Goal: Task Accomplishment & Management: Manage account settings

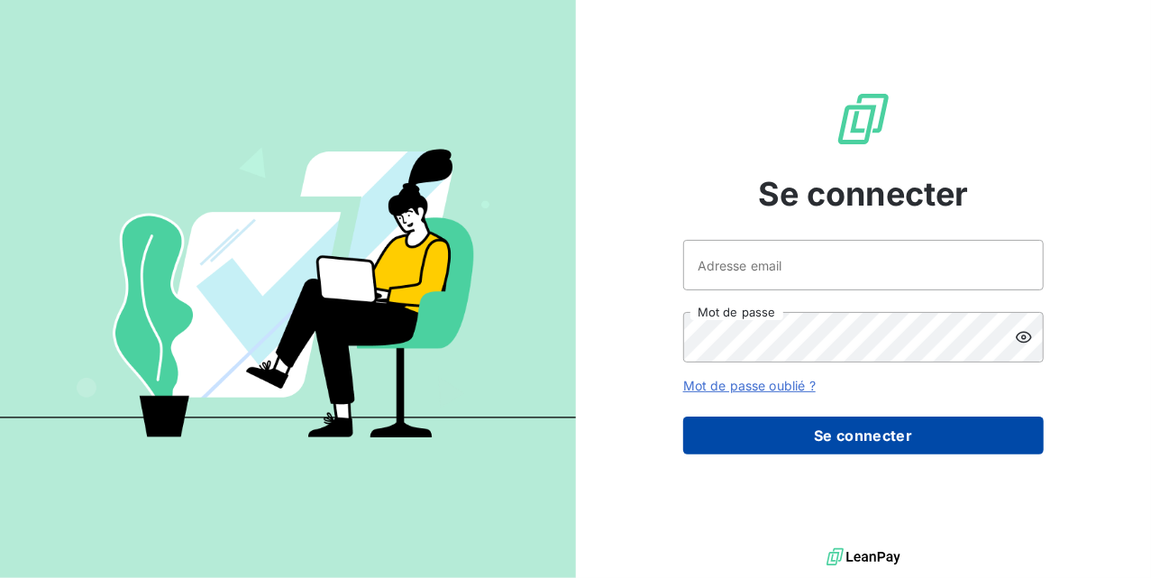
type input "compta.clients@atypique.eco"
click at [768, 437] on button "Se connecter" at bounding box center [863, 435] width 361 height 38
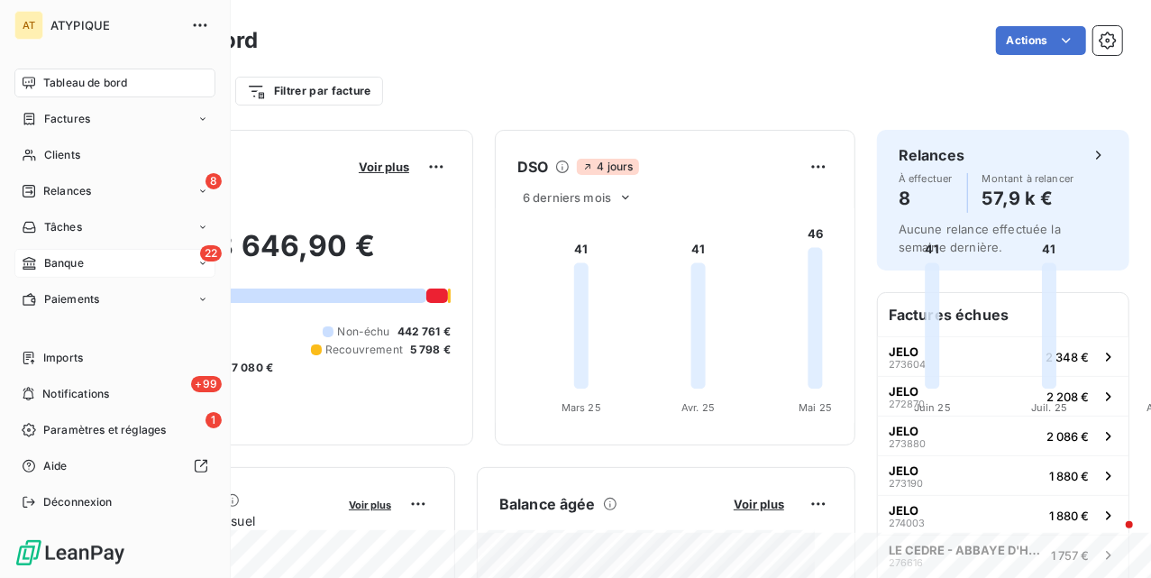
click at [84, 260] on span "Banque" at bounding box center [64, 263] width 40 height 16
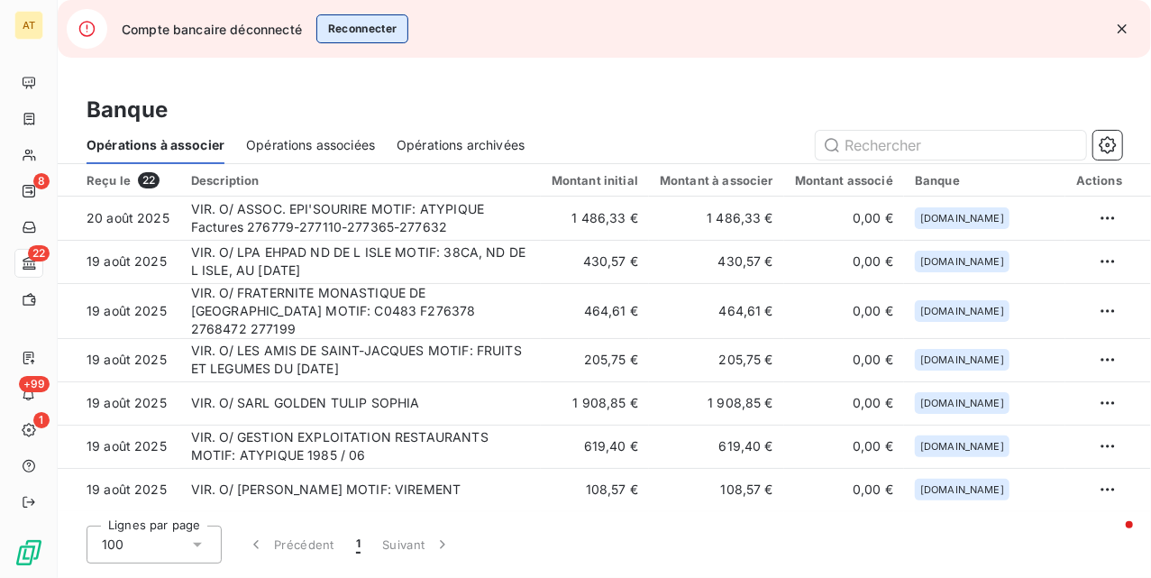
click at [369, 30] on button "Reconnecter" at bounding box center [362, 28] width 93 height 29
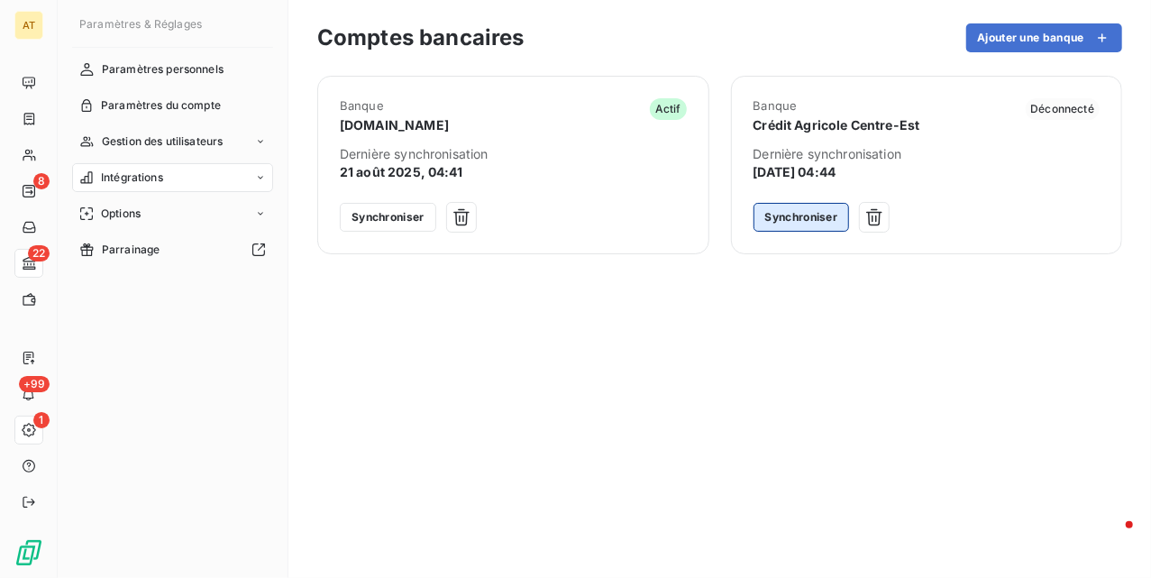
click at [797, 220] on button "Synchroniser" at bounding box center [802, 217] width 96 height 29
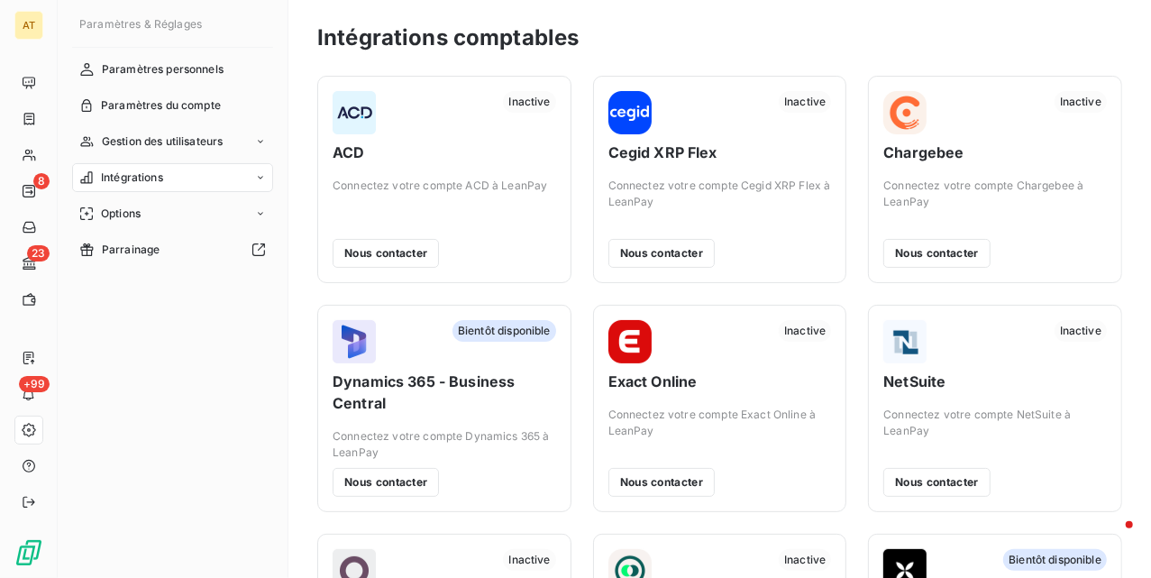
click at [255, 178] on icon at bounding box center [260, 177] width 11 height 11
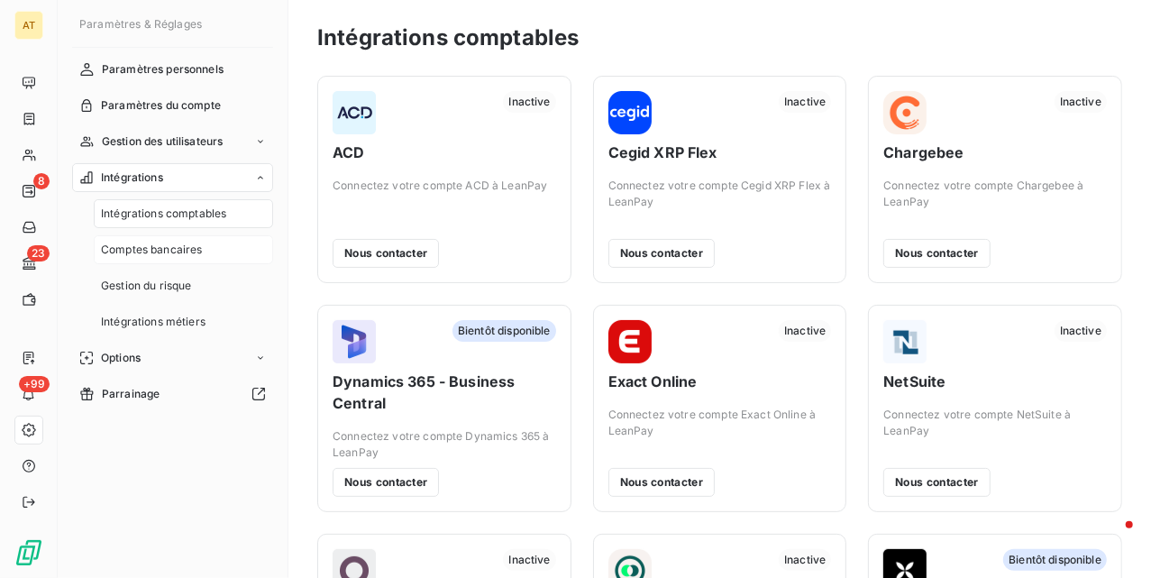
click at [178, 254] on span "Comptes bancaires" at bounding box center [152, 250] width 102 height 16
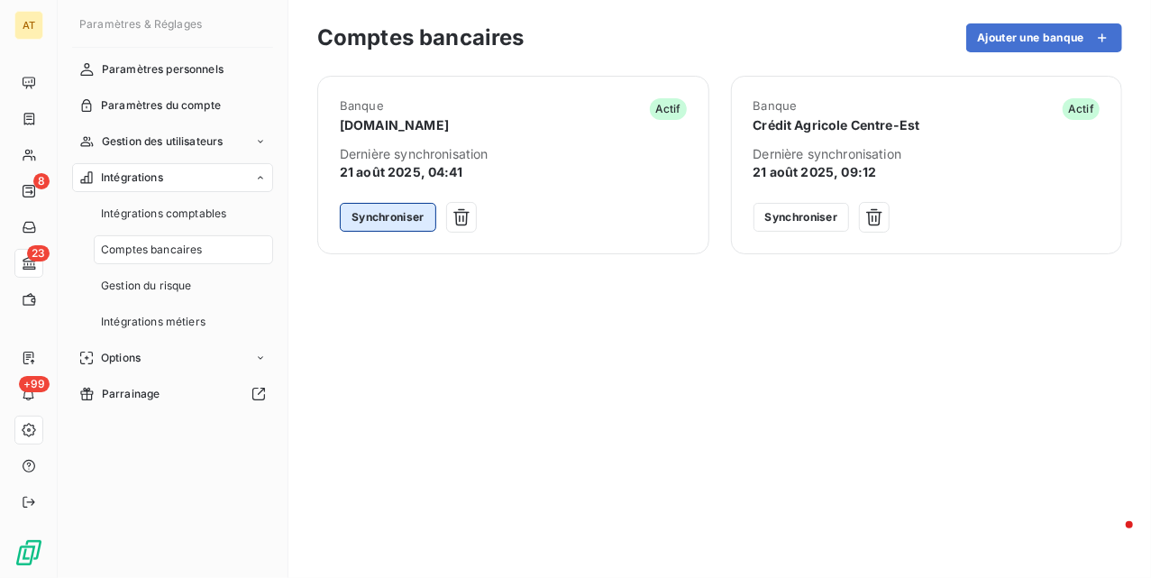
click at [388, 221] on button "Synchroniser" at bounding box center [388, 217] width 96 height 29
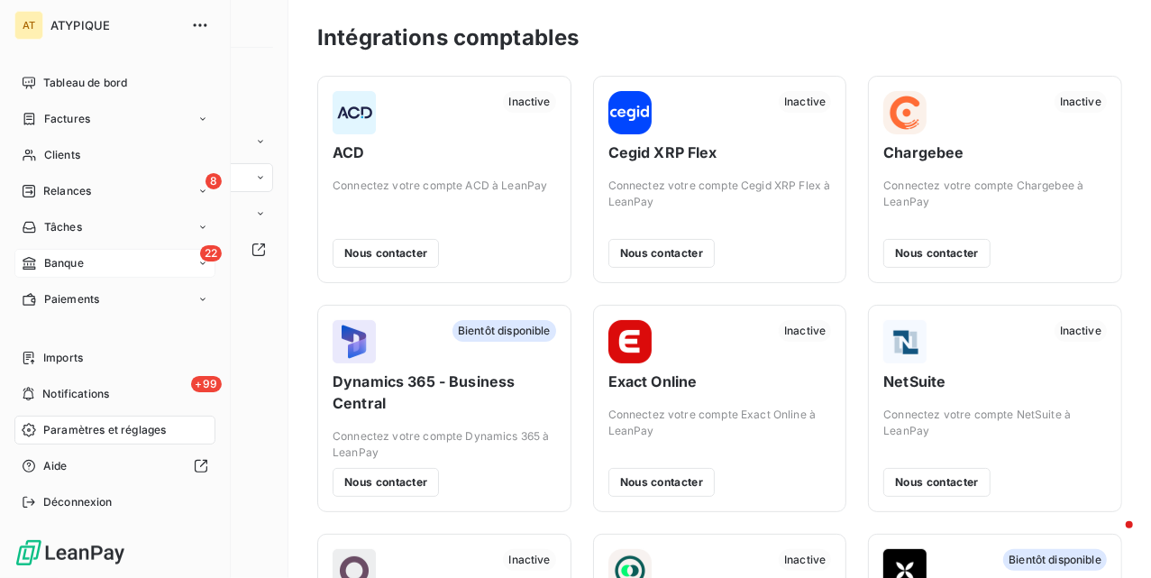
click at [50, 257] on span "Banque" at bounding box center [64, 263] width 40 height 16
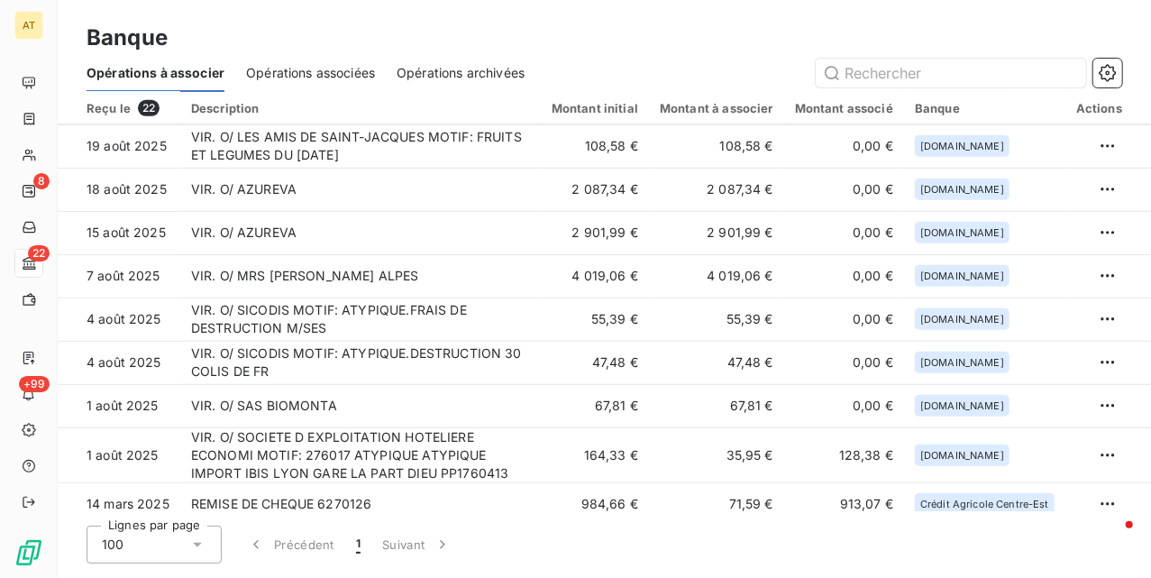
scroll to position [577, 0]
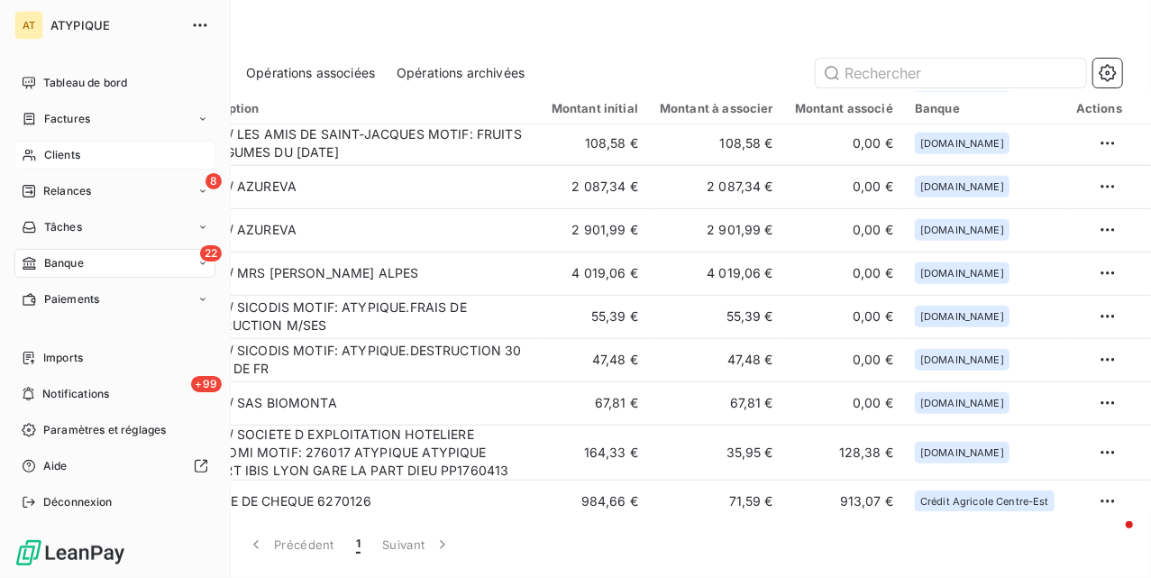
click at [48, 152] on span "Clients" at bounding box center [62, 155] width 36 height 16
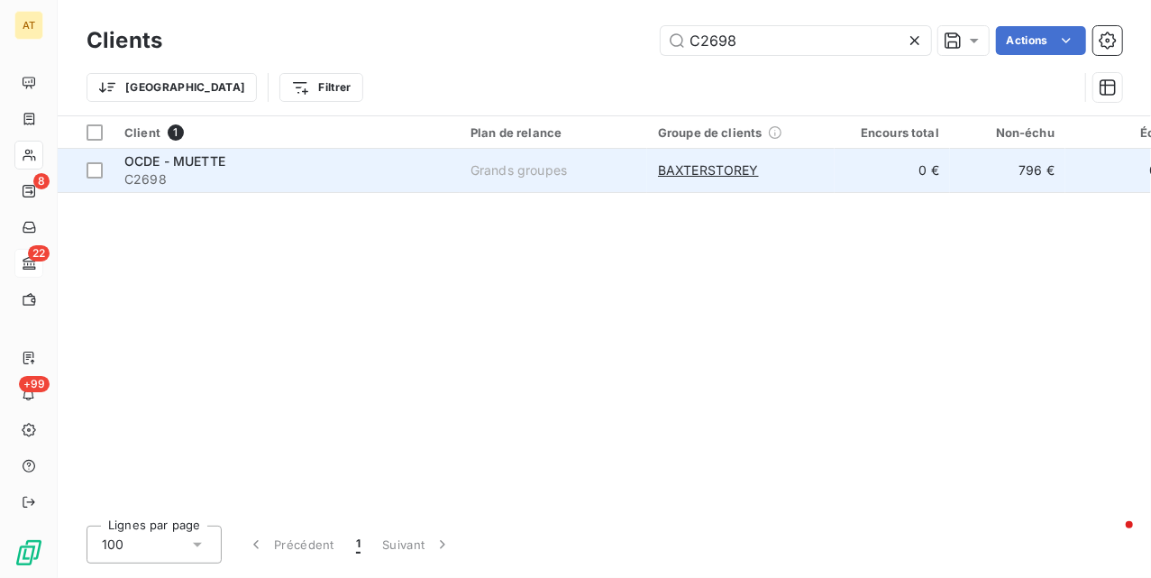
type input "C2698"
click at [180, 170] on span "C2698" at bounding box center [286, 179] width 325 height 18
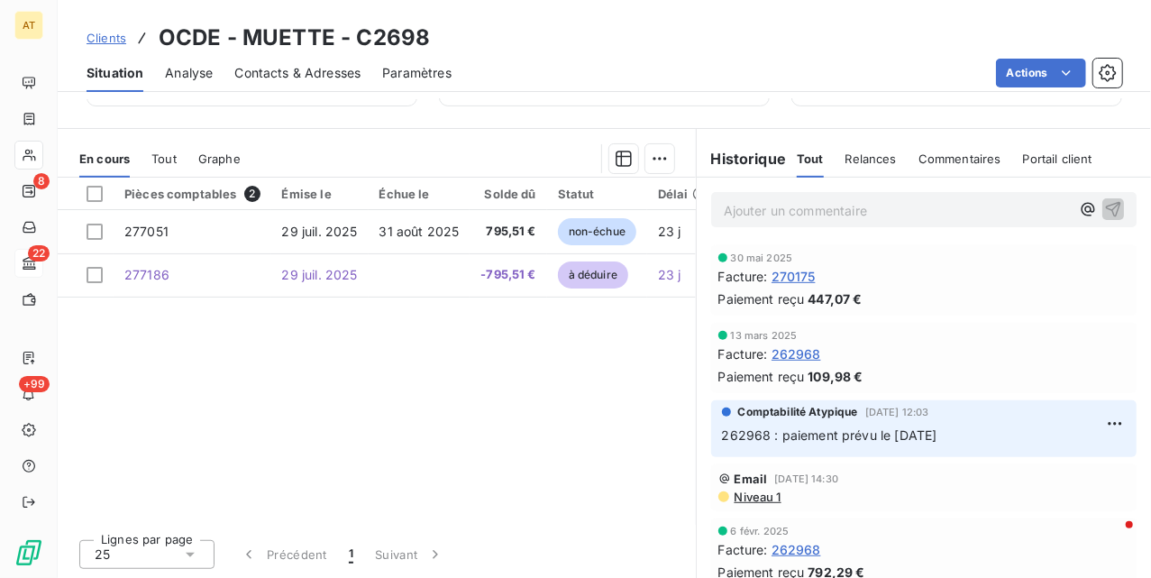
scroll to position [416, 0]
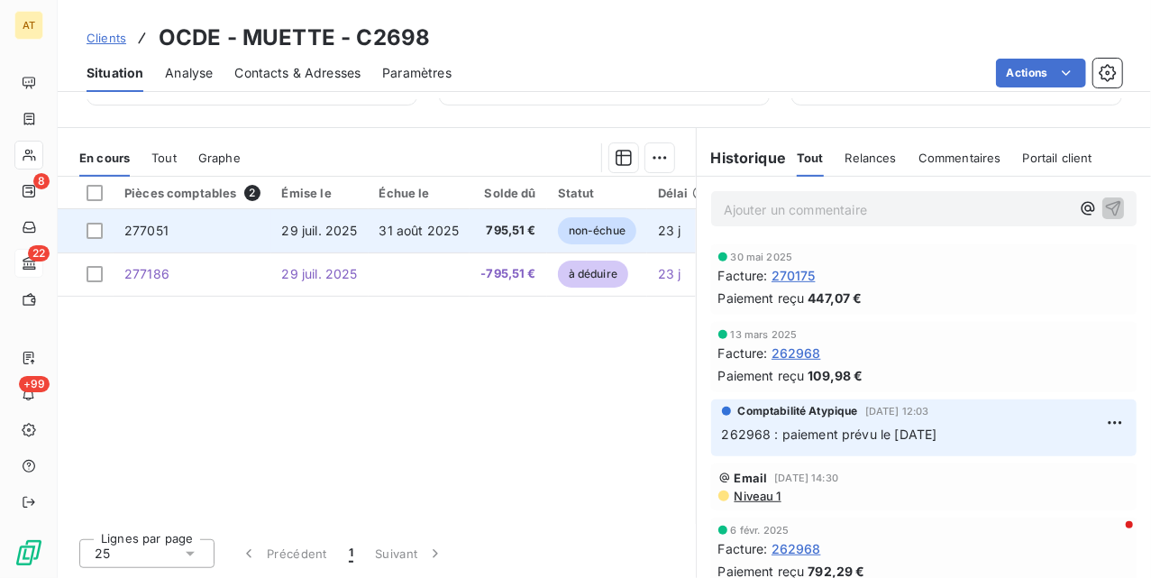
click at [152, 236] on span "277051" at bounding box center [146, 230] width 44 height 15
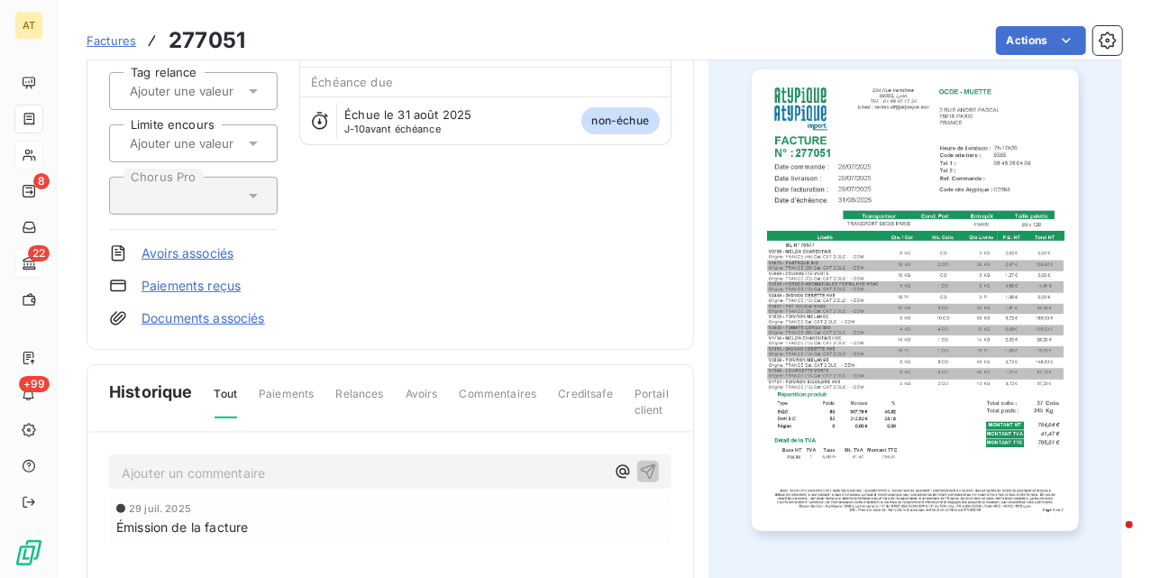
scroll to position [242, 0]
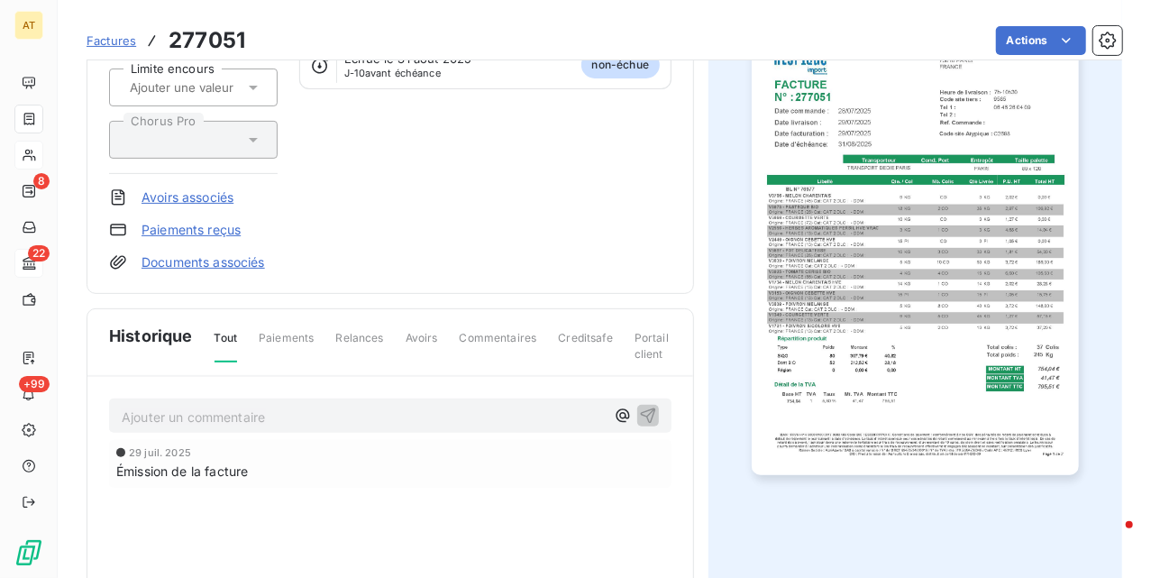
click at [203, 196] on link "Avoirs associés" at bounding box center [188, 197] width 92 height 18
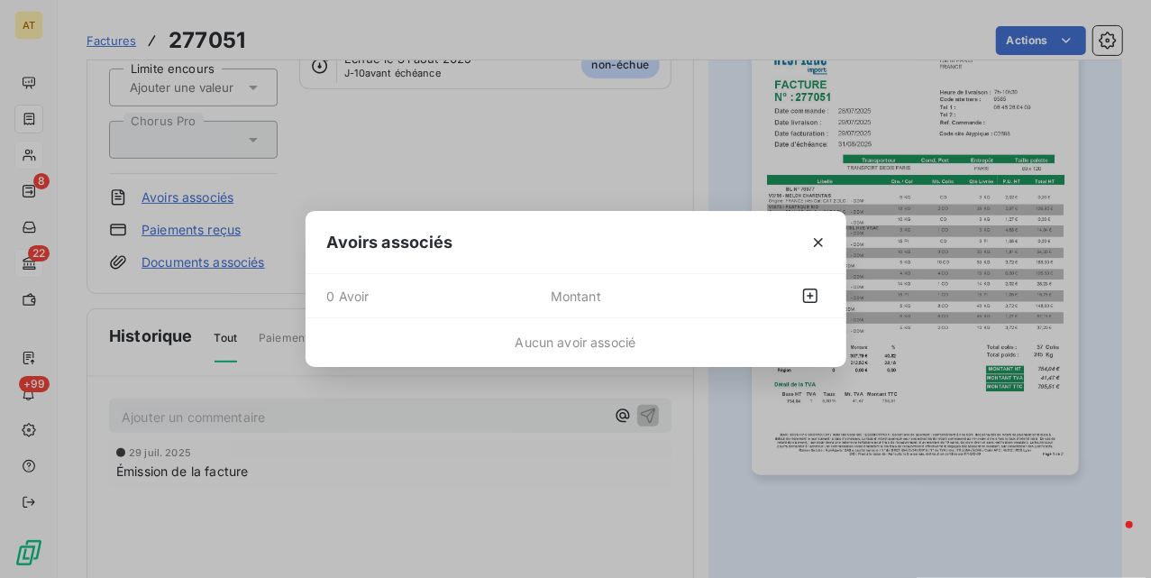
click at [793, 292] on div at bounding box center [774, 295] width 99 height 29
click at [811, 293] on icon "button" at bounding box center [810, 296] width 18 height 18
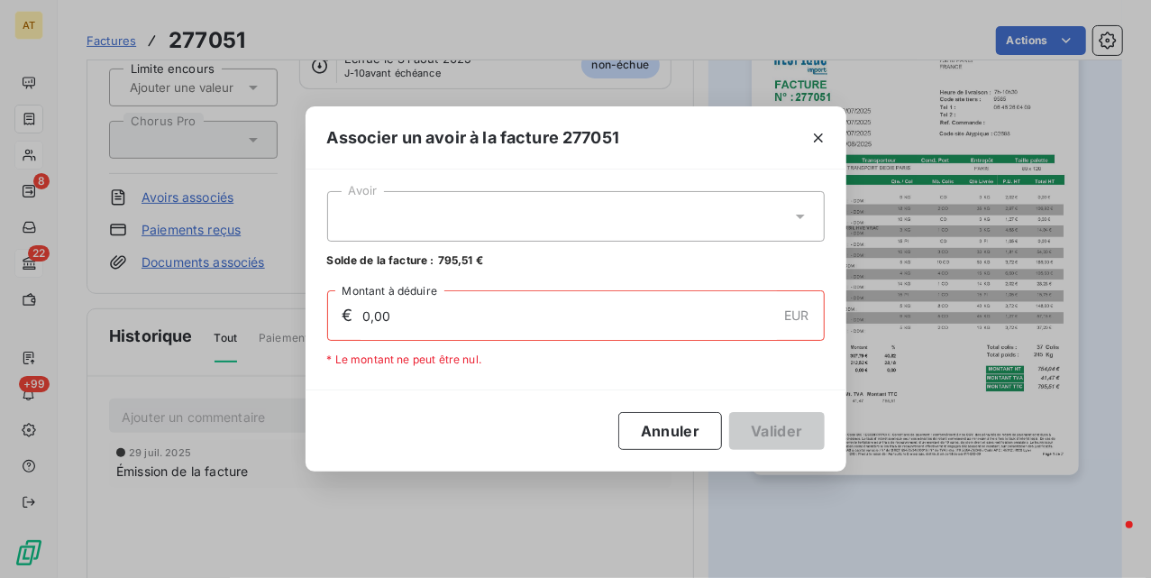
click at [465, 224] on div at bounding box center [576, 216] width 498 height 50
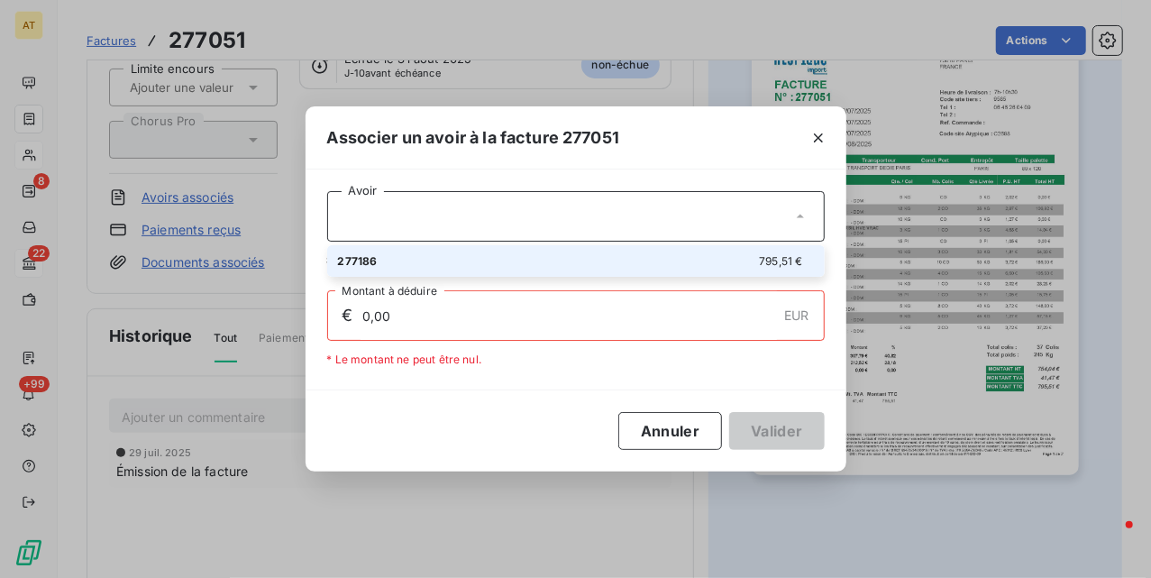
click at [448, 270] on li "277186 795,51 €" at bounding box center [576, 261] width 498 height 32
type input "795,51"
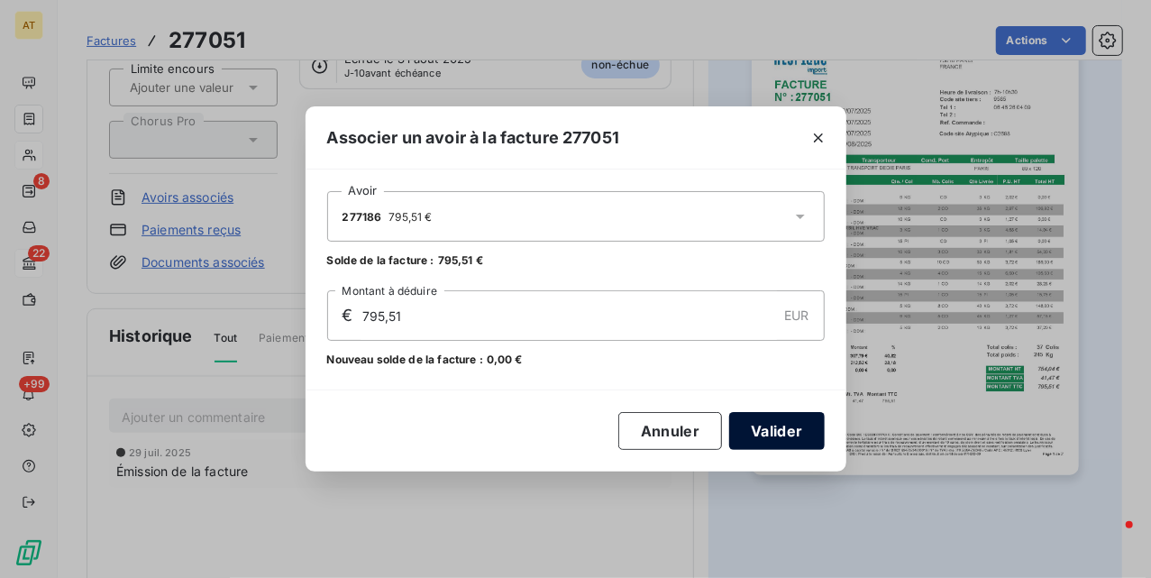
click at [790, 427] on button "Valider" at bounding box center [776, 431] width 95 height 38
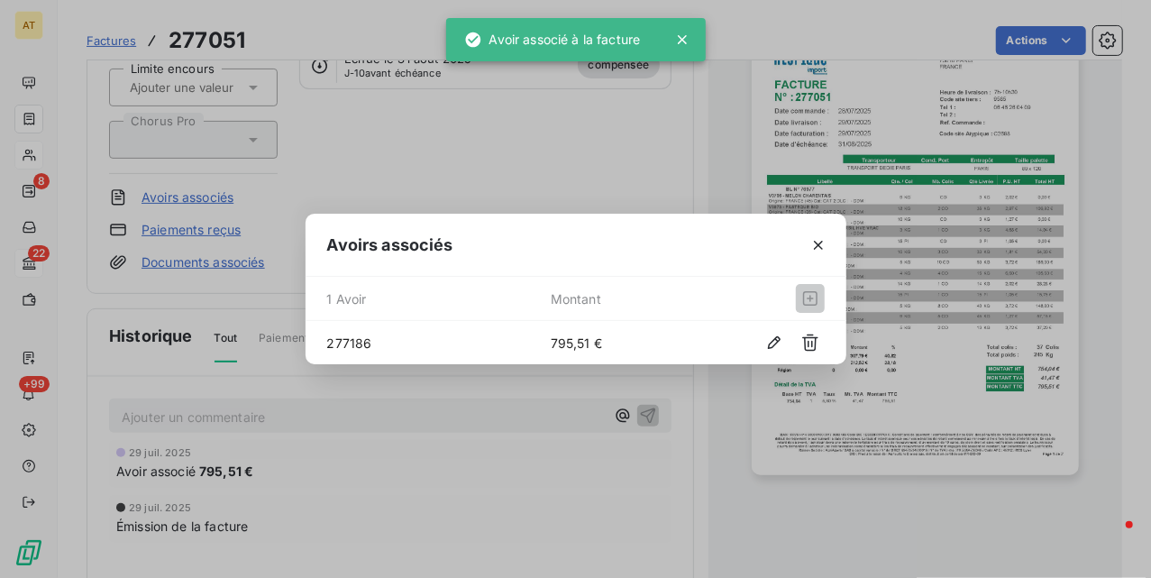
click at [624, 215] on div "Avoirs associés" at bounding box center [576, 245] width 541 height 63
click at [592, 189] on div "Avoirs associés 1 Avoir Montant 277186 795,51 €" at bounding box center [575, 289] width 1151 height 578
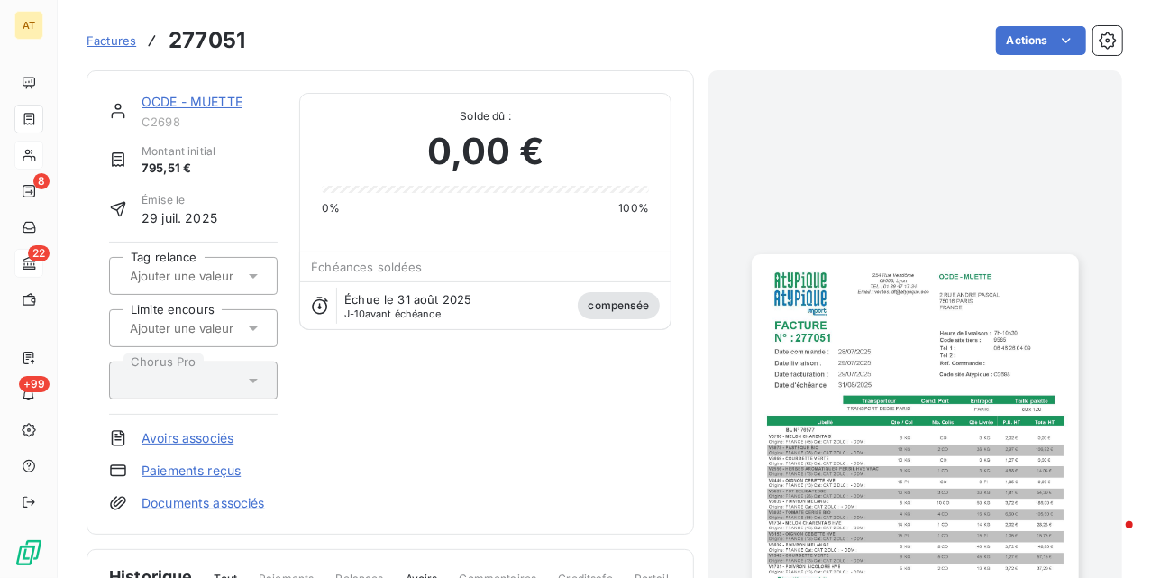
scroll to position [0, 0]
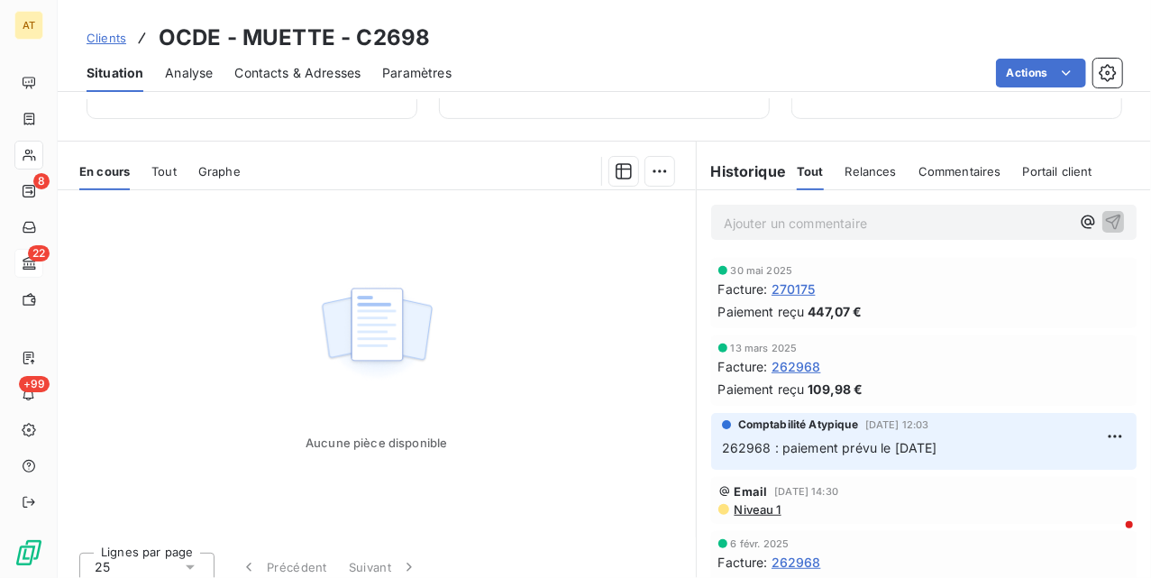
scroll to position [416, 0]
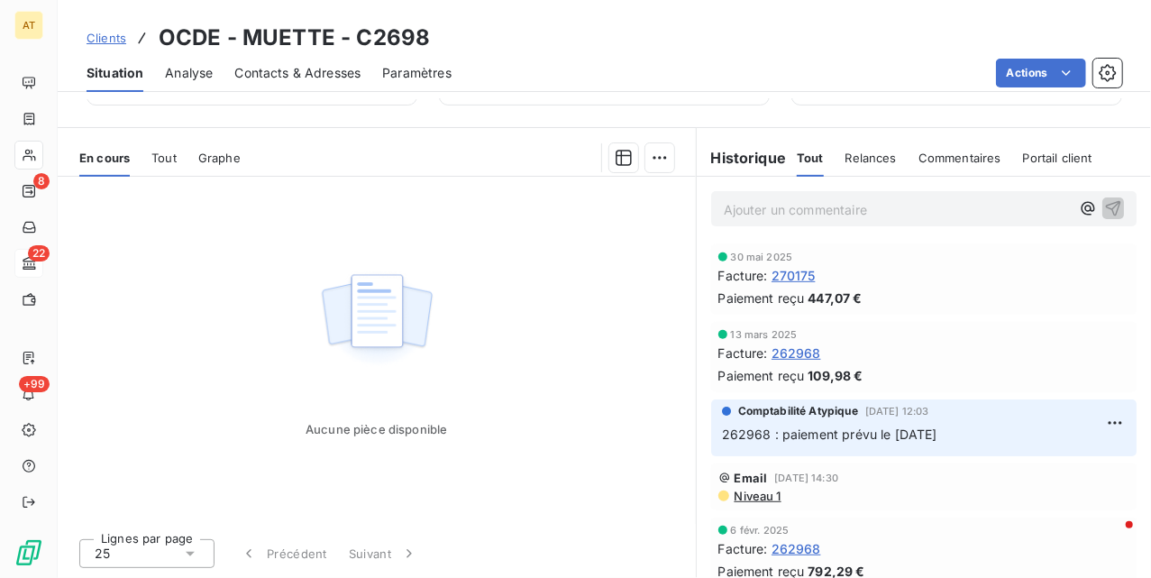
click at [170, 166] on div "Tout" at bounding box center [163, 158] width 25 height 38
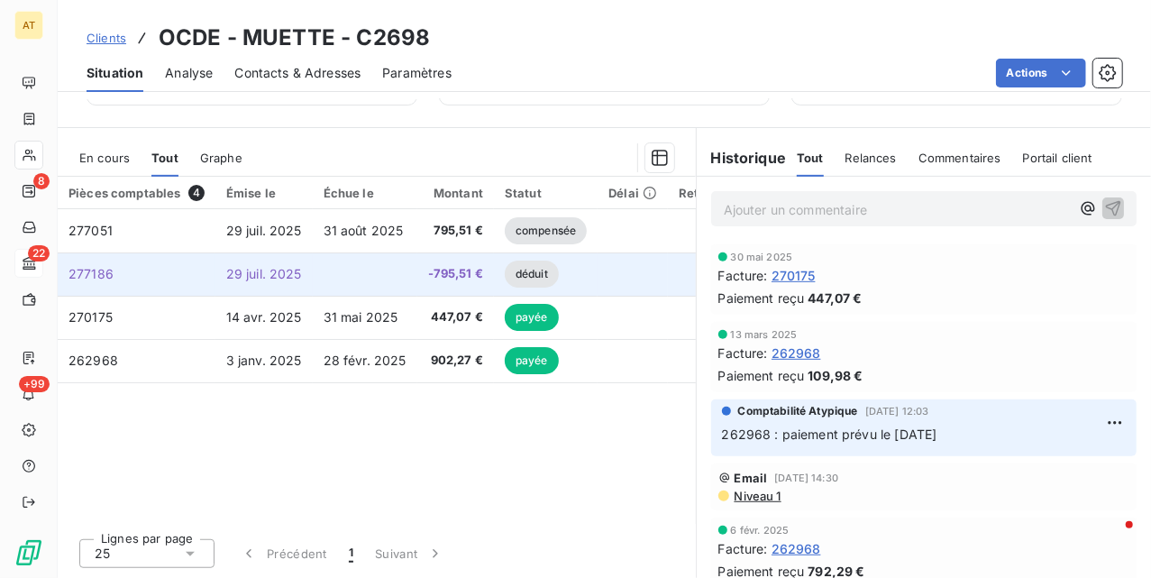
click at [206, 285] on td "277186" at bounding box center [137, 273] width 158 height 43
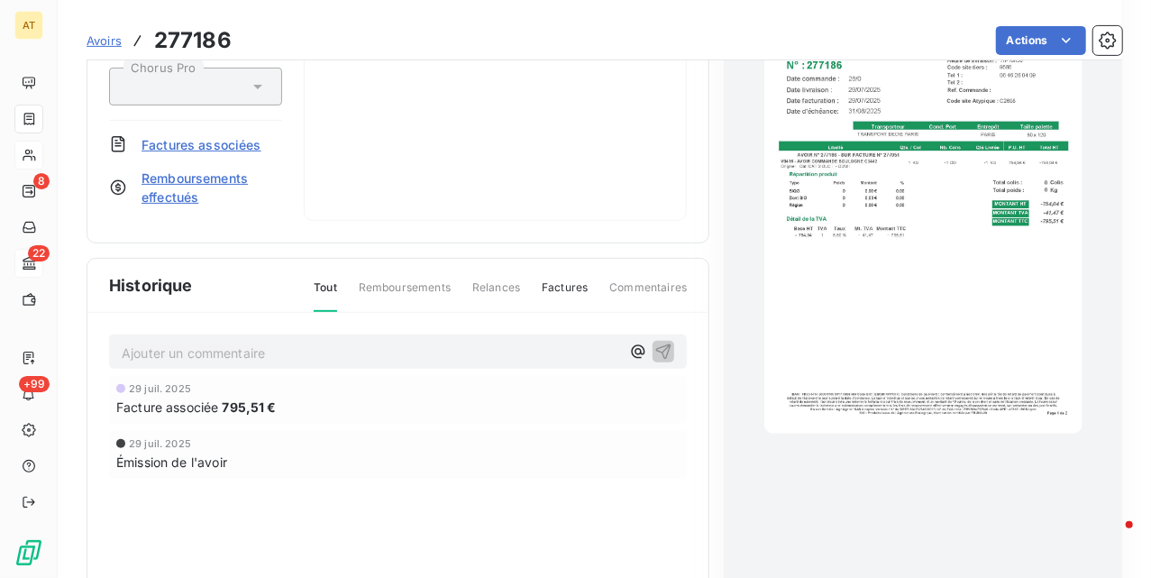
scroll to position [459, 0]
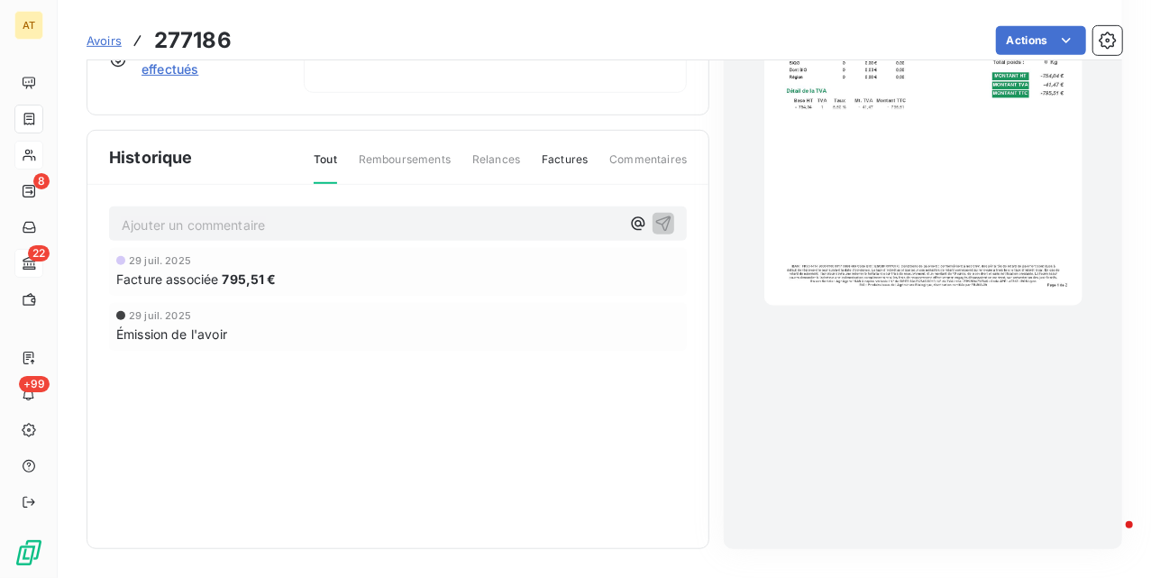
click at [898, 243] on img "button" at bounding box center [923, 81] width 318 height 450
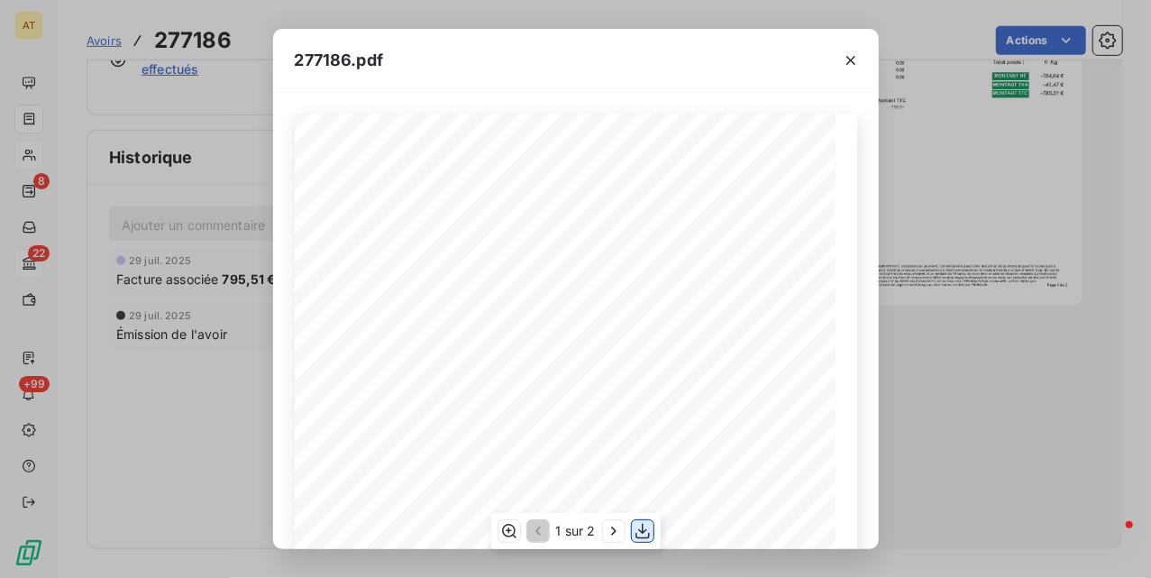
click at [636, 537] on icon "button" at bounding box center [643, 531] width 14 height 15
click at [227, 204] on div "277186.pdf OCDE - MUETTE 2 RUE ANDRE PASCAL 75016 PARIS FRANCE AVOIR 277186 N° …" at bounding box center [575, 289] width 1151 height 578
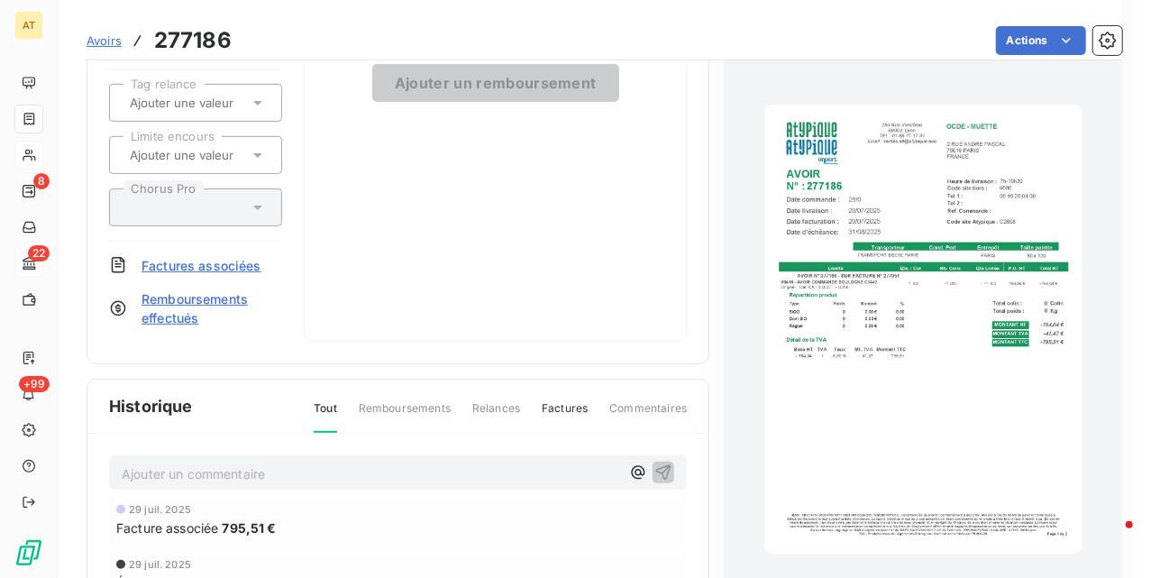
scroll to position [0, 0]
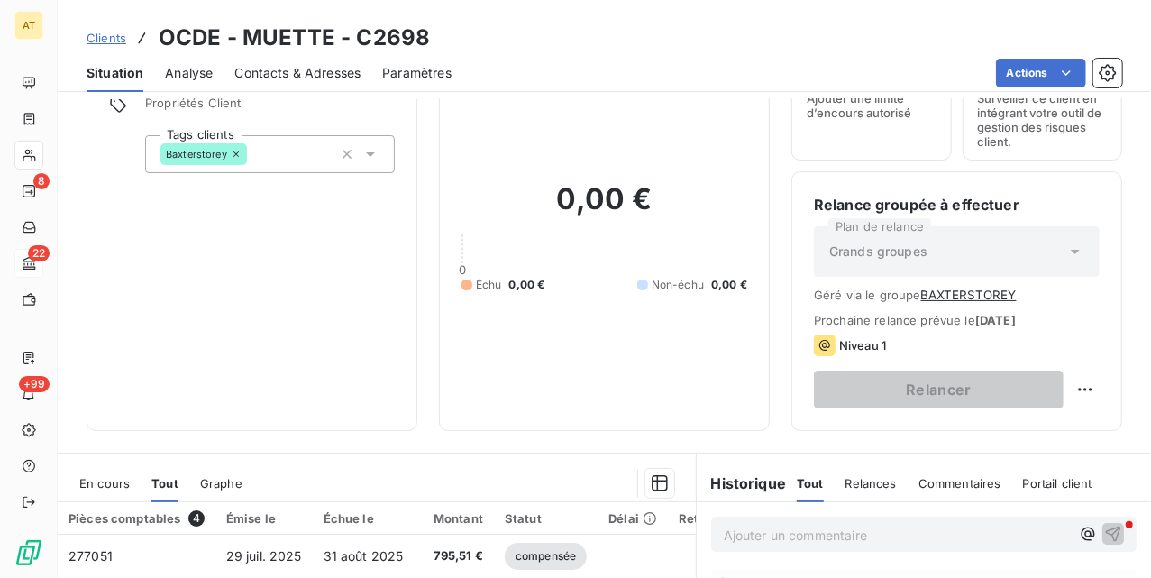
scroll to position [416, 0]
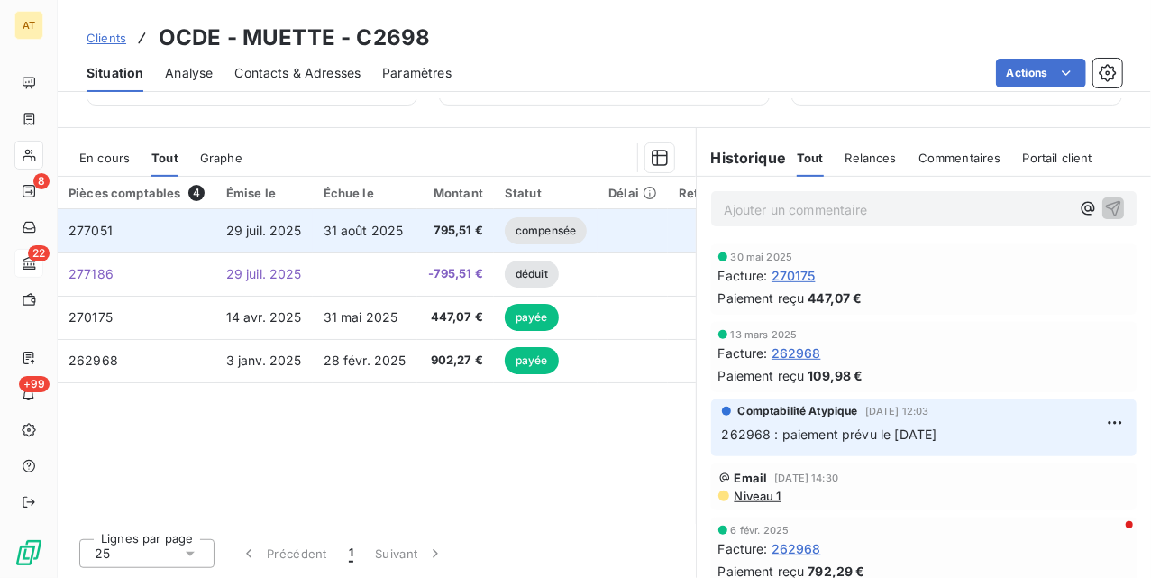
click at [97, 229] on span "277051" at bounding box center [91, 230] width 44 height 15
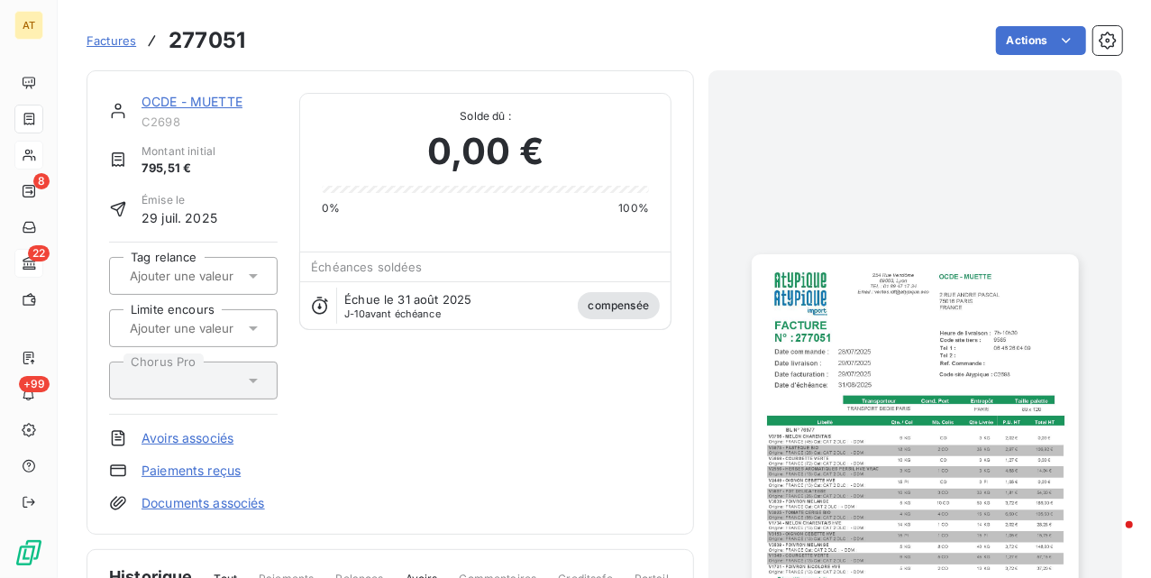
click at [885, 362] on img "button" at bounding box center [915, 485] width 326 height 462
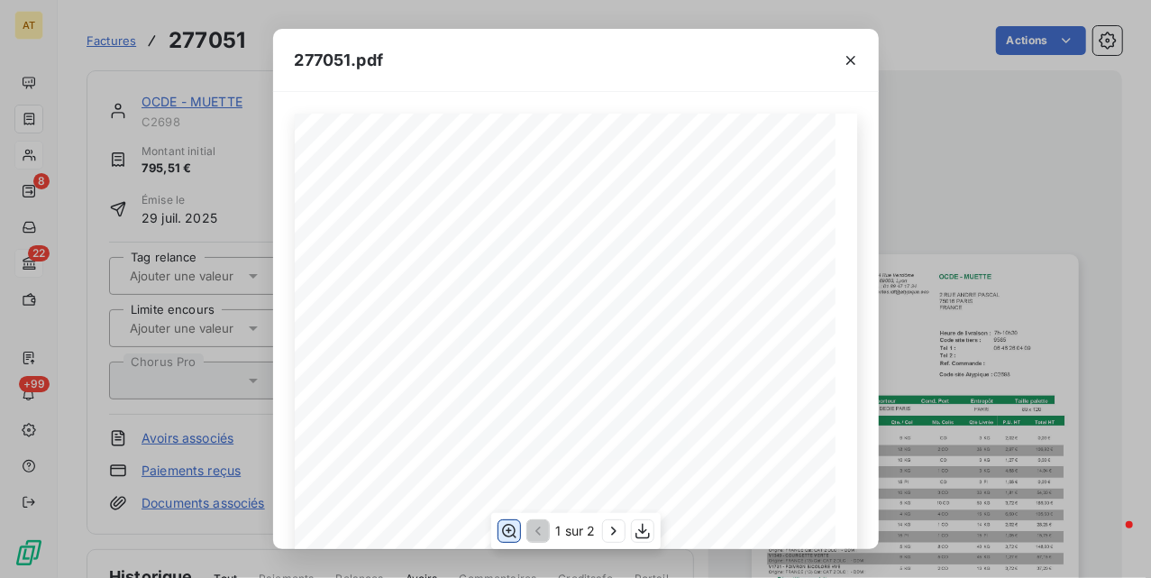
click at [509, 528] on icon "button" at bounding box center [508, 531] width 18 height 18
click at [645, 534] on icon "button" at bounding box center [643, 531] width 18 height 18
click at [844, 59] on icon "button" at bounding box center [851, 60] width 18 height 18
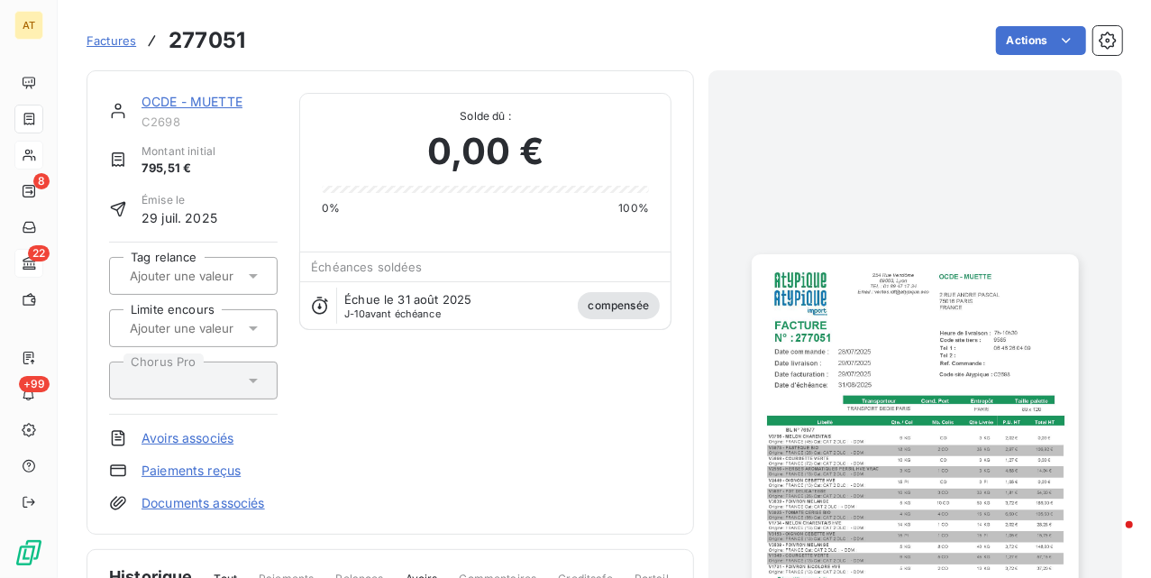
click at [220, 36] on h3 "277051" at bounding box center [207, 40] width 77 height 32
copy h3 "277051"
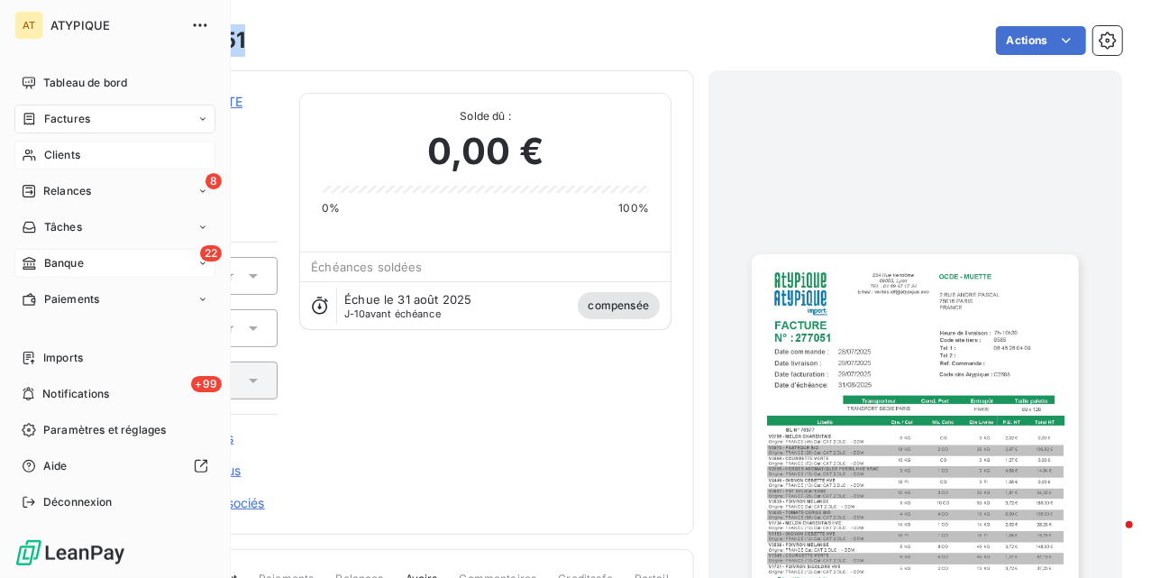
click at [81, 117] on span "Factures" at bounding box center [67, 119] width 46 height 16
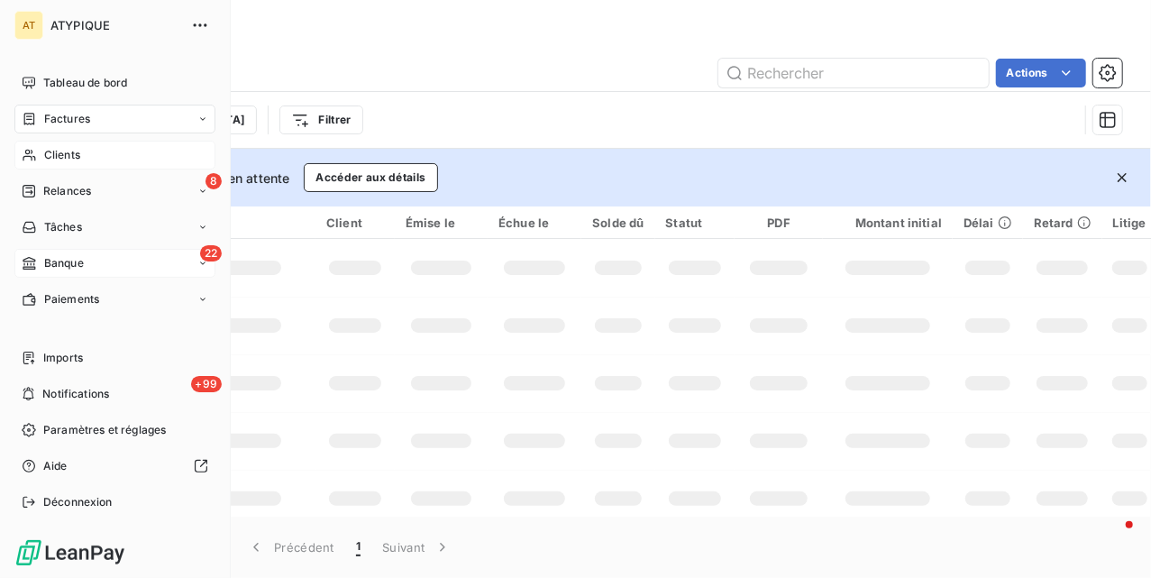
click at [87, 152] on div "Clients" at bounding box center [114, 155] width 201 height 29
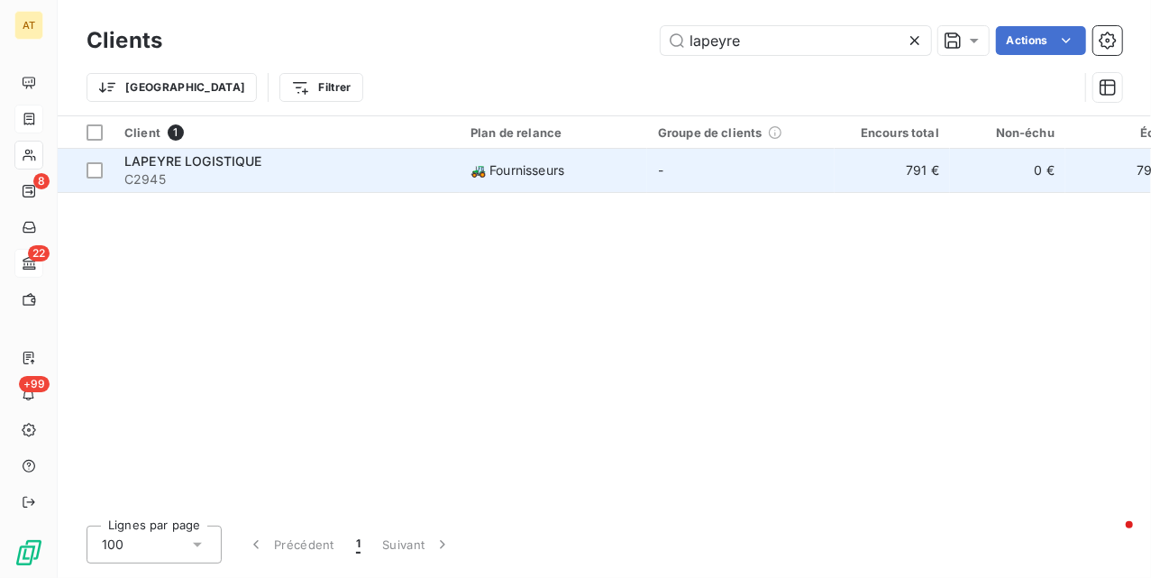
type input "lapeyre"
click at [209, 166] on span "LAPEYRE LOGISTIQUE" at bounding box center [193, 160] width 138 height 15
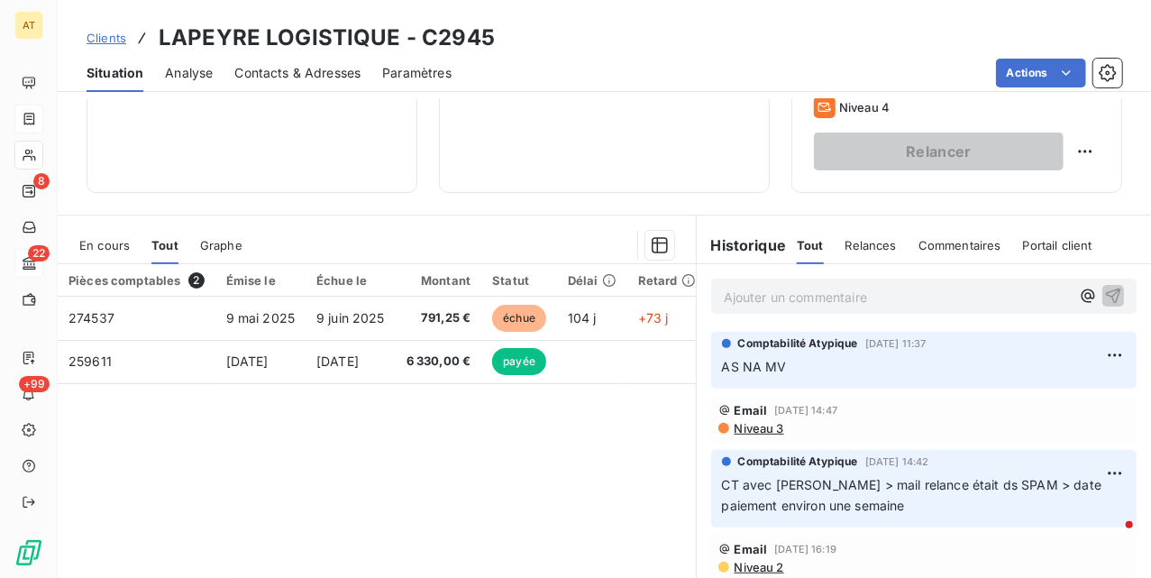
scroll to position [389, 0]
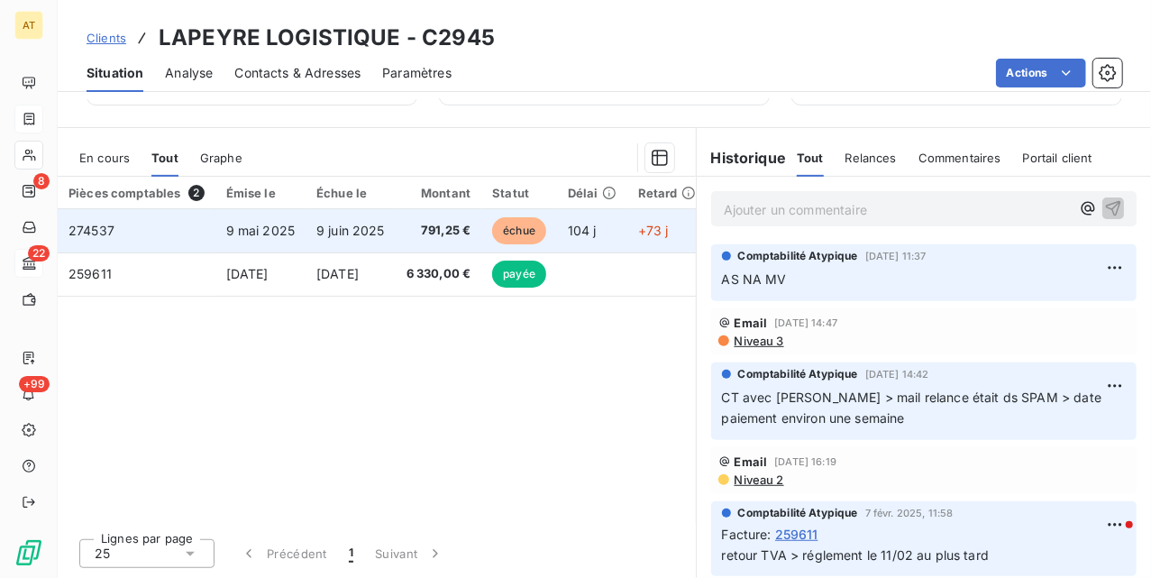
click at [83, 225] on span "274537" at bounding box center [92, 230] width 46 height 15
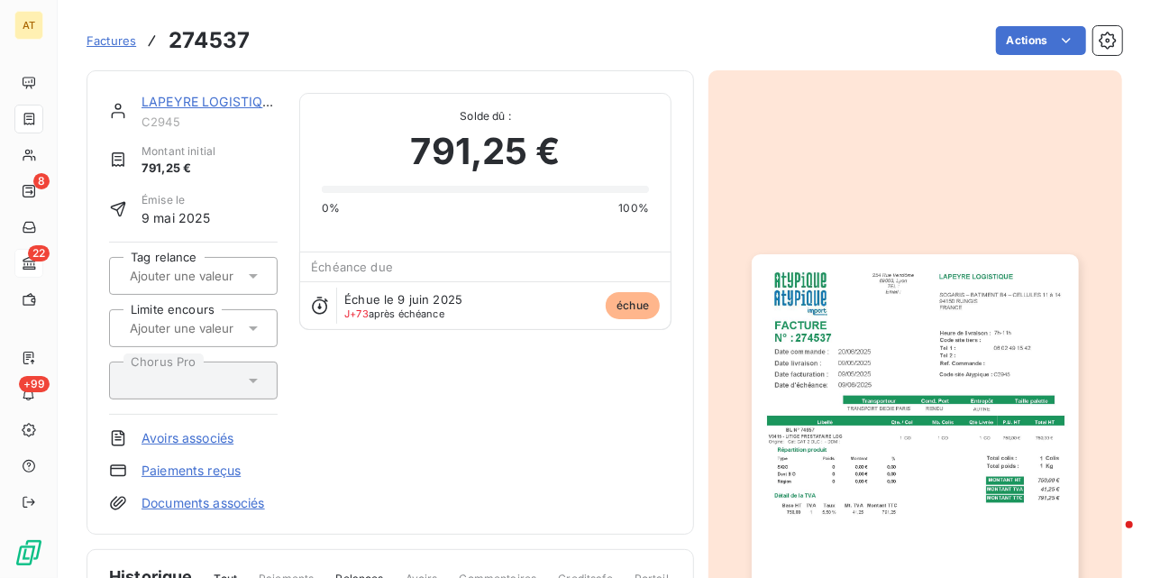
click at [929, 343] on img "button" at bounding box center [915, 485] width 326 height 462
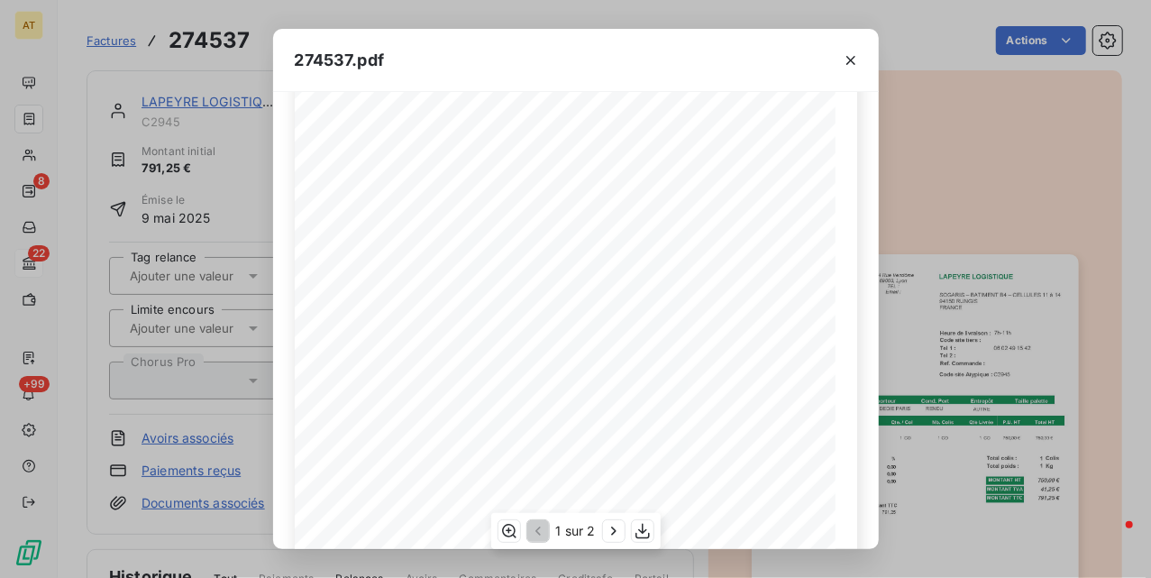
scroll to position [120, 0]
click at [247, 177] on div "274537.pdf LAPEYRE LOGISTIQUE SOGARIS – BATIMENT B4 – CELLULES 11 à 14 94150 RU…" at bounding box center [575, 289] width 1151 height 578
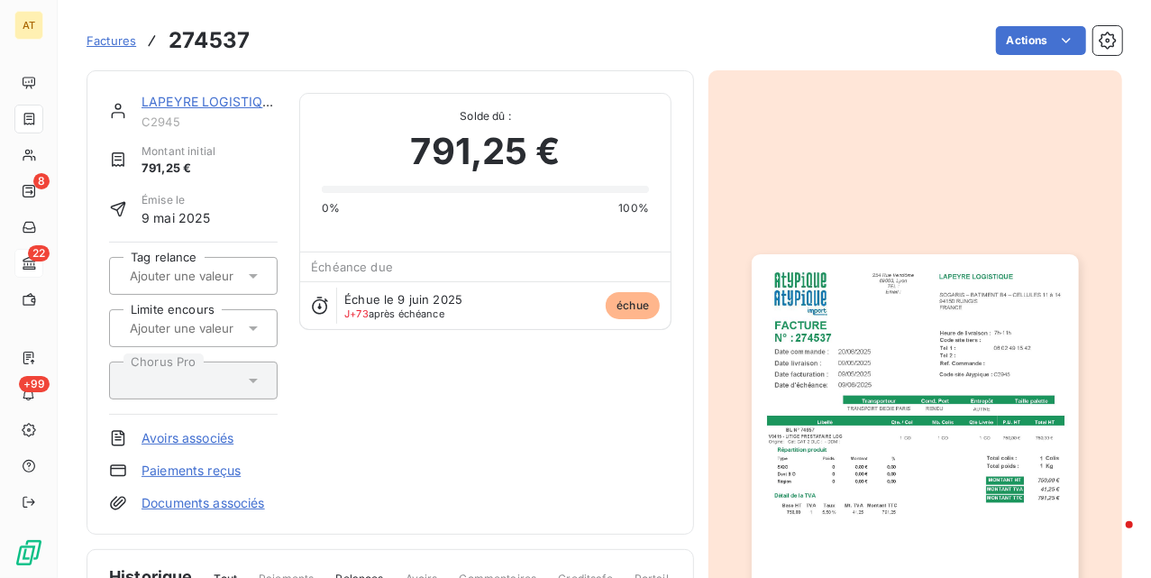
click at [851, 346] on img "button" at bounding box center [915, 485] width 326 height 462
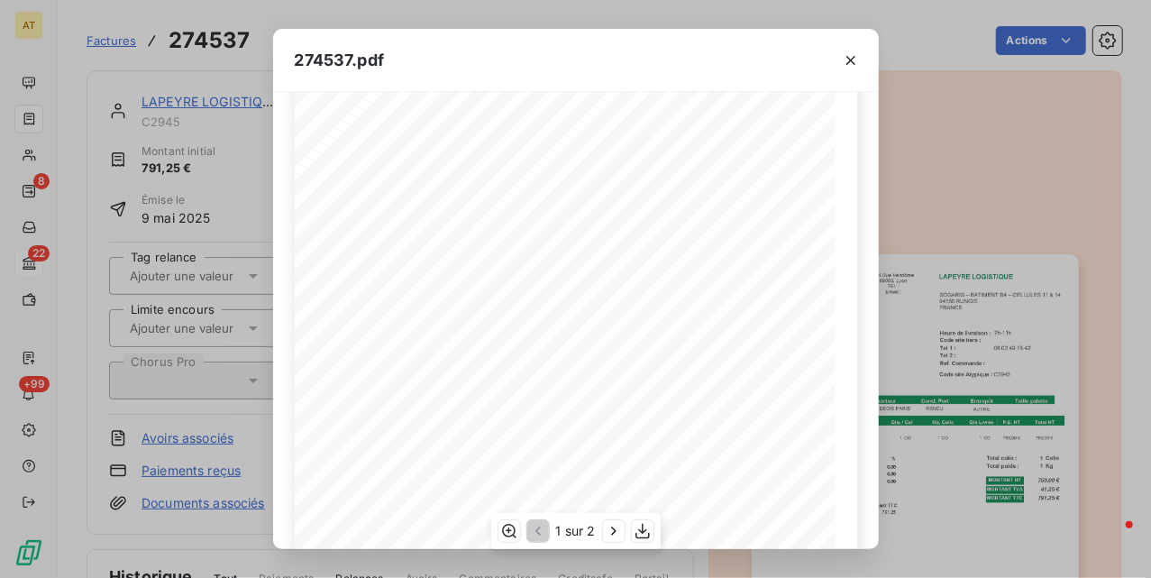
scroll to position [0, 0]
click at [405, 250] on span "274537" at bounding box center [407, 251] width 59 height 18
copy span "274537"
click at [846, 59] on icon "button" at bounding box center [851, 60] width 18 height 18
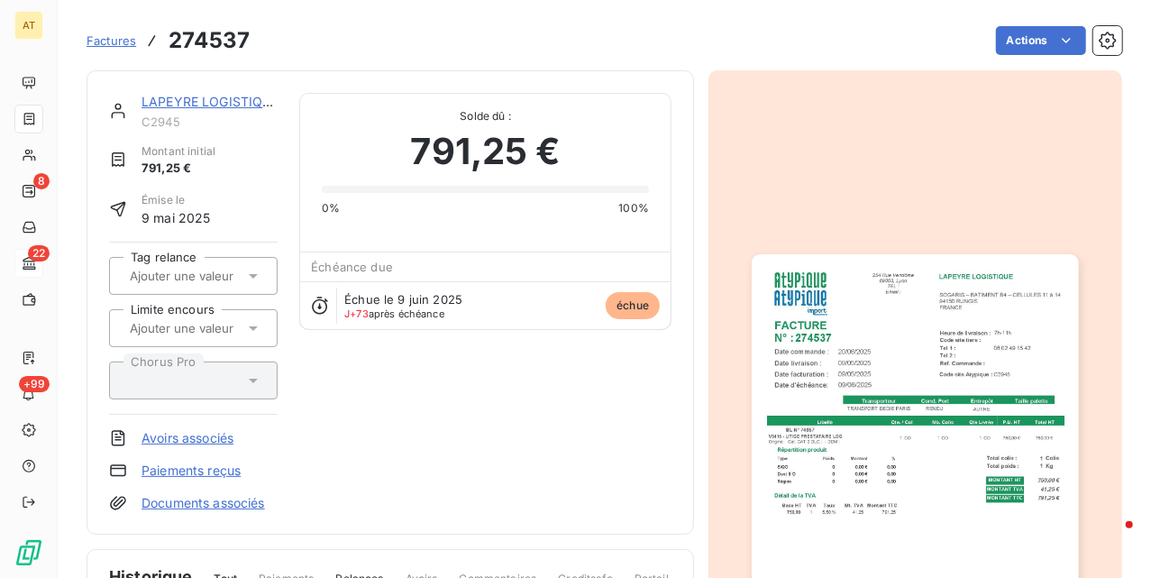
click at [199, 43] on h3 "274537" at bounding box center [209, 40] width 81 height 32
click at [198, 43] on h3 "274537" at bounding box center [209, 40] width 81 height 32
click at [186, 31] on h3 "274537" at bounding box center [209, 40] width 81 height 32
copy h3 "274537"
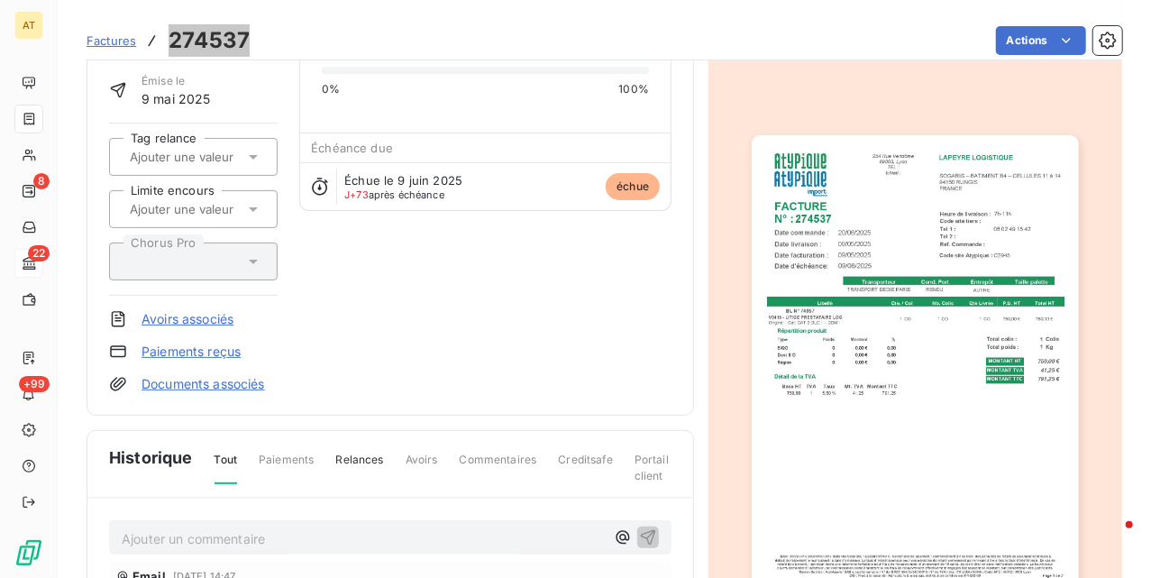
scroll to position [123, 0]
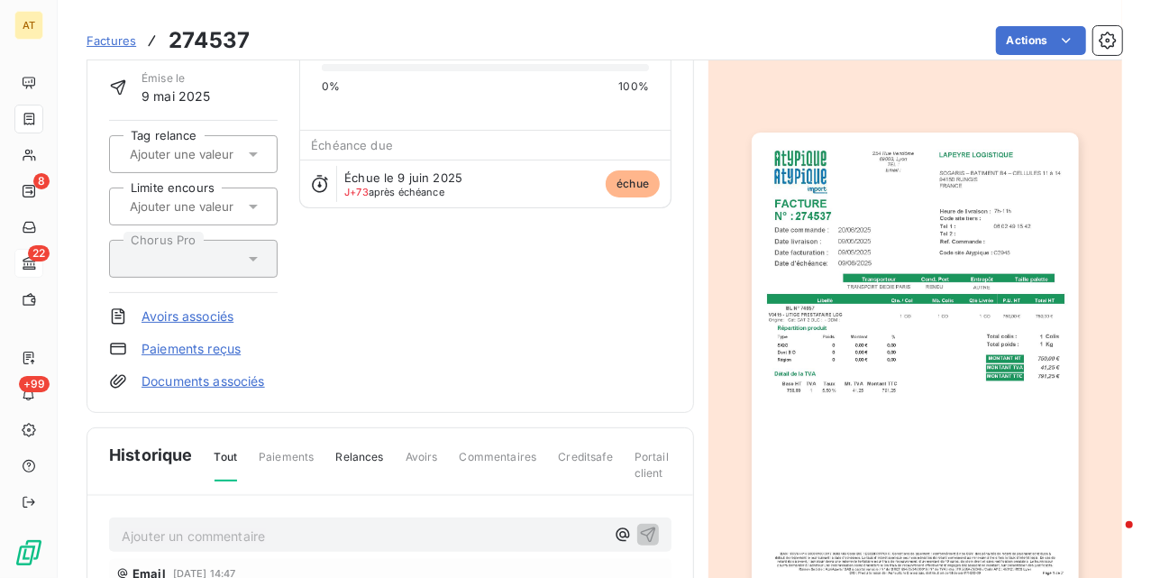
click at [214, 542] on p "Ajouter un commentaire ﻿" at bounding box center [363, 536] width 483 height 23
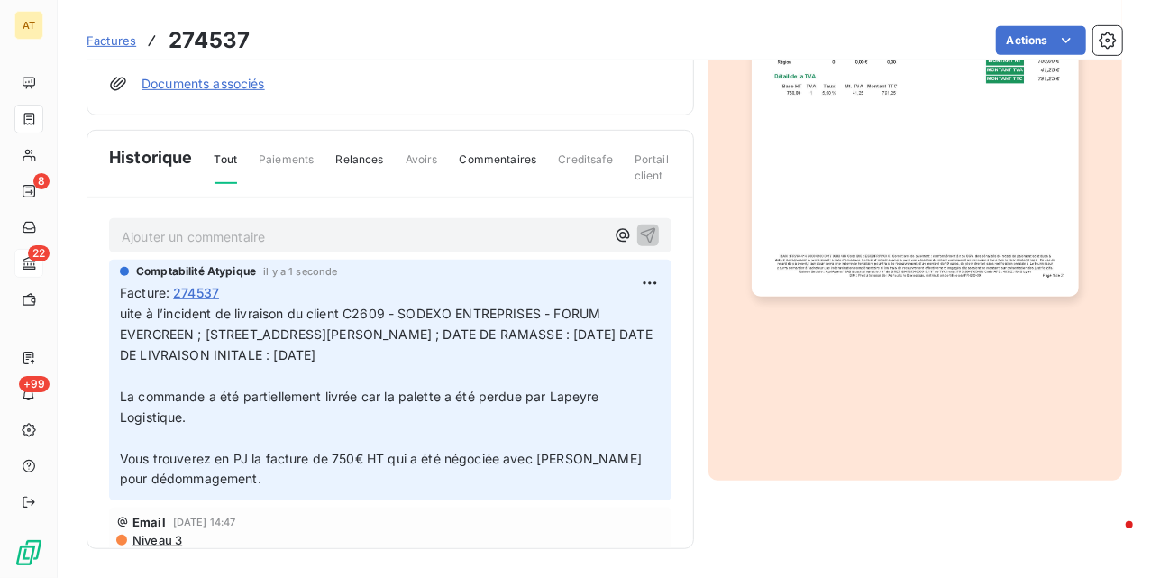
scroll to position [0, 0]
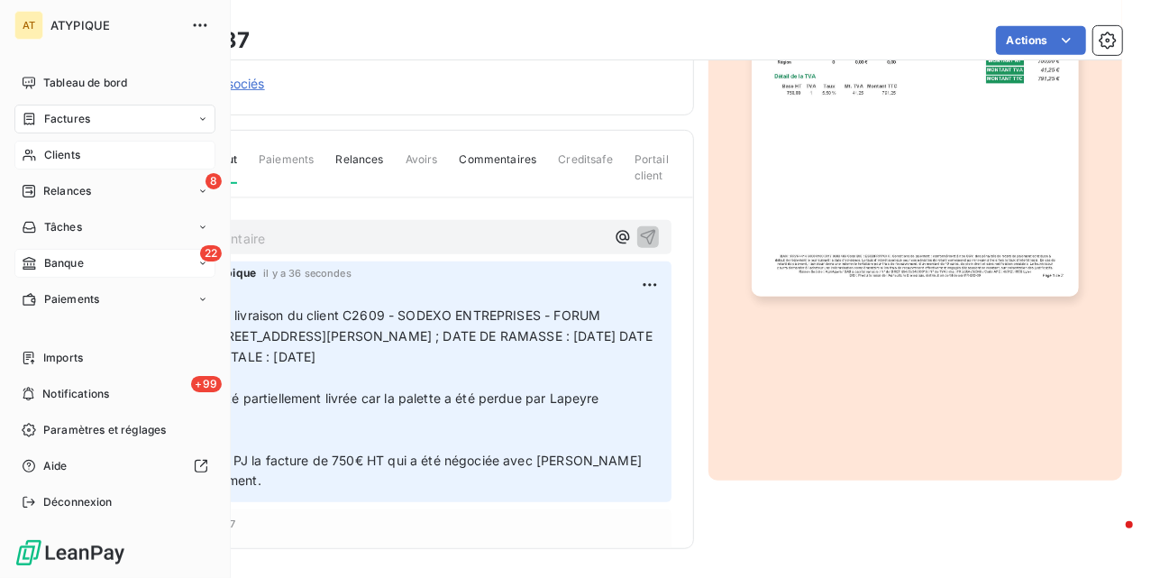
click at [54, 160] on span "Clients" at bounding box center [62, 155] width 36 height 16
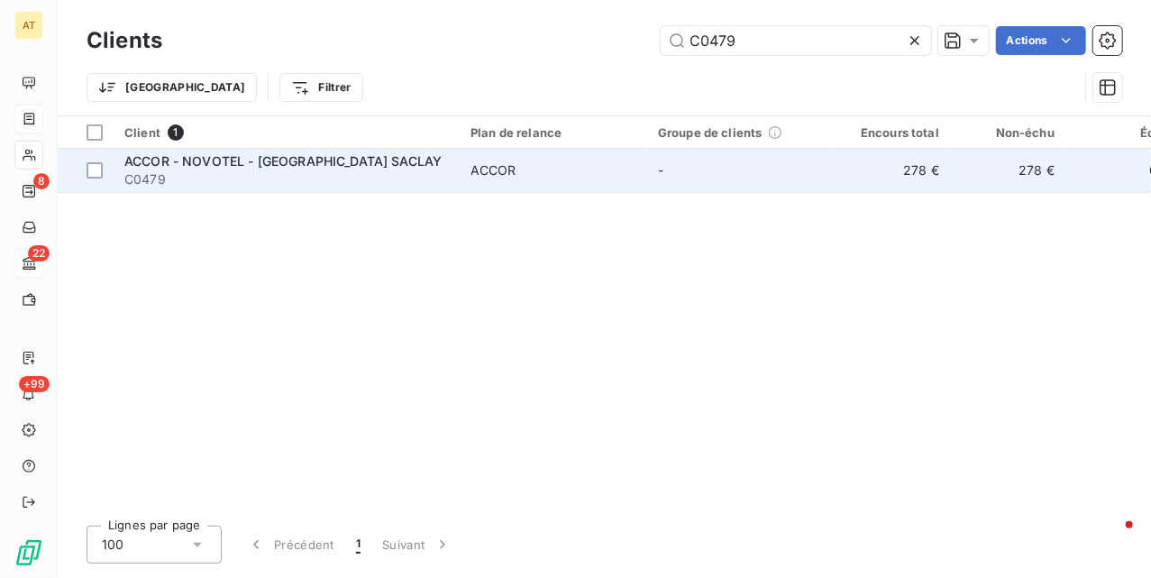
type input "C0479"
click at [175, 171] on span "C0479" at bounding box center [286, 179] width 325 height 18
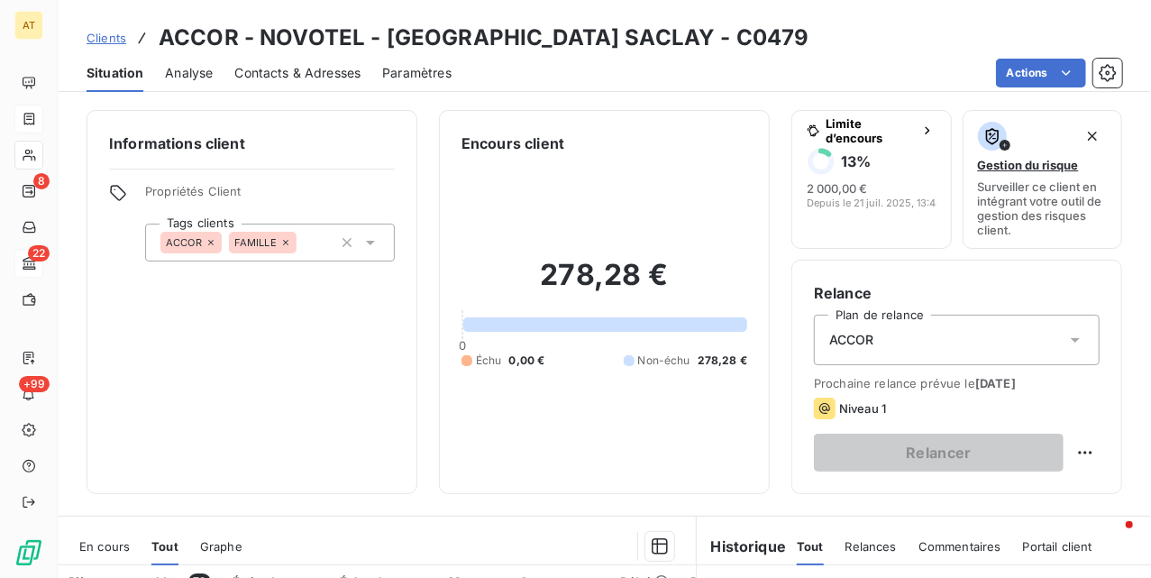
click at [621, 41] on h3 "ACCOR - NOVOTEL - PARIS SACLAY - C0479" at bounding box center [484, 38] width 651 height 32
copy h3 "C0479"
click at [965, 88] on div "Situation Analyse Contacts & Adresses Paramètres Actions" at bounding box center [605, 73] width 1094 height 38
click at [984, 304] on h6 "Relance" at bounding box center [957, 293] width 286 height 22
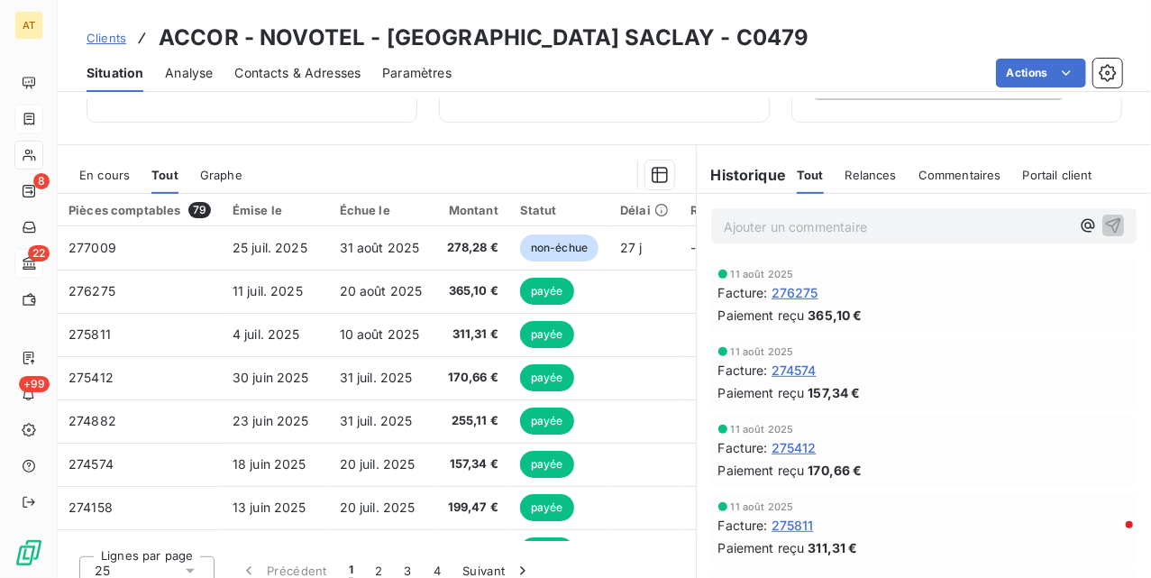
scroll to position [389, 0]
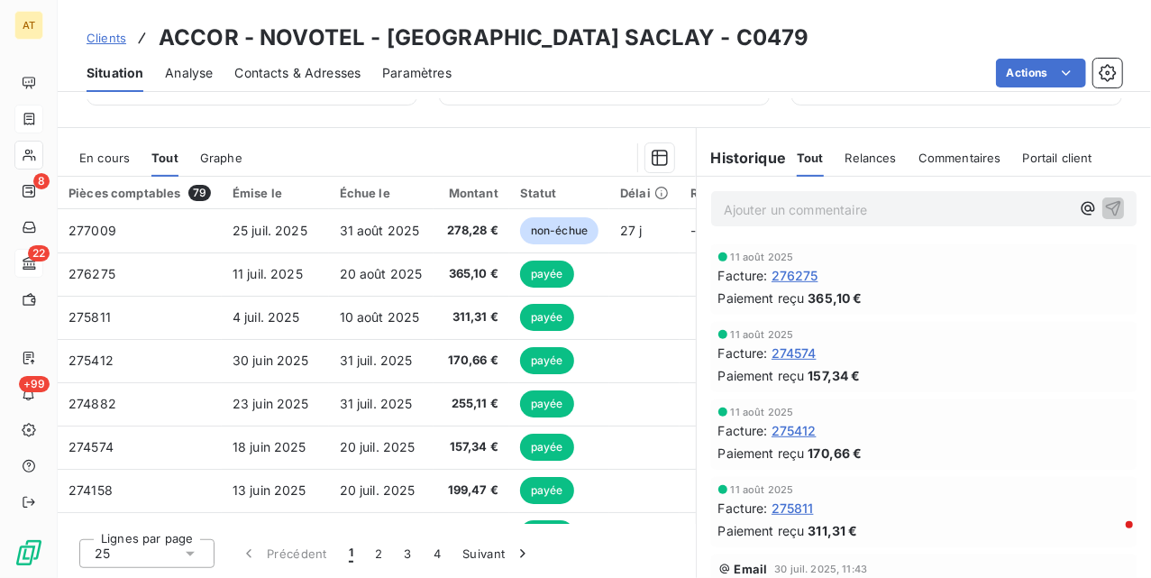
click at [957, 269] on div "Facture : 276275" at bounding box center [923, 275] width 411 height 19
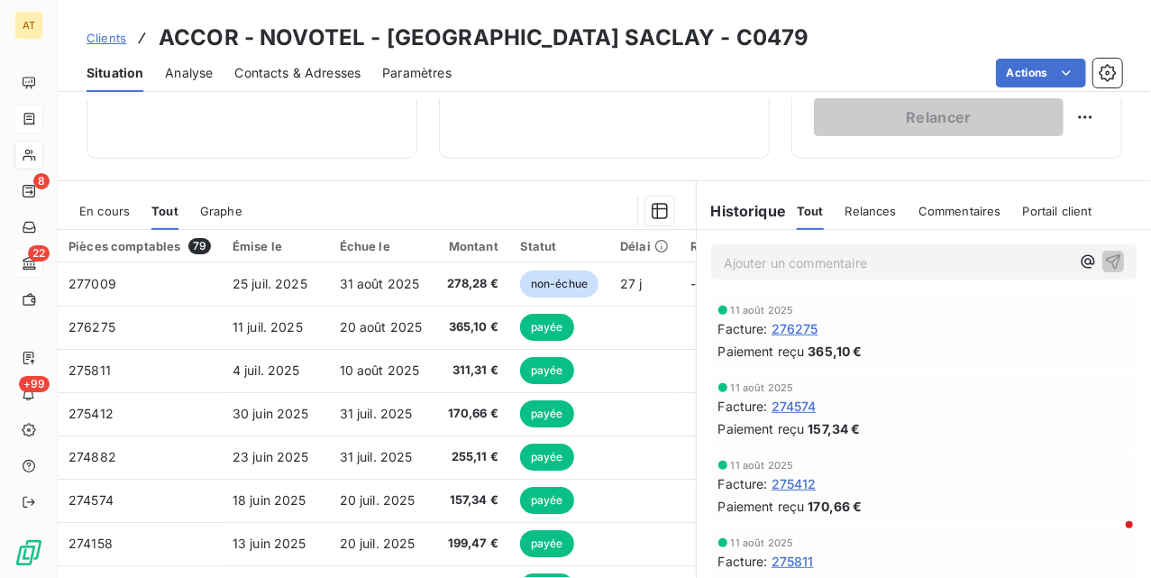
scroll to position [269, 0]
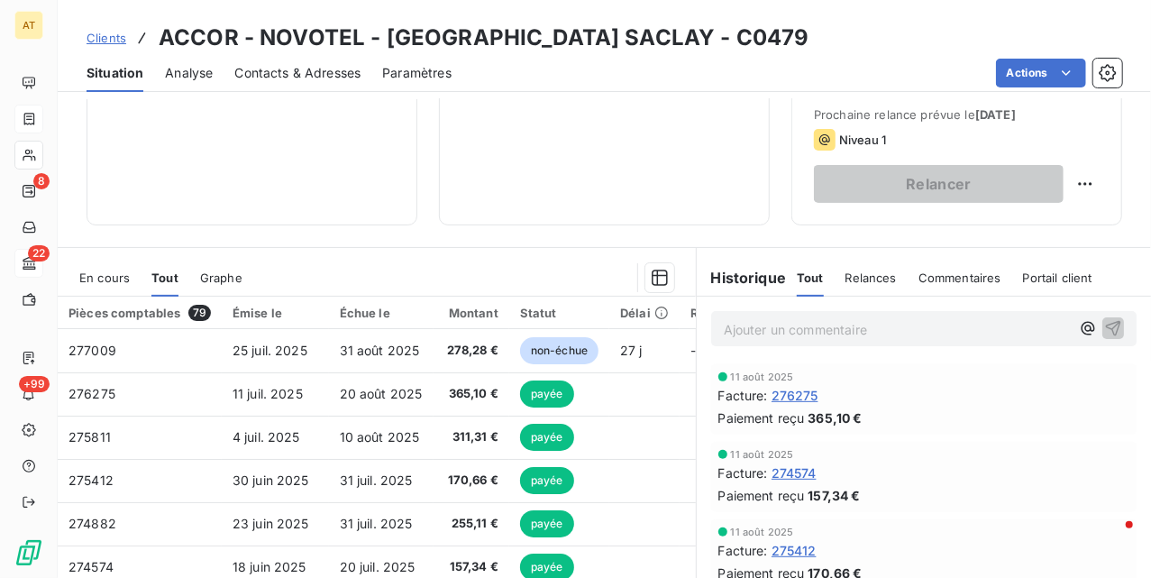
click at [748, 247] on div "En cours Tout Graphe Pièces comptables 79 Émise le Échue le Montant Statut Déla…" at bounding box center [605, 472] width 1094 height 451
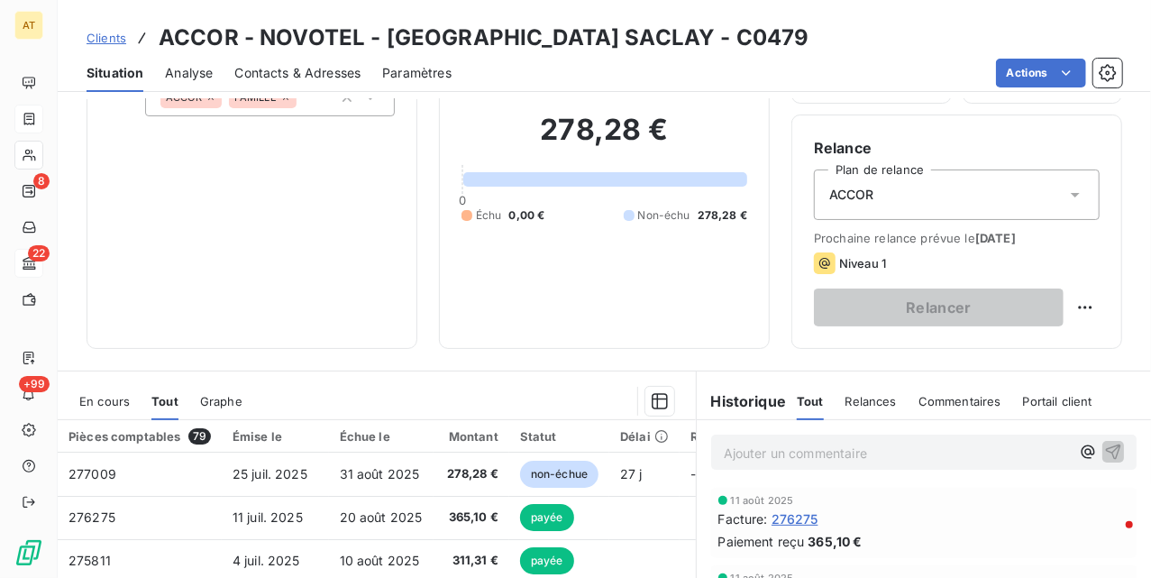
scroll to position [0, 0]
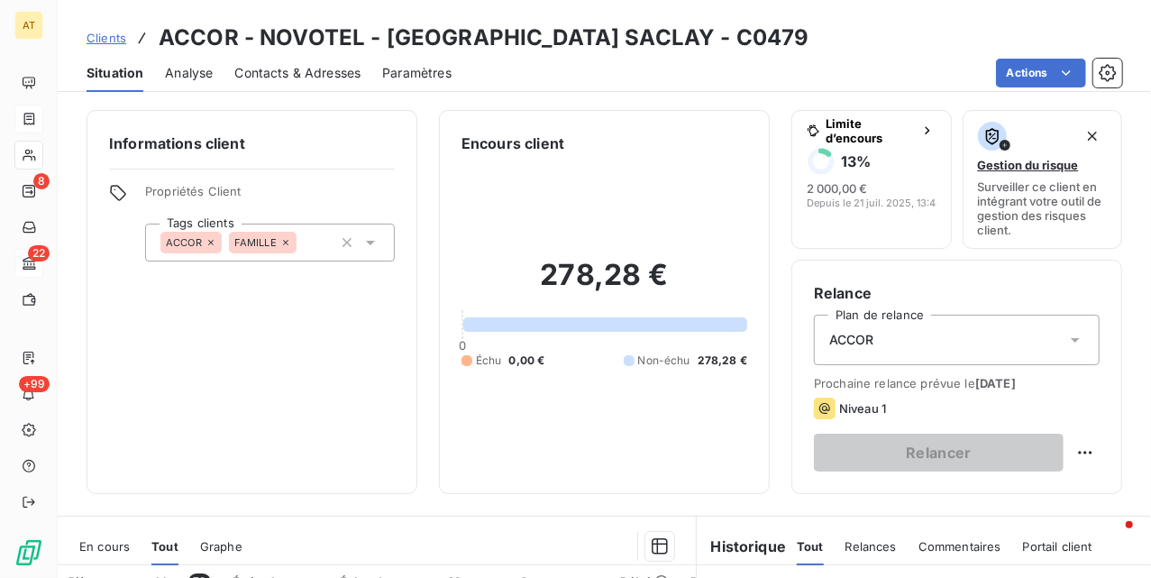
click at [304, 64] on span "Contacts & Adresses" at bounding box center [297, 73] width 126 height 18
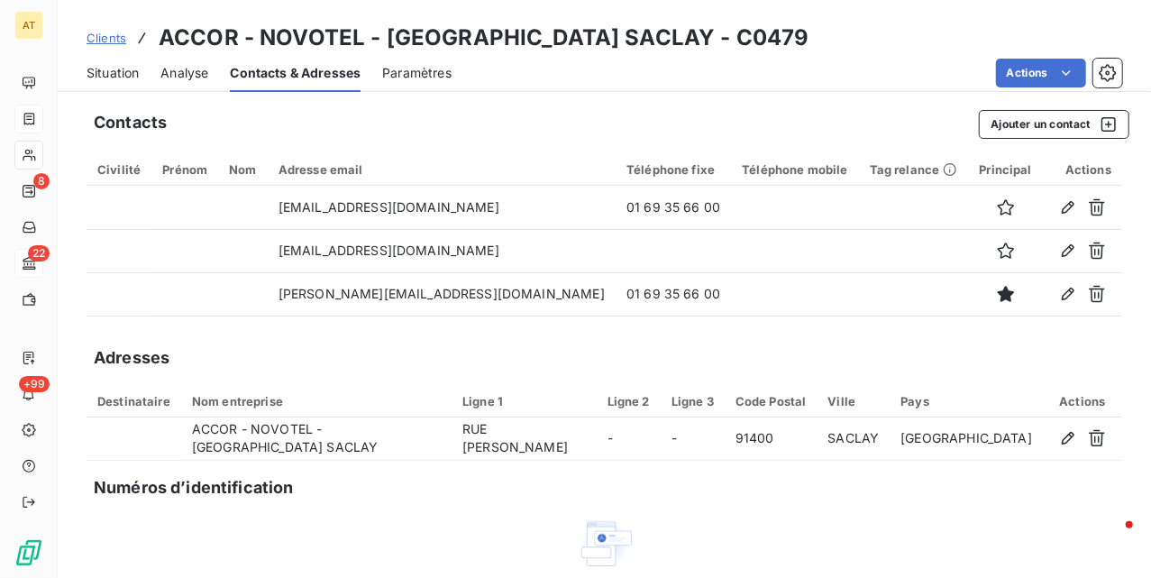
click at [97, 79] on span "Situation" at bounding box center [113, 73] width 52 height 18
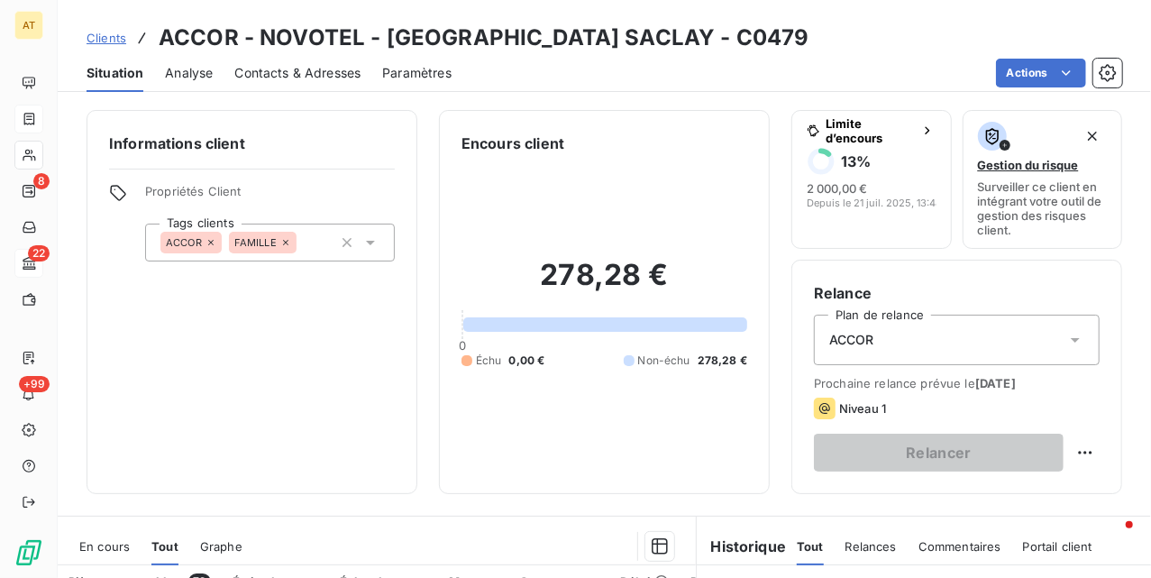
click at [654, 181] on div "278,28 € 0 Échu 0,00 € Non-échu 278,28 €" at bounding box center [605, 312] width 286 height 317
click at [318, 361] on div "Informations client Propriétés Client Tags clients ACCOR FAMILLE" at bounding box center [252, 302] width 331 height 384
click at [691, 406] on div "278,28 € 0 Échu 0,00 € Non-échu 278,28 €" at bounding box center [605, 312] width 286 height 317
click at [439, 430] on div "Encours client 278,28 € 0 Échu 0,00 € Non-échu 278,28 €" at bounding box center [604, 302] width 331 height 384
click at [600, 43] on h3 "ACCOR - NOVOTEL - PARIS SACLAY - C0479" at bounding box center [484, 38] width 651 height 32
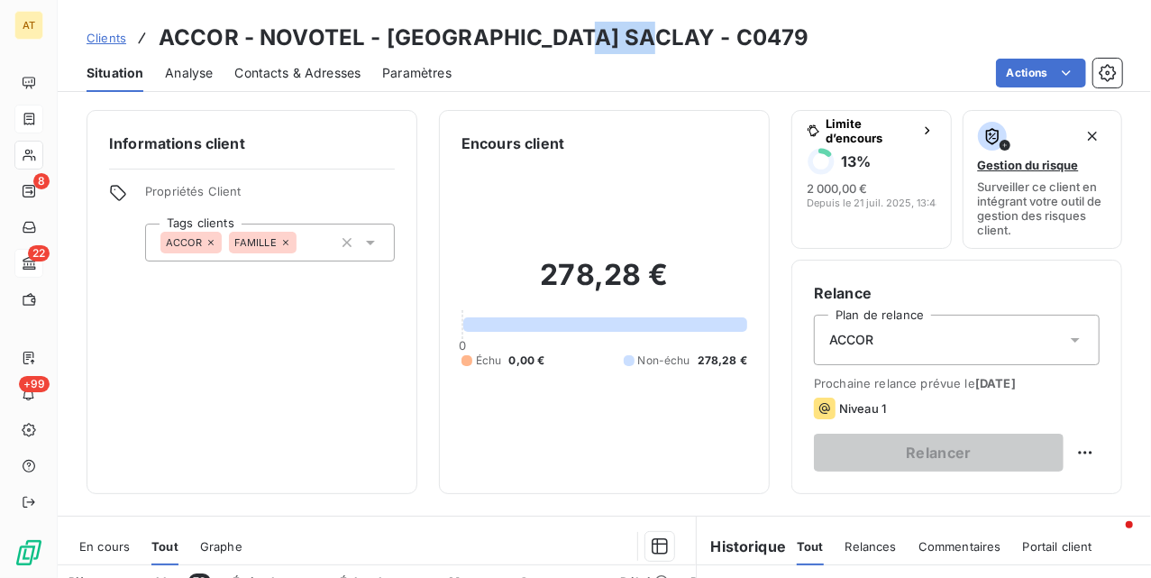
click at [600, 43] on h3 "ACCOR - NOVOTEL - PARIS SACLAY - C0479" at bounding box center [484, 38] width 651 height 32
copy h3 "C0479"
click at [471, 145] on h6 "Encours client" at bounding box center [513, 144] width 103 height 22
click at [416, 382] on div "Informations client Propriétés Client Tags clients ACCOR FAMILLE Encours client…" at bounding box center [605, 302] width 1094 height 384
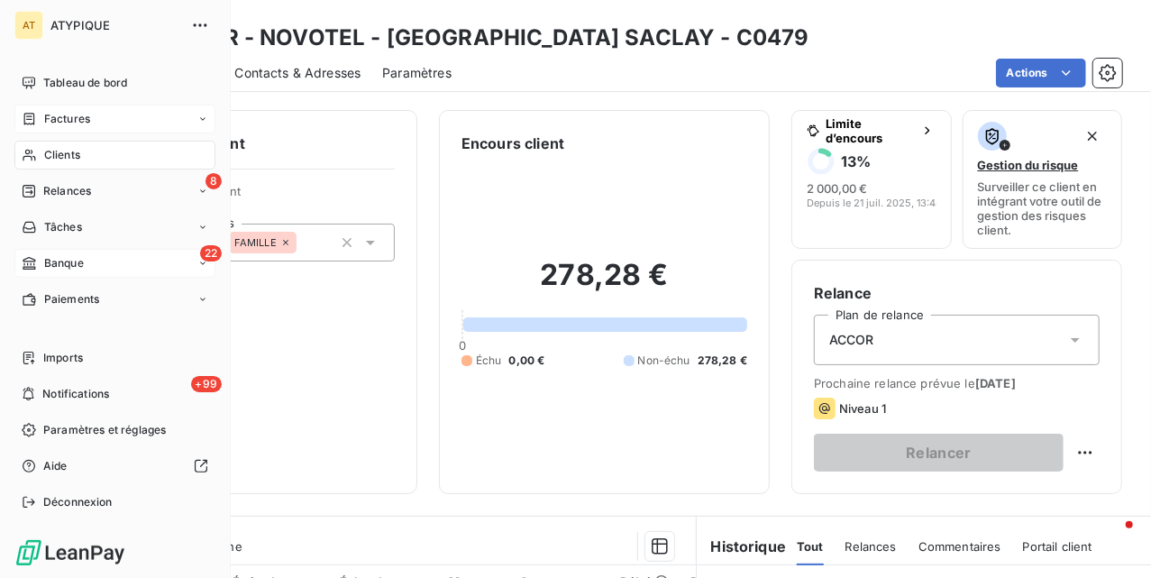
click at [65, 147] on span "Clients" at bounding box center [62, 155] width 36 height 16
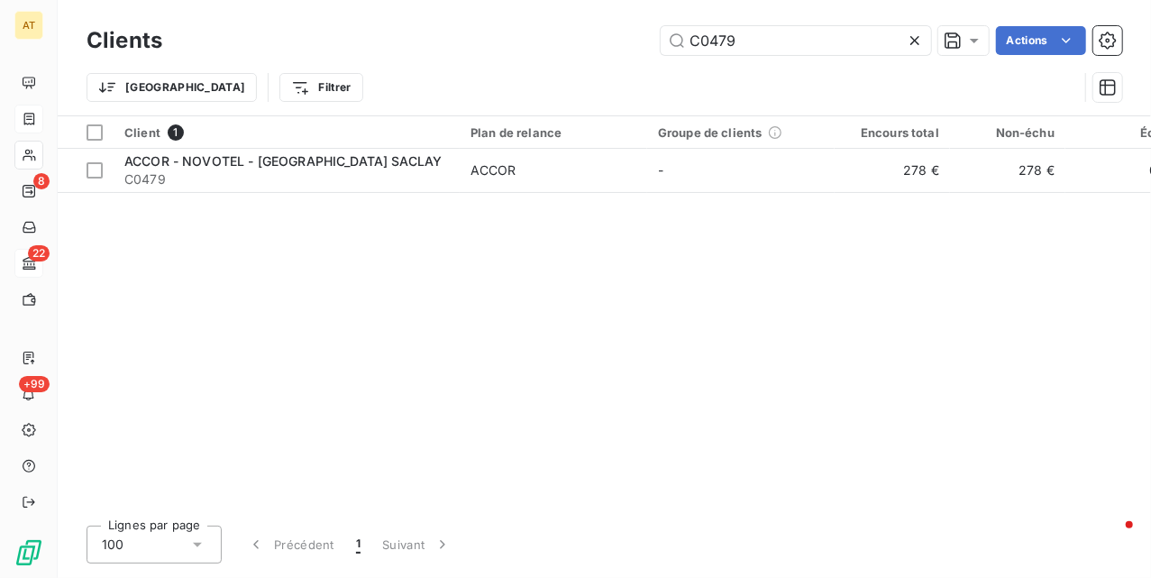
type input "p"
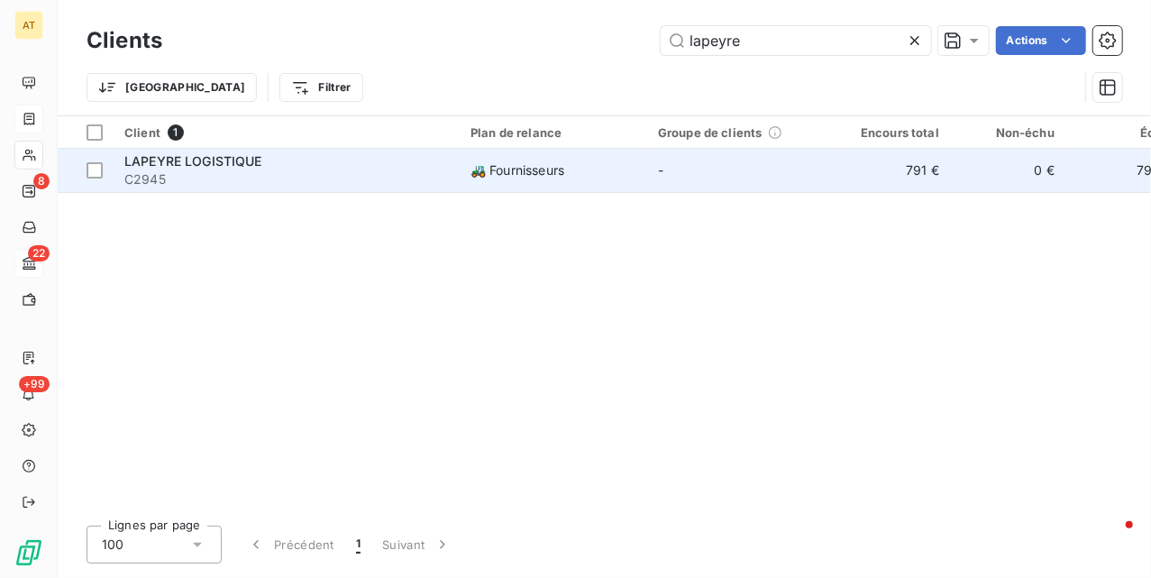
type input "lapeyre"
click at [249, 153] on span "LAPEYRE LOGISTIQUE" at bounding box center [193, 160] width 138 height 15
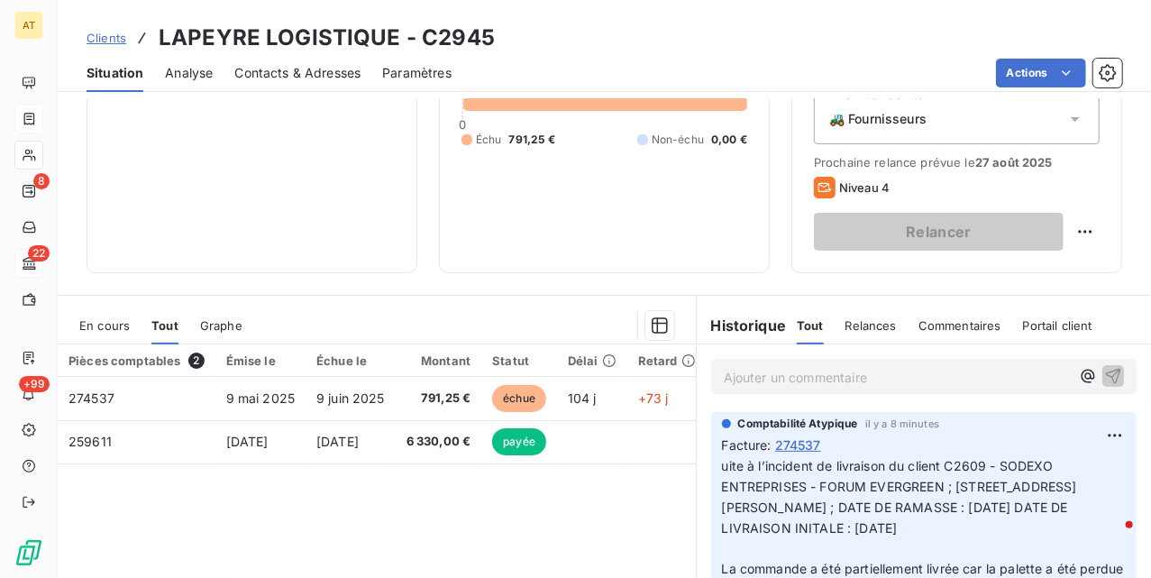
scroll to position [361, 0]
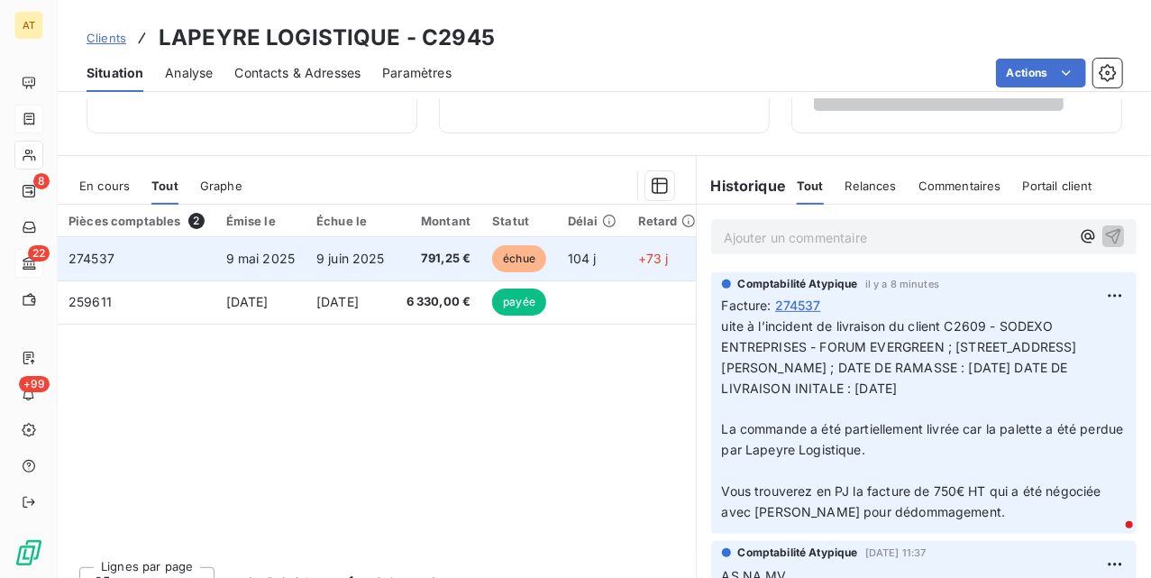
click at [115, 267] on td "274537" at bounding box center [137, 258] width 158 height 43
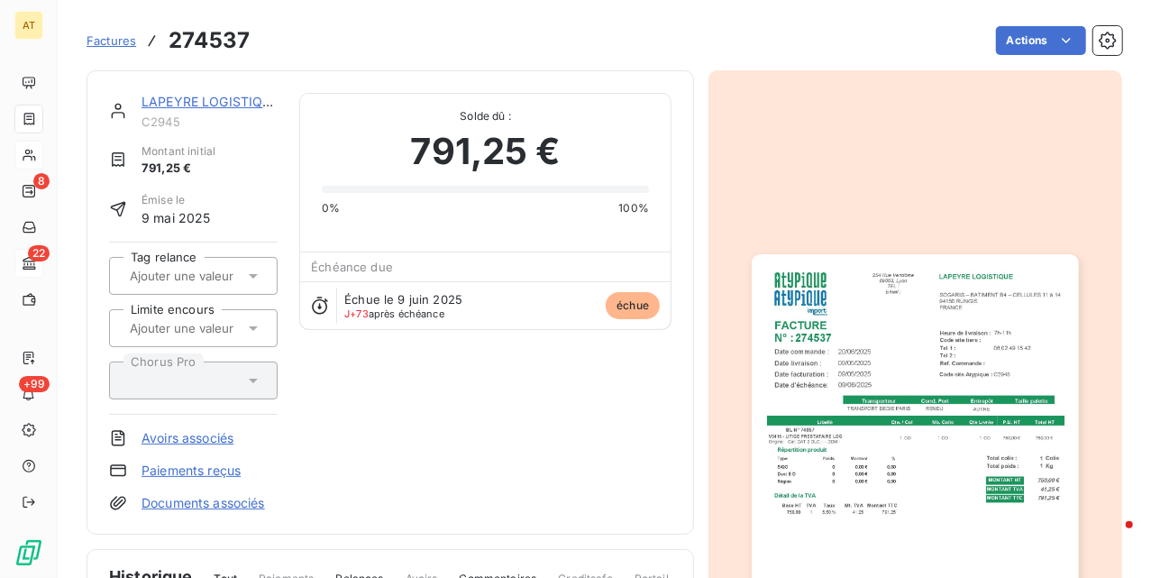
click at [912, 355] on img "button" at bounding box center [915, 485] width 326 height 462
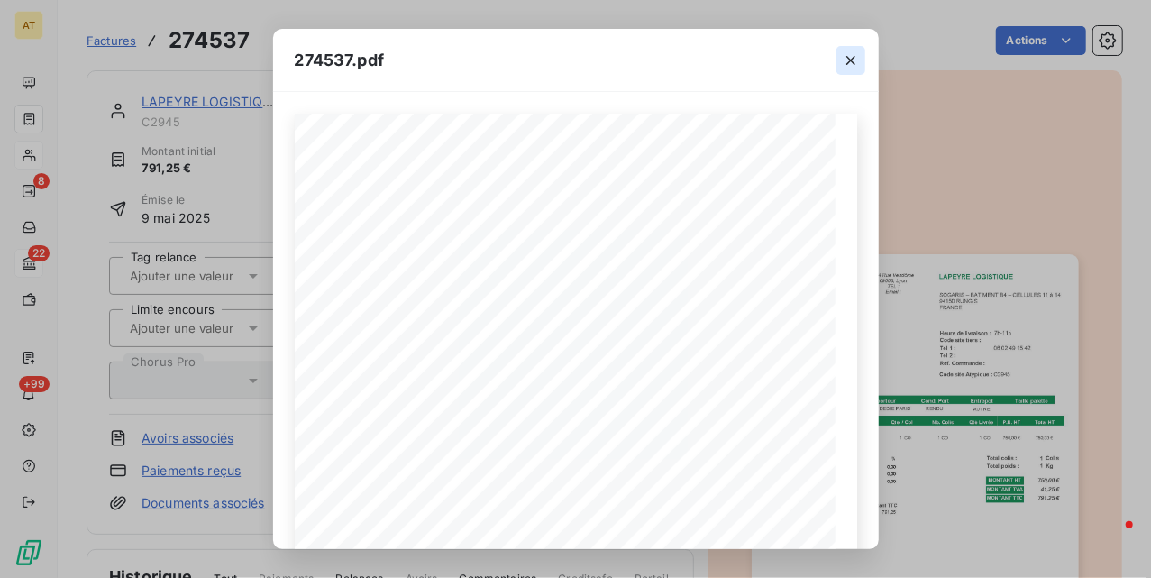
click at [859, 51] on icon "button" at bounding box center [851, 60] width 18 height 18
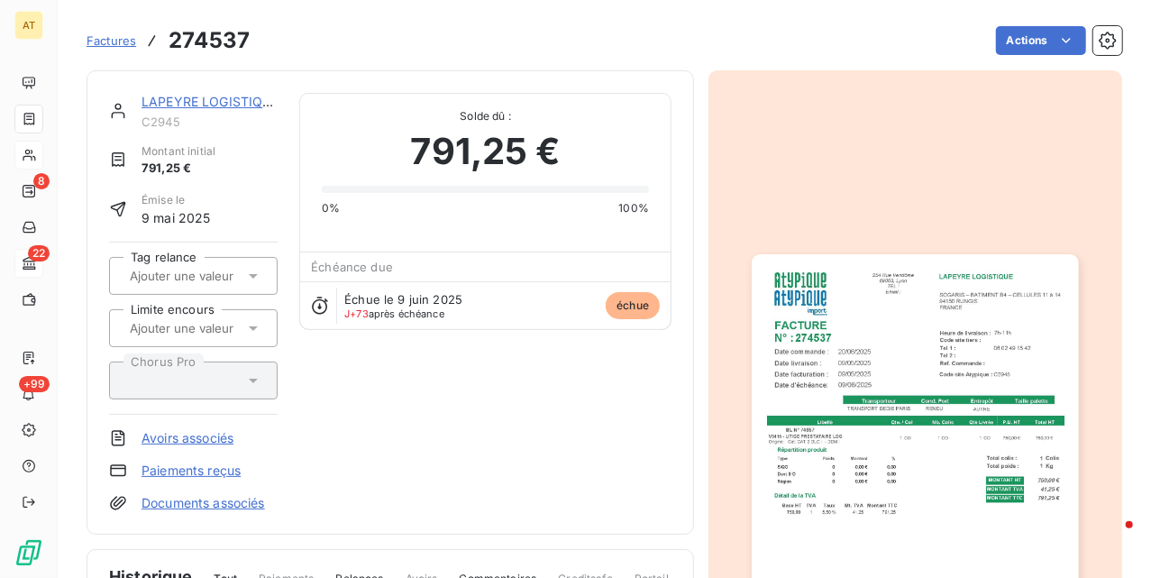
click at [512, 358] on div "LAPEYRE LOGISTIQUE C2945 Montant initial 791,25 € Émise le 9 mai 2025 Tag relan…" at bounding box center [390, 302] width 563 height 419
click at [225, 98] on link "LAPEYRE LOGISTIQUE" at bounding box center [211, 101] width 138 height 15
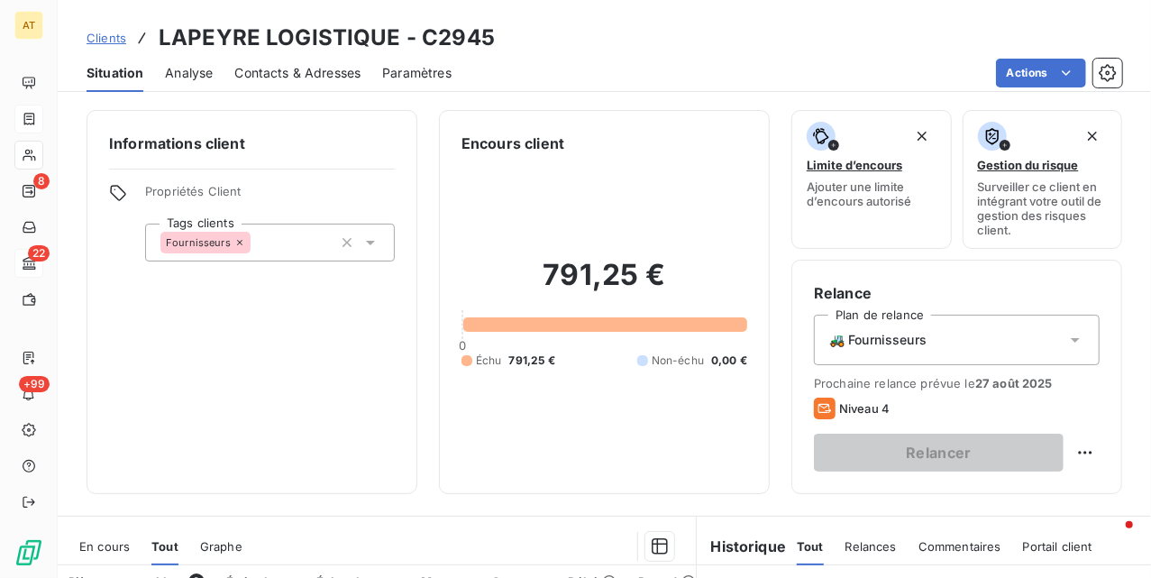
click at [301, 85] on div "Contacts & Adresses" at bounding box center [297, 73] width 126 height 38
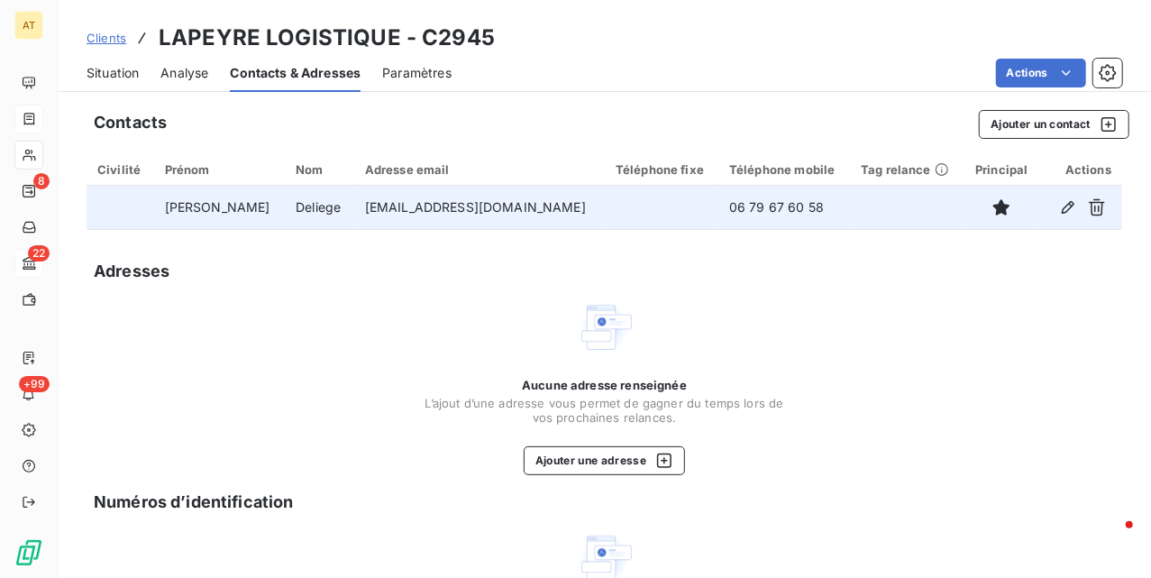
click at [741, 203] on td "06 79 67 60 58" at bounding box center [784, 207] width 132 height 43
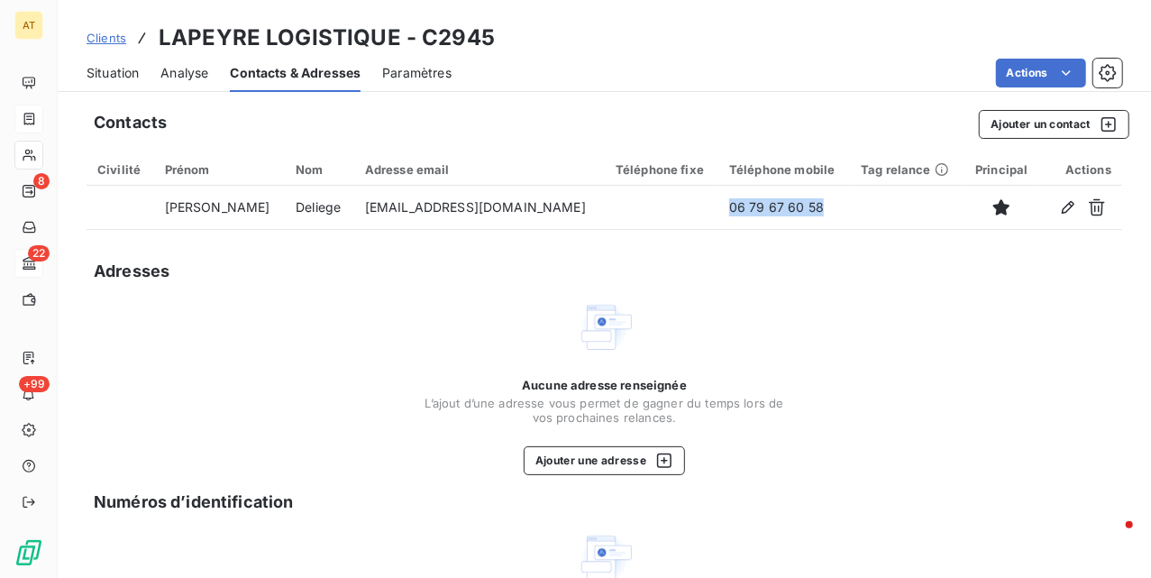
copy td "06 79 67 60 58"
click at [99, 80] on span "Situation" at bounding box center [113, 73] width 52 height 18
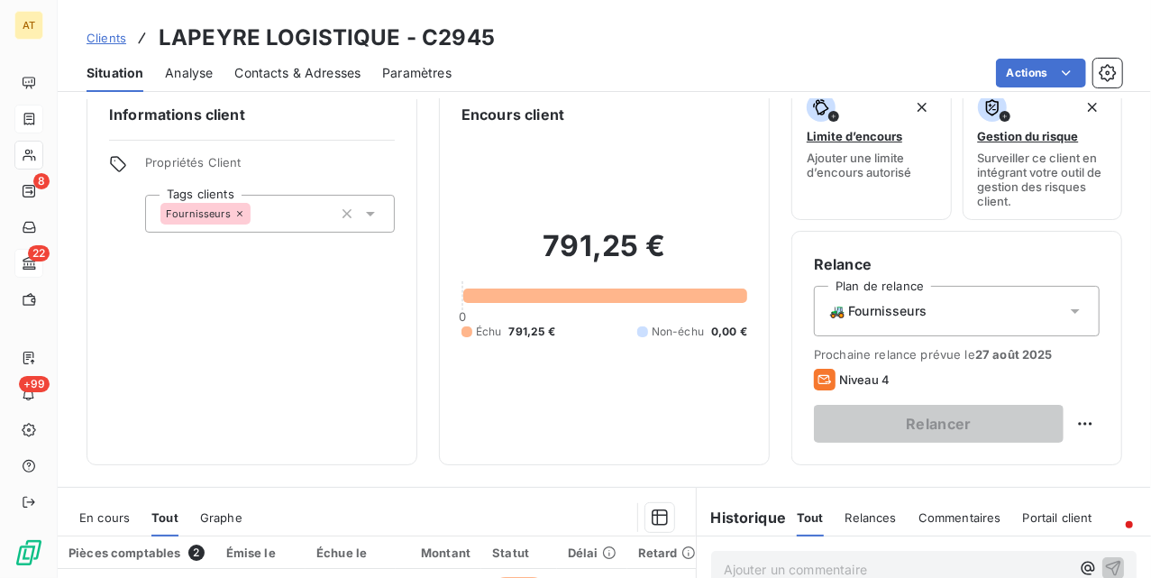
scroll to position [149, 0]
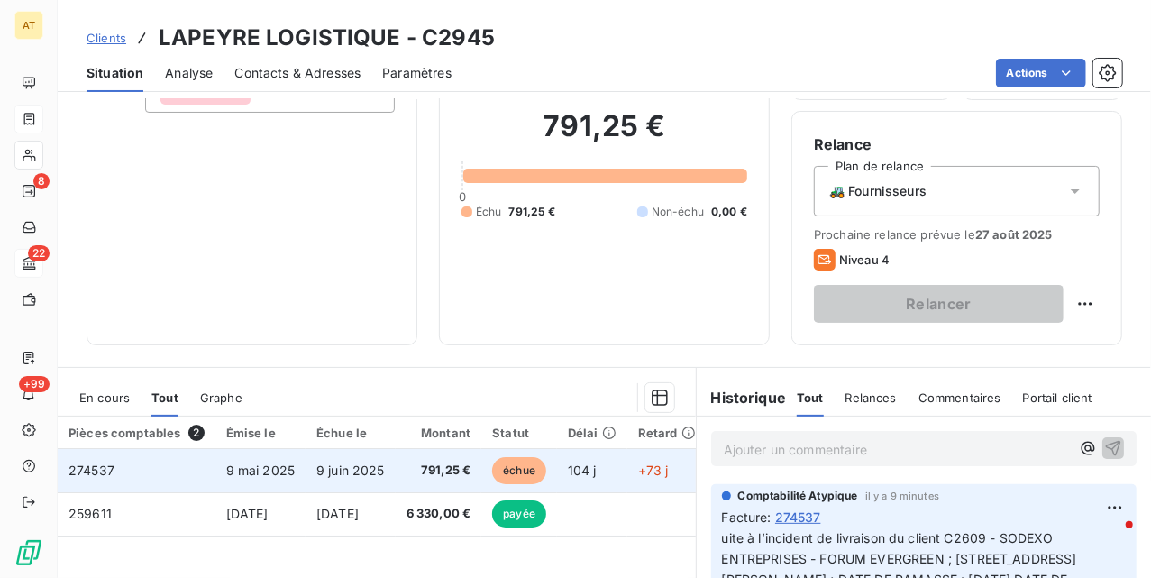
click at [105, 470] on span "274537" at bounding box center [92, 469] width 46 height 15
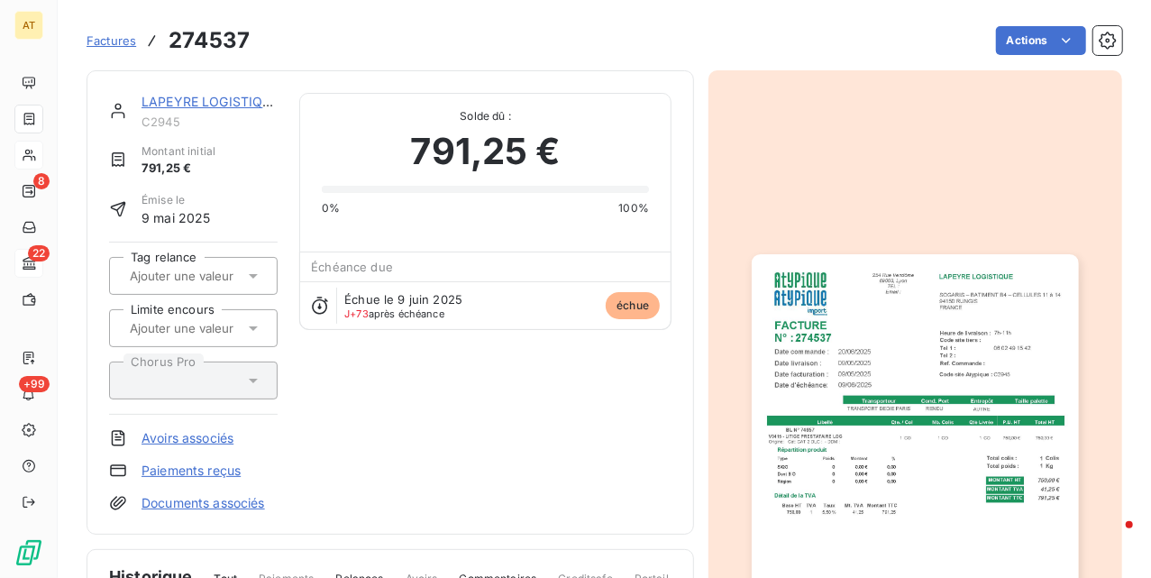
click at [941, 325] on img "button" at bounding box center [915, 485] width 326 height 462
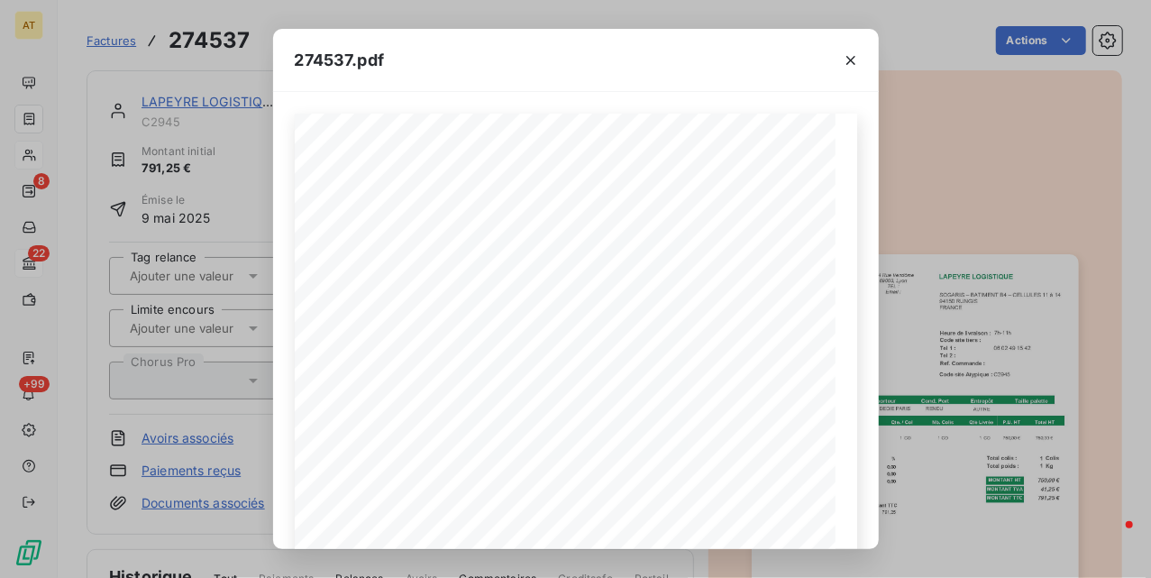
drag, startPoint x: 966, startPoint y: 250, endPoint x: 932, endPoint y: 263, distance: 36.8
click at [970, 249] on div "274537.pdf LAPEYRE LOGISTIQUE SOGARIS – BATIMENT B4 – CELLULES 11 à 14 94150 RU…" at bounding box center [575, 289] width 1151 height 578
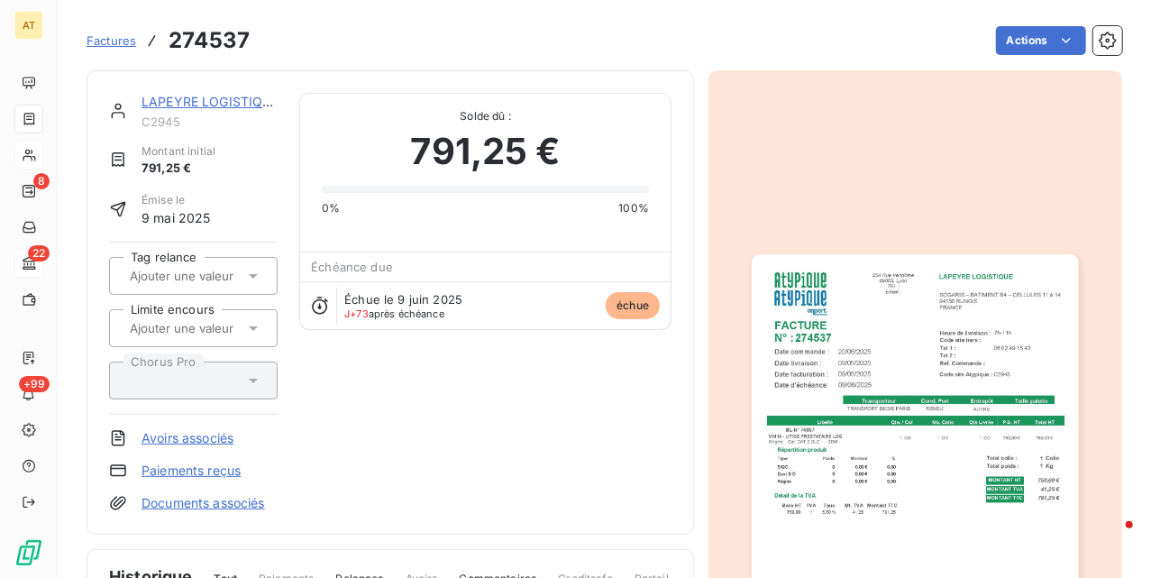
drag, startPoint x: 898, startPoint y: 240, endPoint x: 884, endPoint y: 233, distance: 15.3
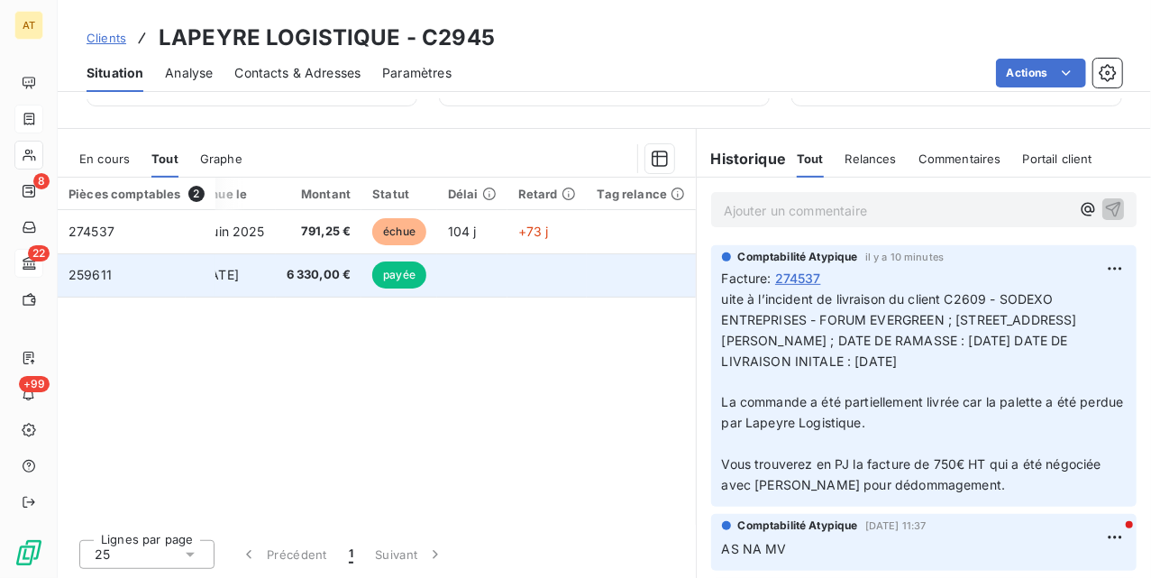
scroll to position [389, 0]
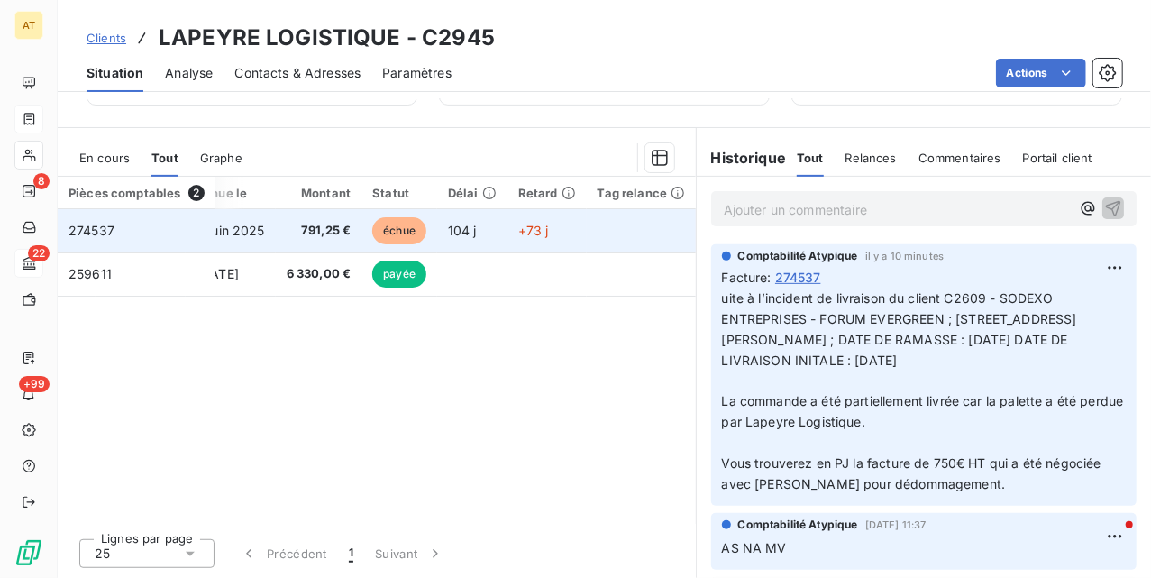
click at [90, 240] on td "274537" at bounding box center [137, 230] width 158 height 43
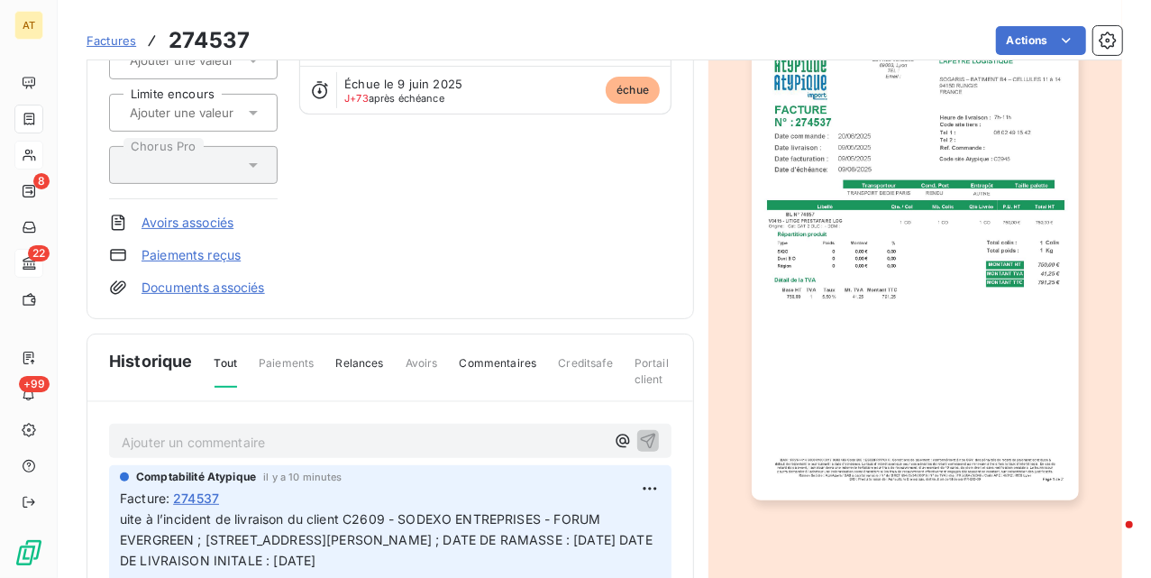
scroll to position [243, 0]
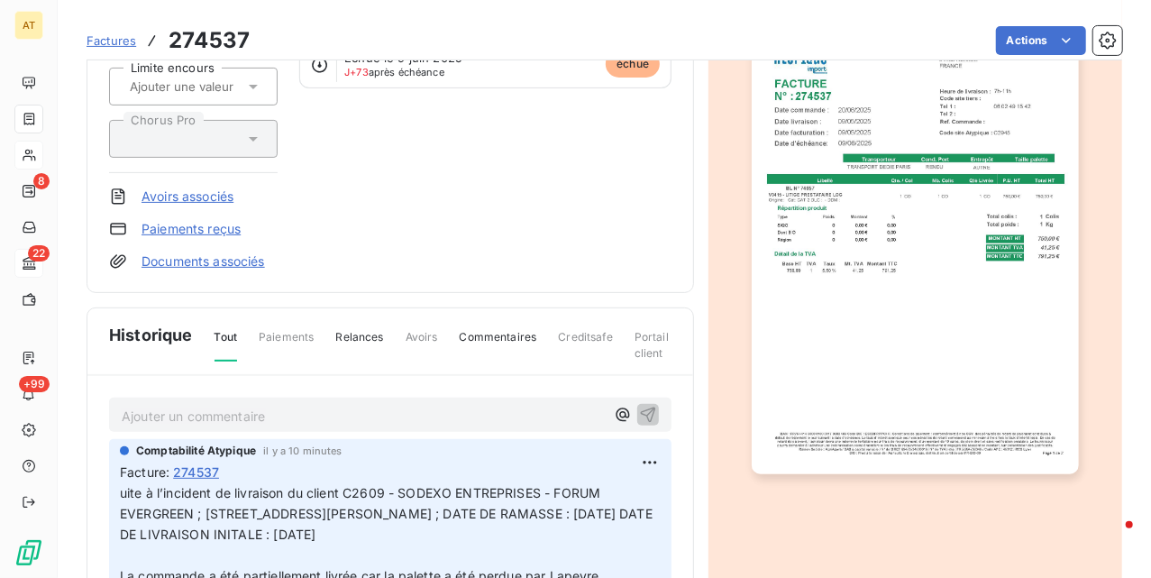
click at [242, 408] on p "Ajouter un commentaire ﻿" at bounding box center [363, 416] width 483 height 23
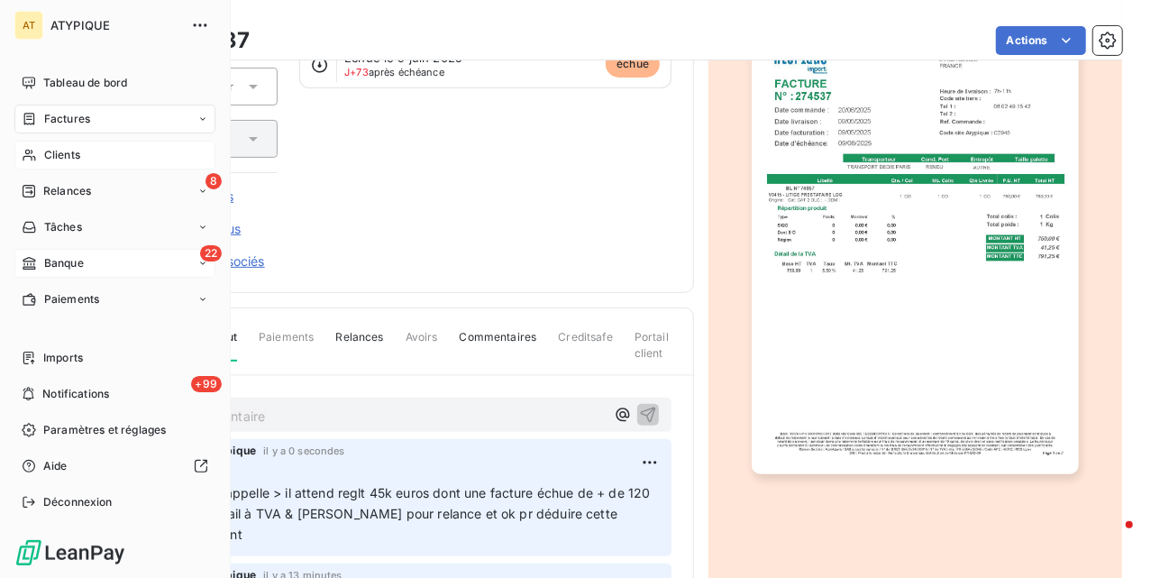
click at [96, 113] on div "Factures" at bounding box center [114, 119] width 201 height 29
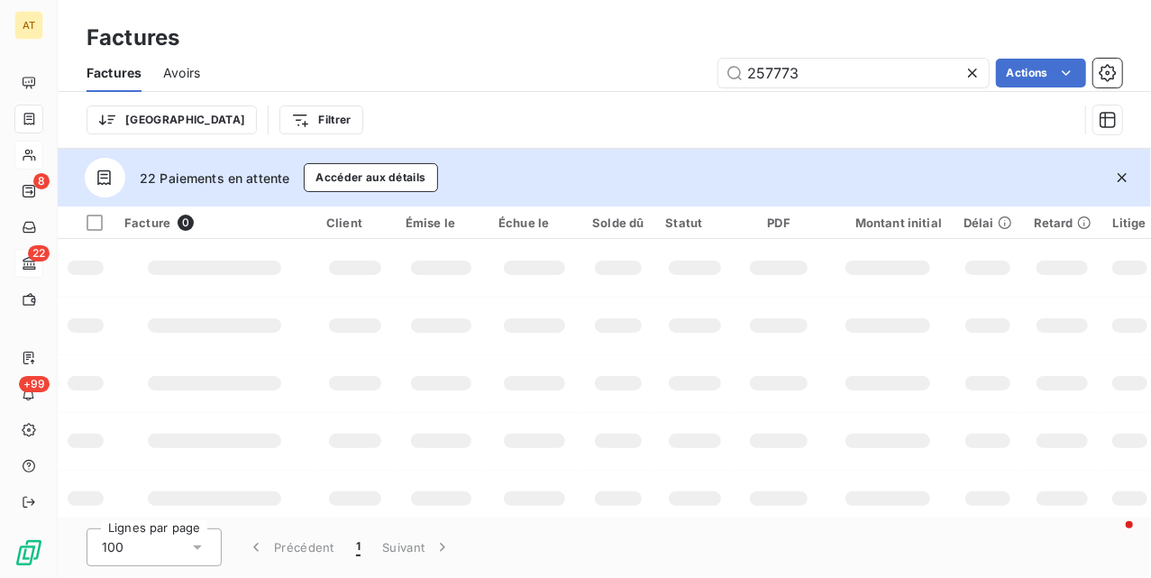
type input "257773"
click at [1120, 184] on icon "button" at bounding box center [1122, 178] width 18 height 18
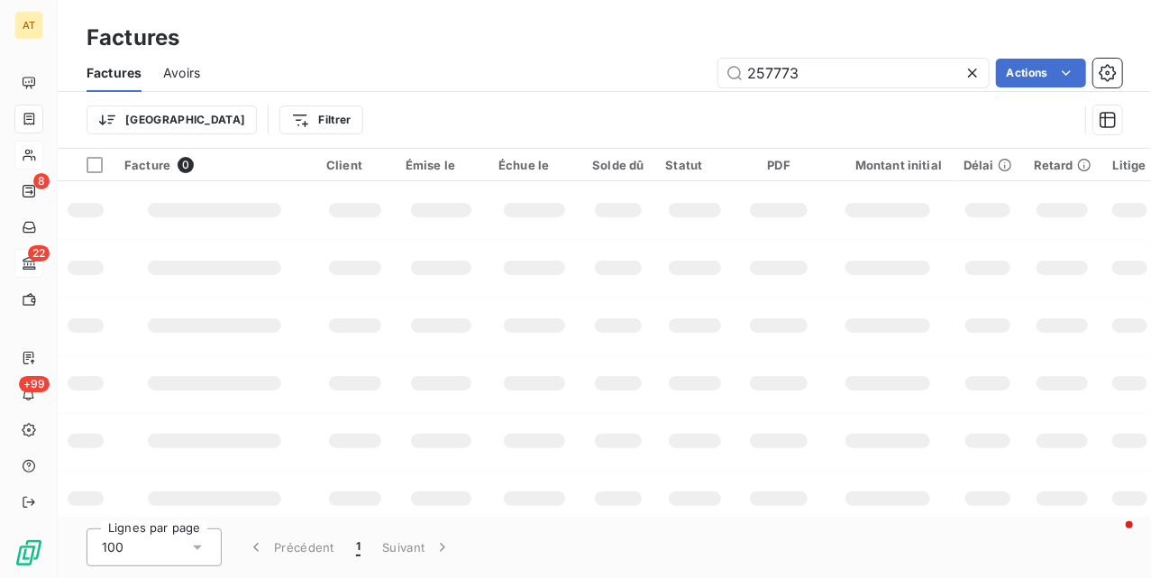
click at [449, 310] on td at bounding box center [441, 326] width 93 height 58
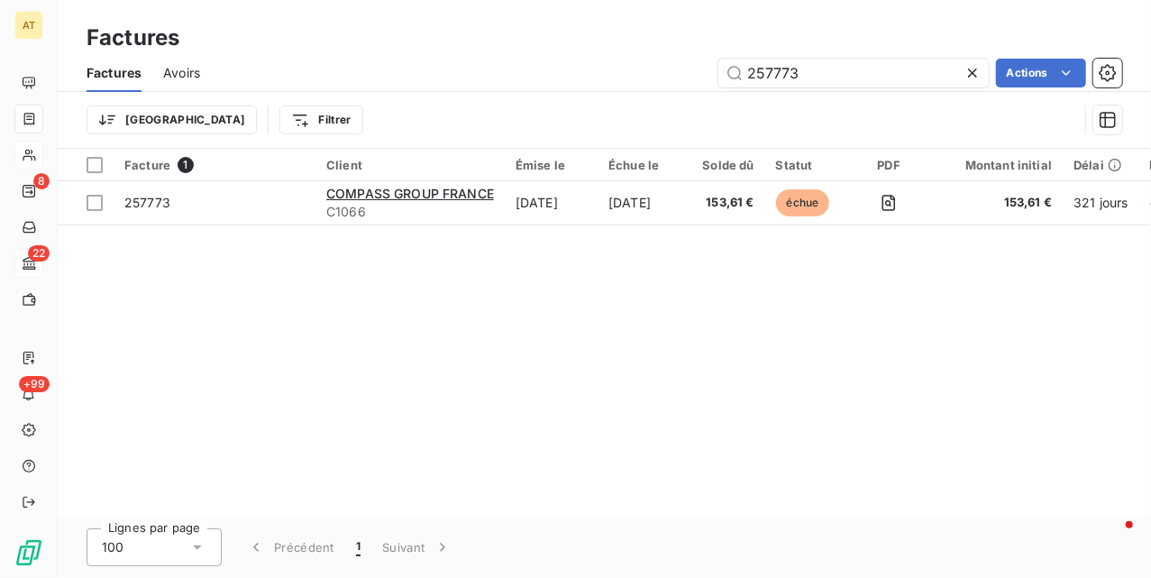
click at [636, 294] on div "Facture 1 Client Émise le Échue le Solde dû Statut PDF Montant initial Délai Re…" at bounding box center [605, 333] width 1094 height 368
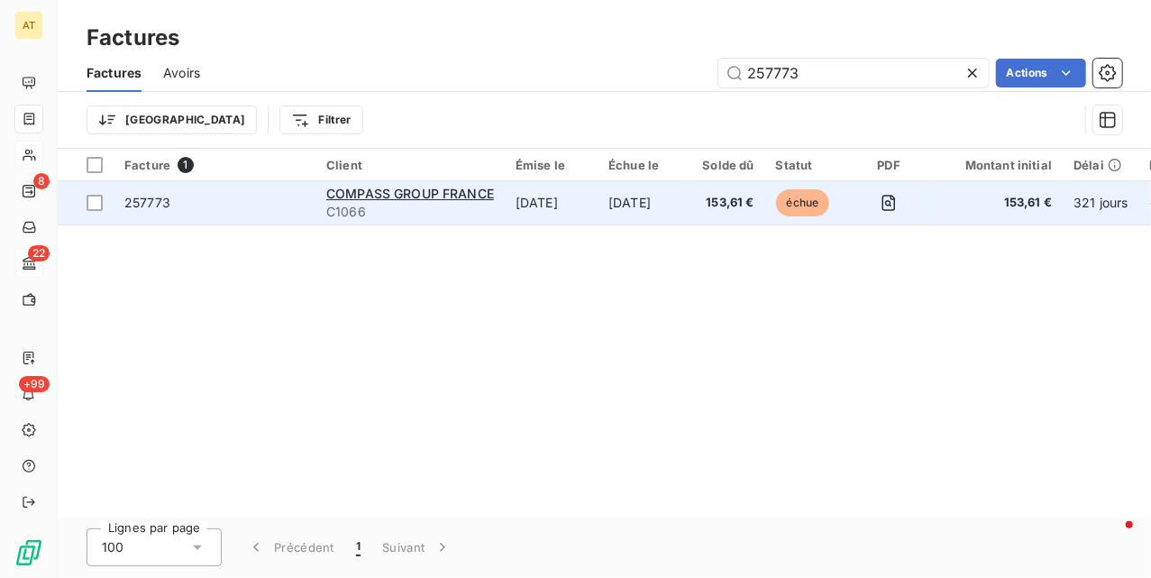
click at [164, 206] on span "257773" at bounding box center [147, 202] width 46 height 15
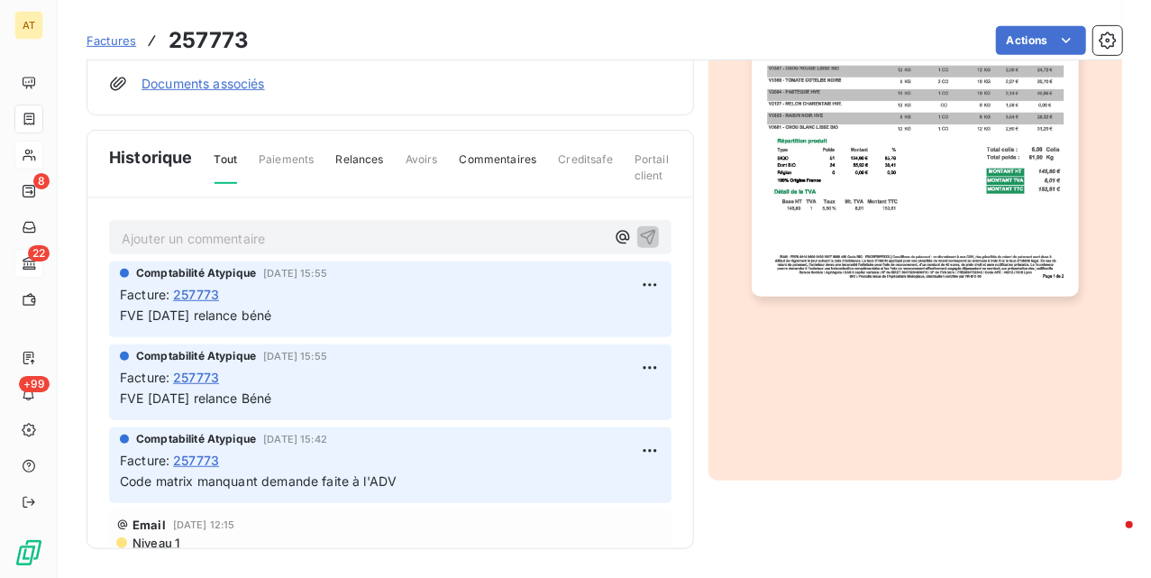
click at [232, 33] on h3 "257773" at bounding box center [209, 40] width 80 height 32
click at [236, 33] on h3 "257773" at bounding box center [209, 40] width 80 height 32
copy h3 "257773"
click at [228, 36] on h3 "257773" at bounding box center [209, 40] width 80 height 32
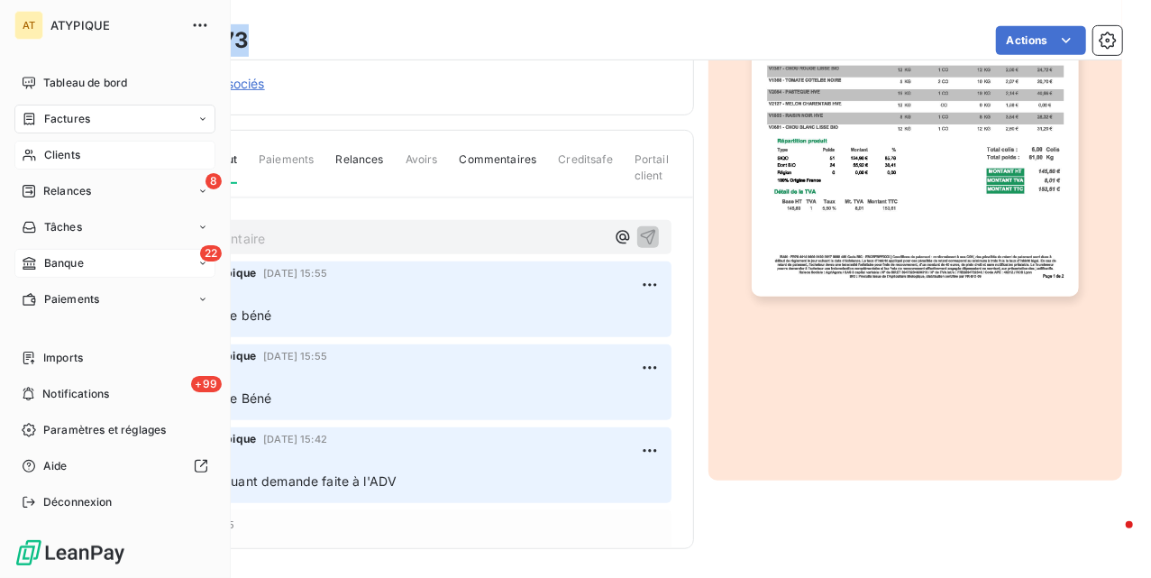
click at [59, 135] on nav "Tableau de bord Factures Clients 8 Relances Tâches 22 Banque Paiements" at bounding box center [114, 191] width 201 height 245
click at [69, 149] on span "Clients" at bounding box center [62, 155] width 36 height 16
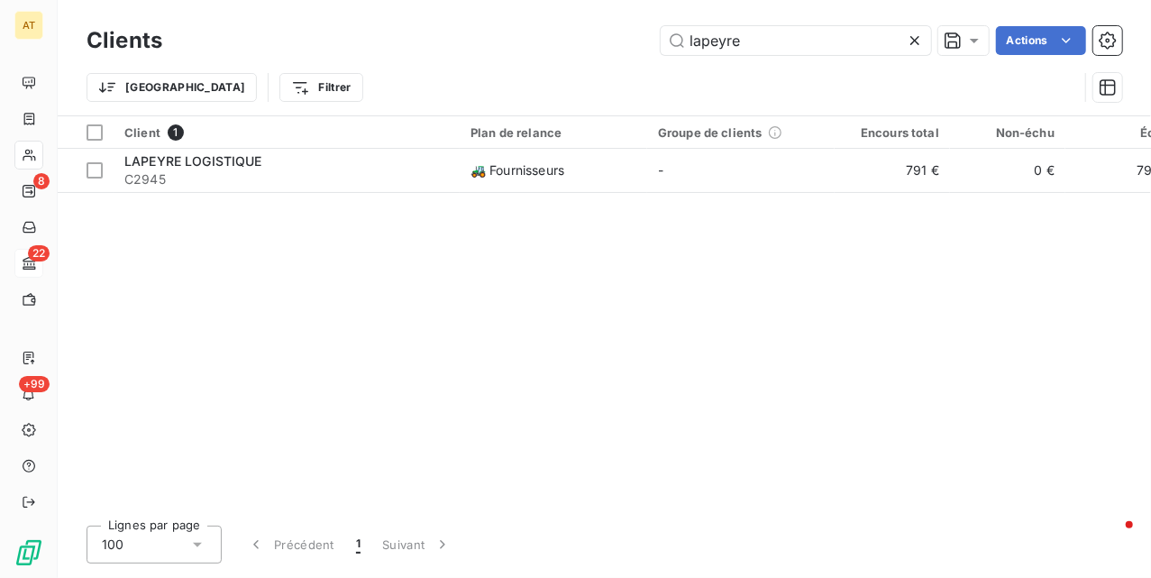
drag, startPoint x: 751, startPoint y: 41, endPoint x: 571, endPoint y: 72, distance: 182.9
click at [599, 66] on div "Clients lapeyre Actions Trier Filtrer" at bounding box center [605, 69] width 1036 height 94
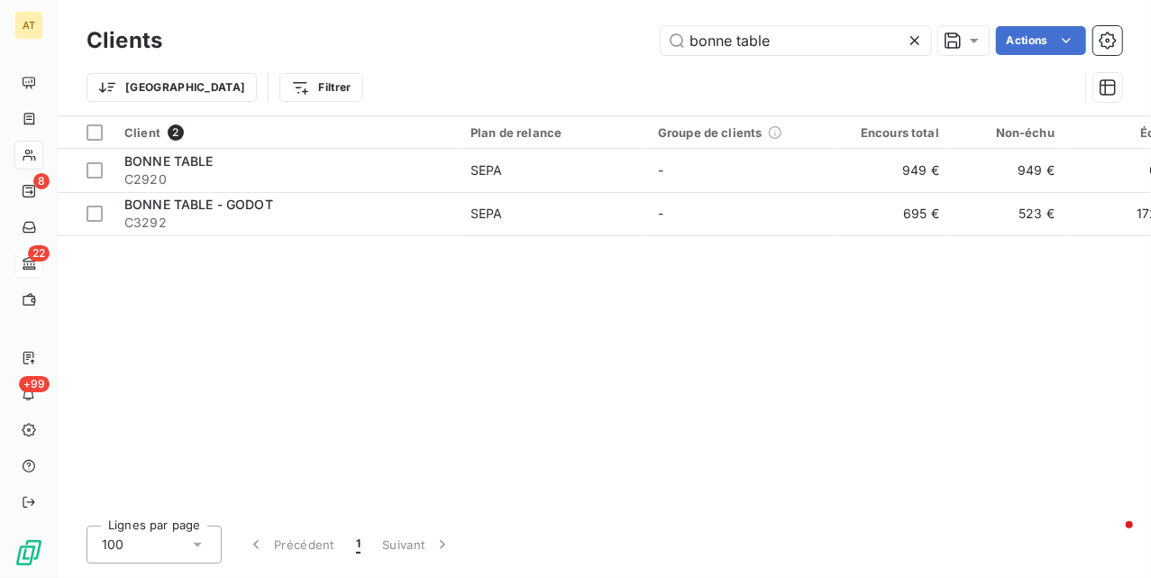
type input "bonne table"
click at [447, 328] on div "Client 2 Plan de relance Groupe de clients Encours total Non-échu Échu Limite d…" at bounding box center [605, 313] width 1094 height 395
click at [704, 351] on div "Client 2 Plan de relance Groupe de clients Encours total Non-échu Échu Limite d…" at bounding box center [605, 313] width 1094 height 395
drag, startPoint x: 435, startPoint y: 375, endPoint x: 448, endPoint y: 380, distance: 14.3
click at [437, 379] on div "Client 2 Plan de relance Groupe de clients Encours total Non-échu Échu Limite d…" at bounding box center [605, 313] width 1094 height 395
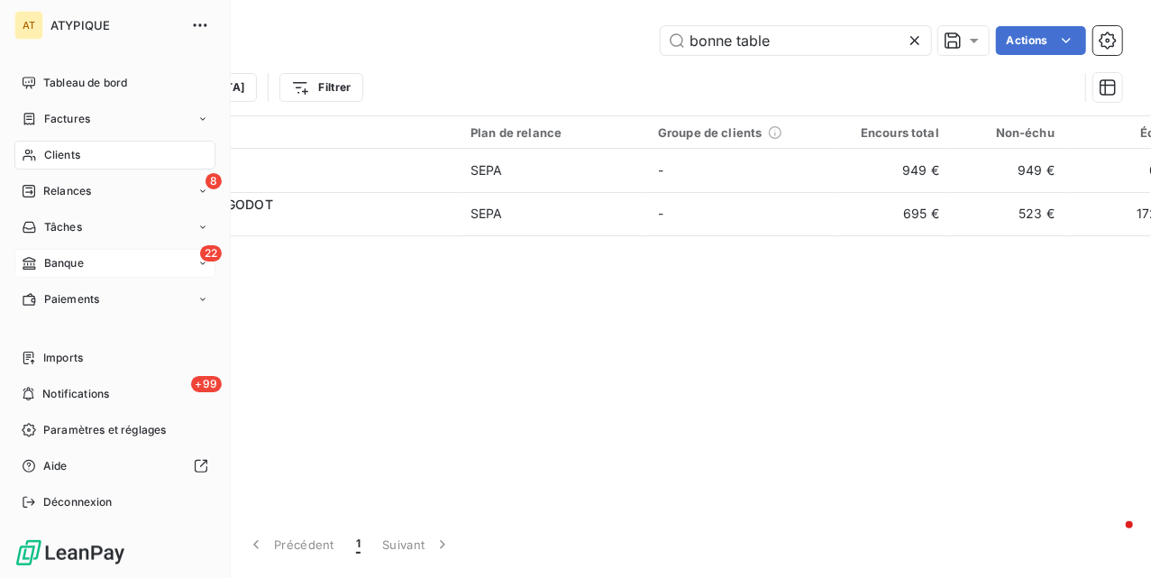
click at [45, 145] on div "Clients" at bounding box center [114, 155] width 201 height 29
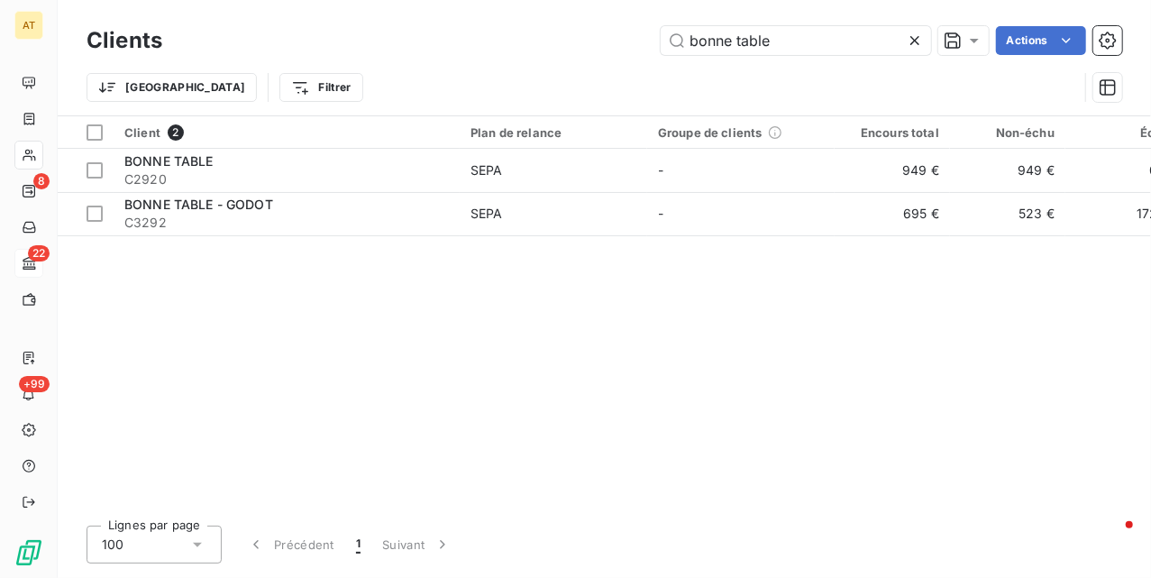
click at [931, 33] on div "bonne table Actions" at bounding box center [653, 40] width 938 height 29
click at [913, 33] on icon at bounding box center [915, 41] width 18 height 18
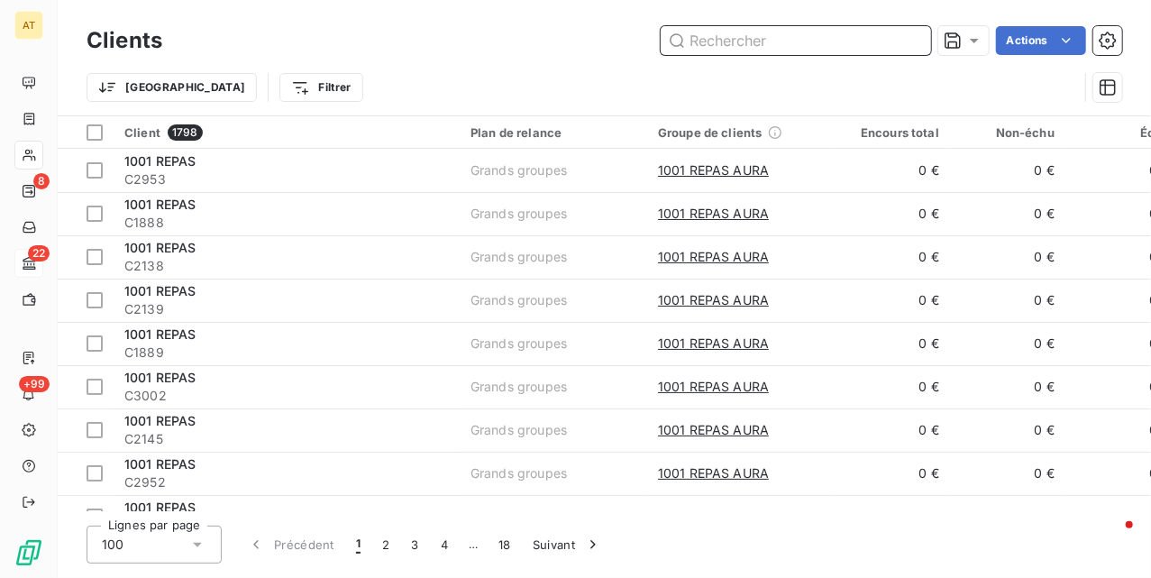
click at [791, 20] on div "Clients Actions Trier Filtrer" at bounding box center [605, 57] width 1094 height 115
click at [759, 47] on input "text" at bounding box center [796, 40] width 270 height 29
type input "C"
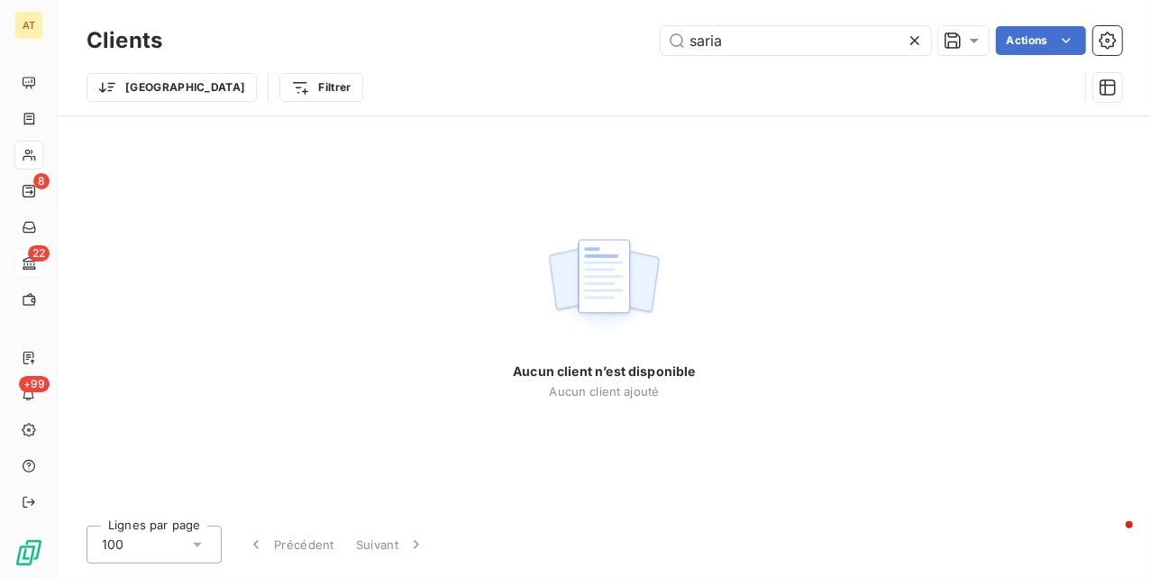
click at [725, 264] on div "Aucun client n’est disponible Aucun client ajouté" at bounding box center [605, 313] width 1094 height 395
click at [750, 33] on input "saria" at bounding box center [796, 40] width 270 height 29
click at [736, 45] on input "saria" at bounding box center [796, 40] width 270 height 29
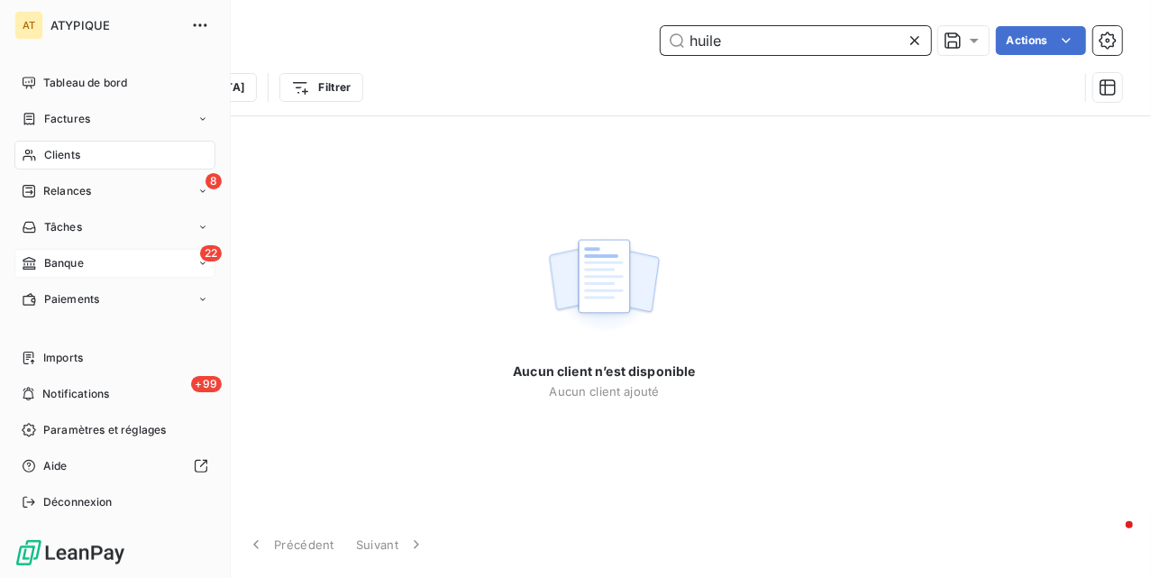
type input "huile"
drag, startPoint x: 67, startPoint y: 110, endPoint x: 124, endPoint y: 144, distance: 67.1
click at [67, 108] on div "Factures" at bounding box center [114, 119] width 201 height 29
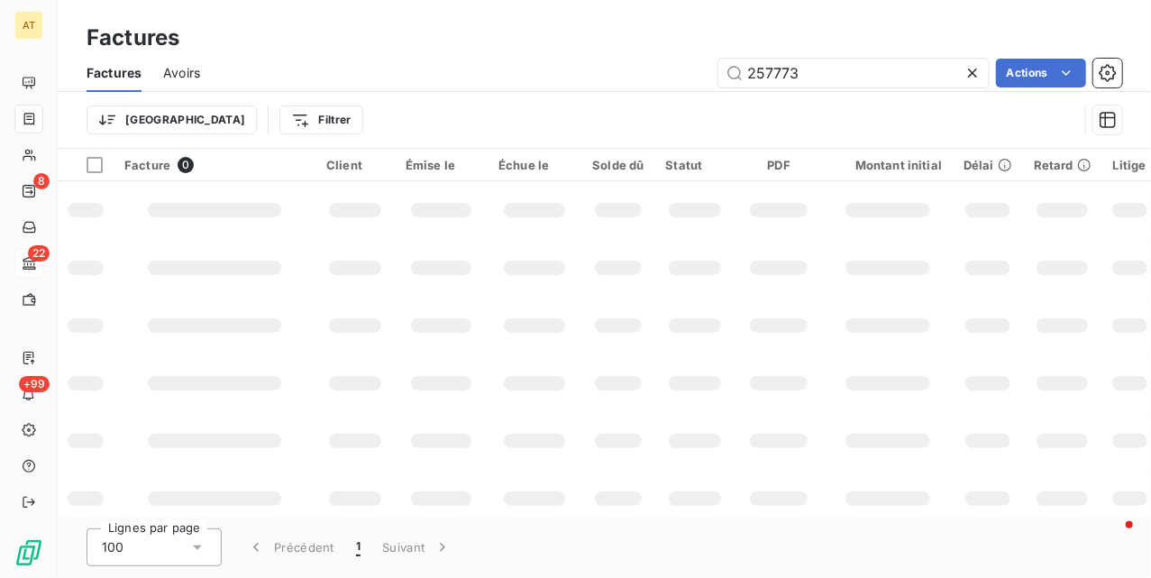
click at [977, 67] on icon at bounding box center [973, 73] width 18 height 18
click at [563, 81] on div "Actions" at bounding box center [672, 73] width 901 height 29
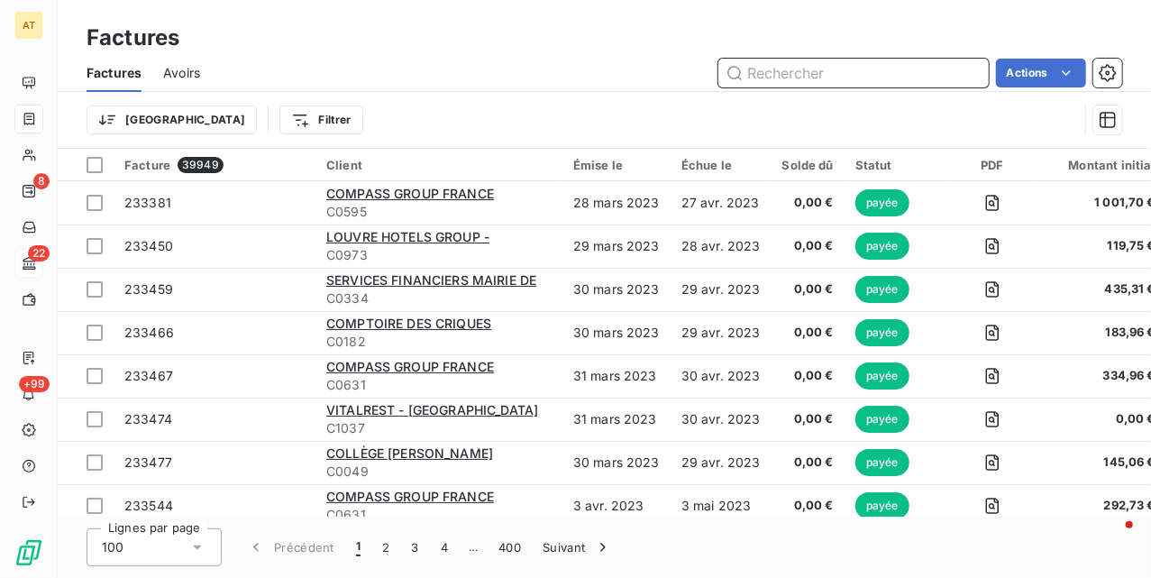
click at [765, 73] on input "text" at bounding box center [853, 73] width 270 height 29
drag, startPoint x: 863, startPoint y: 155, endPoint x: 831, endPoint y: 126, distance: 42.8
drag, startPoint x: 831, startPoint y: 126, endPoint x: 954, endPoint y: 67, distance: 136.3
click at [964, 62] on input "text" at bounding box center [853, 73] width 270 height 29
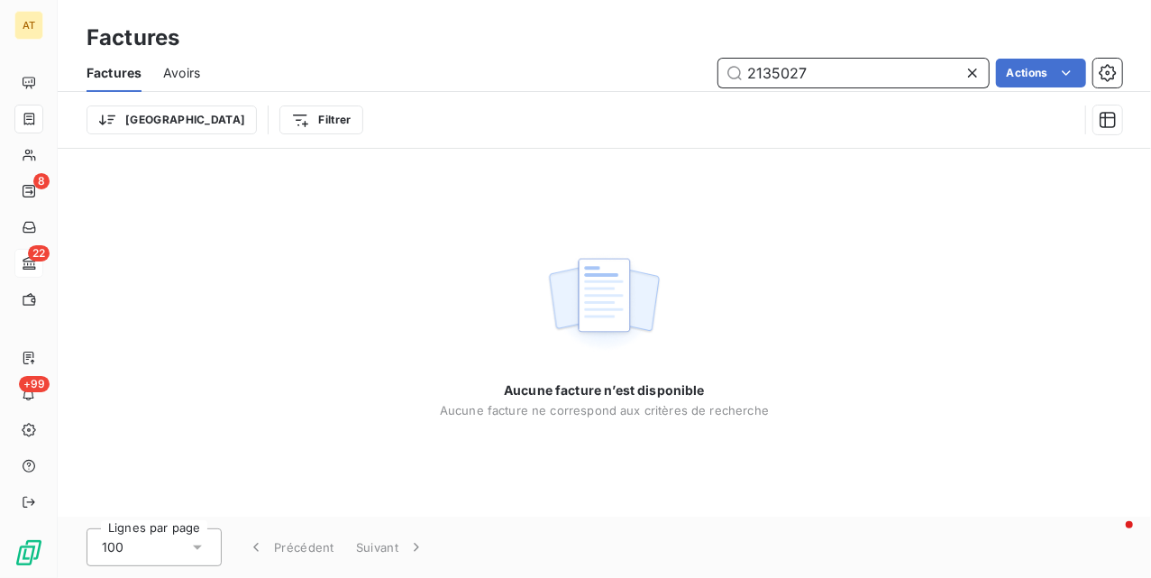
type input "213502"
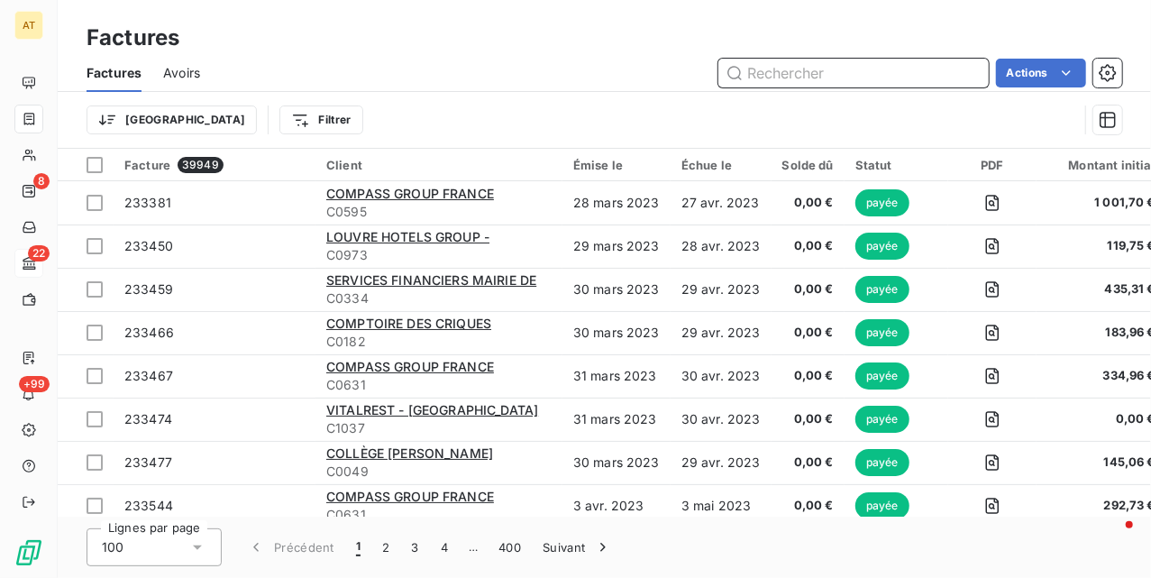
paste input "21350277"
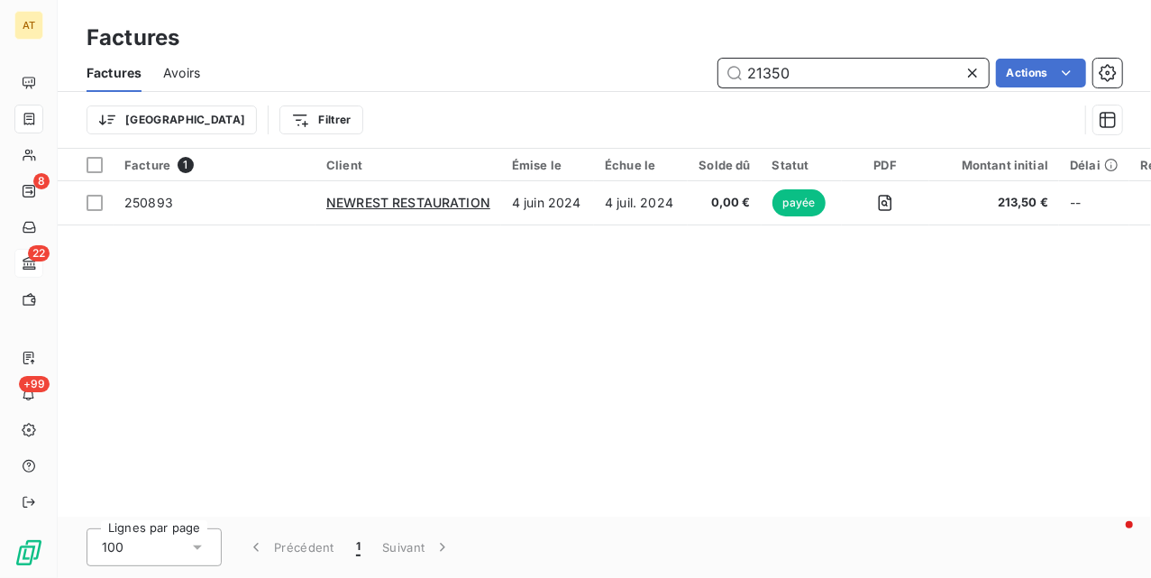
type input "213502"
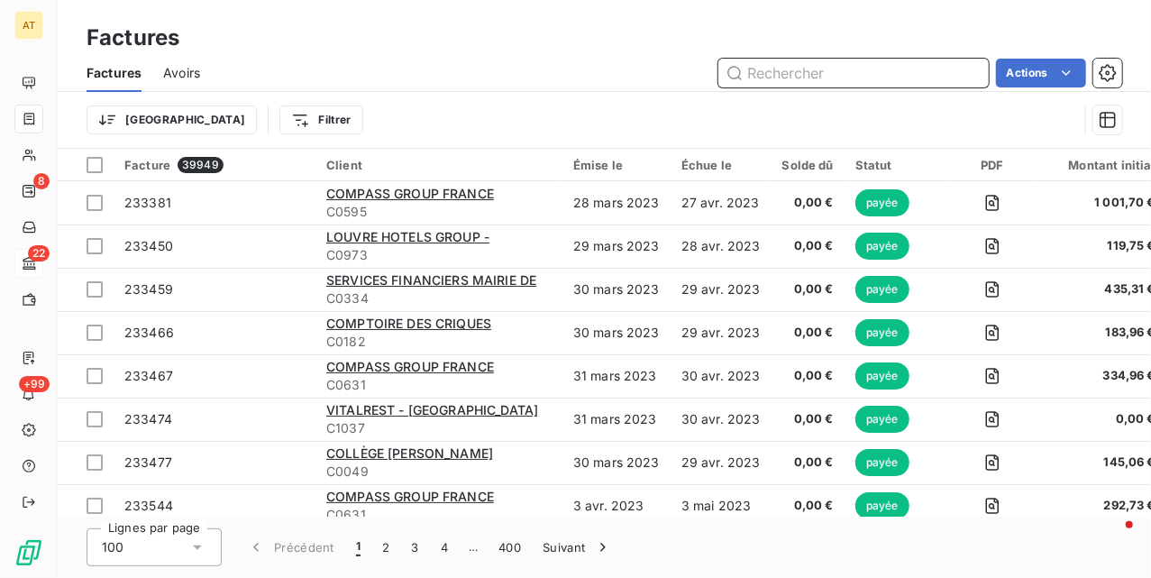
click at [891, 73] on input "text" at bounding box center [853, 73] width 270 height 29
click at [768, 73] on input "text" at bounding box center [853, 73] width 270 height 29
paste input "273732"
type input "273732"
click at [568, 83] on div "273732 Actions" at bounding box center [672, 73] width 901 height 29
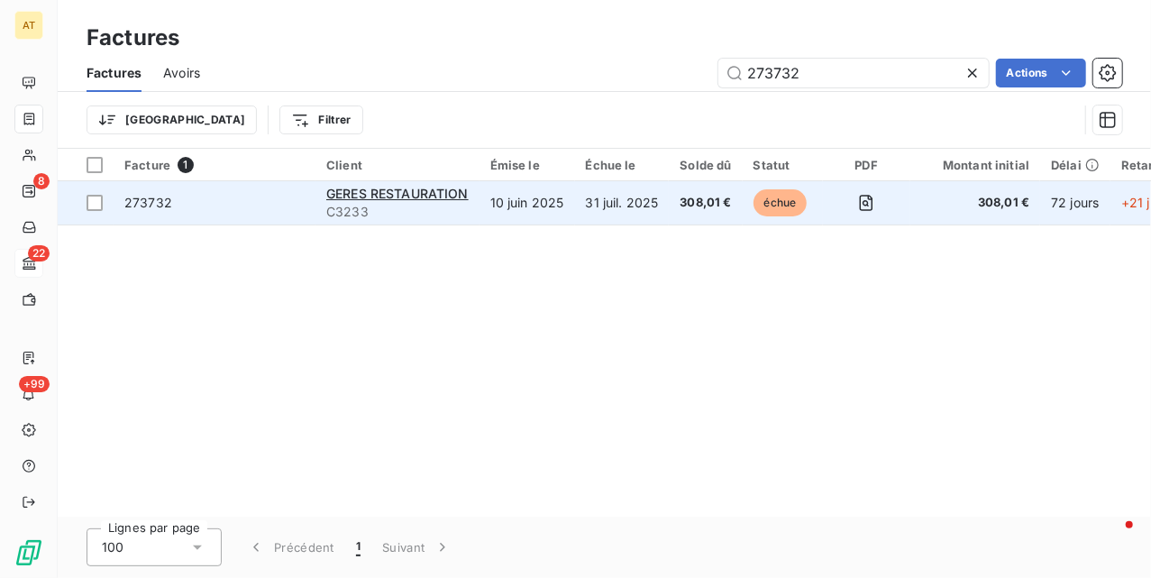
click at [150, 209] on span "273732" at bounding box center [148, 202] width 48 height 15
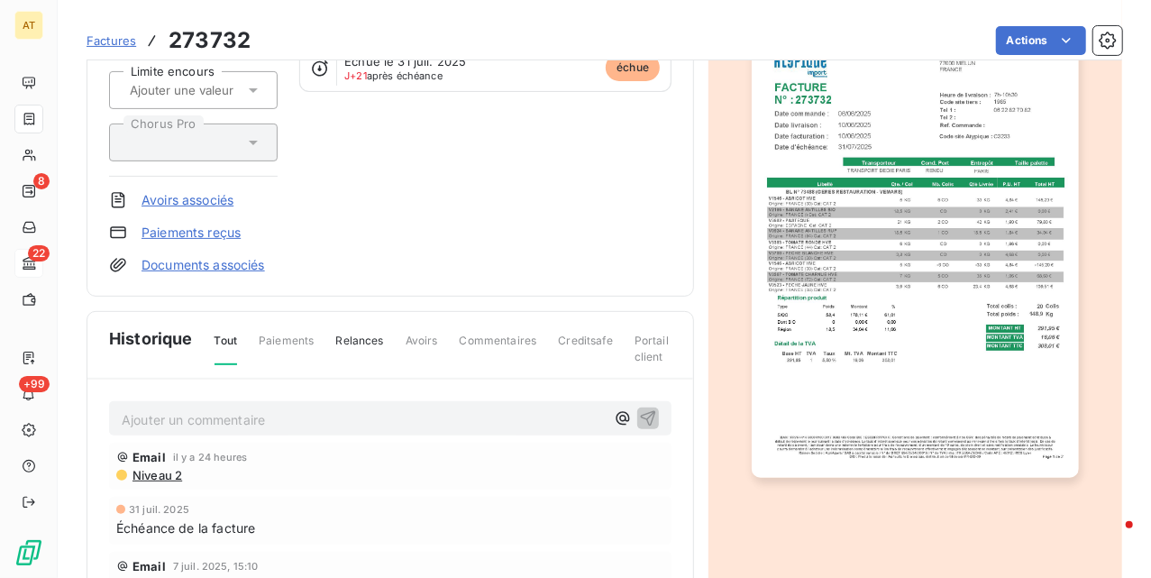
scroll to position [243, 0]
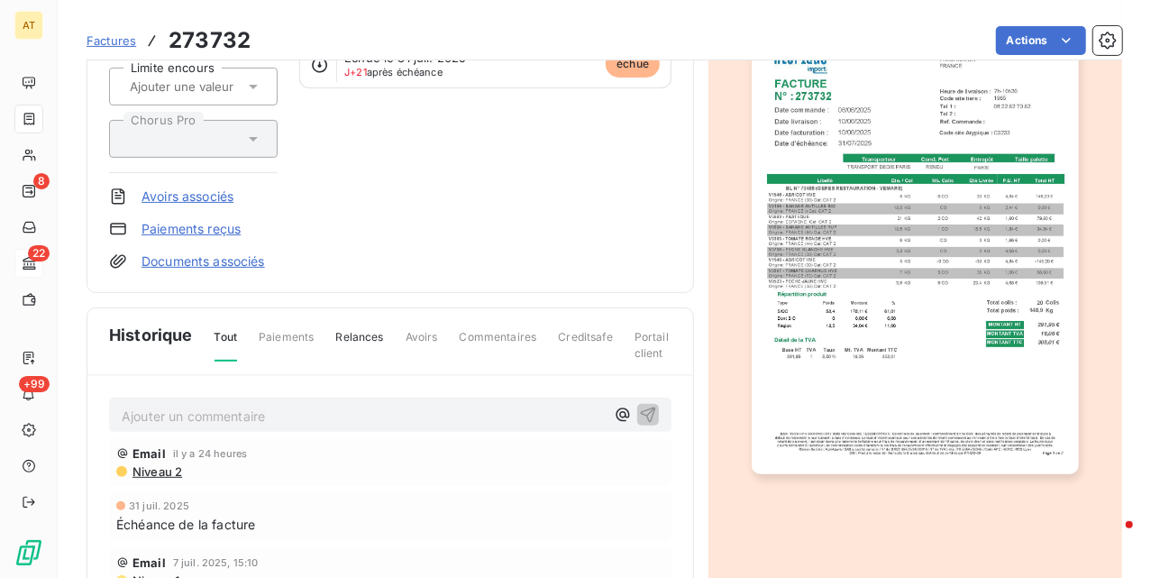
click at [225, 429] on div "Ajouter un commentaire ﻿" at bounding box center [390, 415] width 563 height 35
click at [408, 419] on p "Ajouter un commentaire ﻿" at bounding box center [363, 416] width 483 height 23
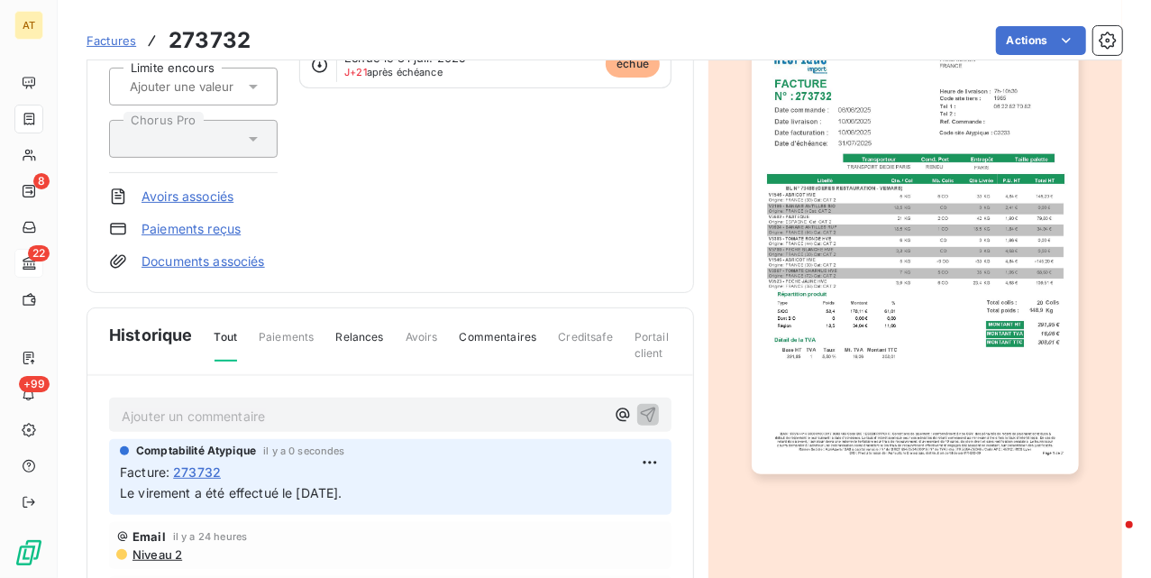
drag, startPoint x: 523, startPoint y: 365, endPoint x: 502, endPoint y: 357, distance: 22.3
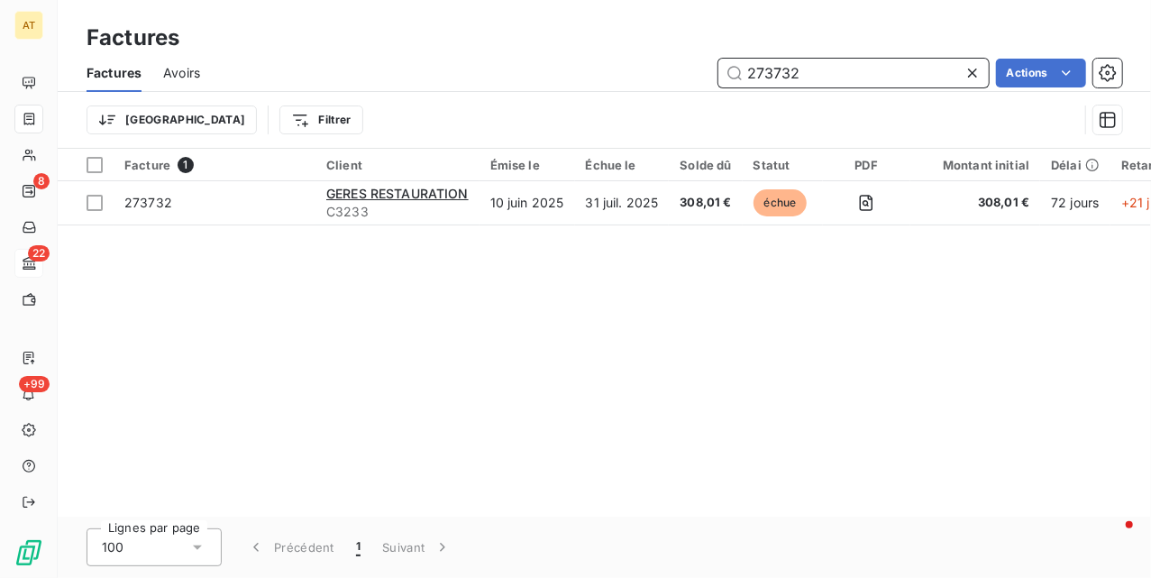
drag, startPoint x: 759, startPoint y: 80, endPoint x: 651, endPoint y: 83, distance: 108.2
click at [672, 87] on div "273732 Actions" at bounding box center [672, 73] width 901 height 29
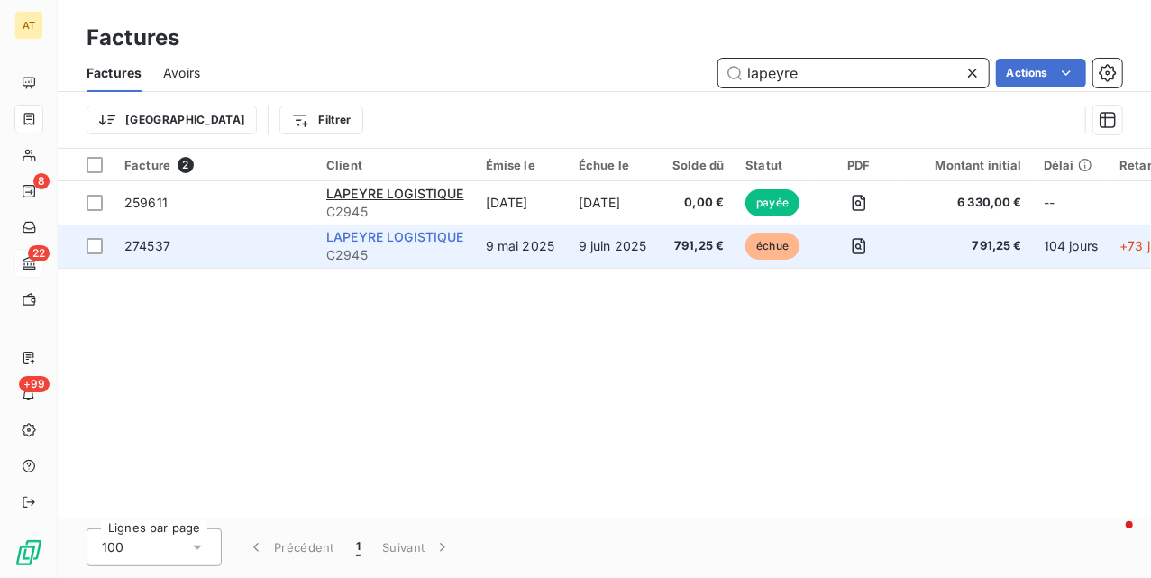
type input "lapeyre"
click at [415, 234] on span "LAPEYRE LOGISTIQUE" at bounding box center [395, 236] width 138 height 15
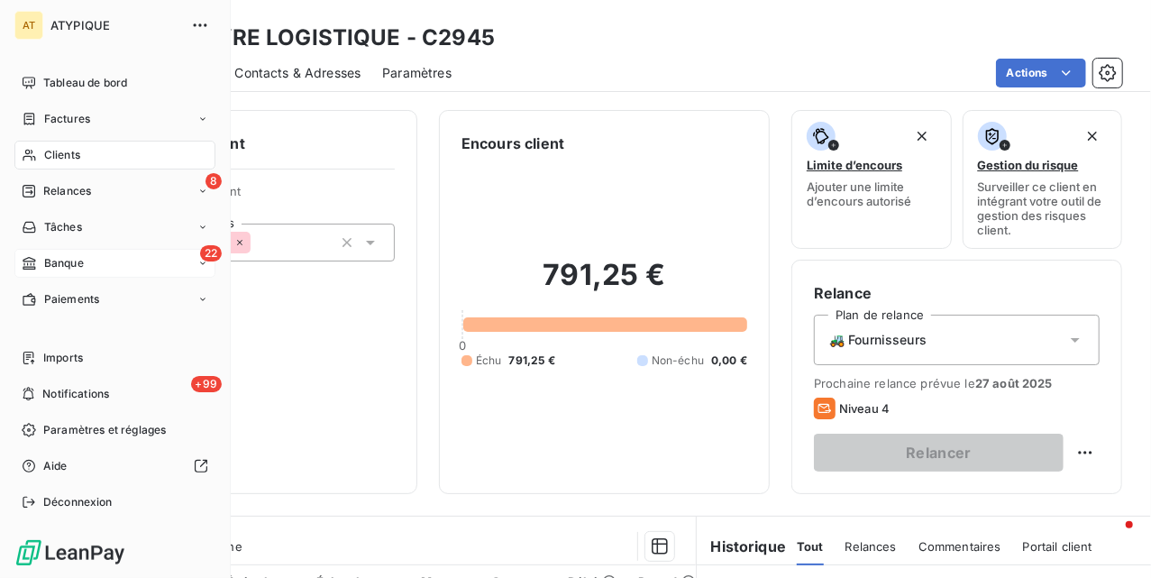
click at [41, 168] on div "Clients" at bounding box center [114, 155] width 201 height 29
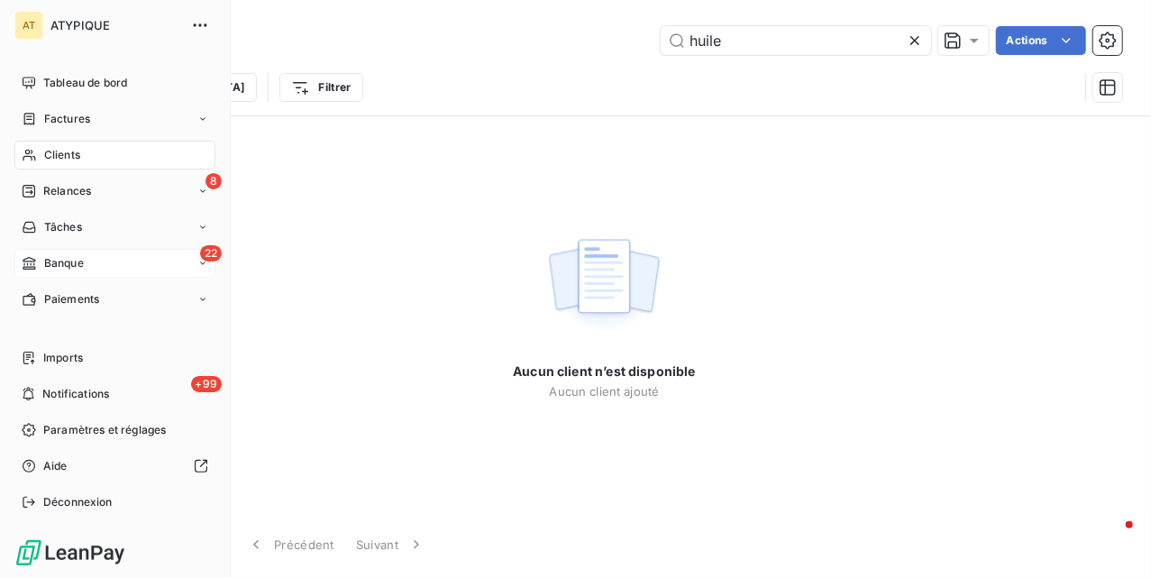
click at [45, 152] on span "Clients" at bounding box center [62, 155] width 36 height 16
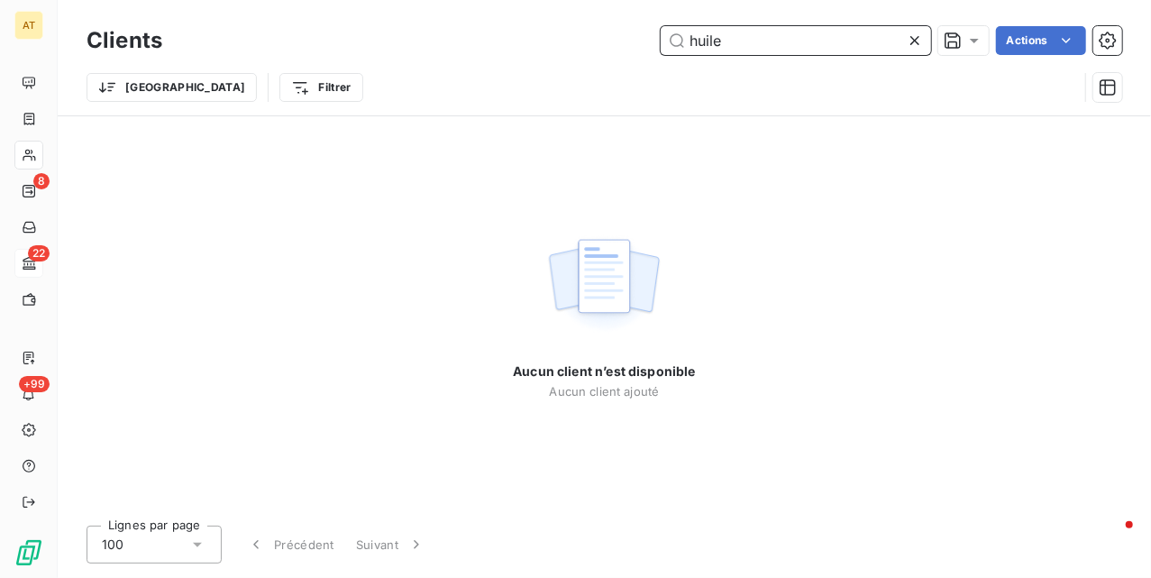
drag, startPoint x: 808, startPoint y: 43, endPoint x: 485, endPoint y: 91, distance: 326.3
click at [487, 90] on div "Clients huile Actions Trier Filtrer" at bounding box center [605, 69] width 1036 height 94
paste input "BOULOGNE"
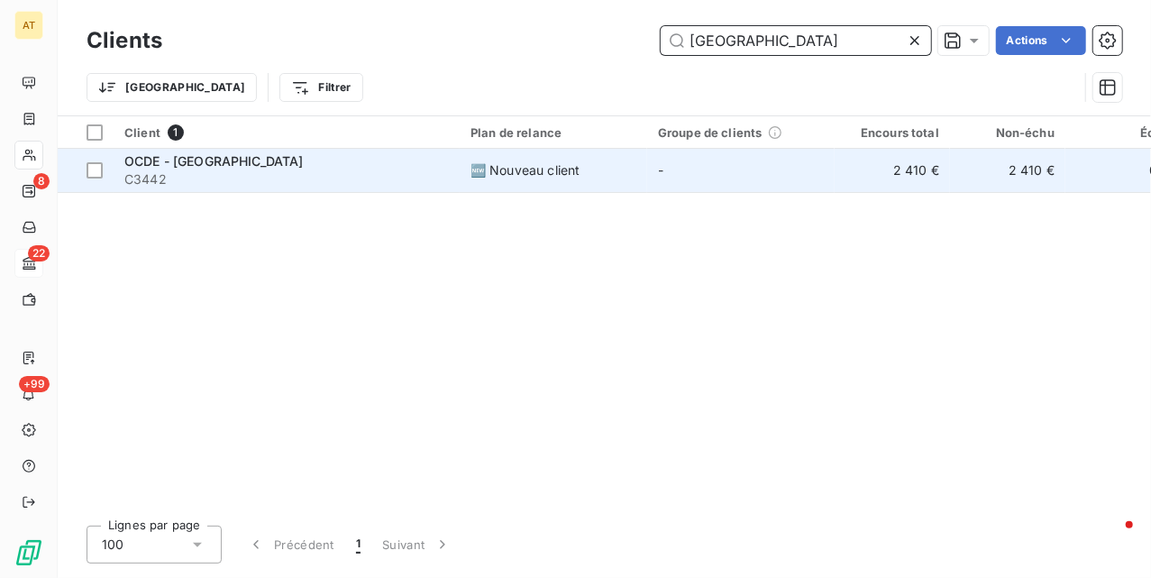
type input "BOULOGNE"
click at [174, 175] on span "C3442" at bounding box center [286, 179] width 325 height 18
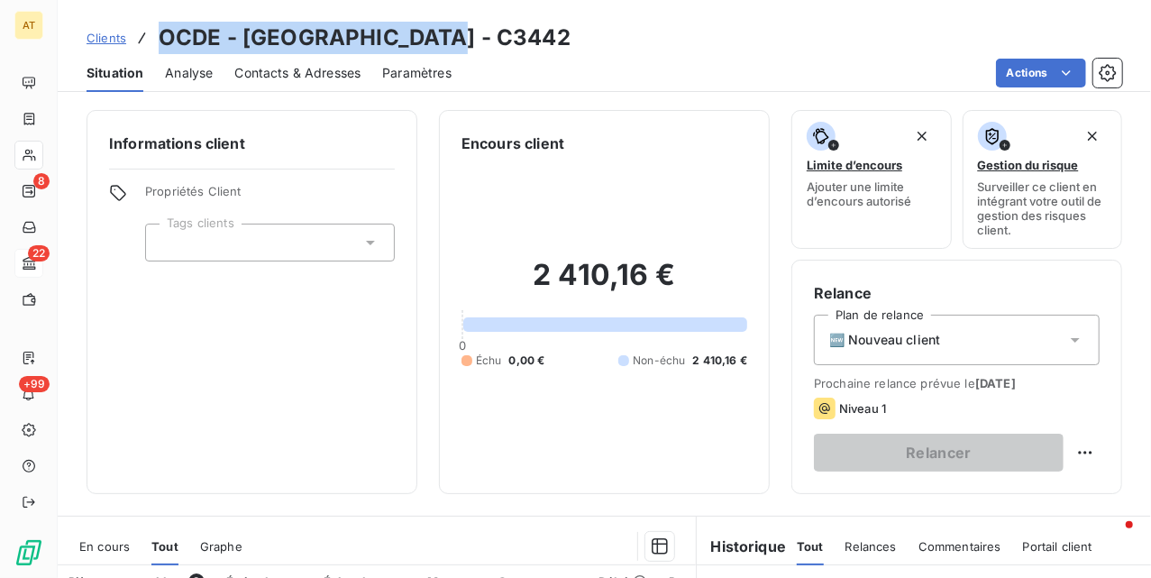
copy h3 "OCDE - BOULOGNE - C3442"
drag, startPoint x: 424, startPoint y: 34, endPoint x: 163, endPoint y: 41, distance: 260.6
click at [163, 41] on div "Clients OCDE - BOULOGNE - C3442" at bounding box center [605, 38] width 1094 height 32
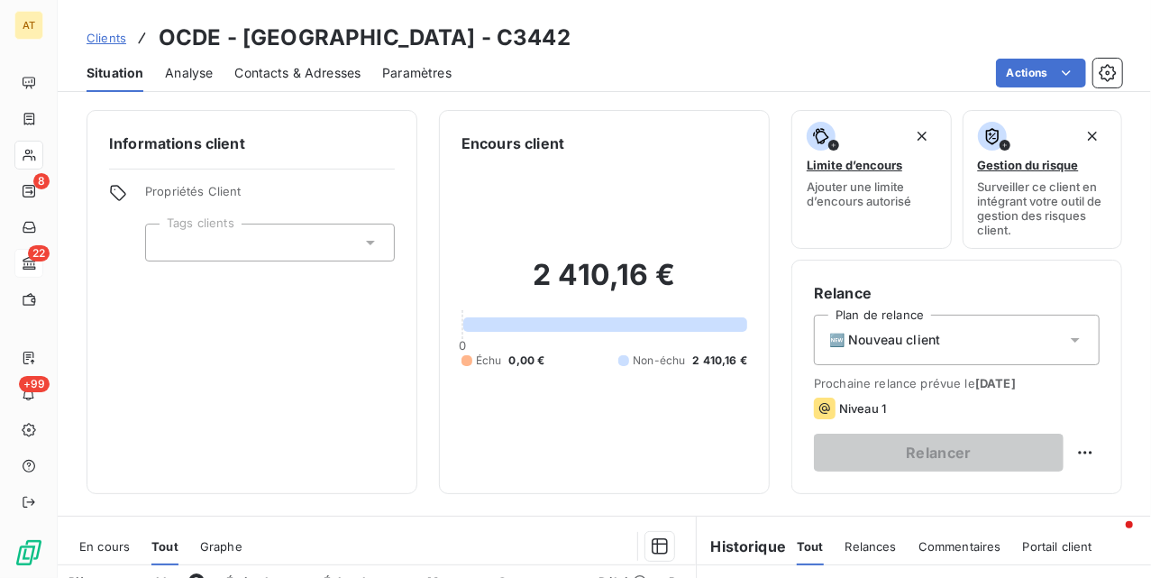
click at [258, 426] on div "Informations client Propriétés Client Tags clients" at bounding box center [252, 302] width 331 height 384
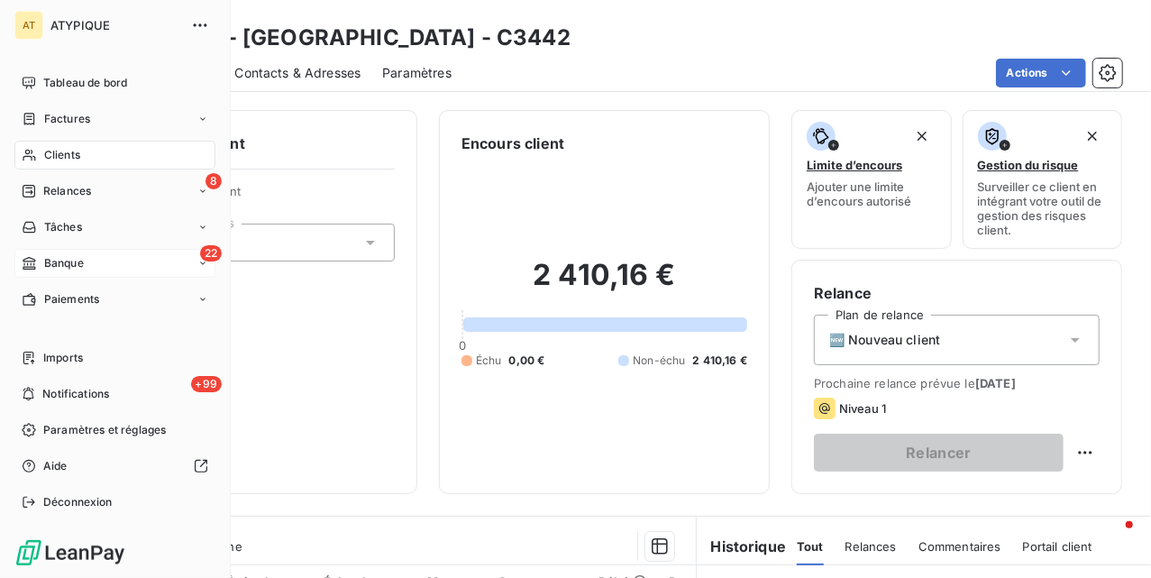
click at [83, 274] on div "22 Banque" at bounding box center [114, 263] width 201 height 29
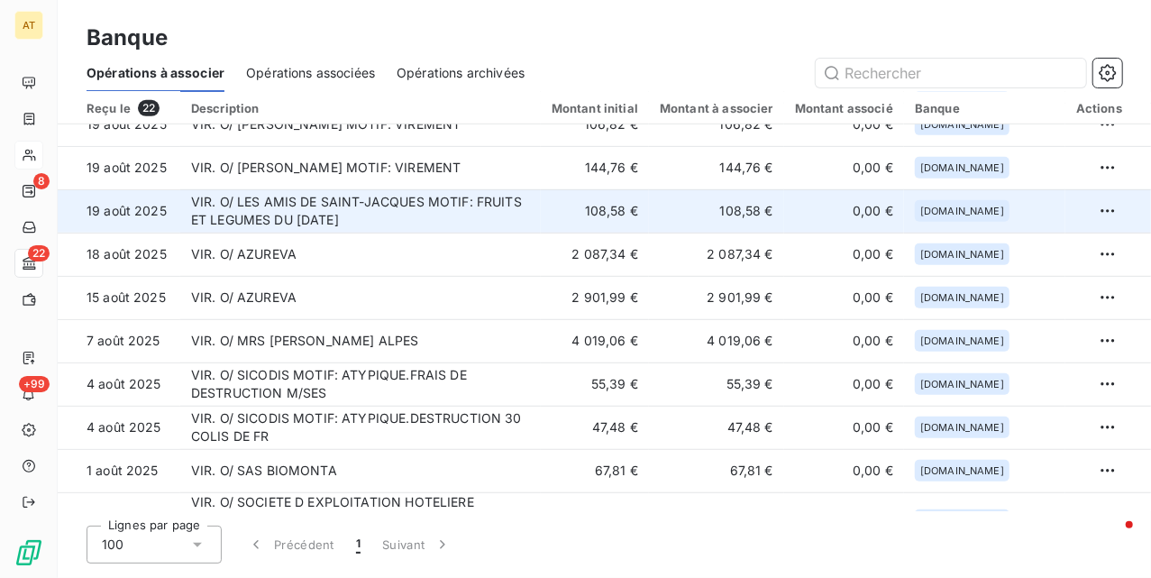
scroll to position [456, 0]
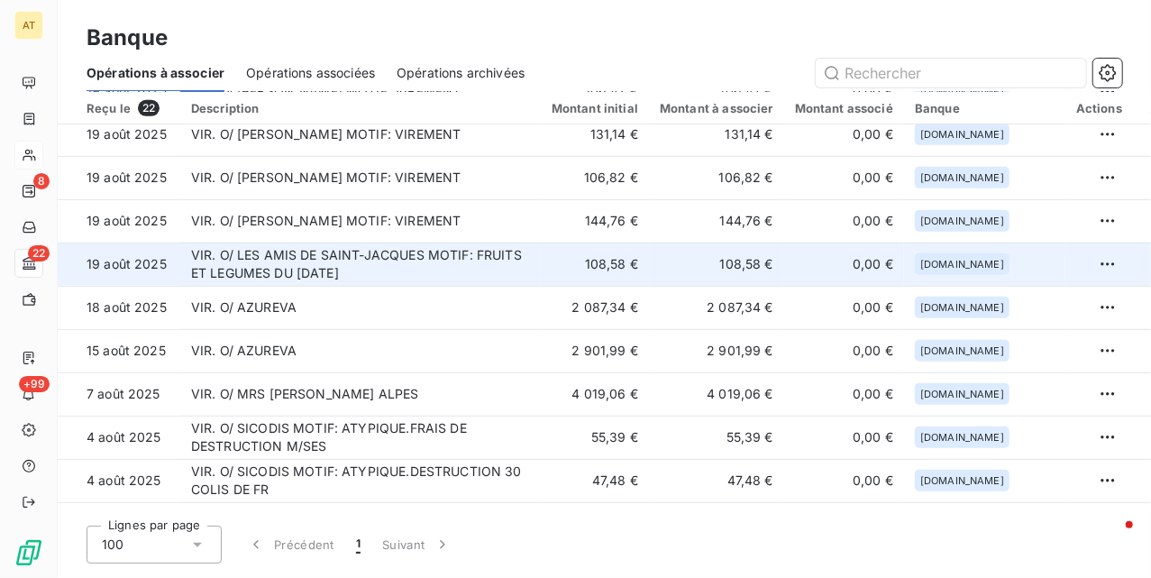
click at [422, 254] on td "VIR. O/ LES AMIS DE SAINT-JACQUES MOTIF: FRUITS ET LEGUMES DU 29 07 2025" at bounding box center [360, 264] width 361 height 43
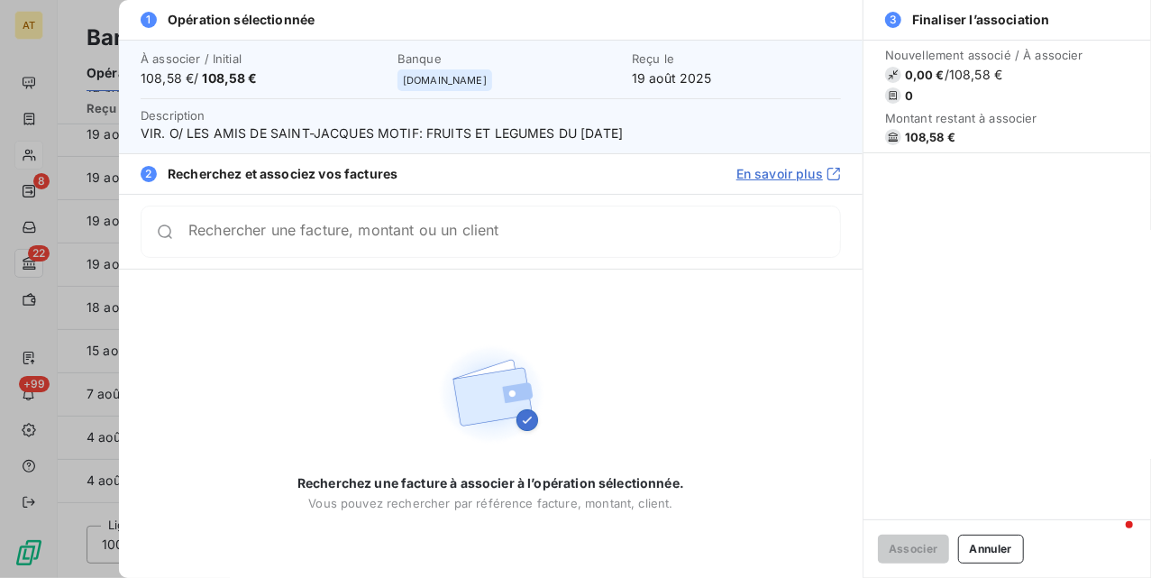
click at [921, 135] on span "108,58 €" at bounding box center [930, 137] width 50 height 14
copy span "108,58"
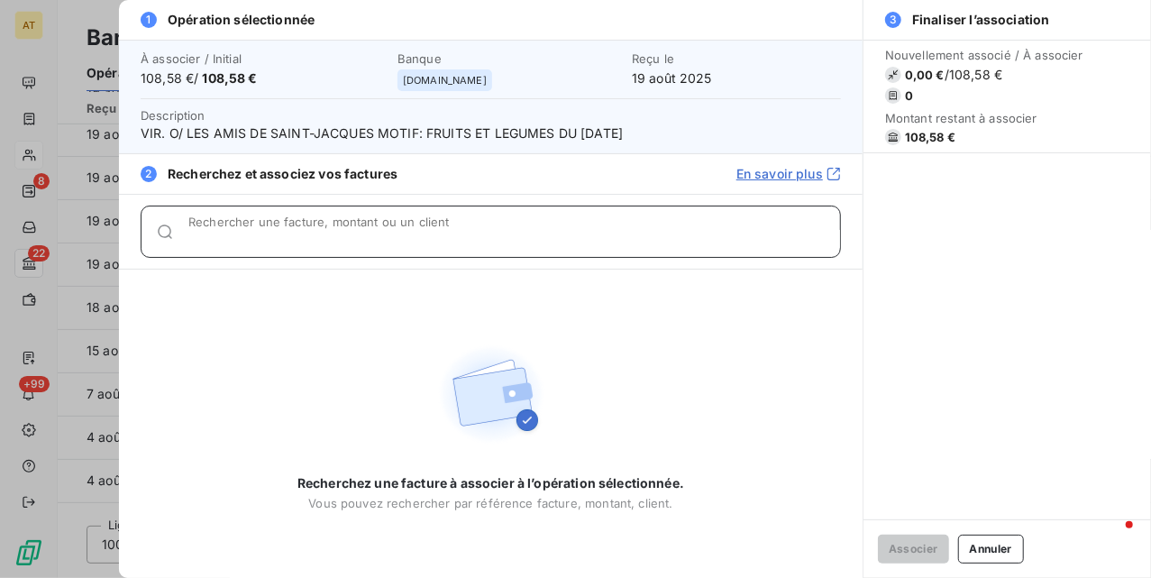
click at [422, 235] on input "Rechercher une facture, montant ou un client" at bounding box center [514, 239] width 652 height 18
paste input "108,58"
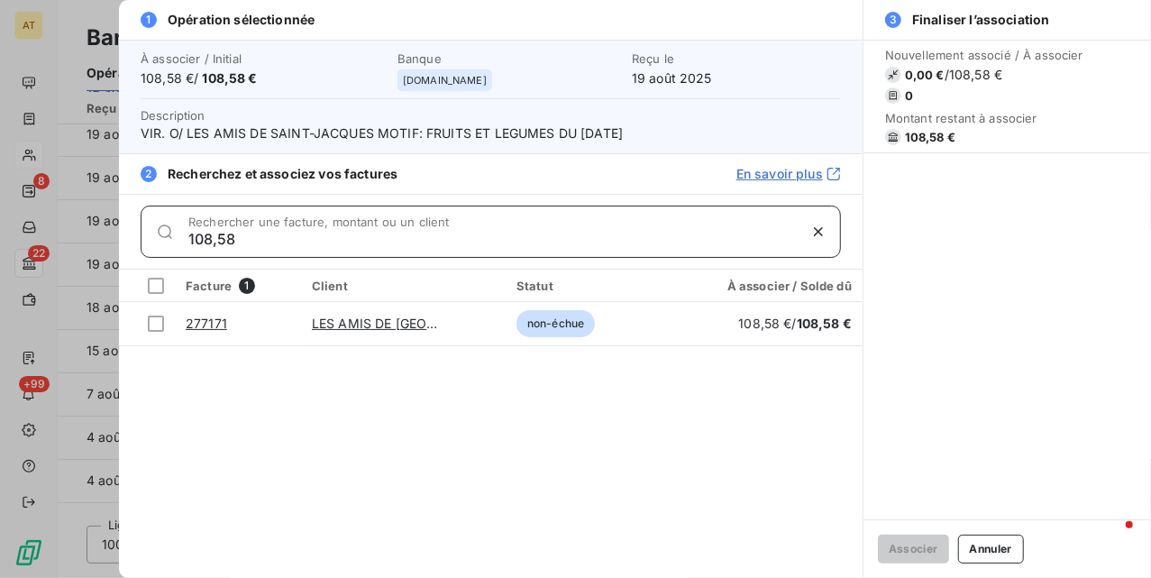
type input "108,58"
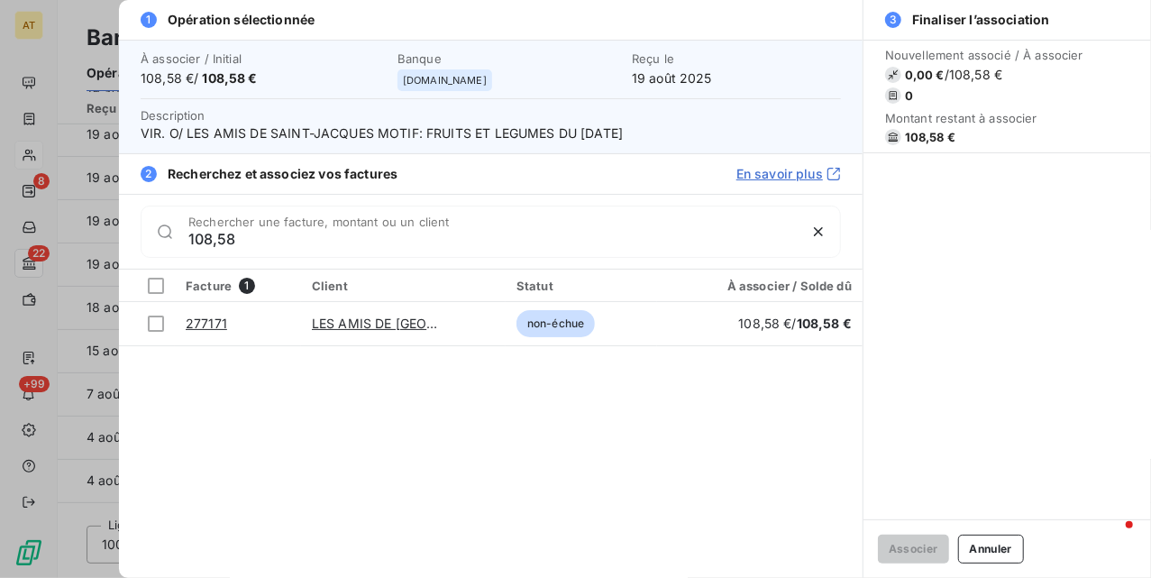
click at [347, 413] on div "Facture 1 Client Statut À associer / Solde dû 277171 LES AMIS DE SAINT-JACQUES …" at bounding box center [491, 424] width 744 height 308
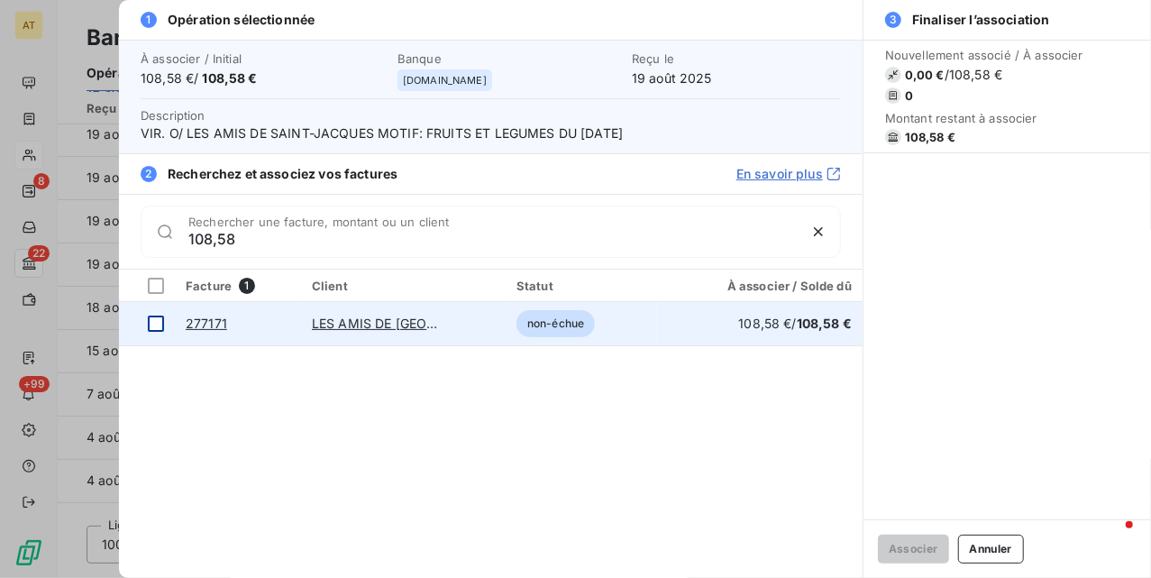
click at [148, 326] on div at bounding box center [156, 324] width 16 height 16
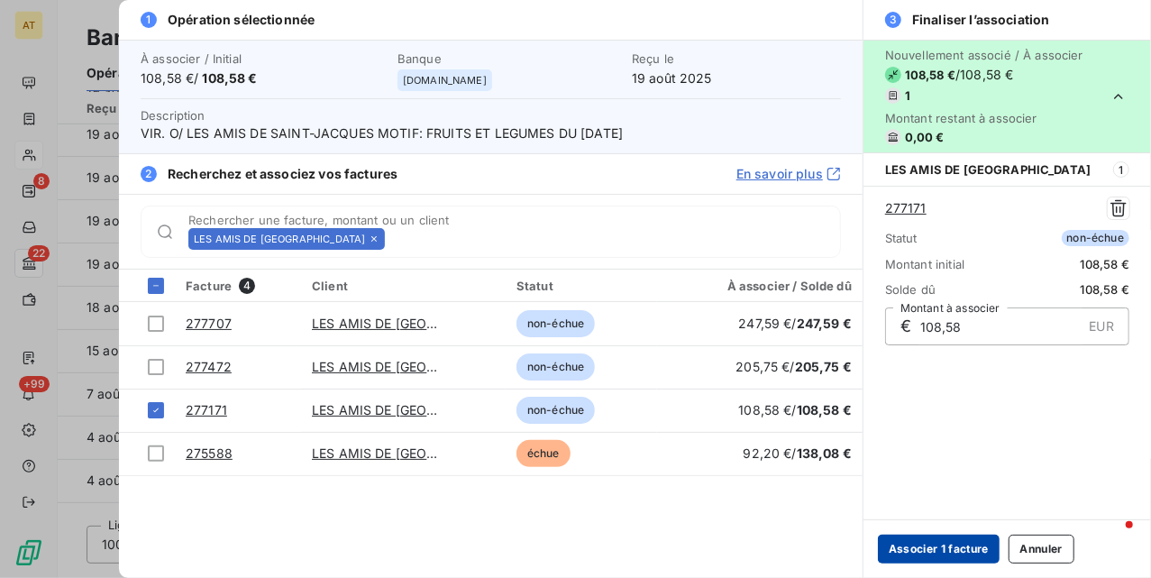
click at [961, 548] on button "Associer 1 facture" at bounding box center [939, 549] width 122 height 29
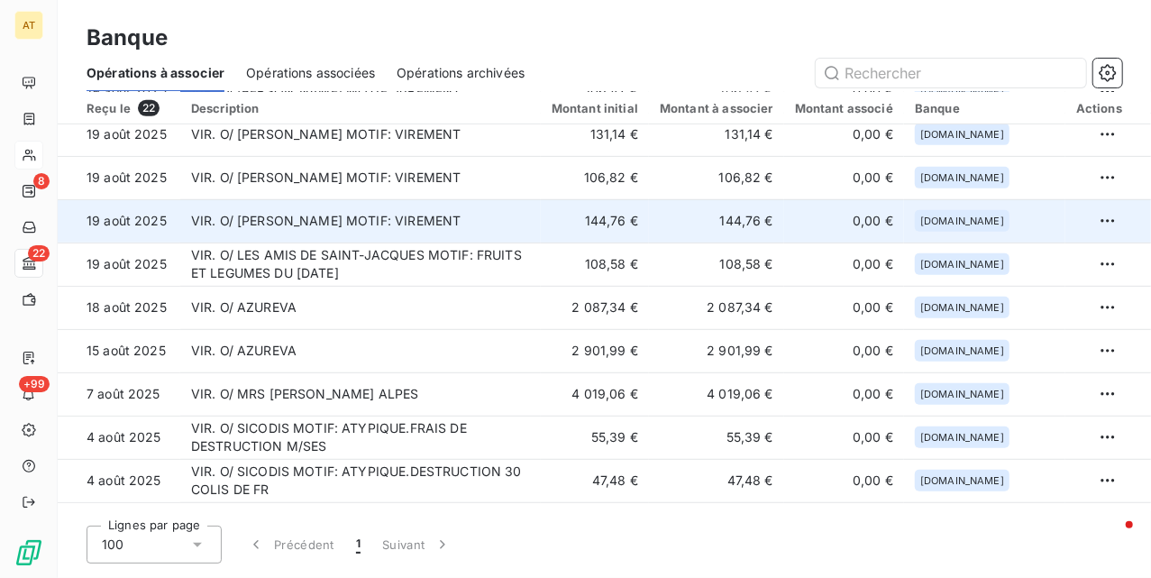
click at [517, 202] on td "VIR. O/ PAUL BOURGET MOTIF: VIREMENT" at bounding box center [360, 220] width 361 height 43
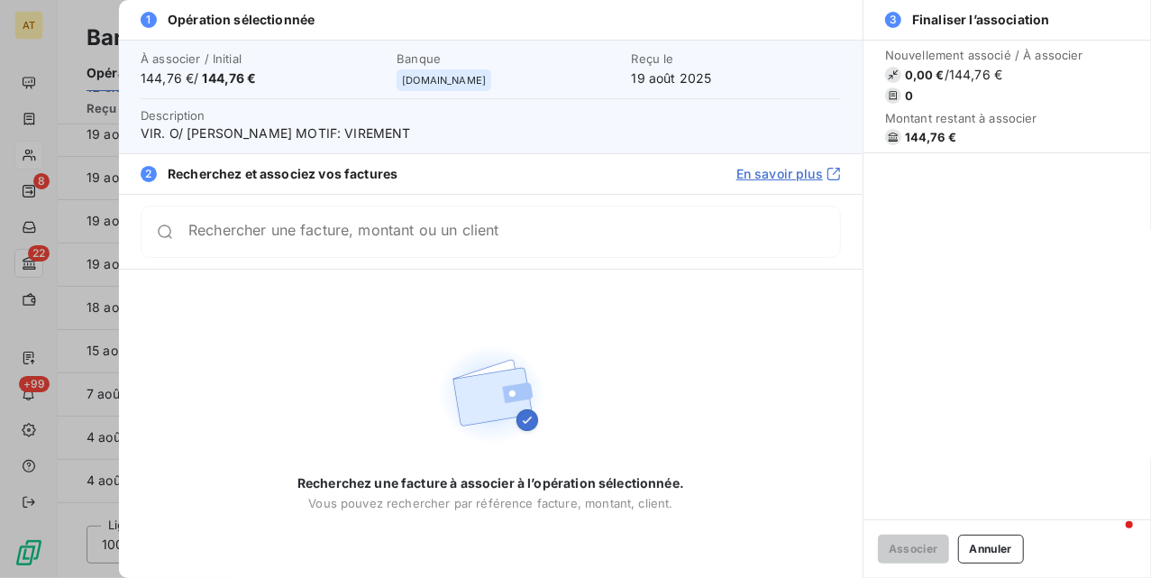
click at [920, 132] on span "144,76 €" at bounding box center [930, 137] width 51 height 14
copy span "144,76"
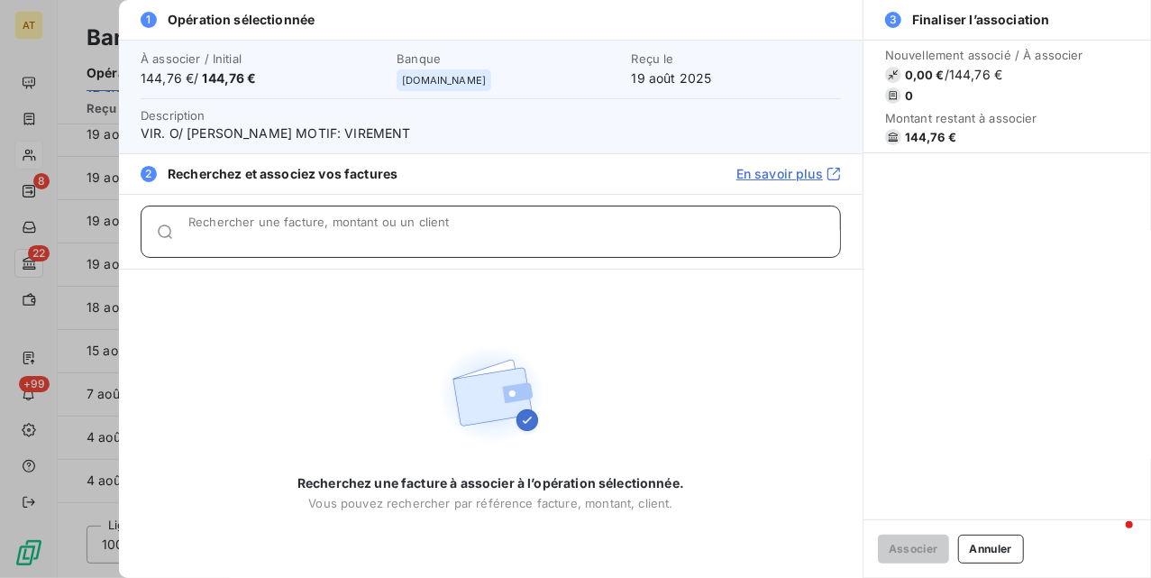
click at [387, 235] on input "Rechercher une facture, montant ou un client" at bounding box center [514, 239] width 652 height 18
paste input "144,76"
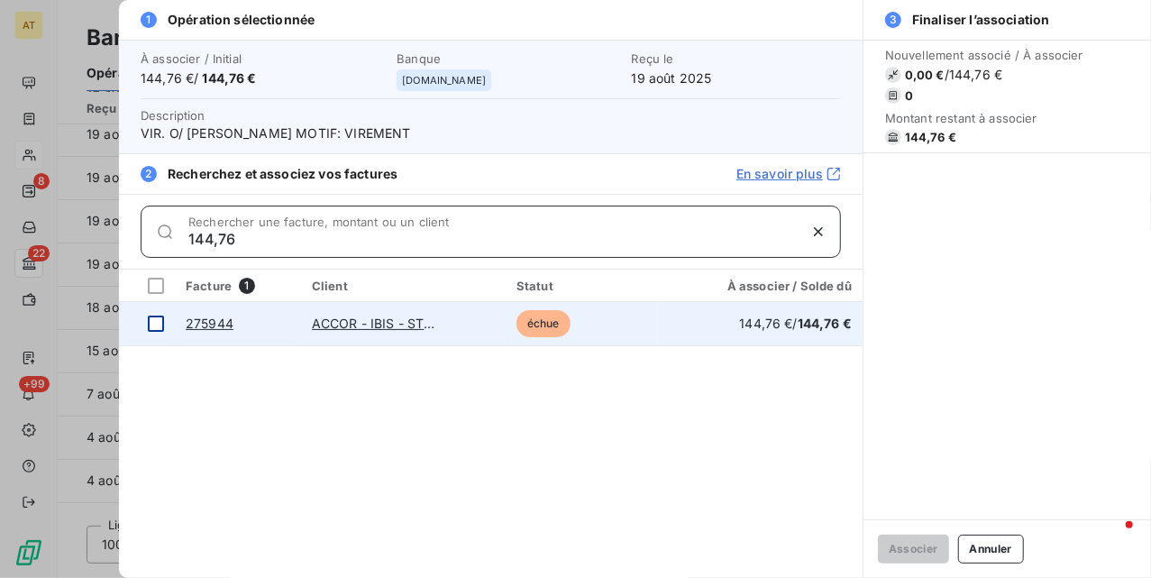
type input "144,76"
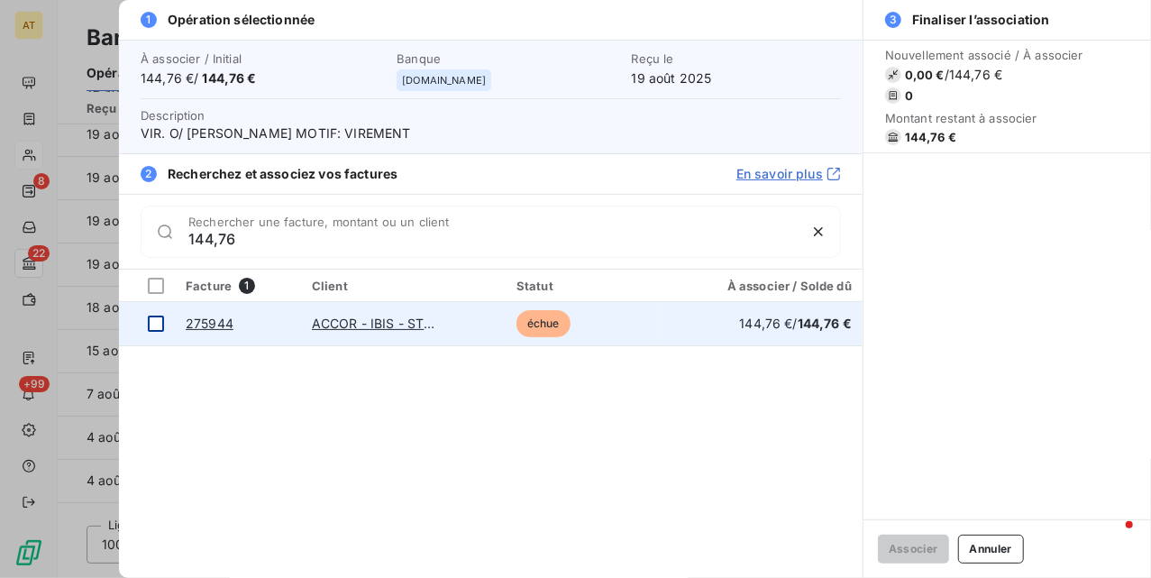
click at [155, 321] on div at bounding box center [156, 324] width 16 height 16
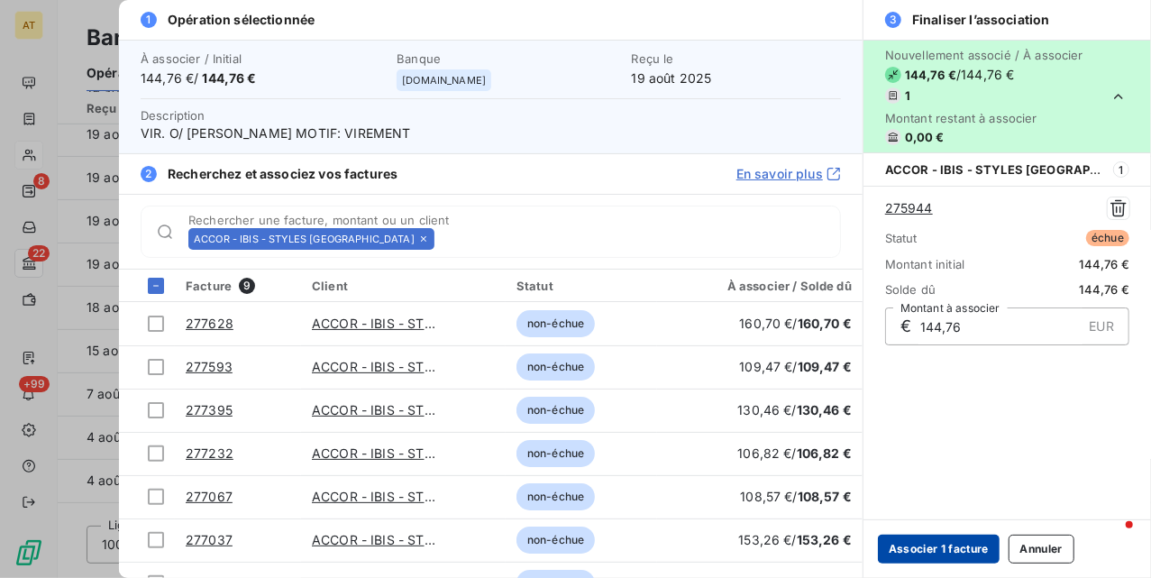
click at [957, 543] on button "Associer 1 facture" at bounding box center [939, 549] width 122 height 29
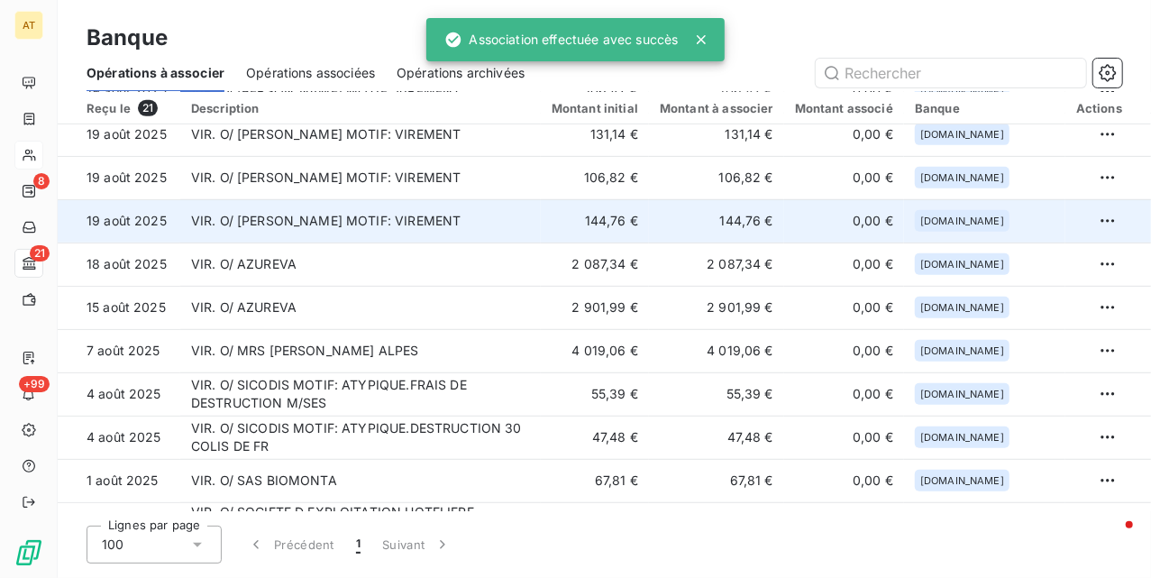
click at [304, 215] on td "VIR. O/ PAUL BOURGET MOTIF: VIREMENT" at bounding box center [360, 220] width 361 height 43
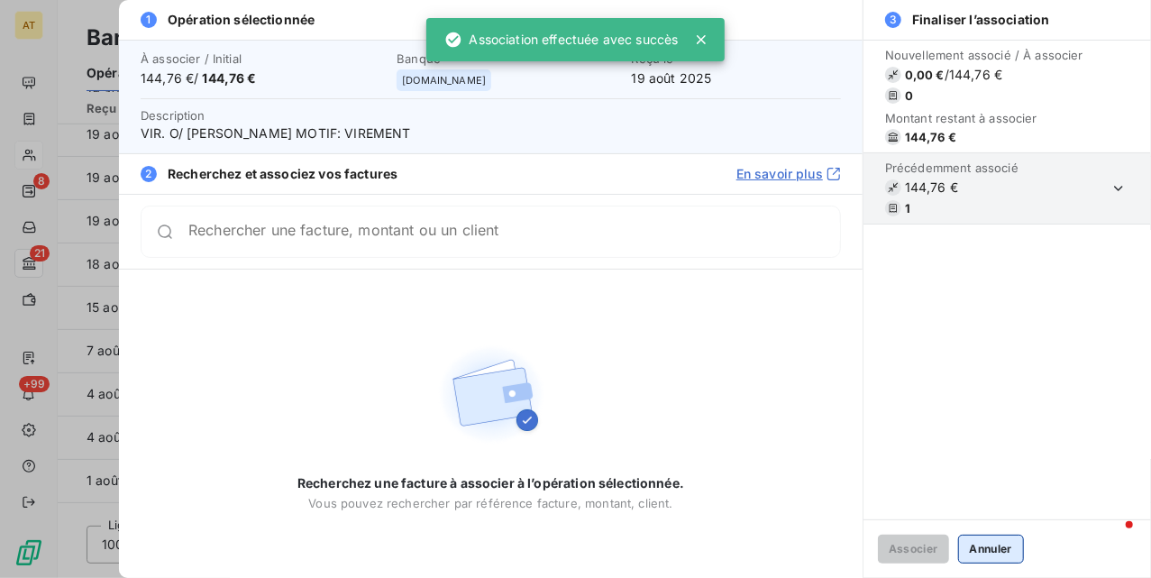
drag, startPoint x: 1000, startPoint y: 550, endPoint x: 949, endPoint y: 502, distance: 69.5
click at [999, 552] on button "Annuler" at bounding box center [991, 549] width 66 height 29
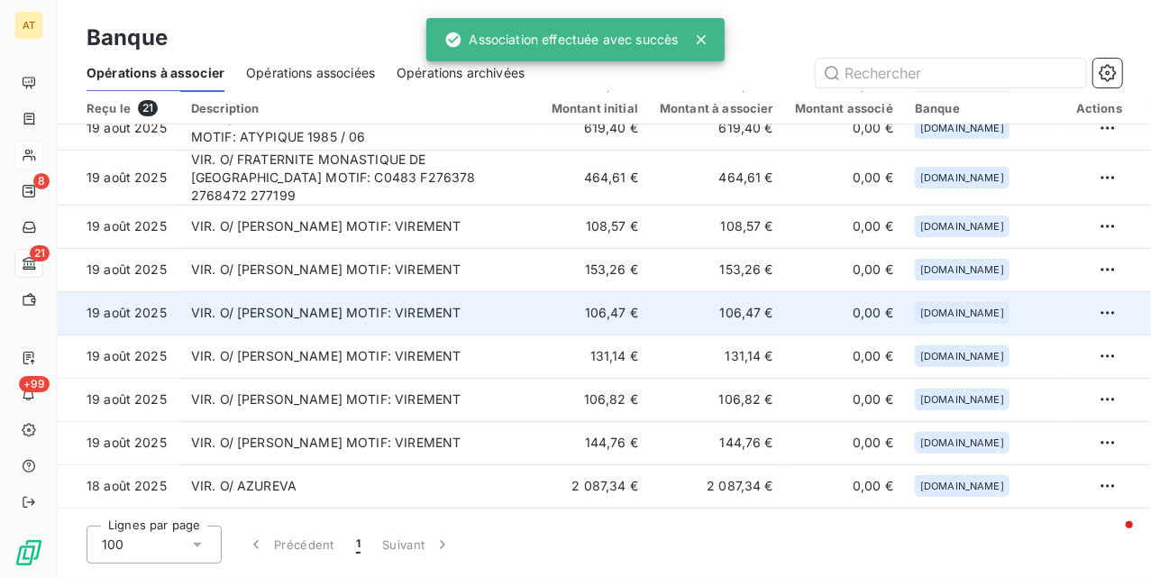
scroll to position [216, 0]
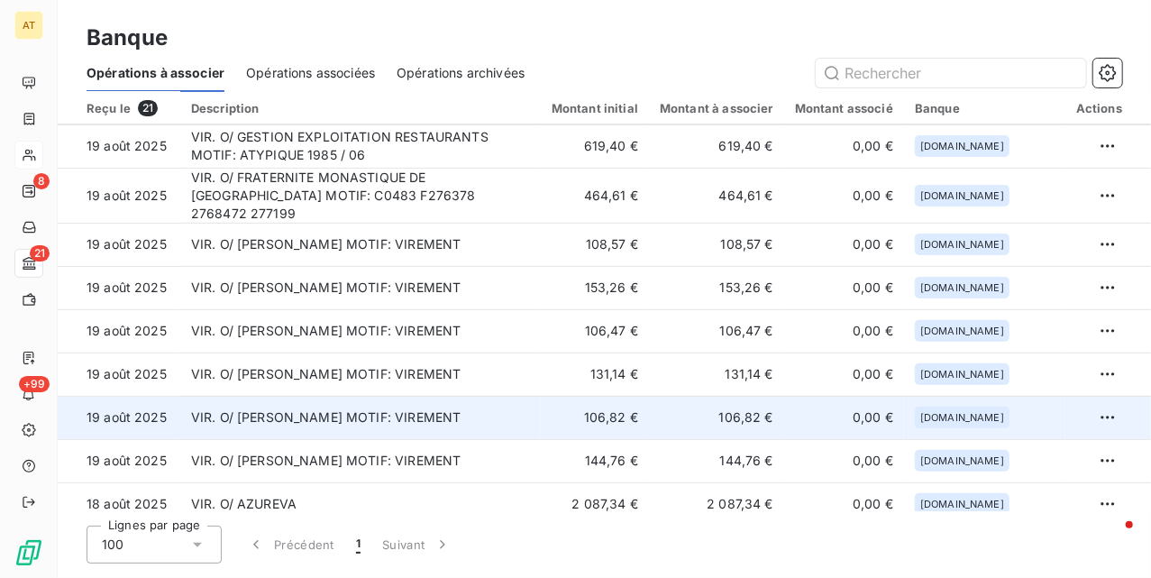
click at [462, 400] on td "VIR. O/ PAUL BOURGET MOTIF: VIREMENT" at bounding box center [360, 417] width 361 height 43
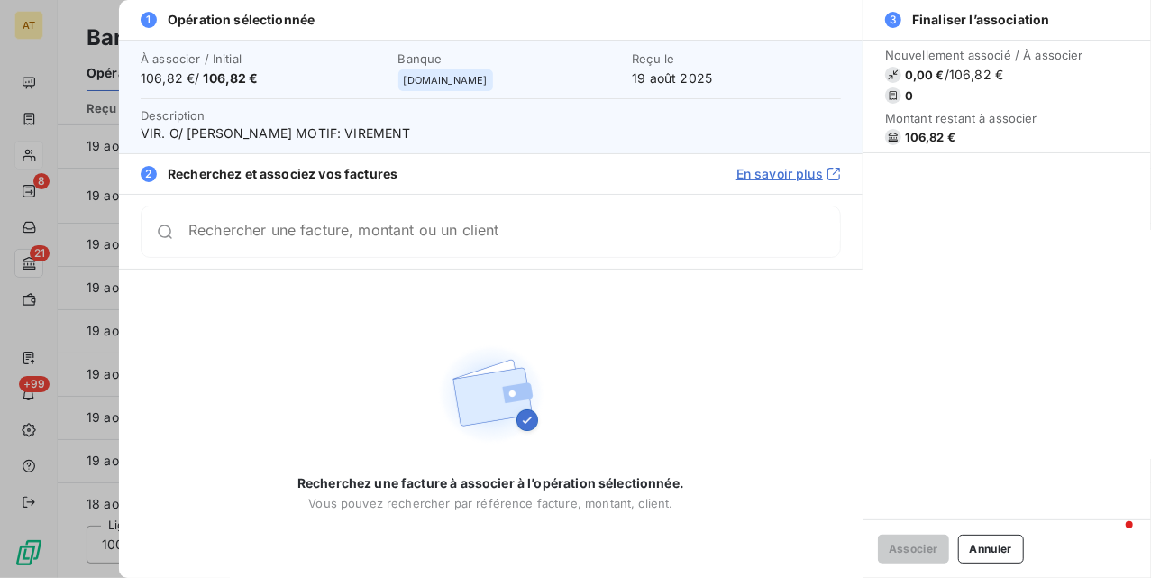
click at [924, 132] on span "106,82 €" at bounding box center [930, 137] width 50 height 14
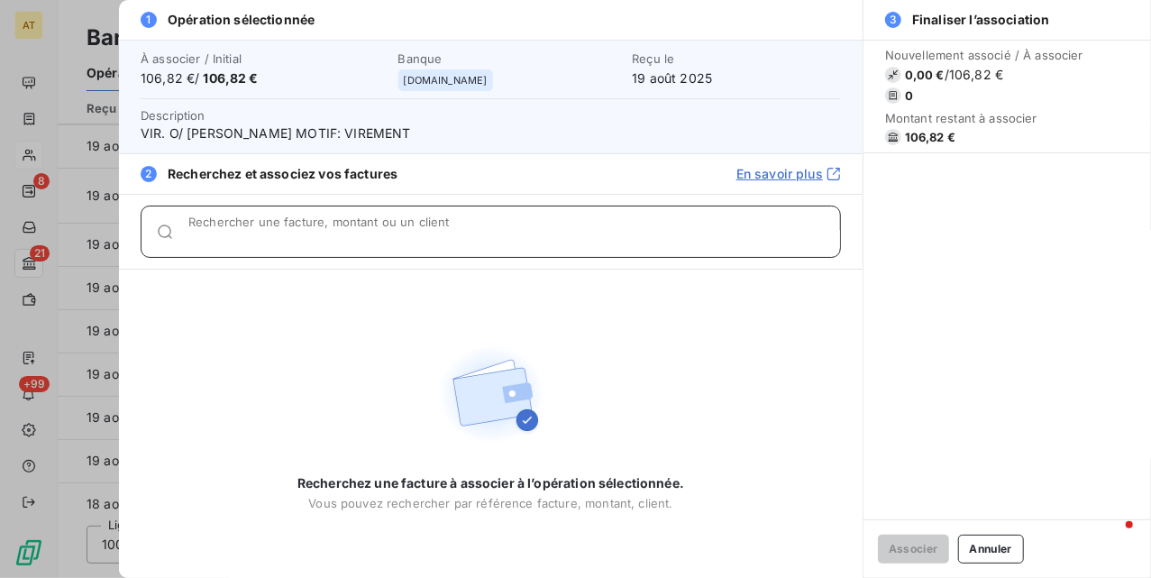
click at [394, 228] on div "Rechercher une facture, montant ou un client" at bounding box center [514, 232] width 652 height 18
paste input "106,82"
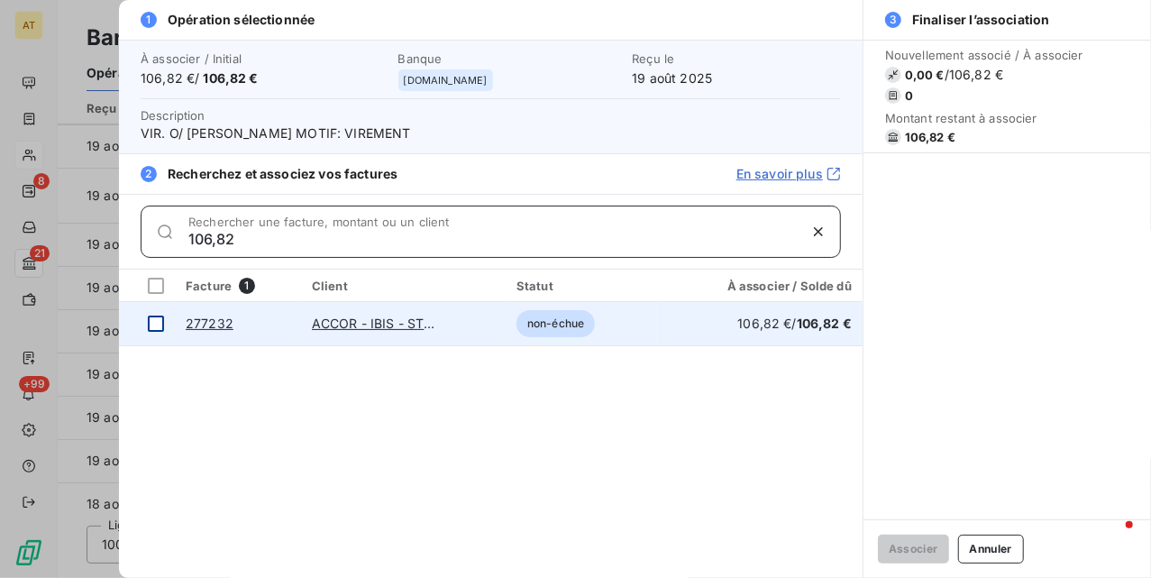
type input "106,82"
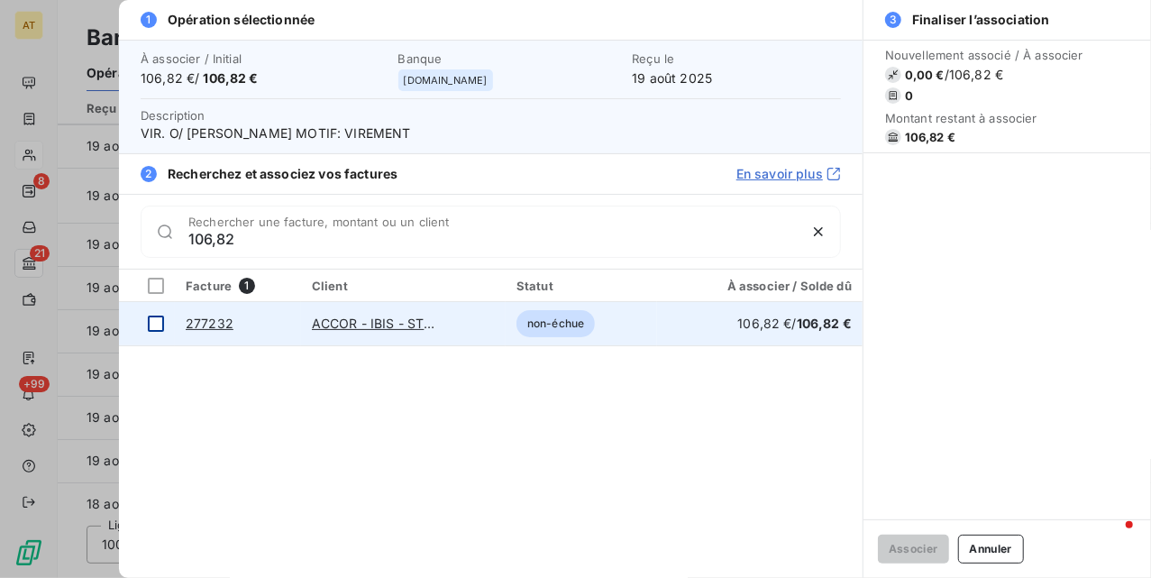
click at [160, 325] on div at bounding box center [156, 324] width 16 height 16
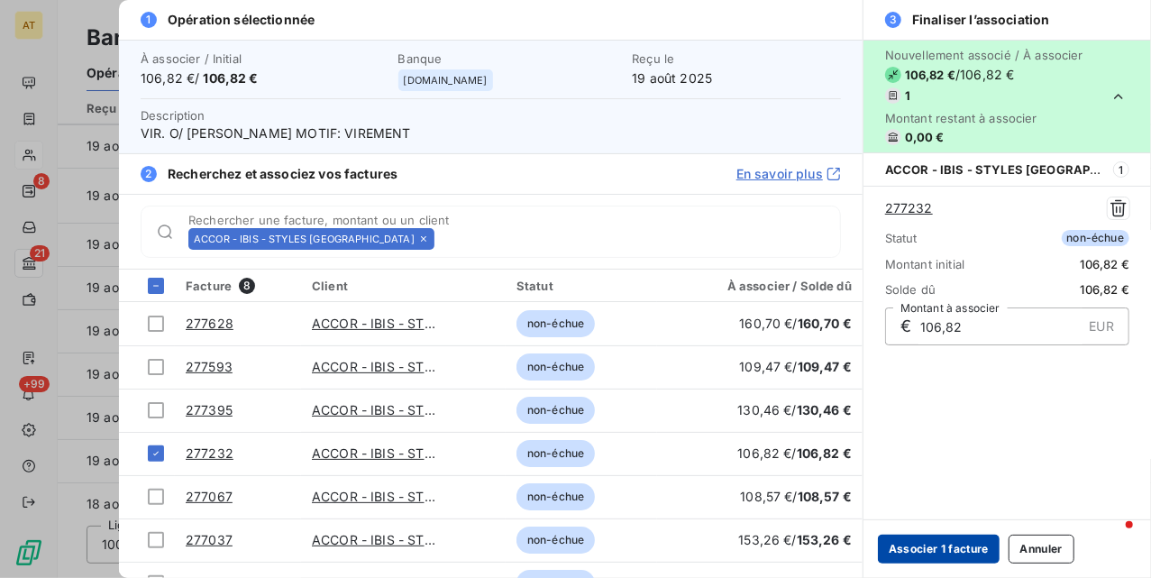
click at [966, 543] on button "Associer 1 facture" at bounding box center [939, 549] width 122 height 29
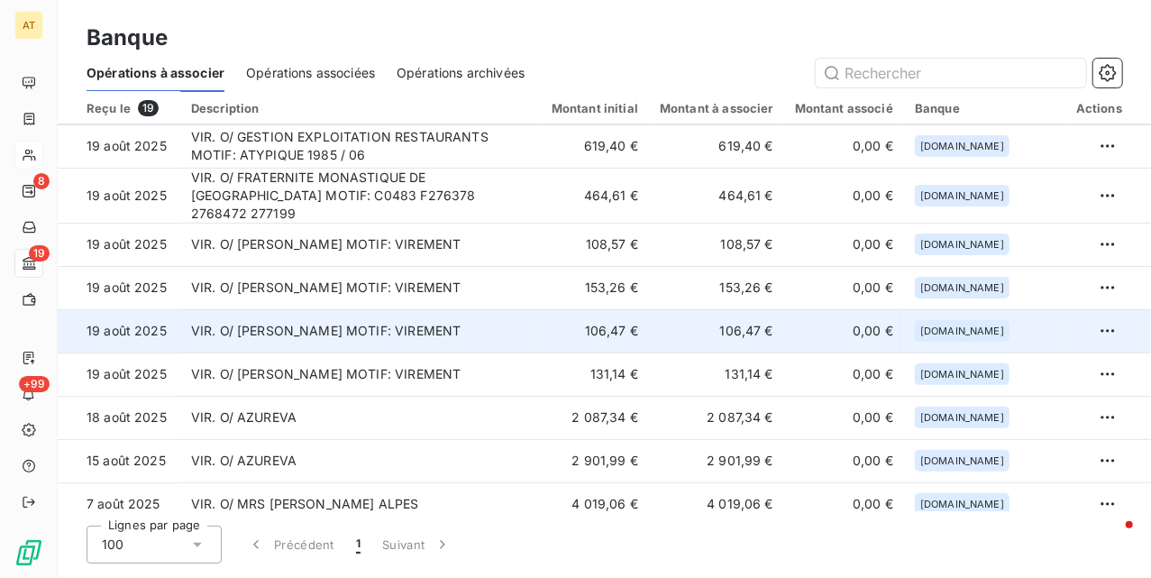
click at [570, 329] on td "106,47 €" at bounding box center [595, 330] width 108 height 43
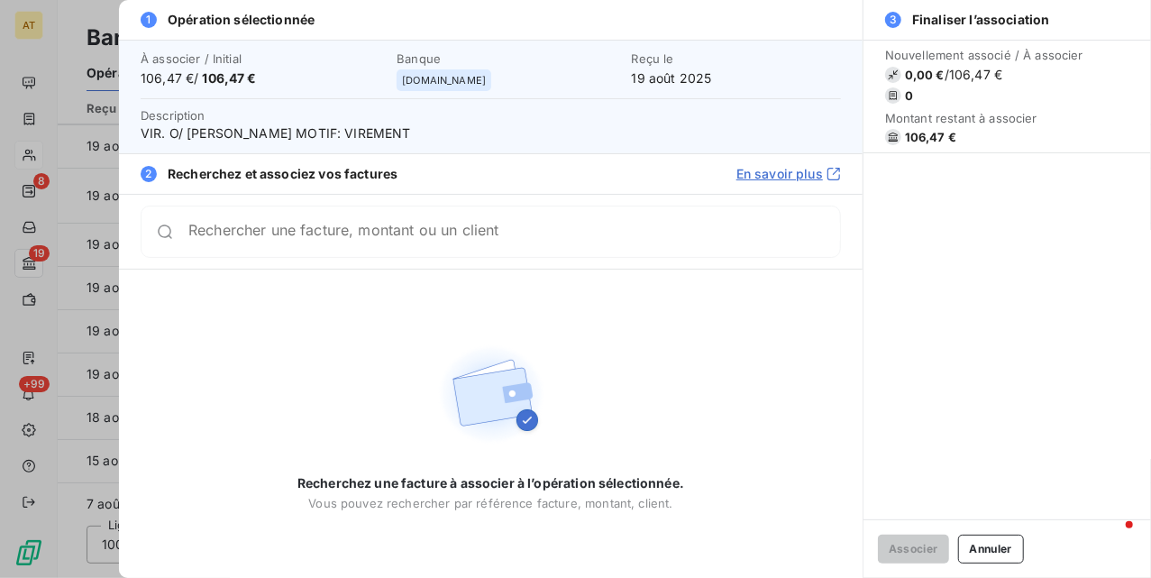
click at [938, 134] on span "106,47 €" at bounding box center [930, 137] width 51 height 14
click at [523, 217] on div "Rechercher une facture, montant ou un client" at bounding box center [491, 232] width 700 height 52
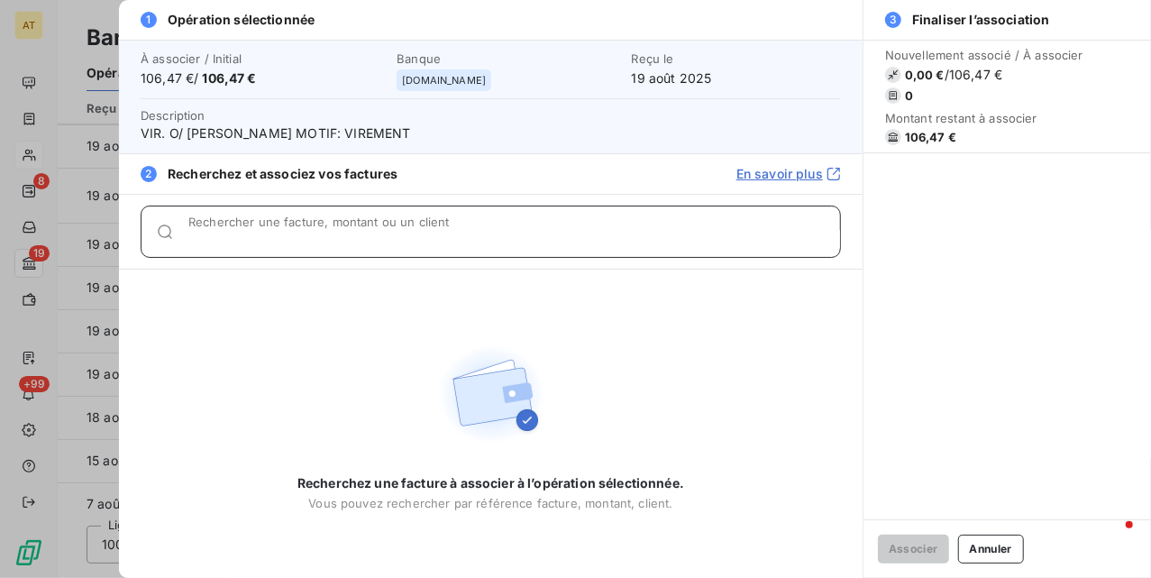
paste input "106,47"
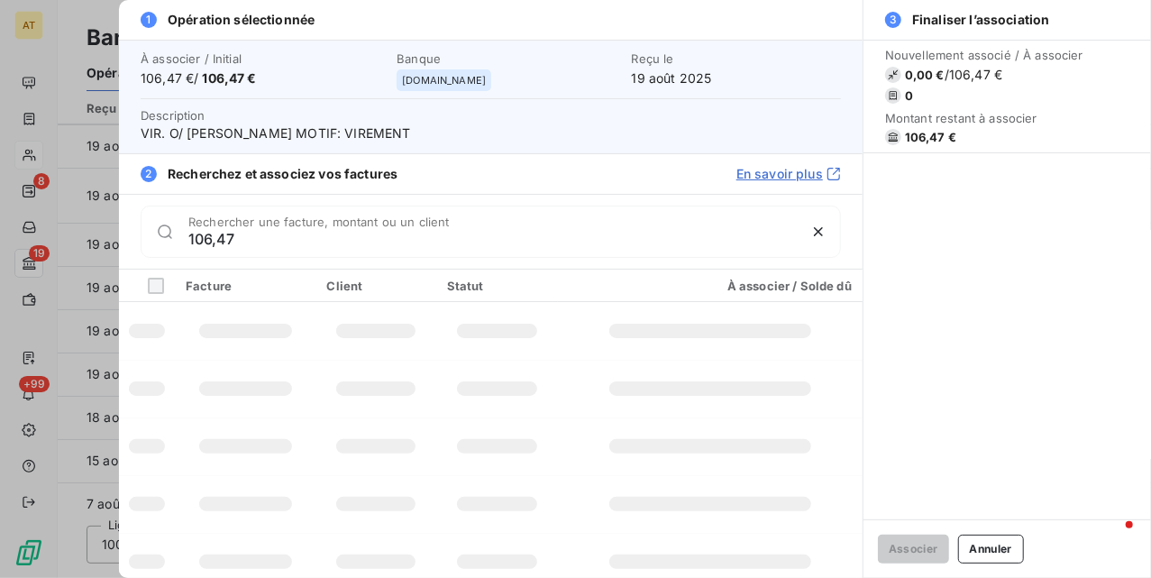
click at [271, 390] on div at bounding box center [245, 388] width 93 height 14
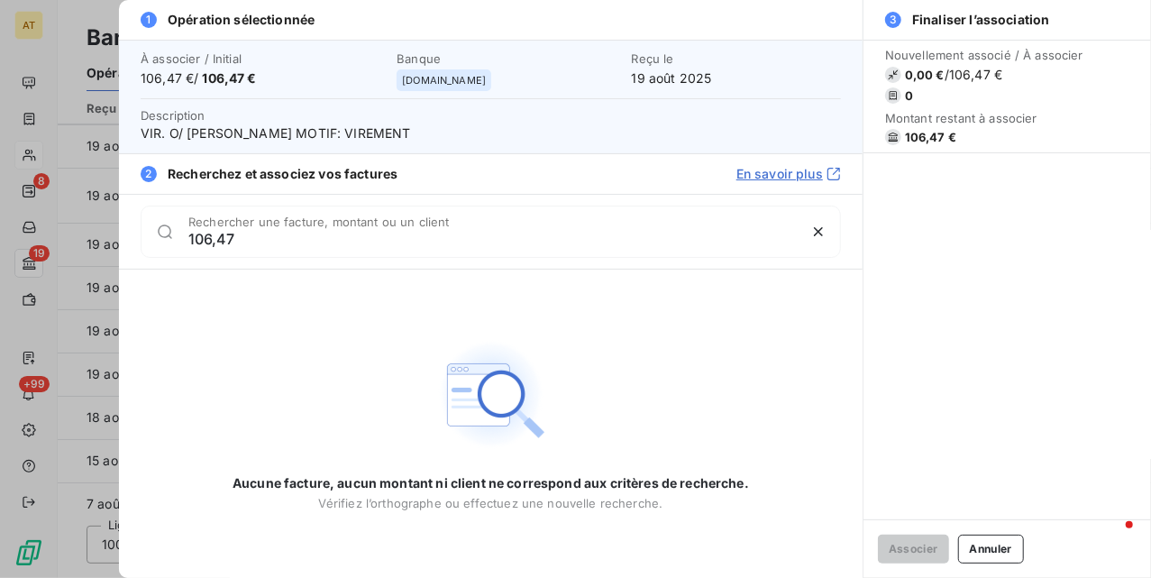
drag, startPoint x: 251, startPoint y: 257, endPoint x: 286, endPoint y: 236, distance: 40.8
click at [286, 236] on div "106,47 Rechercher une facture, montant ou un client" at bounding box center [491, 231] width 744 height 75
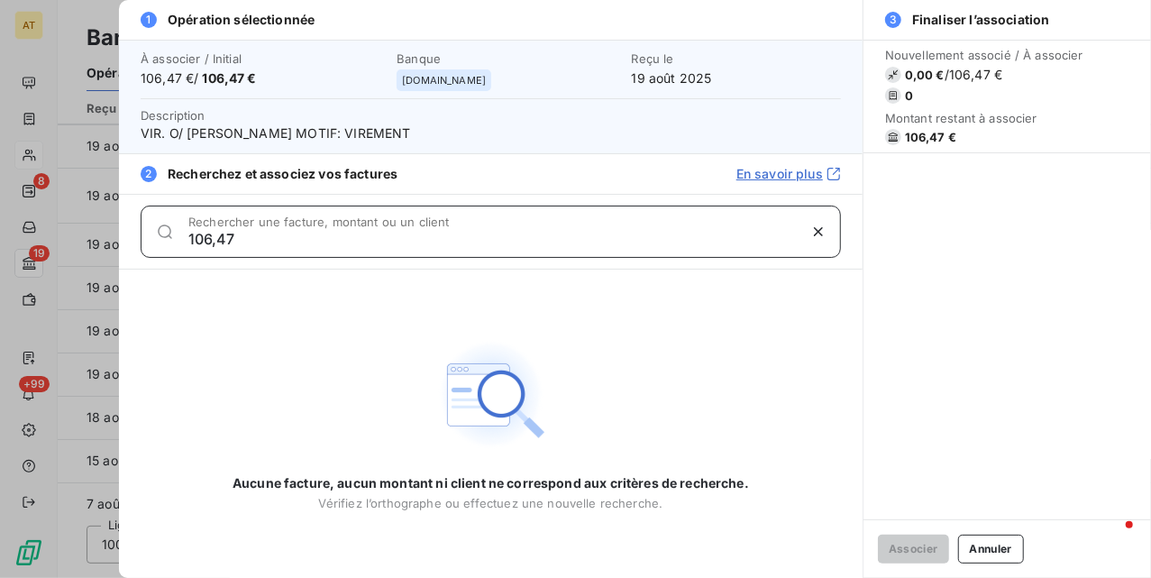
click at [289, 234] on input "106,47" at bounding box center [492, 239] width 609 height 18
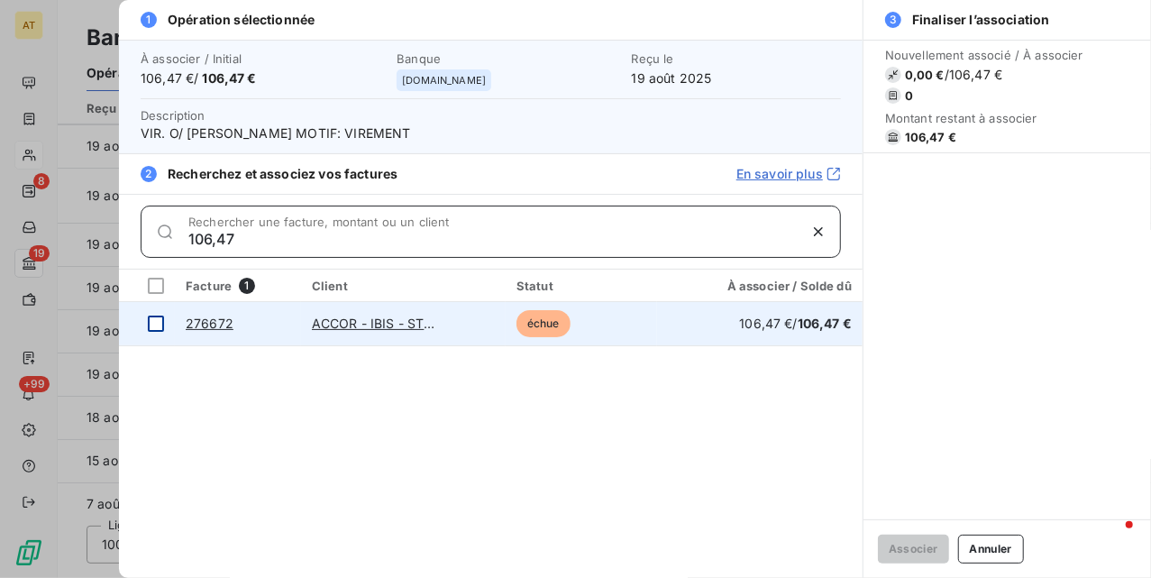
type input "106,47"
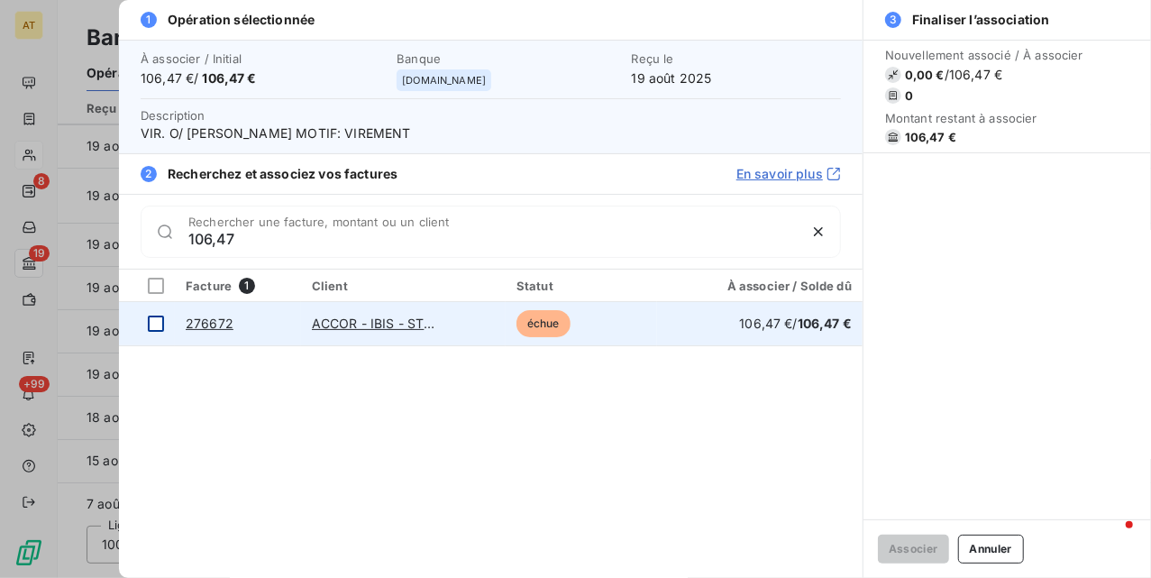
click at [150, 319] on div at bounding box center [156, 324] width 16 height 16
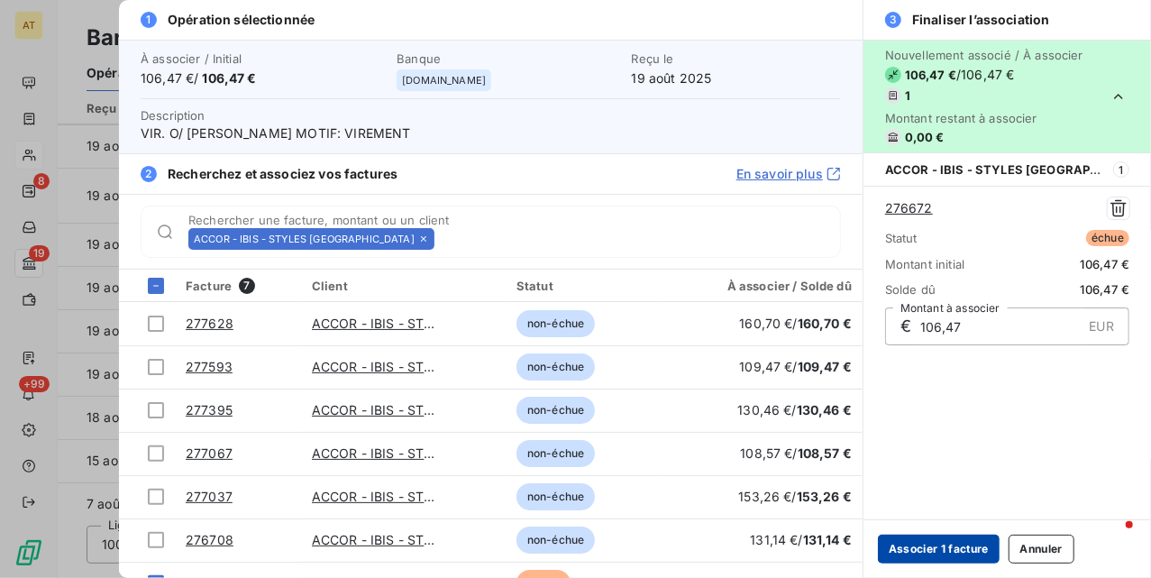
click at [981, 545] on button "Associer 1 facture" at bounding box center [939, 549] width 122 height 29
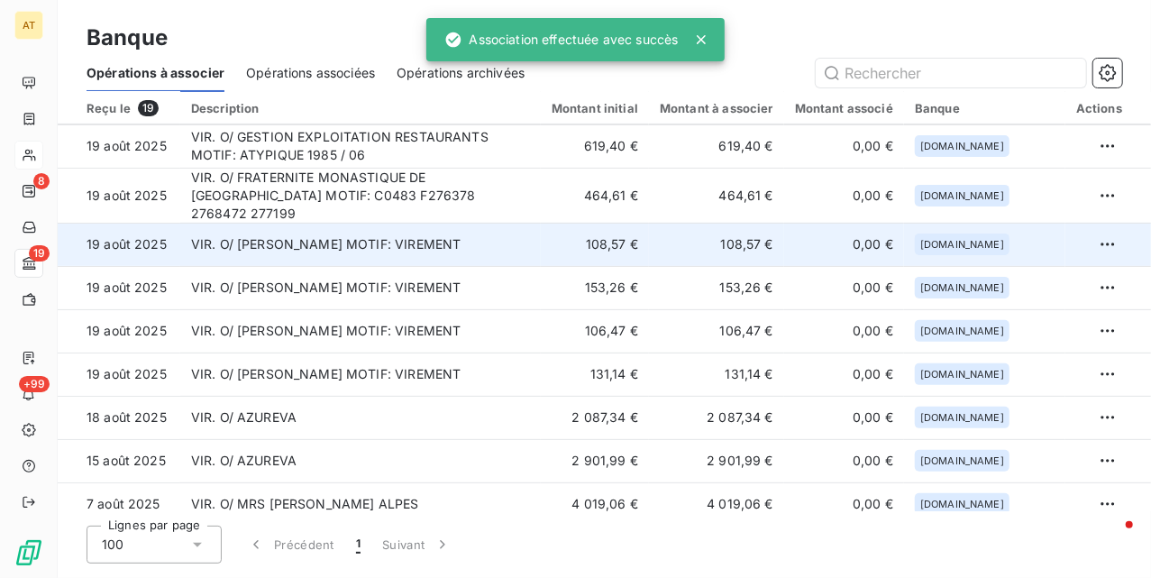
click at [444, 246] on td "VIR. O/ PAUL BOURGET MOTIF: VIREMENT" at bounding box center [360, 244] width 361 height 43
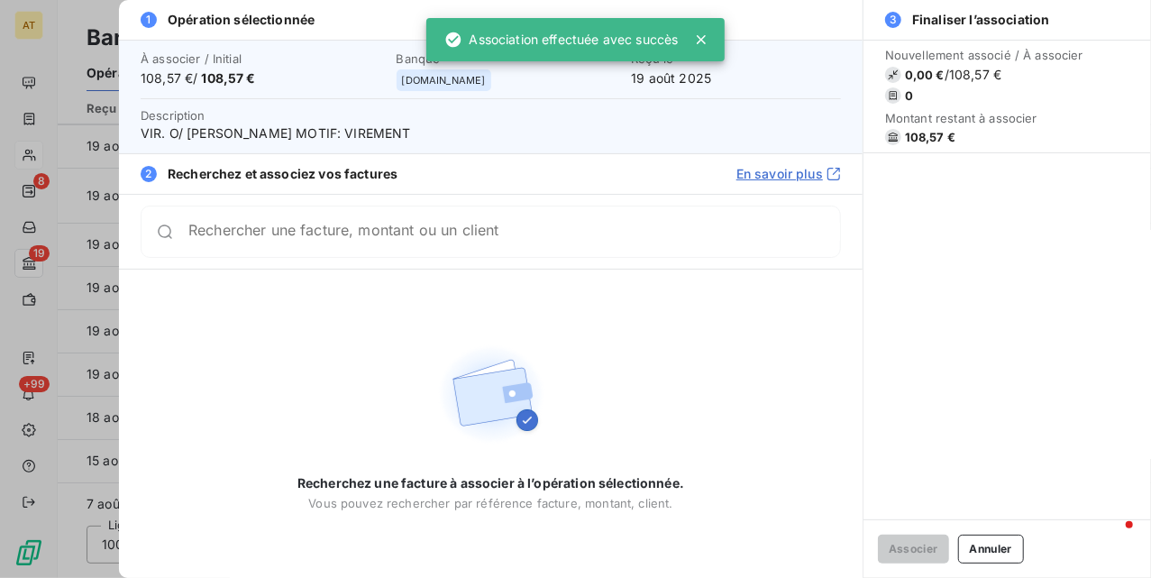
click at [918, 132] on span "108,57 €" at bounding box center [930, 137] width 50 height 14
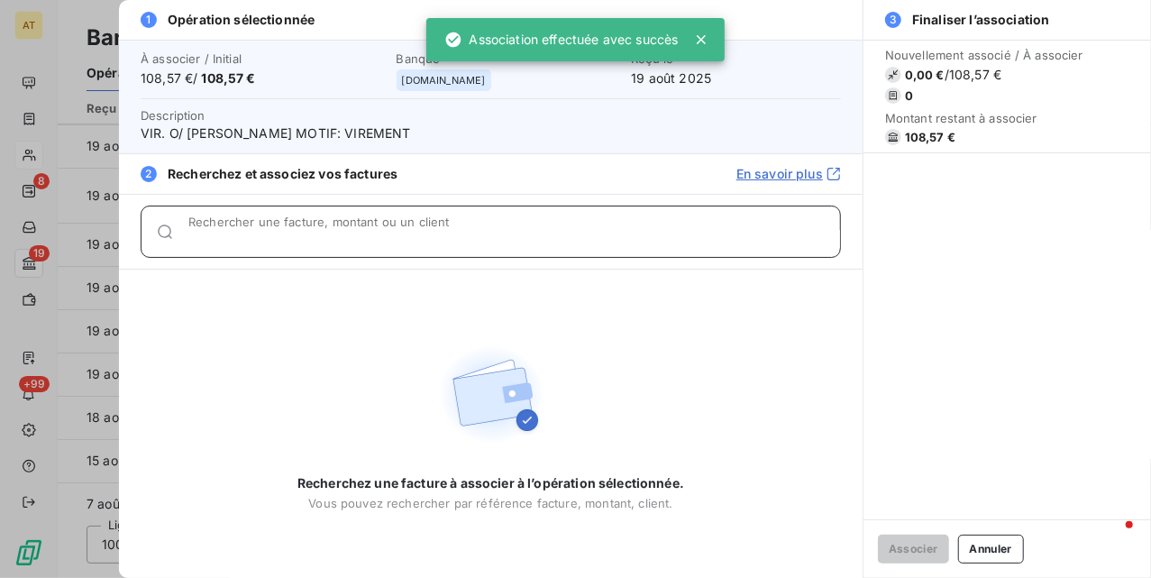
click at [394, 227] on div "Rechercher une facture, montant ou un client" at bounding box center [514, 232] width 652 height 18
paste input "108,57"
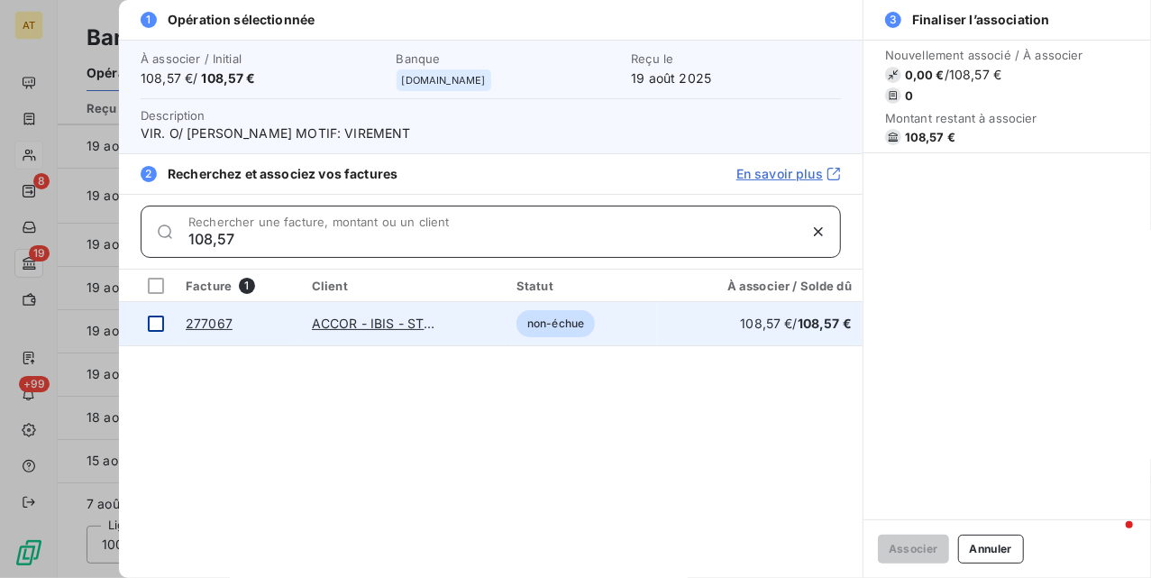
type input "108,57"
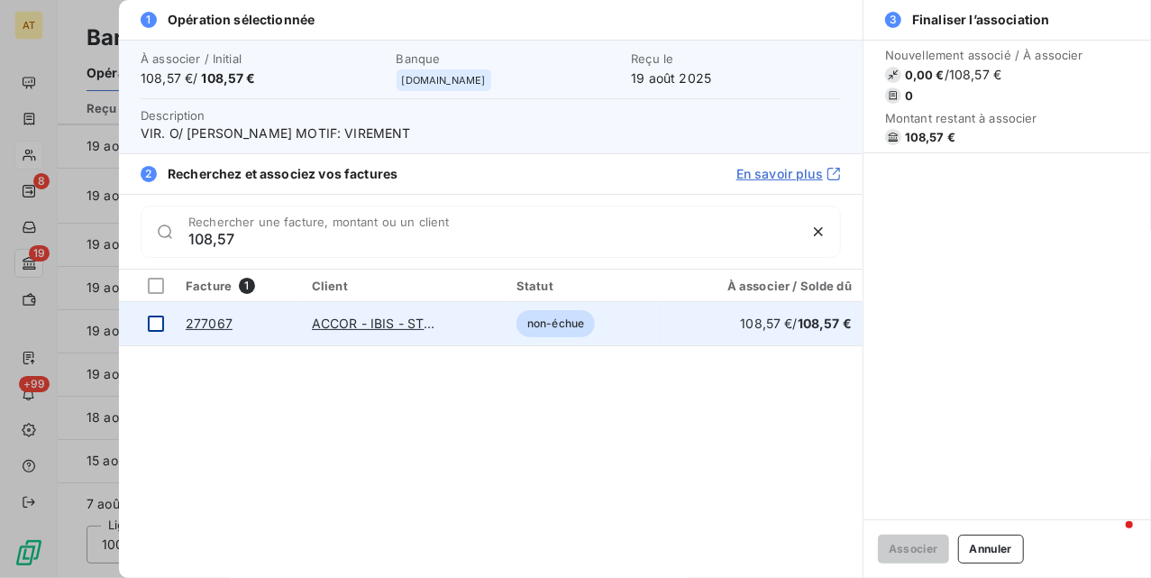
click at [149, 328] on div at bounding box center [156, 324] width 16 height 16
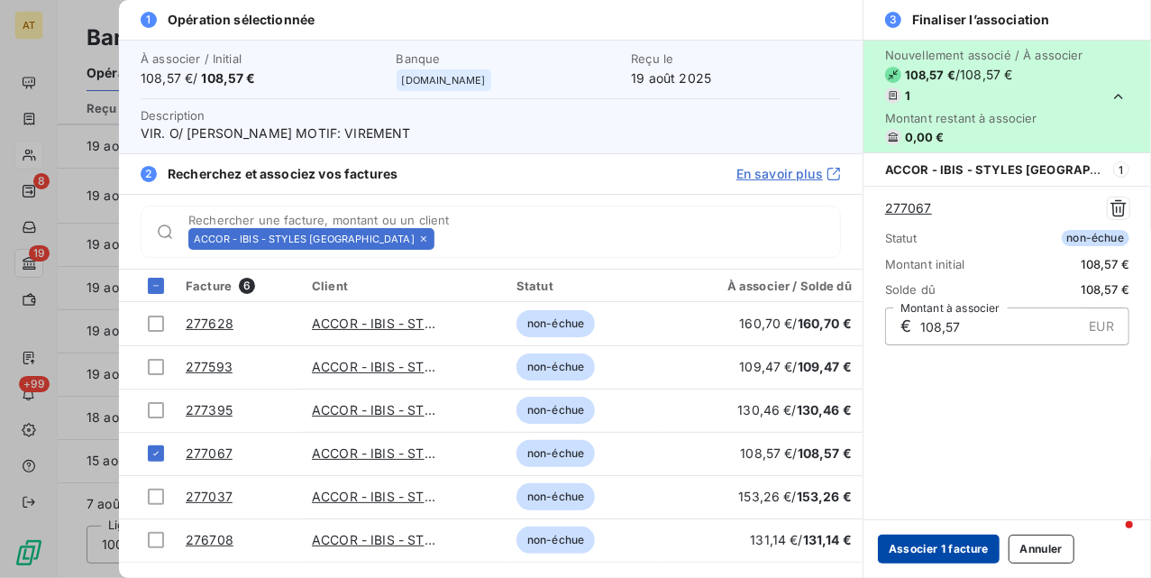
click at [917, 543] on button "Associer 1 facture" at bounding box center [939, 549] width 122 height 29
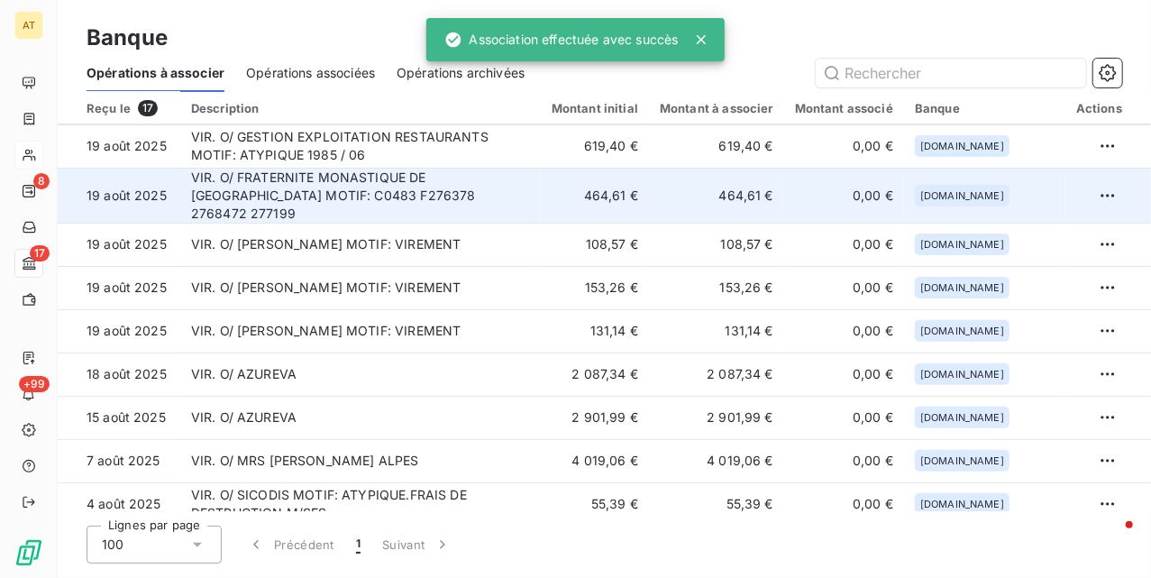
click at [247, 202] on td "VIR. O/ FRATERNITE MONASTIQUE DE JERUSALEM MOTIF: C0483 F276378 2768472 277199" at bounding box center [360, 195] width 361 height 55
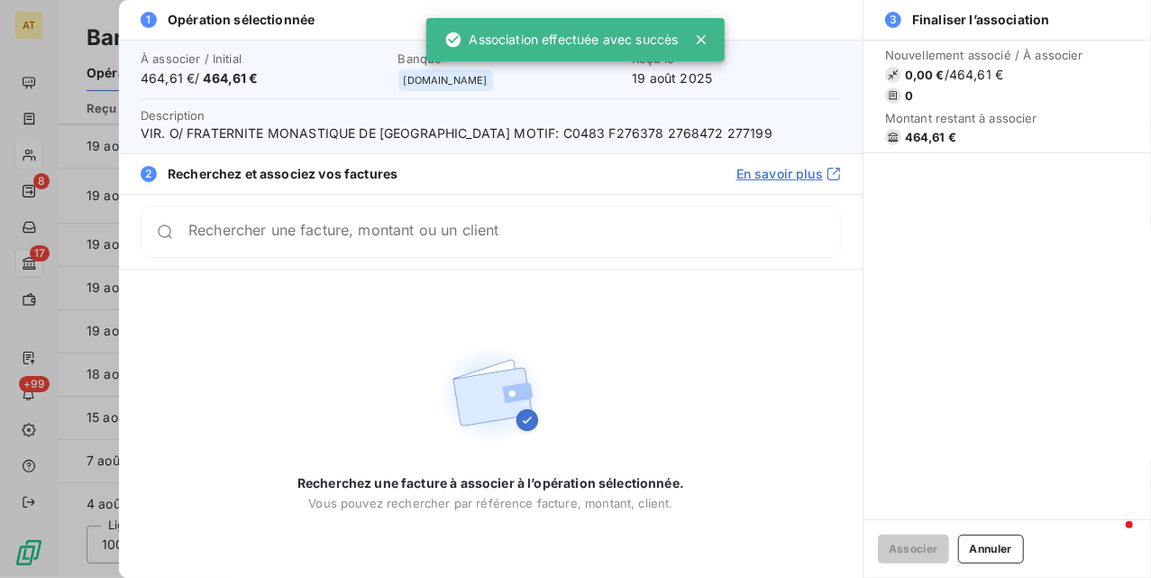
click at [986, 563] on button "Annuler" at bounding box center [991, 549] width 66 height 29
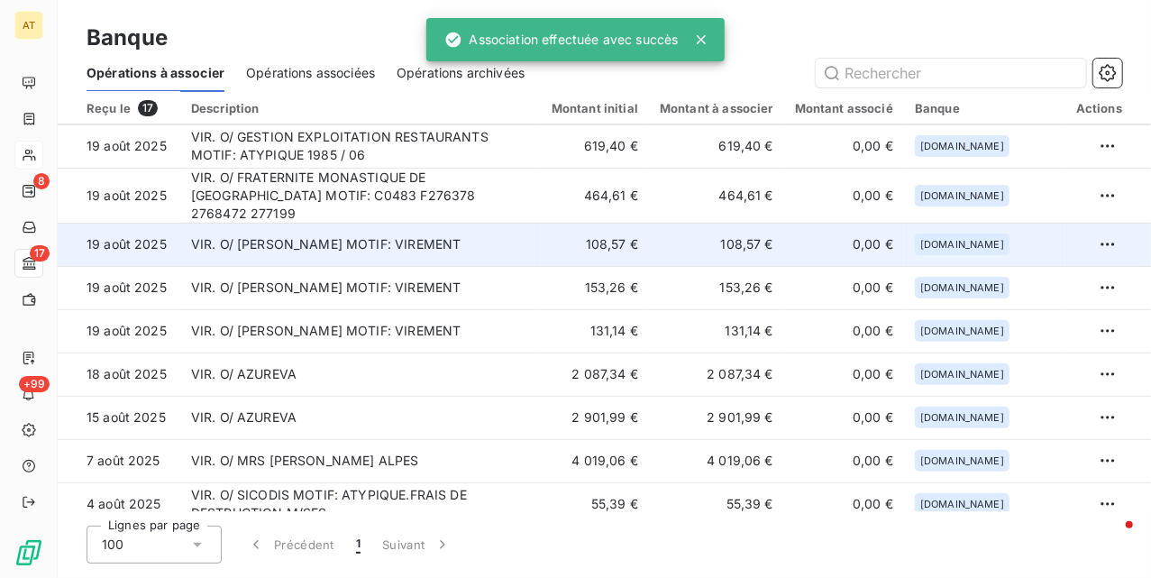
click at [499, 234] on td "VIR. O/ PAUL BOURGET MOTIF: VIREMENT" at bounding box center [360, 244] width 361 height 43
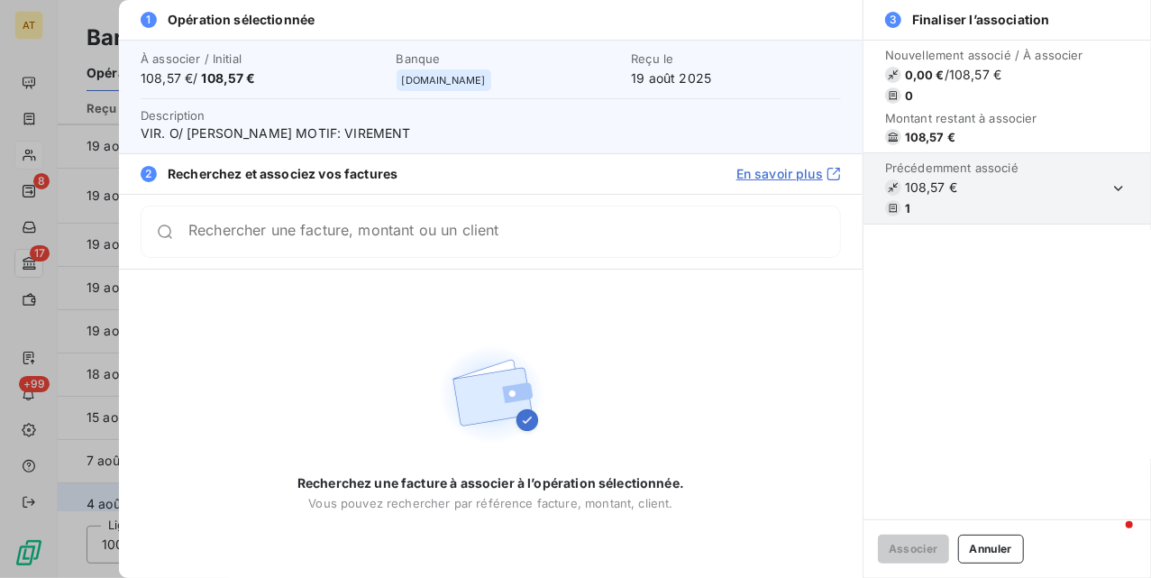
drag, startPoint x: 1019, startPoint y: 550, endPoint x: 834, endPoint y: 470, distance: 201.5
click at [1017, 550] on button "Annuler" at bounding box center [991, 549] width 66 height 29
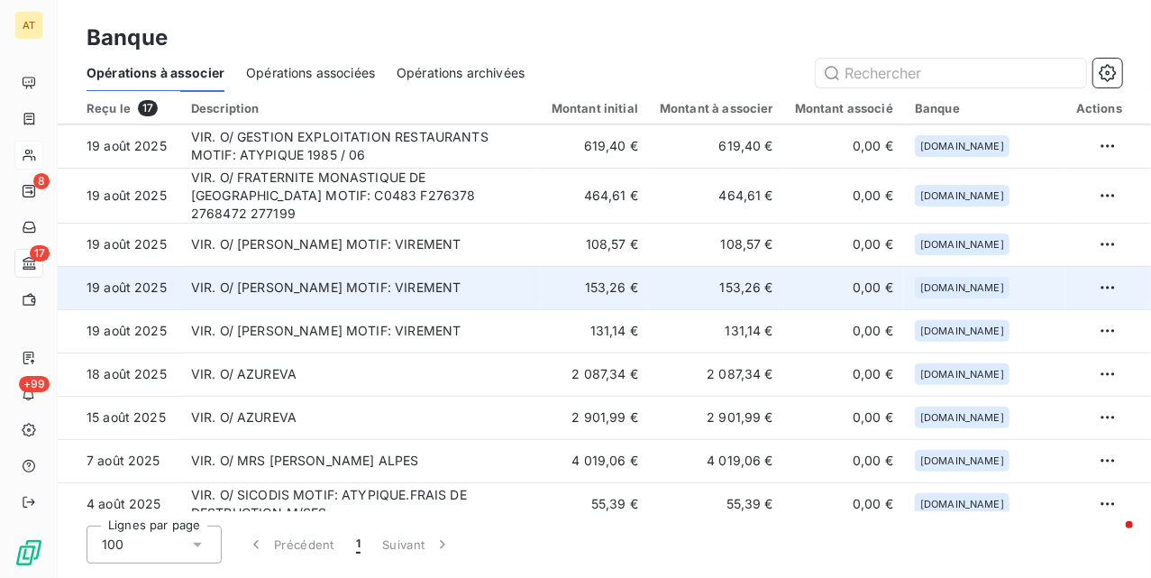
click at [628, 282] on td "153,26 €" at bounding box center [595, 287] width 108 height 43
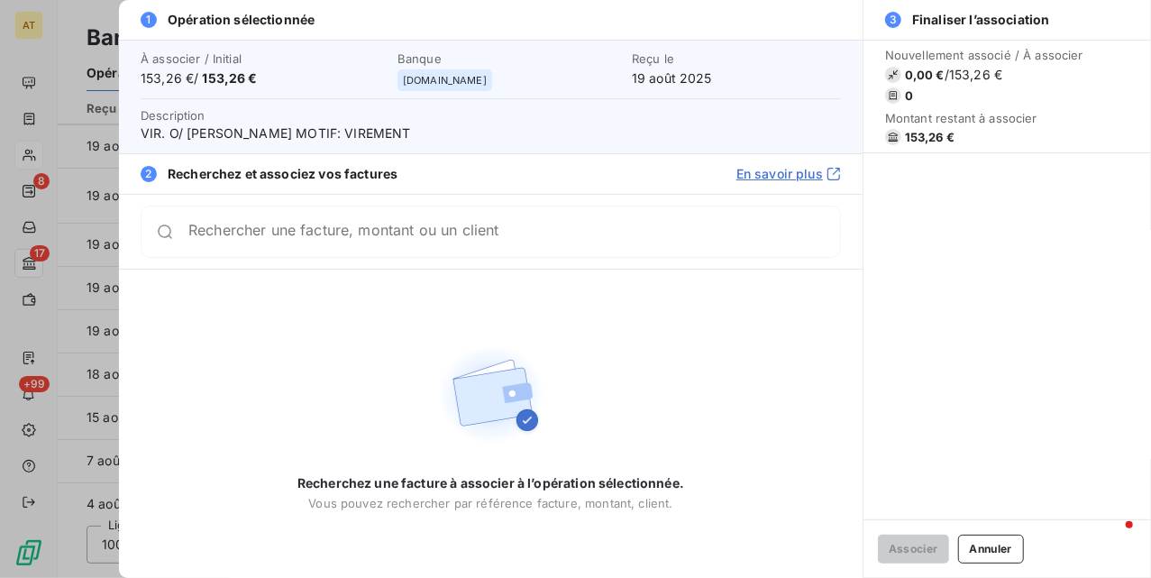
click at [932, 135] on span "153,26 €" at bounding box center [930, 137] width 50 height 14
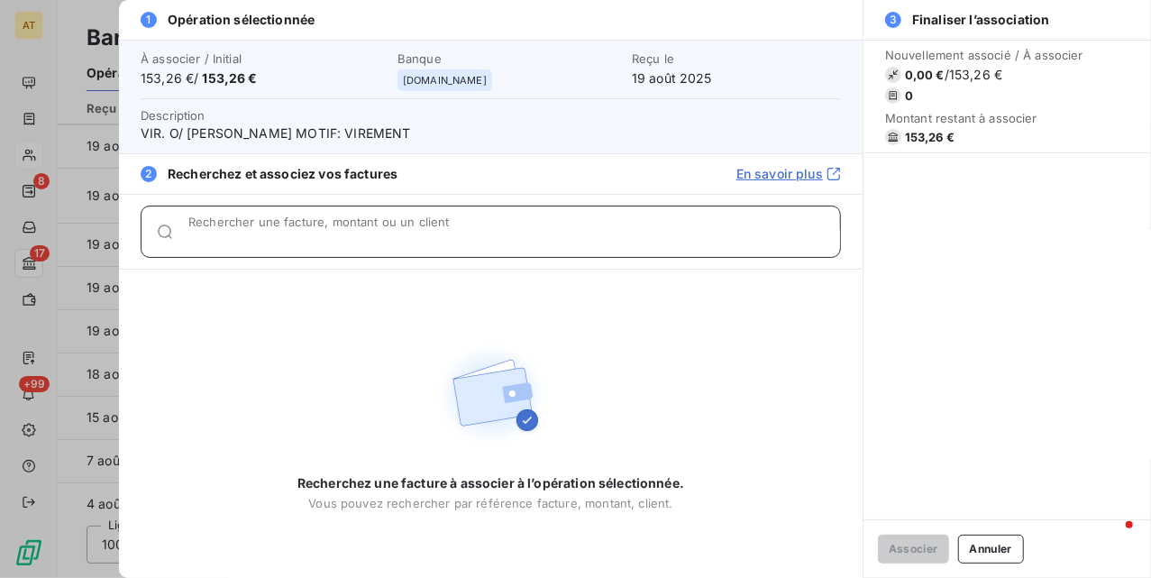
click at [581, 231] on input "Rechercher une facture, montant ou un client" at bounding box center [514, 239] width 652 height 18
paste input "153,26"
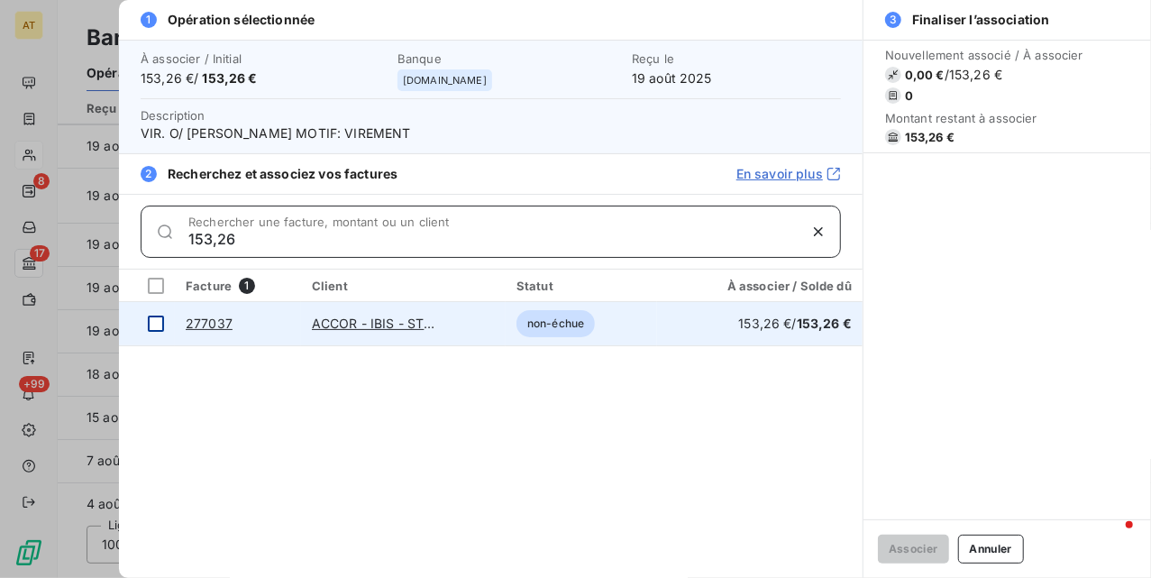
type input "153,26"
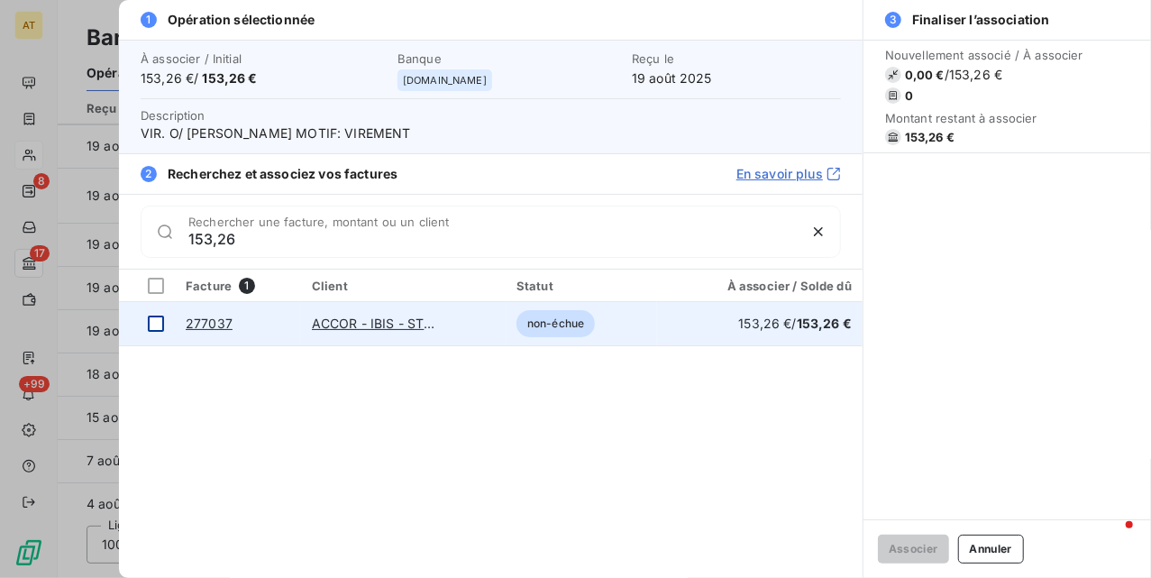
click at [145, 328] on td at bounding box center [147, 323] width 56 height 43
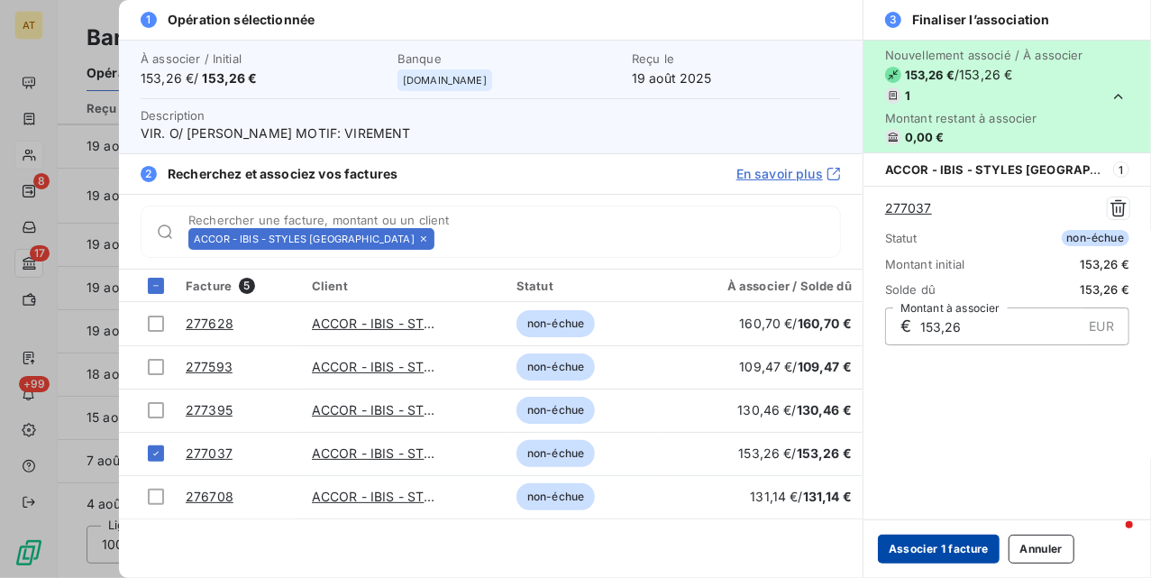
click at [975, 557] on button "Associer 1 facture" at bounding box center [939, 549] width 122 height 29
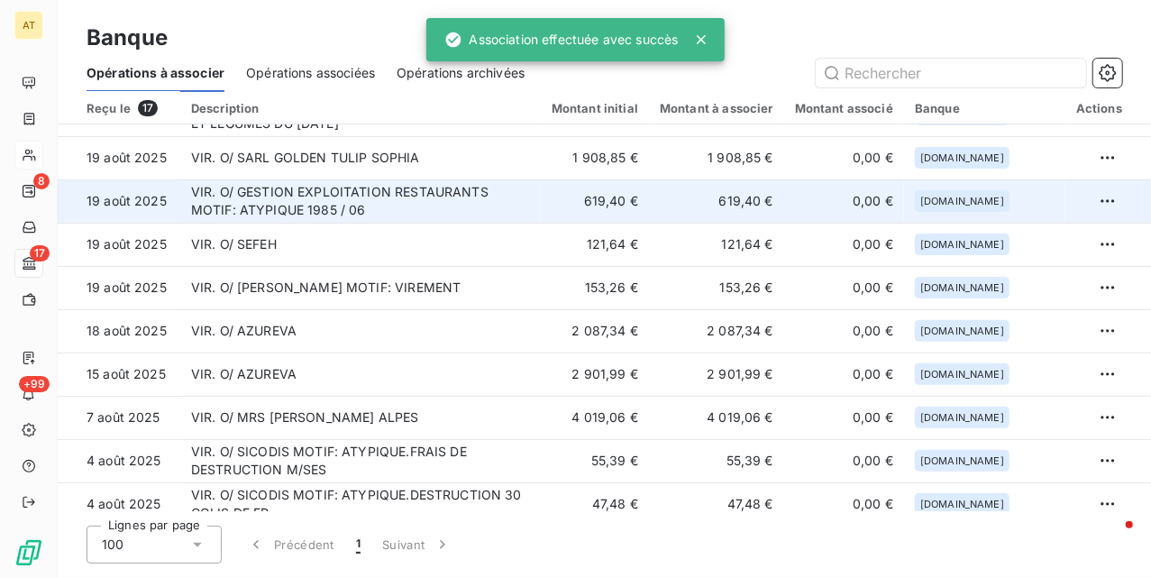
scroll to position [43, 0]
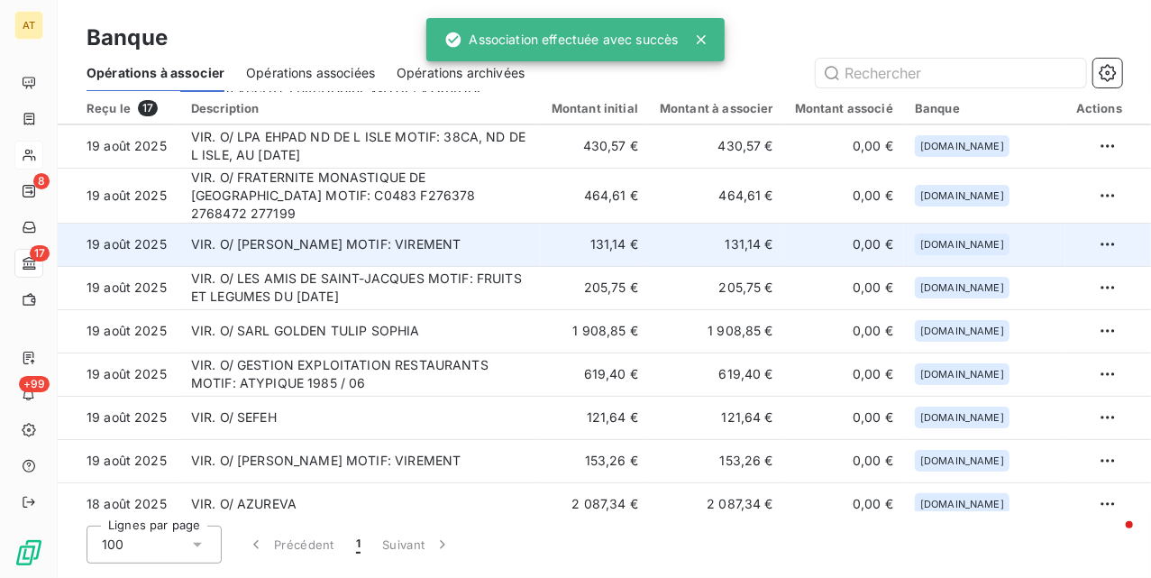
click at [496, 229] on td "VIR. O/ PAUL BOURGET MOTIF: VIREMENT" at bounding box center [360, 244] width 361 height 43
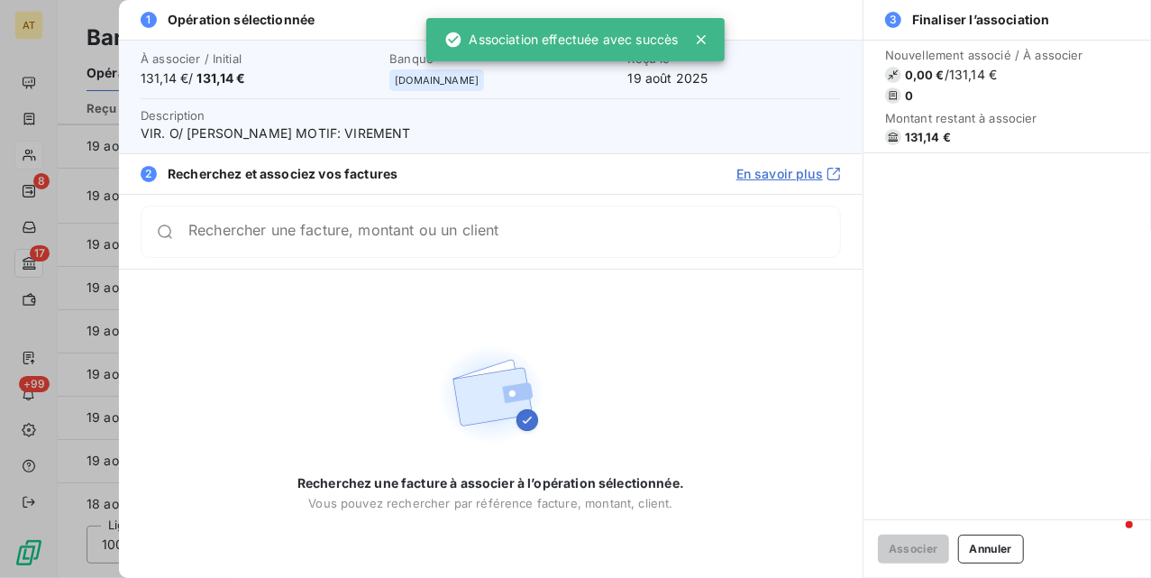
click at [903, 137] on span "131,14 €" at bounding box center [984, 137] width 198 height 16
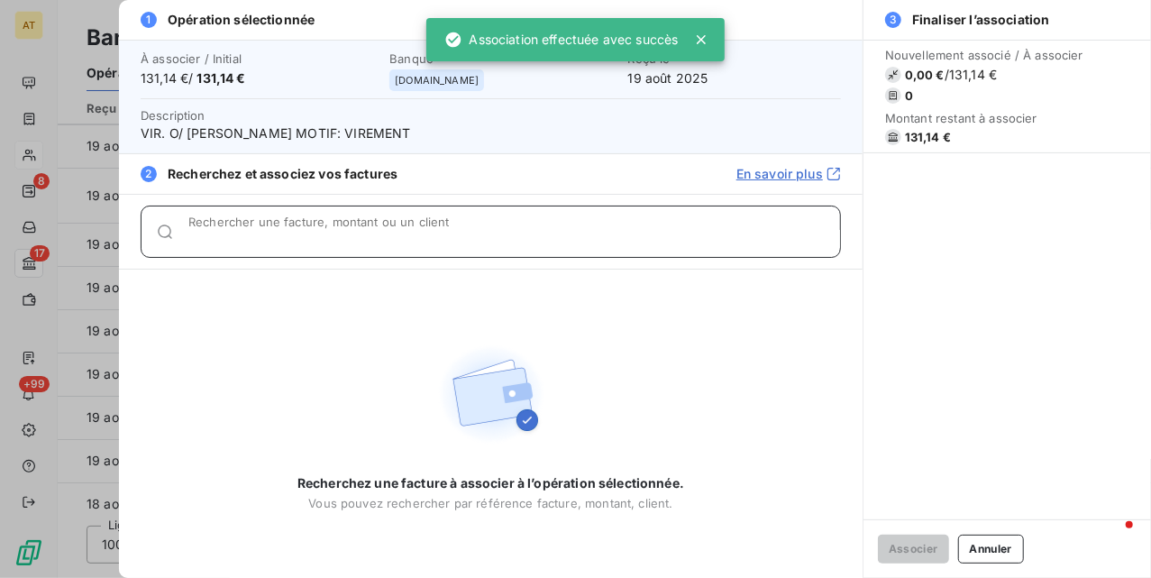
click at [326, 240] on input "Rechercher une facture, montant ou un client" at bounding box center [514, 239] width 652 height 18
paste input "131,14"
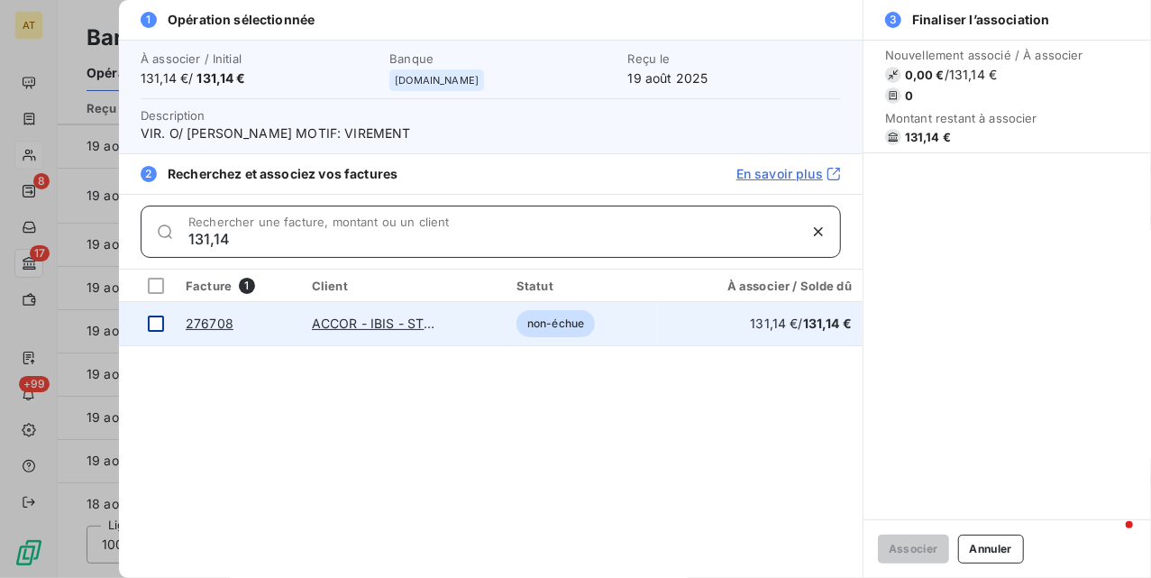
type input "131,14"
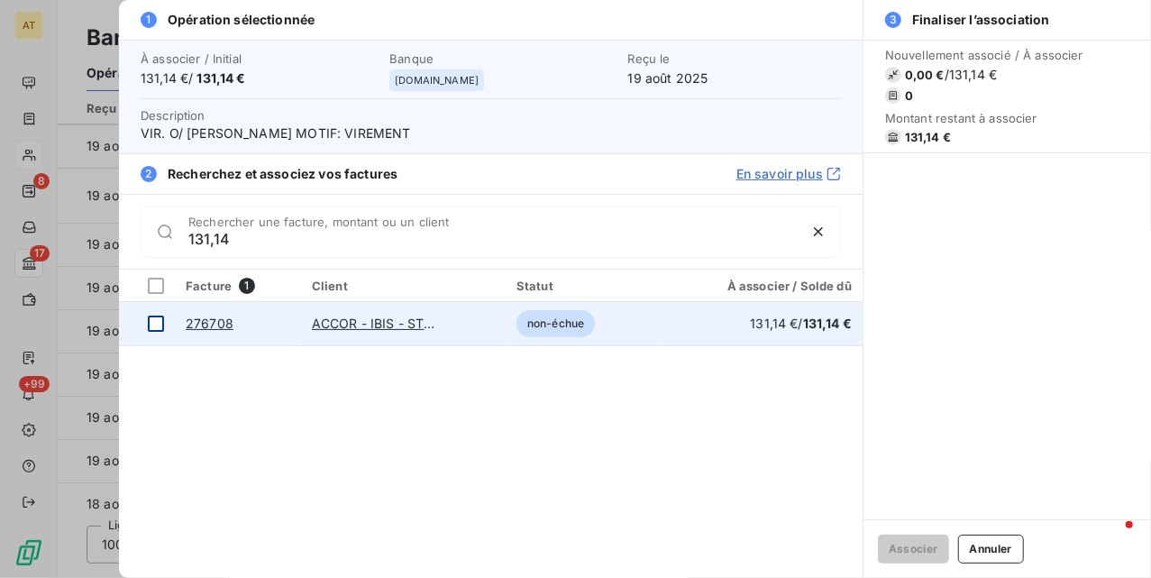
click at [162, 332] on div at bounding box center [156, 324] width 16 height 16
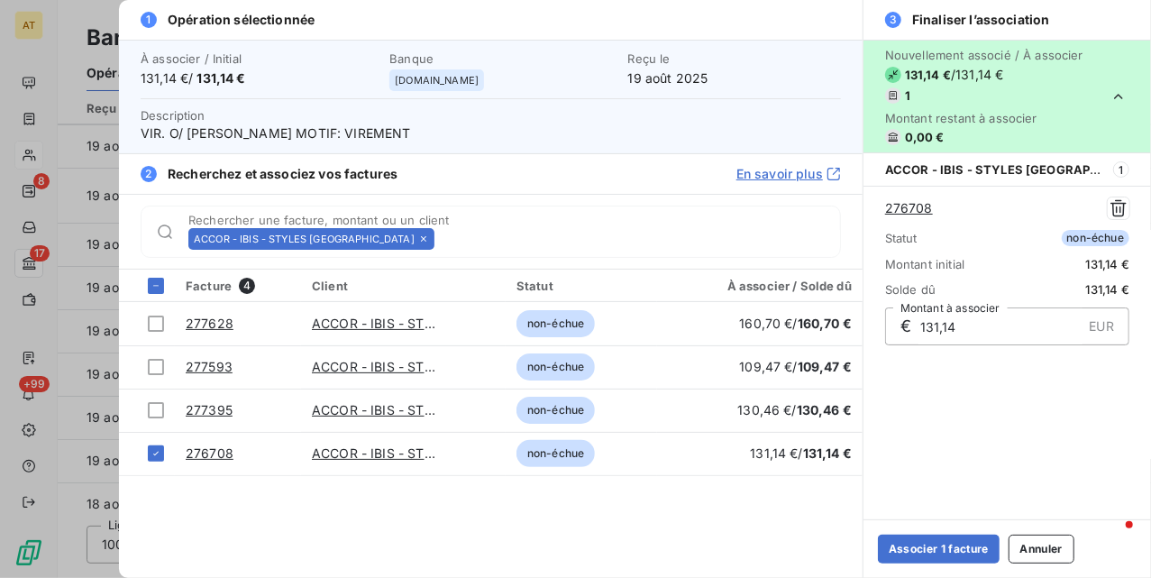
drag, startPoint x: 936, startPoint y: 543, endPoint x: 884, endPoint y: 499, distance: 67.8
click at [936, 545] on button "Associer 1 facture" at bounding box center [939, 549] width 122 height 29
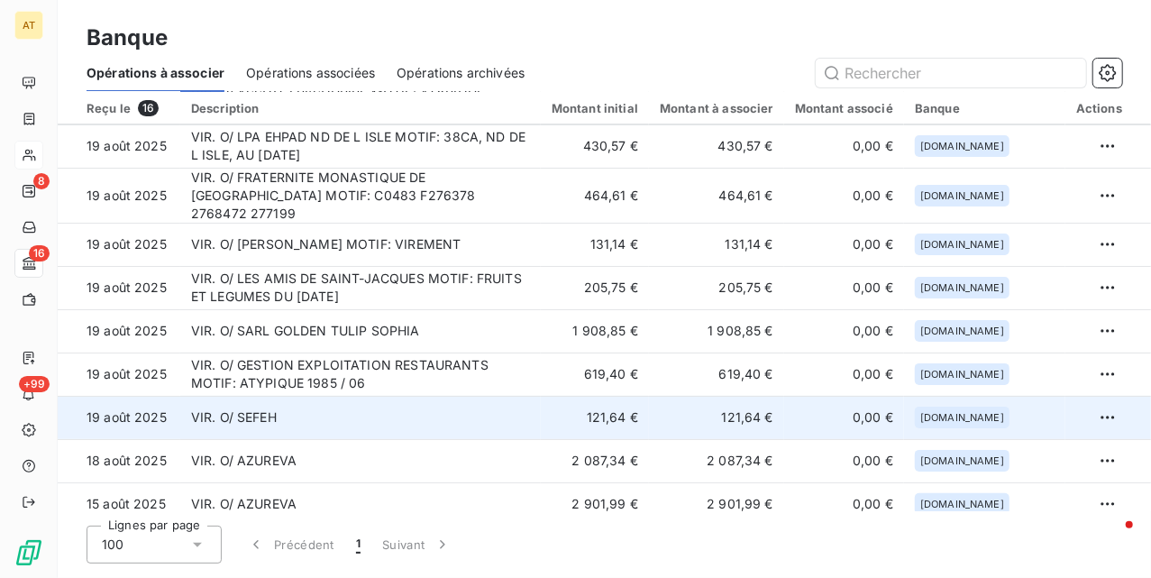
click at [426, 416] on td "VIR. O/ SEFEH" at bounding box center [360, 417] width 361 height 43
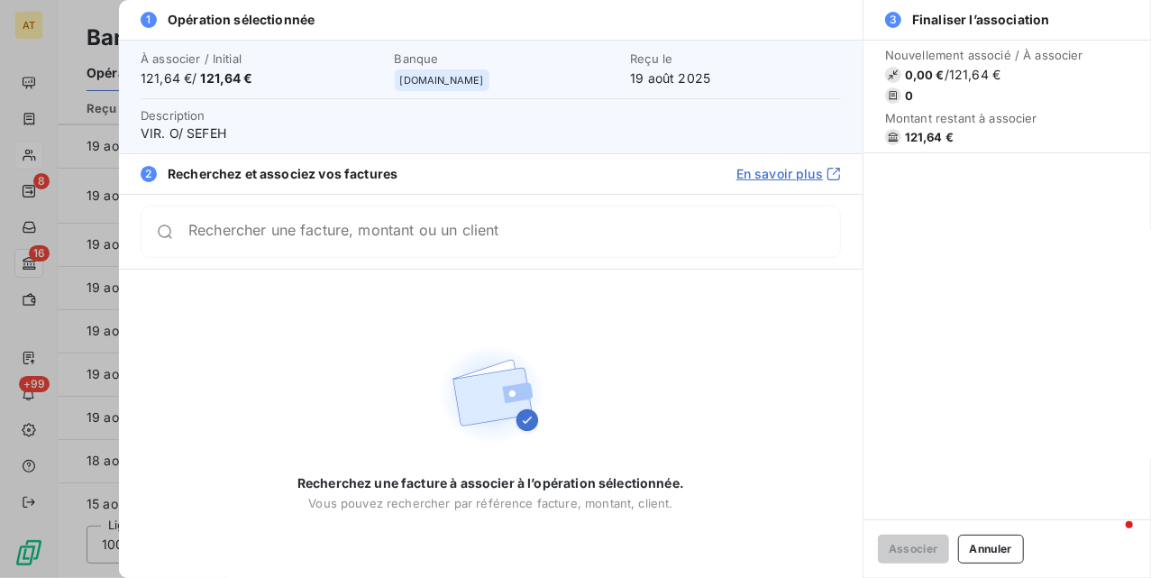
click at [913, 137] on span "121,64 €" at bounding box center [929, 137] width 49 height 14
click at [448, 268] on div "Rechercher une facture, montant ou un client" at bounding box center [491, 231] width 744 height 75
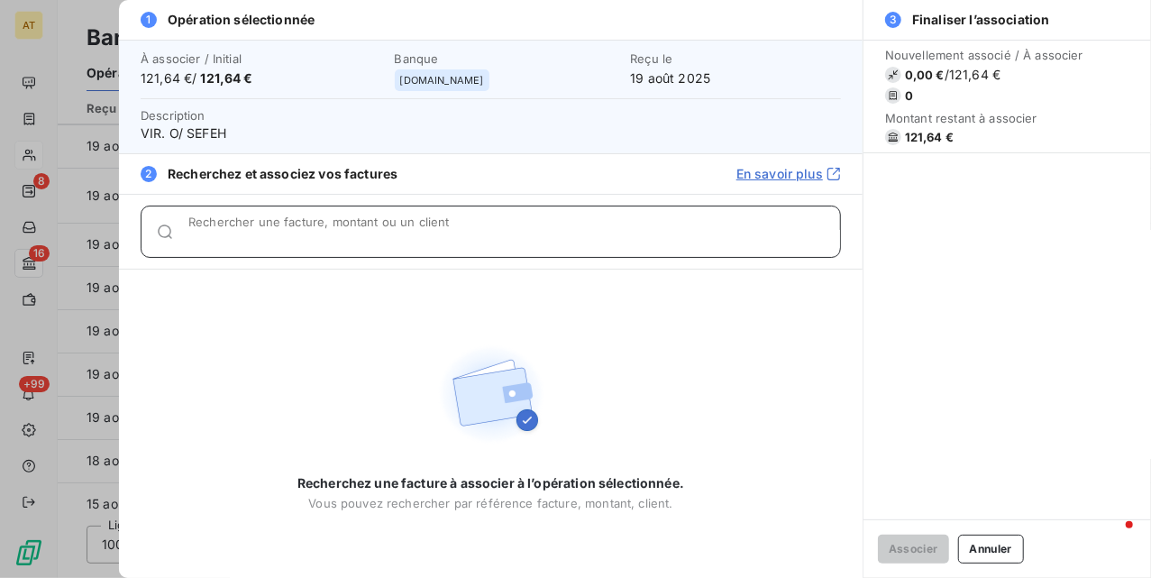
click at [452, 236] on input "Rechercher une facture, montant ou un client" at bounding box center [514, 239] width 652 height 18
paste input "121,64"
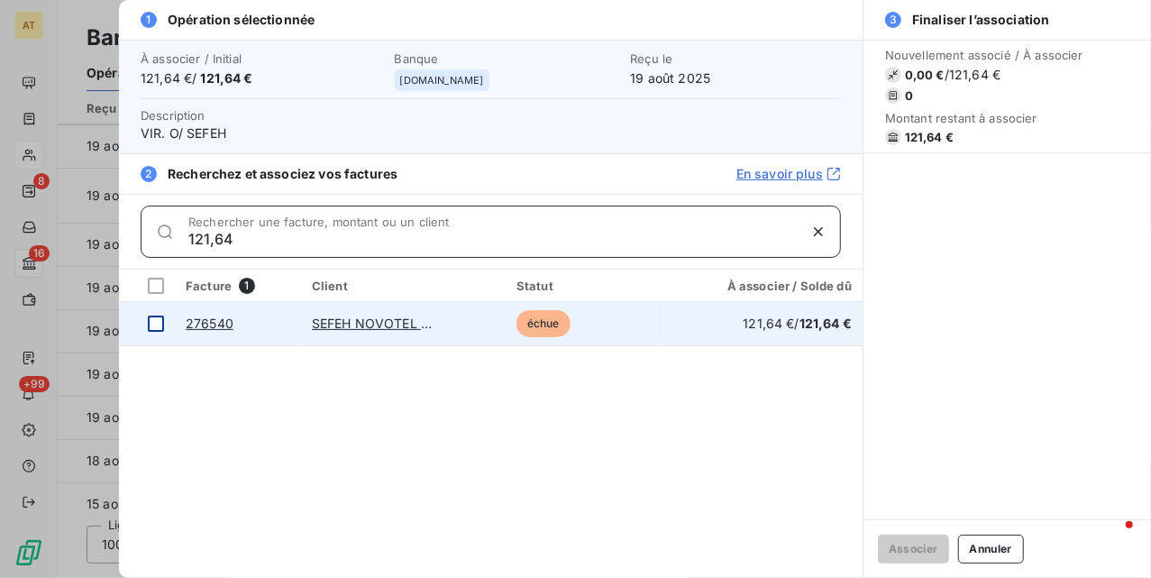
type input "121,64"
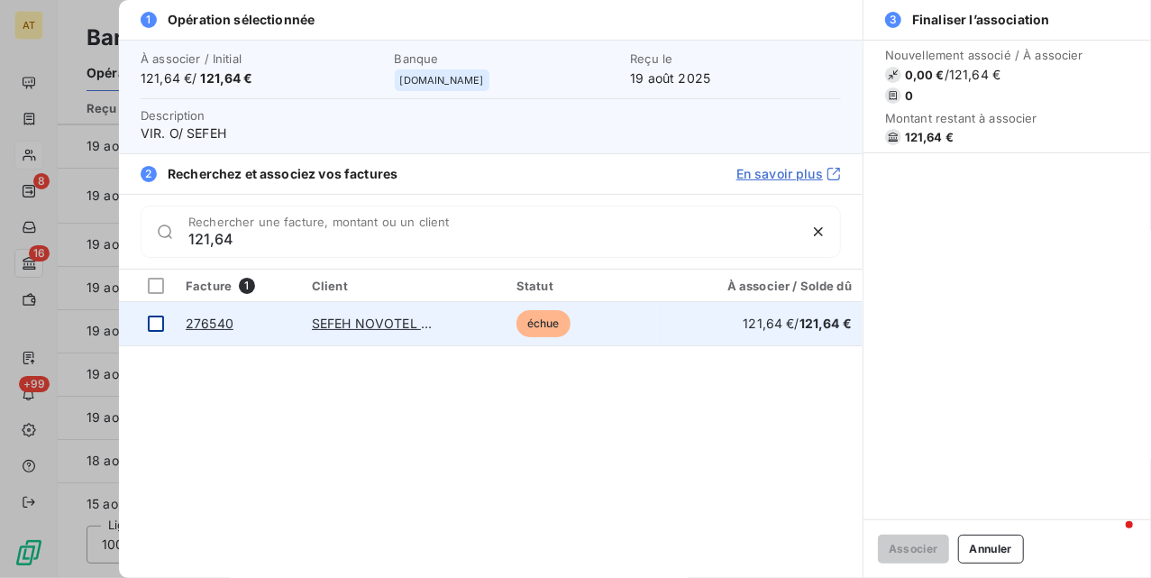
click at [152, 326] on div at bounding box center [156, 324] width 16 height 16
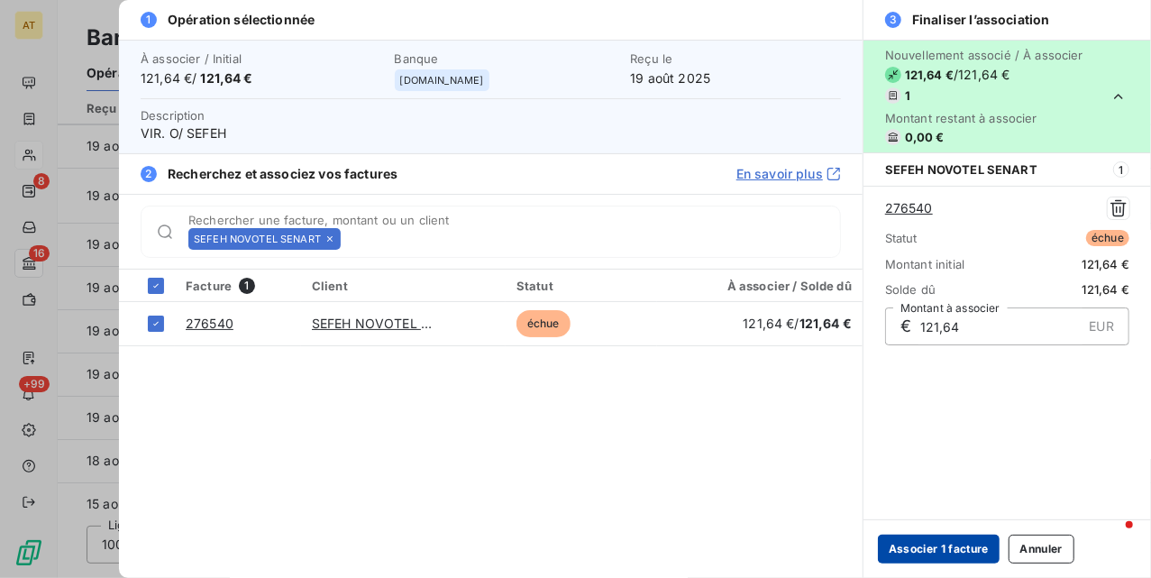
click at [921, 559] on button "Associer 1 facture" at bounding box center [939, 549] width 122 height 29
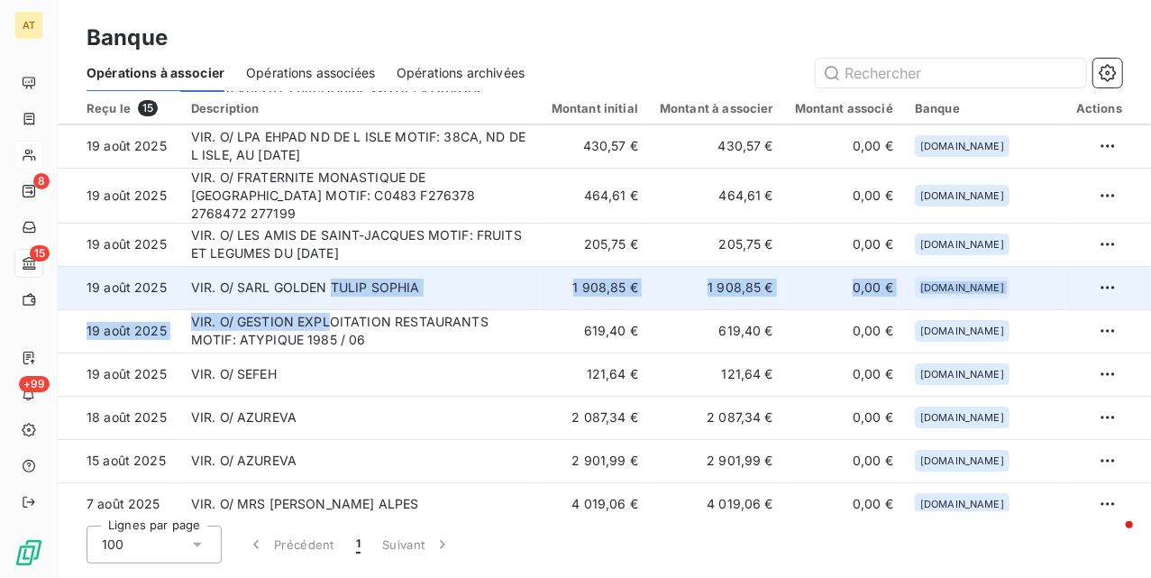
click at [333, 296] on tbody "20 août 2025 VIR. O/ ASSOC. EPI'SOURIRE MOTIF: ATYPIQUE Factures 276779-277110-…" at bounding box center [605, 417] width 1094 height 673
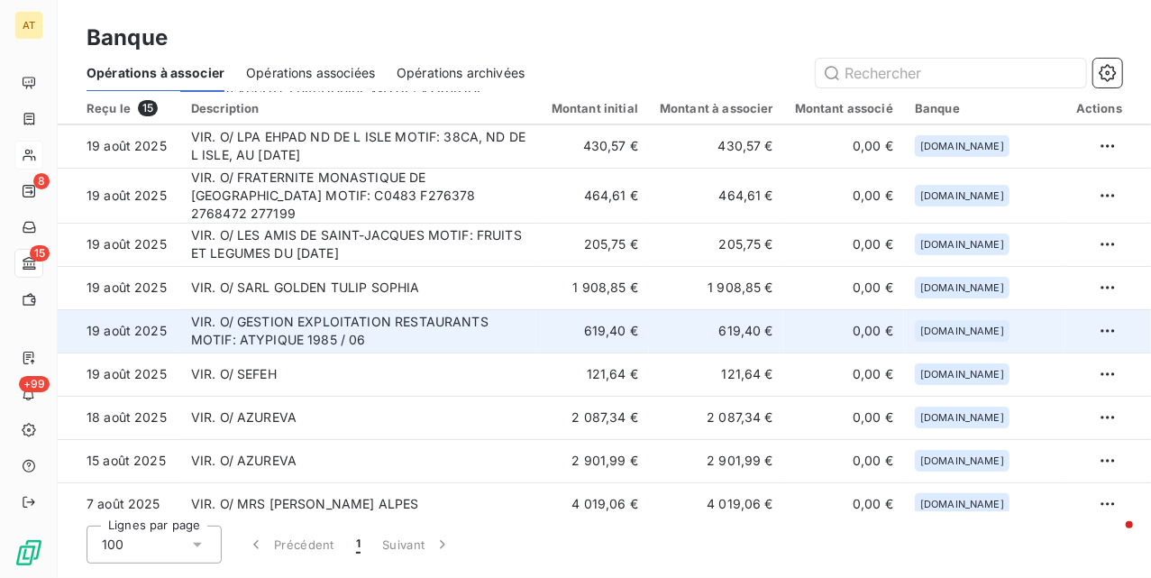
click at [373, 311] on td "VIR. O/ GESTION EXPLOITATION RESTAURANTS MOTIF: ATYPIQUE 1985 / 06" at bounding box center [360, 330] width 361 height 43
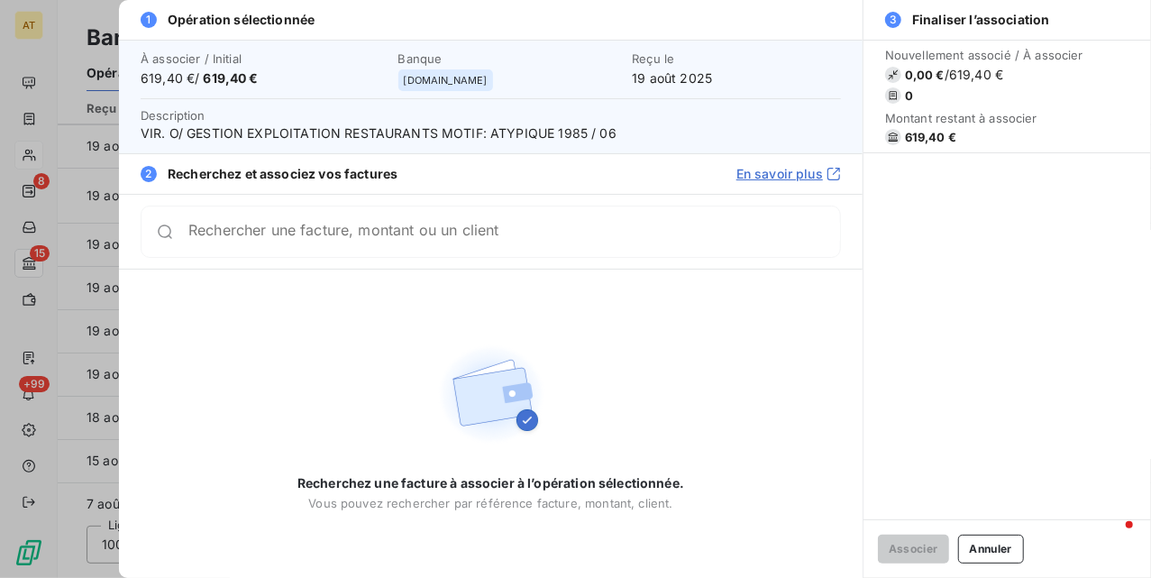
click at [927, 134] on span "619,40 €" at bounding box center [930, 137] width 51 height 14
click at [370, 242] on div "Rechercher une facture, montant ou un client" at bounding box center [491, 232] width 700 height 52
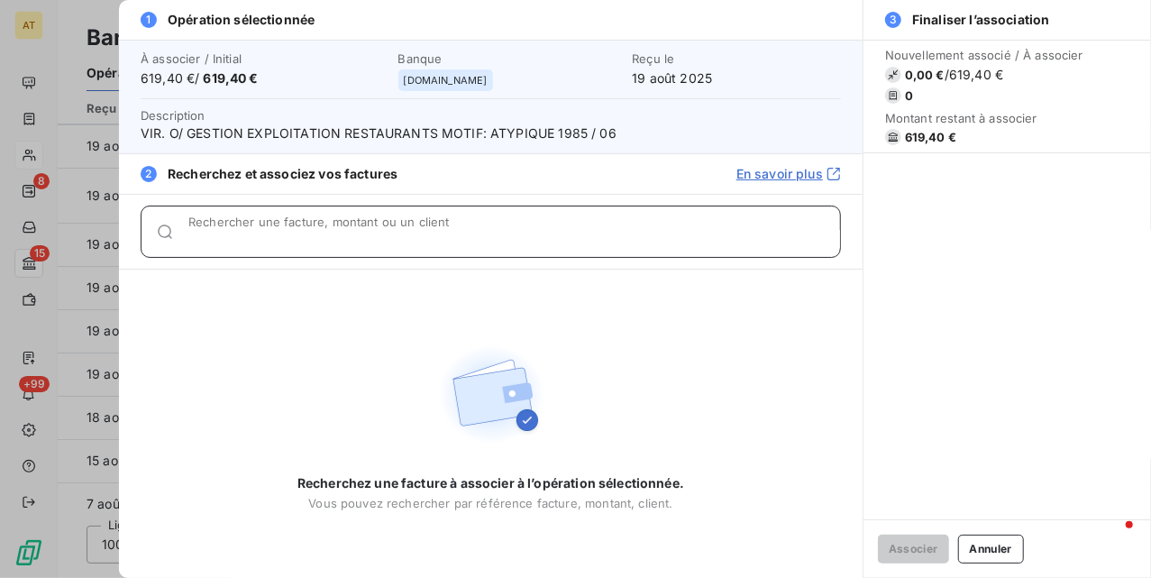
paste input "619,40"
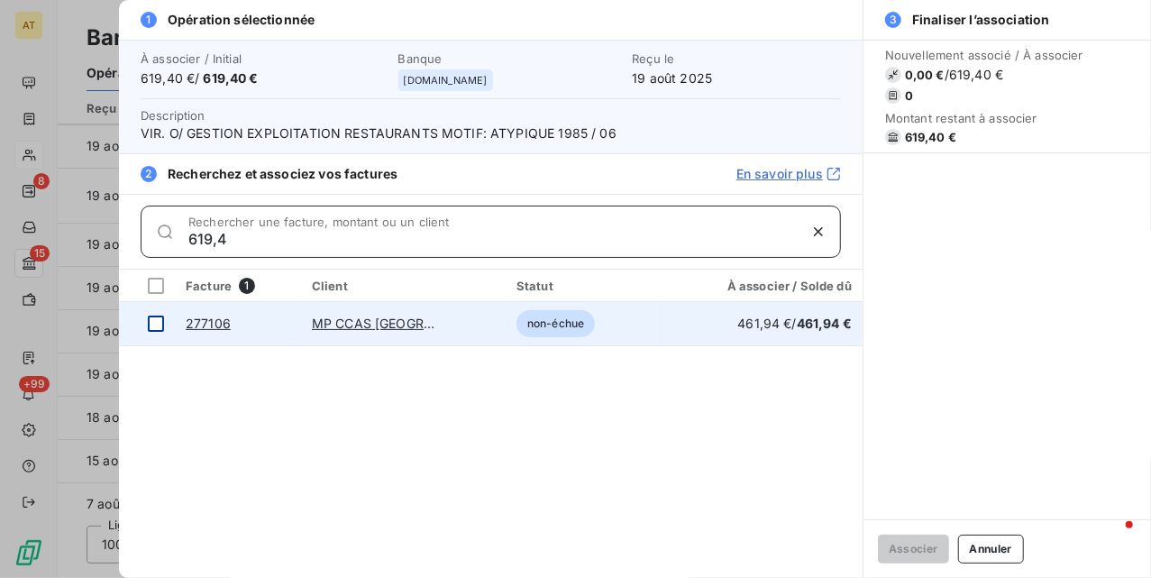
type input "619,4"
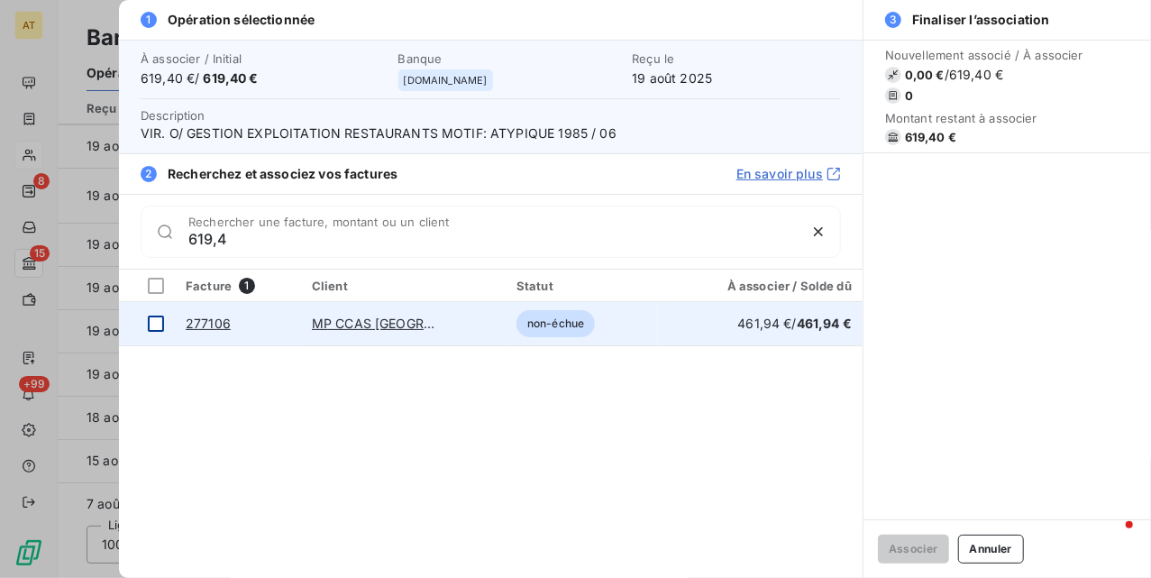
click at [159, 323] on div at bounding box center [156, 324] width 16 height 16
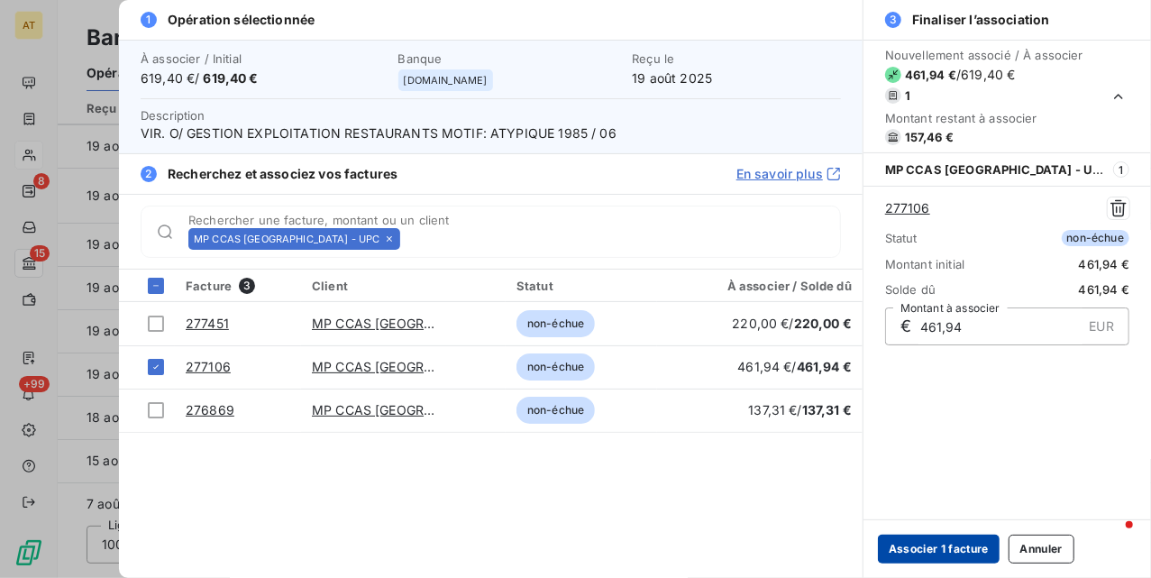
click at [931, 549] on button "Associer 1 facture" at bounding box center [939, 549] width 122 height 29
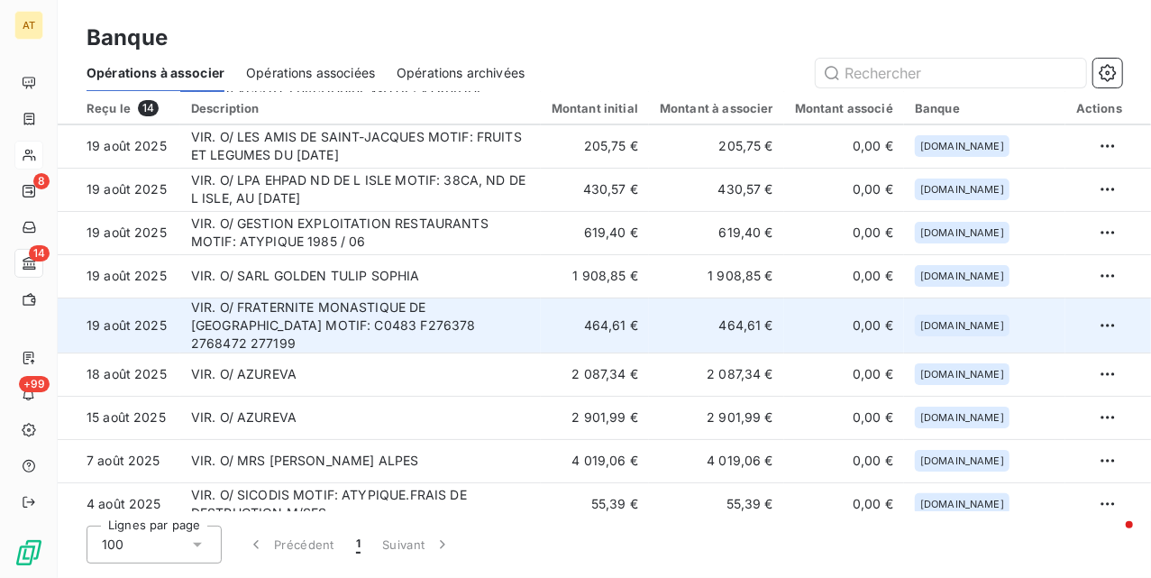
click at [567, 322] on td "464,61 €" at bounding box center [595, 324] width 108 height 55
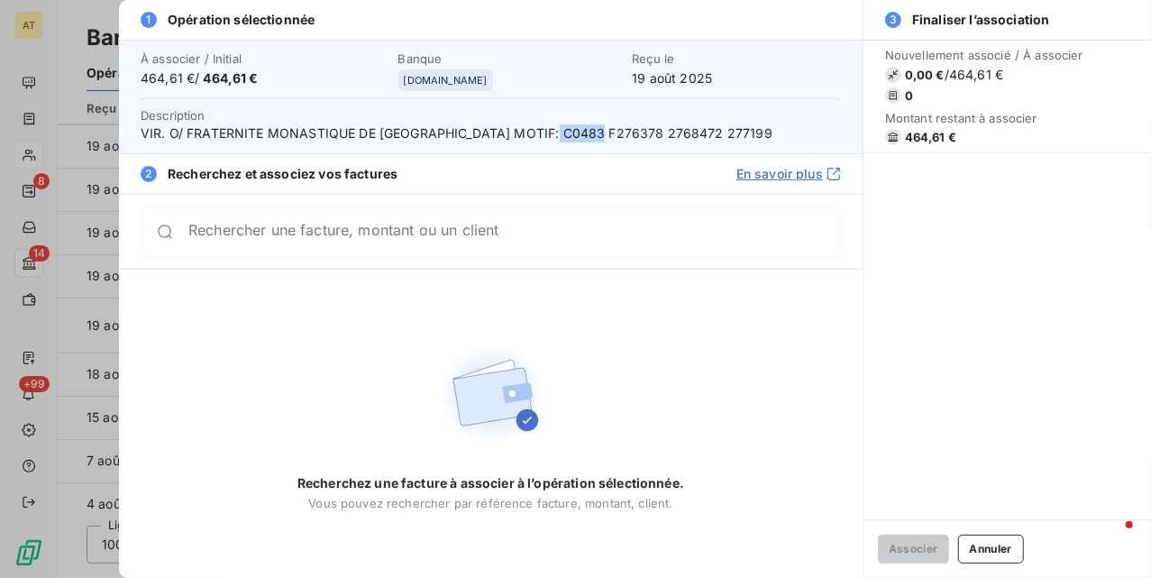
drag, startPoint x: 557, startPoint y: 137, endPoint x: 604, endPoint y: 138, distance: 46.9
click at [604, 138] on span "VIR. O/ FRATERNITE MONASTIQUE DE JERUSALEM MOTIF: C0483 F276378 2768472 277199" at bounding box center [491, 133] width 700 height 18
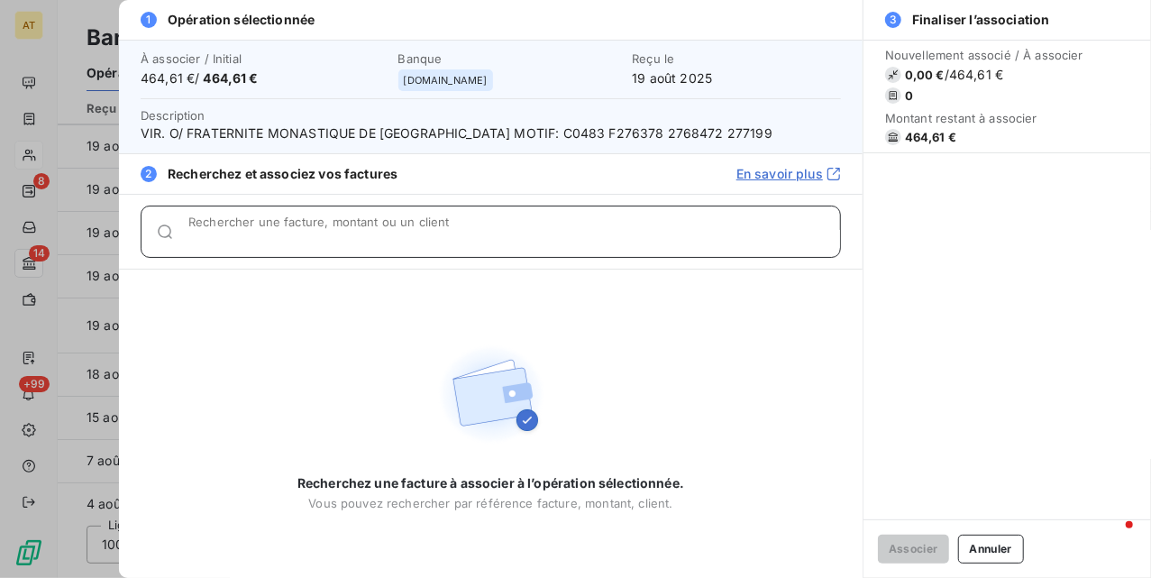
click at [584, 240] on input "Rechercher une facture, montant ou un client" at bounding box center [514, 239] width 652 height 18
paste input "276378"
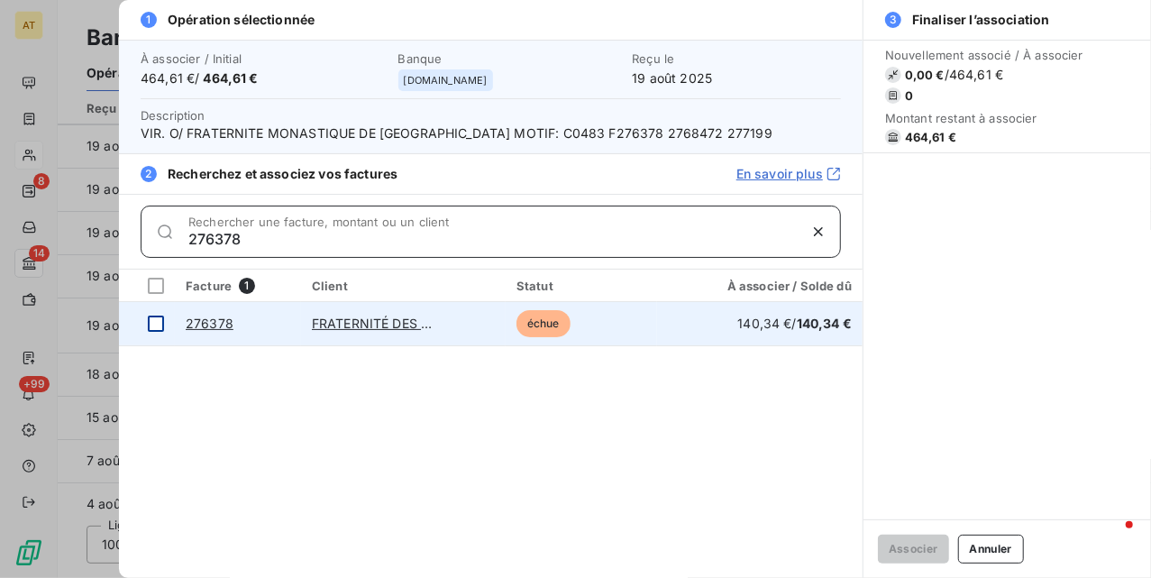
type input "276378"
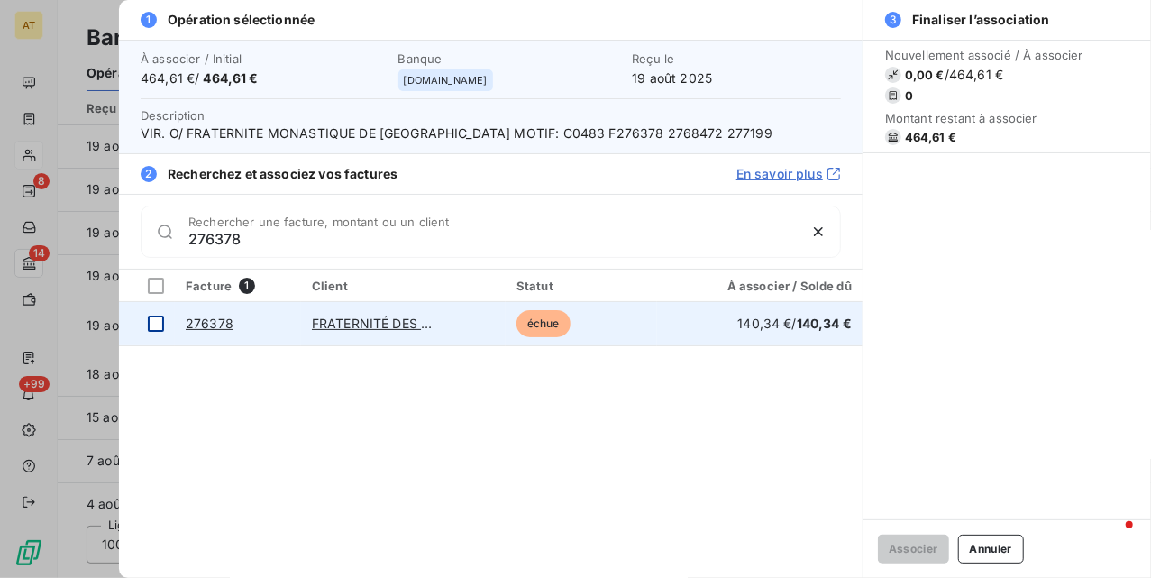
click at [145, 328] on td at bounding box center [147, 323] width 56 height 43
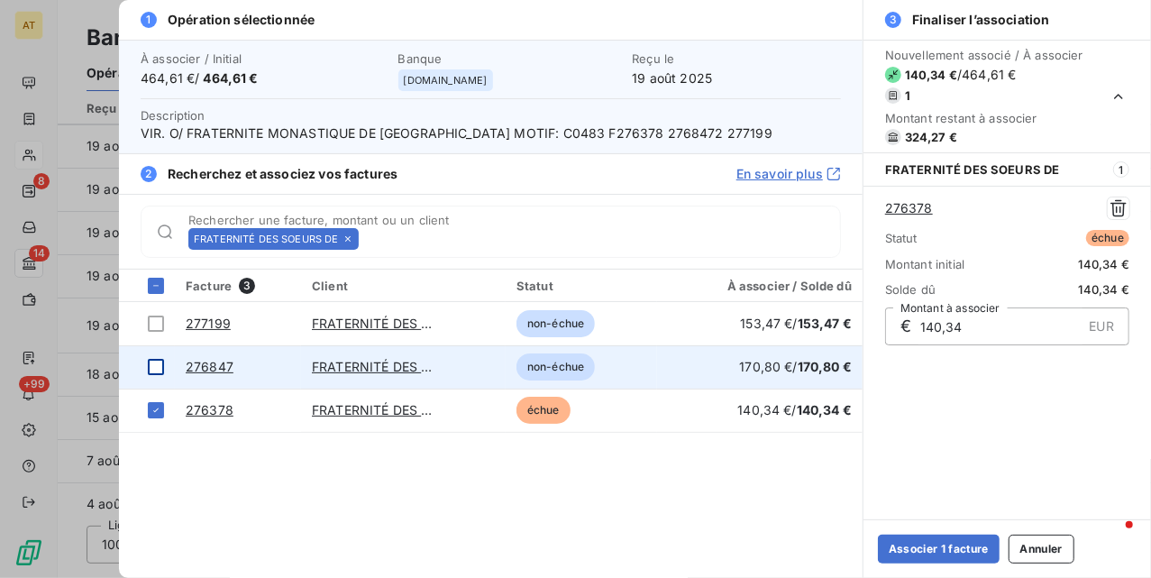
click at [149, 372] on div at bounding box center [156, 367] width 16 height 16
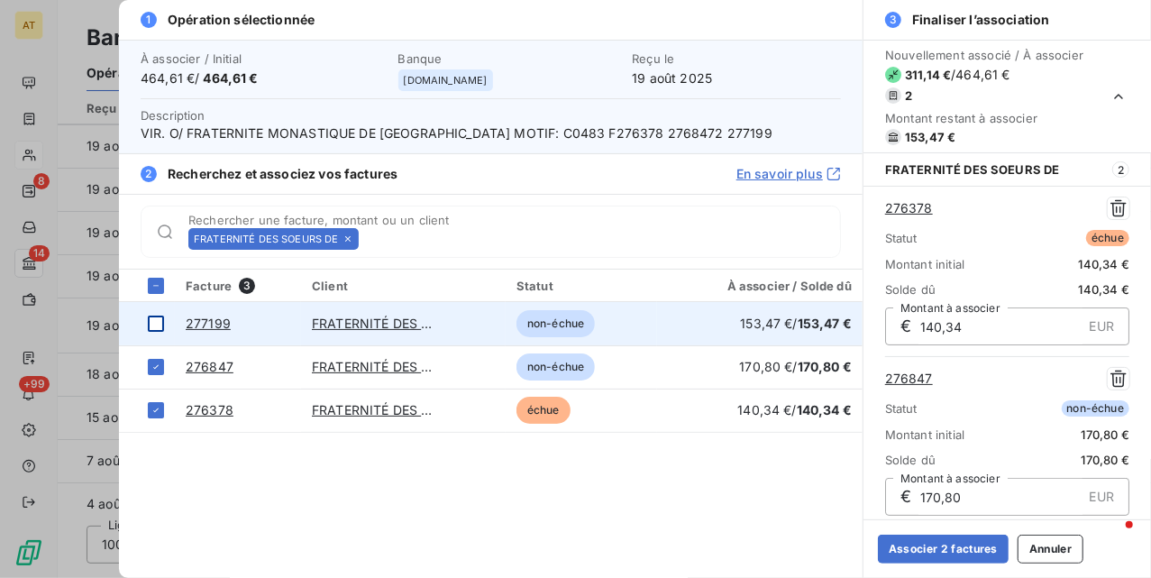
click at [167, 319] on td at bounding box center [147, 323] width 56 height 43
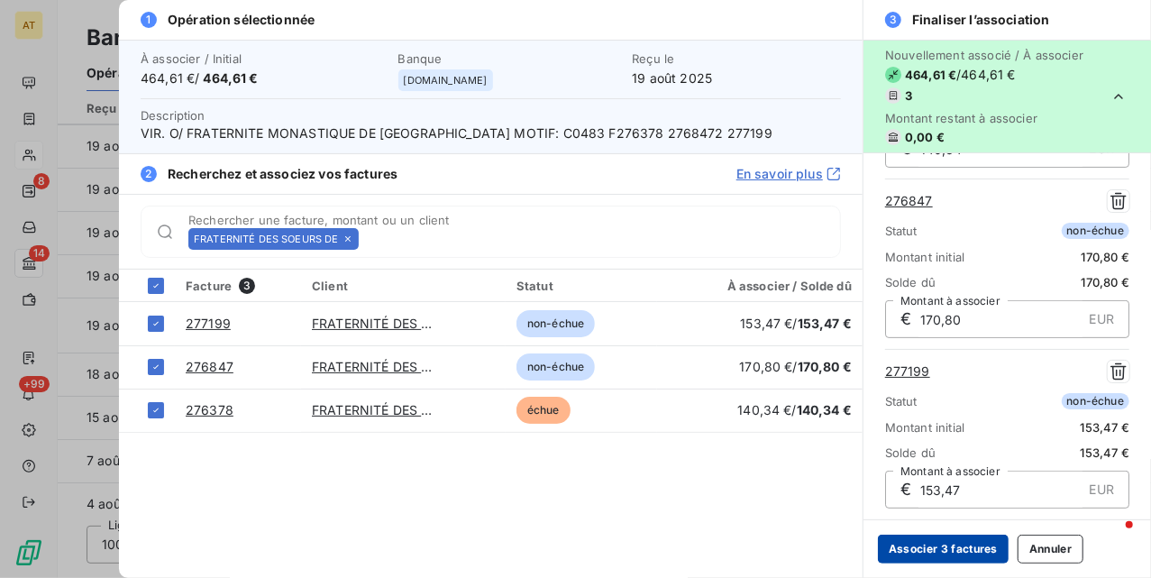
click at [928, 555] on button "Associer 3 factures" at bounding box center [943, 549] width 131 height 29
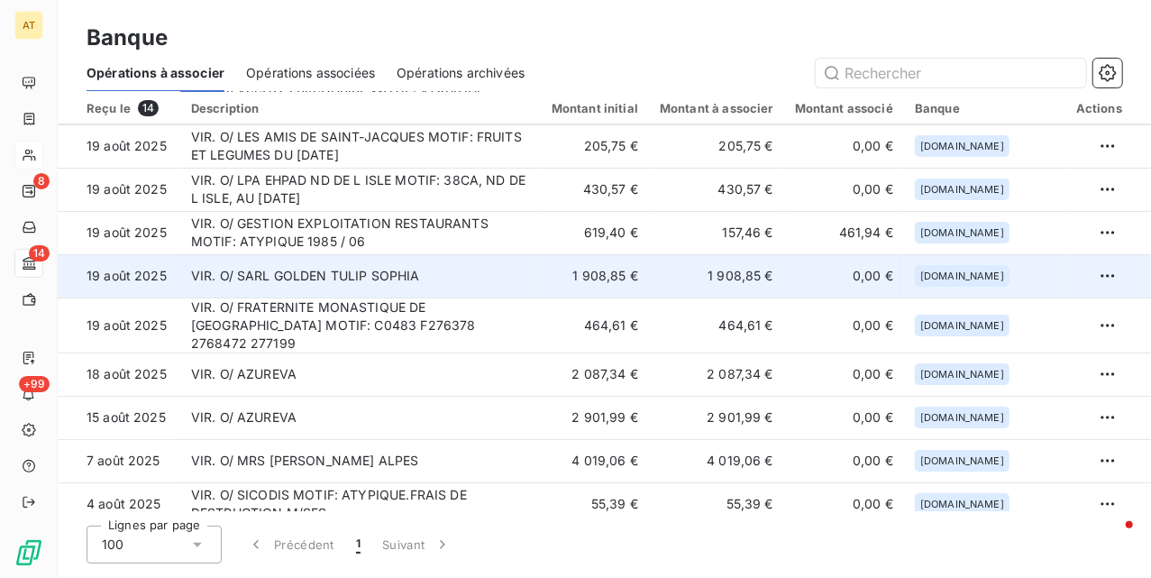
click at [485, 289] on td "VIR. O/ SARL GOLDEN TULIP SOPHIA" at bounding box center [360, 275] width 361 height 43
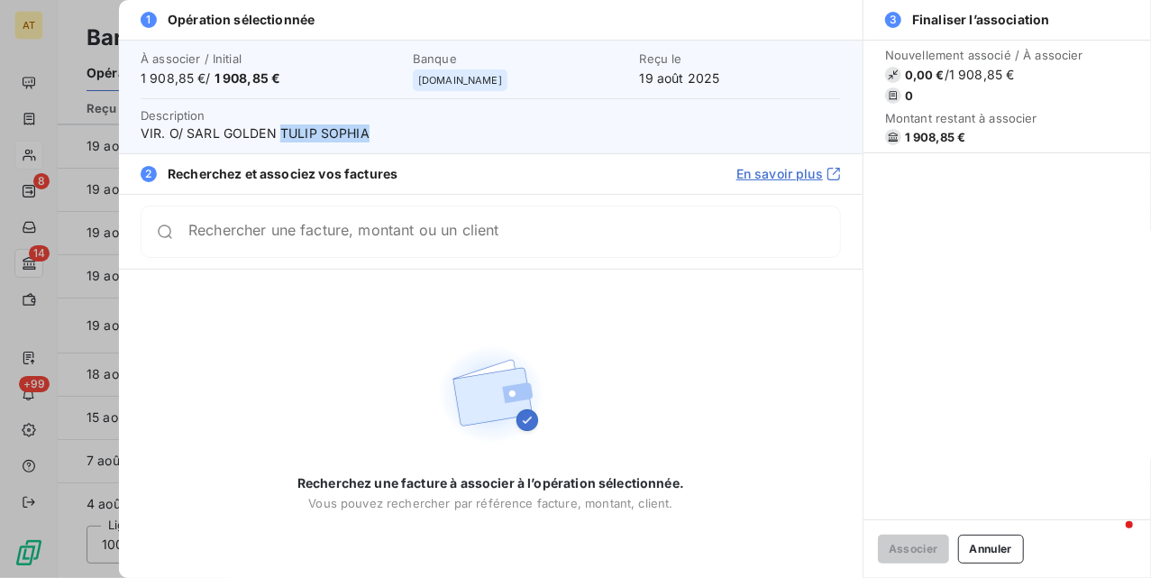
drag, startPoint x: 283, startPoint y: 137, endPoint x: 462, endPoint y: 134, distance: 179.4
click at [459, 130] on span "VIR. O/ SARL GOLDEN TULIP SOPHIA" at bounding box center [491, 133] width 700 height 18
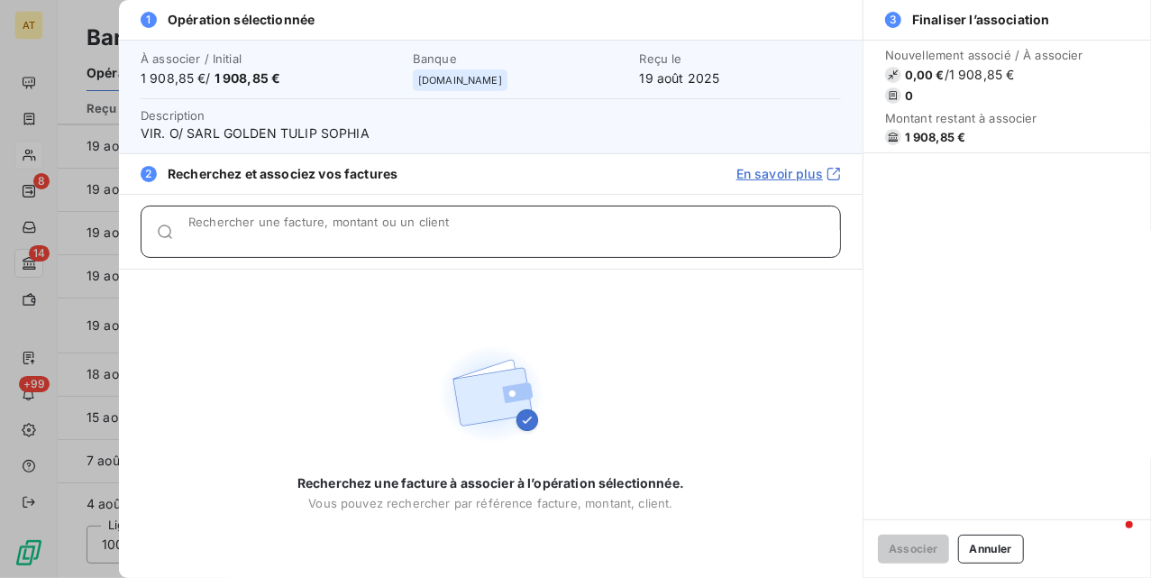
paste input "TULIP SOPHIA"
drag, startPoint x: 307, startPoint y: 229, endPoint x: 328, endPoint y: 243, distance: 25.3
click at [310, 231] on input "Rechercher une facture, montant ou un client" at bounding box center [514, 239] width 652 height 18
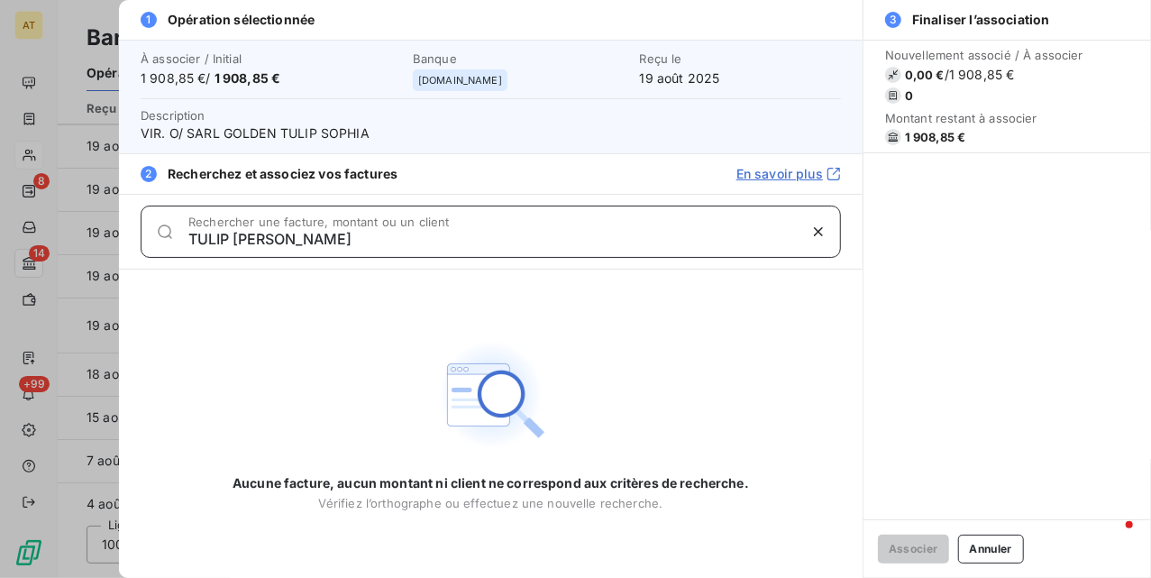
click at [246, 239] on input "TULIP SOPHIA" at bounding box center [492, 239] width 609 height 18
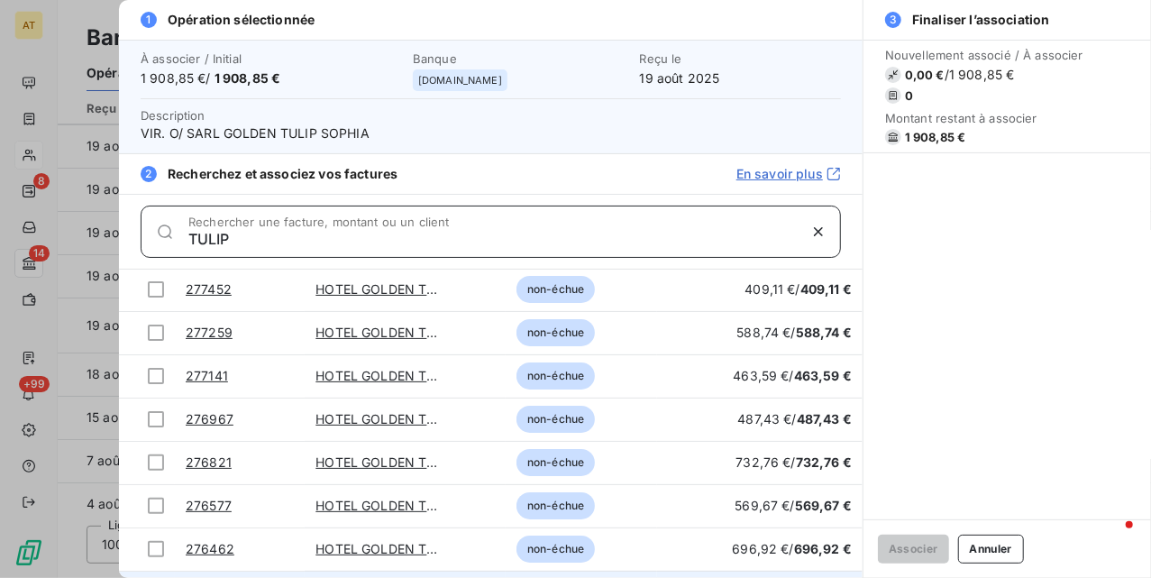
scroll to position [288, 0]
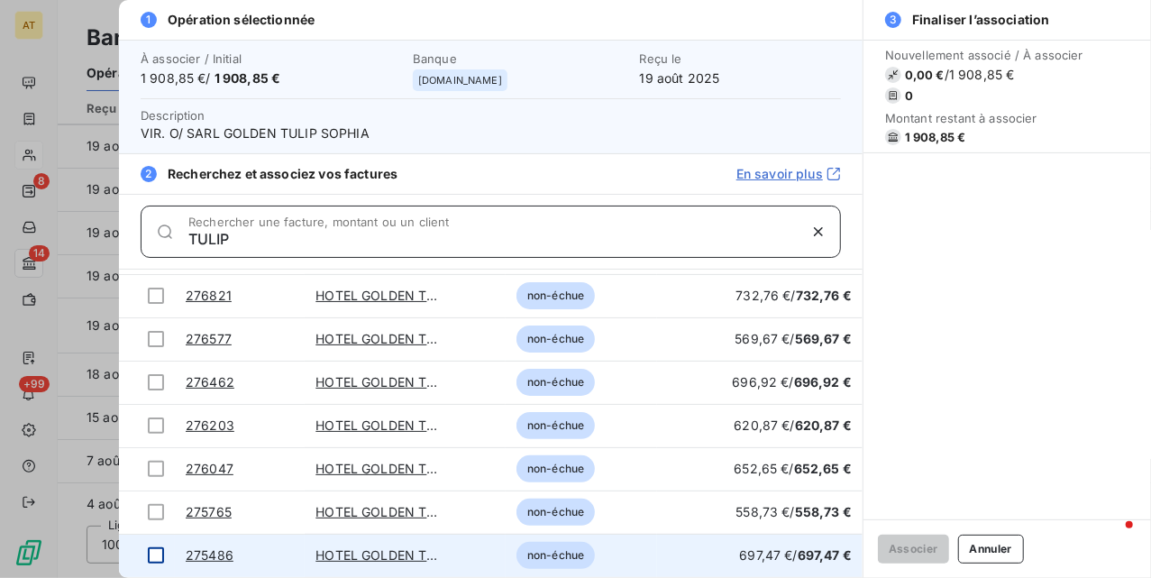
type input "TULIP"
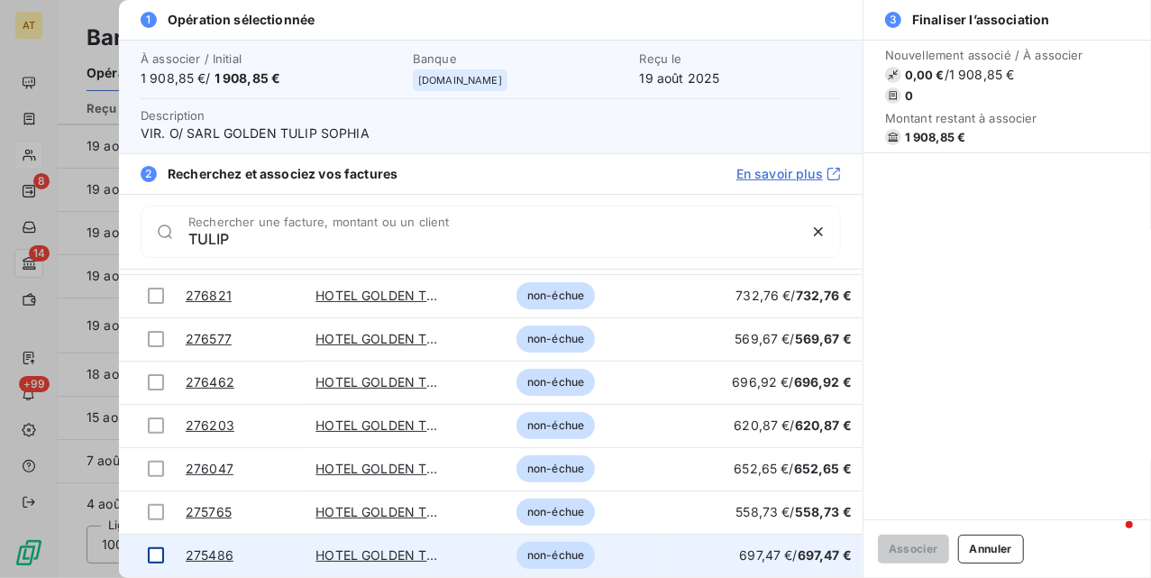
click at [156, 554] on div at bounding box center [156, 555] width 16 height 16
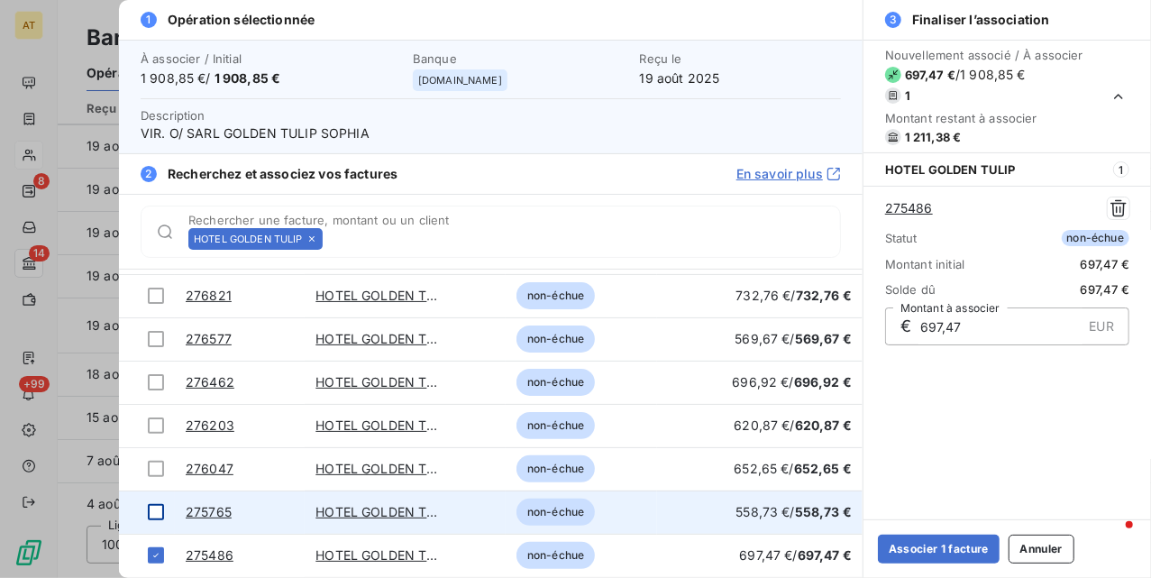
click at [163, 512] on div at bounding box center [156, 512] width 16 height 16
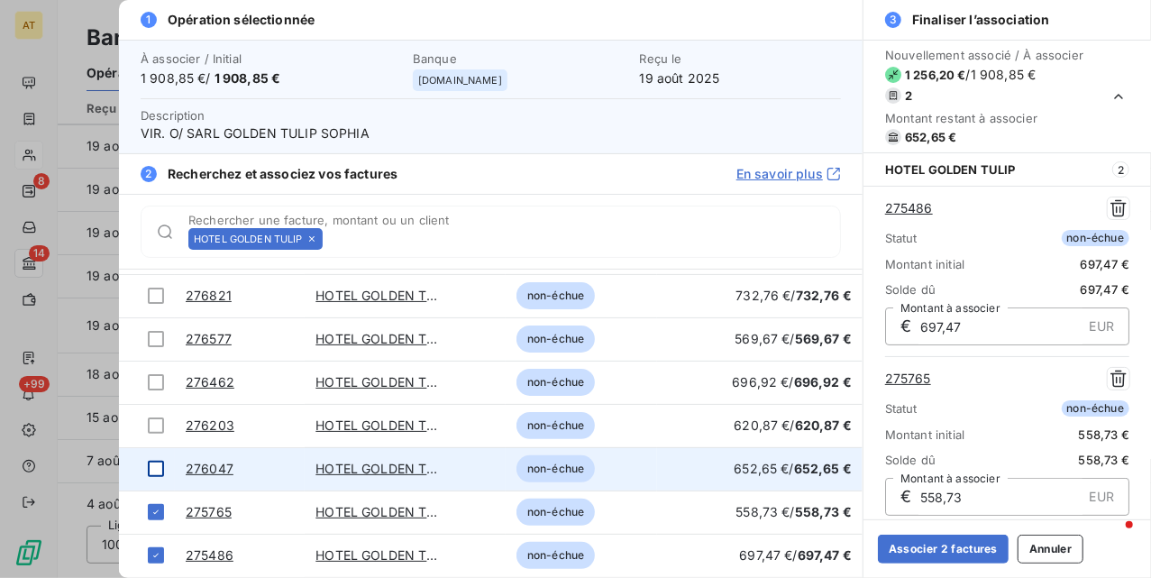
click at [157, 471] on div at bounding box center [156, 469] width 16 height 16
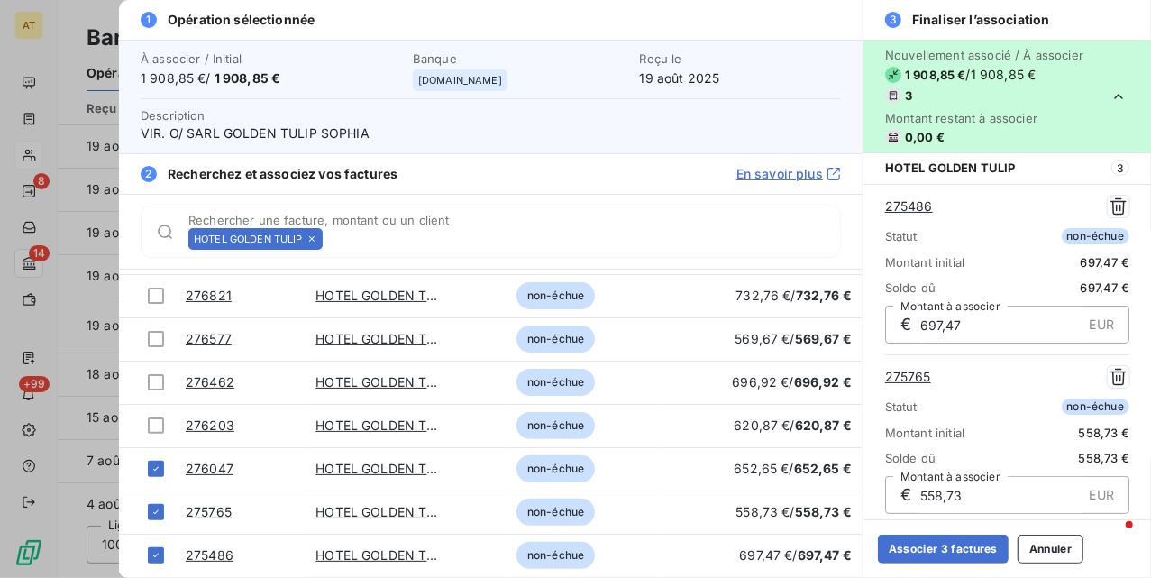
scroll to position [0, 0]
click at [934, 554] on button "Associer 3 factures" at bounding box center [943, 549] width 131 height 29
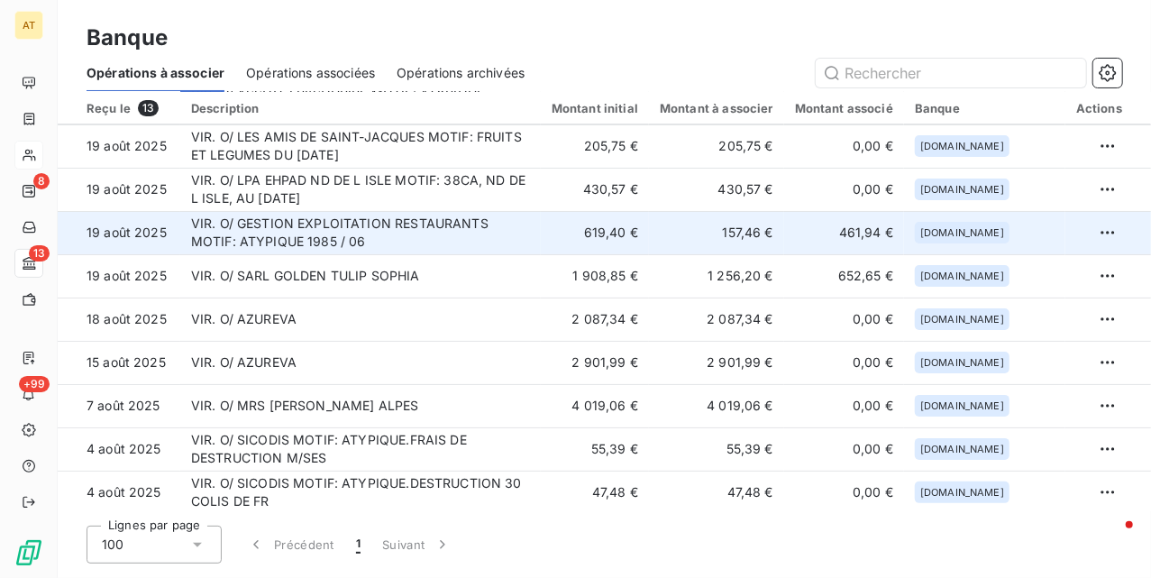
click at [447, 238] on td "VIR. O/ GESTION EXPLOITATION RESTAURANTS MOTIF: ATYPIQUE 1985 / 06" at bounding box center [360, 232] width 361 height 43
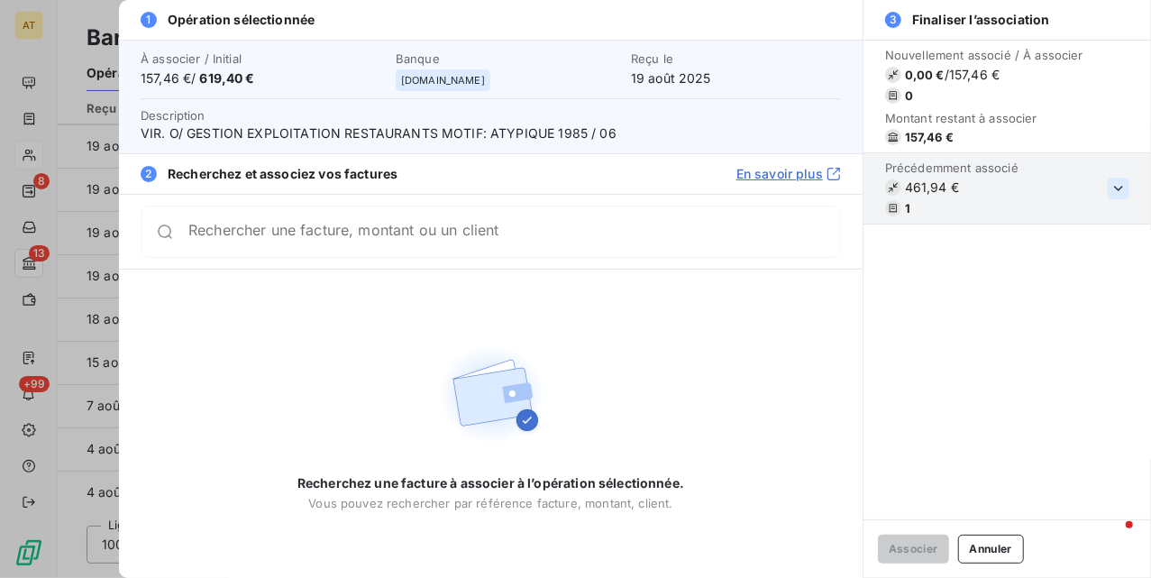
click at [1115, 186] on icon "button" at bounding box center [1119, 188] width 18 height 18
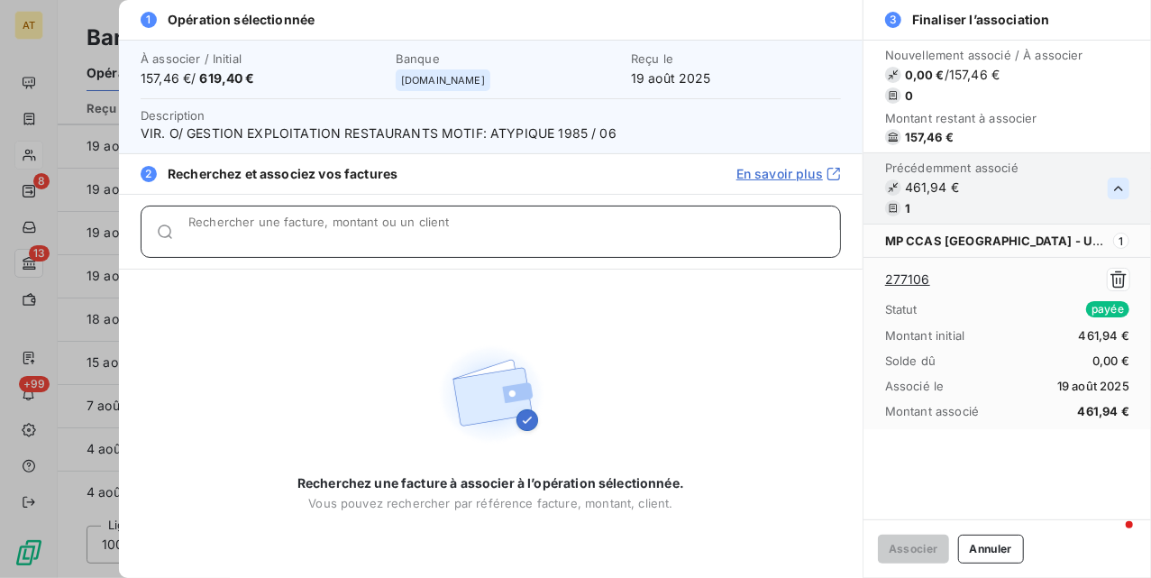
click at [371, 233] on input "Rechercher une facture, montant ou un client" at bounding box center [514, 239] width 652 height 18
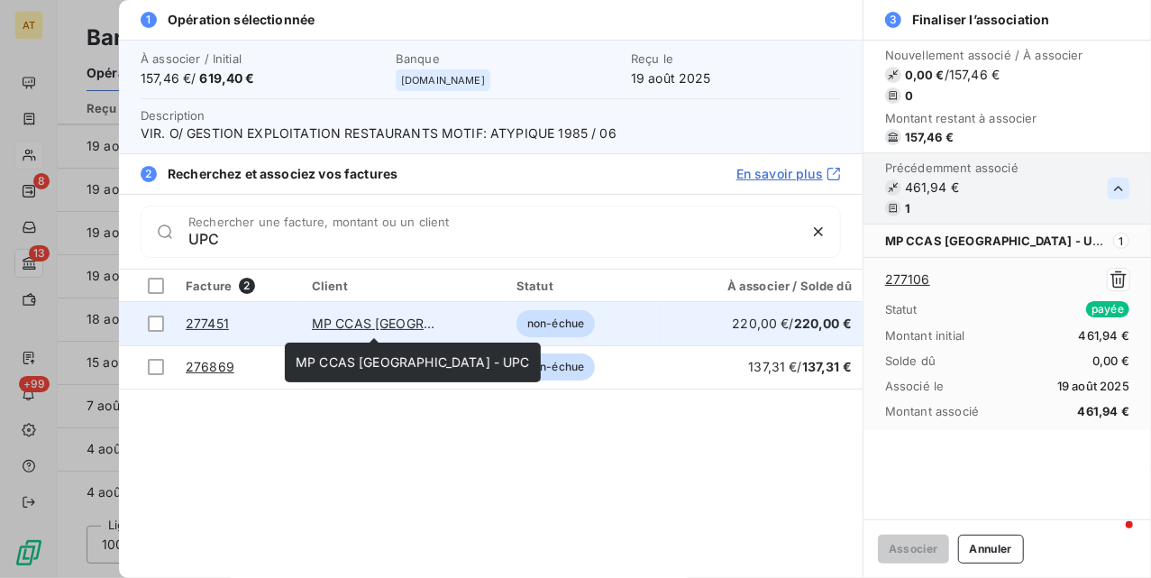
click at [362, 325] on link "MP CCAS TOULON - UPC" at bounding box center [429, 323] width 234 height 15
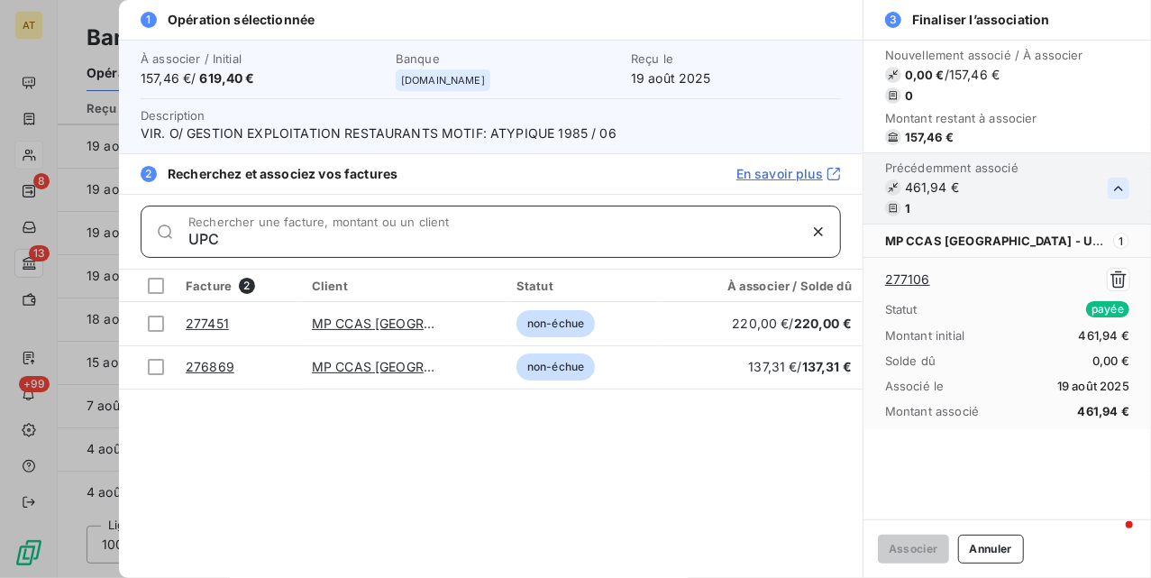
drag, startPoint x: 292, startPoint y: 238, endPoint x: 94, endPoint y: 233, distance: 198.4
click at [80, 577] on div "1 Opération sélectionnée À associer / Initial 157,46 € / 619,40 € Banque manage…" at bounding box center [575, 578] width 1151 height 0
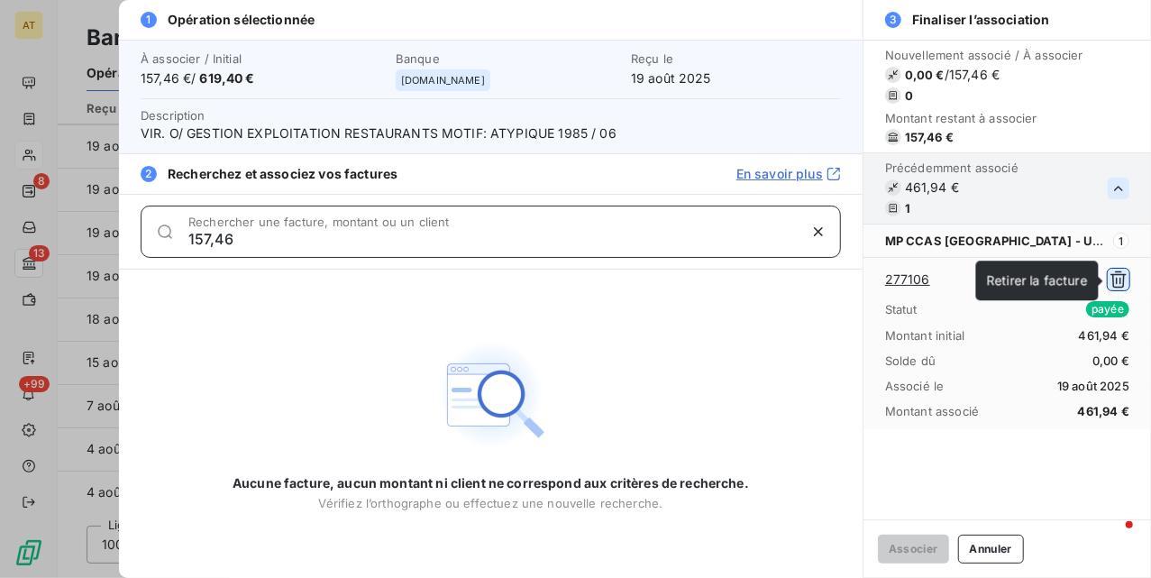
type input "157,46"
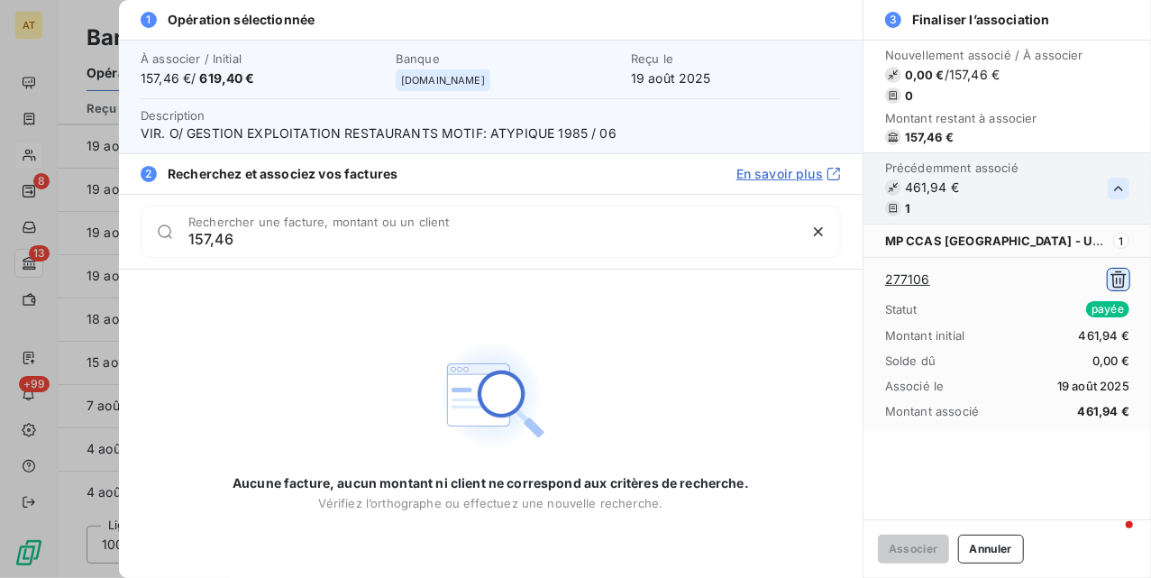
click at [1119, 279] on icon "button" at bounding box center [1119, 279] width 18 height 18
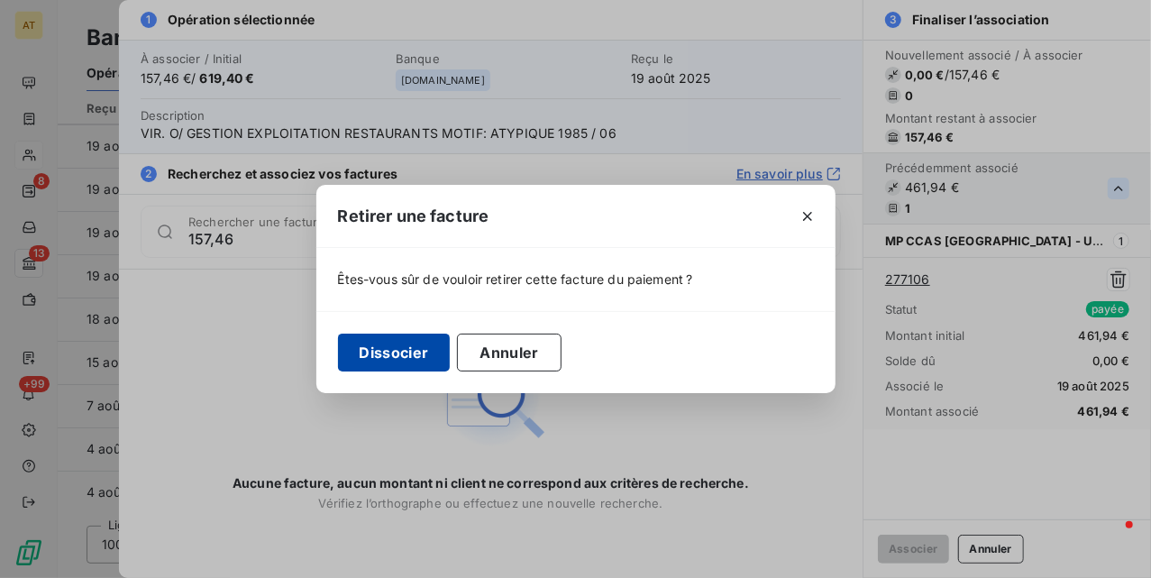
click at [427, 347] on button "Dissocier" at bounding box center [394, 353] width 113 height 38
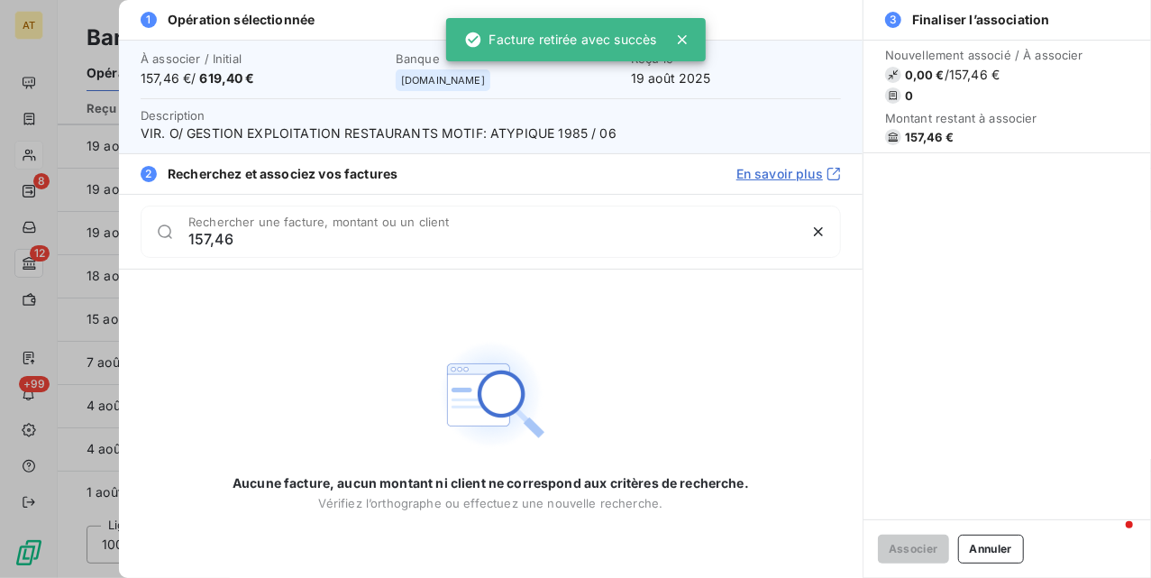
drag, startPoint x: 407, startPoint y: 256, endPoint x: 398, endPoint y: 263, distance: 12.3
click at [398, 261] on div "157,46 Rechercher une facture, montant ou un client" at bounding box center [491, 231] width 744 height 75
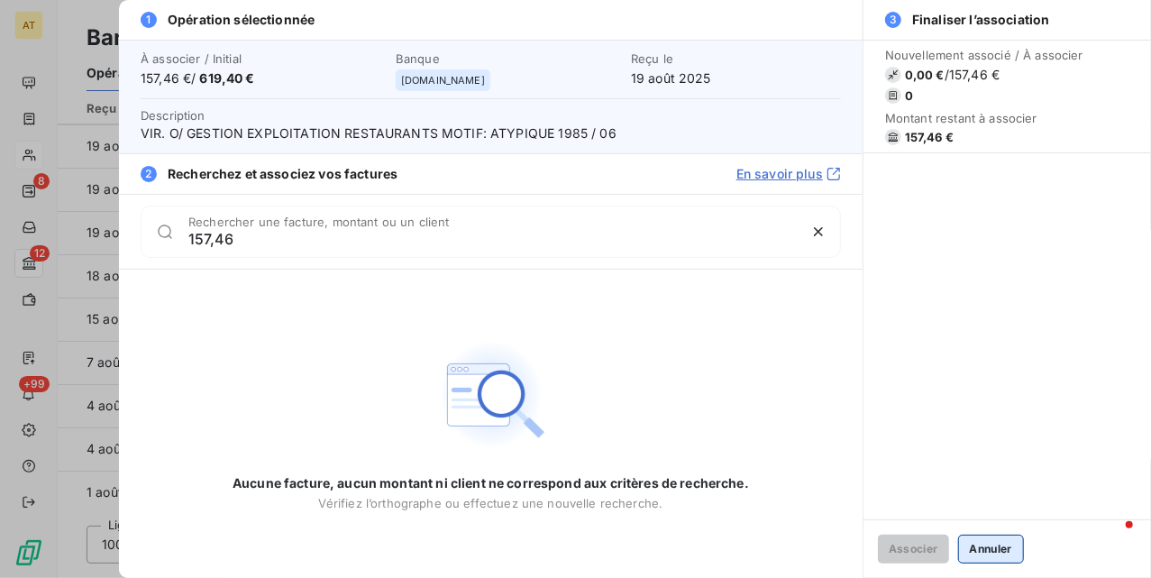
click at [1014, 553] on button "Annuler" at bounding box center [991, 549] width 66 height 29
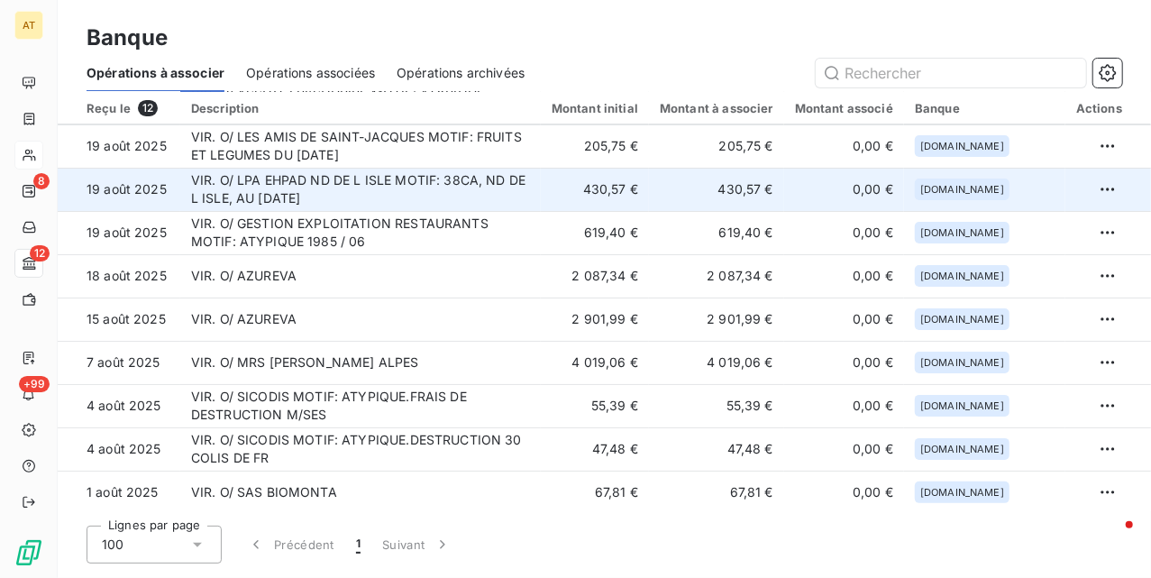
click at [528, 197] on td "VIR. O/ LPA EHPAD ND DE L ISLE MOTIF: 38CA, ND DE L ISLE, AU 15/08/25" at bounding box center [360, 189] width 361 height 43
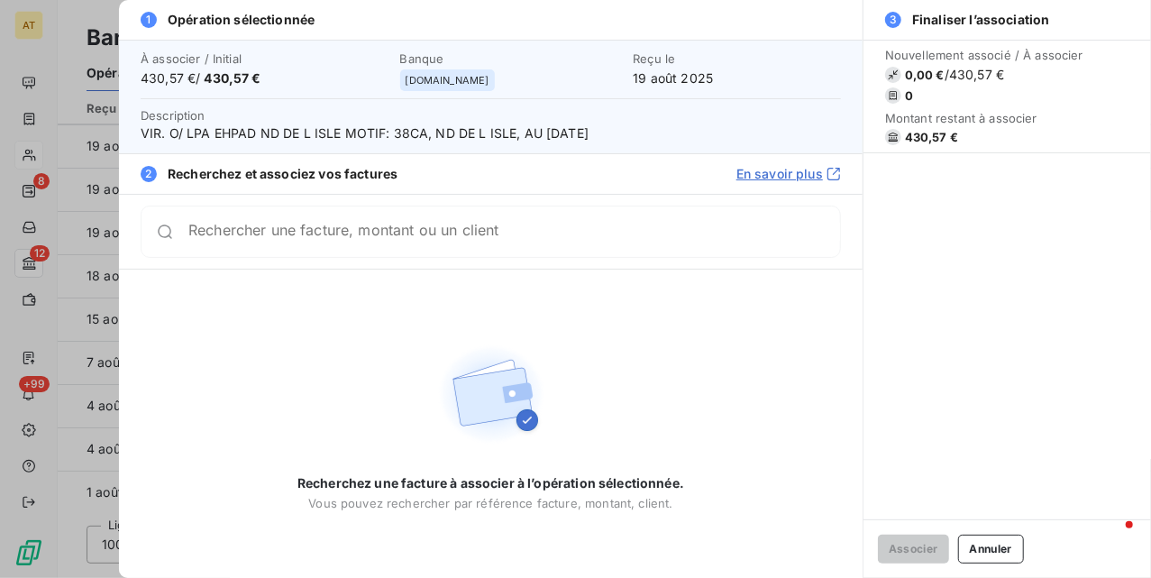
click at [903, 135] on span "430,57 €" at bounding box center [984, 137] width 198 height 16
click at [921, 134] on span "430,57 €" at bounding box center [931, 137] width 53 height 14
drag, startPoint x: 921, startPoint y: 134, endPoint x: 960, endPoint y: 128, distance: 39.3
click at [925, 134] on span "430,57 €" at bounding box center [931, 137] width 53 height 14
click at [960, 129] on span "430,57 €" at bounding box center [984, 137] width 198 height 16
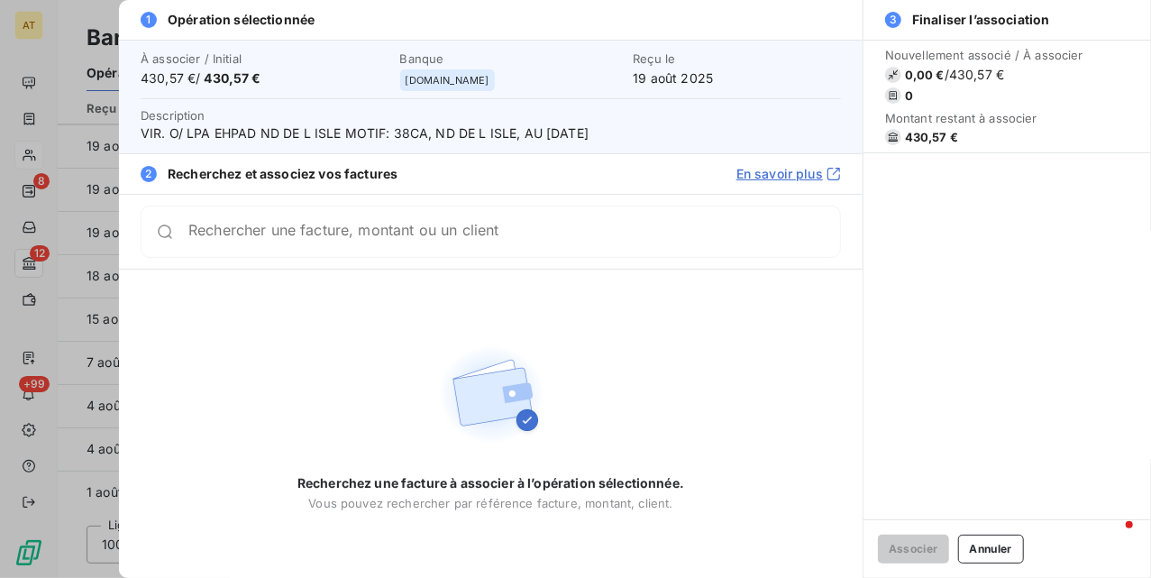
click at [909, 134] on span "430,57 €" at bounding box center [931, 137] width 53 height 14
click at [517, 195] on div "Rechercher une facture, montant ou un client" at bounding box center [491, 231] width 744 height 75
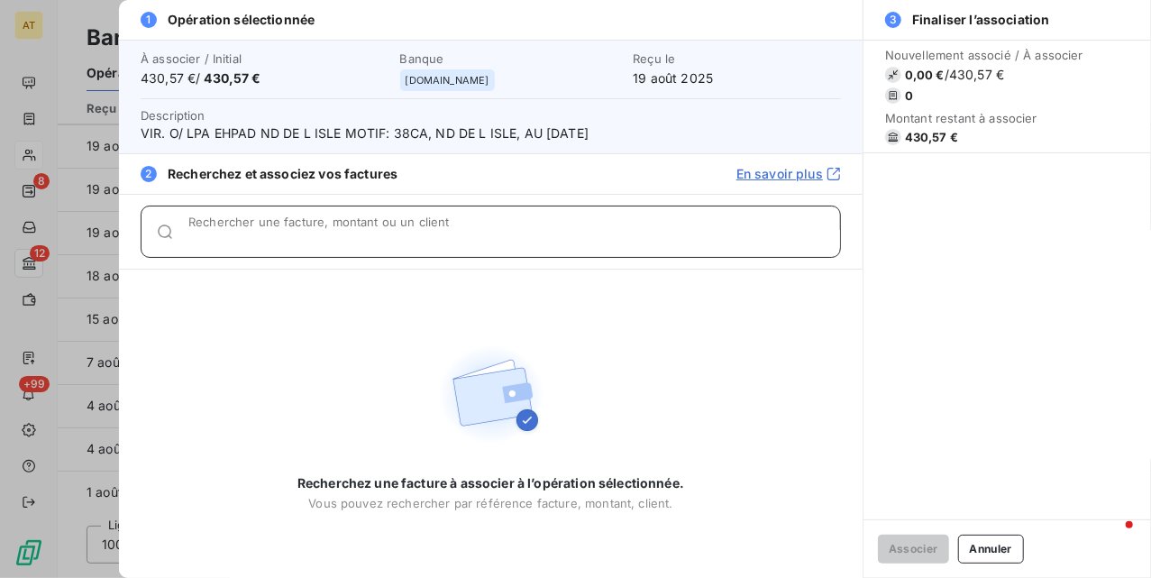
click at [499, 232] on input "Rechercher une facture, montant ou un client" at bounding box center [514, 239] width 652 height 18
paste input "430,57"
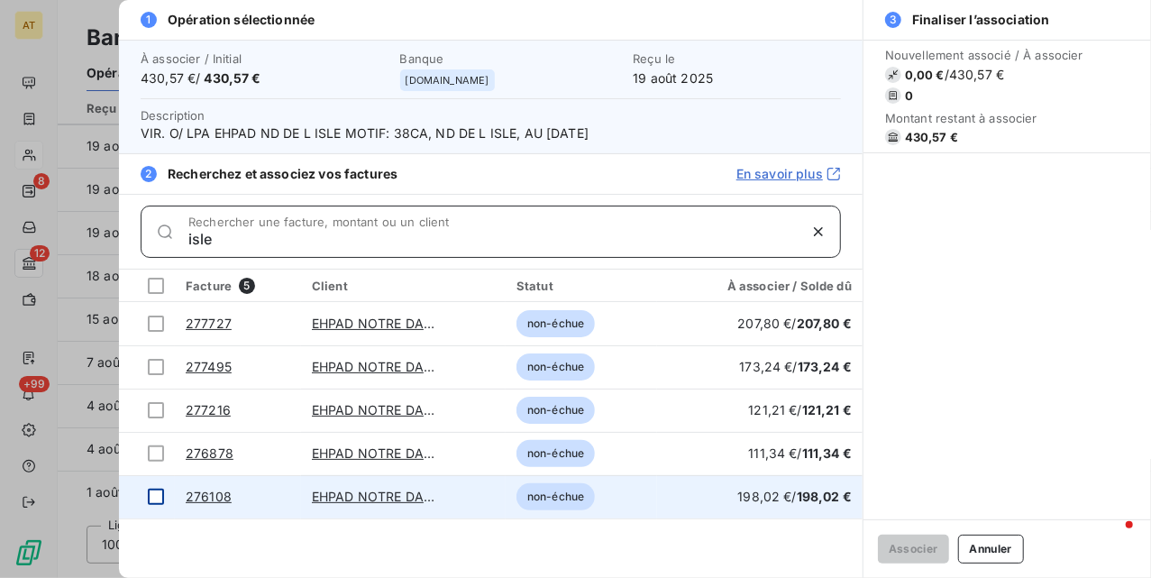
type input "isle"
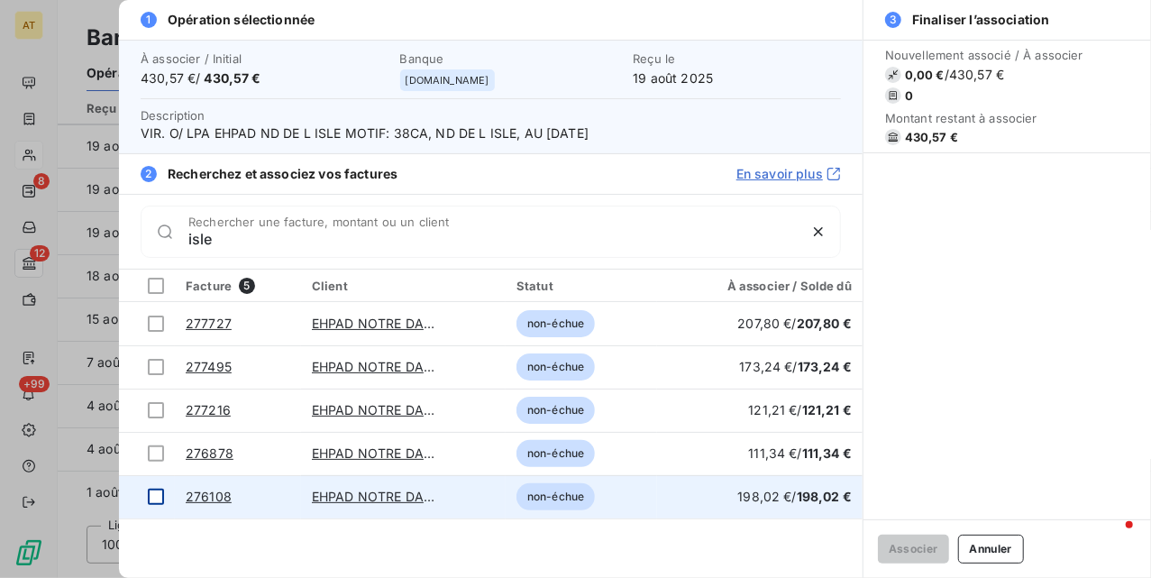
click at [156, 495] on div at bounding box center [156, 497] width 16 height 16
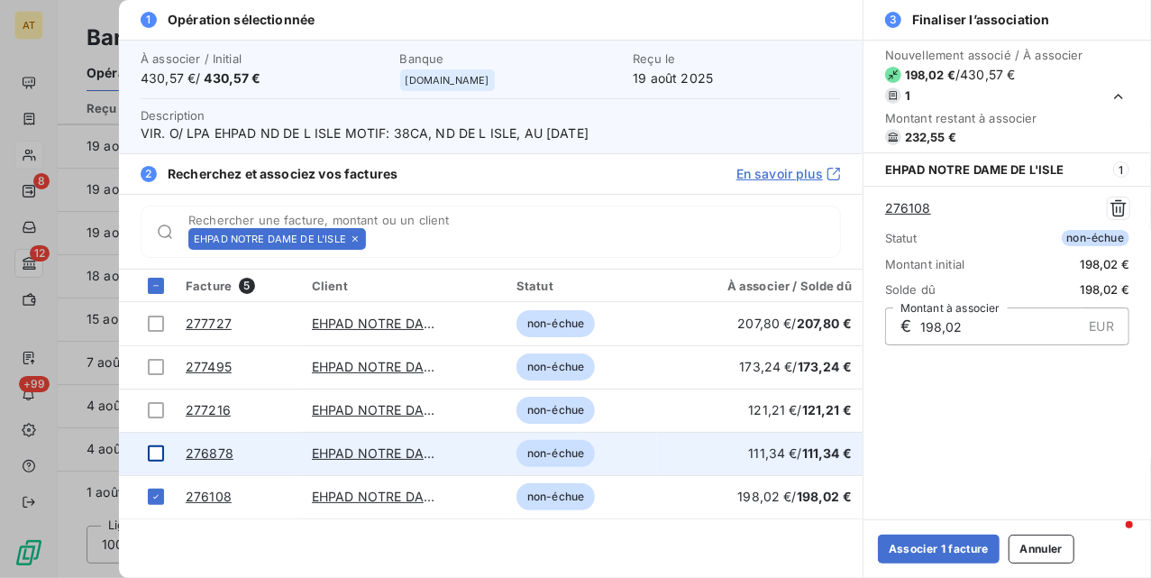
click at [148, 459] on div at bounding box center [156, 453] width 16 height 16
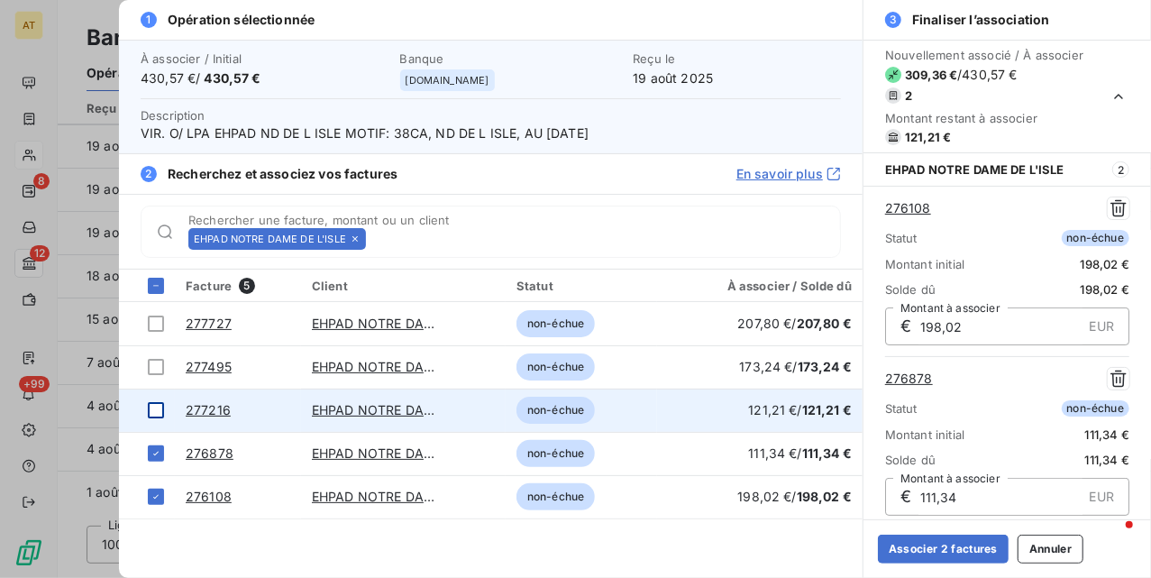
click at [156, 409] on div at bounding box center [156, 410] width 16 height 16
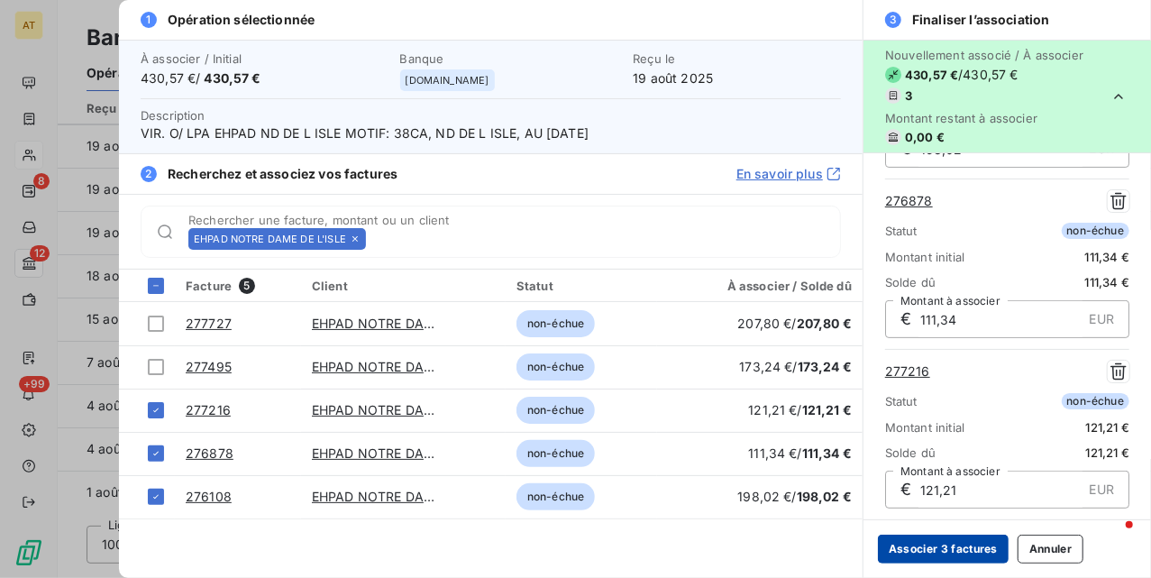
click at [918, 550] on button "Associer 3 factures" at bounding box center [943, 549] width 131 height 29
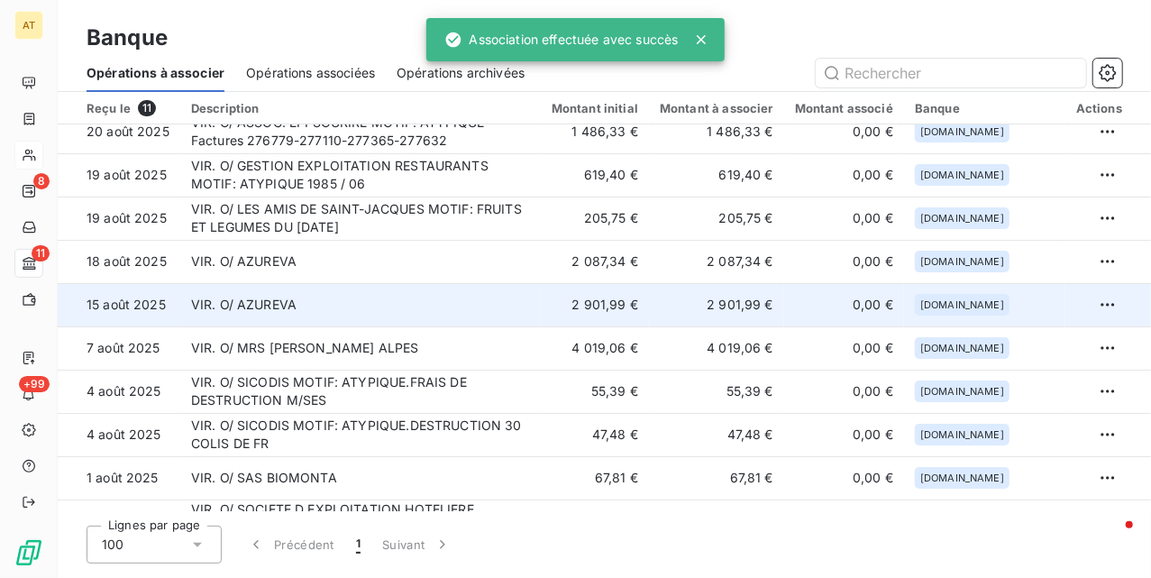
scroll to position [0, 0]
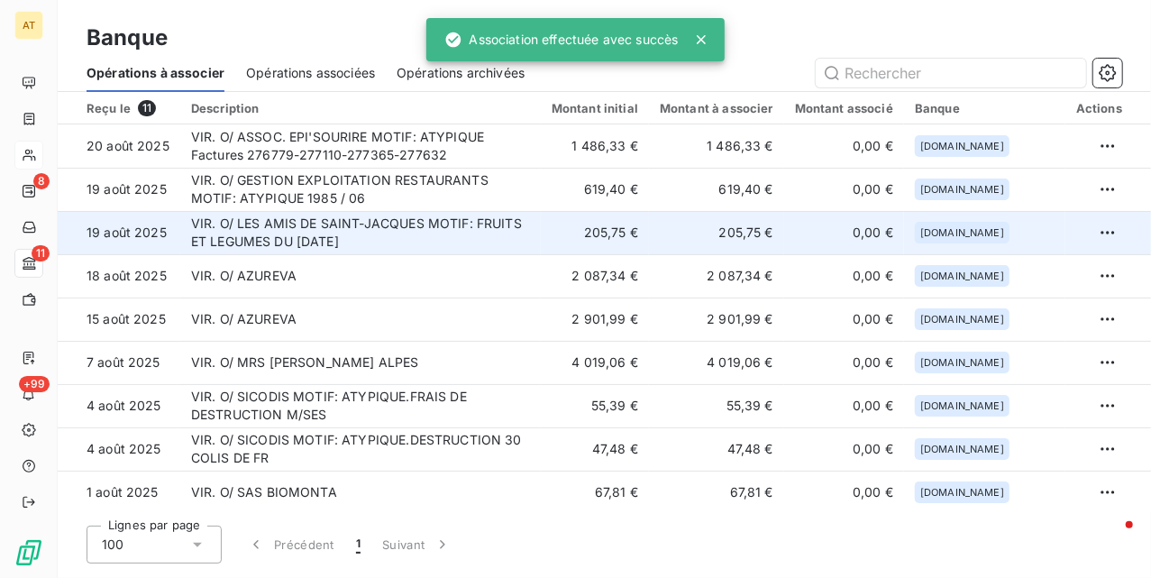
click at [495, 247] on td "VIR. O/ LES AMIS DE SAINT-JACQUES MOTIF: FRUITS ET LEGUMES DU 05 08 2025" at bounding box center [360, 232] width 361 height 43
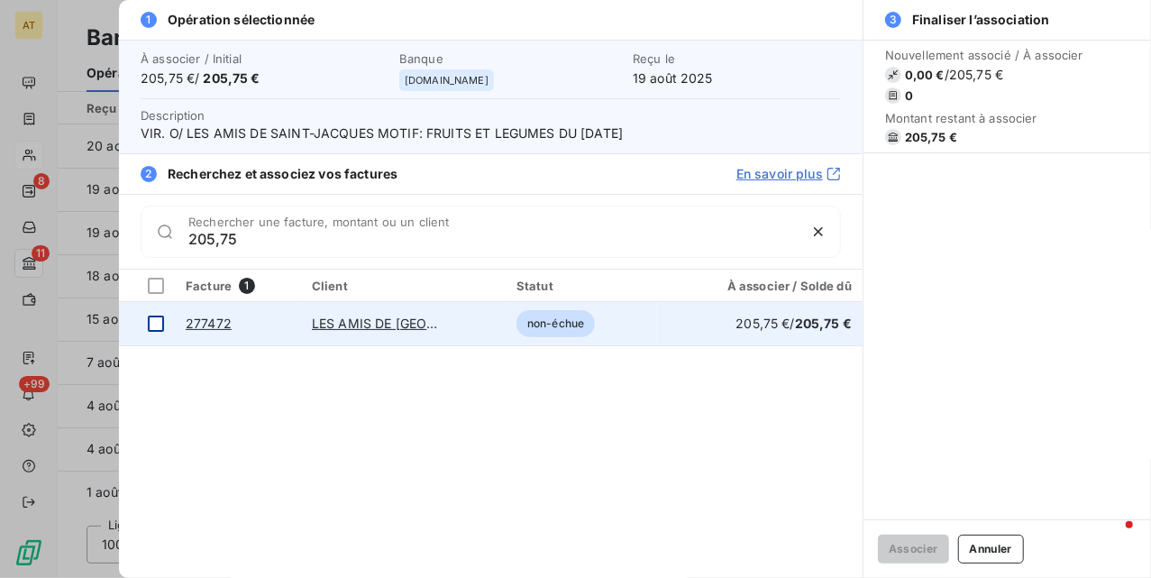
type input "205,75"
click at [148, 321] on div at bounding box center [156, 324] width 16 height 16
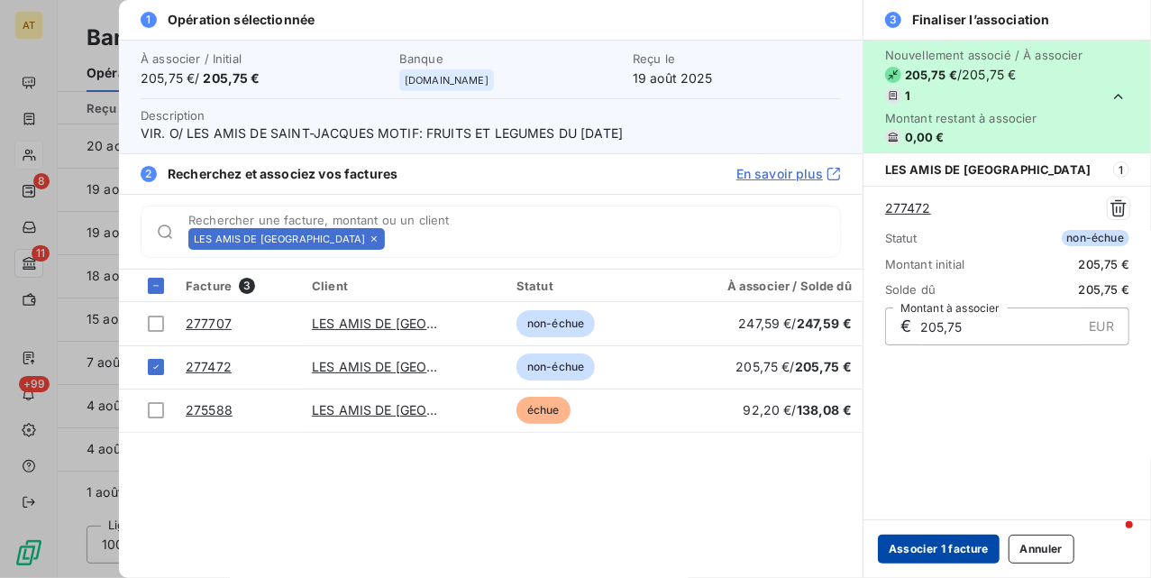
click at [975, 557] on button "Associer 1 facture" at bounding box center [939, 549] width 122 height 29
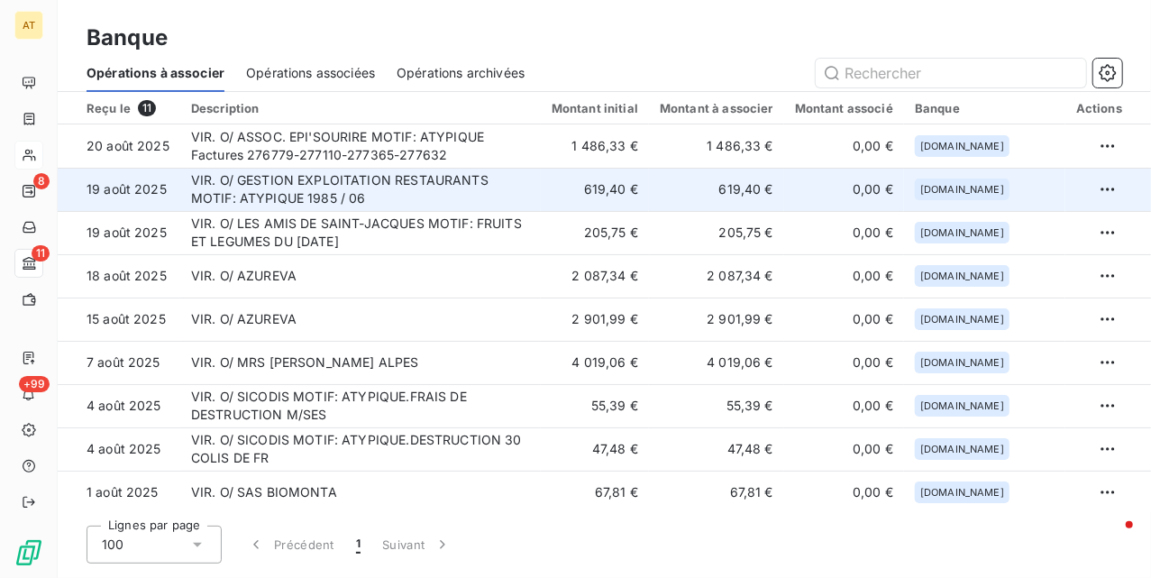
click at [411, 193] on td "VIR. O/ GESTION EXPLOITATION RESTAURANTS MOTIF: ATYPIQUE 1985 / 06" at bounding box center [360, 189] width 361 height 43
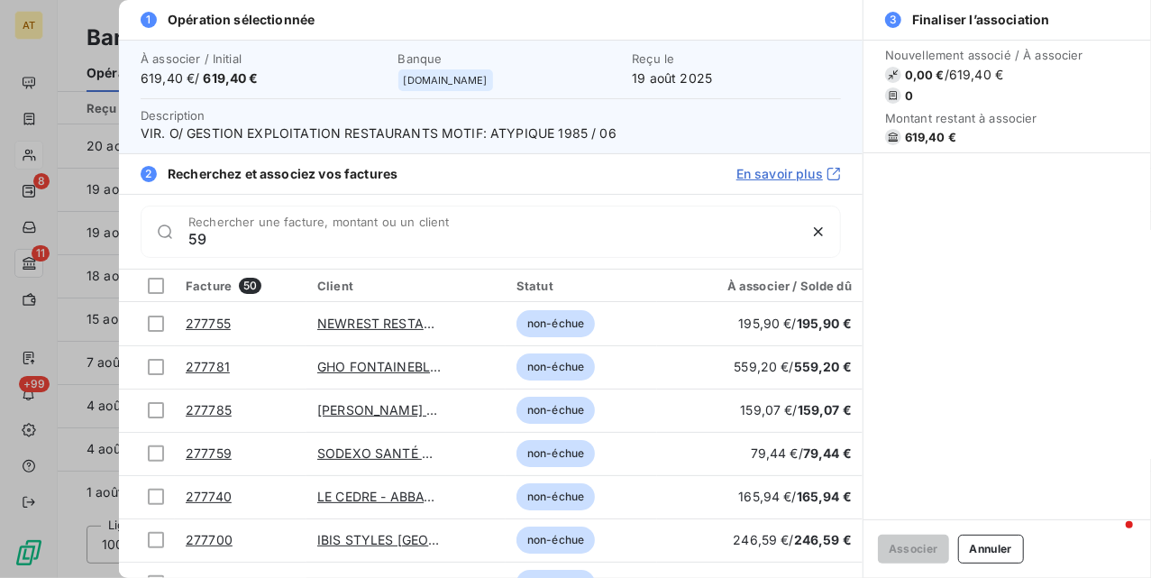
type input "5"
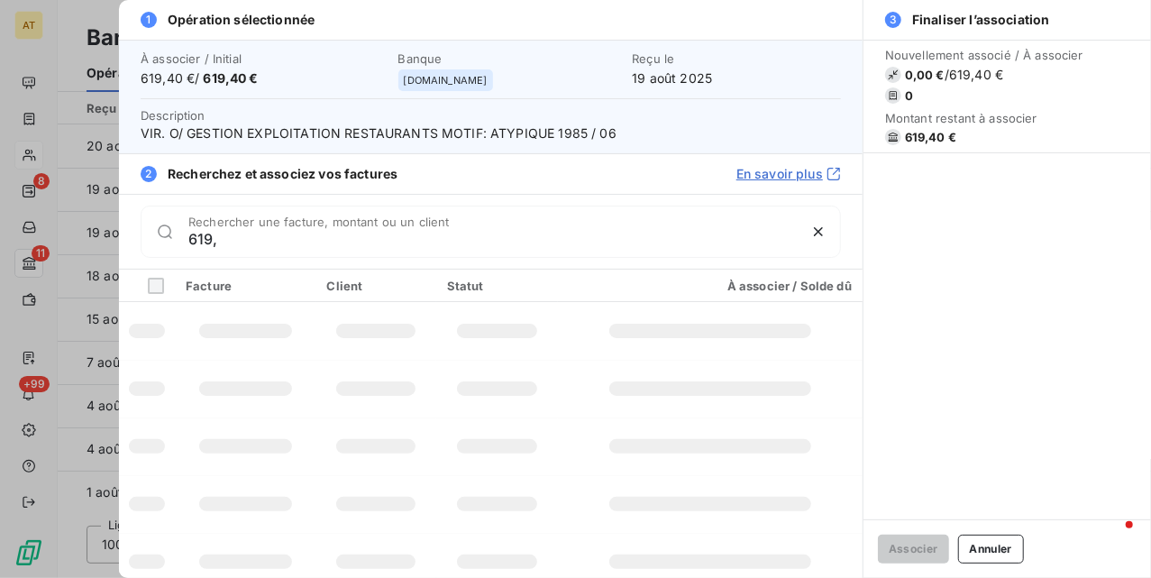
type input "619,4"
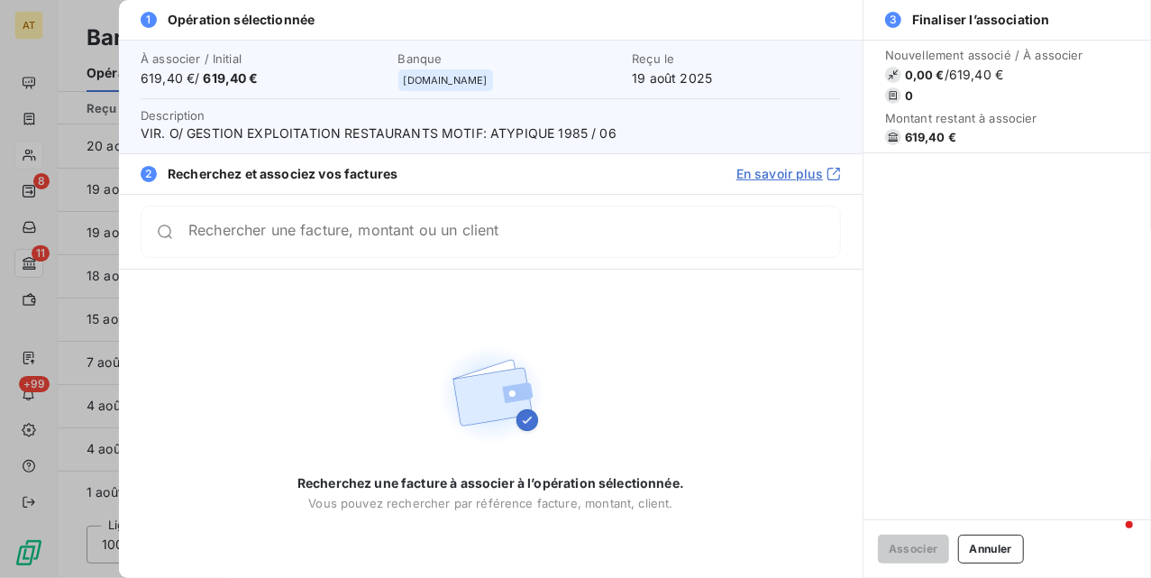
click at [202, 131] on span "VIR. O/ GESTION EXPLOITATION RESTAURANTS MOTIF: ATYPIQUE 1985 / 06" at bounding box center [491, 133] width 700 height 18
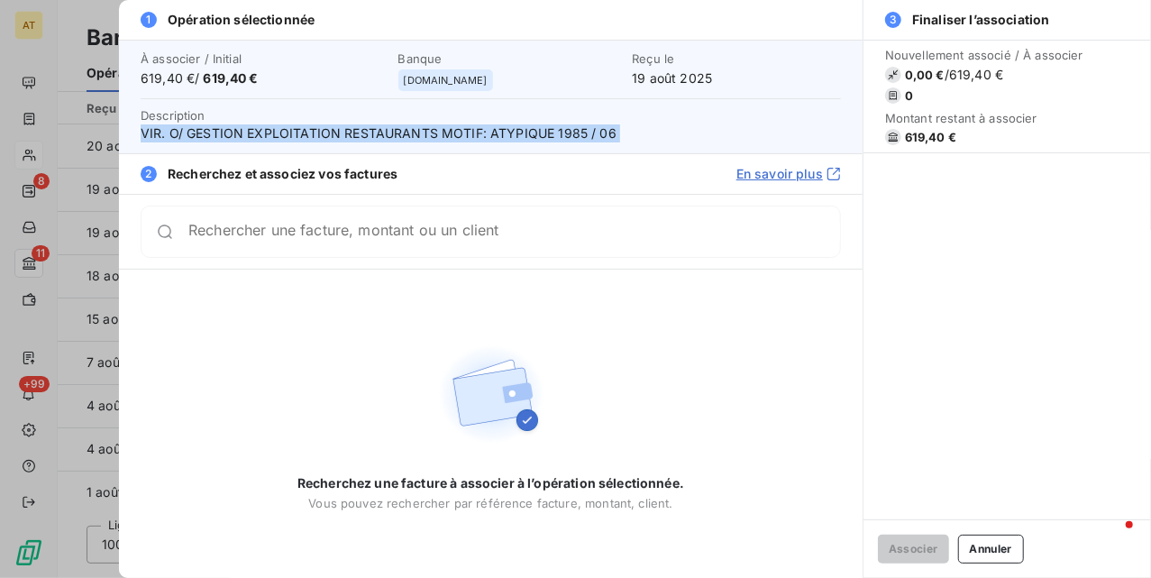
click at [202, 131] on span "VIR. O/ GESTION EXPLOITATION RESTAURANTS MOTIF: ATYPIQUE 1985 / 06" at bounding box center [491, 133] width 700 height 18
click at [563, 126] on span "VIR. O/ GESTION EXPLOITATION RESTAURANTS MOTIF: ATYPIQUE 1985 / 06" at bounding box center [491, 133] width 700 height 18
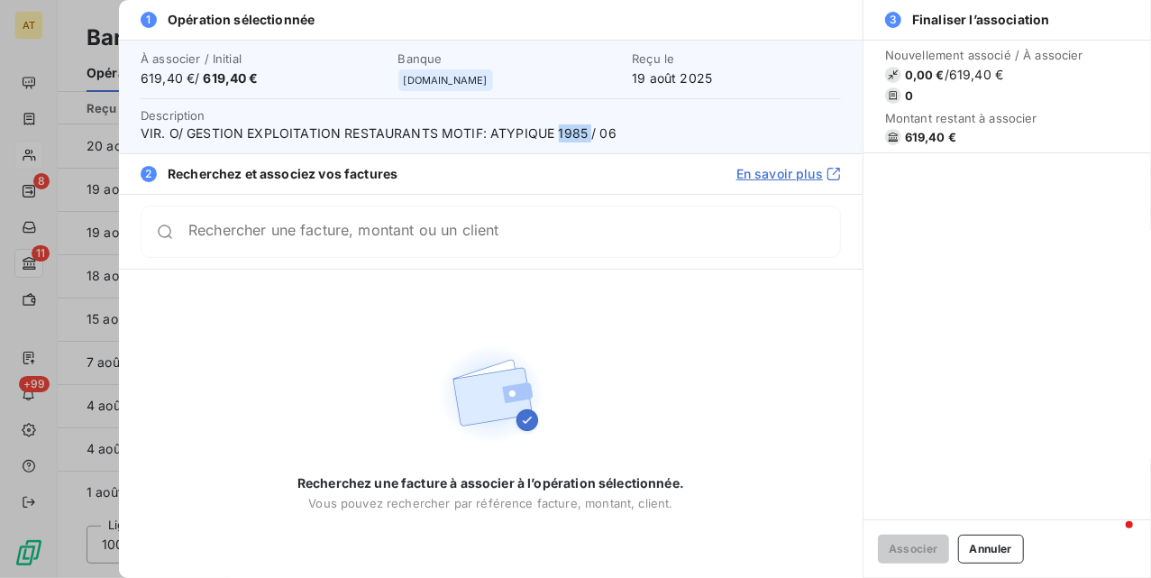
click at [563, 126] on span "VIR. O/ GESTION EXPLOITATION RESTAURANTS MOTIF: ATYPIQUE 1985 / 06" at bounding box center [491, 133] width 700 height 18
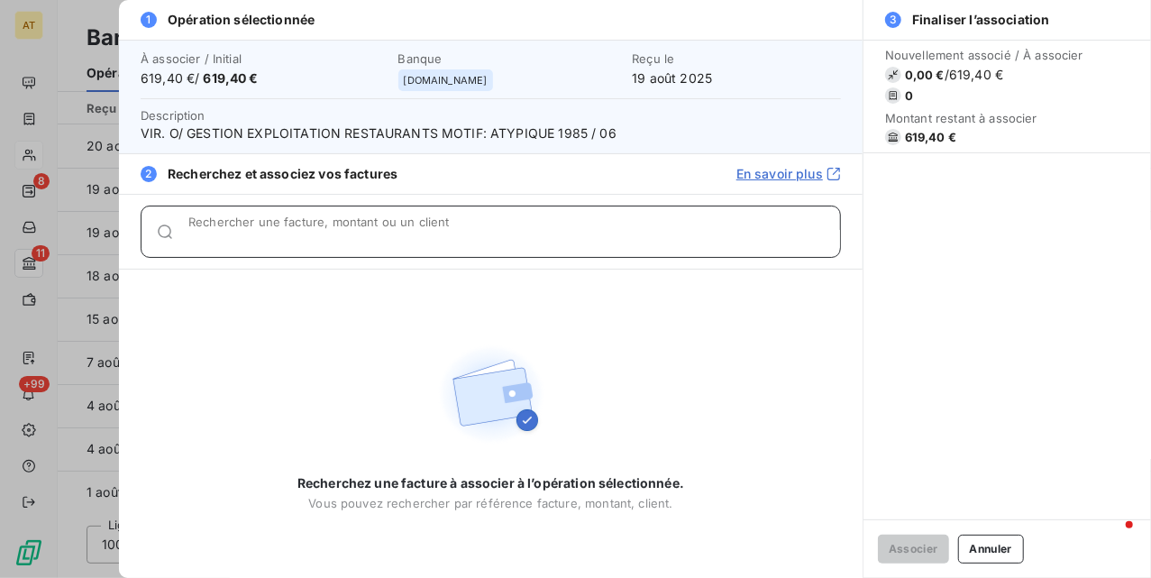
click at [390, 239] on input "Rechercher une facture, montant ou un client" at bounding box center [514, 239] width 652 height 18
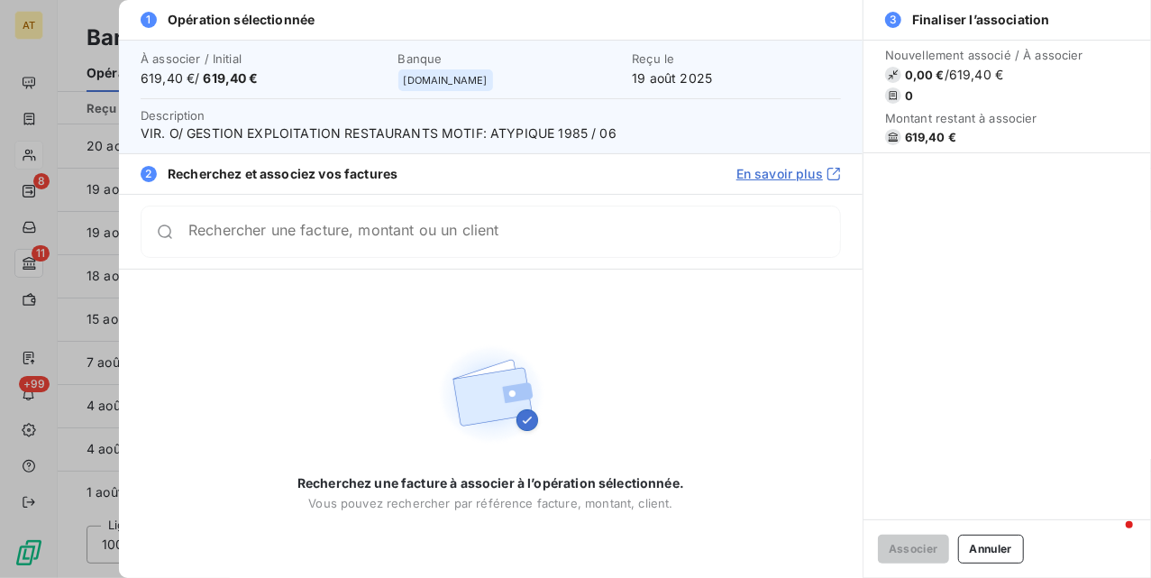
click at [570, 132] on span "VIR. O/ GESTION EXPLOITATION RESTAURANTS MOTIF: ATYPIQUE 1985 / 06" at bounding box center [491, 133] width 700 height 18
click at [297, 336] on div "Recherchez une facture à associer à l’opération sélectionnée. Vous pouvez reche…" at bounding box center [491, 424] width 744 height 308
drag, startPoint x: 388, startPoint y: 164, endPoint x: 370, endPoint y: 162, distance: 18.1
click at [387, 165] on span "Recherchez et associez vos factures" at bounding box center [283, 174] width 230 height 18
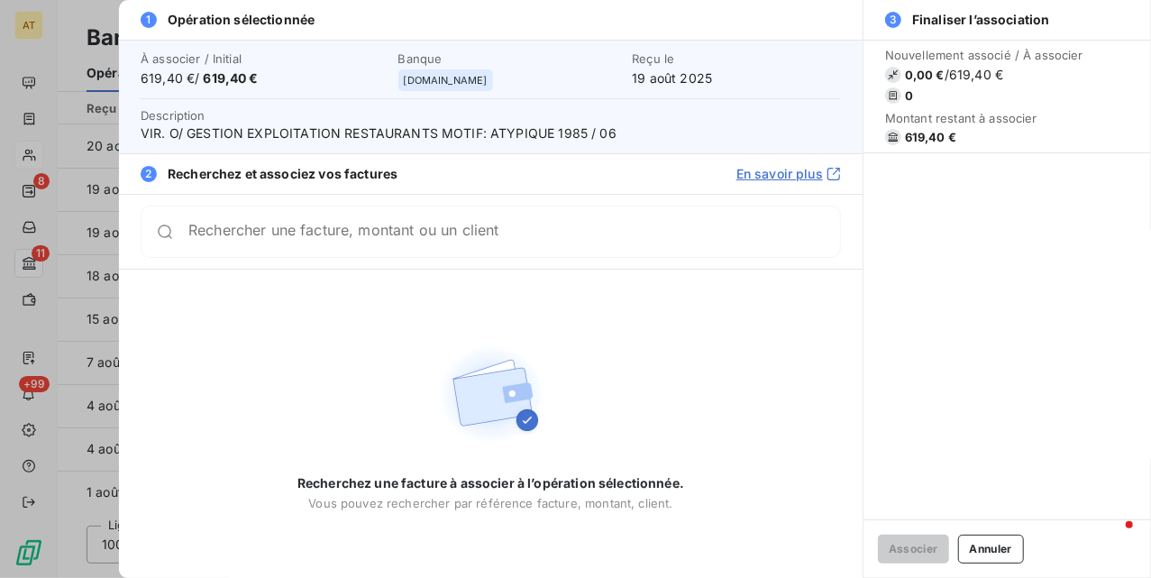
click at [264, 132] on span "VIR. O/ GESTION EXPLOITATION RESTAURANTS MOTIF: ATYPIQUE 1985 / 06" at bounding box center [491, 133] width 700 height 18
click at [265, 132] on span "VIR. O/ GESTION EXPLOITATION RESTAURANTS MOTIF: ATYPIQUE 1985 / 06" at bounding box center [491, 133] width 700 height 18
click at [282, 243] on div "Rechercher une facture, montant ou un client" at bounding box center [491, 232] width 700 height 52
click at [419, 243] on div "Rechercher une facture, montant ou un client" at bounding box center [491, 232] width 700 height 52
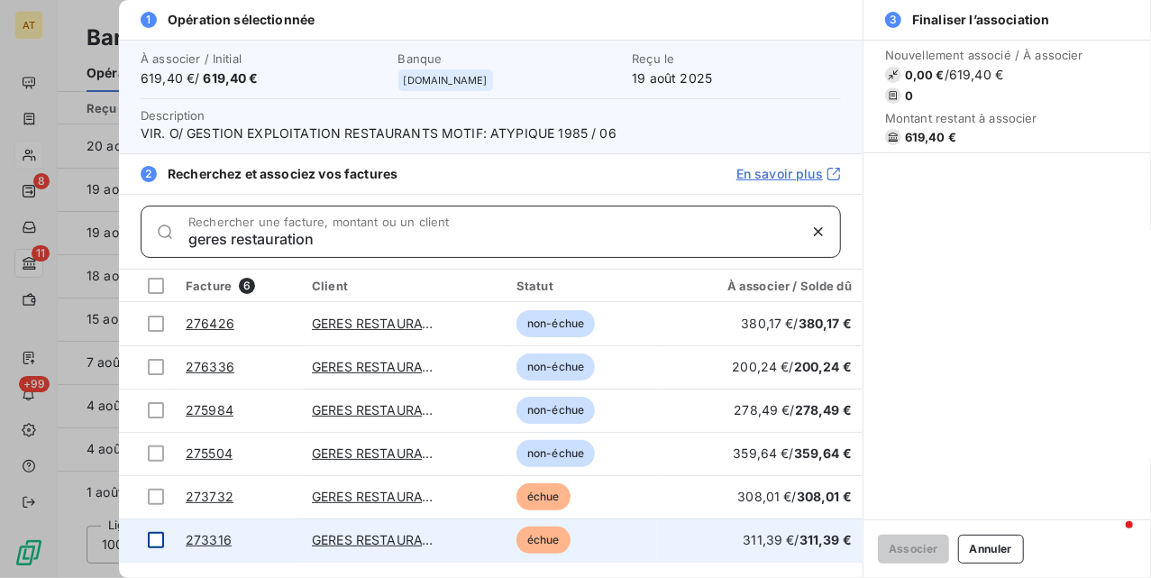
type input "geres restauration"
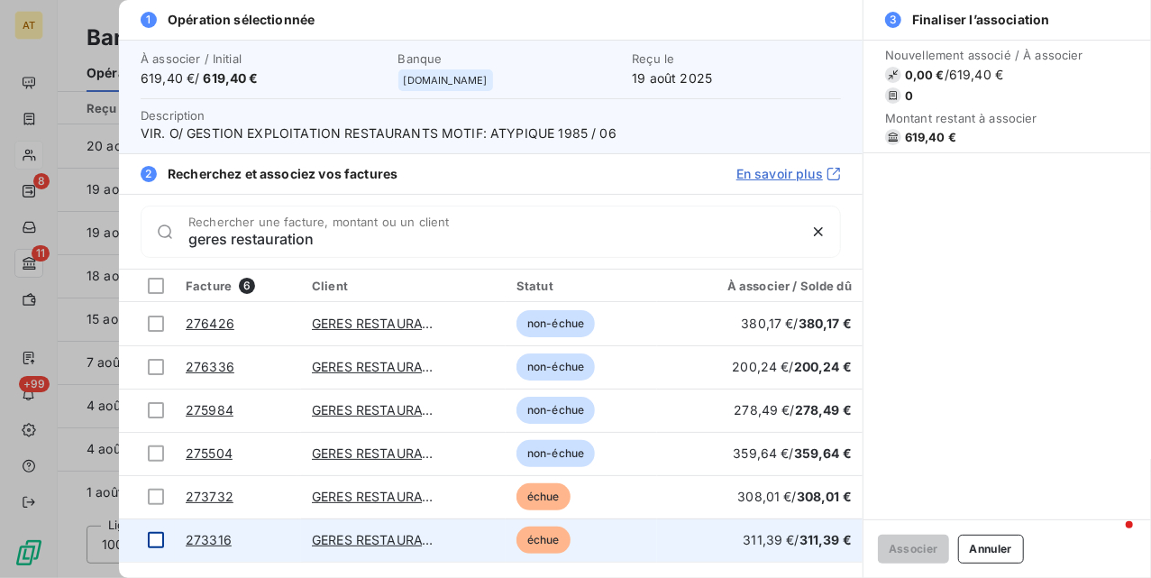
click at [156, 537] on div at bounding box center [156, 540] width 16 height 16
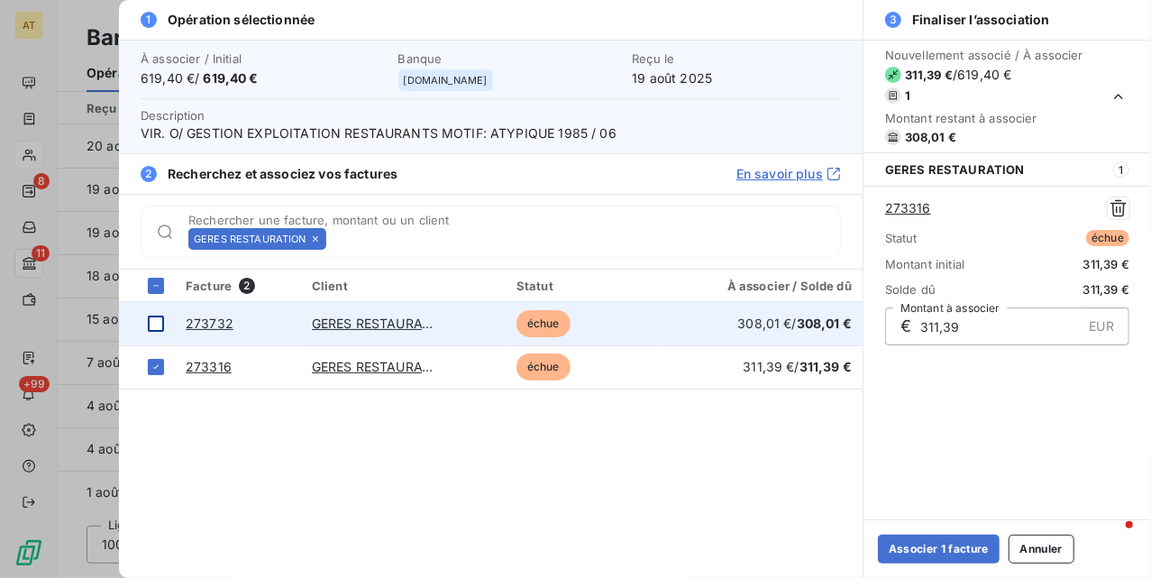
click at [160, 323] on div at bounding box center [156, 324] width 16 height 16
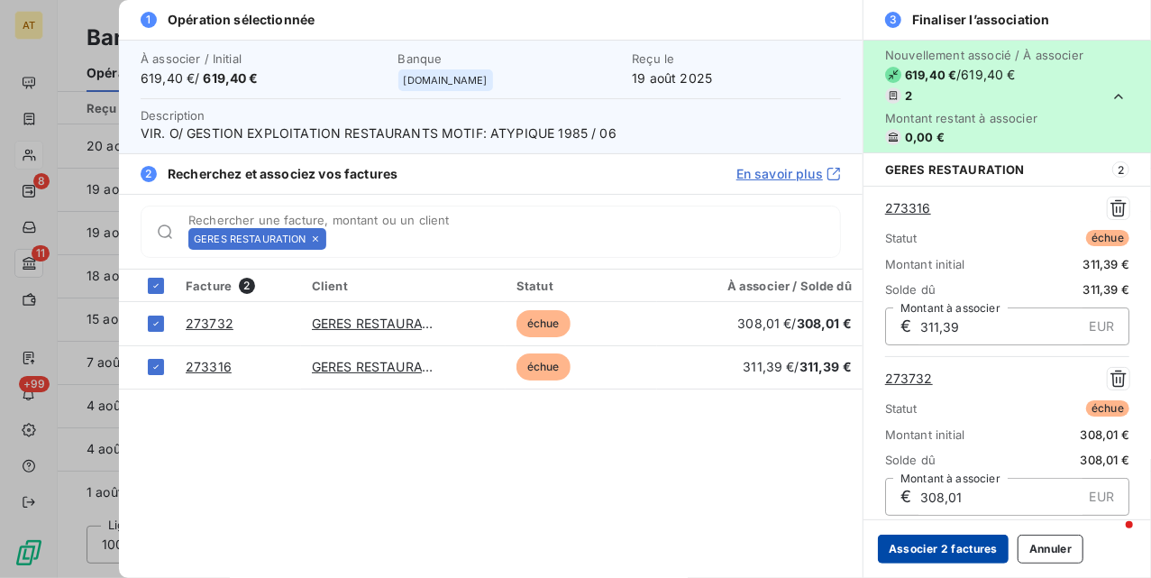
click at [923, 554] on button "Associer 2 factures" at bounding box center [943, 549] width 131 height 29
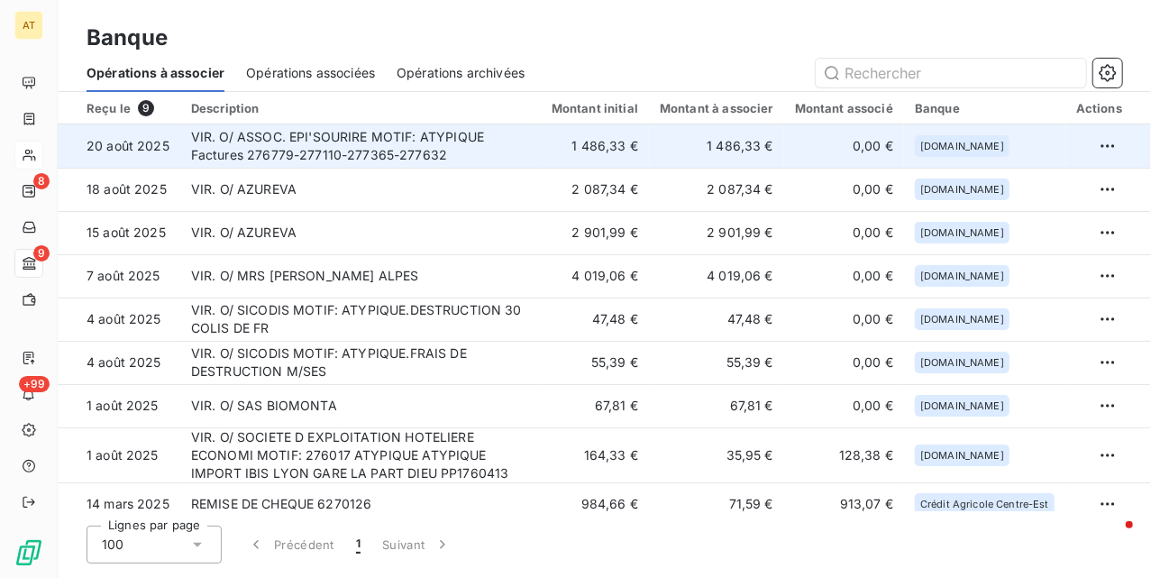
click at [471, 131] on td "VIR. O/ ASSOC. EPI'SOURIRE MOTIF: ATYPIQUE Factures 276779-277110-277365-277632" at bounding box center [360, 145] width 361 height 43
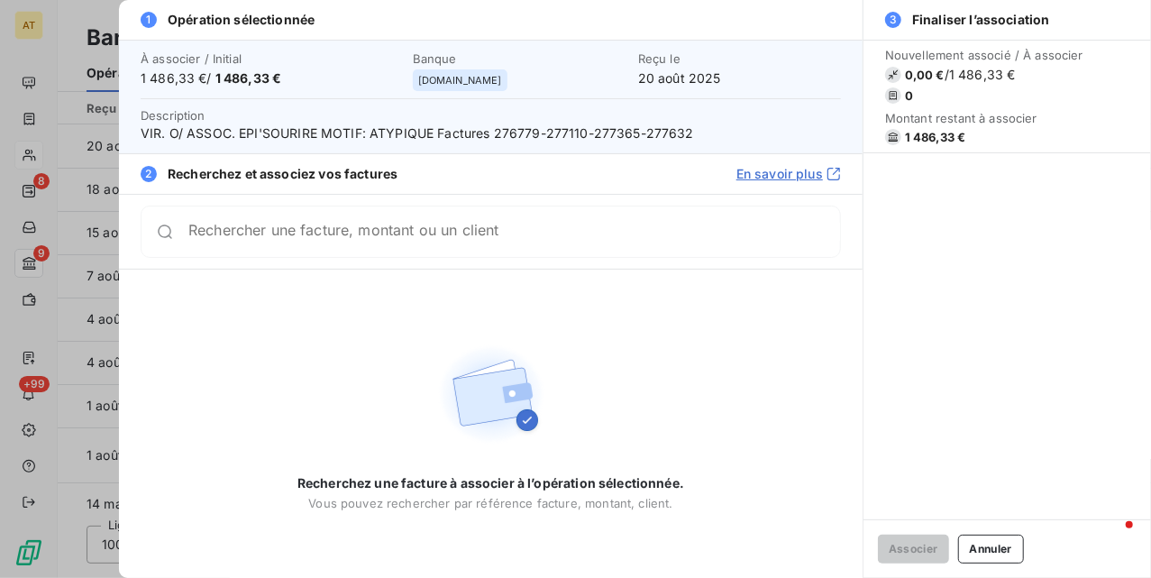
click at [507, 132] on span "VIR. O/ ASSOC. EPI'SOURIRE MOTIF: ATYPIQUE Factures 276779-277110-277365-277632" at bounding box center [491, 133] width 700 height 18
click at [429, 247] on div "Rechercher une facture, montant ou un client" at bounding box center [491, 232] width 700 height 52
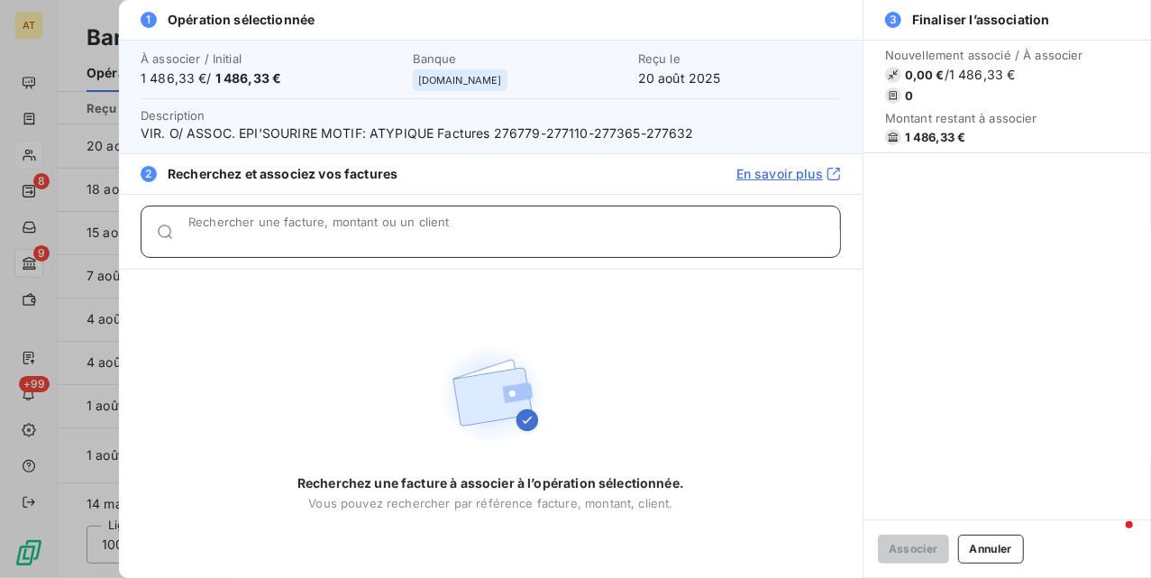
paste input "276779"
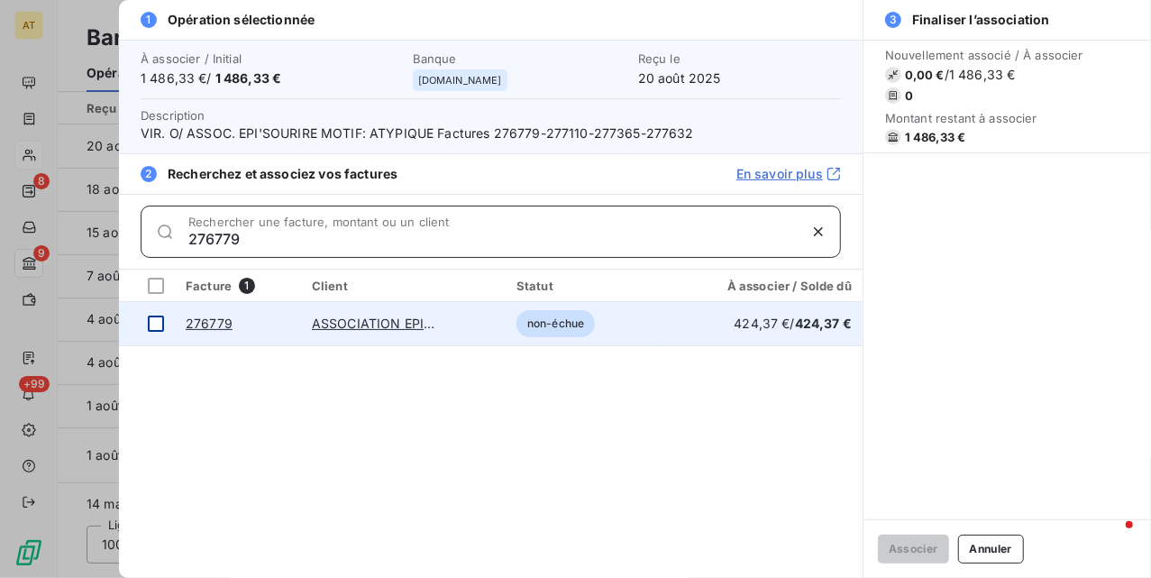
type input "276779"
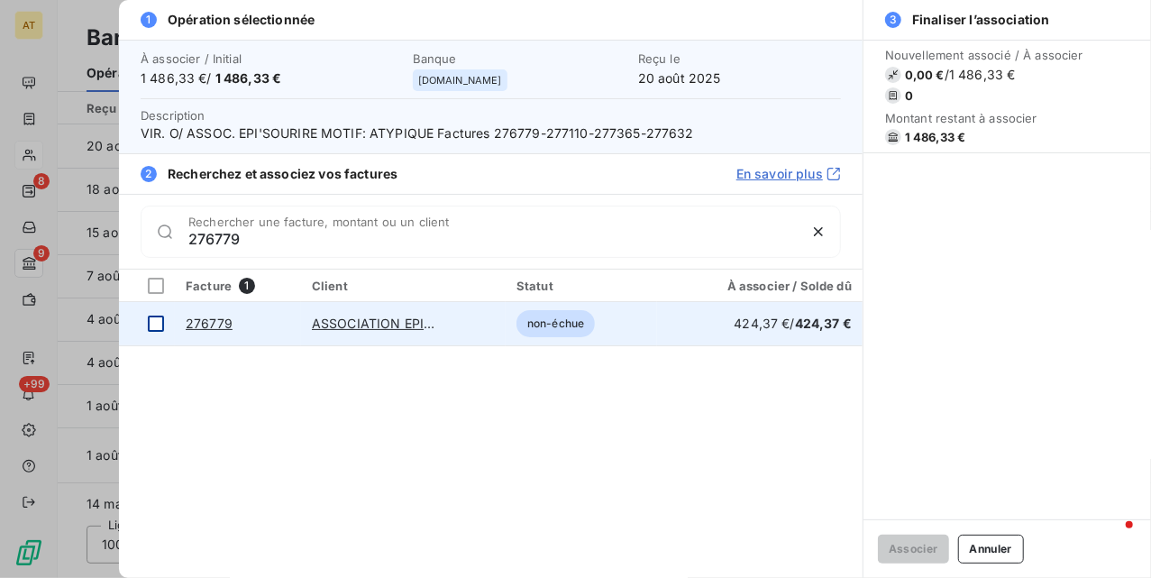
click at [157, 325] on div at bounding box center [156, 324] width 16 height 16
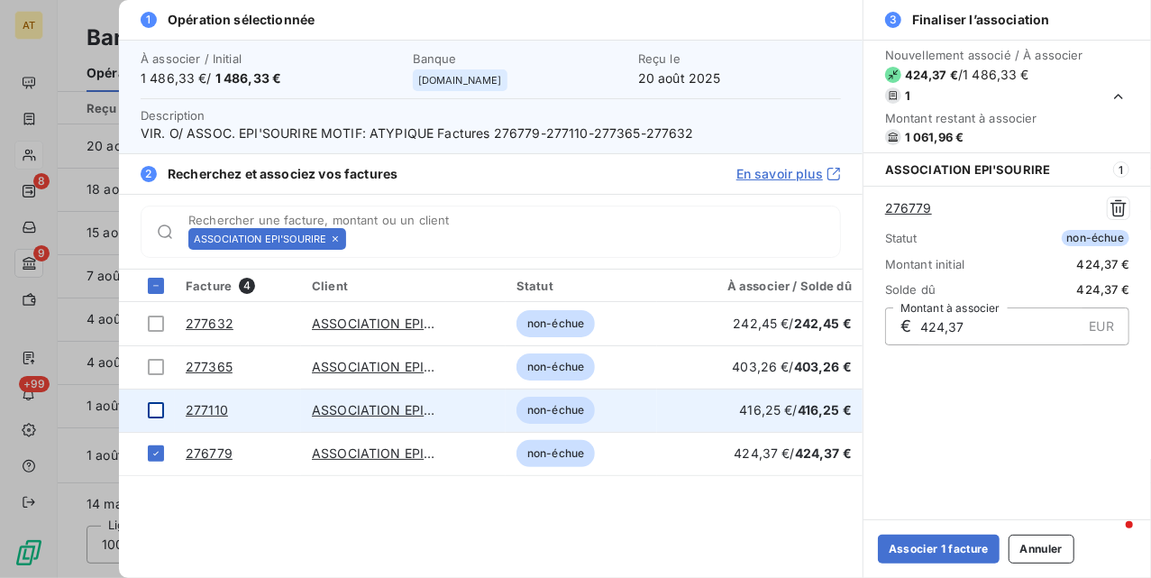
click at [157, 418] on div at bounding box center [156, 410] width 16 height 16
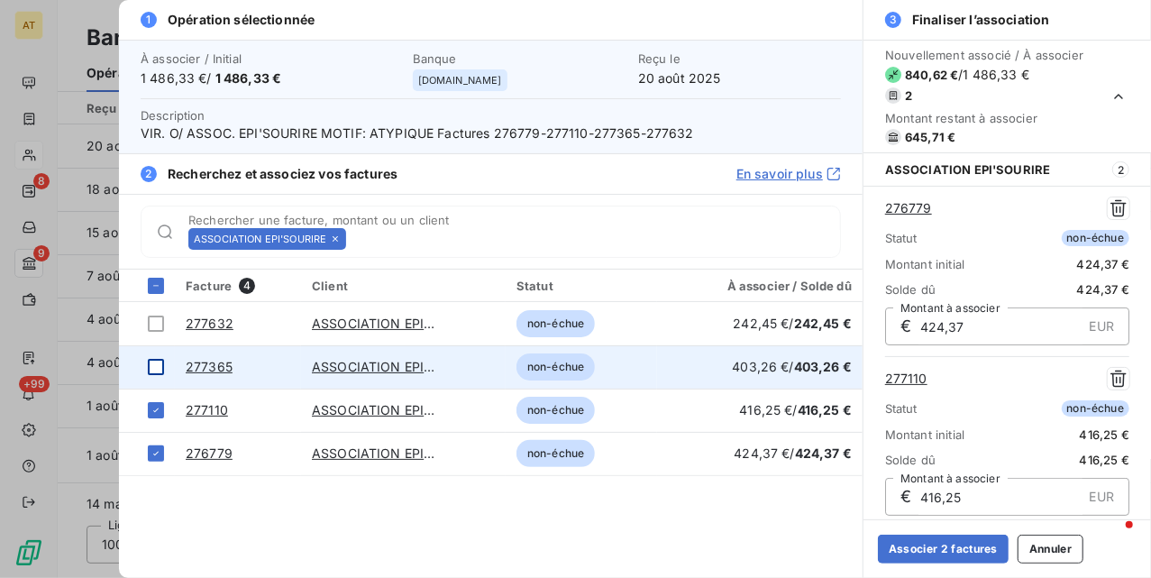
click at [155, 359] on div at bounding box center [156, 367] width 16 height 16
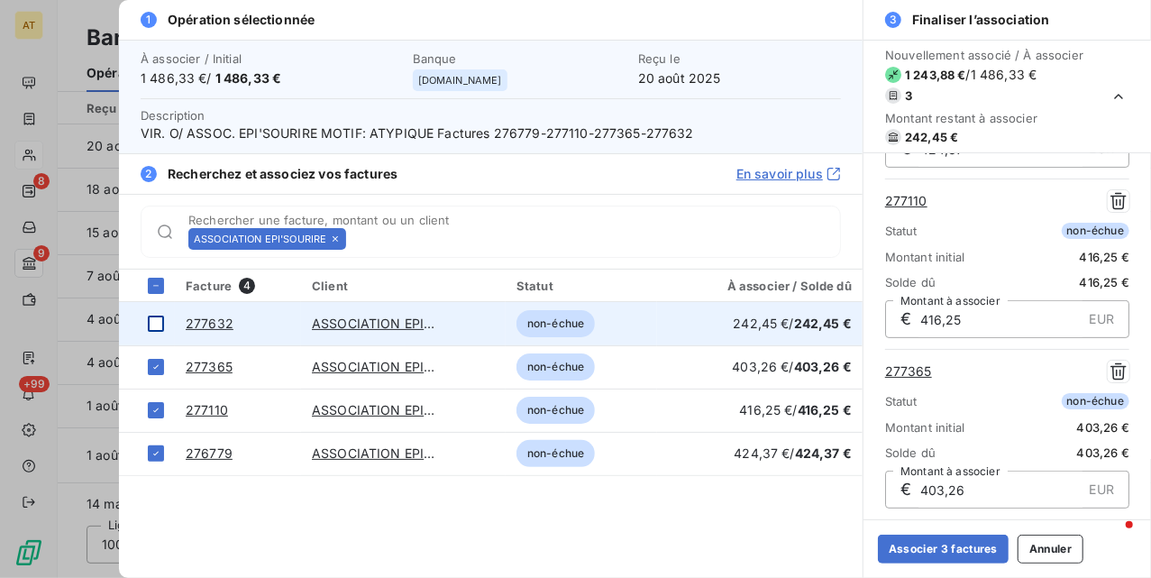
click at [152, 325] on div at bounding box center [156, 324] width 16 height 16
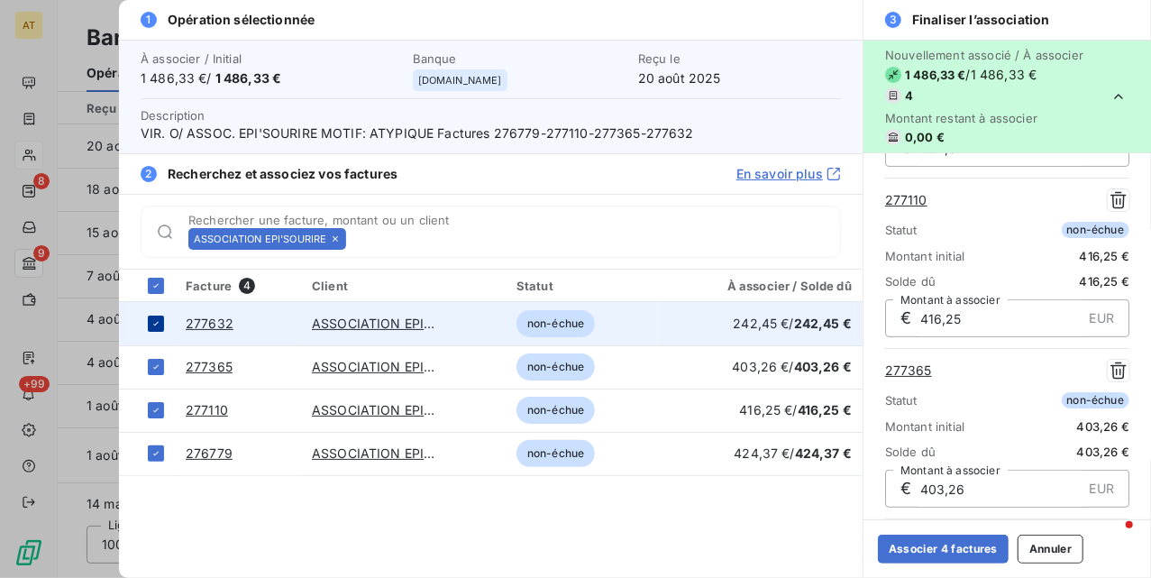
scroll to position [350, 0]
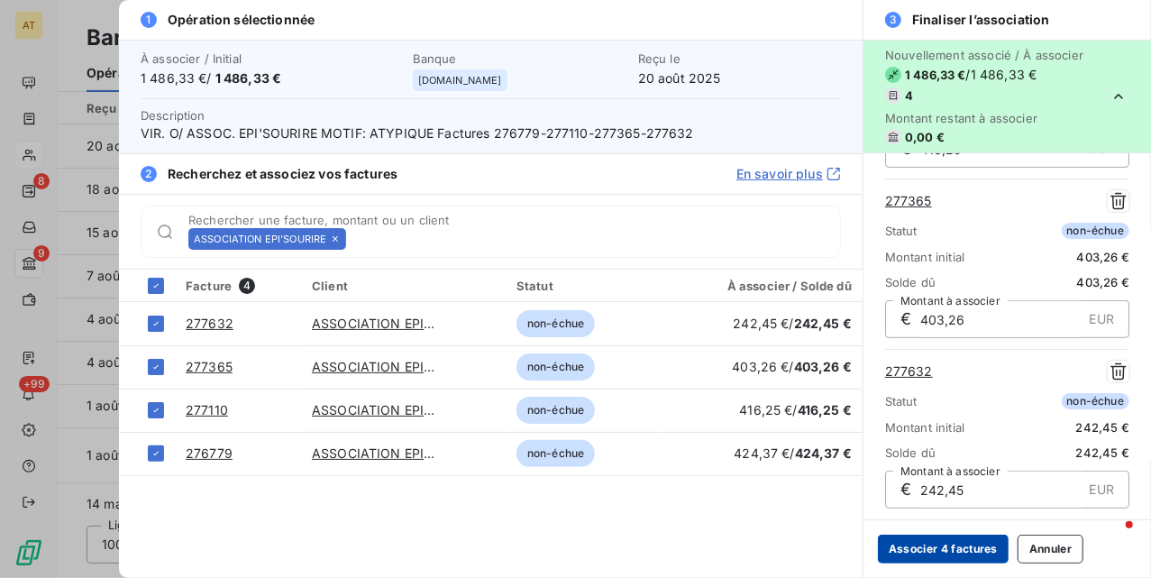
click at [936, 548] on button "Associer 4 factures" at bounding box center [943, 549] width 131 height 29
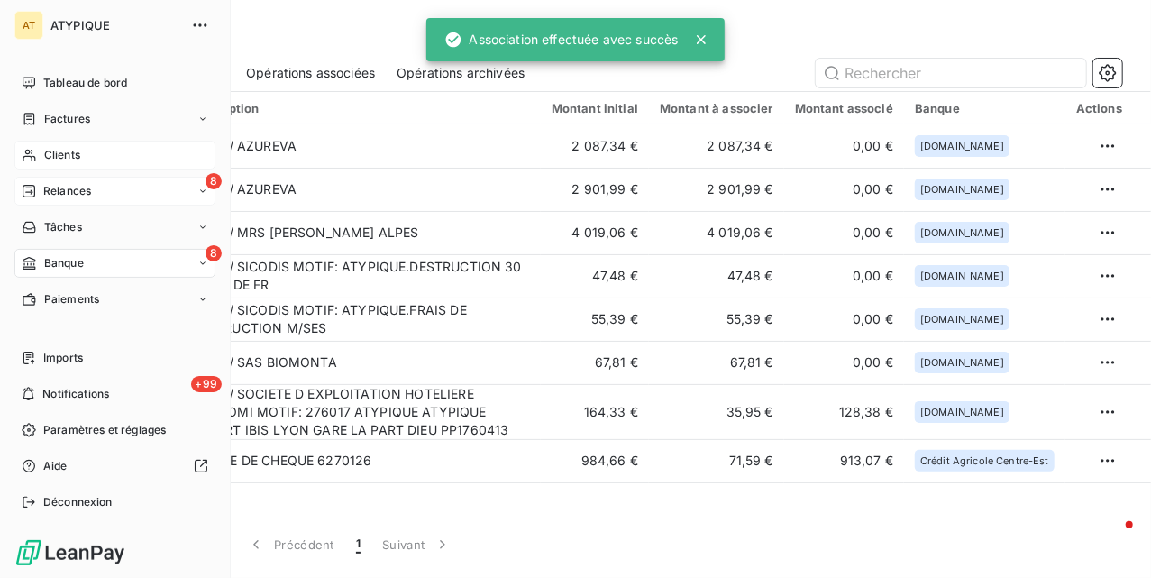
click at [36, 200] on div "8 Relances" at bounding box center [114, 191] width 201 height 29
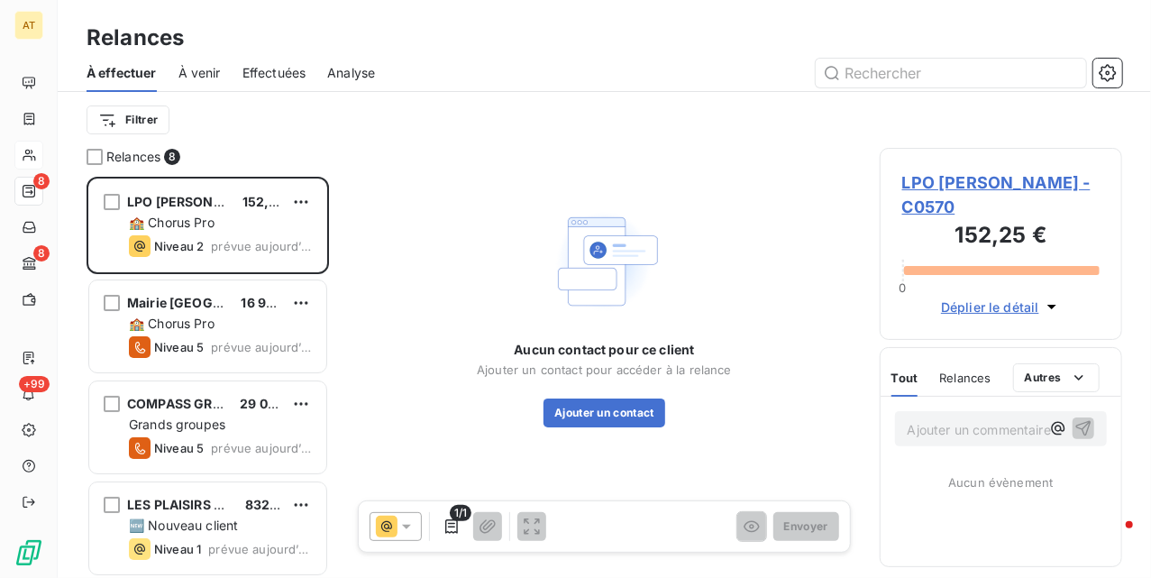
scroll to position [383, 224]
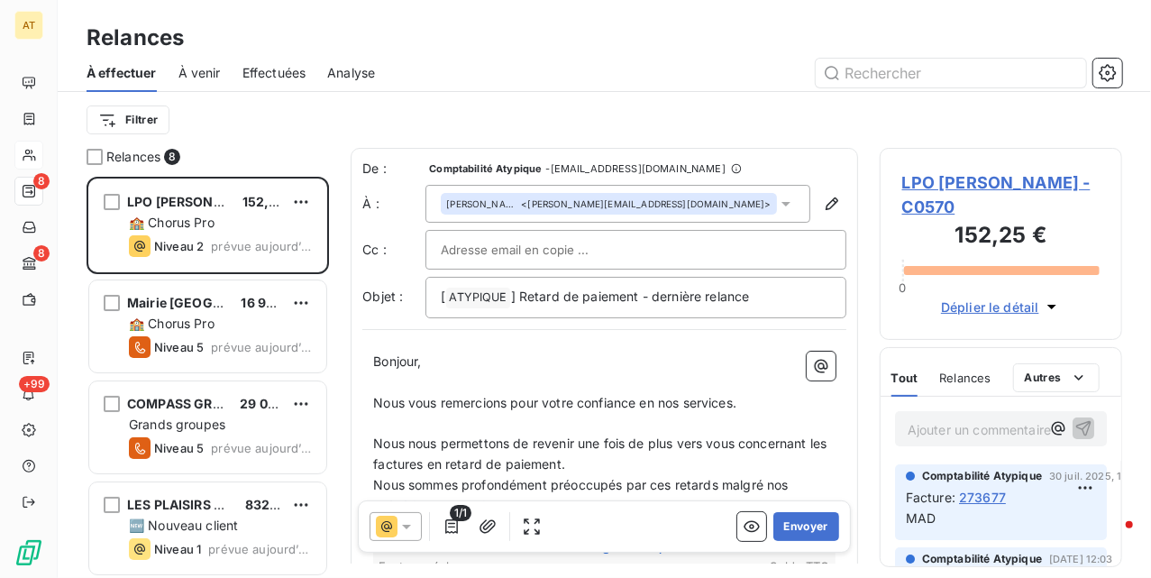
click at [602, 415] on p "﻿" at bounding box center [604, 424] width 462 height 21
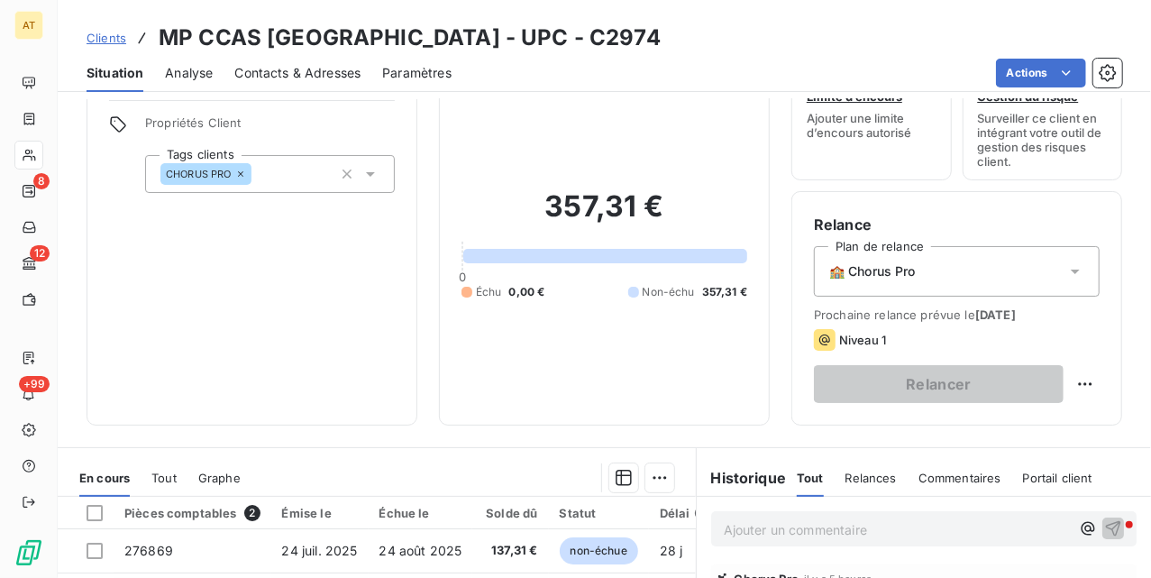
scroll to position [29, 0]
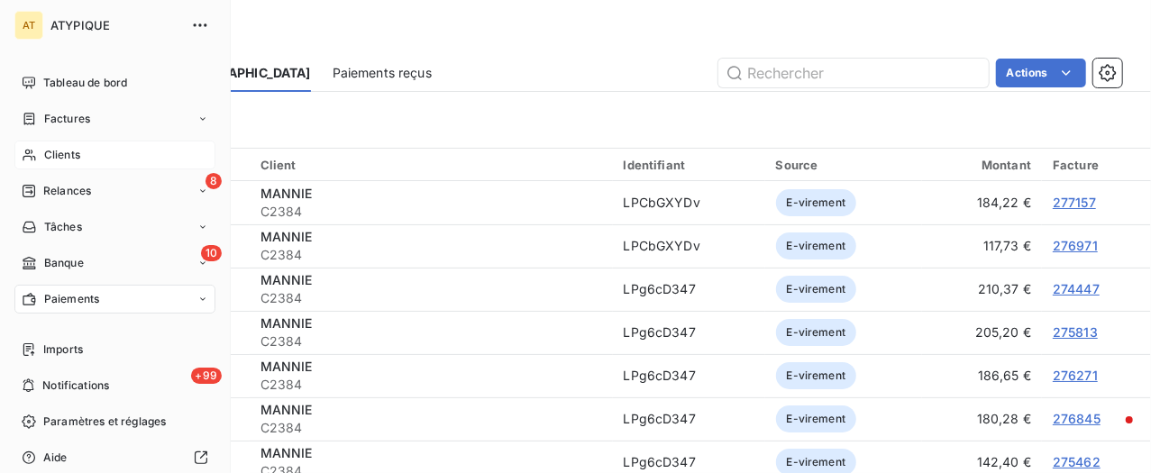
click at [52, 148] on span "Clients" at bounding box center [62, 155] width 36 height 16
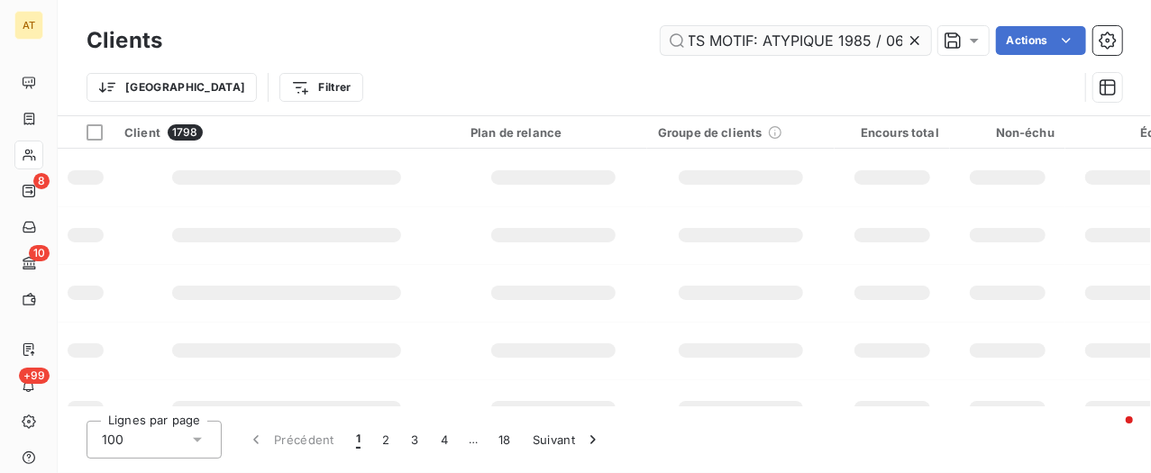
click at [781, 52] on input "VIR. O/ GESTION EXPLOITATION RESTAURANTS MOTIF: ATYPIQUE 1985 / 06" at bounding box center [796, 40] width 270 height 29
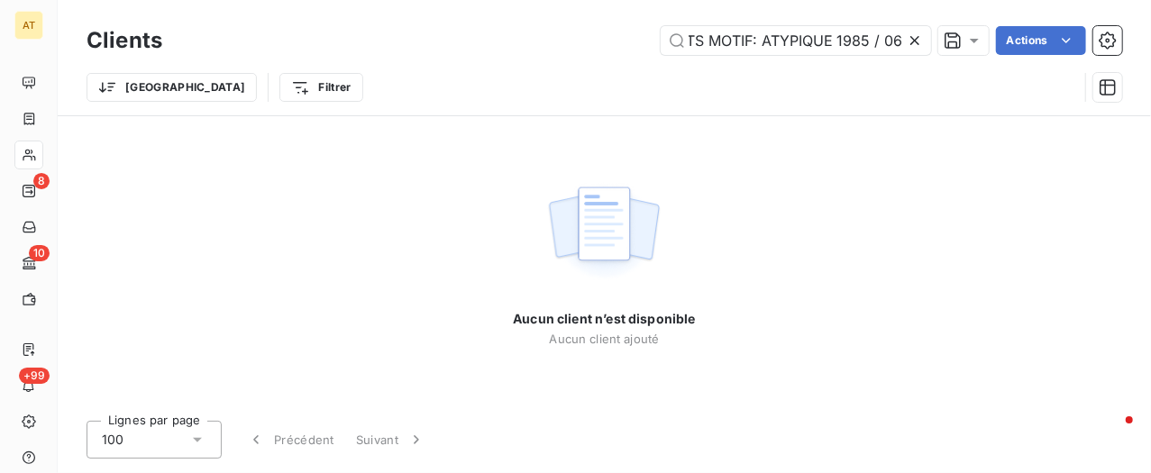
type input "VIR. O/ GESTION EXPLOITATION RESTAURANTS MOTIF: ATVIR. O/ GESTION EXPLOITATION …"
click at [906, 34] on icon at bounding box center [915, 41] width 18 height 18
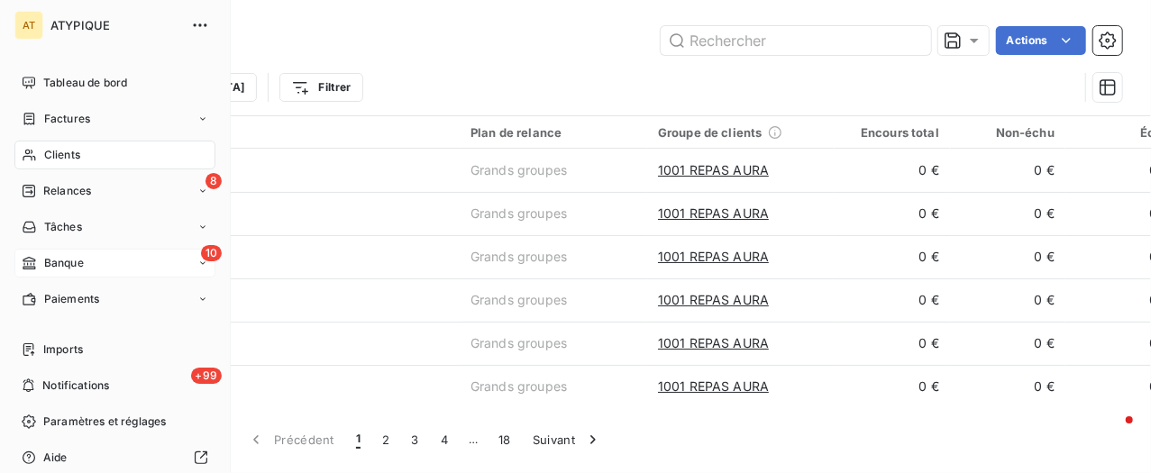
click at [83, 268] on span "Banque" at bounding box center [64, 263] width 40 height 16
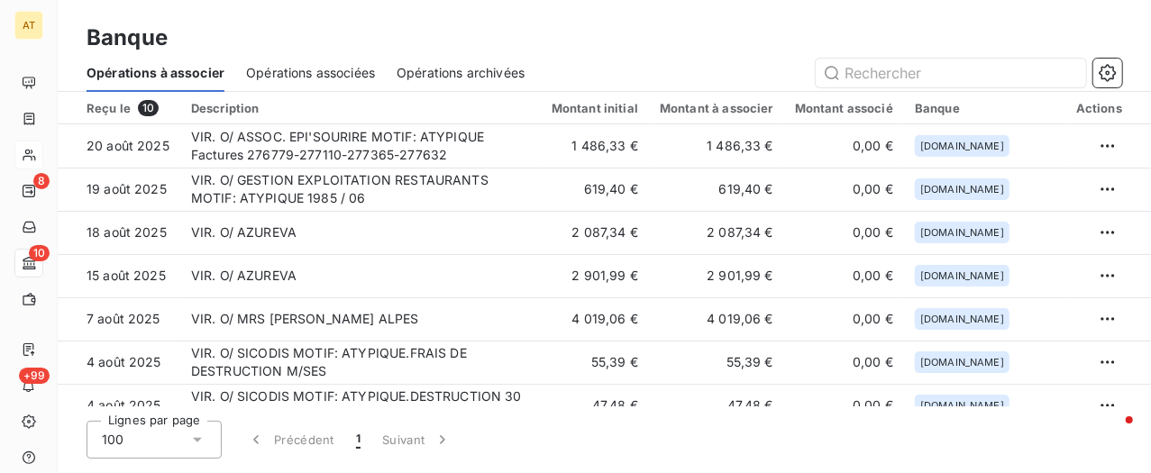
click at [311, 76] on span "Opérations associées" at bounding box center [310, 73] width 129 height 18
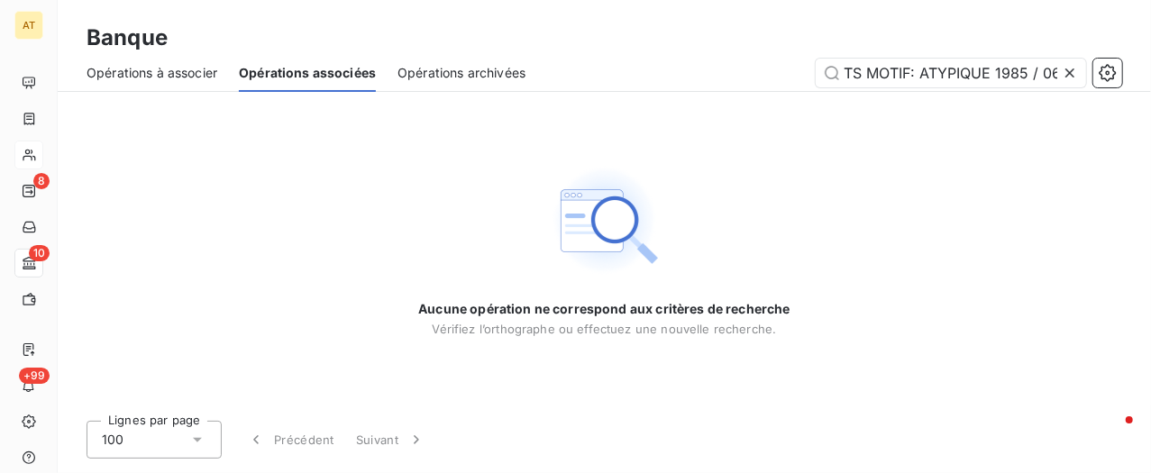
scroll to position [0, 314]
drag, startPoint x: 907, startPoint y: 72, endPoint x: 1327, endPoint y: 66, distance: 420.1
click at [1150, 66] on html "AT 8 10 +99 Banque Opérations à associer Opérations associées Opérations archiv…" at bounding box center [575, 236] width 1151 height 473
drag, startPoint x: 885, startPoint y: 76, endPoint x: 711, endPoint y: 67, distance: 174.2
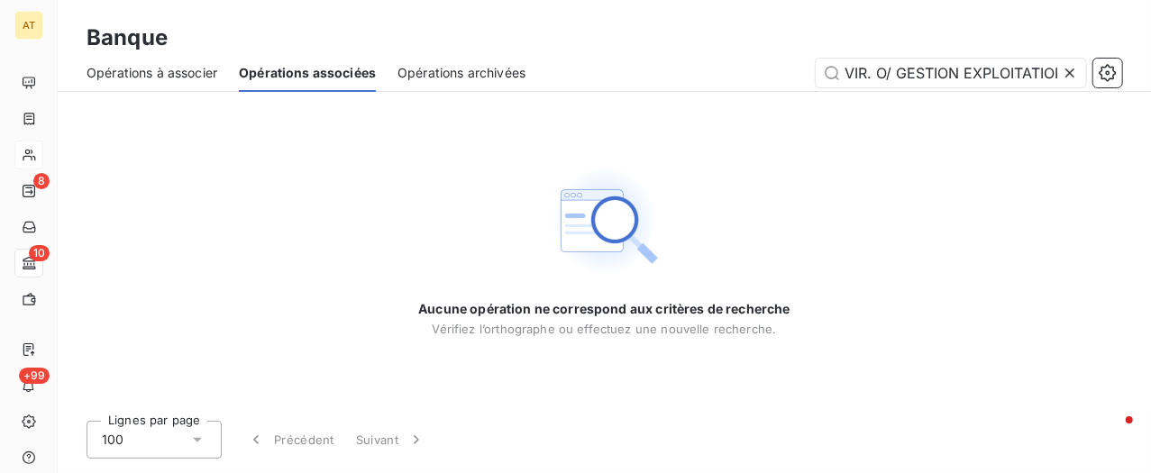
click at [711, 67] on div "VIR. O/ GESTION EXPLOITATION RESTAURANTS MOTIF" at bounding box center [834, 73] width 575 height 29
click at [928, 66] on input "VIR. O/ GESTION EXPLOITATION RESTAURANTS MOTIF" at bounding box center [951, 73] width 270 height 29
paste input "1985"
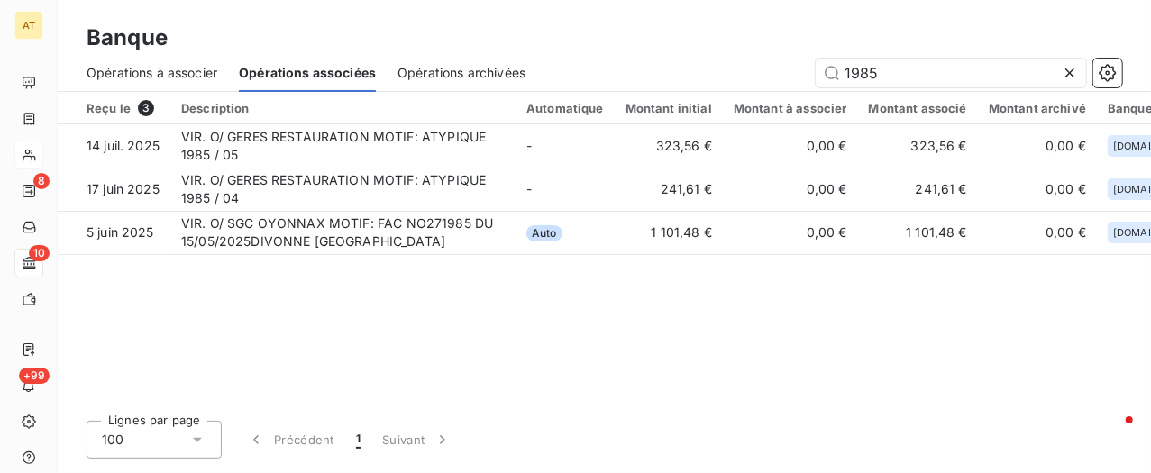
click at [748, 312] on div "Reçu le 3 Description Automatique Montant initial Montant à associer Montant as…" at bounding box center [605, 249] width 1094 height 315
drag, startPoint x: 895, startPoint y: 87, endPoint x: 889, endPoint y: 72, distance: 16.6
click at [895, 87] on div "Opérations à associer Opérations associées Opérations archivées 1985" at bounding box center [605, 73] width 1094 height 38
click at [887, 70] on input "1985" at bounding box center [951, 73] width 270 height 29
paste input "EXPLOITATION"
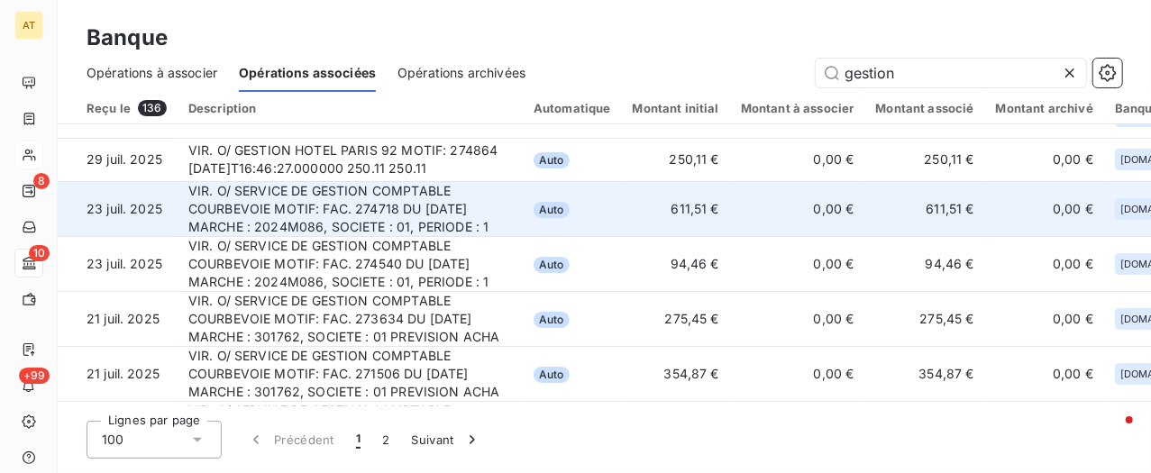
scroll to position [120, 0]
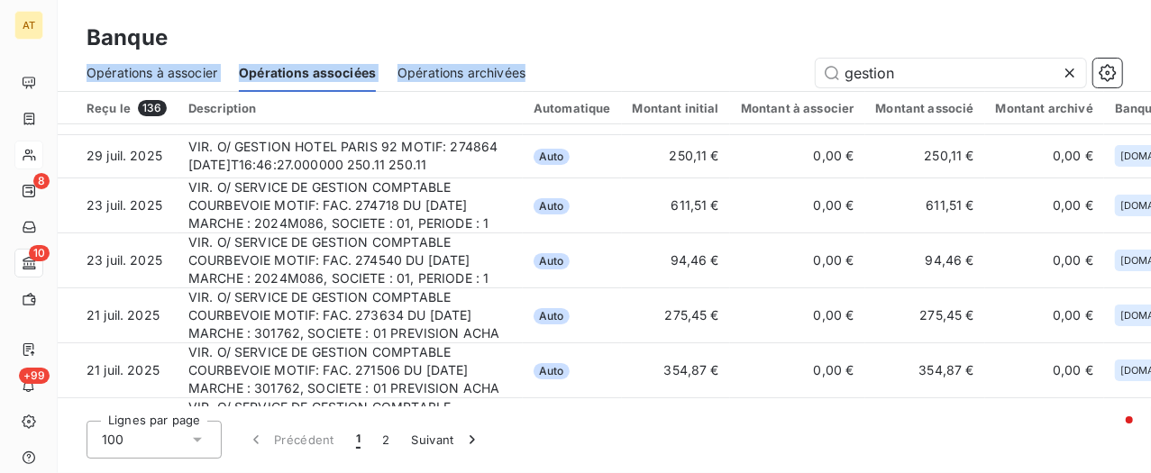
drag, startPoint x: 949, startPoint y: 52, endPoint x: 737, endPoint y: 72, distance: 212.8
click at [737, 72] on div "Banque Opérations à associer Opérations associées Opérations archivées gestion" at bounding box center [605, 46] width 1094 height 92
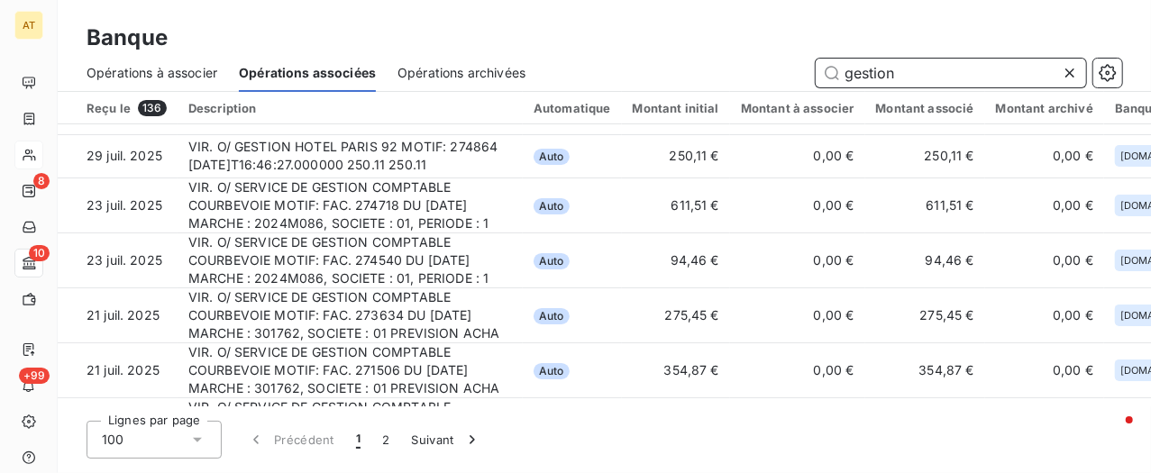
drag, startPoint x: 961, startPoint y: 61, endPoint x: 662, endPoint y: 77, distance: 299.7
click at [662, 77] on div "gestion" at bounding box center [834, 73] width 575 height 29
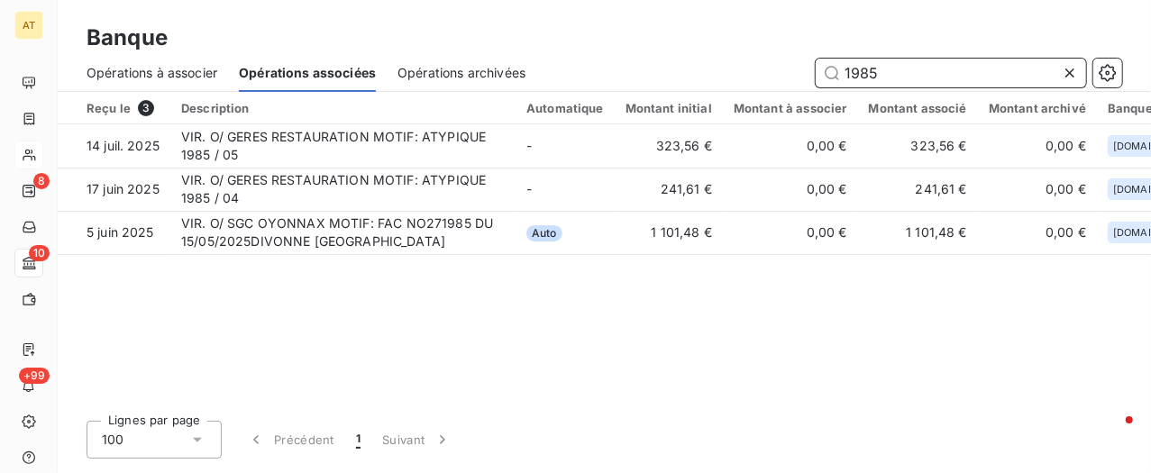
scroll to position [0, 0]
type input "1985"
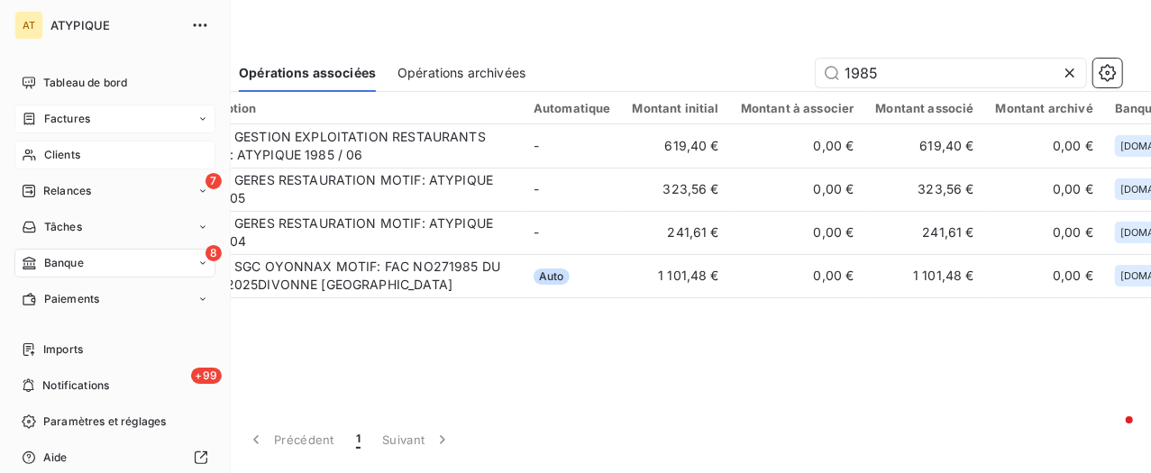
click at [59, 113] on span "Factures" at bounding box center [67, 119] width 46 height 16
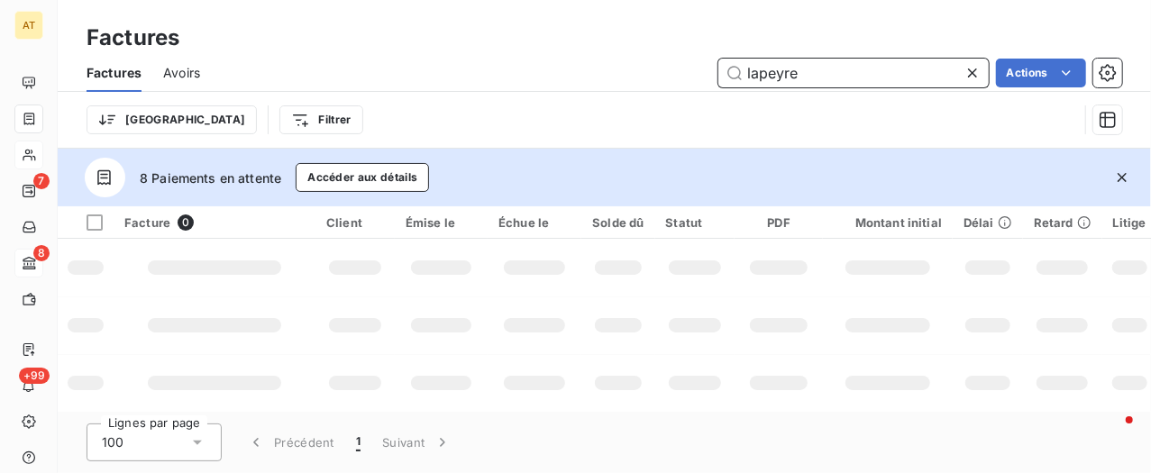
drag, startPoint x: 827, startPoint y: 77, endPoint x: 816, endPoint y: 76, distance: 10.9
click at [827, 76] on input "lapeyre" at bounding box center [853, 73] width 270 height 29
paste input "270325"
click at [1119, 171] on icon "button" at bounding box center [1122, 178] width 18 height 18
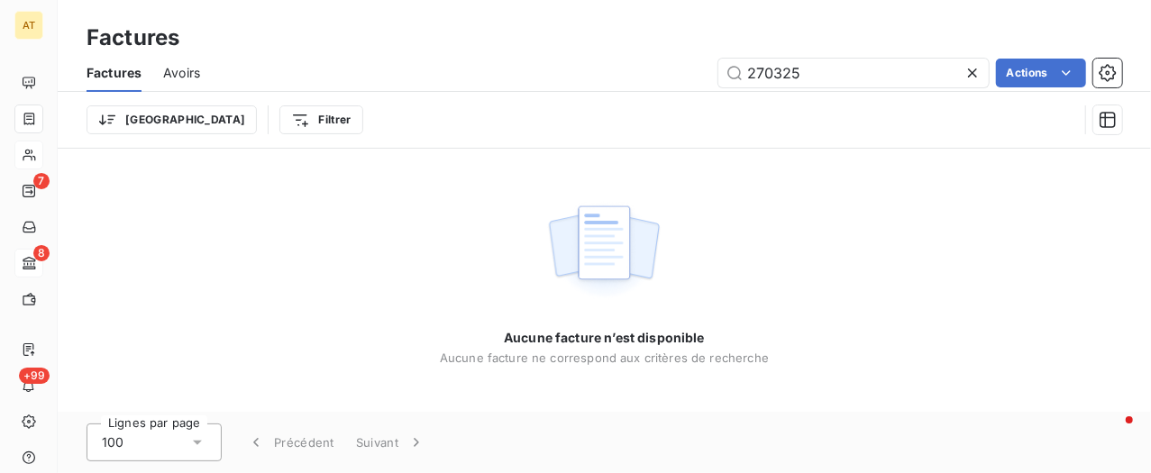
click at [961, 47] on div "Factures" at bounding box center [605, 38] width 1094 height 32
click at [906, 61] on input "270325" at bounding box center [853, 73] width 270 height 29
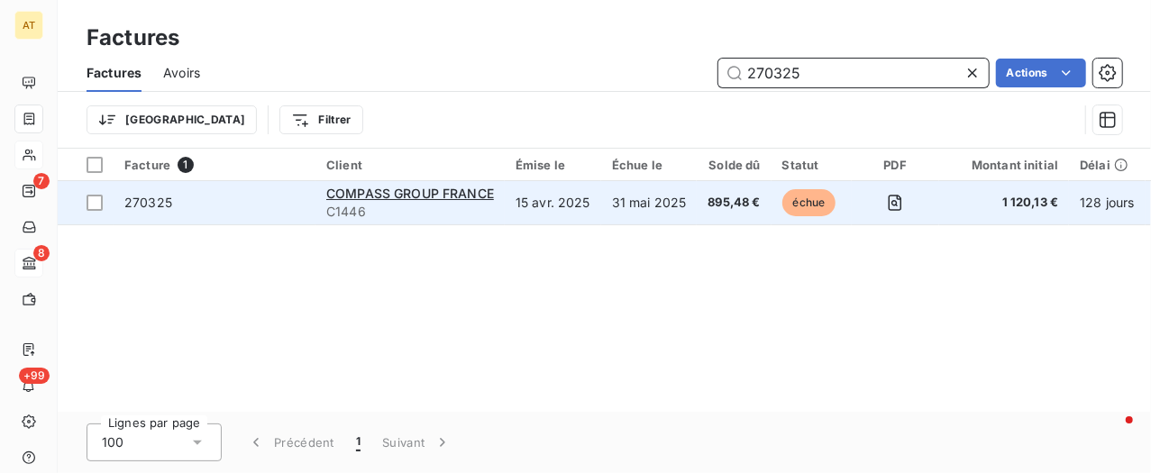
type input "270325"
click at [181, 188] on td "270325" at bounding box center [215, 202] width 202 height 43
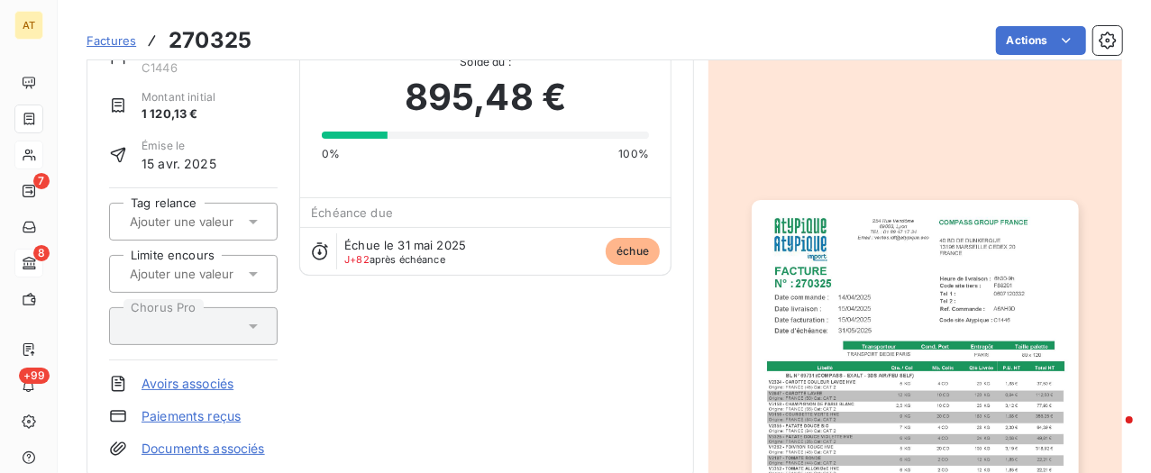
scroll to position [121, 0]
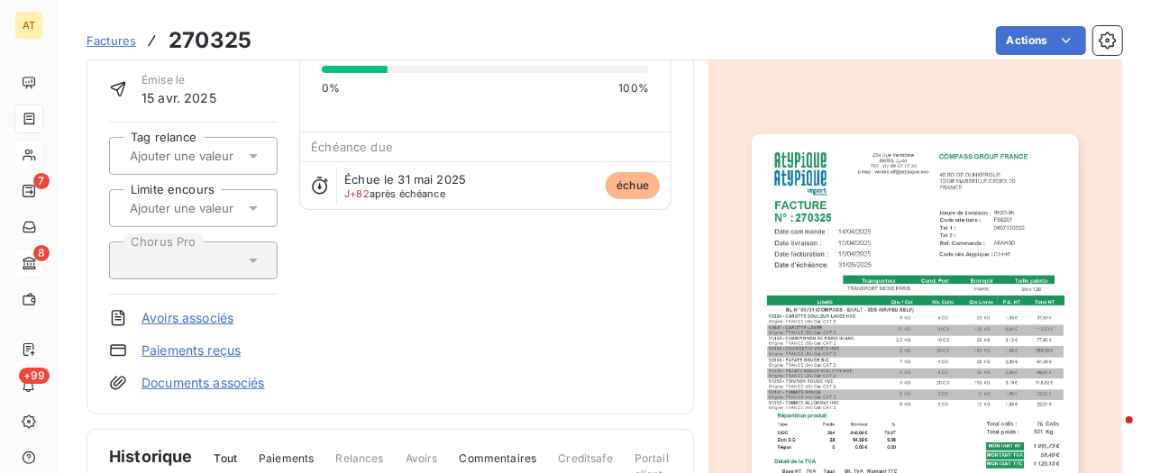
click at [206, 347] on link "Paiements reçus" at bounding box center [191, 351] width 99 height 18
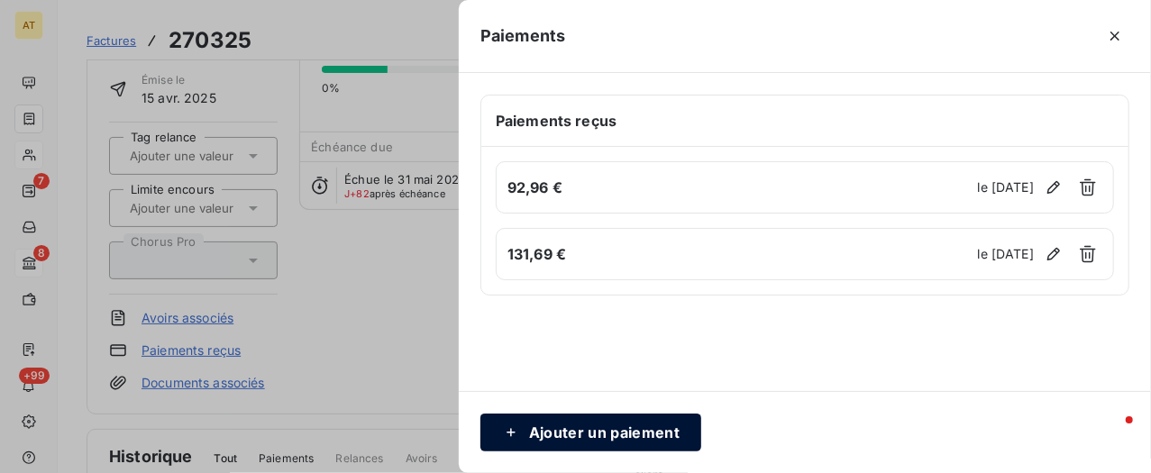
click at [607, 431] on button "Ajouter un paiement" at bounding box center [591, 433] width 221 height 38
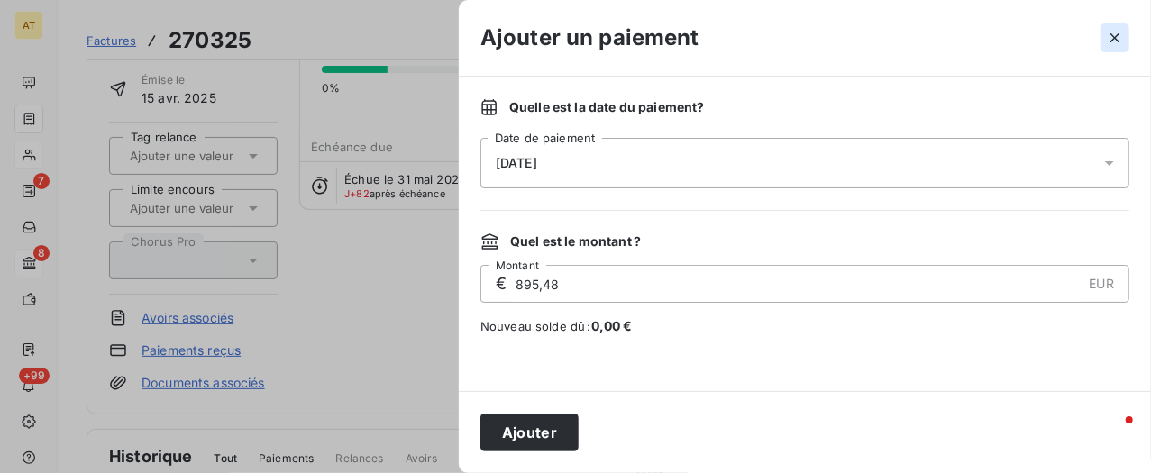
click at [1116, 41] on icon "button" at bounding box center [1115, 38] width 18 height 18
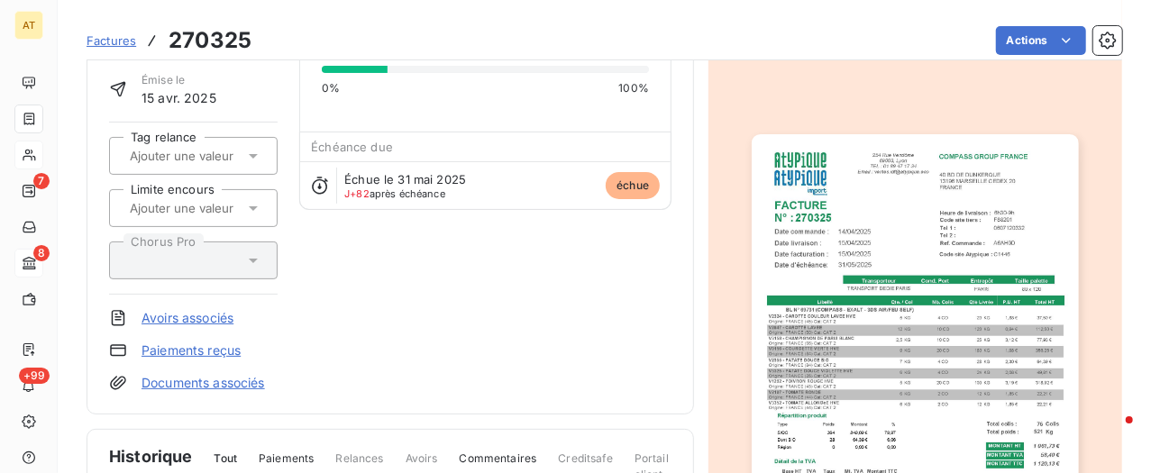
click at [173, 344] on link "Paiements reçus" at bounding box center [191, 351] width 99 height 18
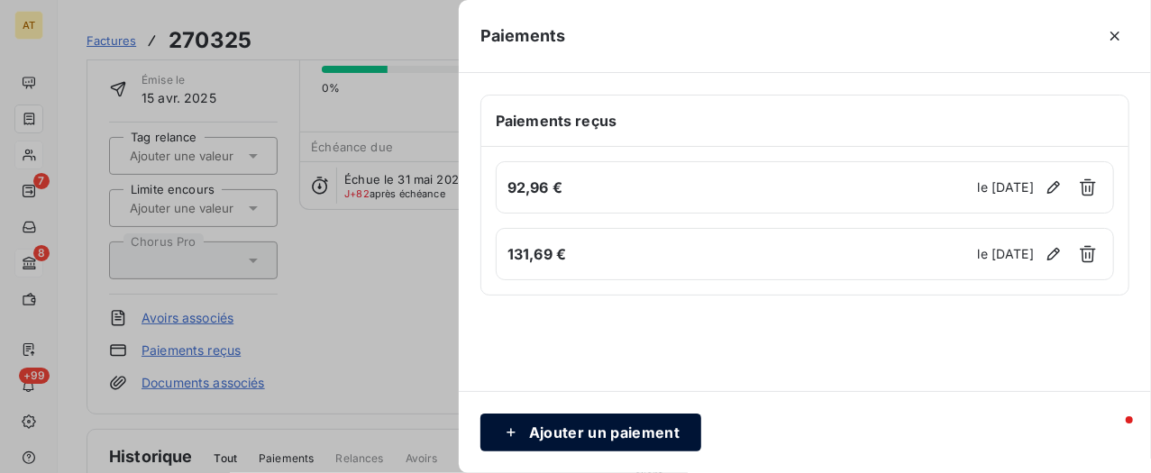
click at [566, 426] on button "Ajouter un paiement" at bounding box center [591, 433] width 221 height 38
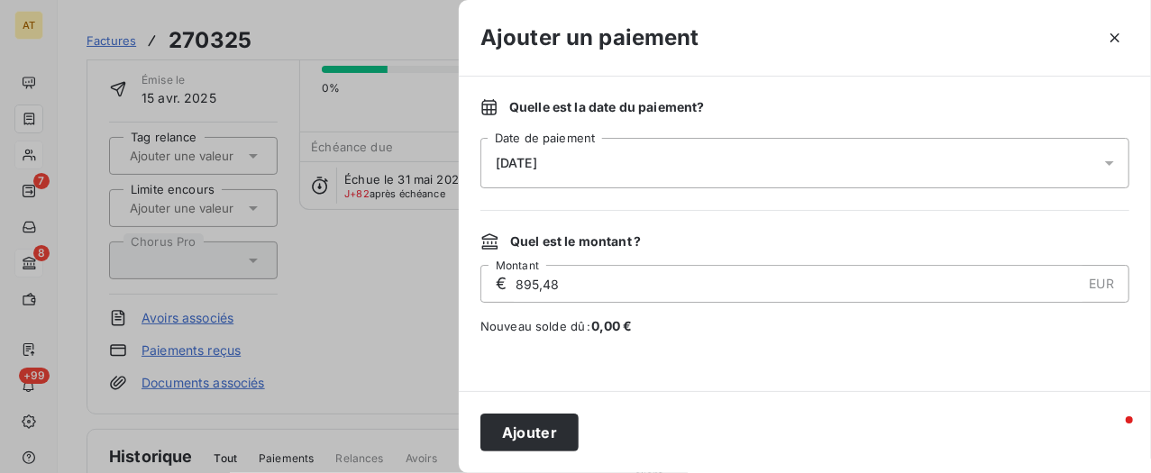
click at [596, 152] on div "21/08/2025" at bounding box center [805, 163] width 649 height 50
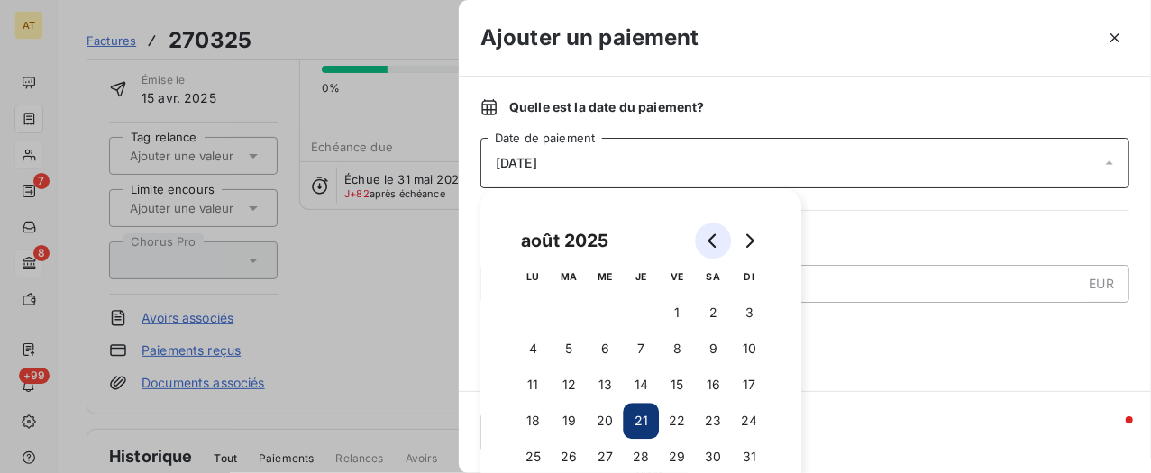
click at [727, 234] on button "Go to previous month" at bounding box center [713, 241] width 36 height 36
click at [726, 234] on button "Go to previous month" at bounding box center [713, 241] width 36 height 36
click at [633, 387] on button "15" at bounding box center [641, 385] width 36 height 36
click at [891, 325] on span "Nouveau solde dû : 0,00 €" at bounding box center [805, 326] width 649 height 18
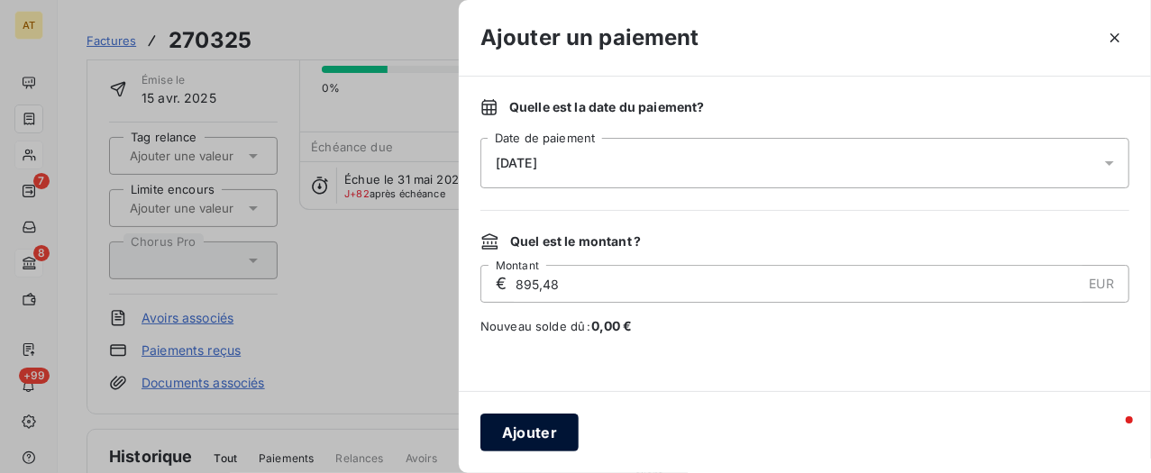
click at [521, 434] on button "Ajouter" at bounding box center [530, 433] width 98 height 38
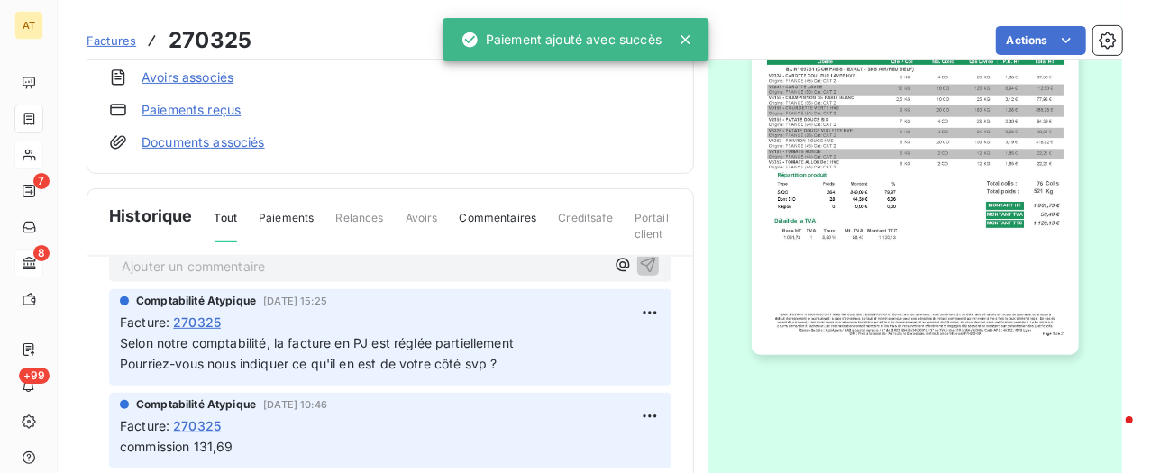
scroll to position [0, 0]
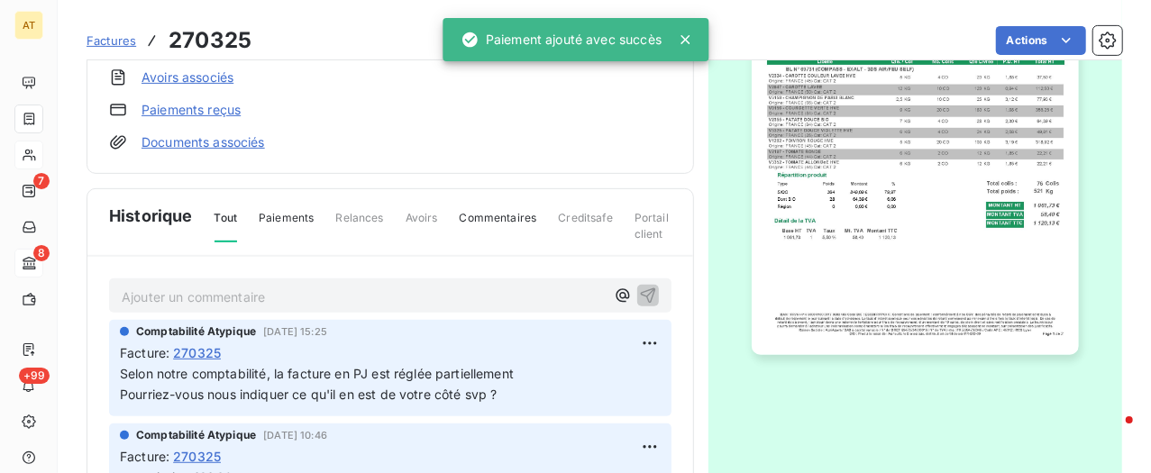
drag, startPoint x: 316, startPoint y: 297, endPoint x: 328, endPoint y: 297, distance: 12.7
click at [318, 297] on p "Ajouter un commentaire ﻿" at bounding box center [363, 297] width 483 height 23
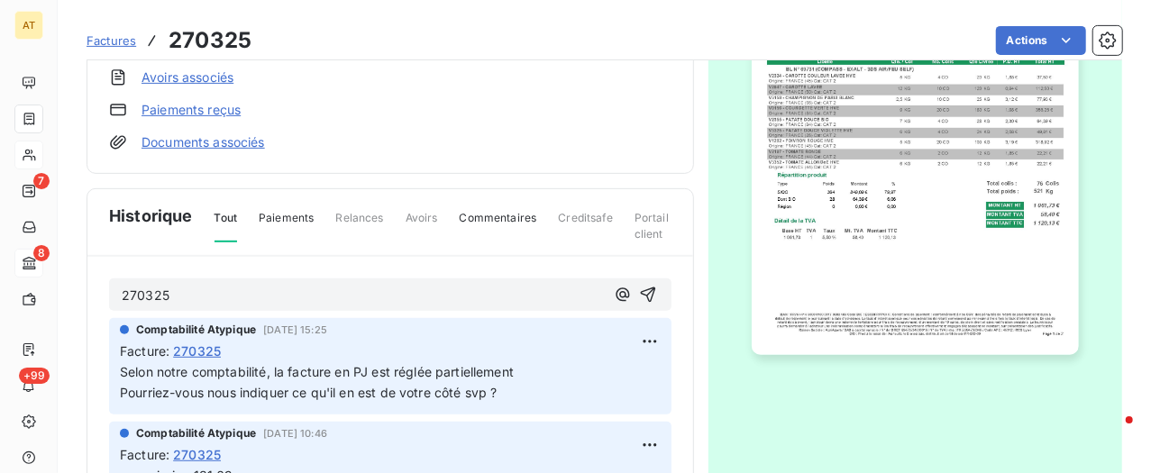
click at [348, 293] on p "270325" at bounding box center [363, 296] width 483 height 21
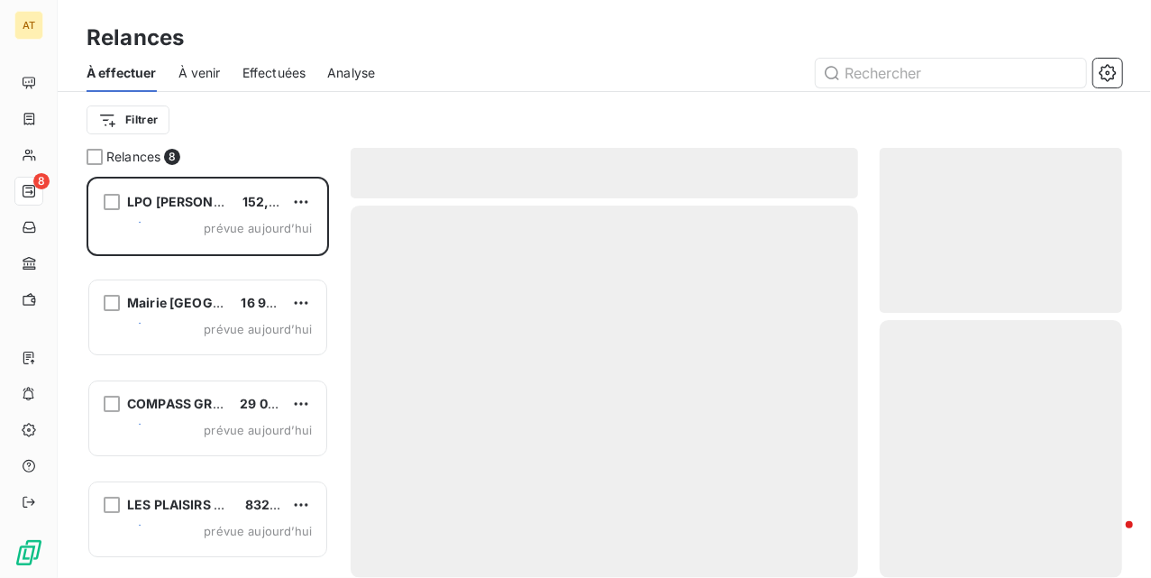
scroll to position [383, 224]
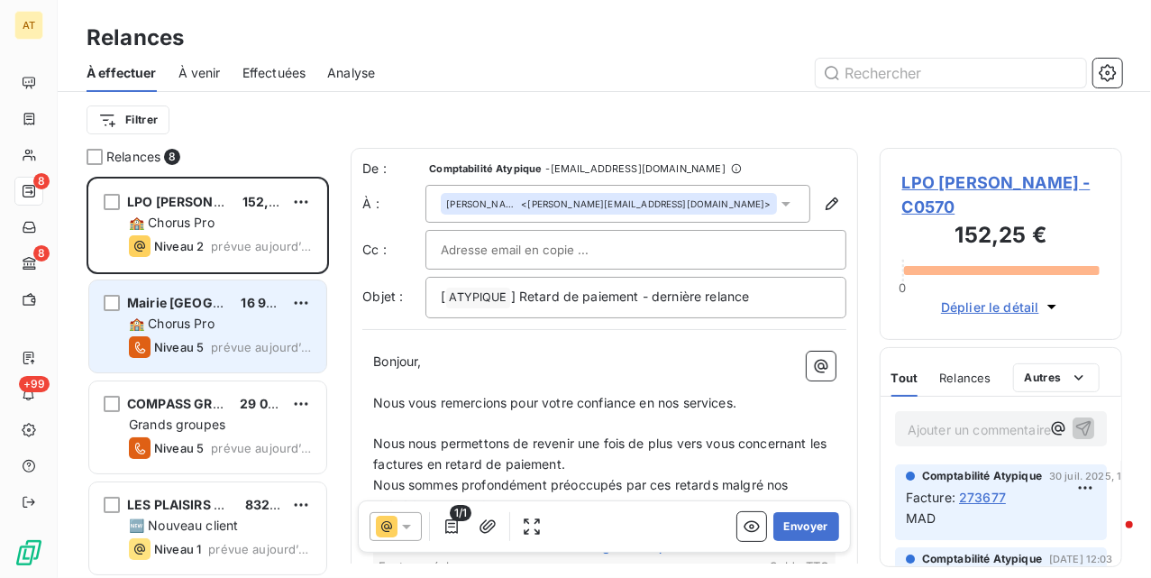
click at [177, 297] on span "Mairie [GEOGRAPHIC_DATA]" at bounding box center [215, 302] width 177 height 15
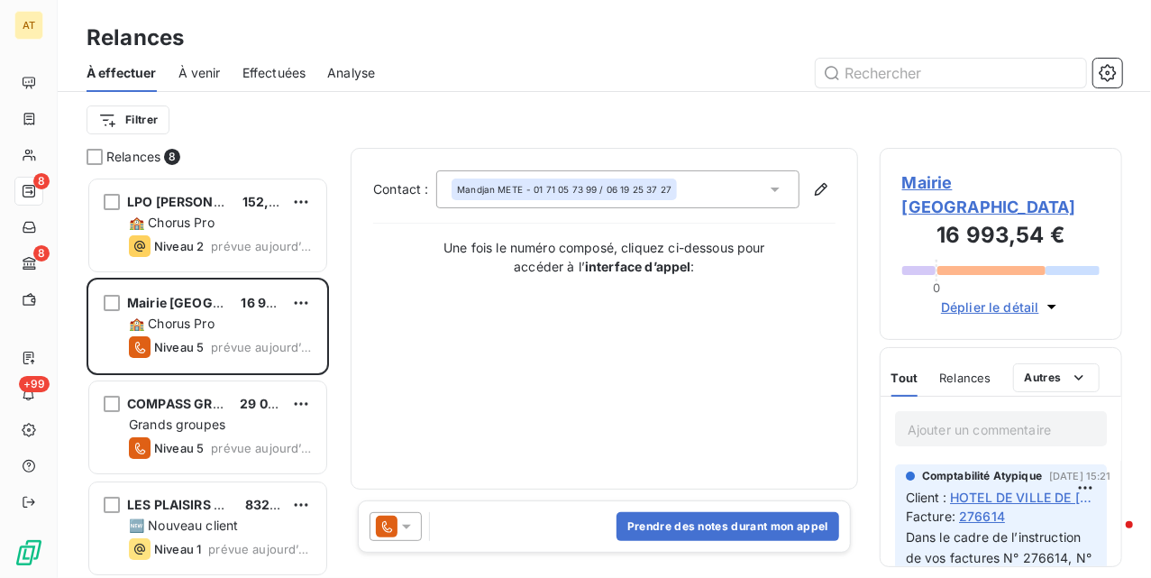
click at [988, 178] on span "Mairie Courbevoie" at bounding box center [1000, 194] width 197 height 49
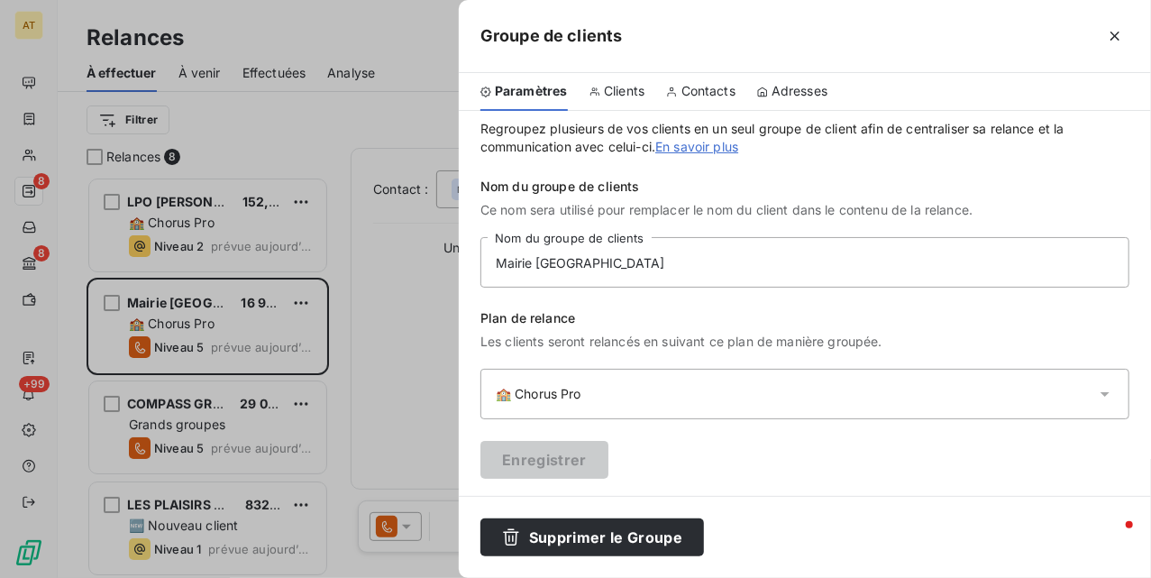
scroll to position [16, 0]
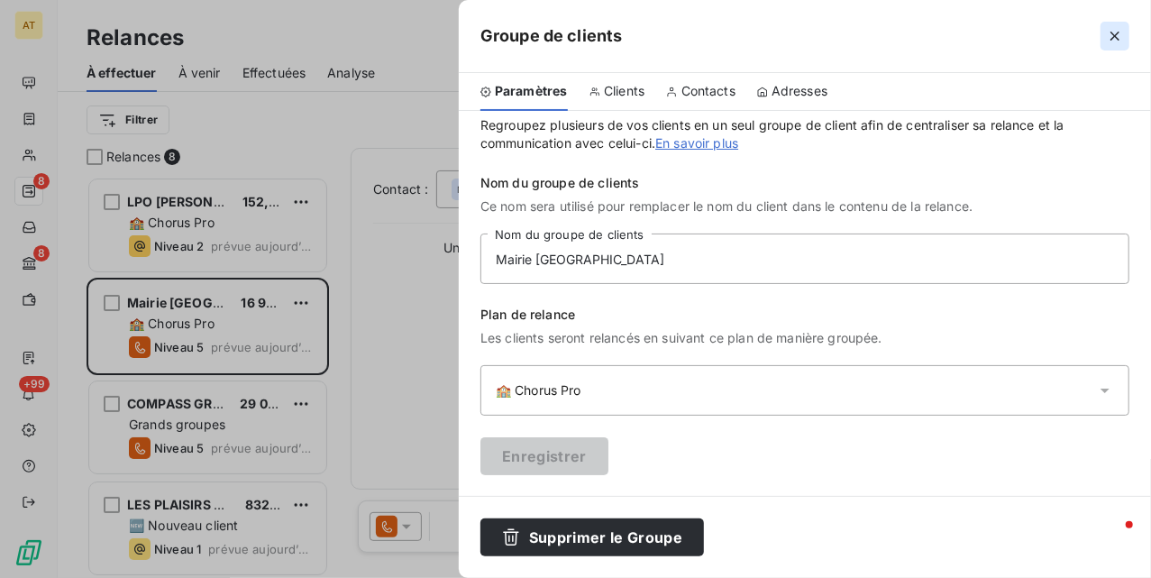
click at [1112, 41] on icon "button" at bounding box center [1115, 36] width 18 height 18
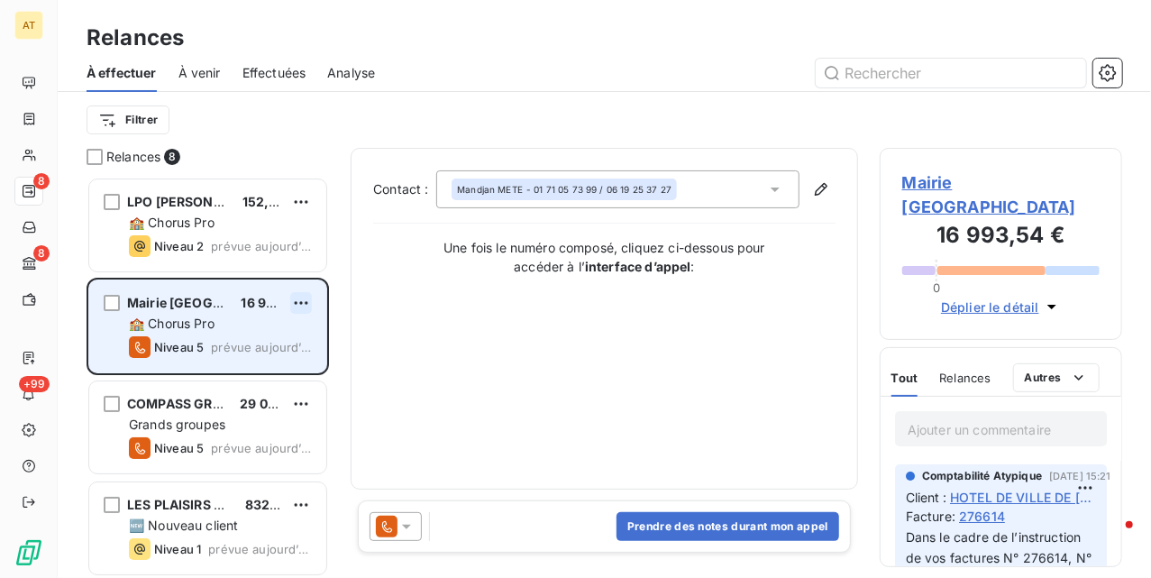
click at [307, 303] on html "AT 8 8 +99 Relances À effectuer À venir Effectuées Analyse Filtrer Relances 8 L…" at bounding box center [575, 289] width 1151 height 578
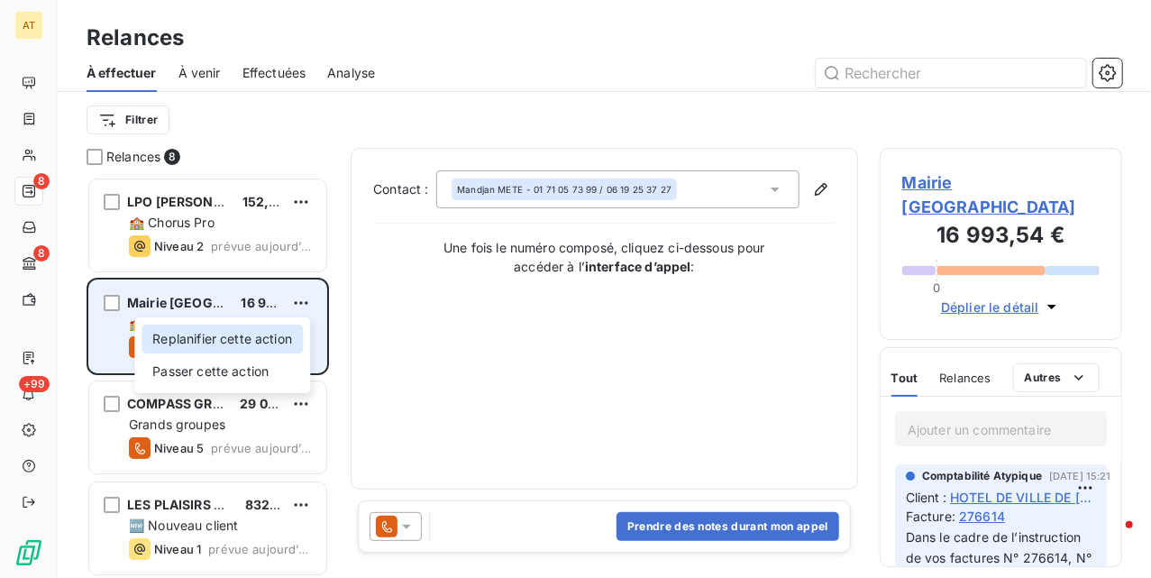
click at [254, 335] on div "Replanifier cette action" at bounding box center [222, 339] width 161 height 29
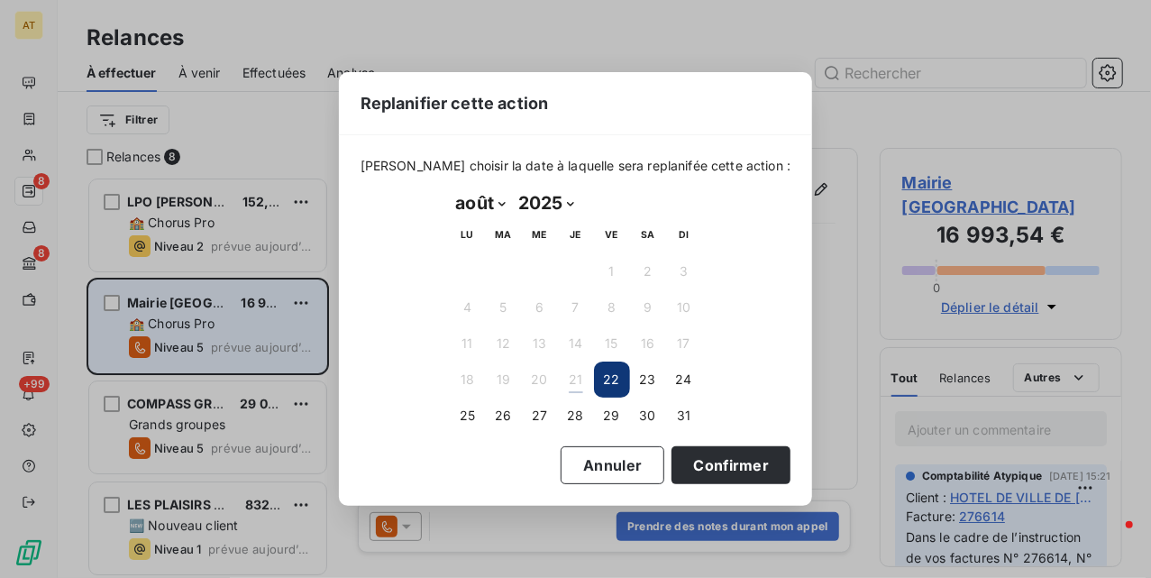
click at [474, 206] on select "janvier février mars avril mai juin juillet août septembre octobre novembre déc…" at bounding box center [481, 202] width 62 height 29
select select "8"
click at [450, 188] on select "janvier février mars avril mai juin juillet août septembre octobre novembre déc…" at bounding box center [481, 202] width 62 height 29
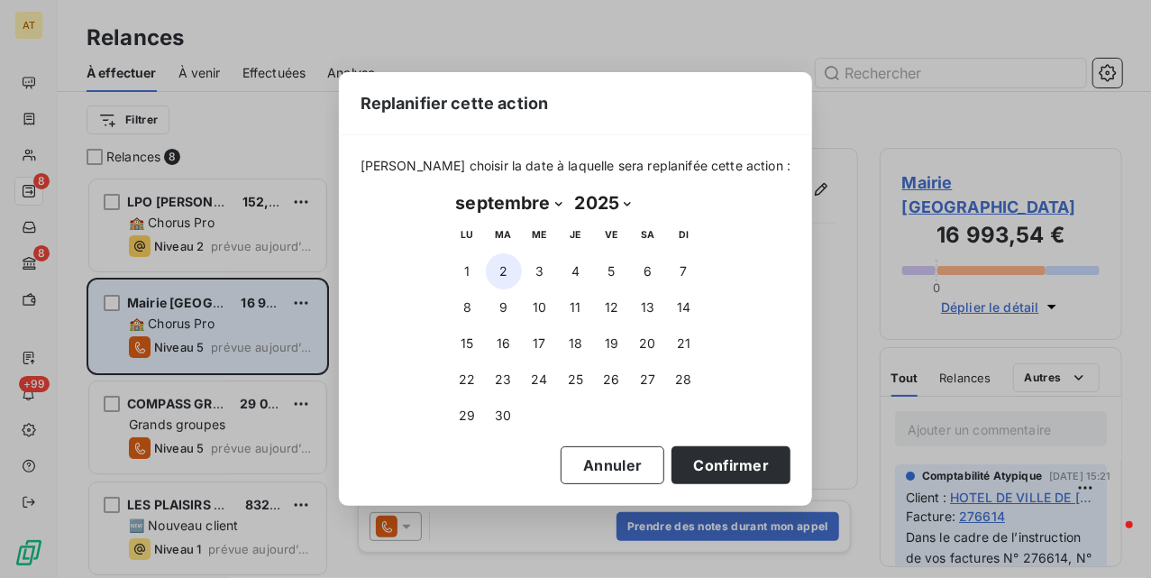
click at [519, 276] on button "2" at bounding box center [504, 271] width 36 height 36
click at [728, 471] on button "Confirmer" at bounding box center [731, 465] width 119 height 38
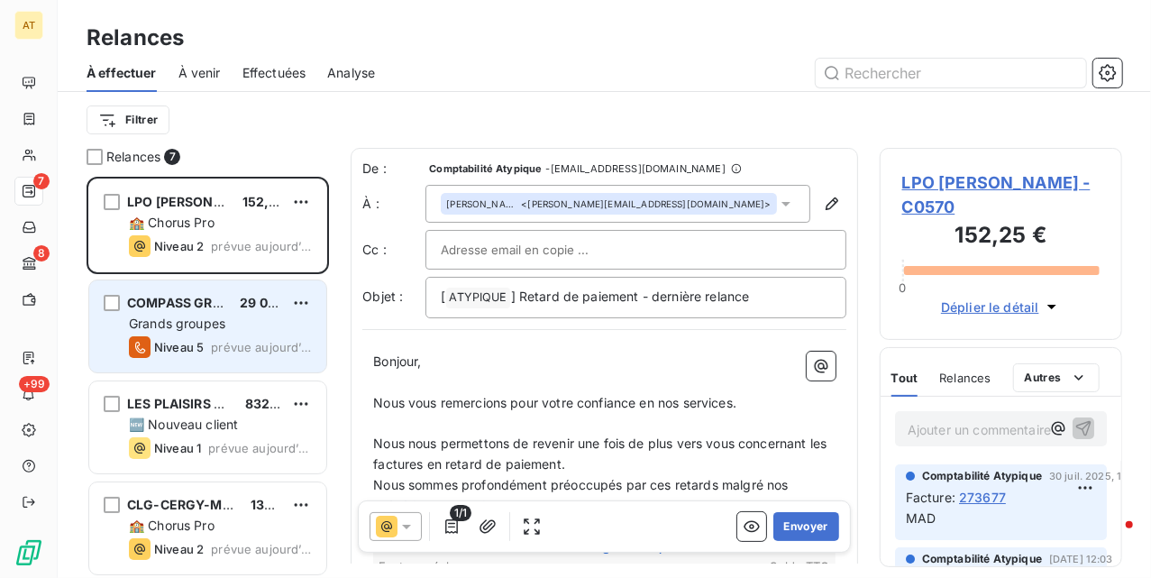
click at [188, 328] on span "Grands groupes" at bounding box center [177, 323] width 96 height 15
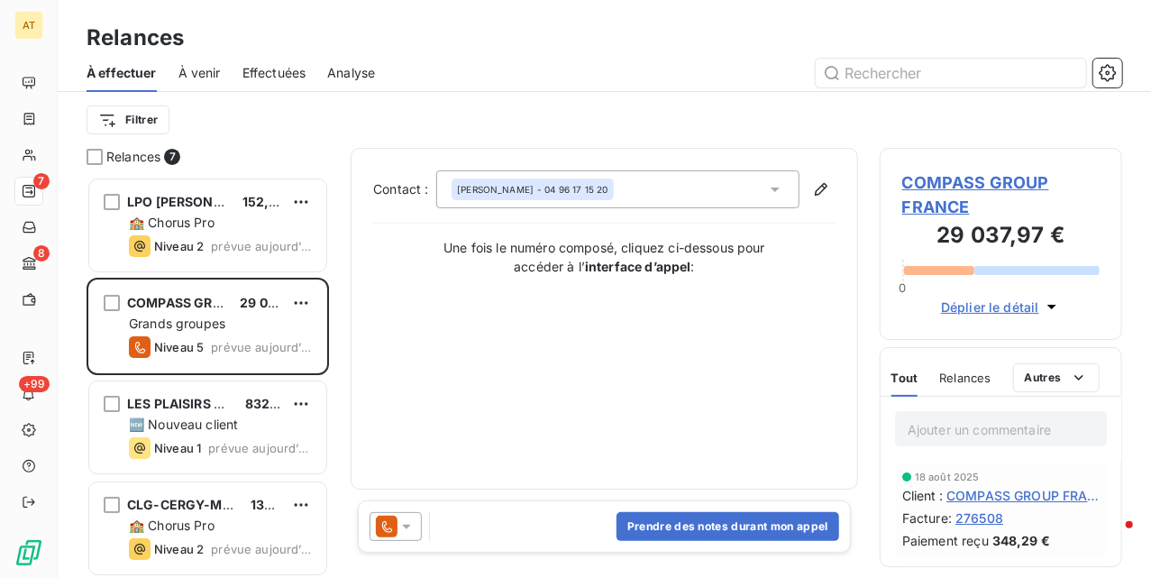
click at [408, 535] on div at bounding box center [396, 526] width 52 height 29
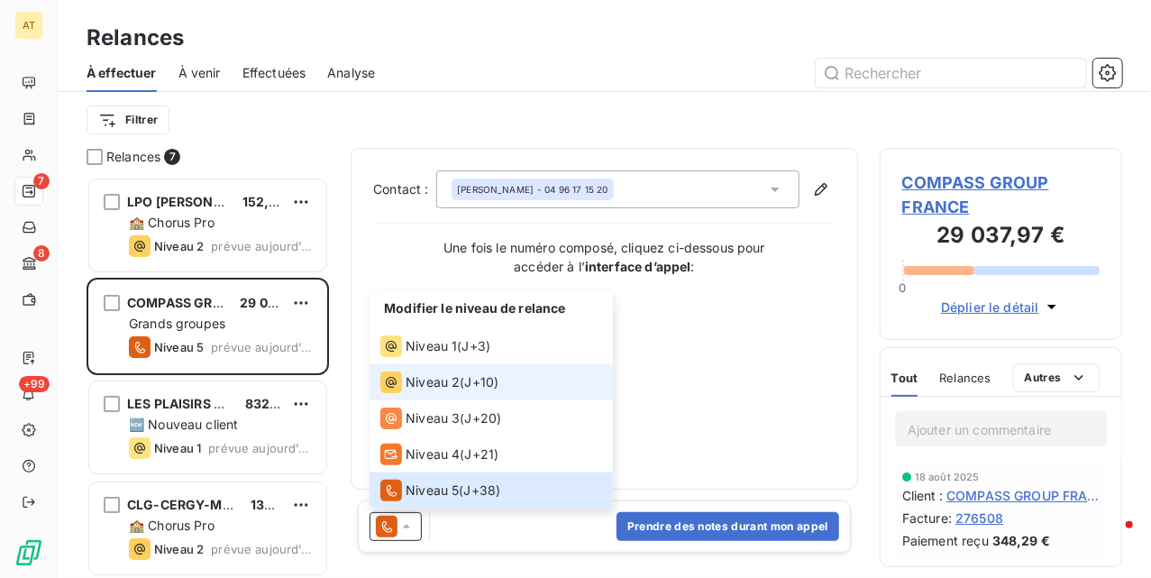
click at [431, 366] on li "Niveau 2 ( J+10 )" at bounding box center [491, 382] width 243 height 36
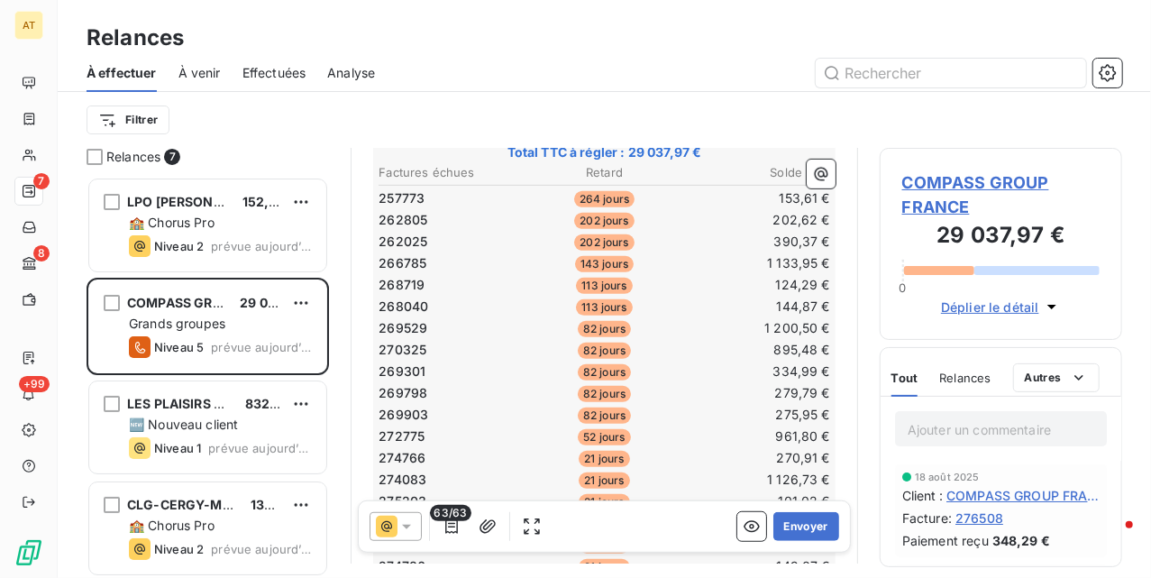
scroll to position [362, 0]
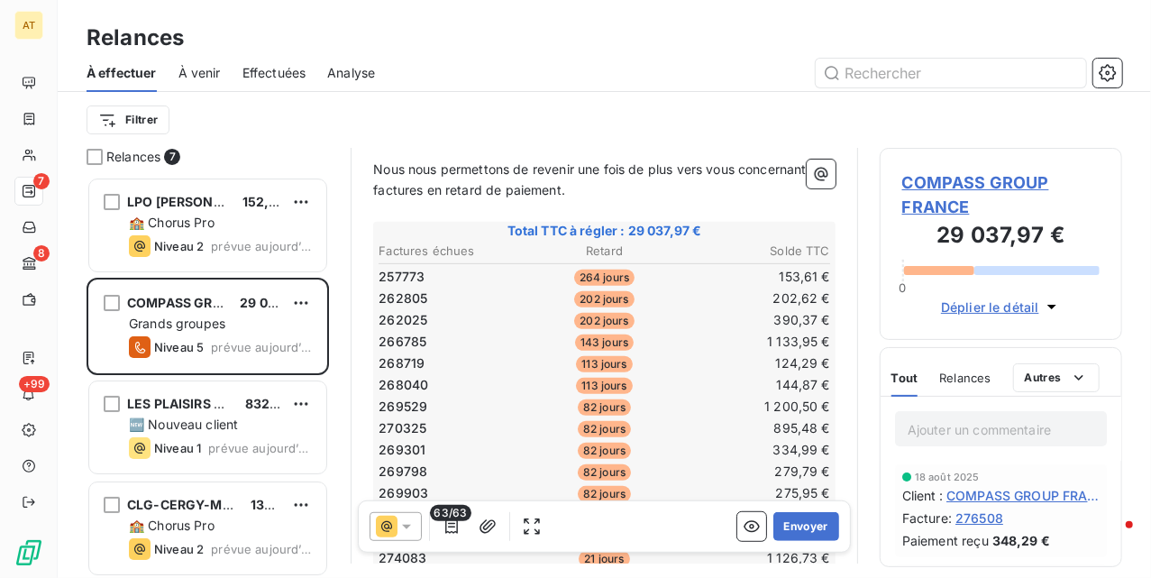
click at [386, 272] on span "257773" at bounding box center [402, 277] width 46 height 18
copy span "257773"
click at [400, 293] on span "262805" at bounding box center [403, 298] width 49 height 18
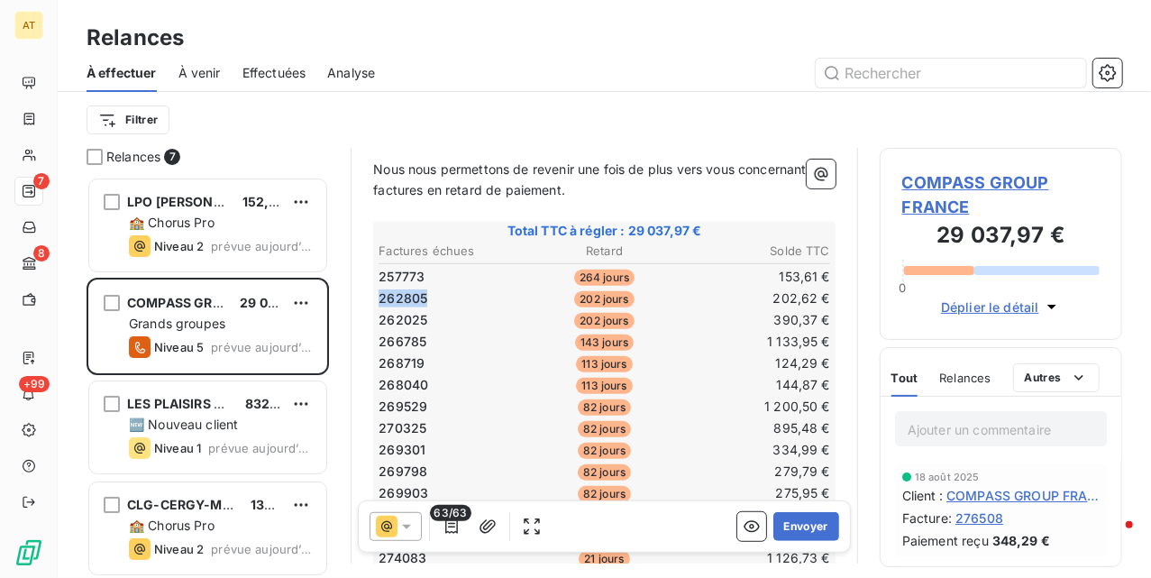
click at [400, 293] on span "262805" at bounding box center [403, 298] width 49 height 18
drag, startPoint x: 404, startPoint y: 297, endPoint x: 431, endPoint y: 297, distance: 27.0
click at [406, 297] on span "262805" at bounding box center [403, 298] width 49 height 18
drag, startPoint x: 431, startPoint y: 297, endPoint x: 420, endPoint y: 292, distance: 11.7
click at [429, 297] on td "262805" at bounding box center [453, 298] width 150 height 20
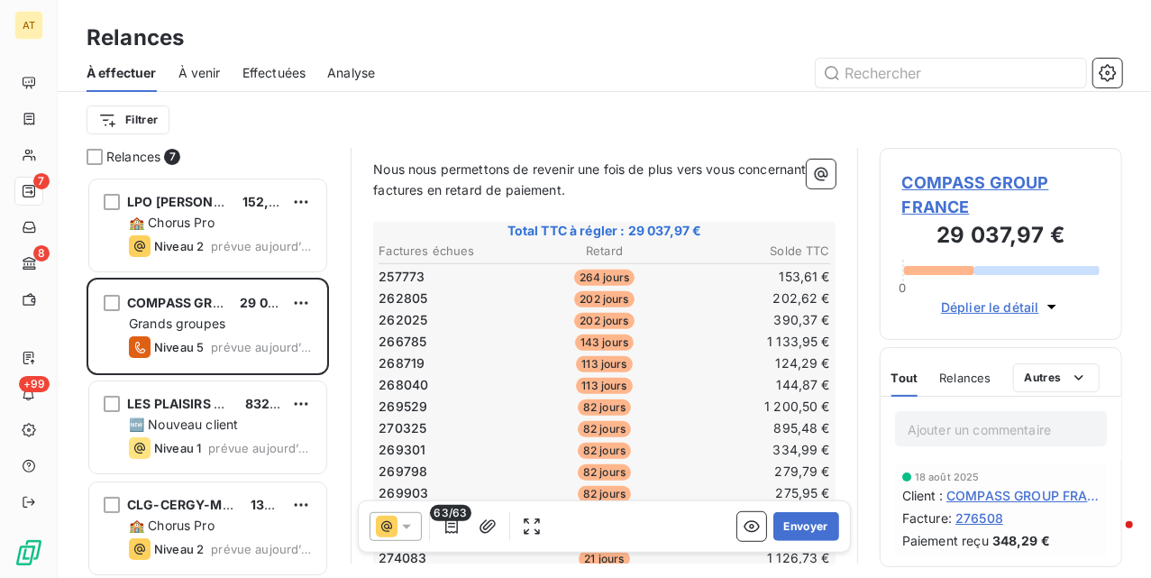
click at [397, 299] on span "262805" at bounding box center [403, 298] width 49 height 18
copy span "262805"
drag, startPoint x: 398, startPoint y: 299, endPoint x: 507, endPoint y: 256, distance: 116.5
click at [395, 307] on tbody "257773 264 jours 153,61 € 262805 202 jours 202,62 € 262025 202 jours 390,37 € 2…" at bounding box center [604, 501] width 453 height 479
click at [398, 297] on span "262805" at bounding box center [403, 298] width 49 height 18
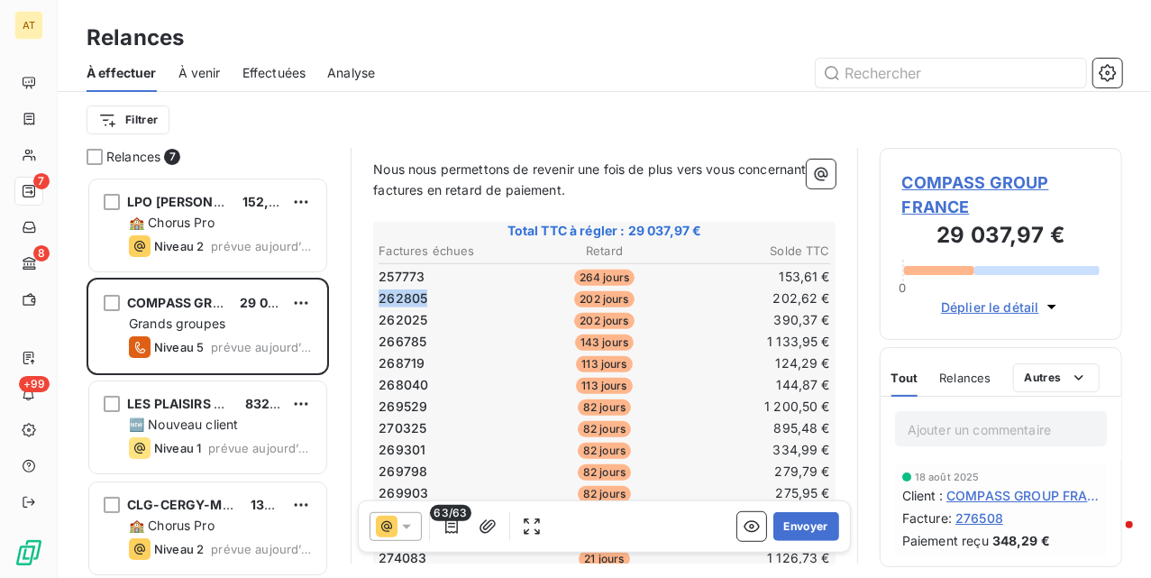
copy span "262805"
drag, startPoint x: 398, startPoint y: 297, endPoint x: 435, endPoint y: 268, distance: 46.2
click at [390, 304] on span "262805" at bounding box center [403, 298] width 49 height 18
click at [402, 315] on span "262025" at bounding box center [403, 320] width 49 height 18
copy span "262025"
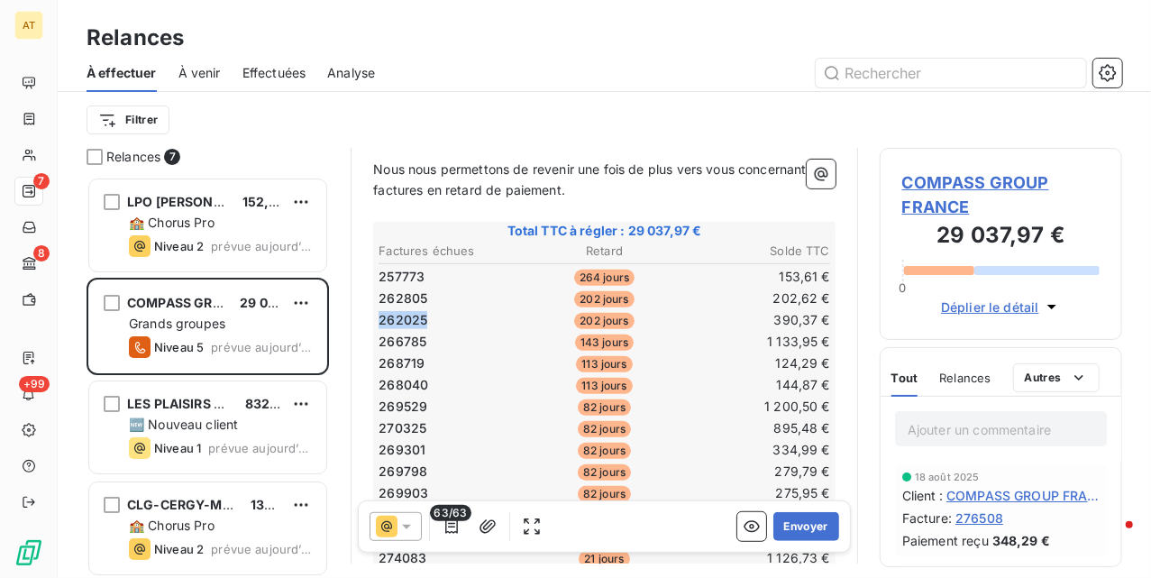
click at [402, 315] on span "262025" at bounding box center [403, 320] width 49 height 18
click at [404, 336] on span "266785" at bounding box center [403, 342] width 48 height 18
copy span "266785"
click at [404, 336] on span "266785" at bounding box center [403, 342] width 48 height 18
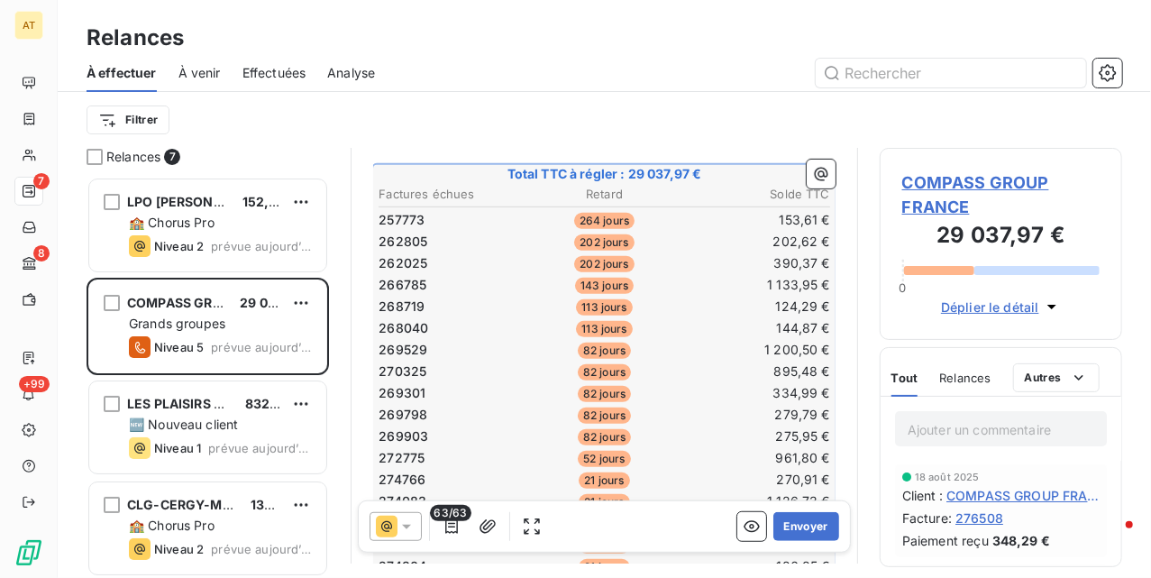
scroll to position [481, 0]
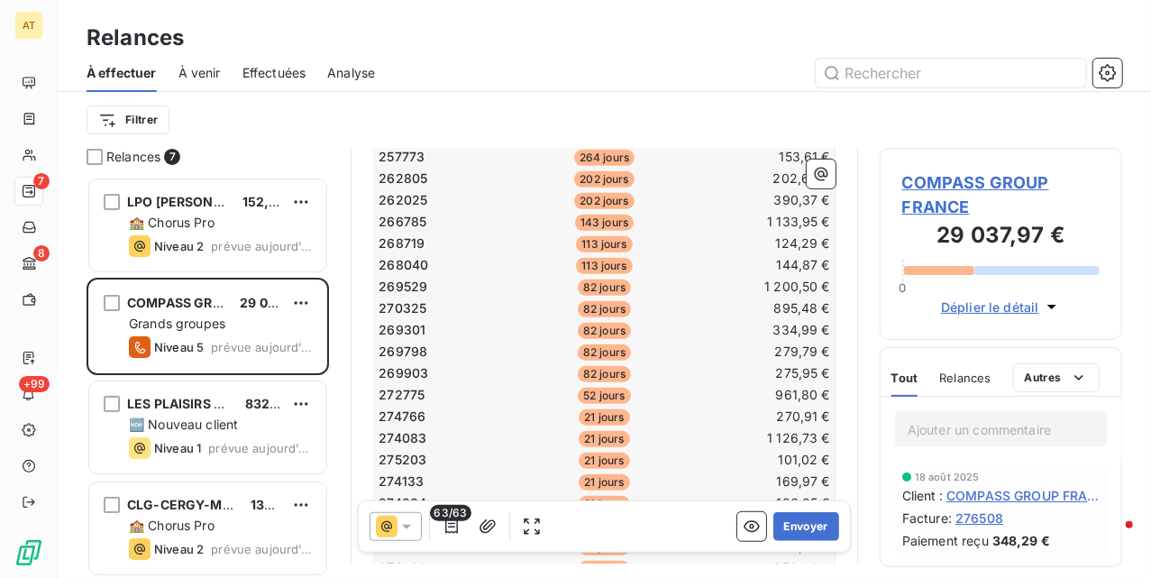
click at [416, 243] on span "268719" at bounding box center [402, 243] width 46 height 18
copy span "268719"
click at [416, 243] on span "268719" at bounding box center [402, 243] width 46 height 18
click at [408, 256] on span "268040" at bounding box center [404, 265] width 50 height 18
copy span "268040"
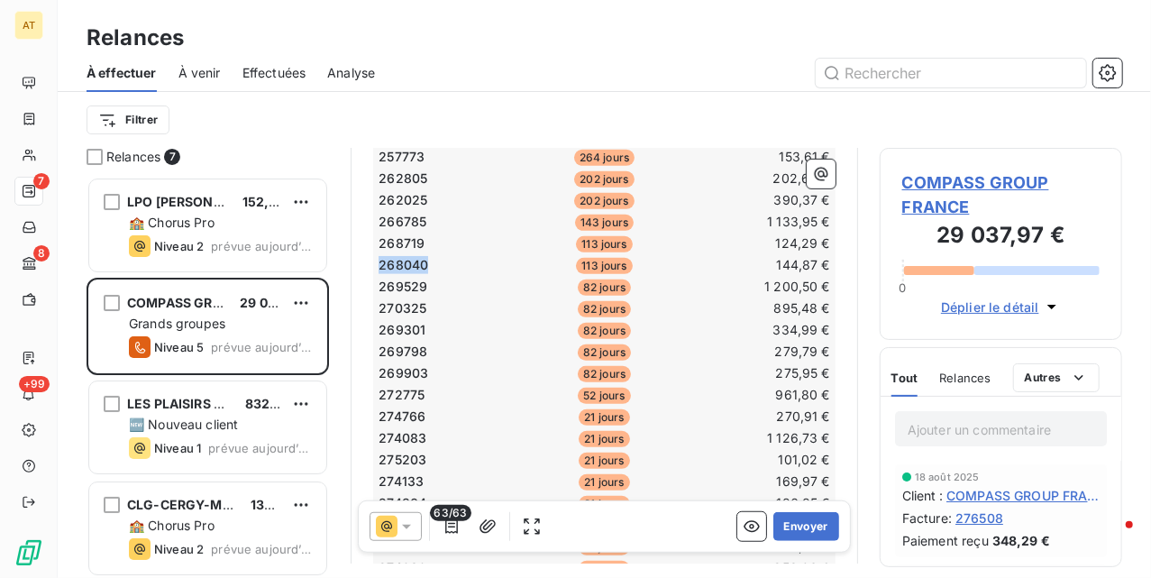
click at [415, 256] on span "268040" at bounding box center [404, 265] width 50 height 18
click at [408, 279] on span "269529" at bounding box center [403, 287] width 49 height 18
copy span "269529"
click at [411, 278] on span "269529" at bounding box center [403, 287] width 49 height 18
click at [405, 300] on span "270325" at bounding box center [403, 308] width 48 height 18
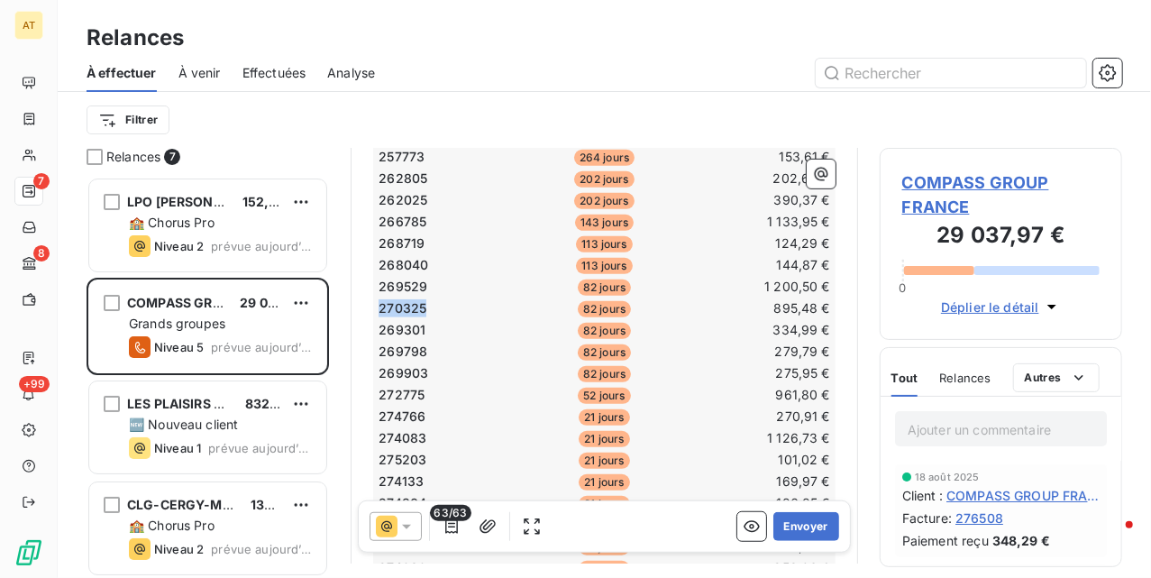
copy span "270325"
click at [405, 300] on span "270325" at bounding box center [403, 308] width 48 height 18
click at [459, 261] on td "268040" at bounding box center [453, 265] width 150 height 20
click at [408, 311] on td "270325" at bounding box center [453, 308] width 150 height 20
click at [411, 311] on td "270325" at bounding box center [453, 308] width 150 height 20
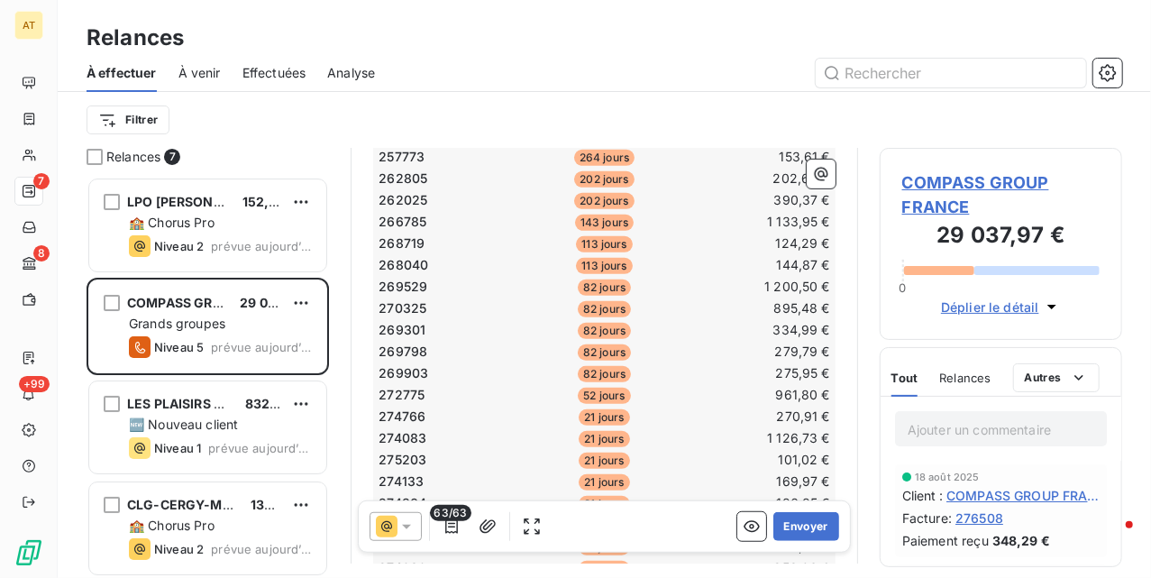
click at [416, 325] on span "269301" at bounding box center [402, 330] width 47 height 18
copy span "269301"
click at [416, 325] on span "269301" at bounding box center [402, 330] width 47 height 18
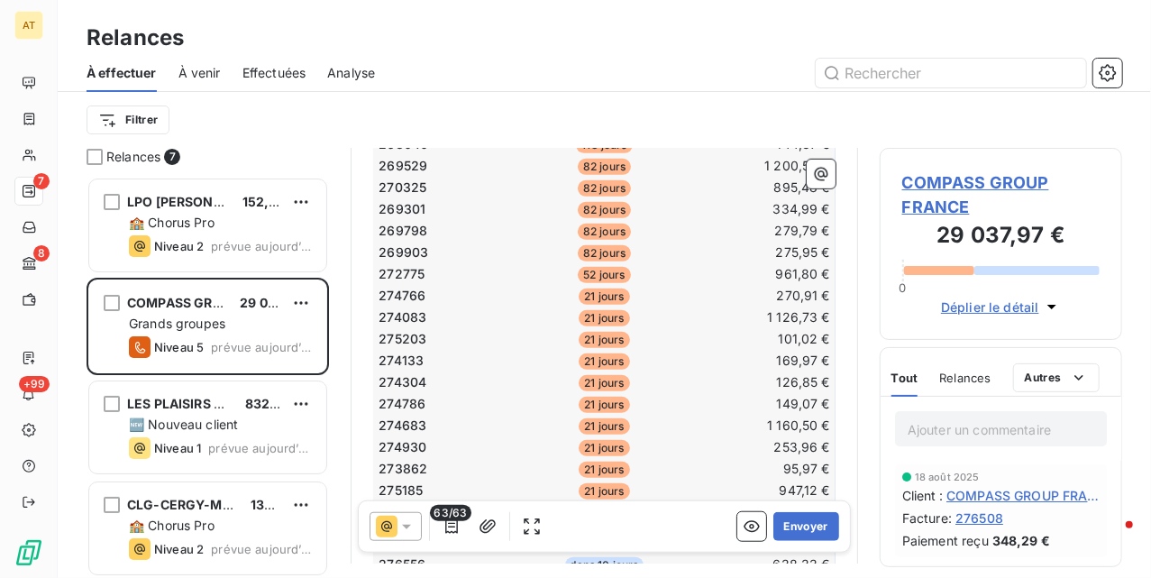
click at [408, 228] on span "269798" at bounding box center [403, 231] width 49 height 18
click at [407, 227] on span "269798" at bounding box center [403, 231] width 49 height 18
click at [416, 245] on span "269903" at bounding box center [404, 252] width 50 height 18
click at [400, 265] on span "272775" at bounding box center [402, 274] width 46 height 18
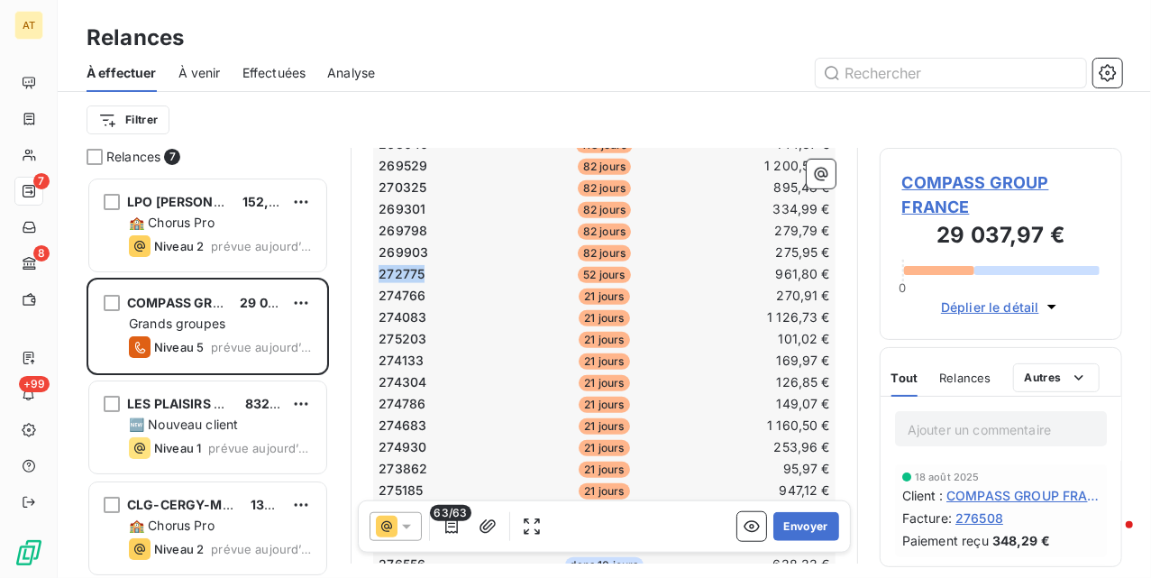
click at [398, 265] on span "272775" at bounding box center [402, 274] width 46 height 18
click at [408, 287] on span "274766" at bounding box center [402, 296] width 47 height 18
click at [409, 308] on span "274083" at bounding box center [403, 317] width 48 height 18
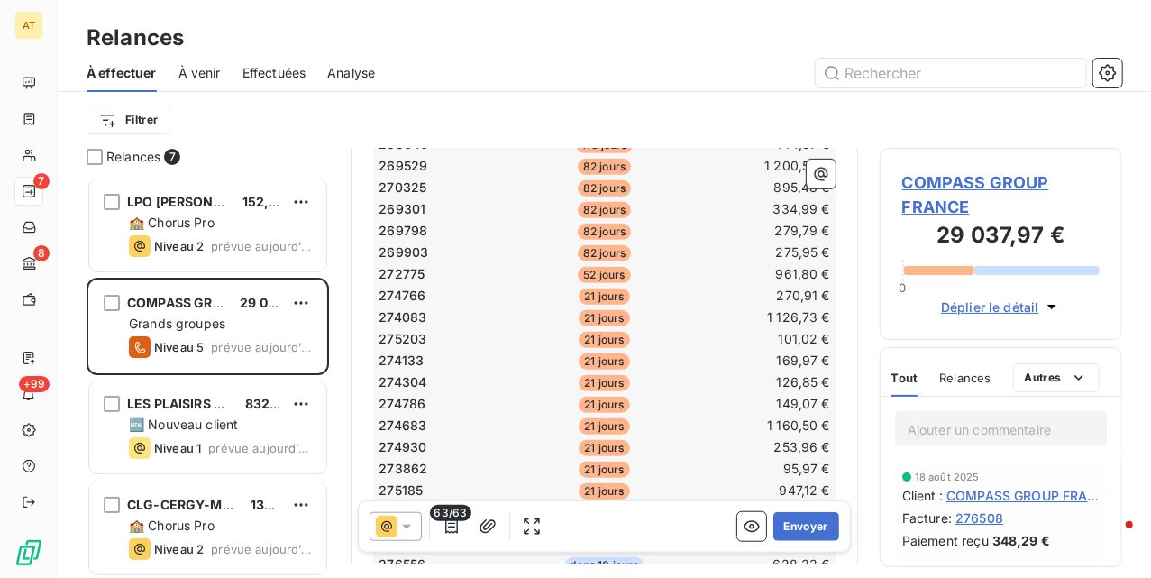
click at [412, 330] on span "275203" at bounding box center [403, 339] width 48 height 18
click at [394, 352] on span "274133" at bounding box center [401, 361] width 45 height 18
drag, startPoint x: 394, startPoint y: 346, endPoint x: 463, endPoint y: 224, distance: 140.9
click at [393, 352] on span "274133" at bounding box center [401, 361] width 45 height 18
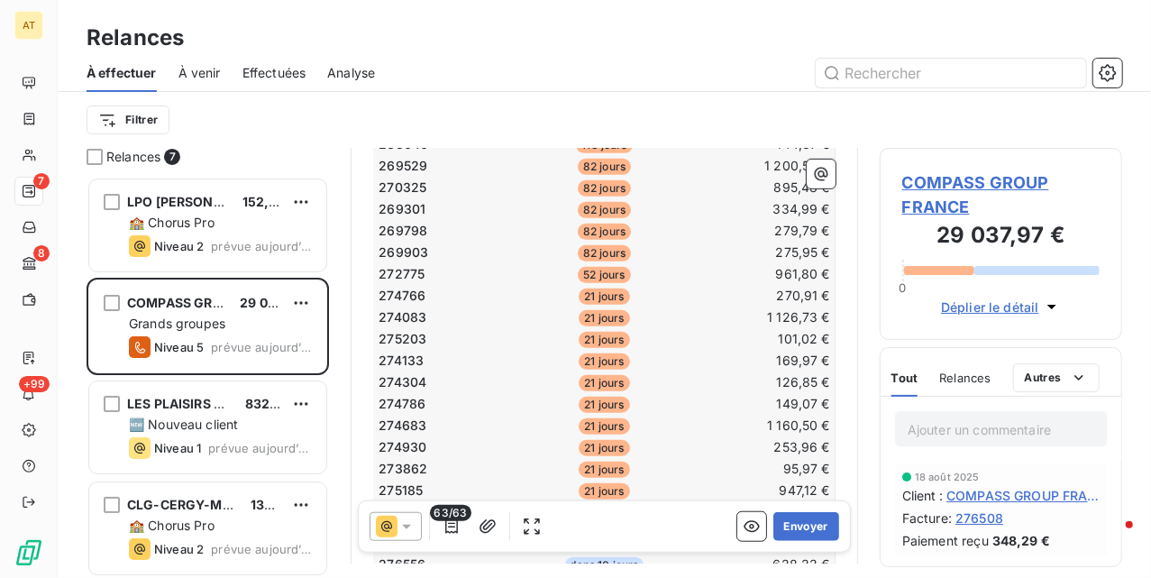
click at [412, 373] on span "274304" at bounding box center [403, 382] width 48 height 18
click at [496, 416] on td "274683" at bounding box center [453, 426] width 150 height 20
click at [401, 373] on span "274304" at bounding box center [403, 382] width 48 height 18
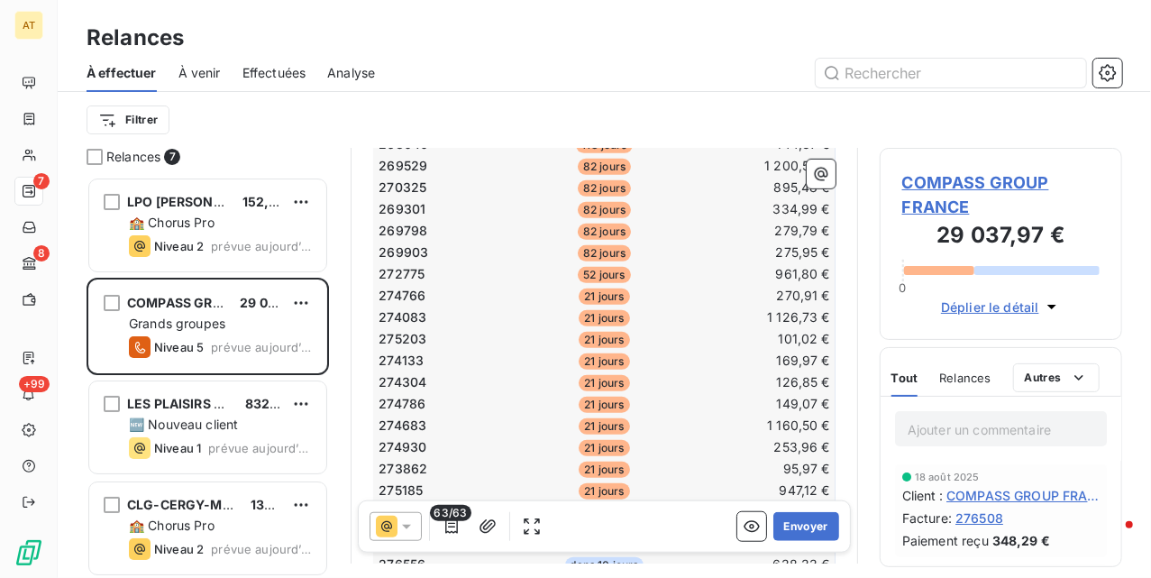
click at [401, 373] on span "274304" at bounding box center [403, 382] width 48 height 18
click at [400, 373] on span "274304" at bounding box center [403, 382] width 48 height 18
click at [401, 395] on span "274786" at bounding box center [402, 404] width 47 height 18
click at [495, 329] on td "275203" at bounding box center [453, 339] width 150 height 20
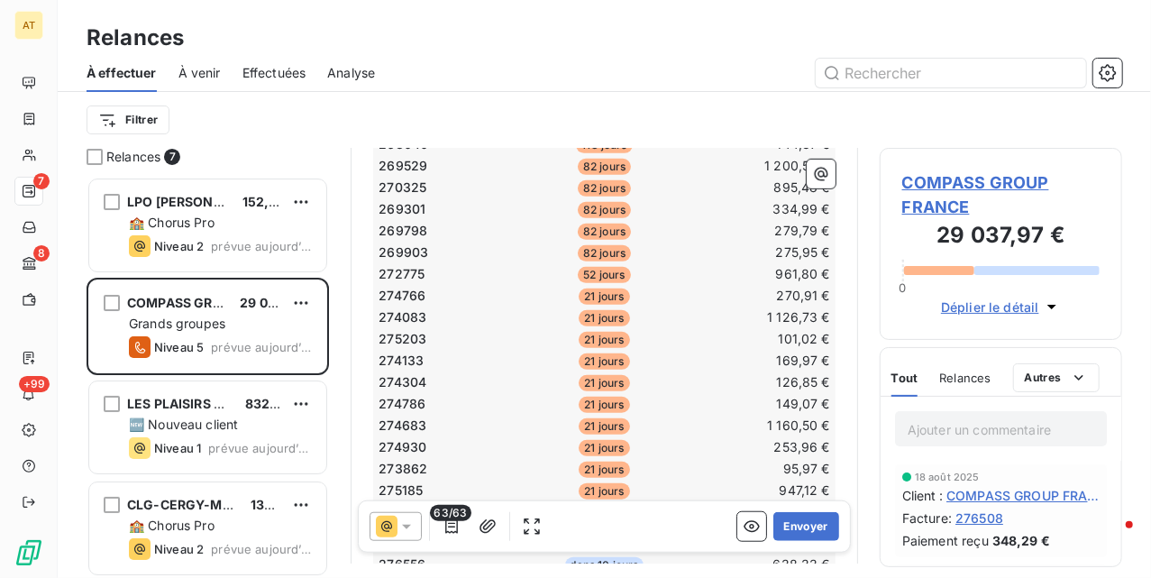
click at [398, 416] on span "274683" at bounding box center [403, 425] width 48 height 18
click at [401, 416] on span "274683" at bounding box center [403, 425] width 48 height 18
click at [474, 310] on td "274083" at bounding box center [453, 317] width 150 height 20
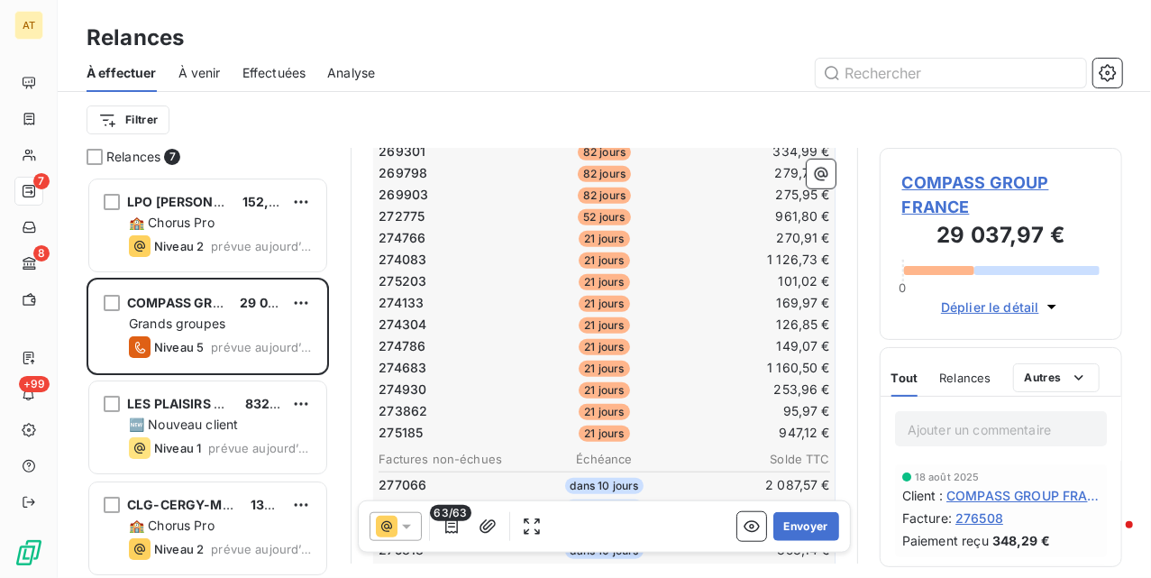
scroll to position [722, 0]
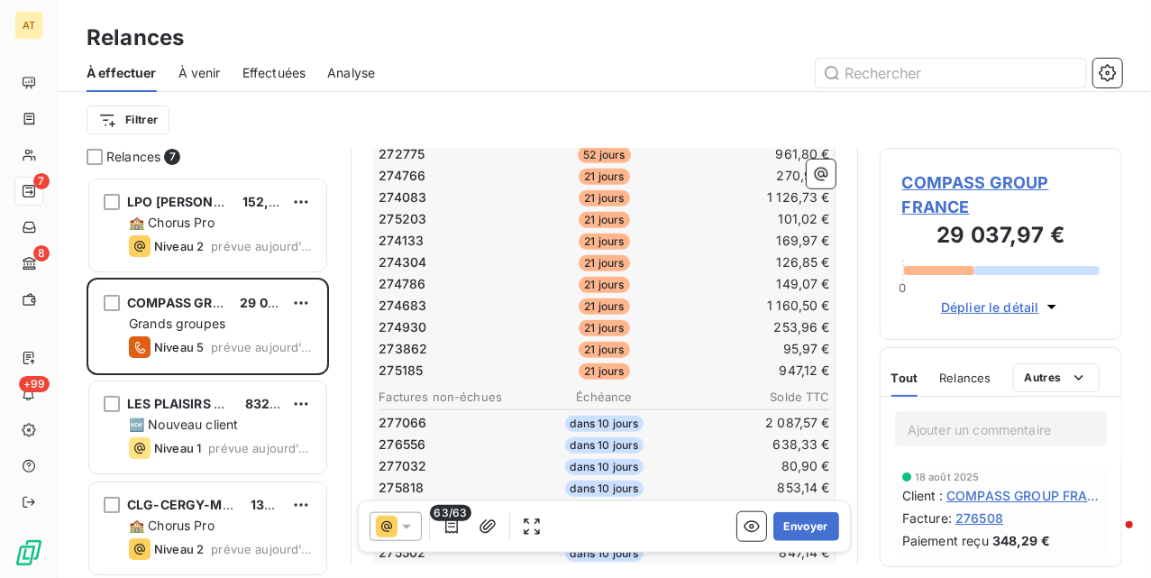
click at [389, 318] on span "274930" at bounding box center [403, 327] width 48 height 18
click at [406, 318] on span "274930" at bounding box center [403, 327] width 48 height 18
click at [454, 319] on td "274930" at bounding box center [453, 327] width 150 height 20
click at [408, 340] on span "273862" at bounding box center [403, 349] width 49 height 18
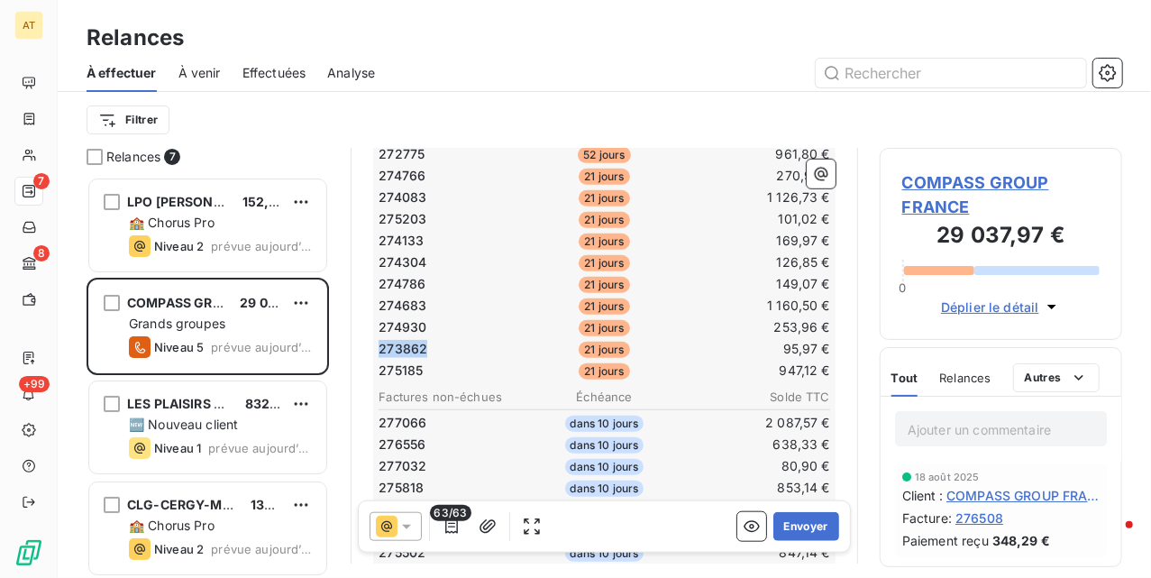
click at [408, 340] on span "273862" at bounding box center [403, 349] width 49 height 18
click at [480, 339] on td "273862" at bounding box center [453, 349] width 150 height 20
click at [390, 362] on span "275185" at bounding box center [401, 371] width 44 height 18
click at [388, 364] on span "275185" at bounding box center [401, 371] width 44 height 18
click at [389, 362] on span "275185" at bounding box center [401, 371] width 44 height 18
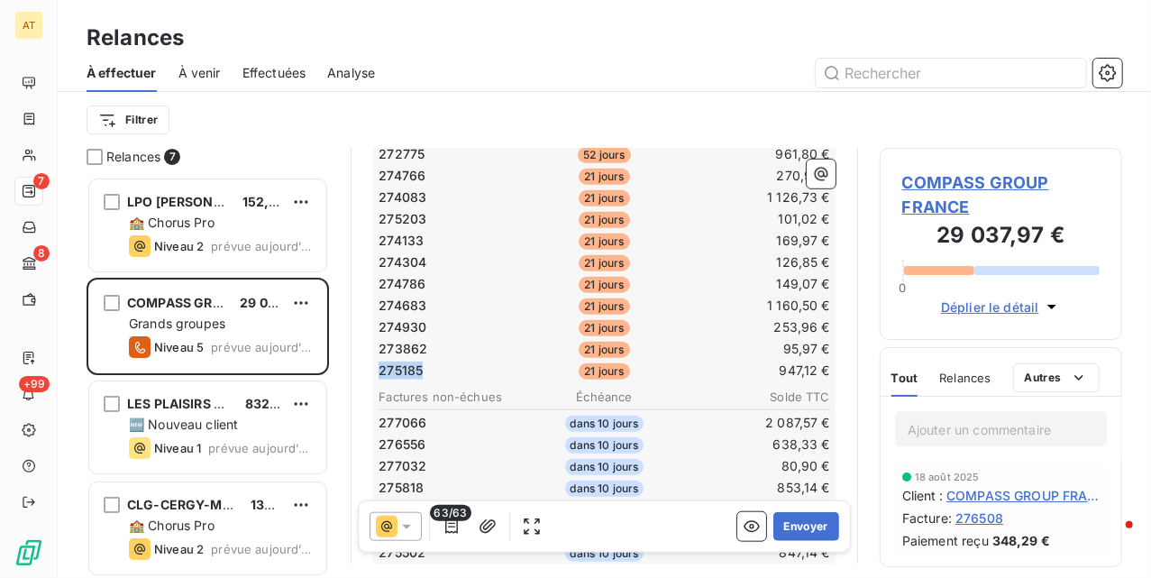
click at [389, 362] on span "275185" at bounding box center [401, 371] width 44 height 18
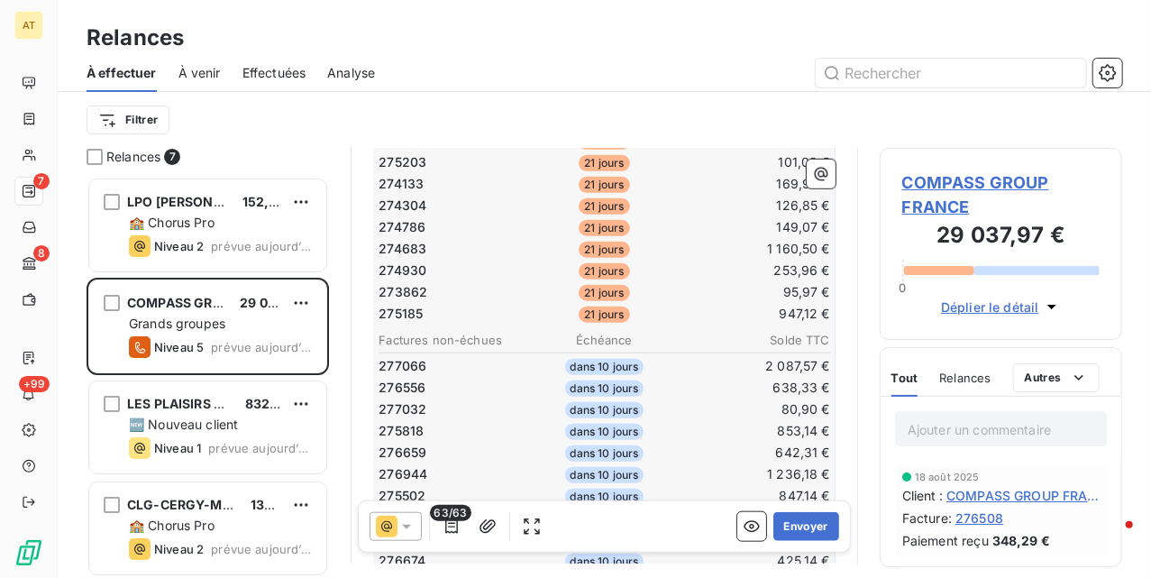
scroll to position [842, 0]
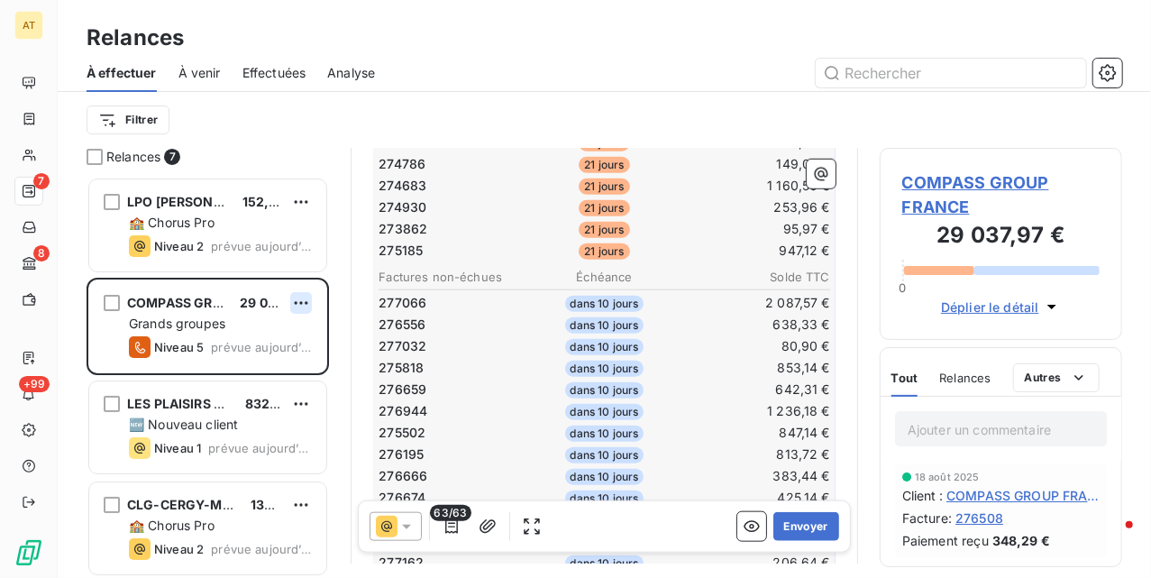
click at [297, 299] on html "AT 7 8 +99 Relances À effectuer À venir Effectuées Analyse Filtrer Relances 7 L…" at bounding box center [575, 289] width 1151 height 578
click at [292, 336] on div "Replanifier cette action" at bounding box center [222, 339] width 161 height 29
select select "7"
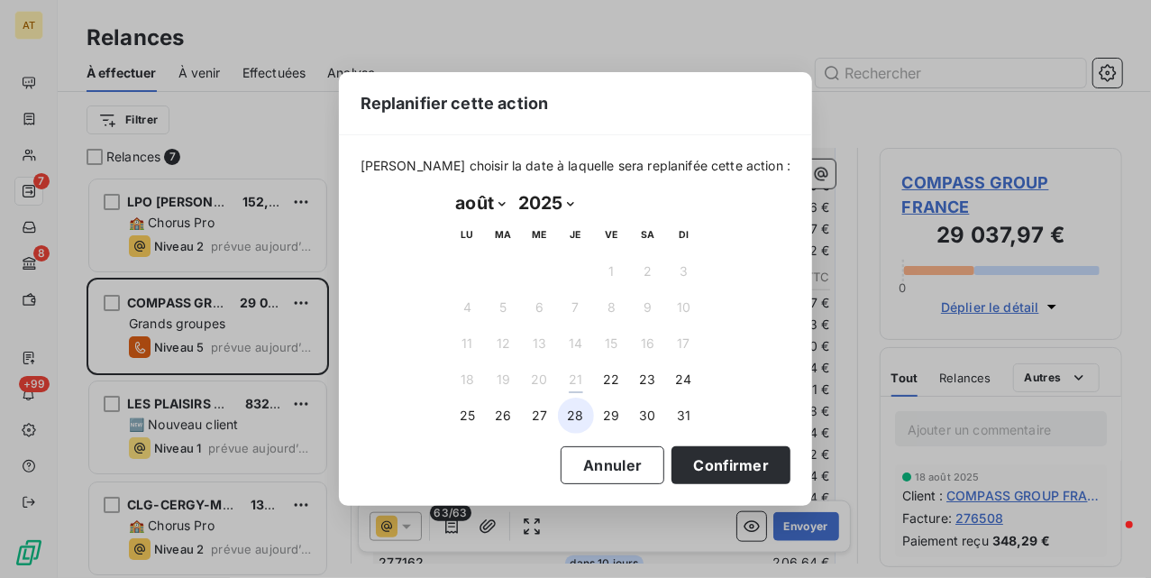
click at [579, 416] on button "28" at bounding box center [576, 416] width 36 height 36
click at [689, 454] on button "Confirmer" at bounding box center [731, 465] width 119 height 38
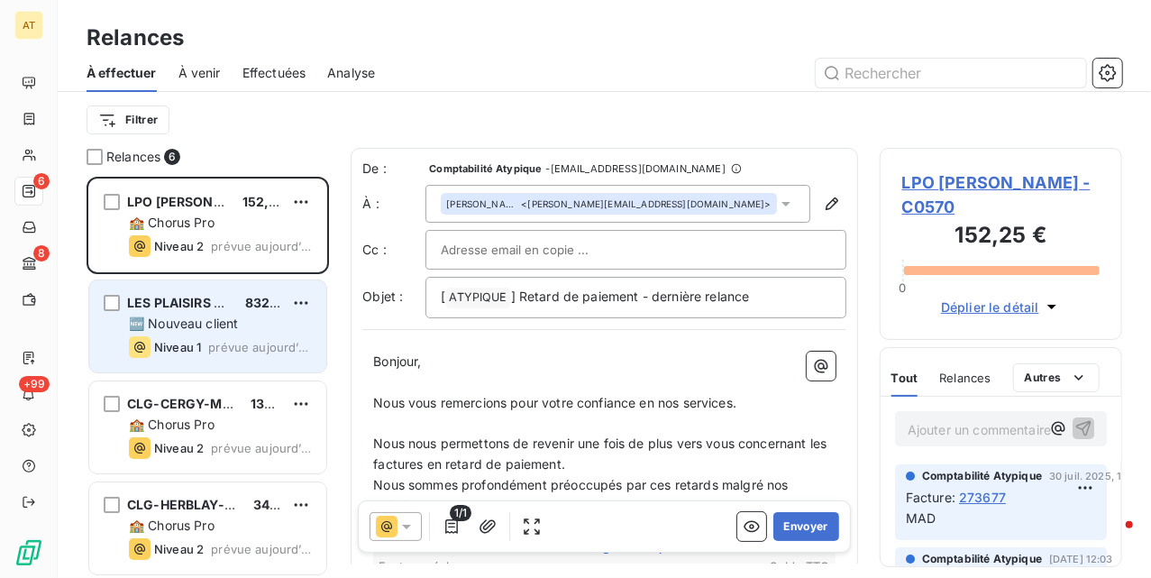
click at [182, 325] on span "🆕 Nouveau client" at bounding box center [183, 323] width 109 height 15
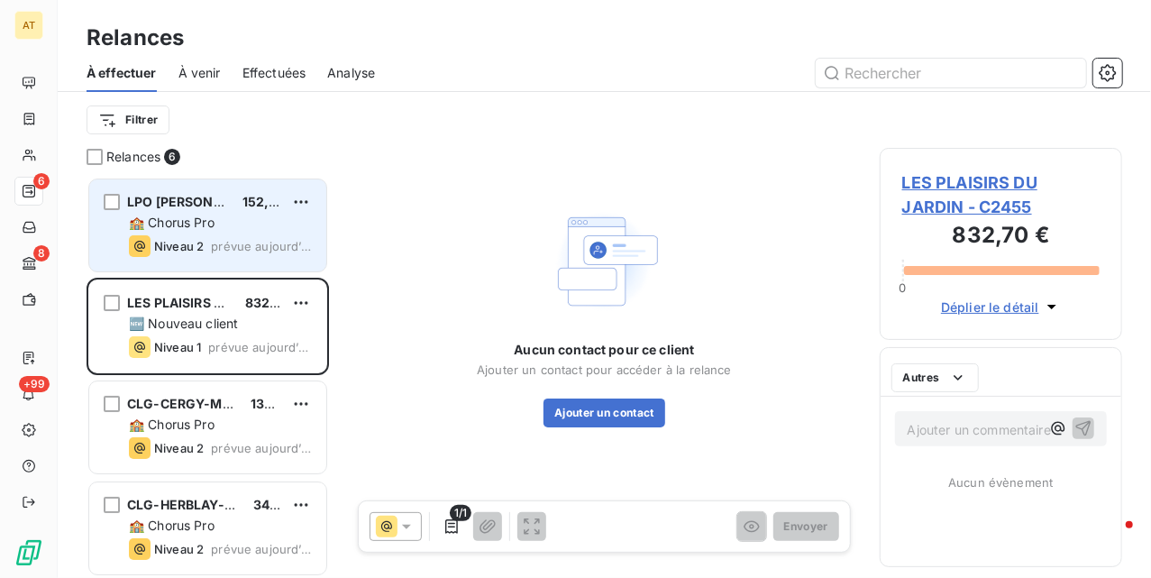
click at [188, 202] on span "LPO [PERSON_NAME]" at bounding box center [195, 201] width 137 height 15
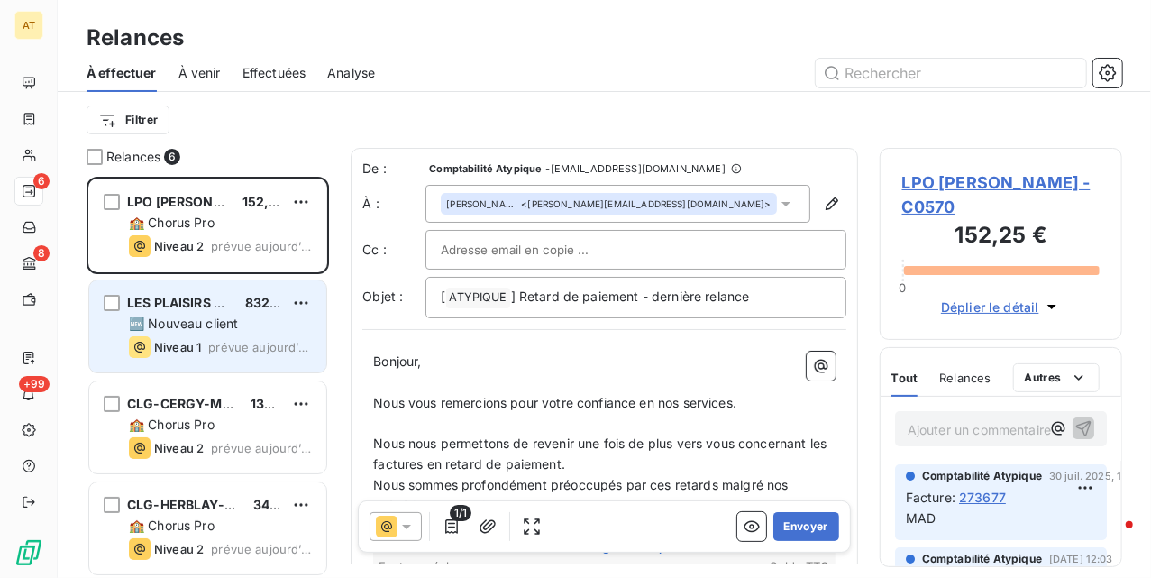
click at [215, 339] on div "Niveau 1 prévue aujourd’hui" at bounding box center [220, 347] width 183 height 22
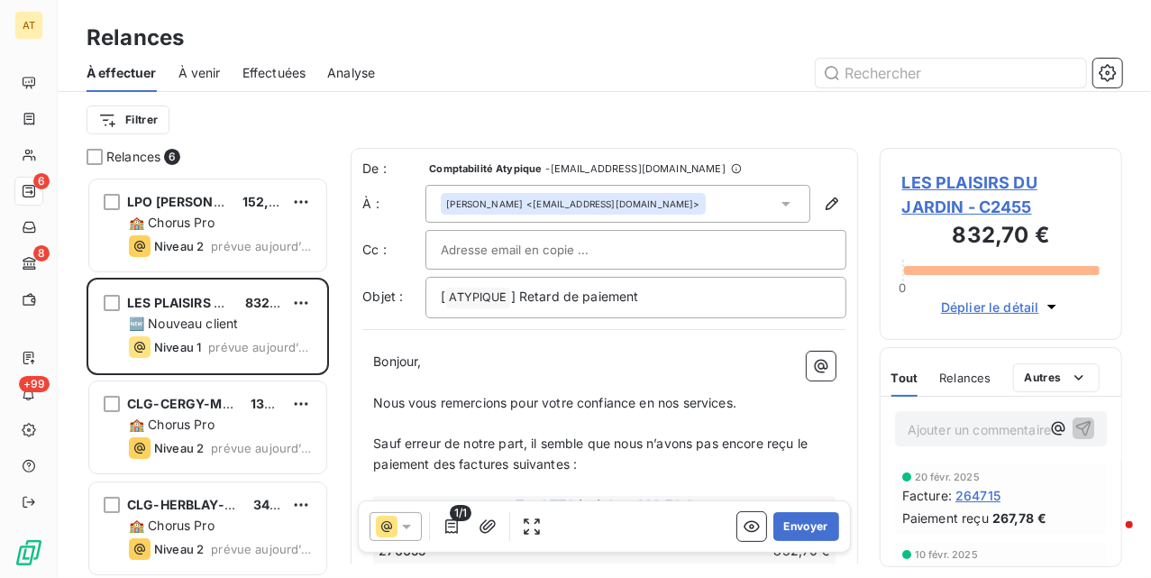
click at [1015, 180] on span "LES PLAISIRS DU JARDIN - C2455" at bounding box center [1000, 194] width 197 height 49
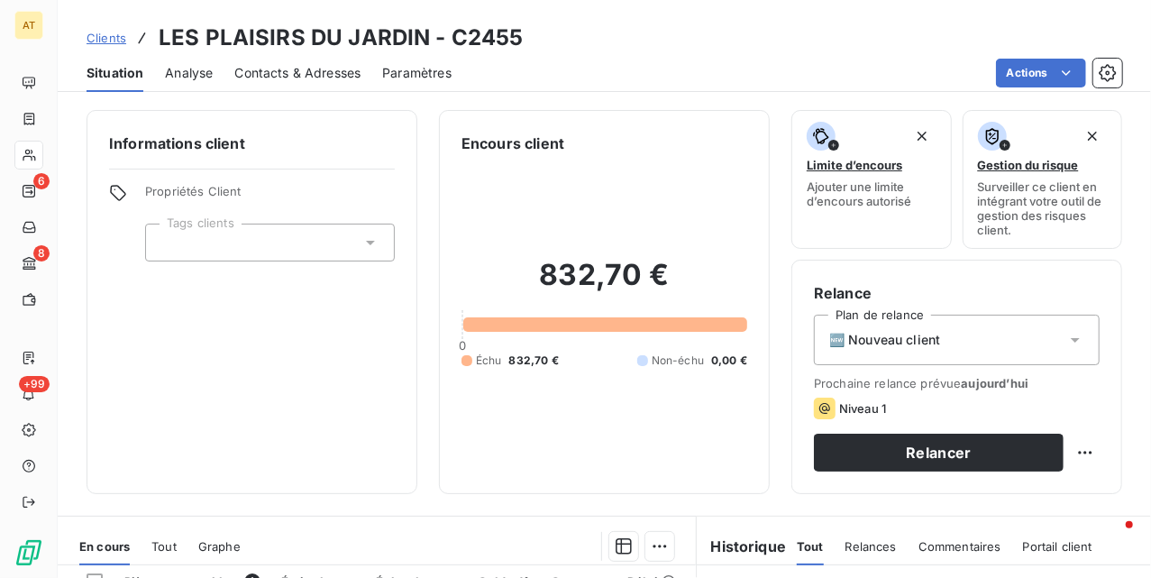
click at [465, 48] on h3 "LES PLAISIRS DU JARDIN - C2455" at bounding box center [341, 38] width 365 height 32
click at [271, 247] on div at bounding box center [270, 243] width 250 height 38
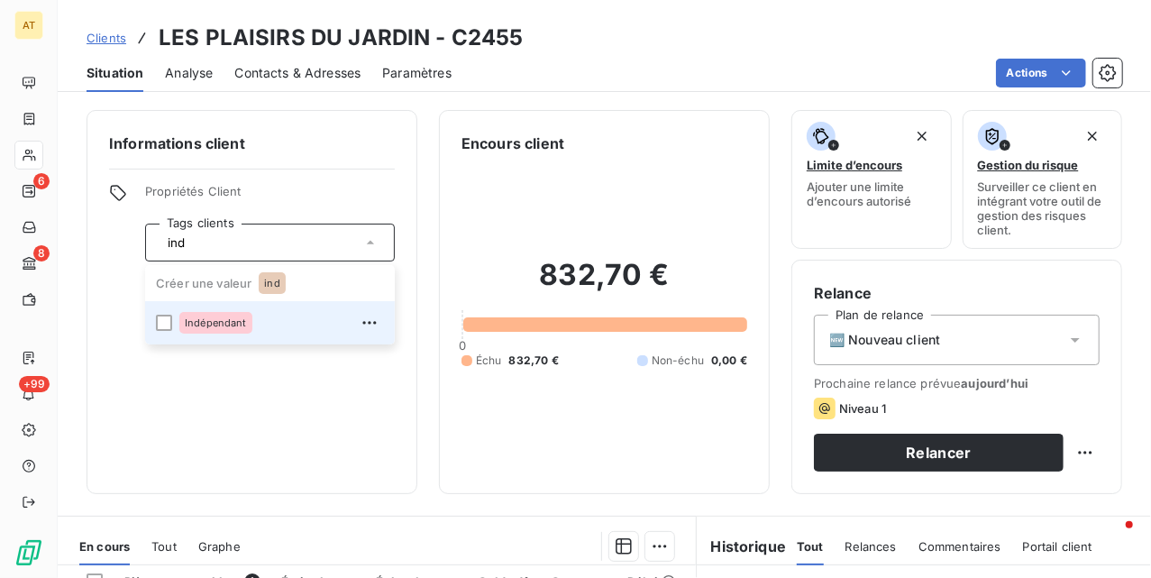
drag, startPoint x: 218, startPoint y: 318, endPoint x: 218, endPoint y: 373, distance: 55.0
click at [218, 319] on span "Indépendant" at bounding box center [216, 322] width 62 height 11
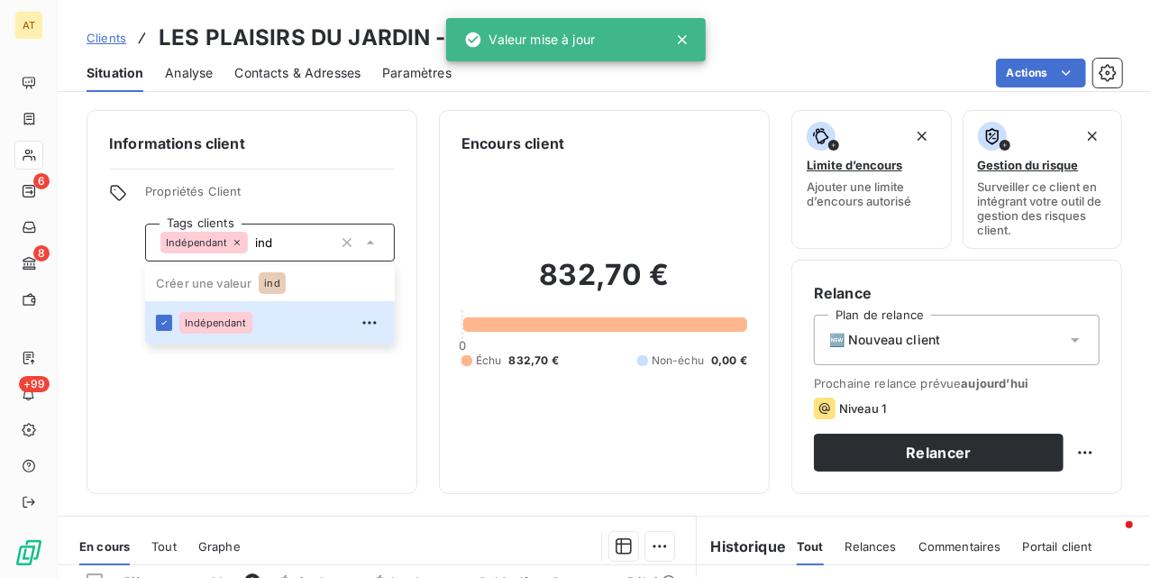
type input "ind"
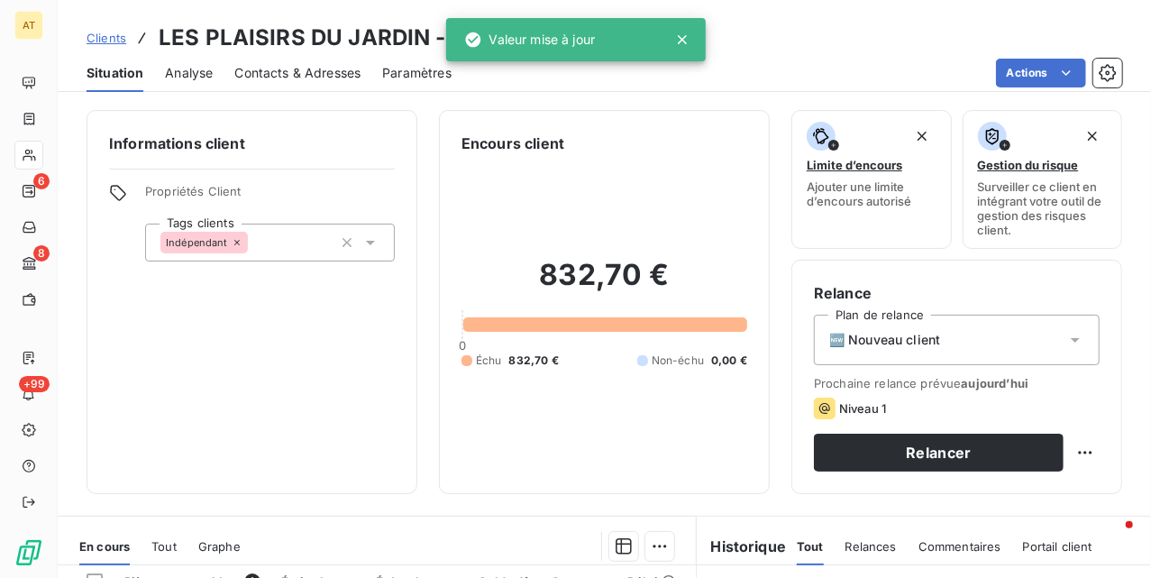
click at [231, 405] on div "Informations client Propriétés Client Tags clients Indépendant ind" at bounding box center [252, 302] width 331 height 384
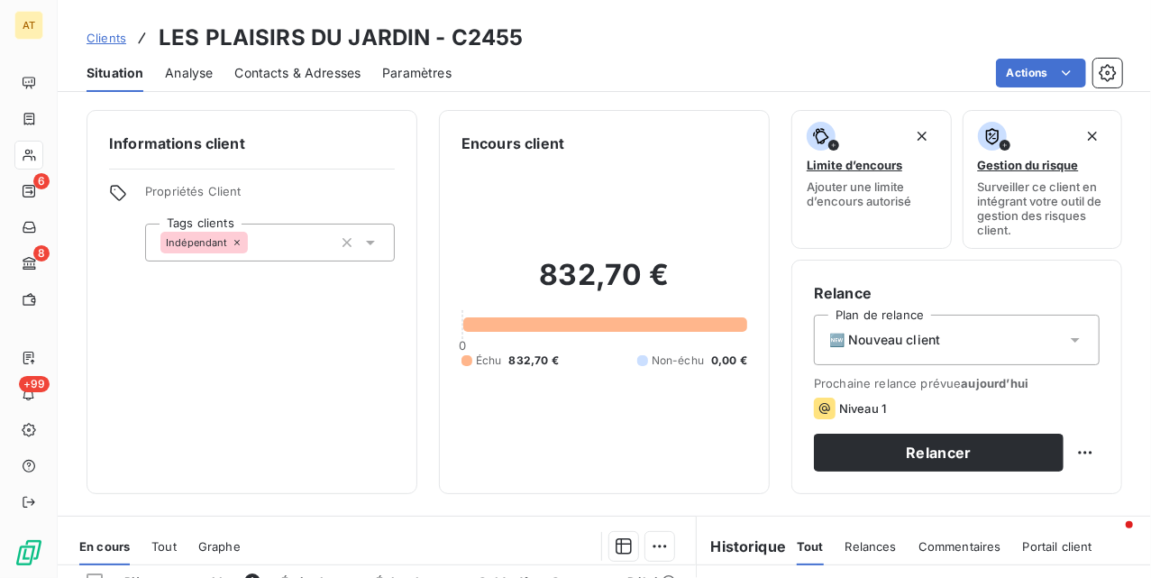
click at [249, 397] on div "Informations client Propriétés Client Tags clients Indépendant ind" at bounding box center [252, 302] width 331 height 384
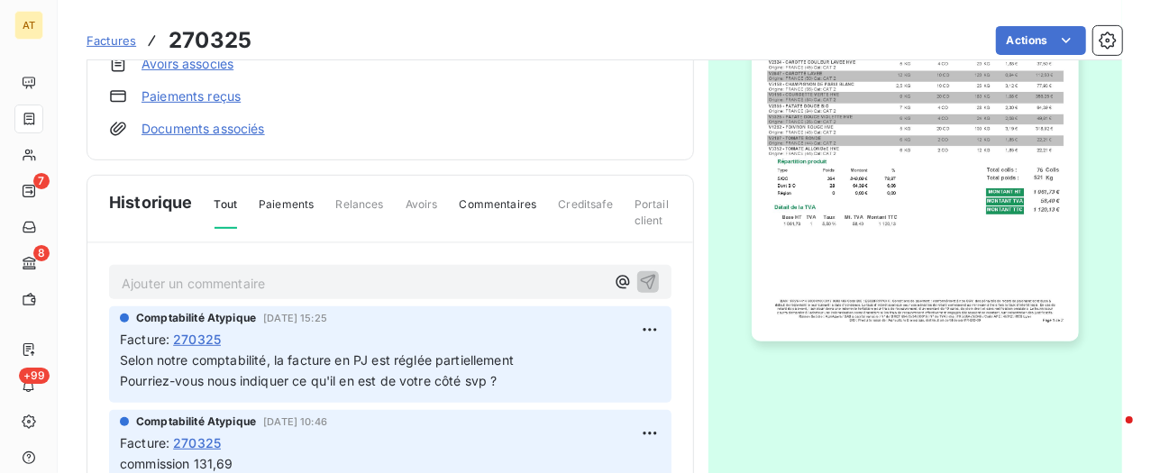
scroll to position [405, 0]
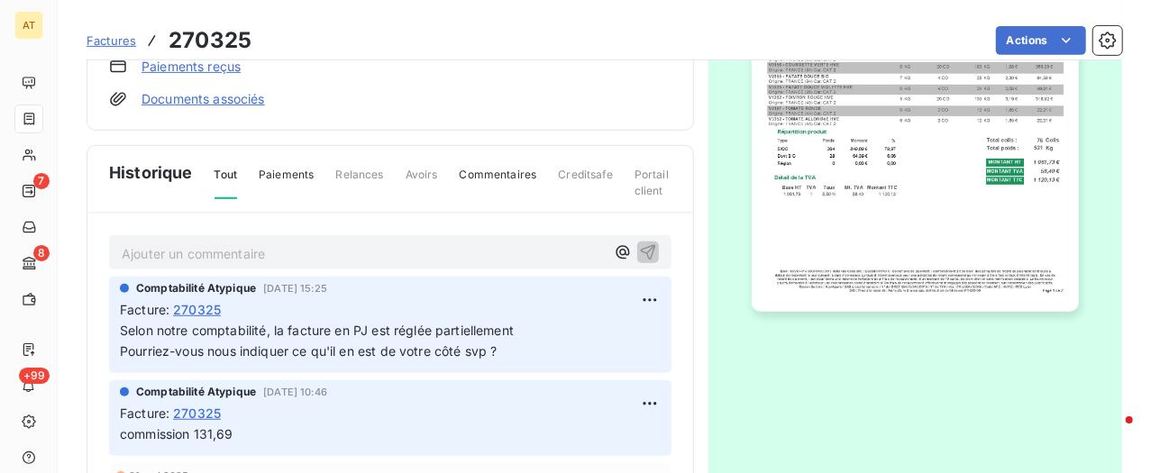
click at [250, 243] on p "Ajouter un commentaire ﻿" at bounding box center [363, 254] width 483 height 23
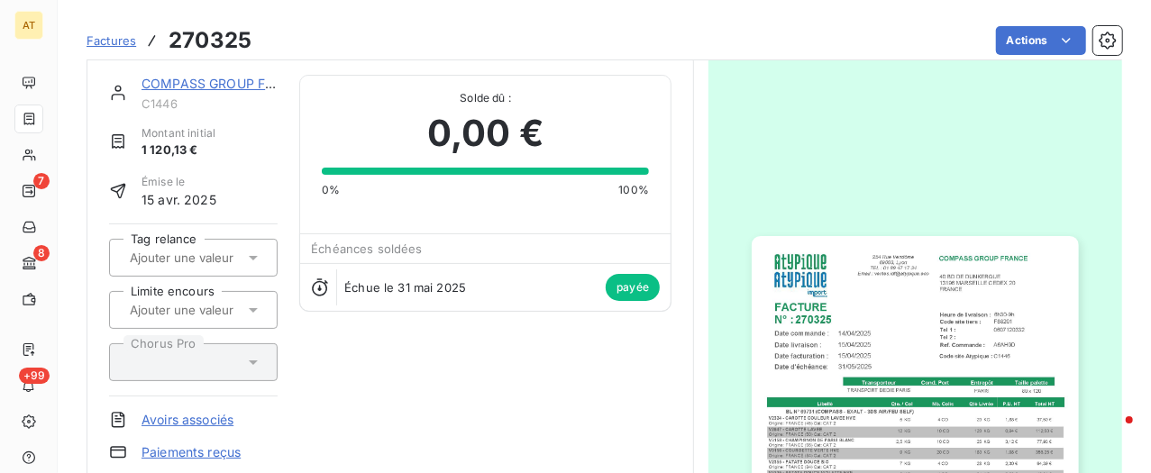
scroll to position [0, 0]
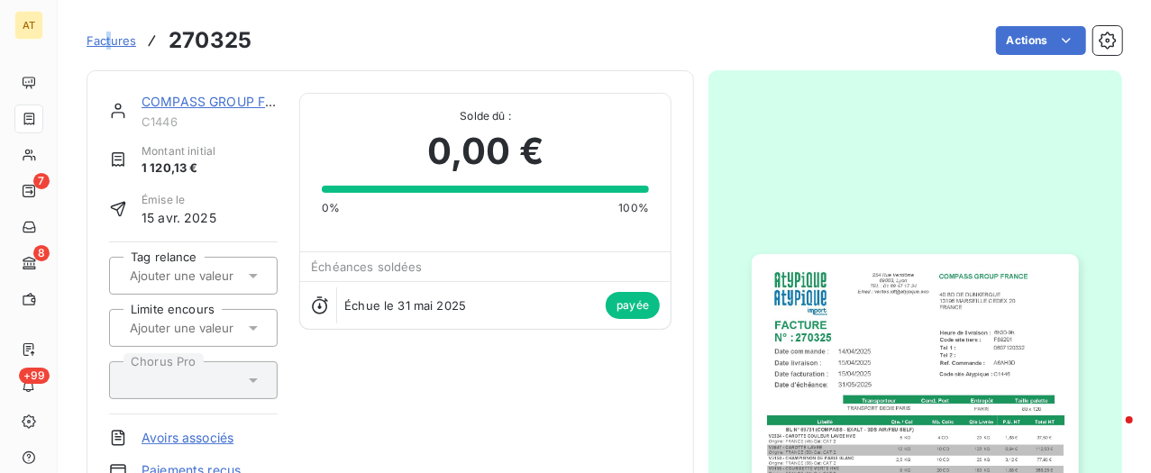
drag, startPoint x: 108, startPoint y: 29, endPoint x: 144, endPoint y: 30, distance: 36.1
click at [105, 29] on div "Factures 270325" at bounding box center [169, 40] width 165 height 32
click at [138, 43] on div "Factures 270325" at bounding box center [169, 40] width 165 height 32
click at [130, 43] on span "Factures" at bounding box center [112, 40] width 50 height 14
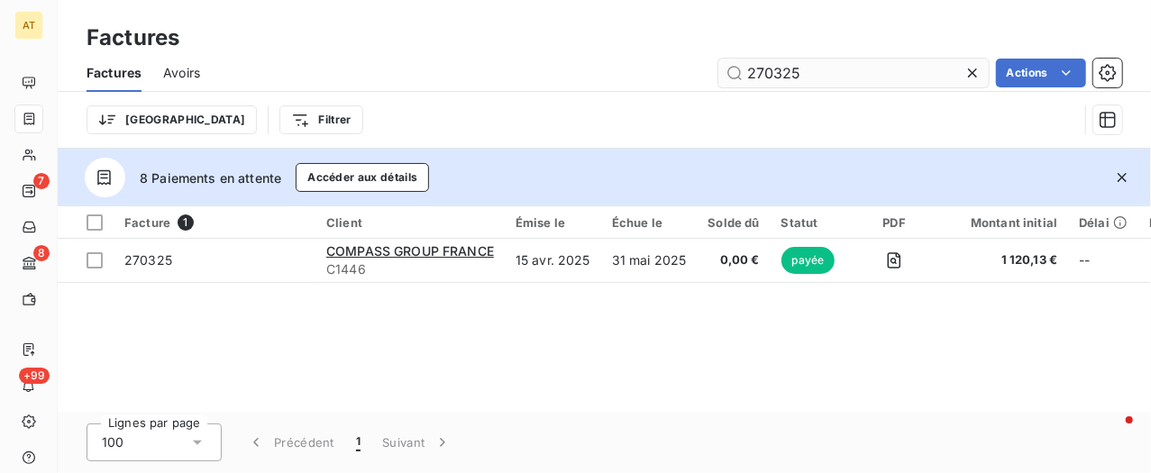
click at [801, 66] on input "270325" at bounding box center [853, 73] width 270 height 29
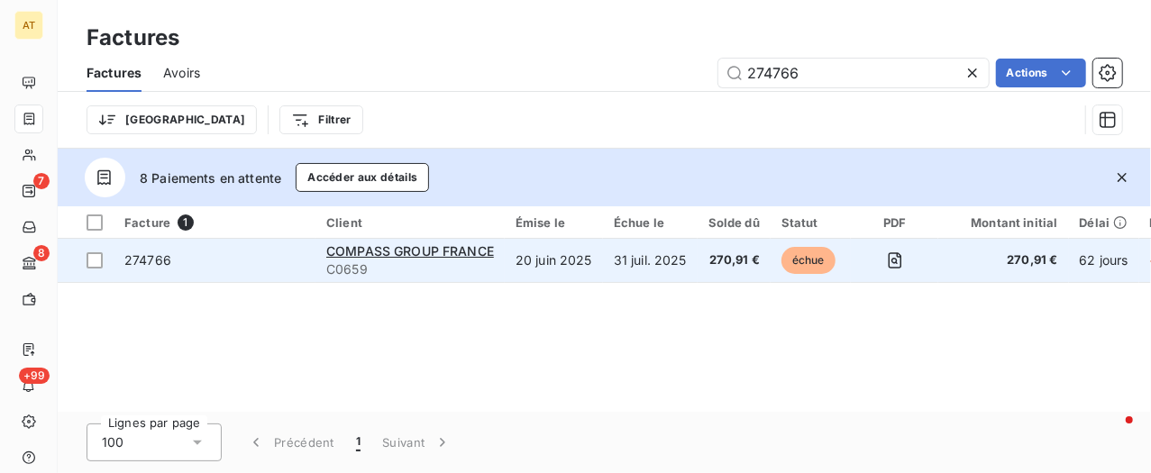
type input "274766"
click at [168, 264] on span "274766" at bounding box center [147, 259] width 47 height 15
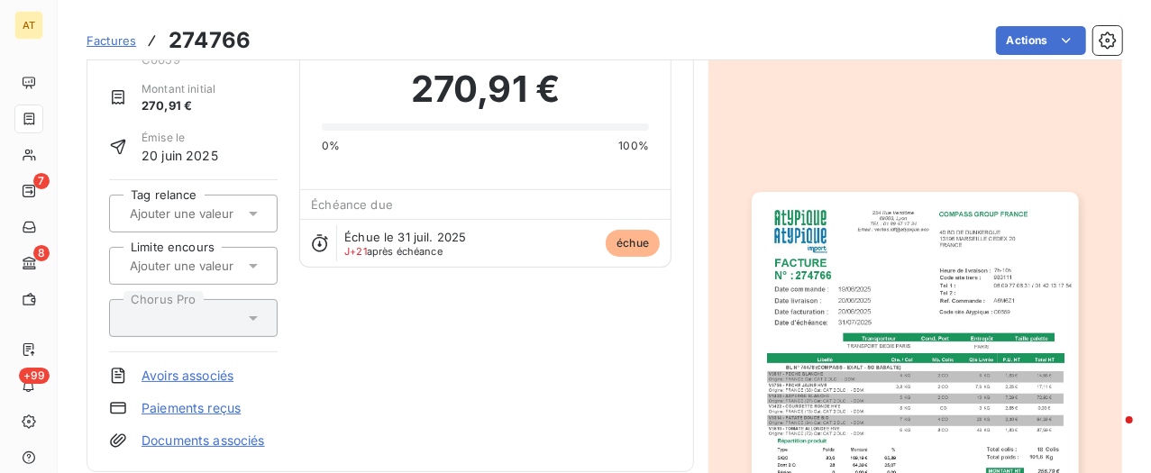
scroll to position [362, 0]
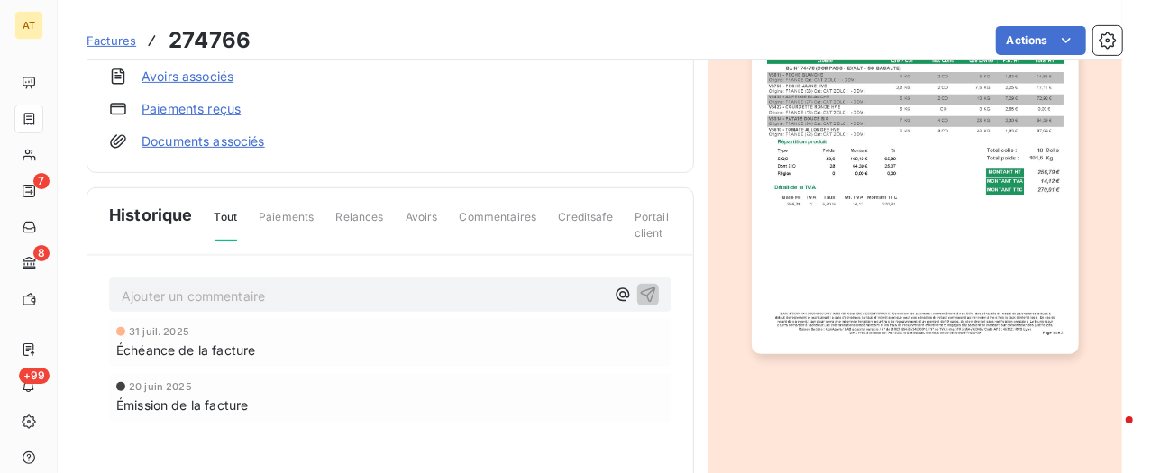
drag, startPoint x: 220, startPoint y: 290, endPoint x: 267, endPoint y: 278, distance: 48.5
click at [218, 290] on p "Ajouter un commentaire ﻿" at bounding box center [363, 296] width 483 height 23
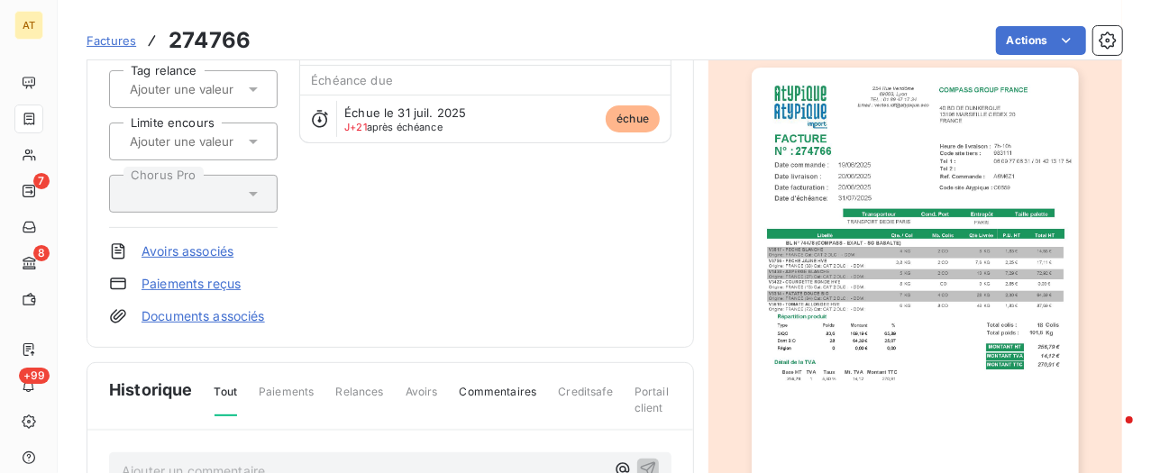
scroll to position [0, 0]
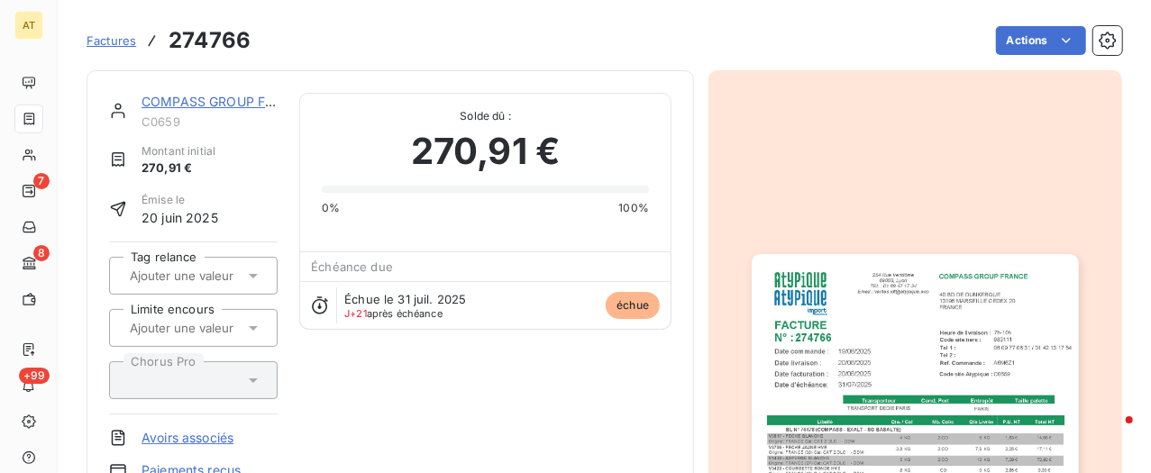
click at [117, 43] on span "Factures" at bounding box center [112, 40] width 50 height 14
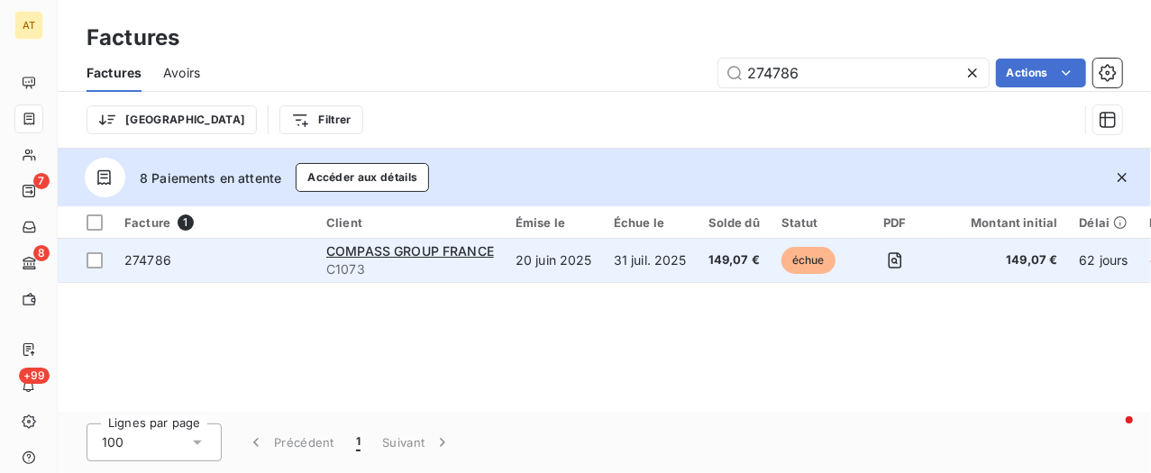
type input "274786"
click at [139, 265] on span "274786" at bounding box center [147, 259] width 47 height 15
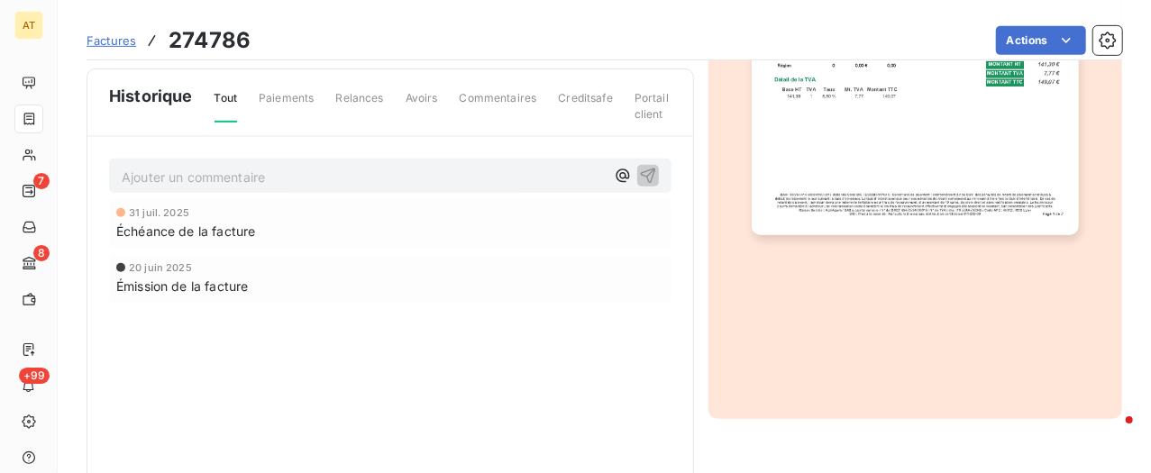
scroll to position [483, 0]
drag, startPoint x: 240, startPoint y: 173, endPoint x: 296, endPoint y: 198, distance: 61.3
click at [250, 173] on p "Ajouter un commentaire ﻿" at bounding box center [363, 175] width 483 height 23
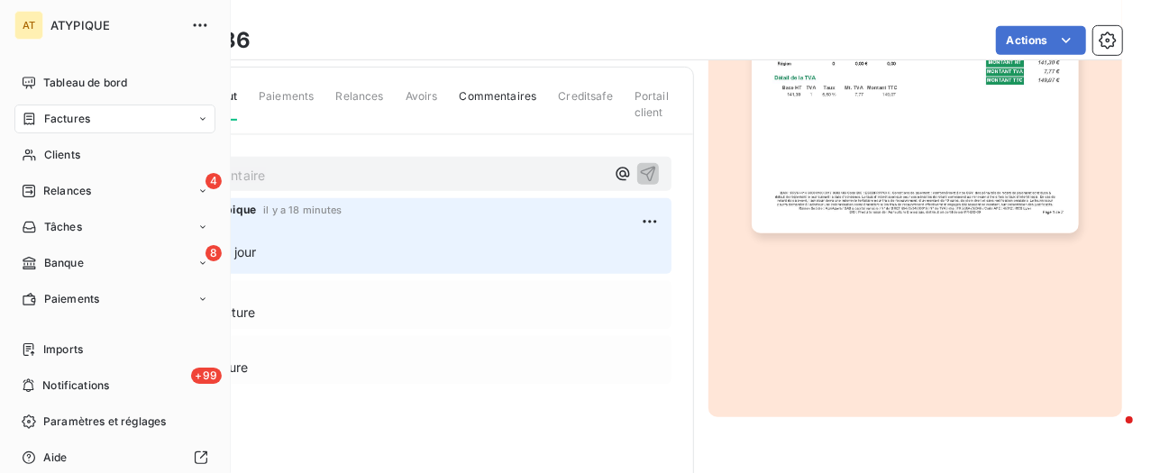
drag, startPoint x: 55, startPoint y: 110, endPoint x: 87, endPoint y: 105, distance: 32.9
click at [55, 112] on span "Factures" at bounding box center [67, 119] width 46 height 16
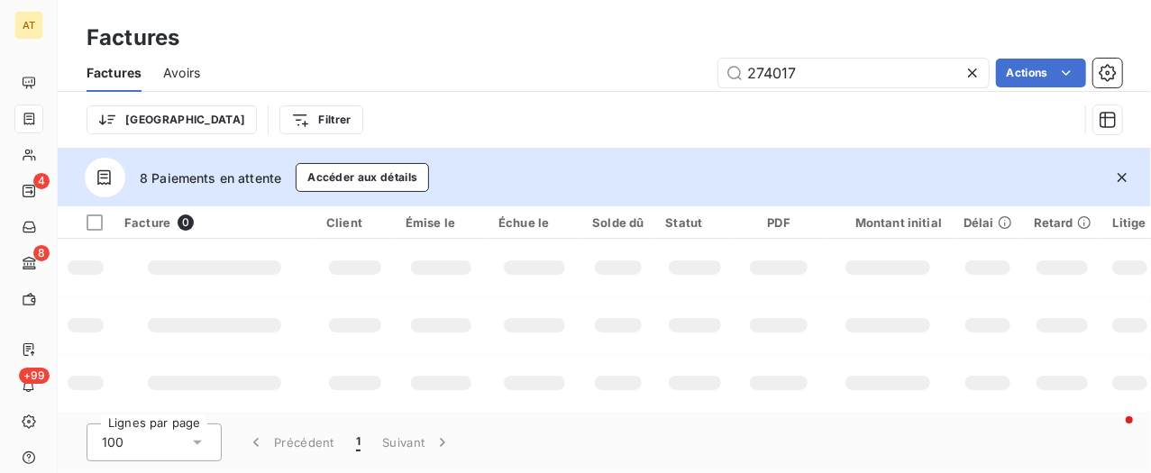
type input "274017"
drag, startPoint x: 1123, startPoint y: 170, endPoint x: 942, endPoint y: 110, distance: 191.0
click at [1121, 174] on icon "button" at bounding box center [1122, 178] width 18 height 18
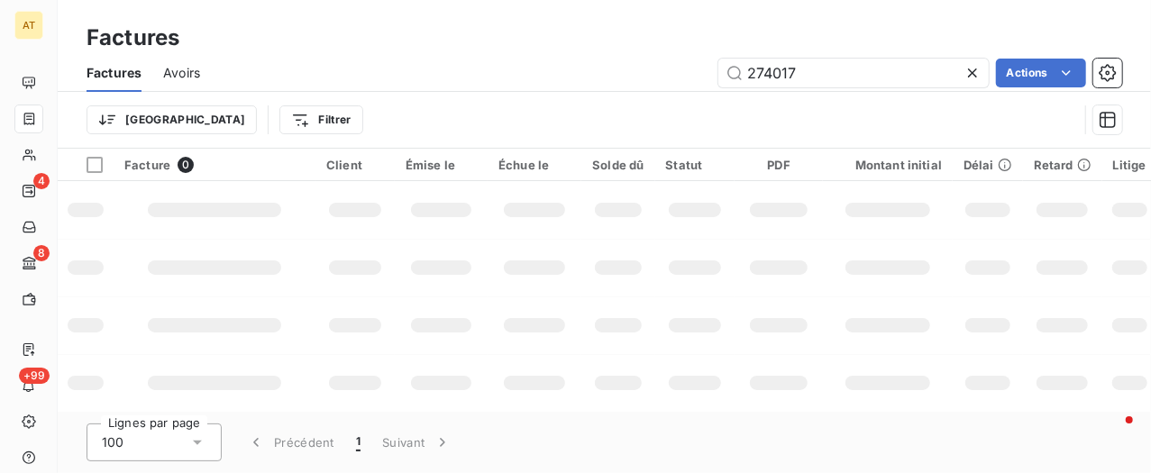
click at [570, 62] on div "274017 Actions" at bounding box center [672, 73] width 901 height 29
drag, startPoint x: 849, startPoint y: 48, endPoint x: 849, endPoint y: 69, distance: 20.7
click at [849, 69] on div "Factures Factures Avoirs 274017 Actions Trier Filtrer" at bounding box center [605, 74] width 1094 height 149
click at [853, 69] on input "274017" at bounding box center [853, 73] width 270 height 29
drag, startPoint x: 650, startPoint y: 287, endPoint x: 683, endPoint y: 301, distance: 36.3
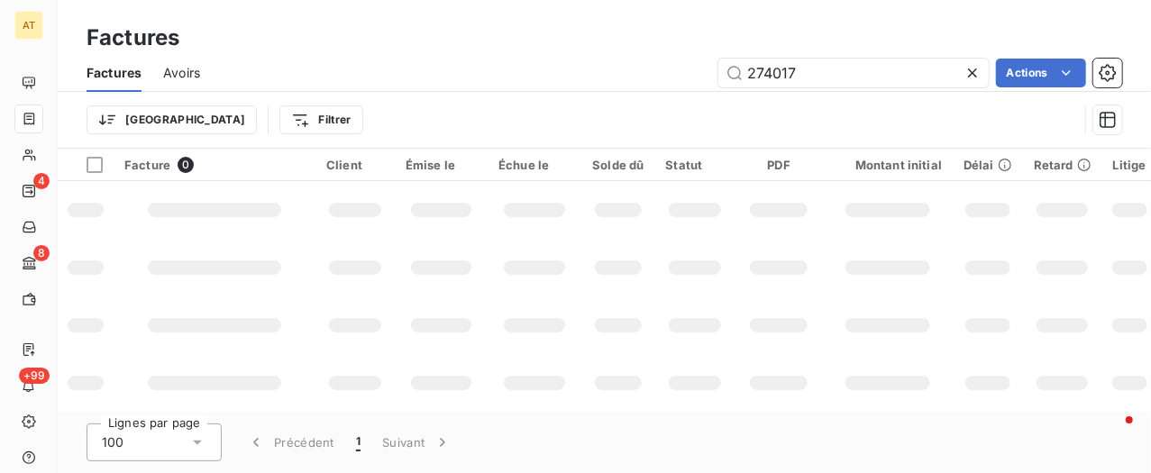
click at [655, 289] on td at bounding box center [695, 268] width 80 height 58
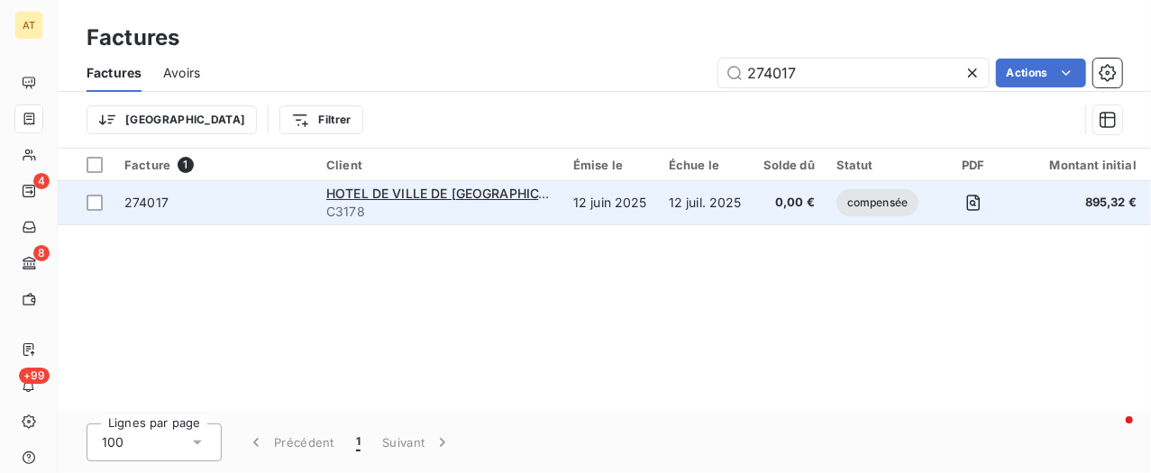
click at [141, 203] on span "274017" at bounding box center [146, 202] width 44 height 15
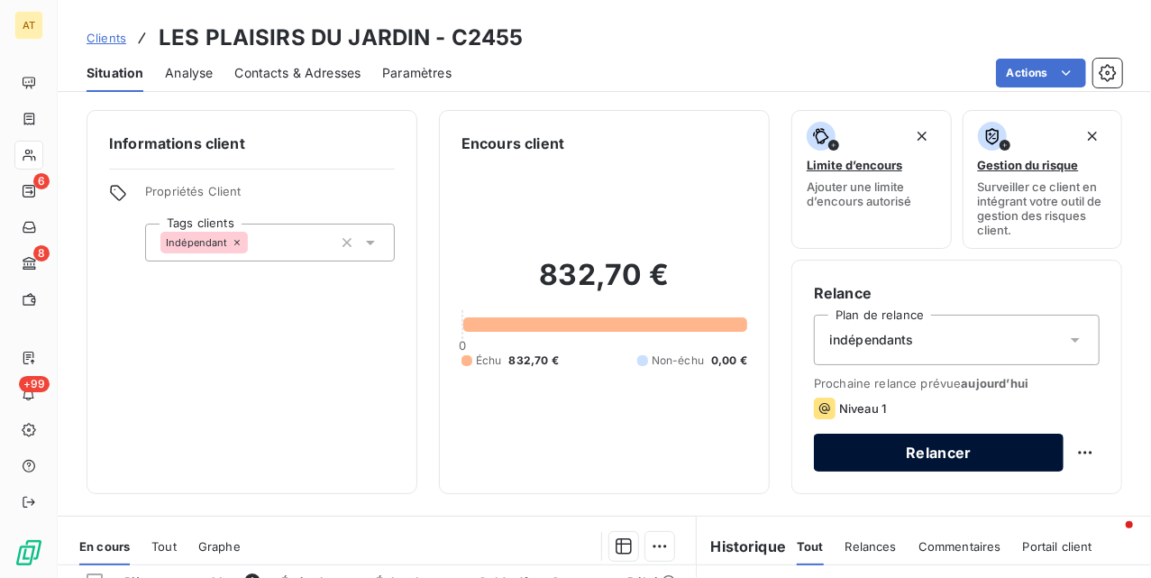
click at [938, 444] on button "Relancer" at bounding box center [939, 453] width 250 height 38
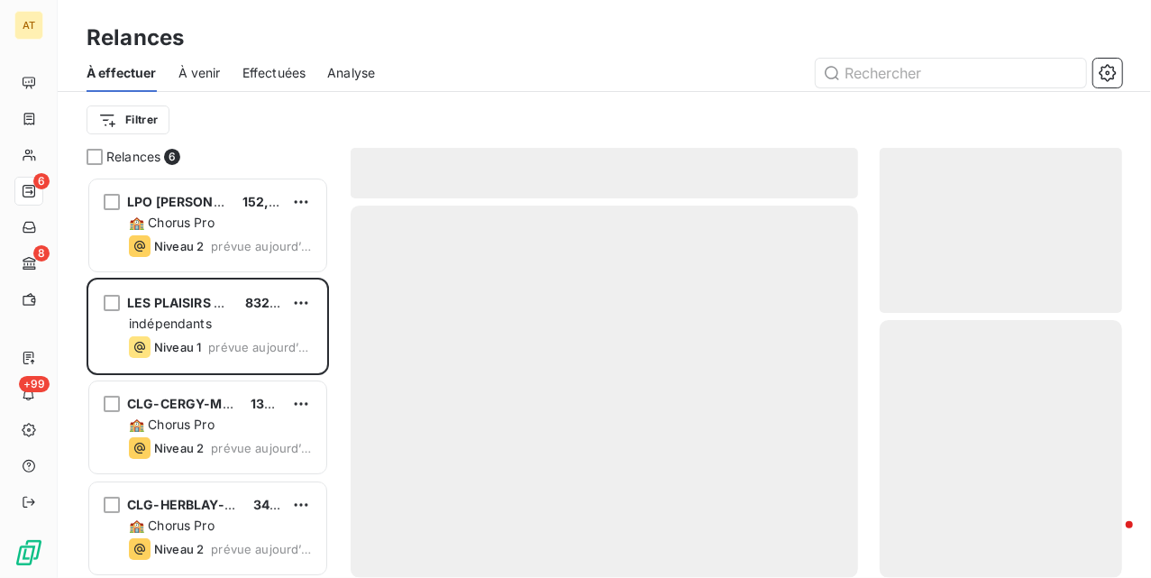
scroll to position [383, 224]
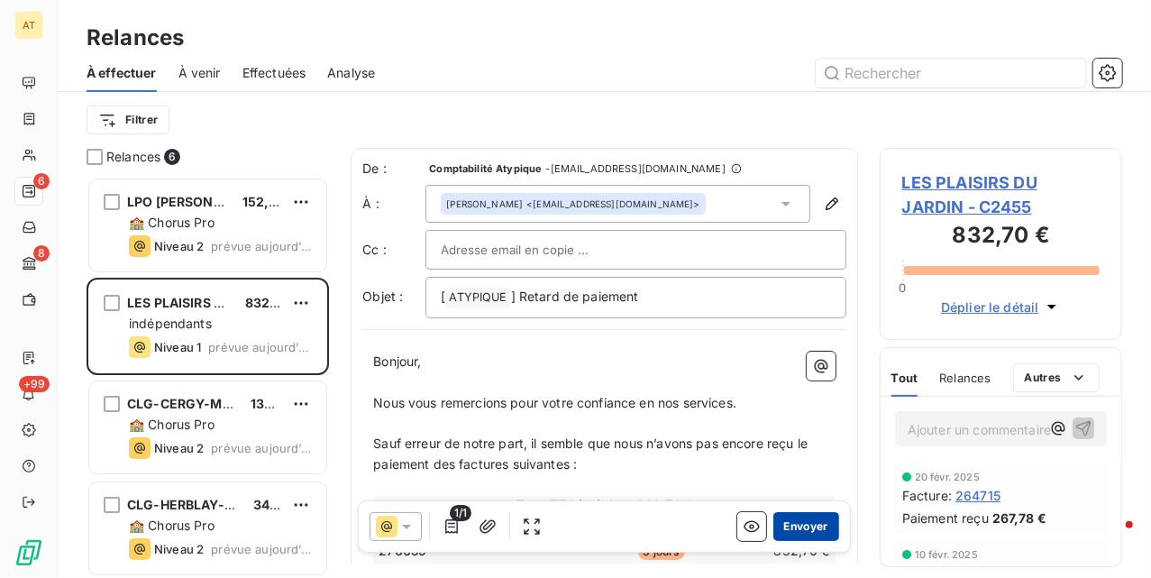
click at [792, 524] on button "Envoyer" at bounding box center [806, 526] width 66 height 29
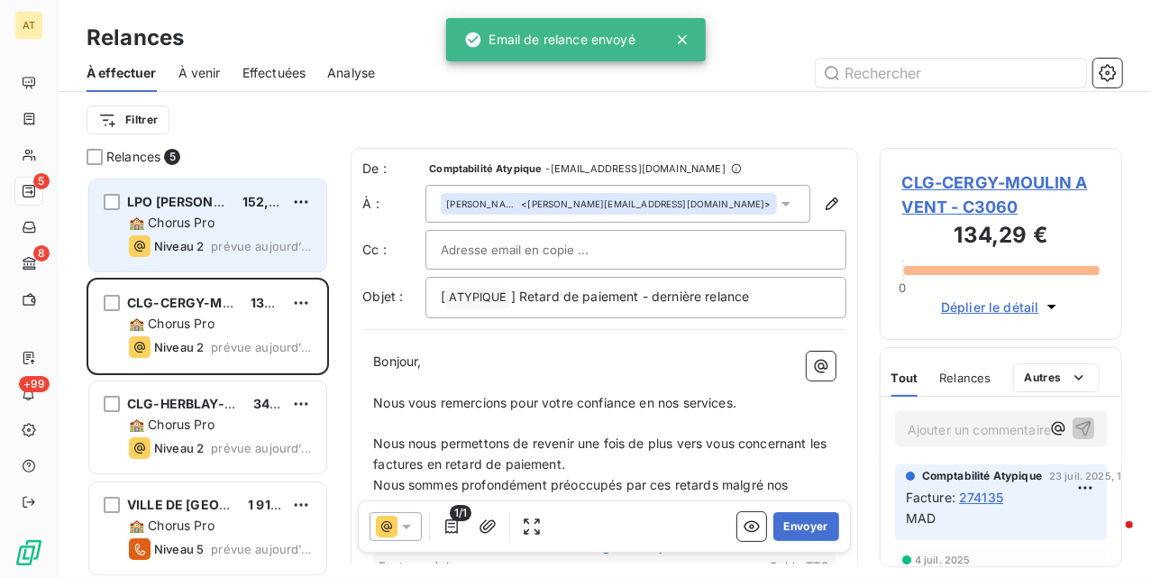
drag, startPoint x: 181, startPoint y: 231, endPoint x: 252, endPoint y: 307, distance: 104.6
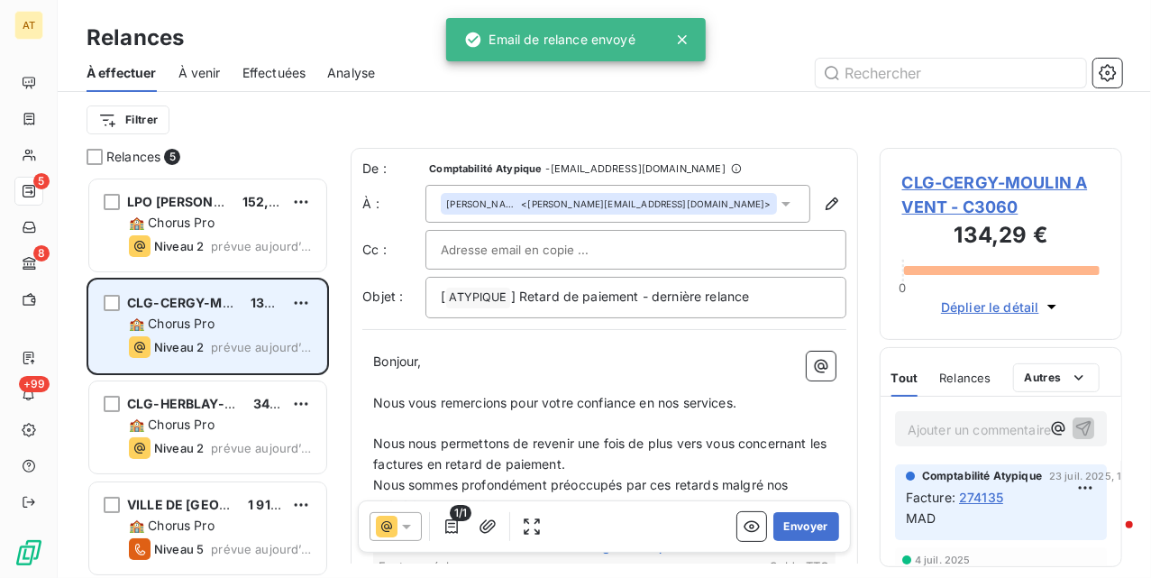
click at [181, 228] on div "🏫 Chorus Pro" at bounding box center [220, 223] width 183 height 18
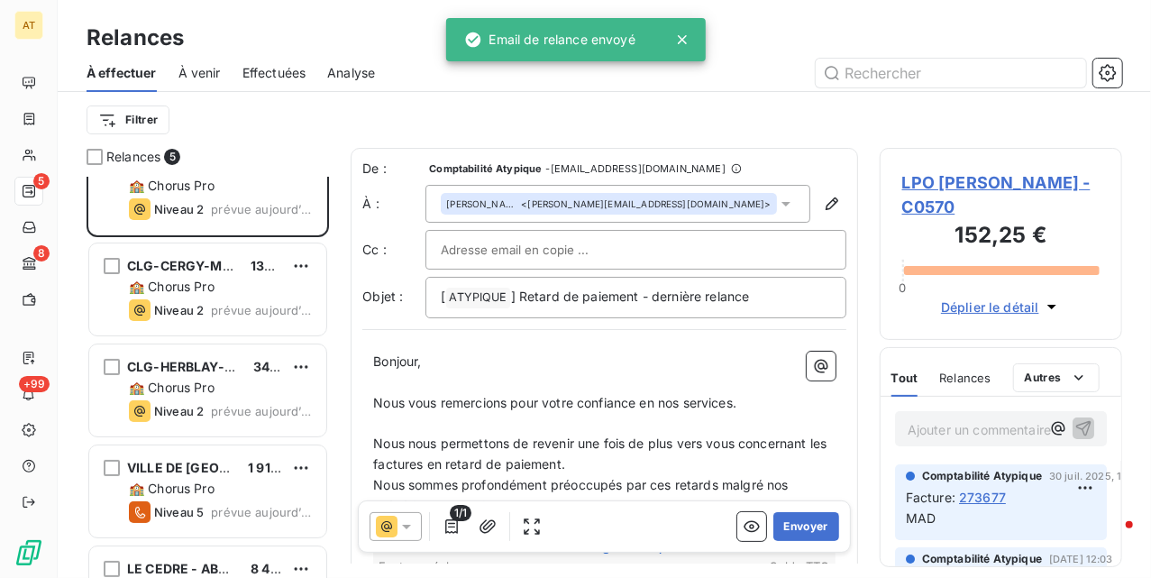
scroll to position [105, 0]
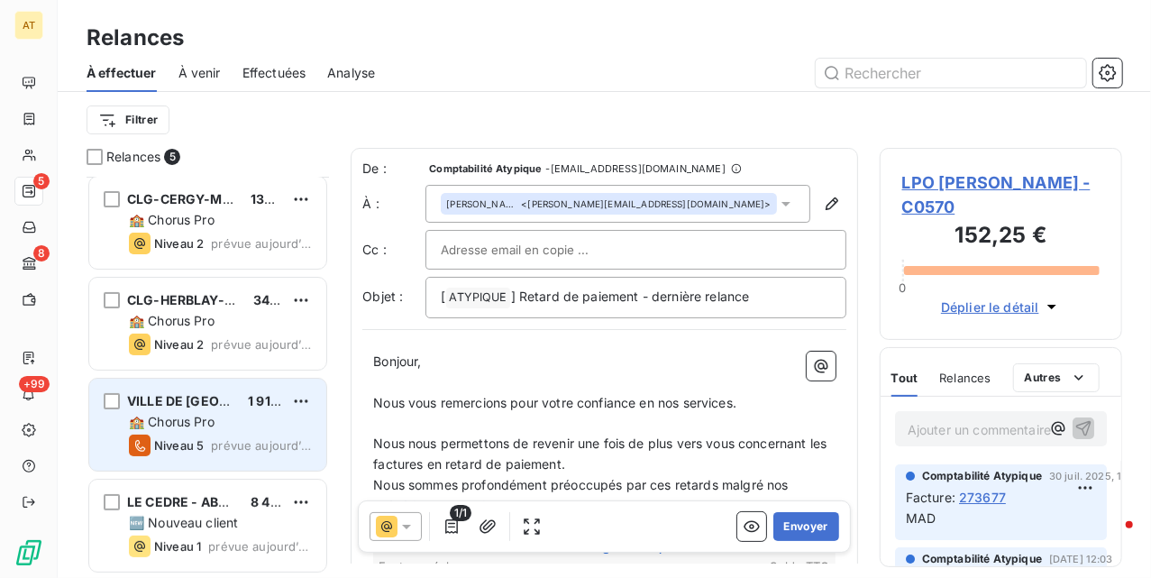
click at [215, 418] on span "🏫 Chorus Pro" at bounding box center [172, 421] width 86 height 15
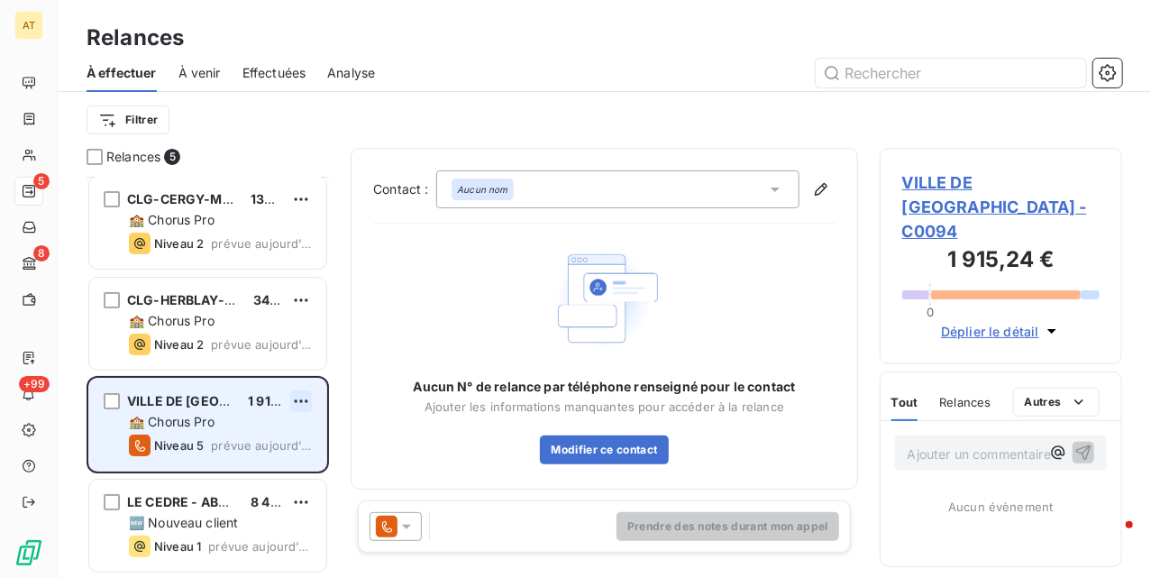
click at [297, 404] on html "AT 5 8 +99 Relances À effectuer À venir Effectuées Analyse Filtrer Relances 5 L…" at bounding box center [575, 289] width 1151 height 578
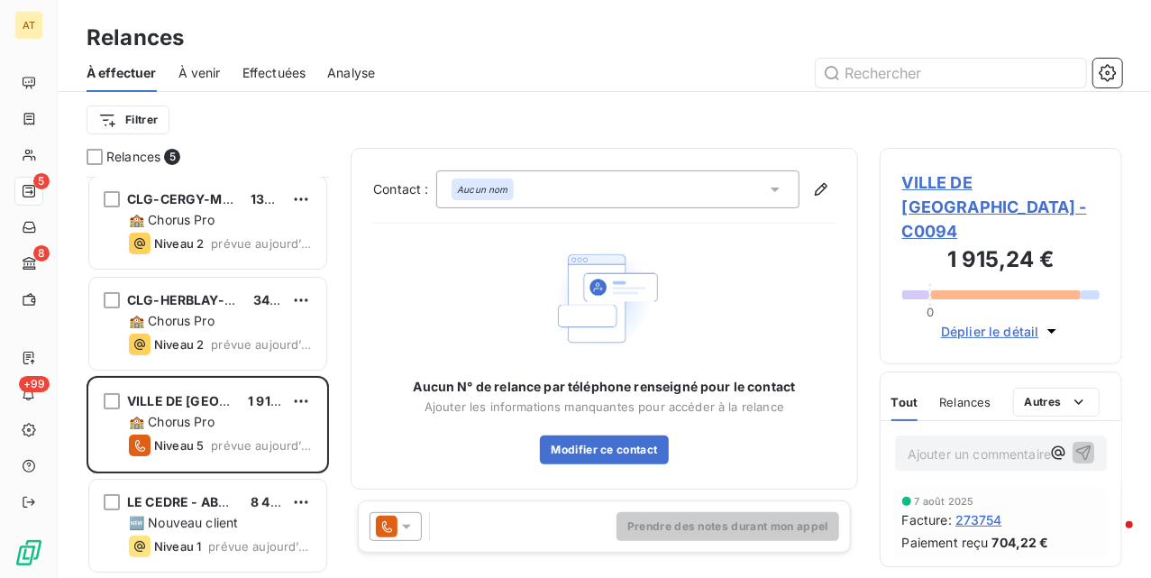
click at [965, 200] on html "AT 5 8 +99 Relances À effectuer À venir Effectuées Analyse Filtrer Relances 5 L…" at bounding box center [575, 289] width 1151 height 578
click at [966, 188] on span "VILLE DE BOURG-EN-BRESSE - C0094" at bounding box center [1000, 206] width 197 height 73
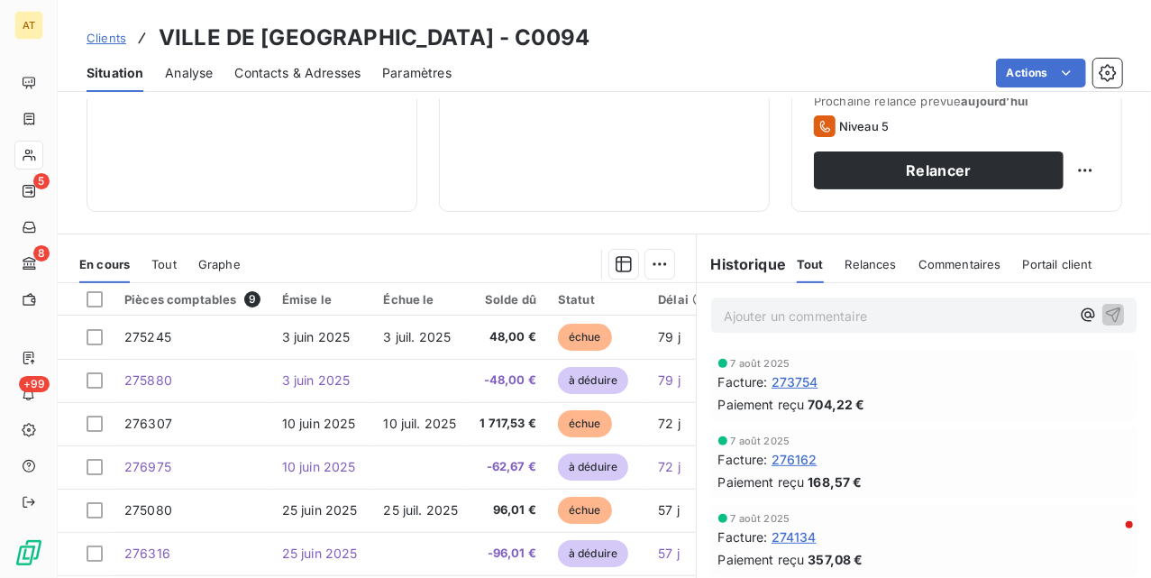
scroll to position [361, 0]
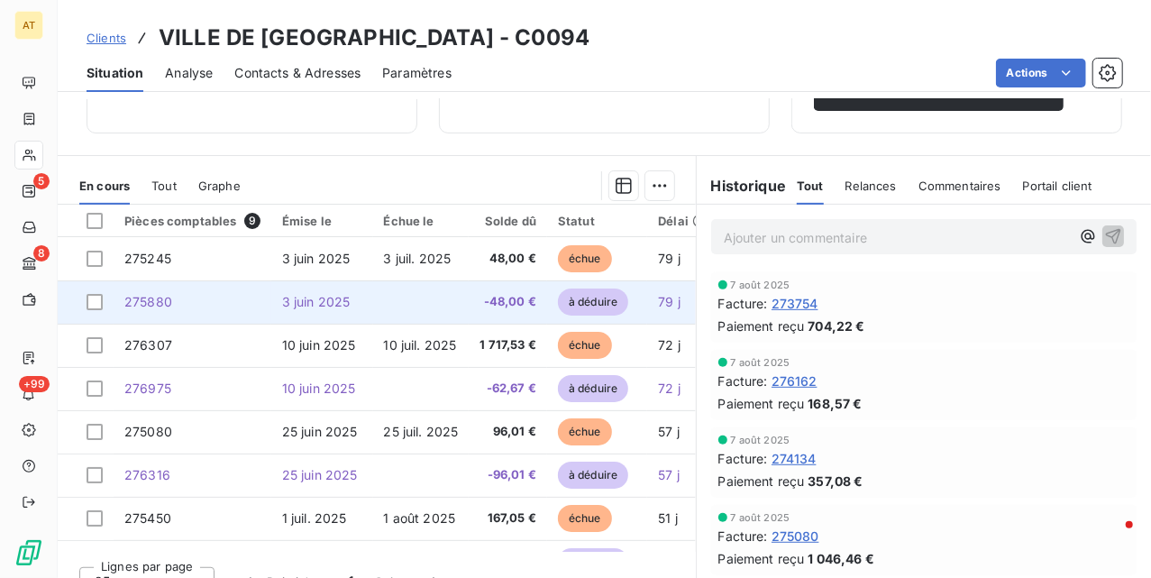
click at [251, 299] on td "275880" at bounding box center [193, 301] width 158 height 43
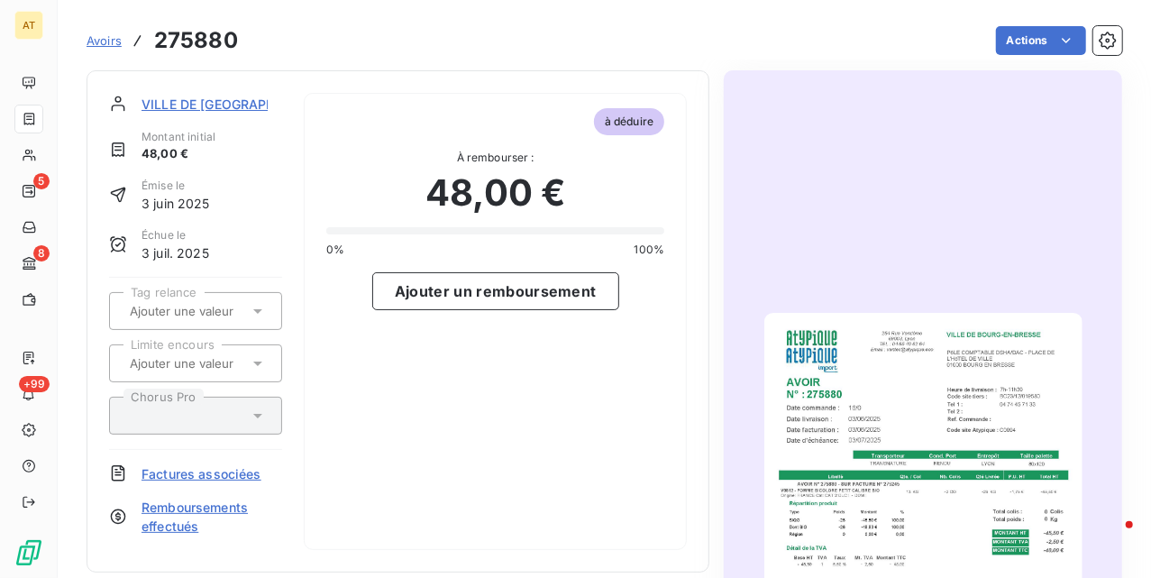
drag, startPoint x: 465, startPoint y: 274, endPoint x: 424, endPoint y: 213, distance: 74.0
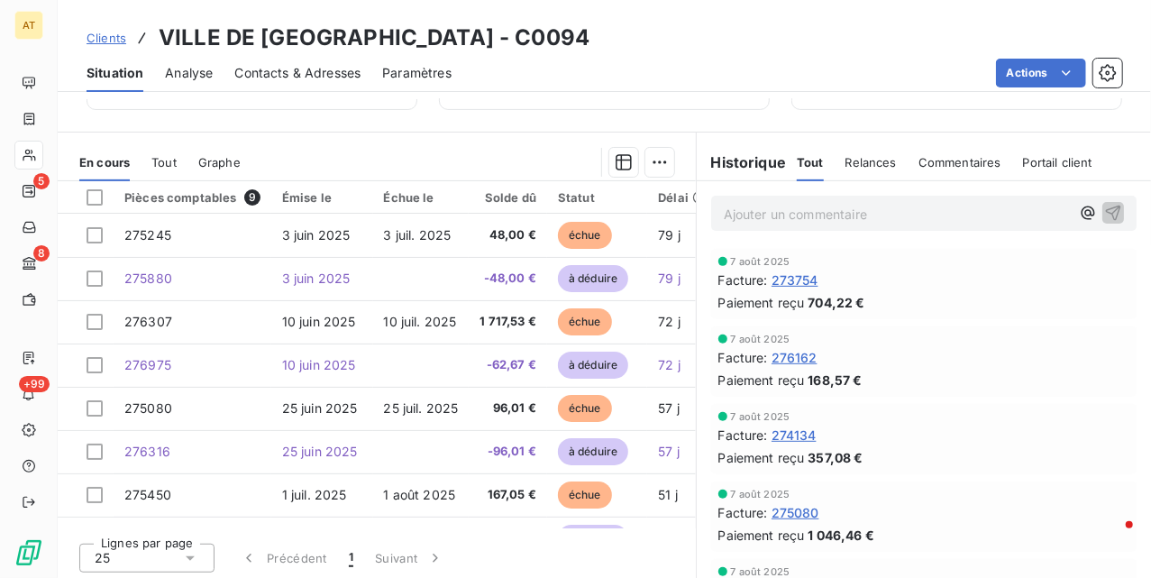
scroll to position [389, 0]
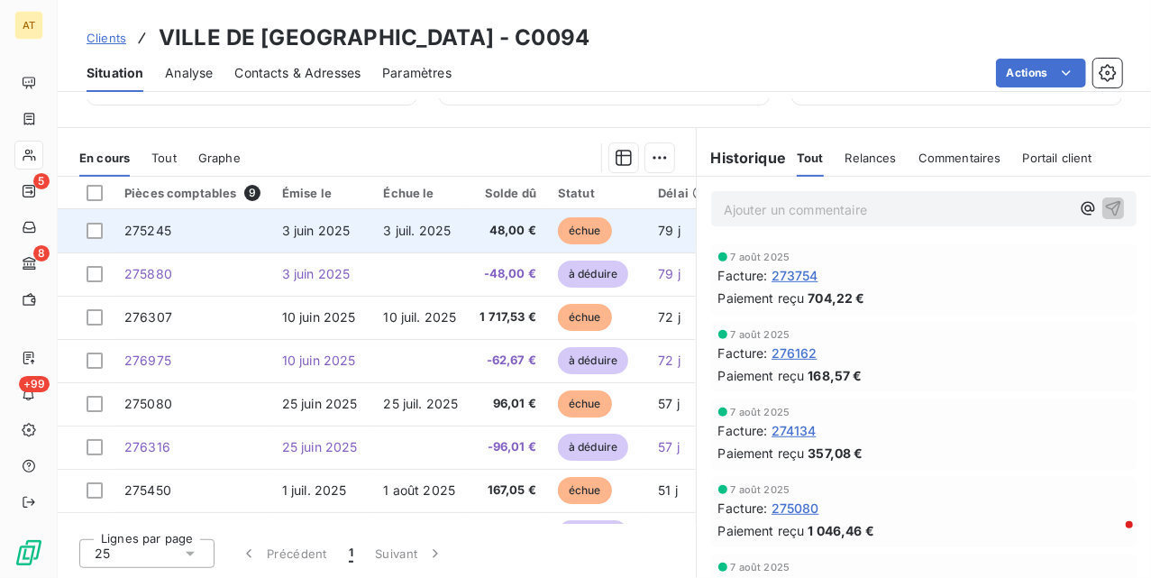
click at [178, 232] on td "275245" at bounding box center [193, 230] width 158 height 43
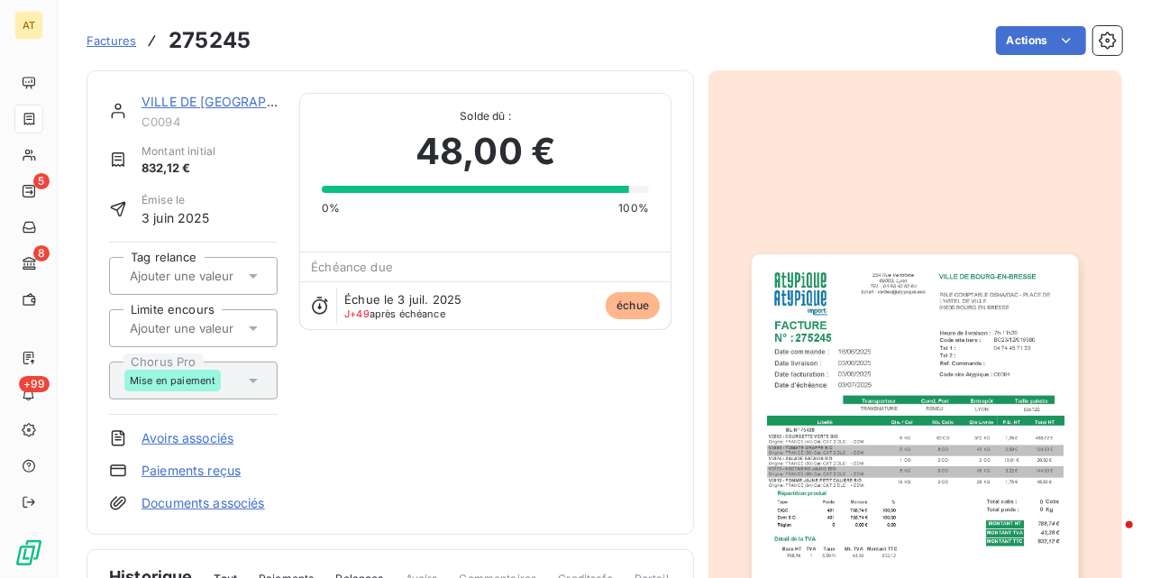
scroll to position [2, 0]
click at [181, 436] on link "Avoirs associés" at bounding box center [188, 437] width 92 height 18
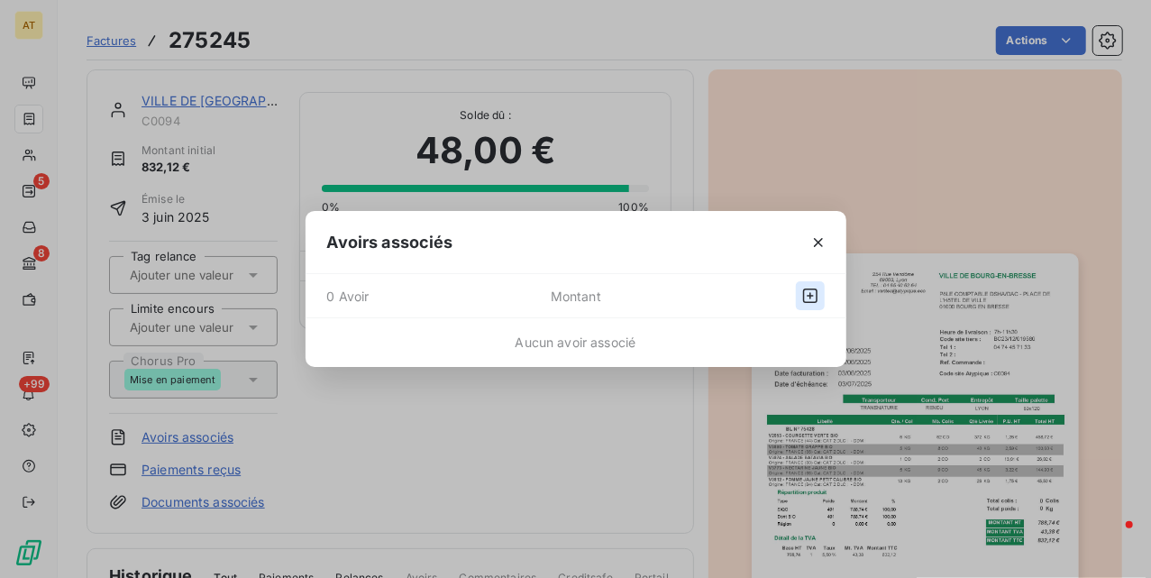
click at [805, 294] on icon "button" at bounding box center [810, 296] width 18 height 18
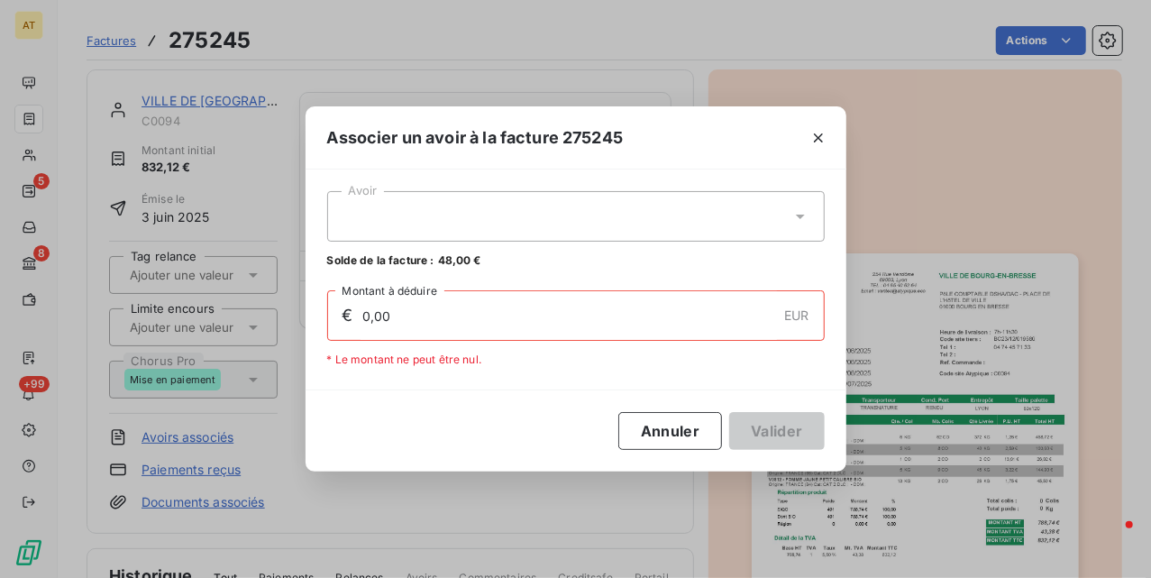
click at [575, 232] on div at bounding box center [576, 216] width 498 height 50
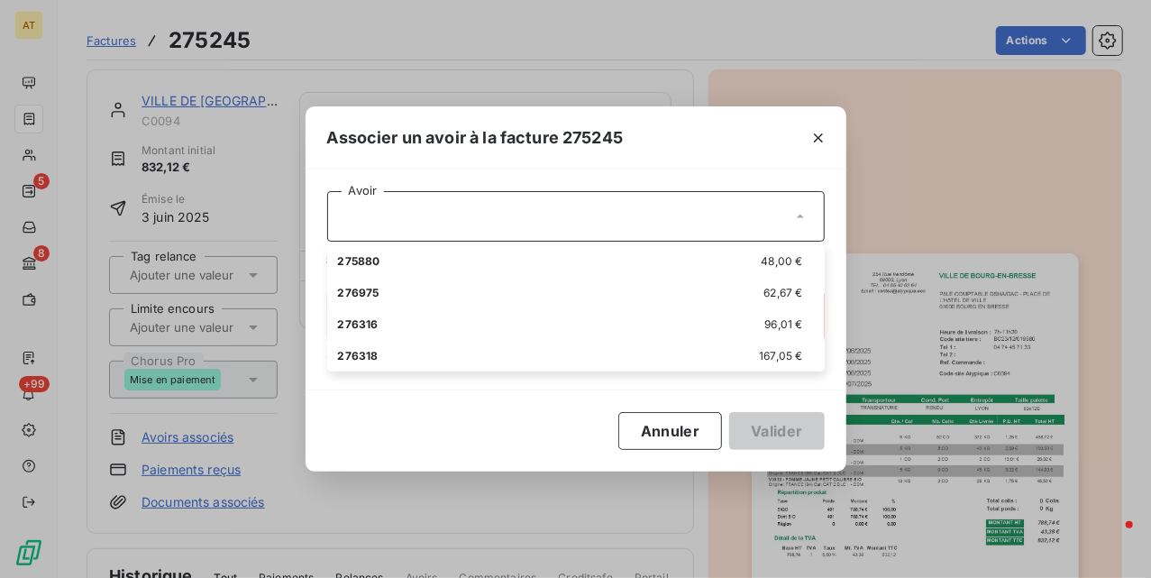
click at [581, 263] on div "275880 48,00 €" at bounding box center [576, 260] width 476 height 17
type input "48,00"
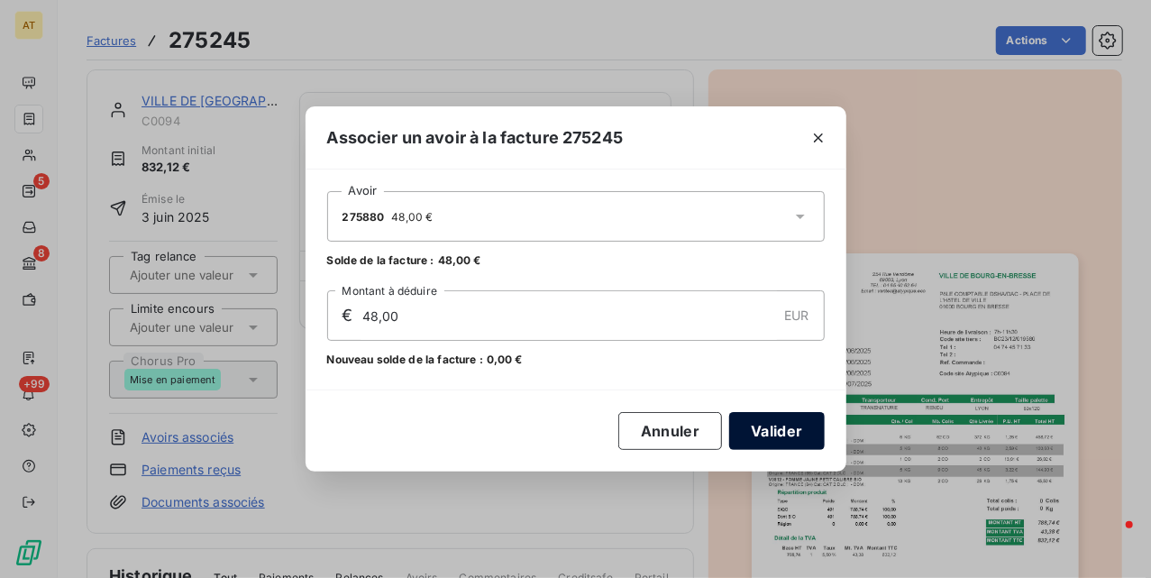
click at [747, 436] on button "Valider" at bounding box center [776, 431] width 95 height 38
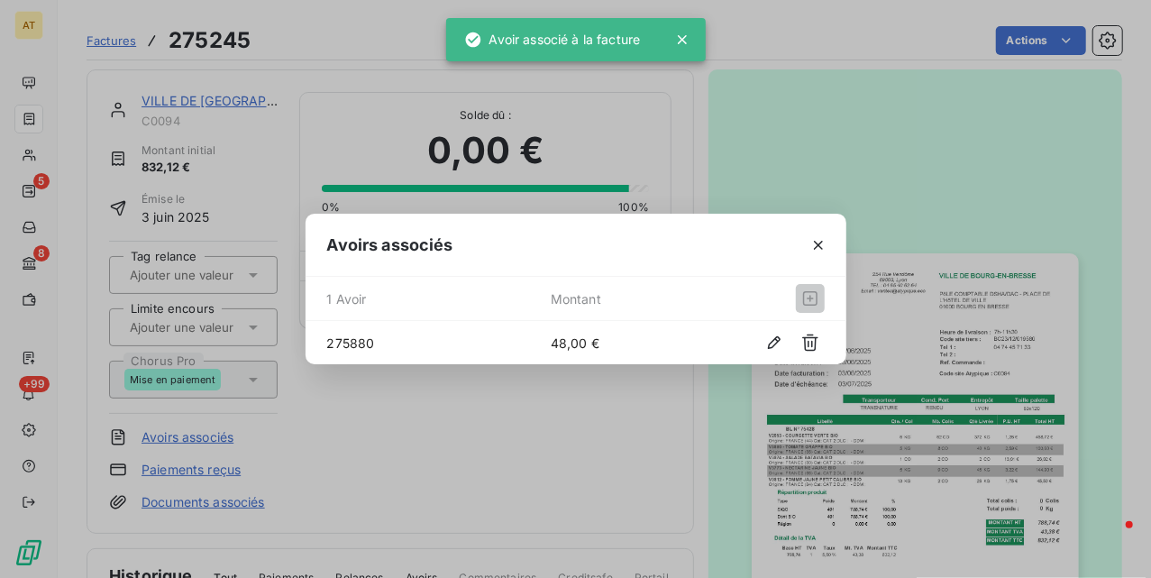
drag, startPoint x: 632, startPoint y: 379, endPoint x: 628, endPoint y: 369, distance: 10.6
click at [624, 382] on div "Avoirs associés 1 Avoir Montant 275880 48,00 €" at bounding box center [575, 289] width 1151 height 578
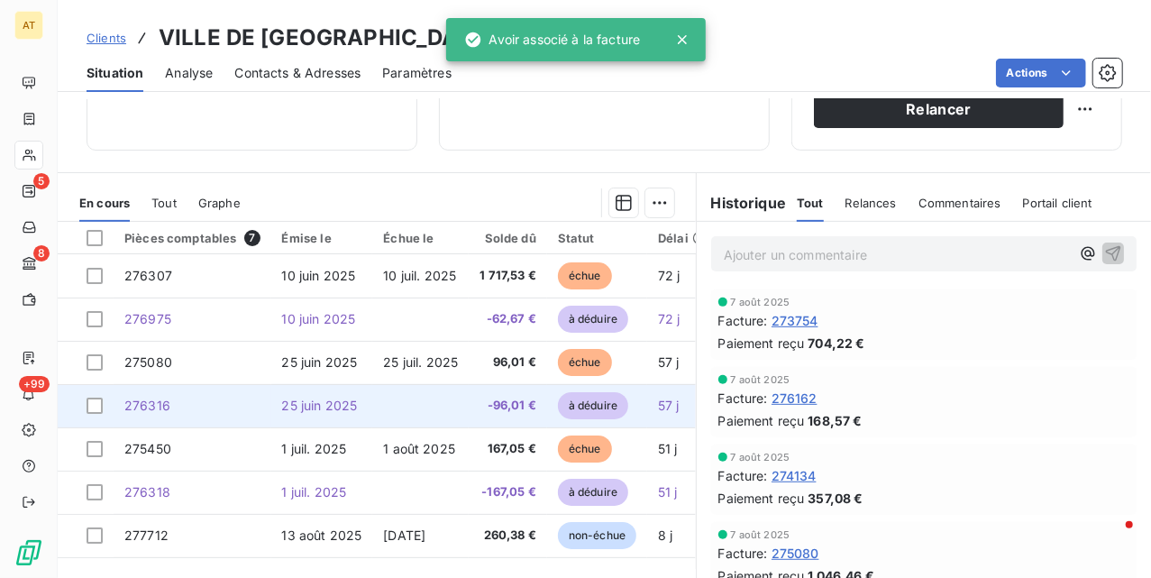
scroll to position [361, 0]
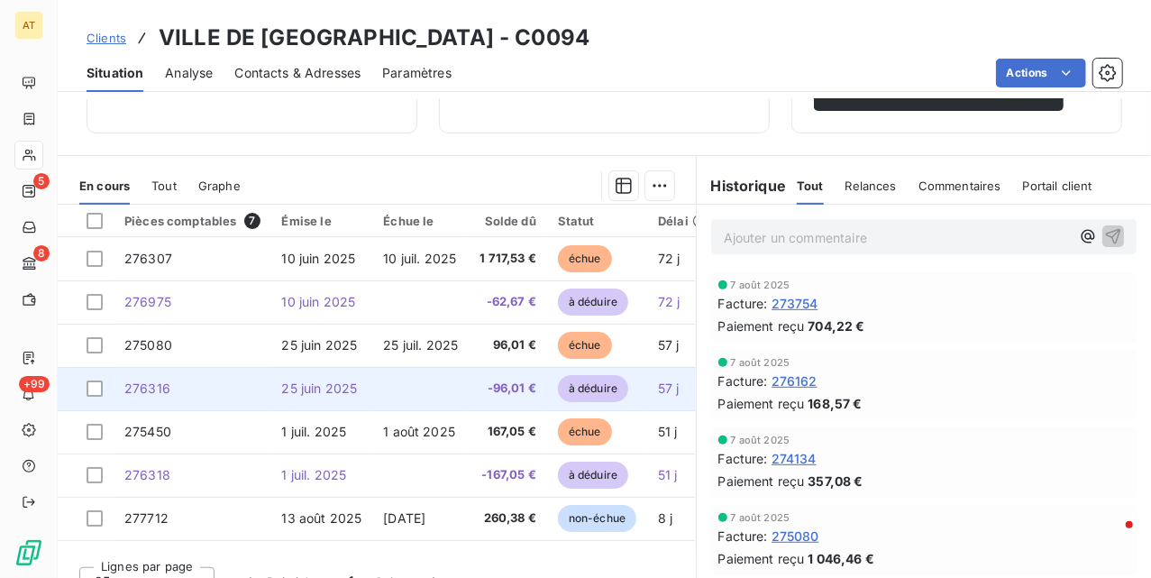
click at [271, 395] on td "25 juin 2025" at bounding box center [322, 388] width 102 height 43
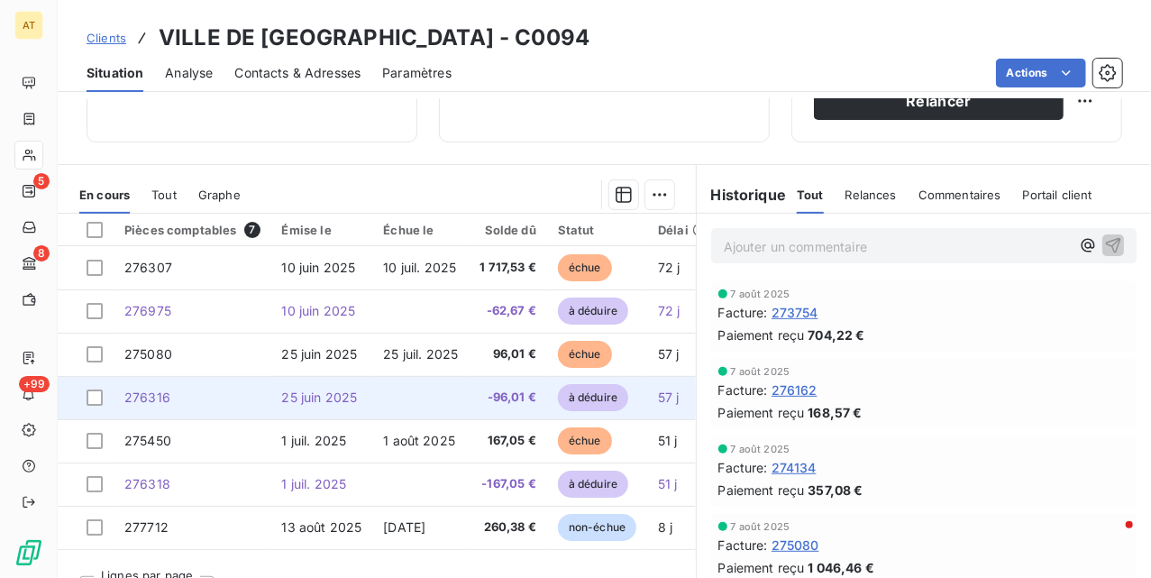
scroll to position [389, 0]
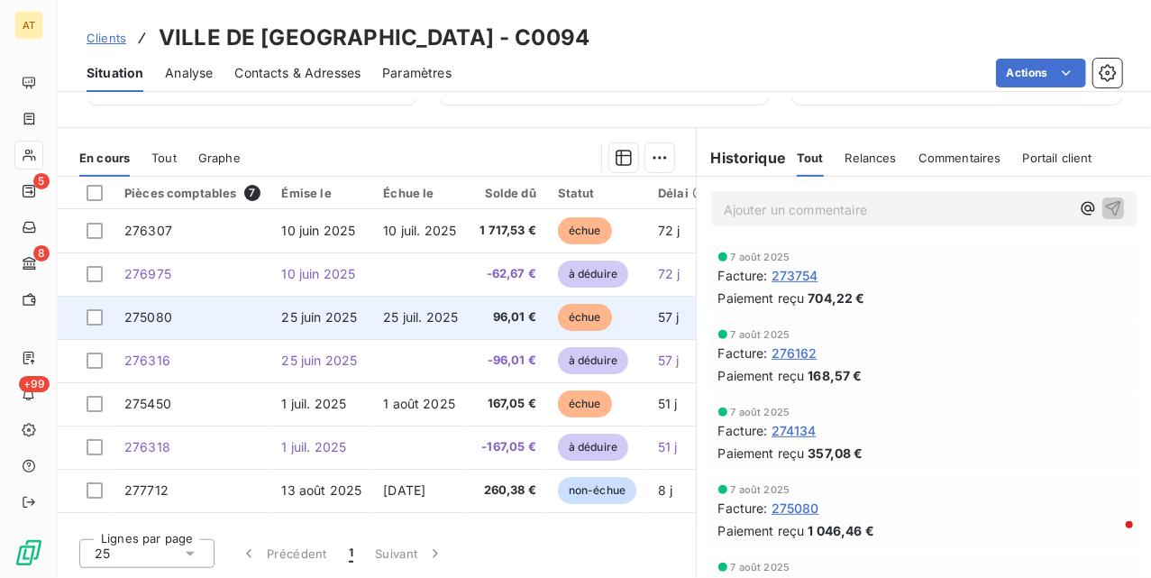
click at [287, 323] on span "25 juin 2025" at bounding box center [320, 316] width 76 height 15
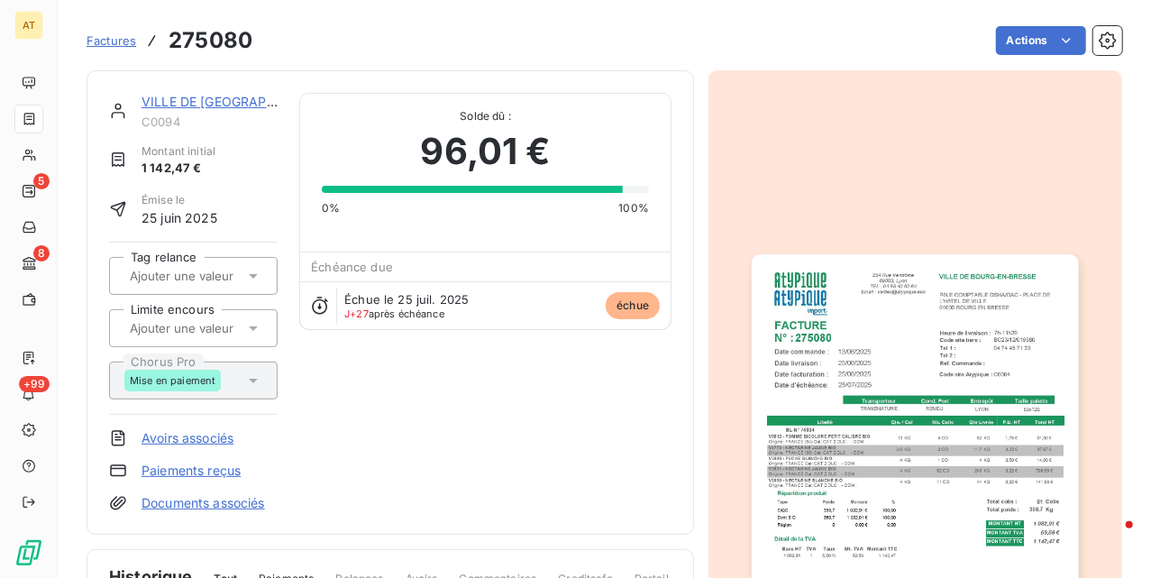
scroll to position [2, 0]
drag, startPoint x: 195, startPoint y: 462, endPoint x: 178, endPoint y: 435, distance: 32.8
click at [269, 433] on div "VILLE DE BOURG-EN-BRESSE C0094 Montant initial 1 142,47 € Émise le 25 juin 2025…" at bounding box center [193, 301] width 169 height 419
click at [186, 430] on link "Avoirs associés" at bounding box center [188, 437] width 92 height 18
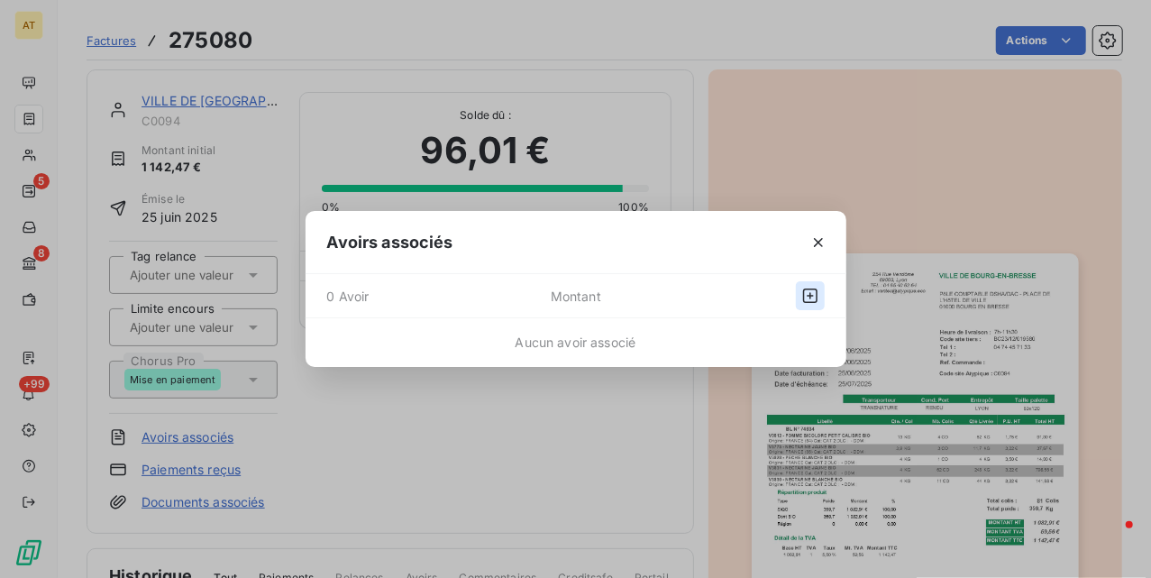
click at [808, 300] on icon "button" at bounding box center [810, 296] width 18 height 18
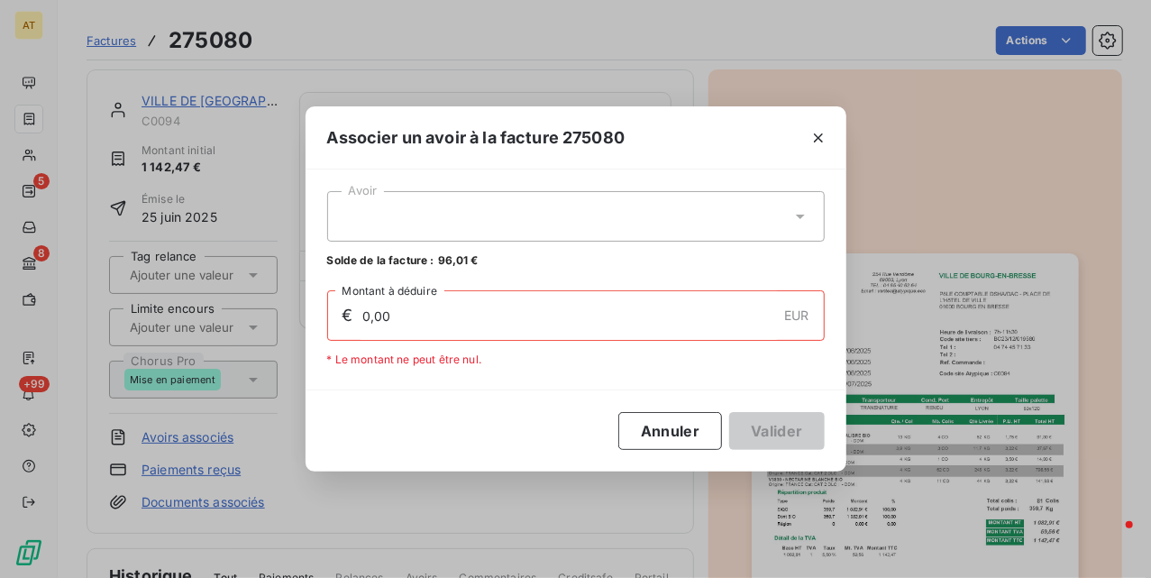
click at [553, 242] on div "Avoir Solde de la facture : 96,01 €" at bounding box center [576, 230] width 498 height 78
click at [567, 233] on div at bounding box center [576, 216] width 498 height 50
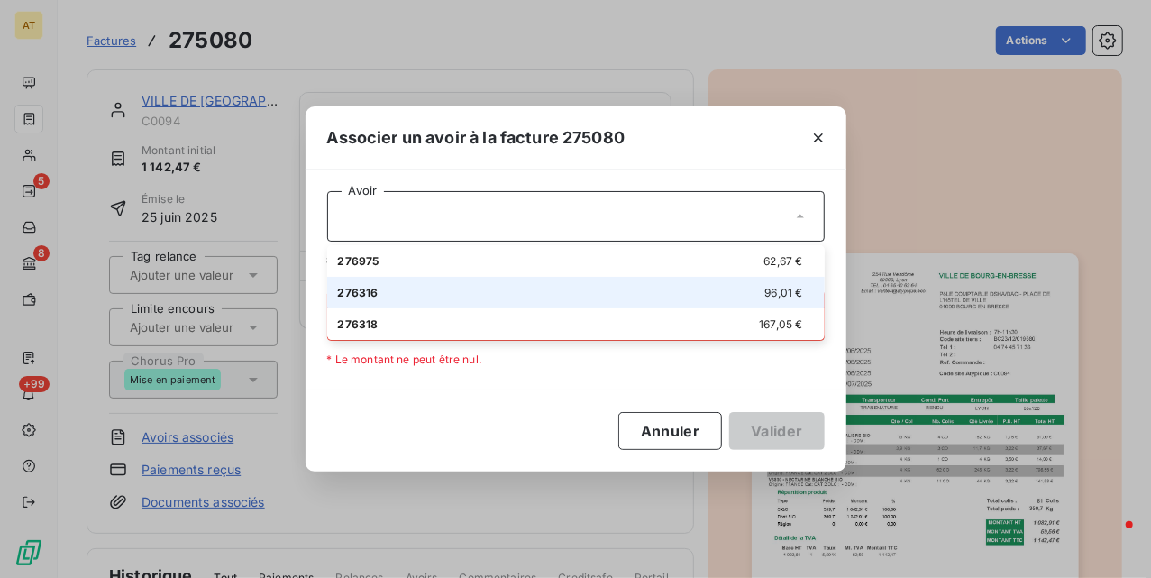
click at [563, 303] on li "276316 96,01 €" at bounding box center [576, 293] width 498 height 32
type input "96,01"
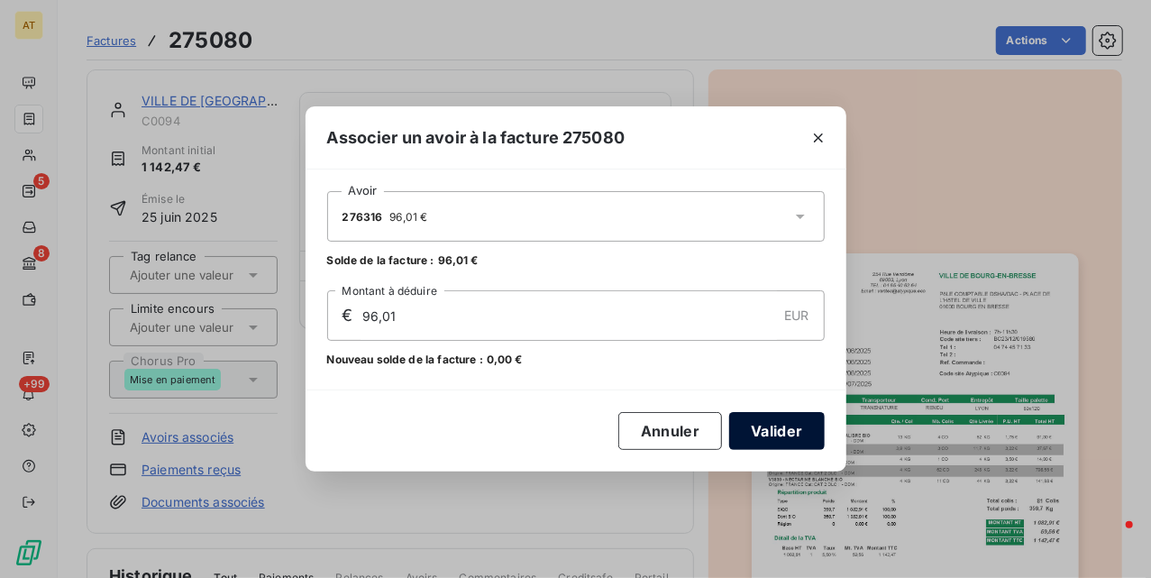
click at [757, 426] on button "Valider" at bounding box center [776, 431] width 95 height 38
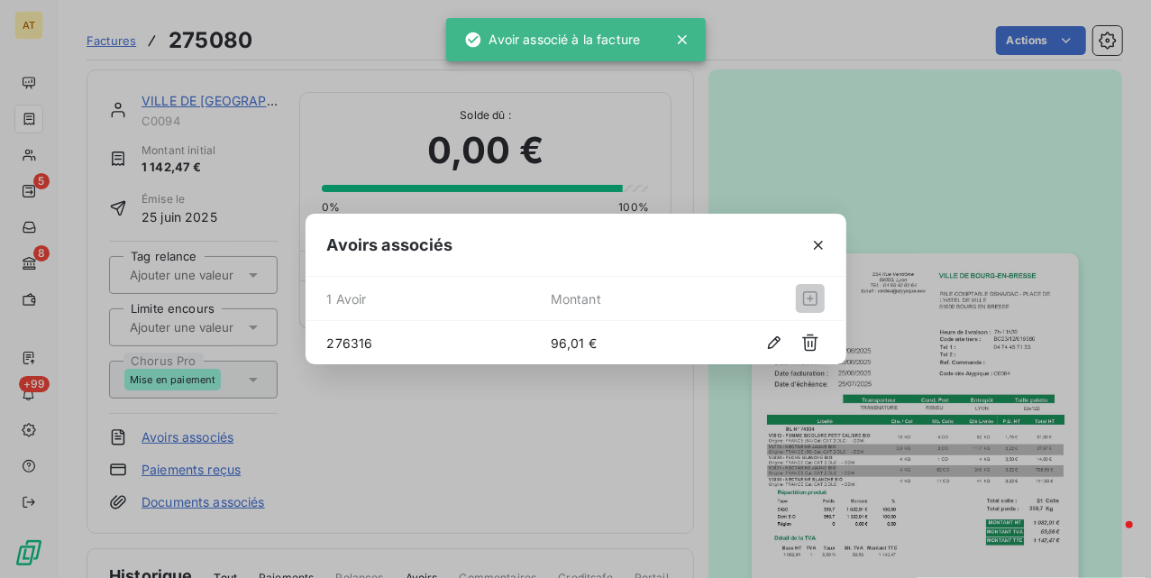
click at [545, 384] on div "Avoirs associés 1 Avoir Montant 276316 96,01 €" at bounding box center [575, 289] width 1151 height 578
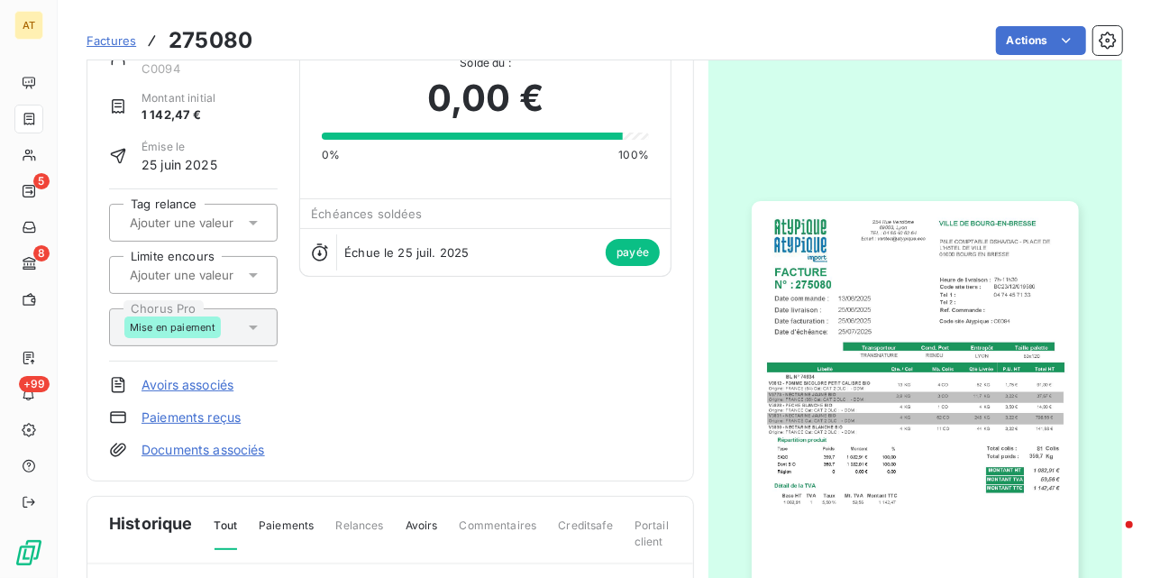
scroll to position [0, 0]
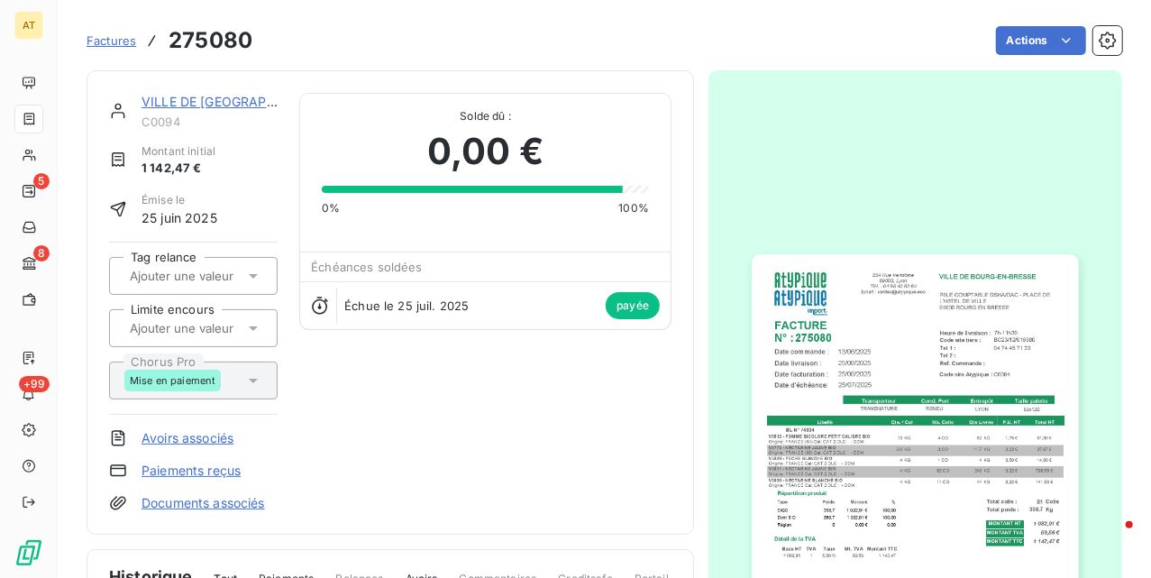
click at [185, 436] on link "Avoirs associés" at bounding box center [188, 438] width 92 height 18
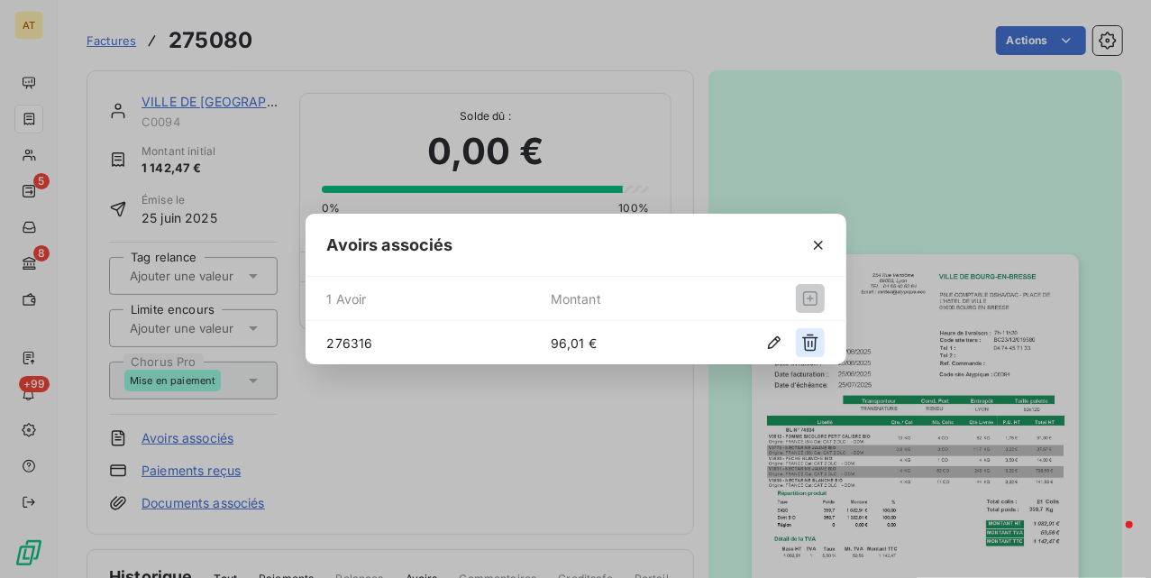
click at [798, 350] on button "button" at bounding box center [810, 342] width 29 height 29
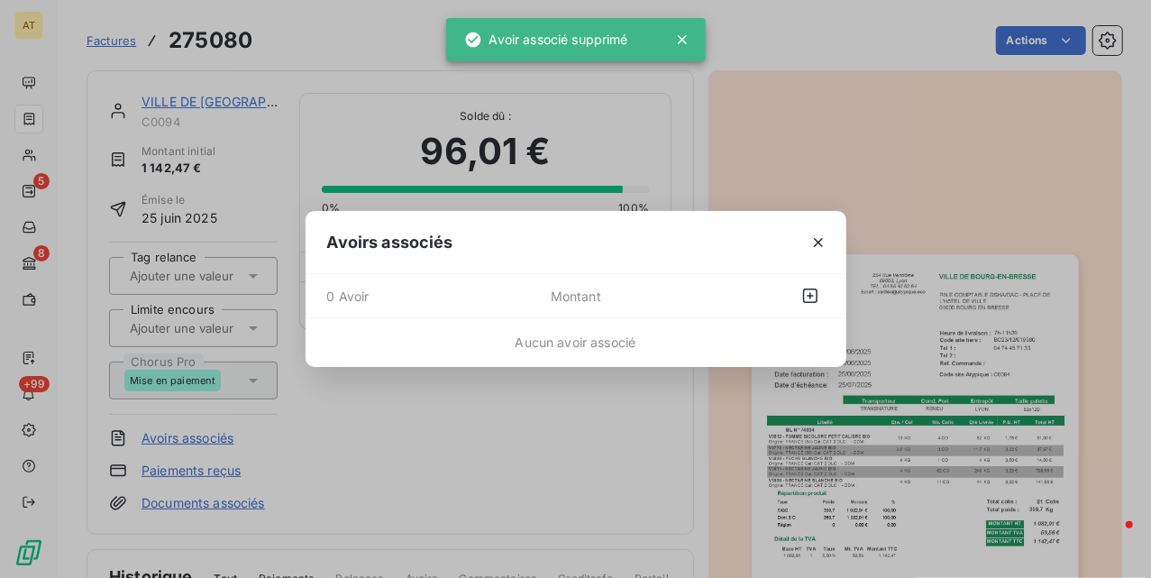
click at [397, 437] on div "Avoirs associés 0 Avoir Montant Aucun avoir associé" at bounding box center [575, 289] width 1151 height 578
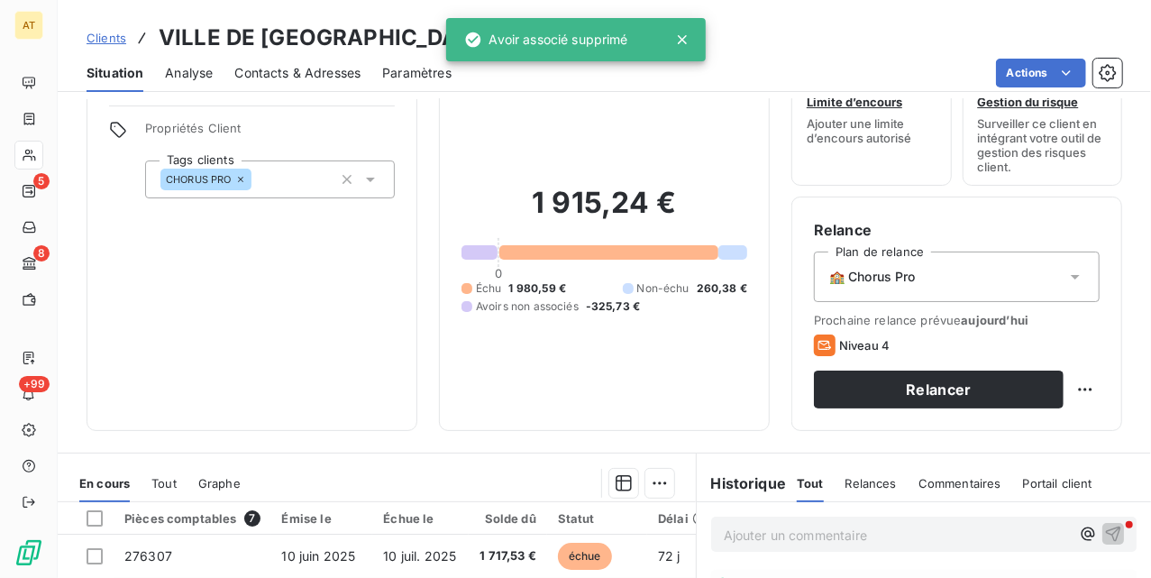
scroll to position [389, 0]
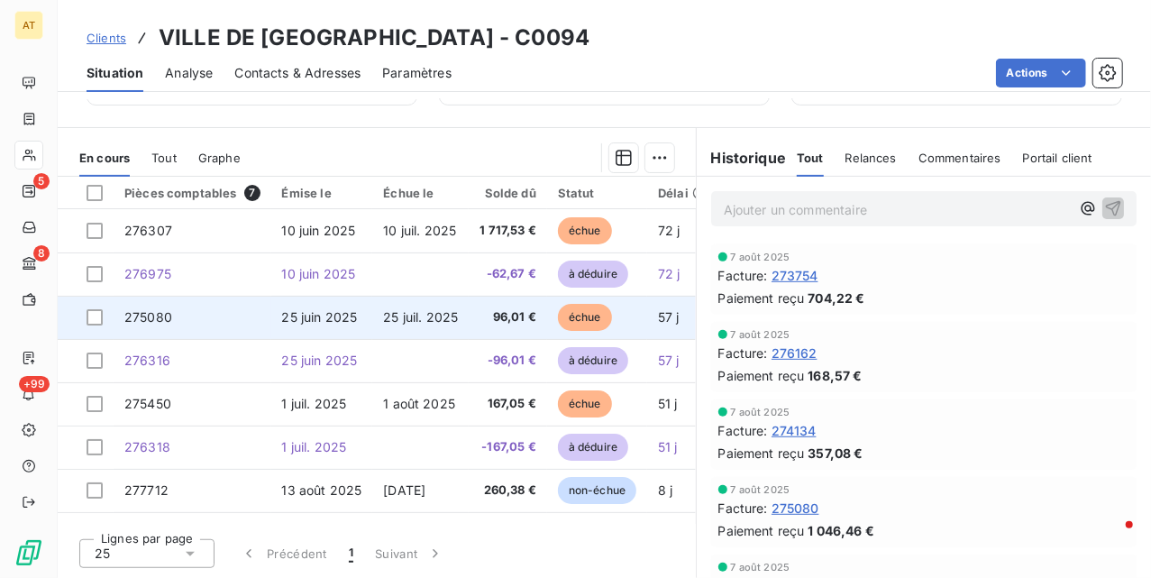
click at [303, 323] on span "25 juin 2025" at bounding box center [320, 316] width 76 height 15
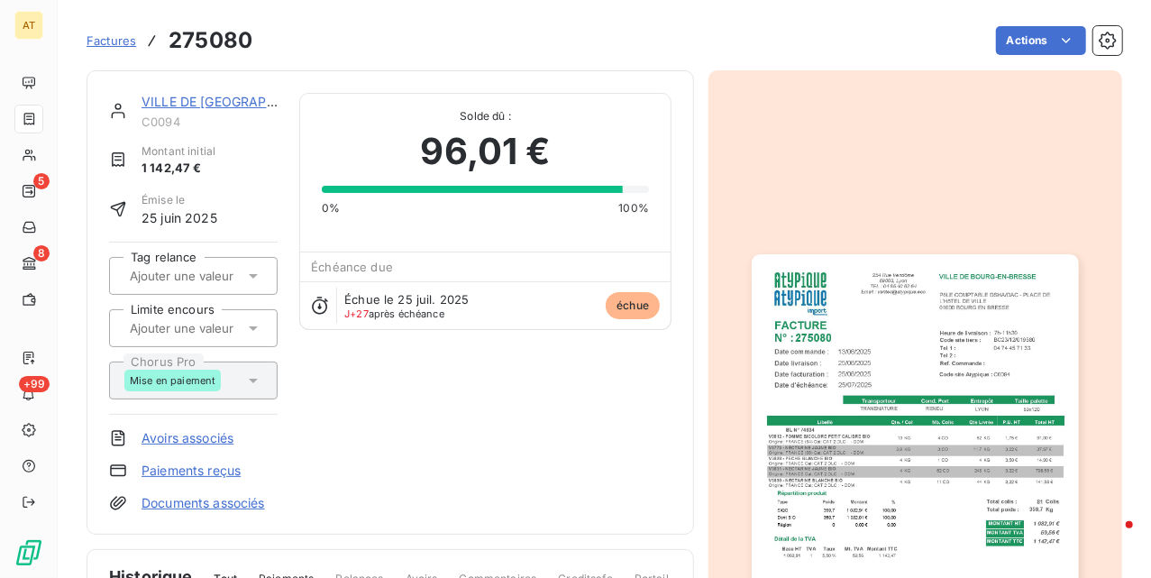
click at [206, 102] on link "VILLE DE BOURG-EN-BRESSE" at bounding box center [237, 101] width 190 height 15
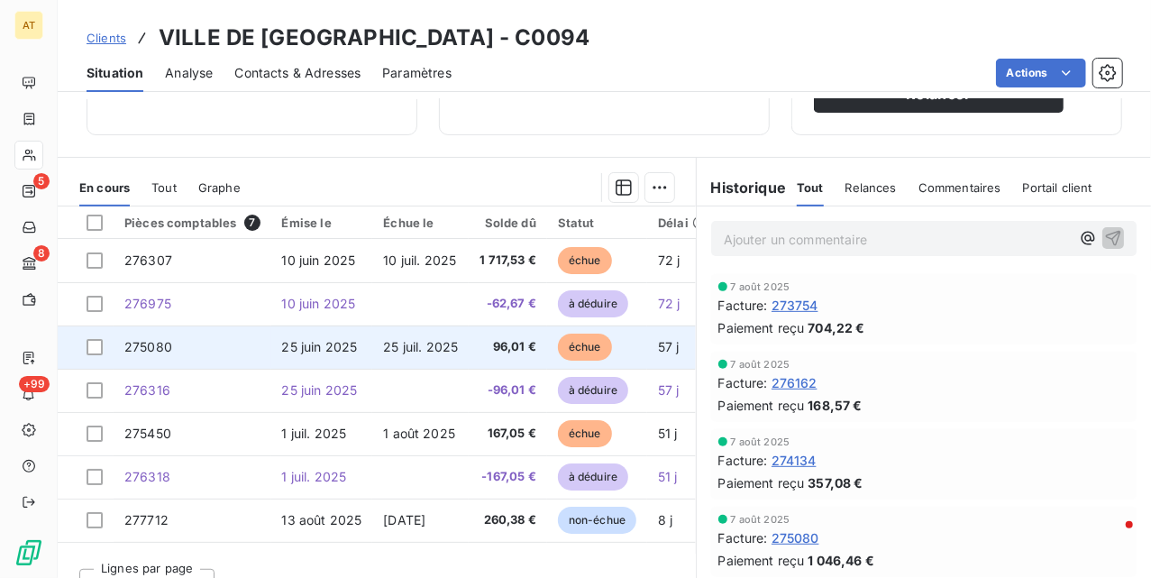
scroll to position [361, 0]
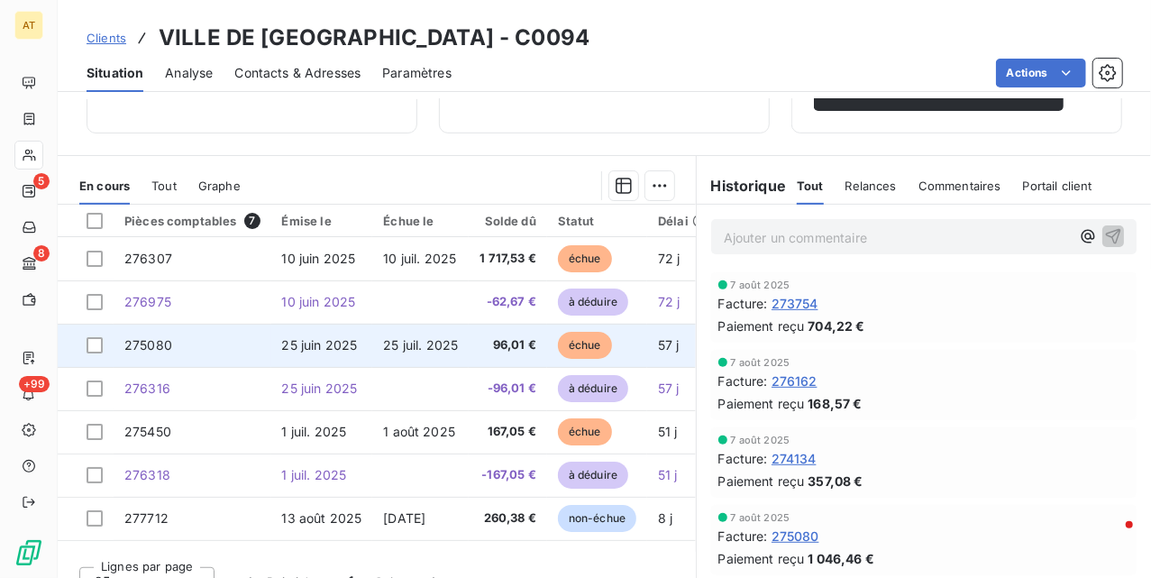
click at [322, 341] on span "25 juin 2025" at bounding box center [320, 344] width 76 height 15
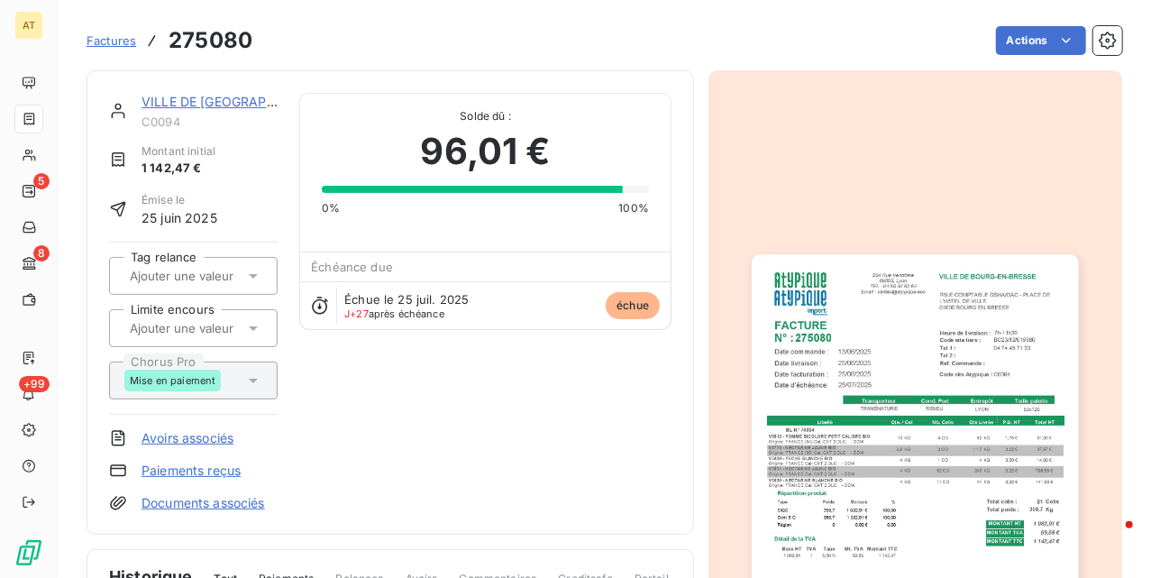
click at [197, 442] on link "Avoirs associés" at bounding box center [188, 438] width 92 height 18
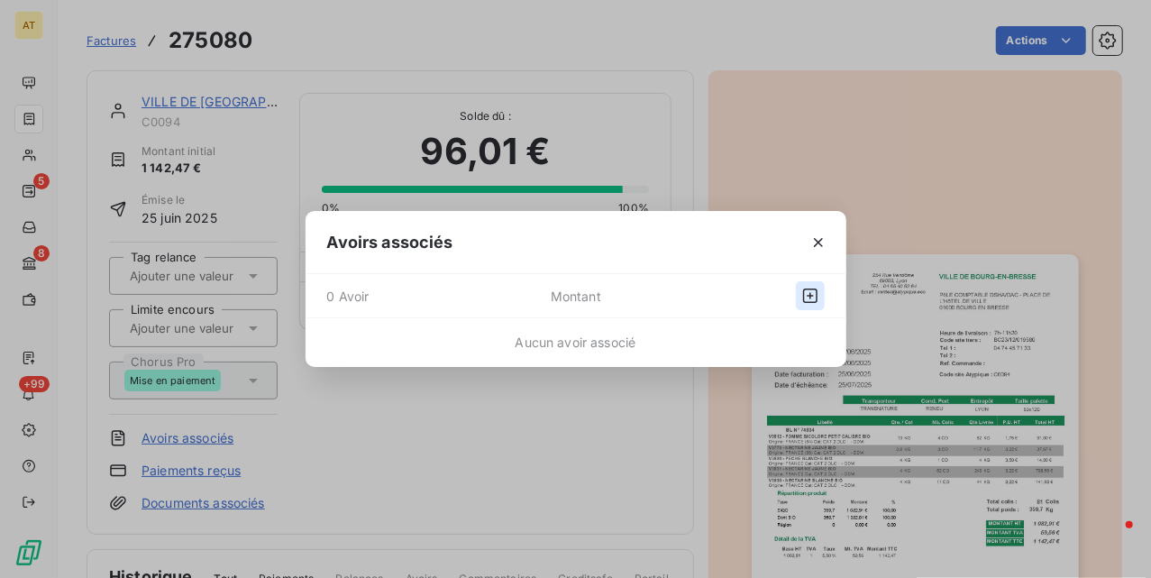
click at [798, 294] on button "button" at bounding box center [810, 295] width 29 height 29
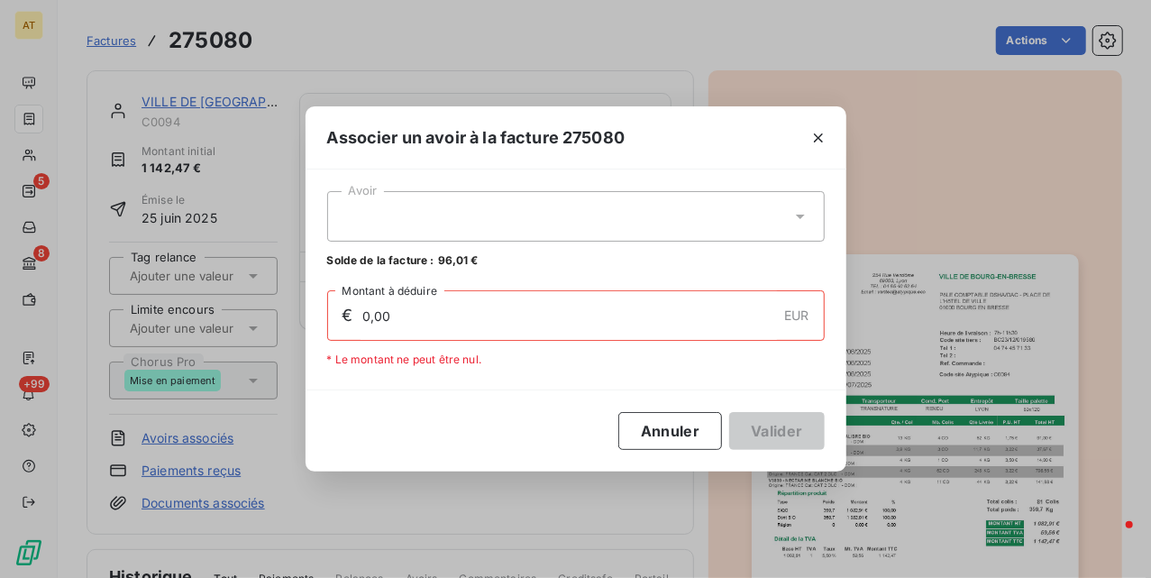
click at [550, 222] on div at bounding box center [576, 216] width 498 height 50
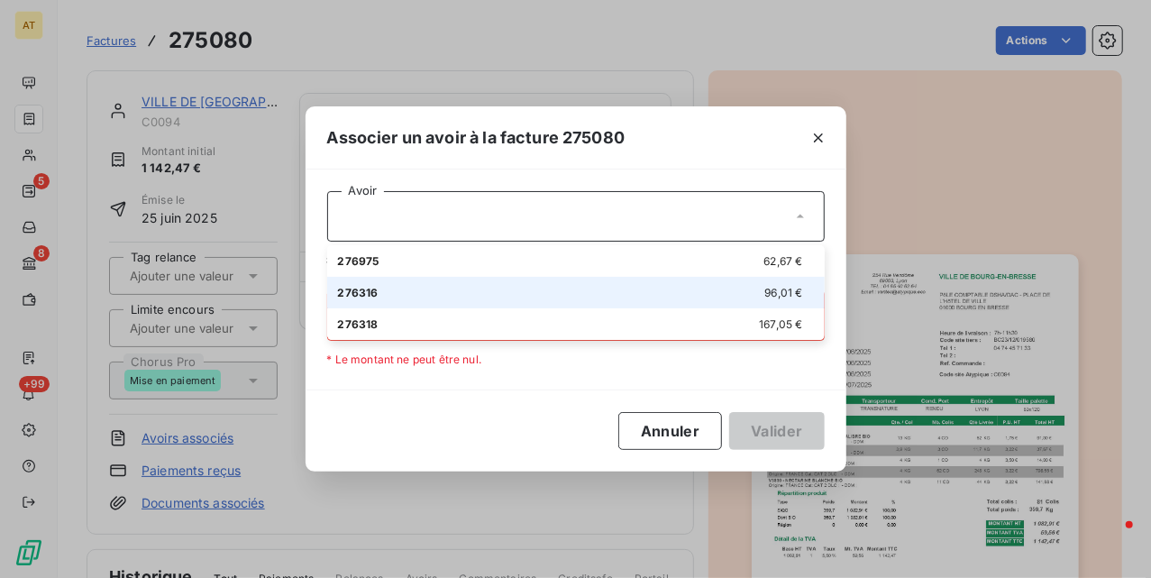
click at [621, 301] on li "276316 96,01 €" at bounding box center [576, 293] width 498 height 32
type input "96,01"
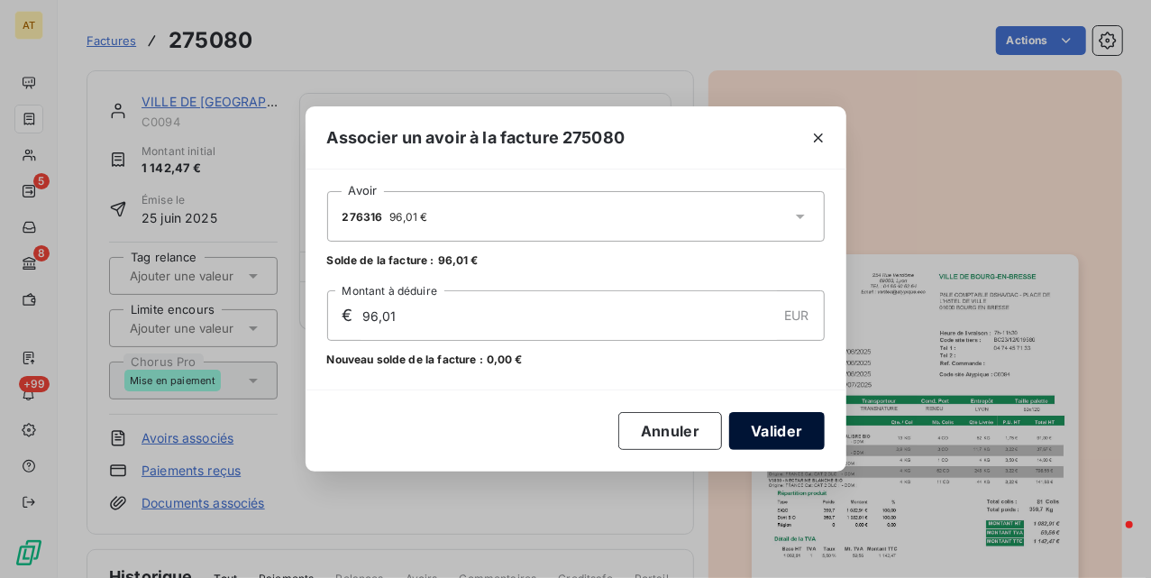
click at [763, 429] on button "Valider" at bounding box center [776, 431] width 95 height 38
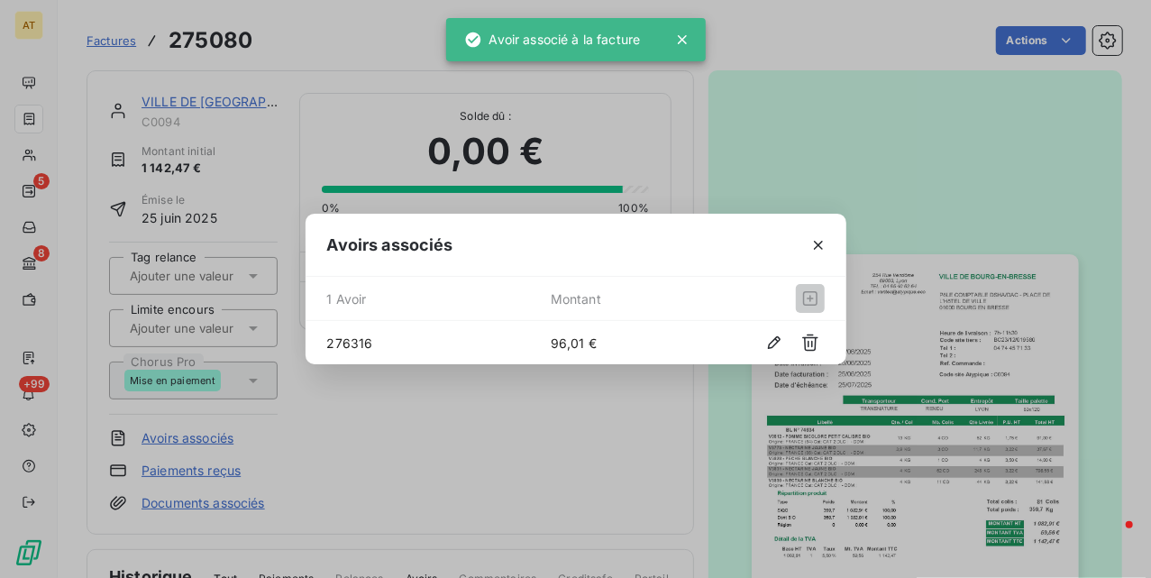
drag, startPoint x: 516, startPoint y: 413, endPoint x: 509, endPoint y: 400, distance: 14.1
click at [516, 415] on div "Avoirs associés 1 Avoir Montant 276316 96,01 €" at bounding box center [575, 289] width 1151 height 578
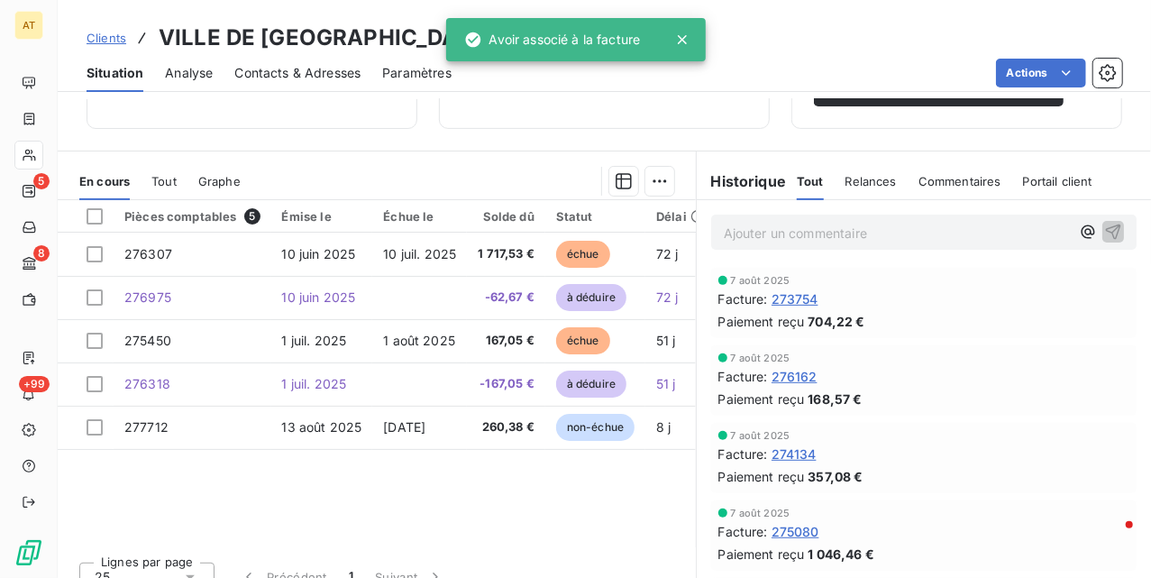
scroll to position [389, 0]
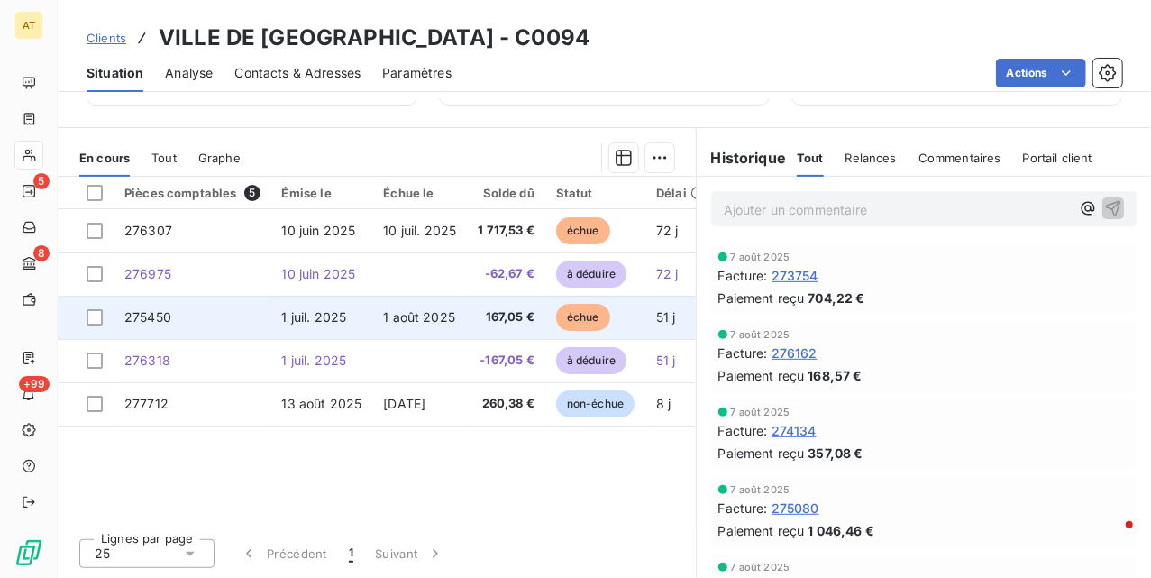
click at [299, 329] on td "1 juil. 2025" at bounding box center [322, 317] width 102 height 43
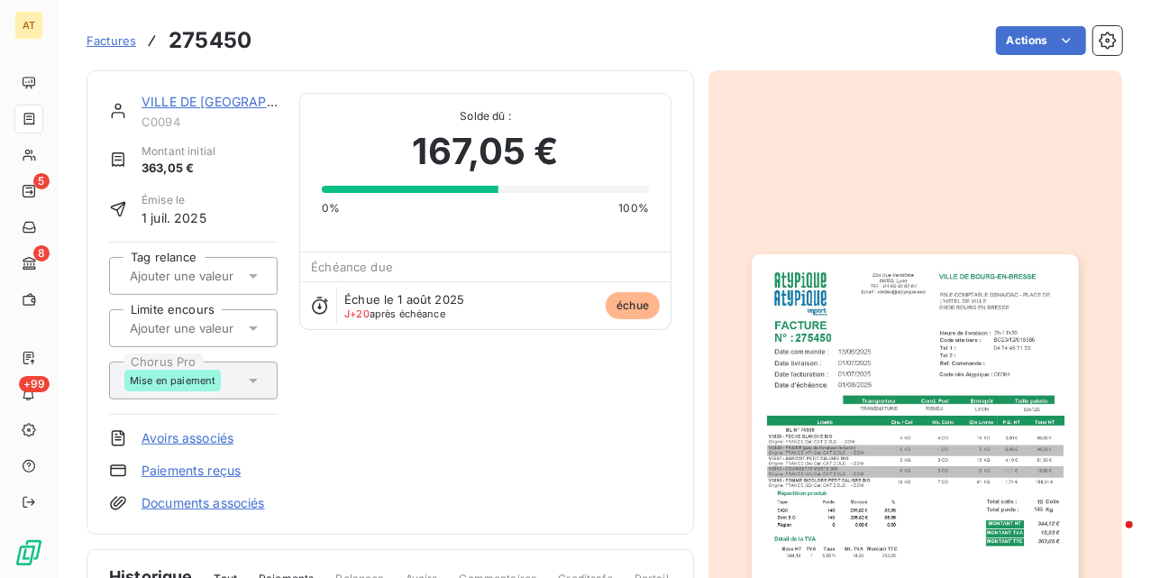
click at [193, 478] on link "Paiements reçus" at bounding box center [191, 471] width 99 height 18
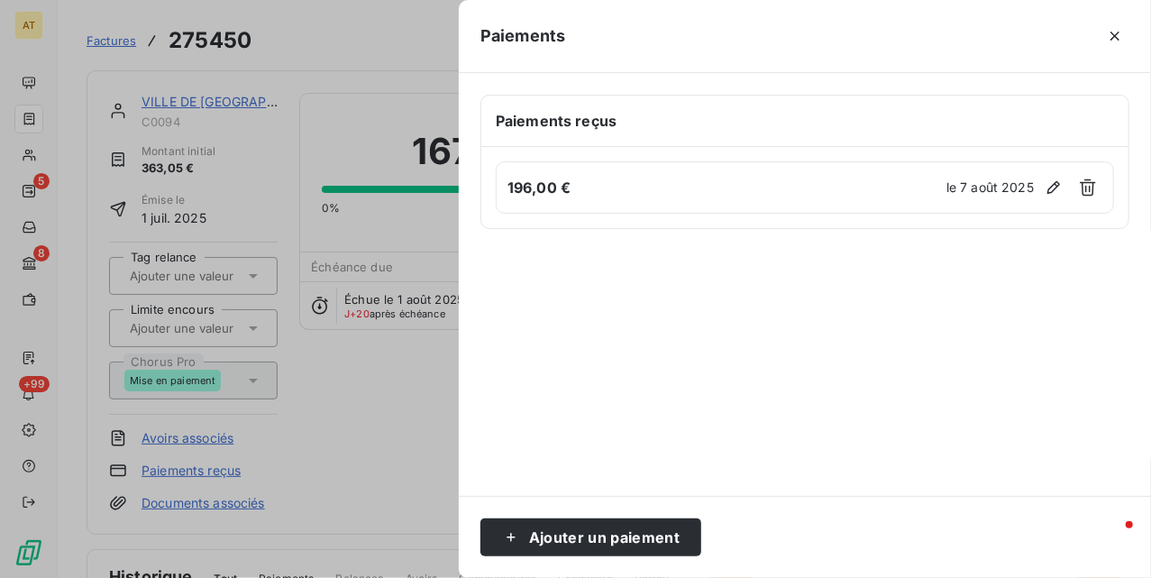
click at [261, 388] on div at bounding box center [575, 289] width 1151 height 578
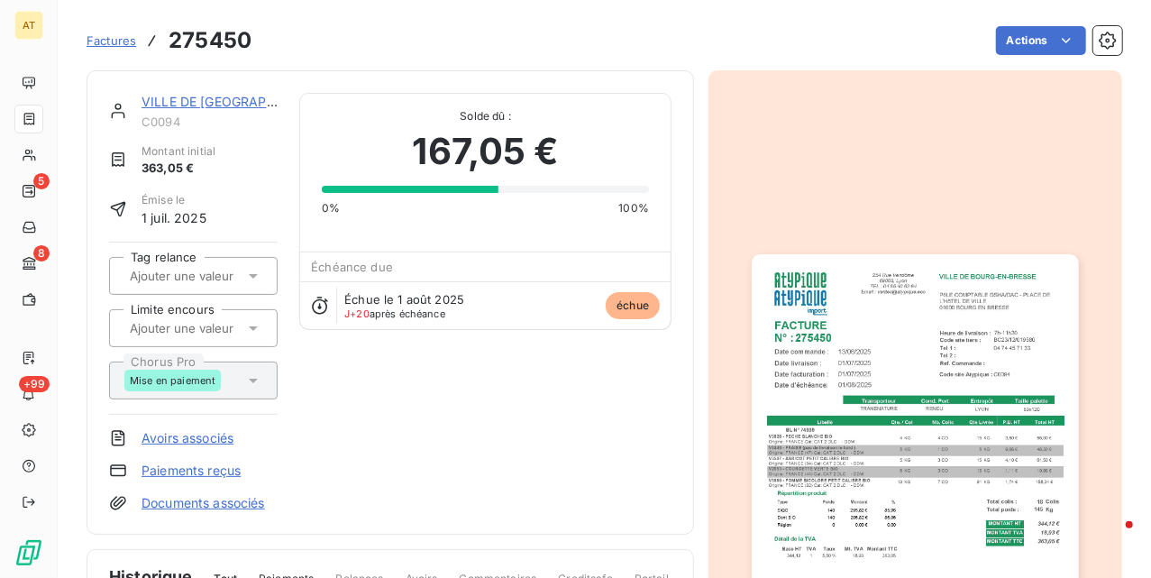
click at [171, 441] on link "Avoirs associés" at bounding box center [188, 438] width 92 height 18
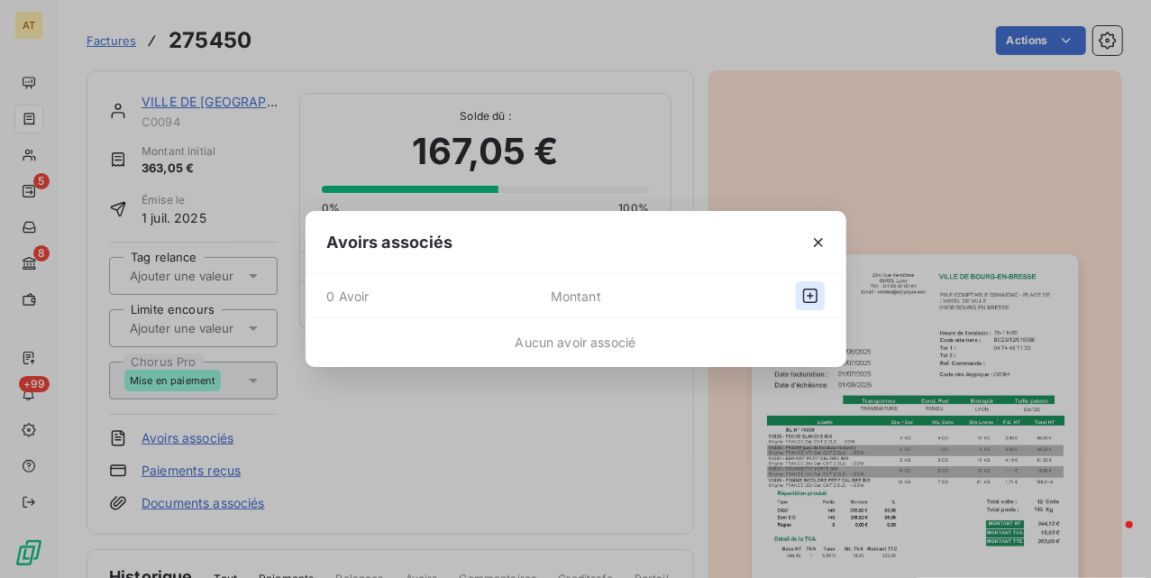
click at [809, 297] on icon "button" at bounding box center [810, 296] width 18 height 18
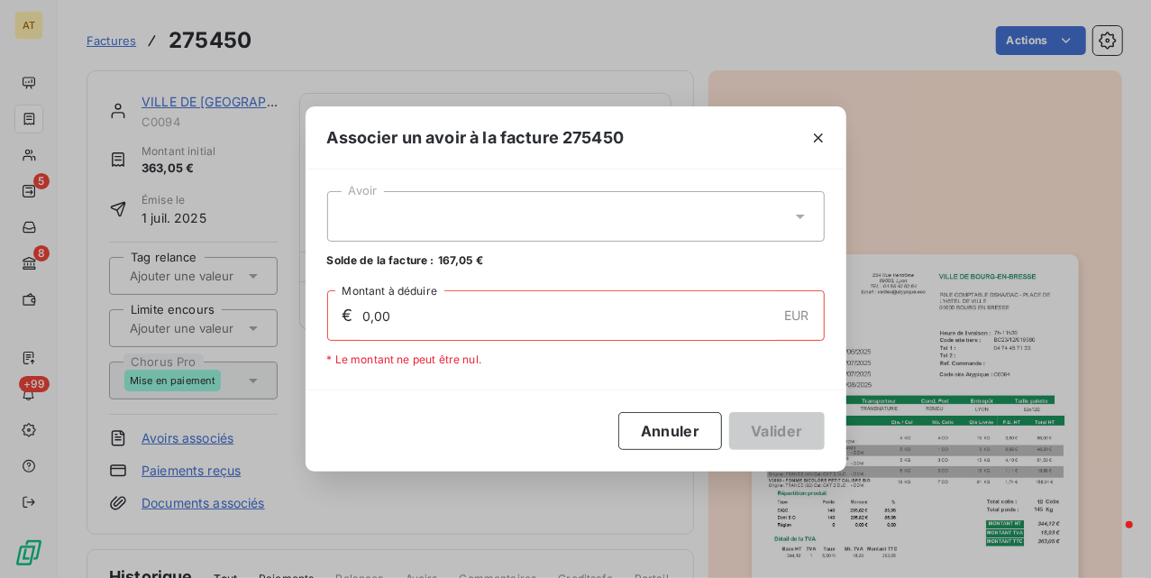
drag, startPoint x: 629, startPoint y: 217, endPoint x: 640, endPoint y: 240, distance: 25.0
click at [631, 217] on div at bounding box center [576, 216] width 498 height 50
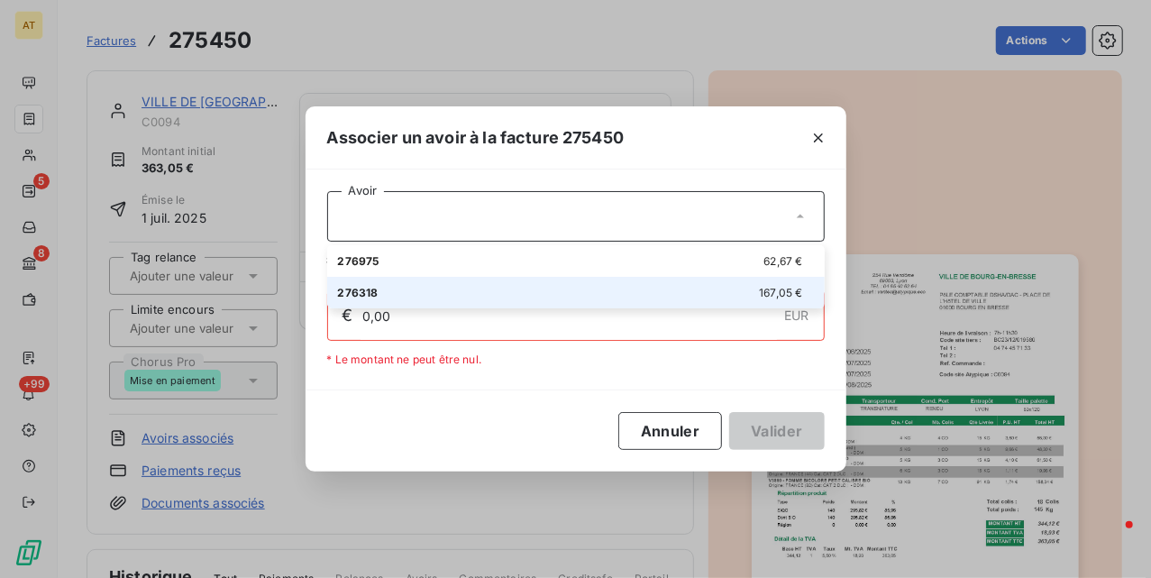
click at [626, 296] on div "276318 167,05 €" at bounding box center [576, 292] width 476 height 17
type input "167,05"
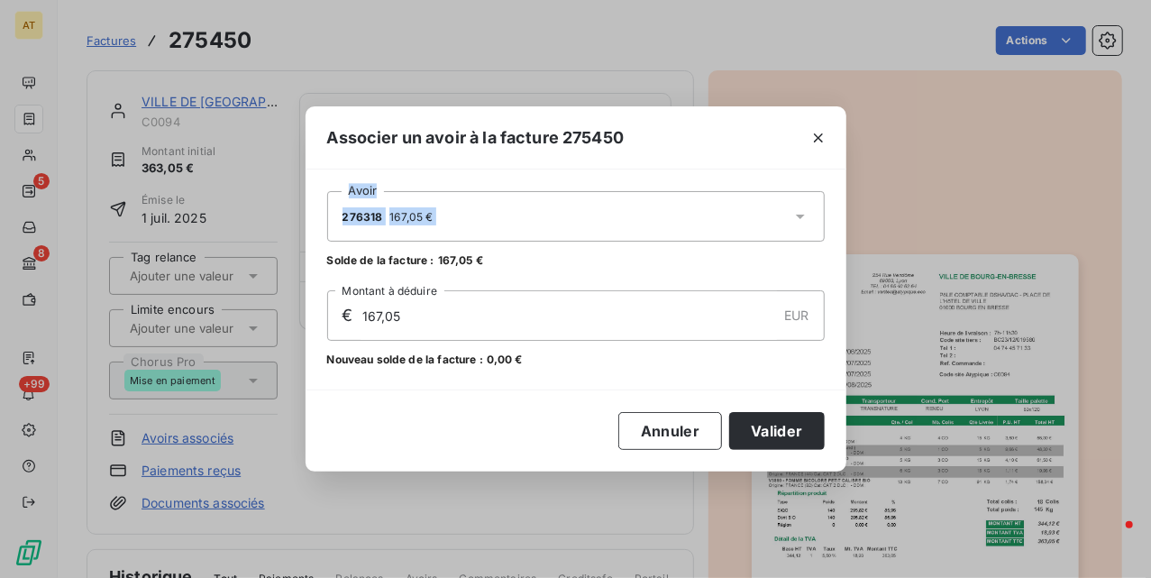
drag, startPoint x: 636, startPoint y: 119, endPoint x: 844, endPoint y: 206, distance: 224.7
click at [845, 227] on div "Associer un avoir à la facture 275450 Avoir 276318 167,05 € Solde de la facture…" at bounding box center [576, 288] width 541 height 365
click at [830, 133] on button "button" at bounding box center [818, 138] width 29 height 29
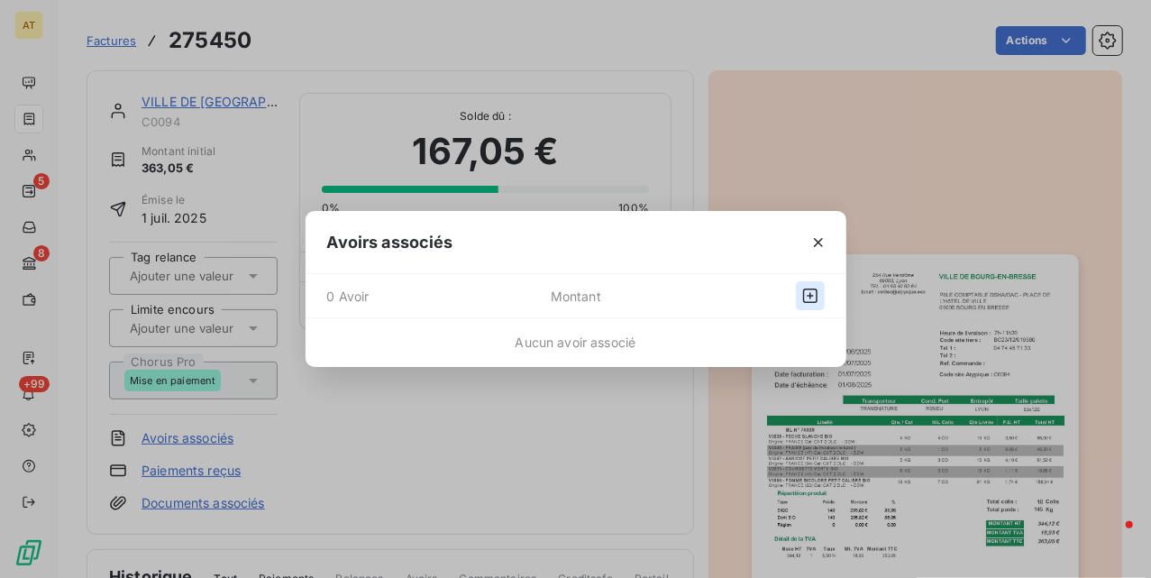
click at [805, 294] on icon "button" at bounding box center [810, 296] width 18 height 18
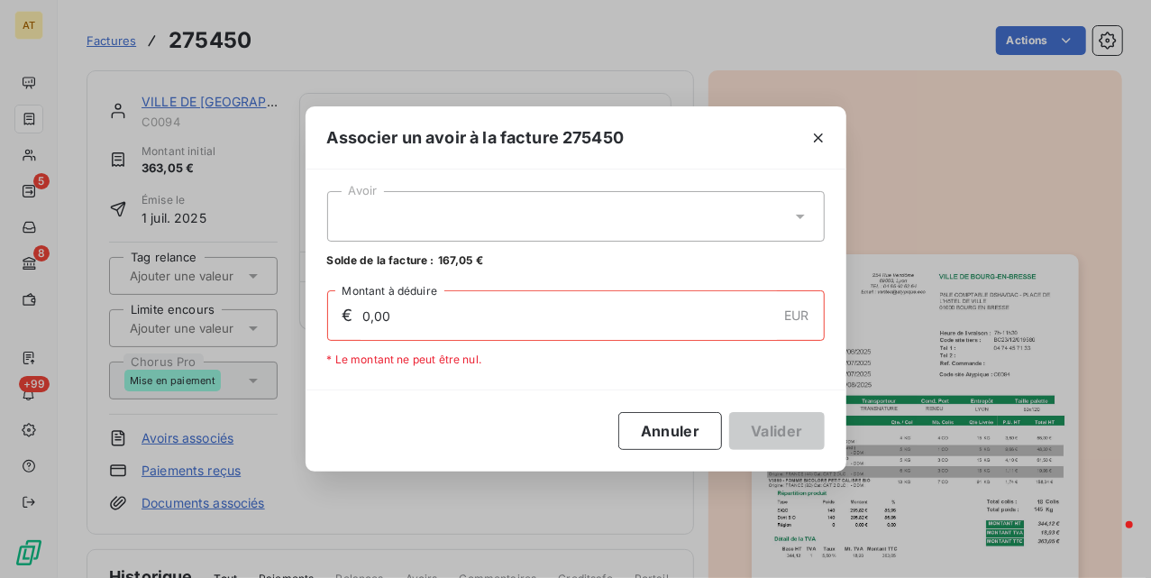
click at [639, 224] on div at bounding box center [576, 216] width 498 height 50
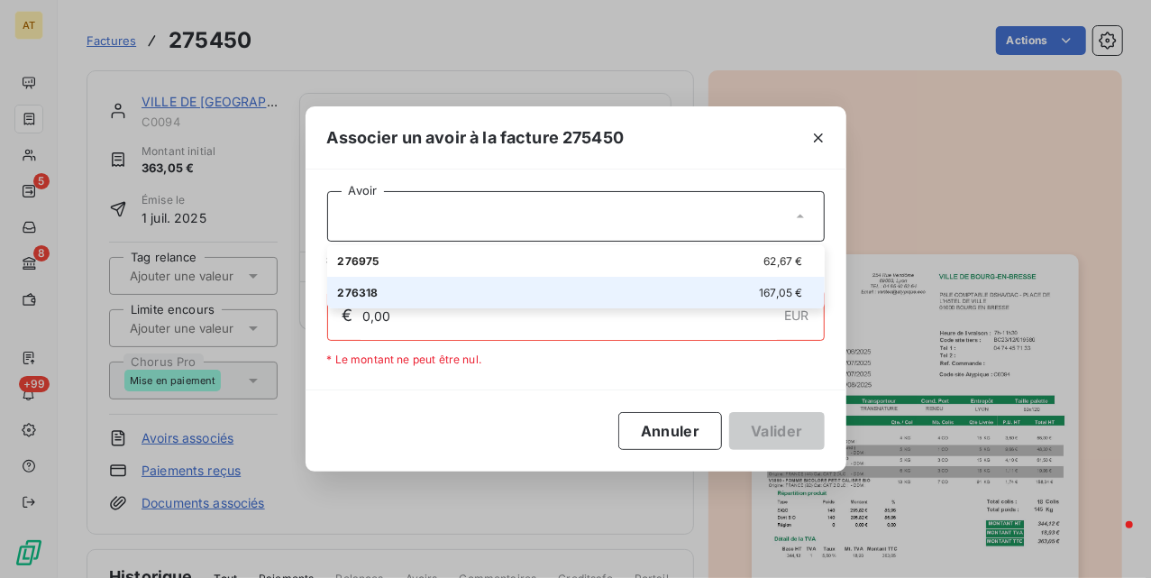
click at [631, 294] on div "276318 167,05 €" at bounding box center [576, 292] width 476 height 17
type input "167,05"
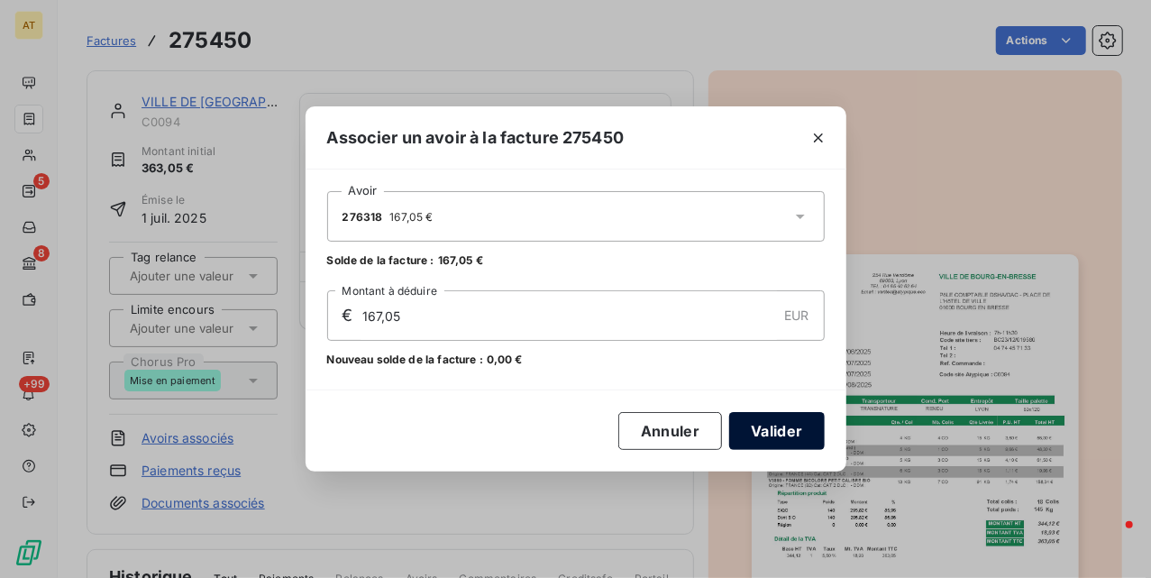
click at [779, 429] on button "Valider" at bounding box center [776, 431] width 95 height 38
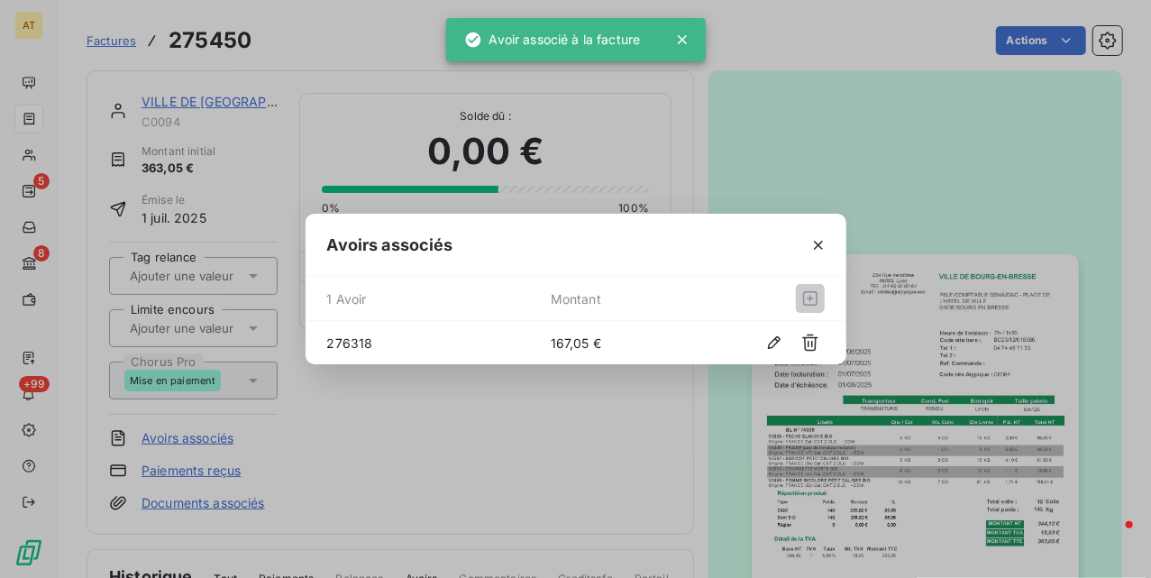
click at [537, 402] on div "Avoirs associés 1 Avoir Montant 276318 167,05 €" at bounding box center [575, 289] width 1151 height 578
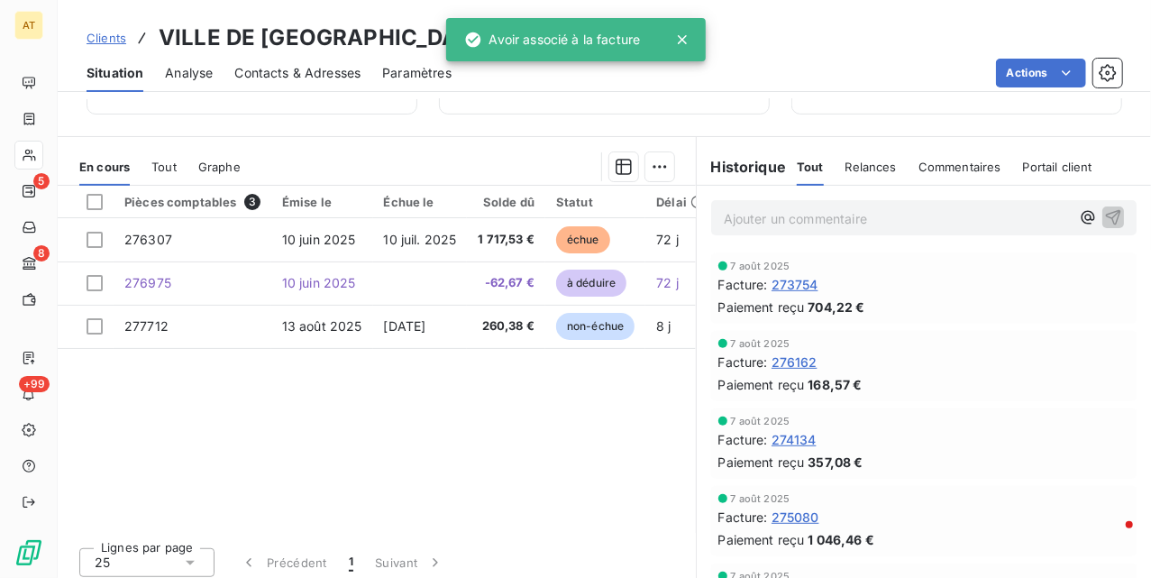
scroll to position [389, 0]
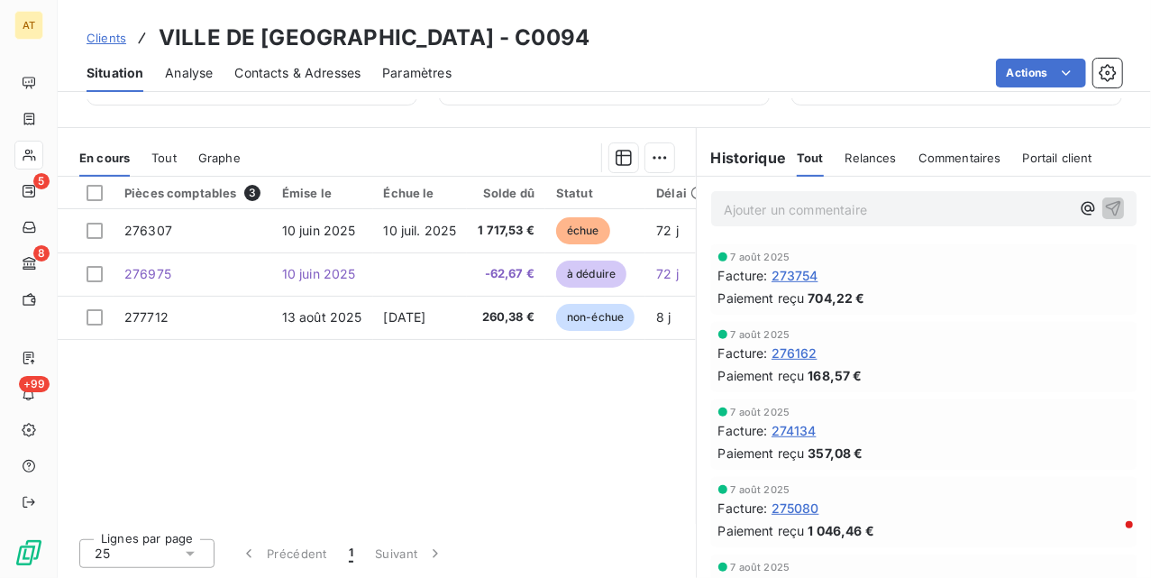
click at [343, 383] on div "Pièces comptables 3 Émise le Échue le Solde dû Statut Délai Retard Tag relance …" at bounding box center [377, 350] width 638 height 347
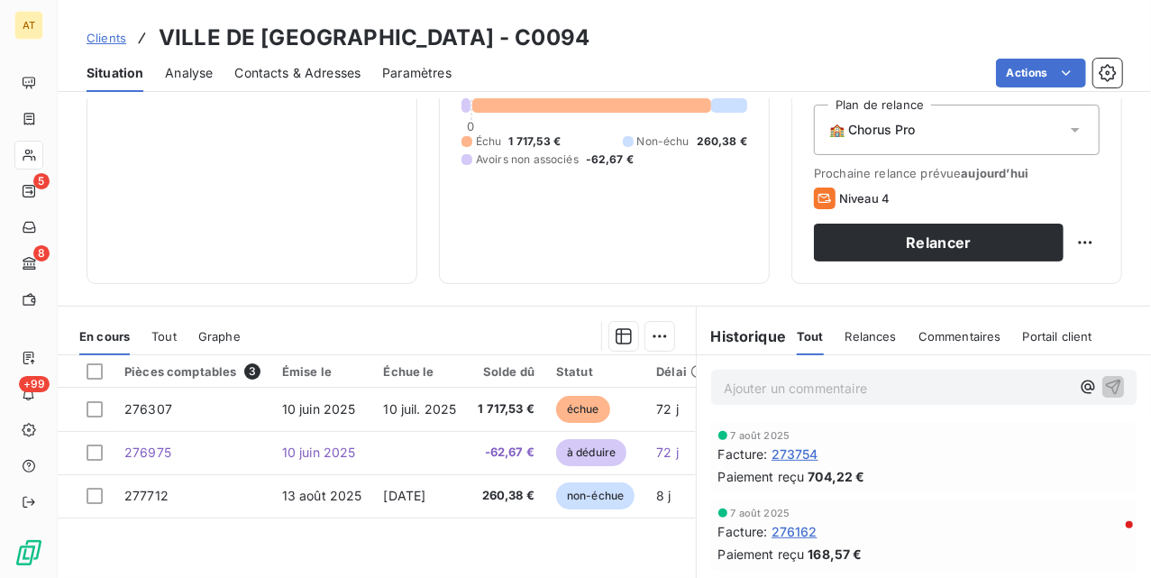
scroll to position [240, 0]
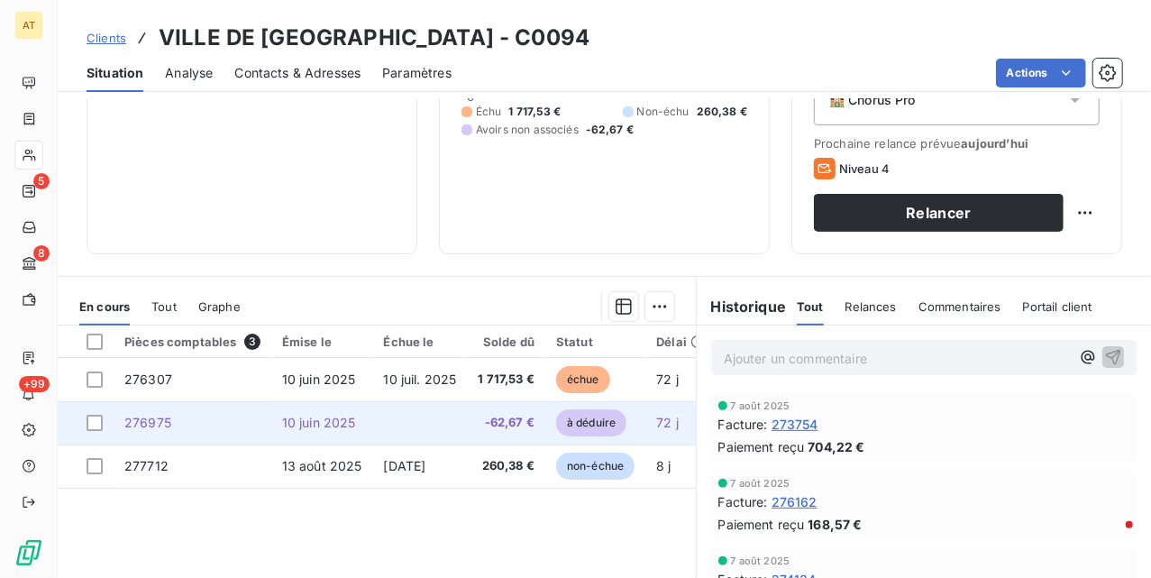
click at [160, 423] on span "276975" at bounding box center [147, 422] width 47 height 15
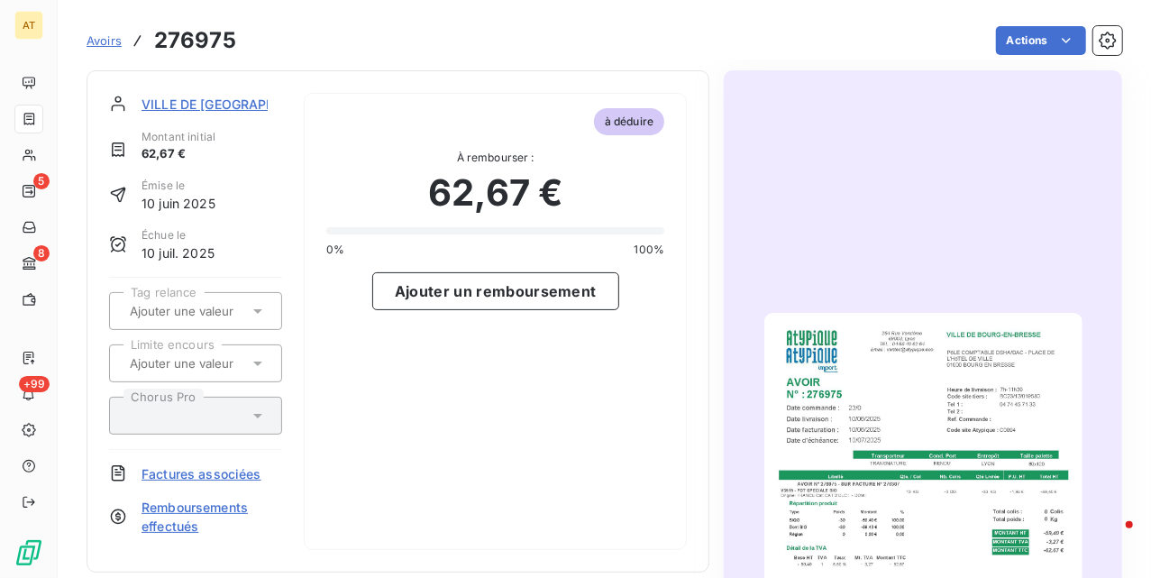
click at [865, 353] on img "button" at bounding box center [923, 538] width 318 height 450
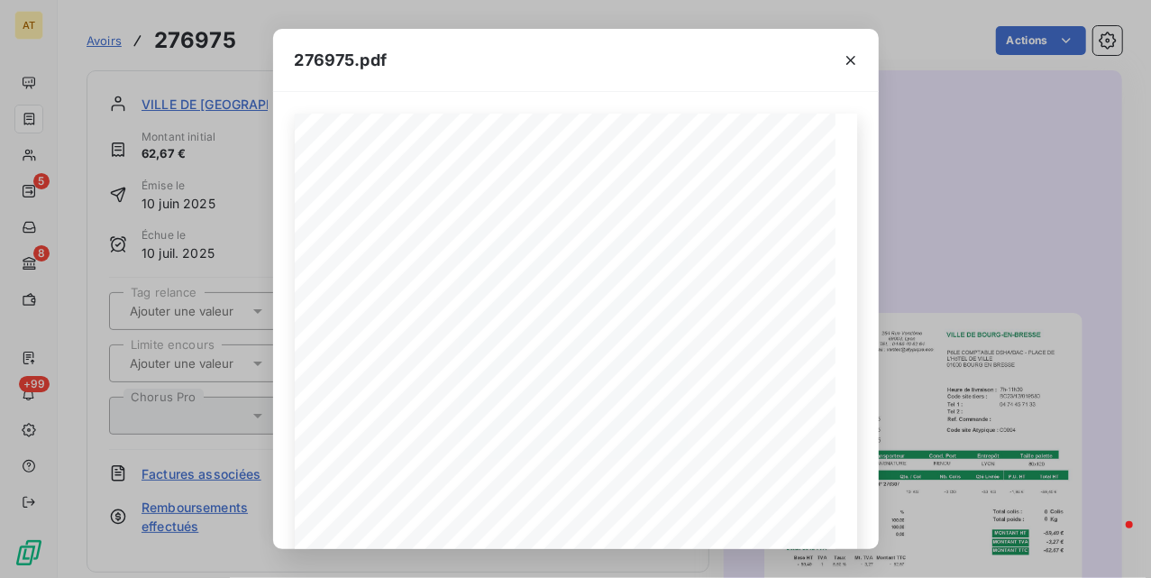
click at [1008, 236] on div "276975.pdf VILLE DE BOURG-EN-BRESSE PôLE COMPTABLE DSHA/DAC - PLACE DE L'HôTEL …" at bounding box center [575, 289] width 1151 height 578
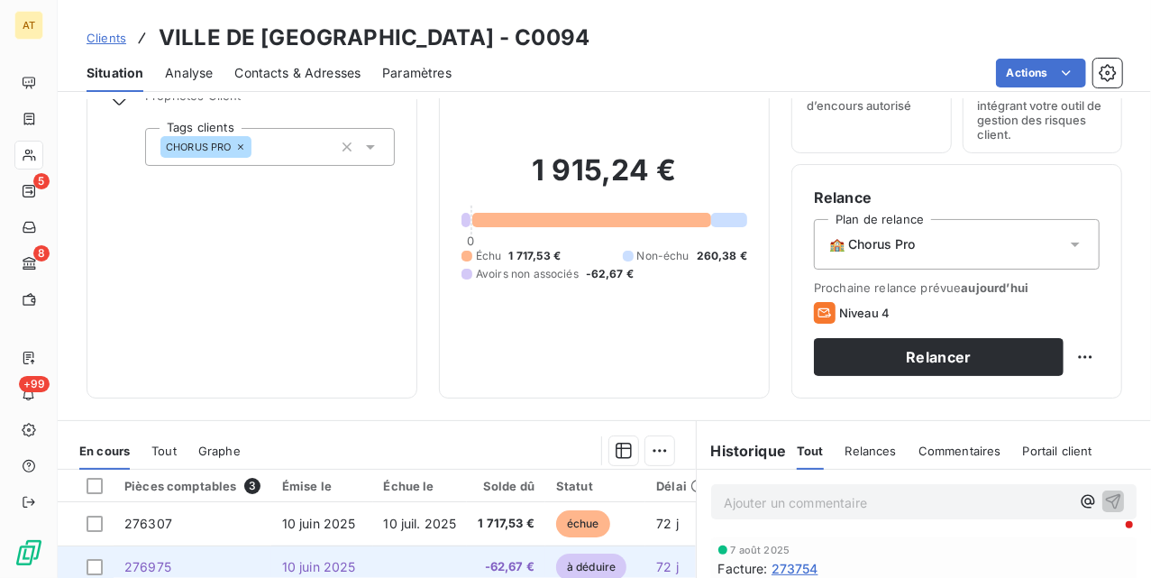
scroll to position [361, 0]
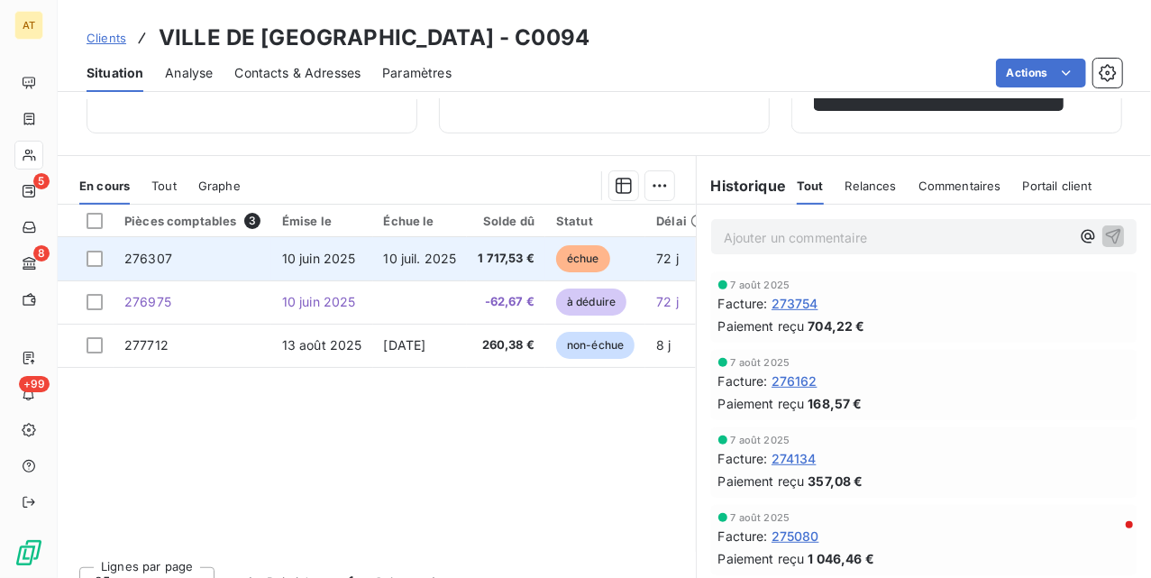
click at [224, 270] on td "276307" at bounding box center [193, 258] width 158 height 43
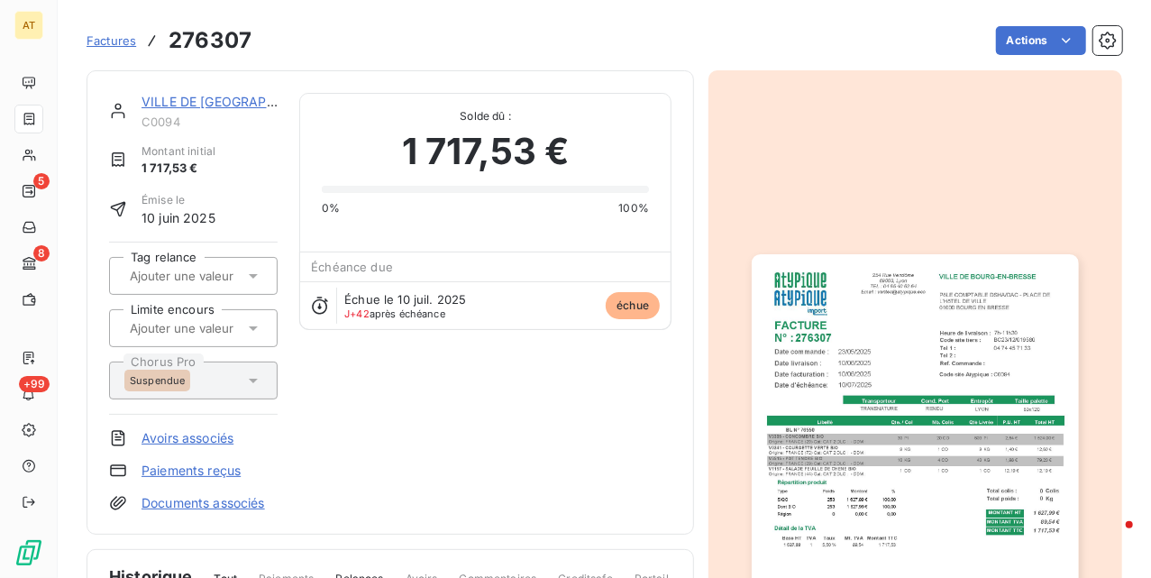
click at [214, 471] on link "Paiements reçus" at bounding box center [191, 471] width 99 height 18
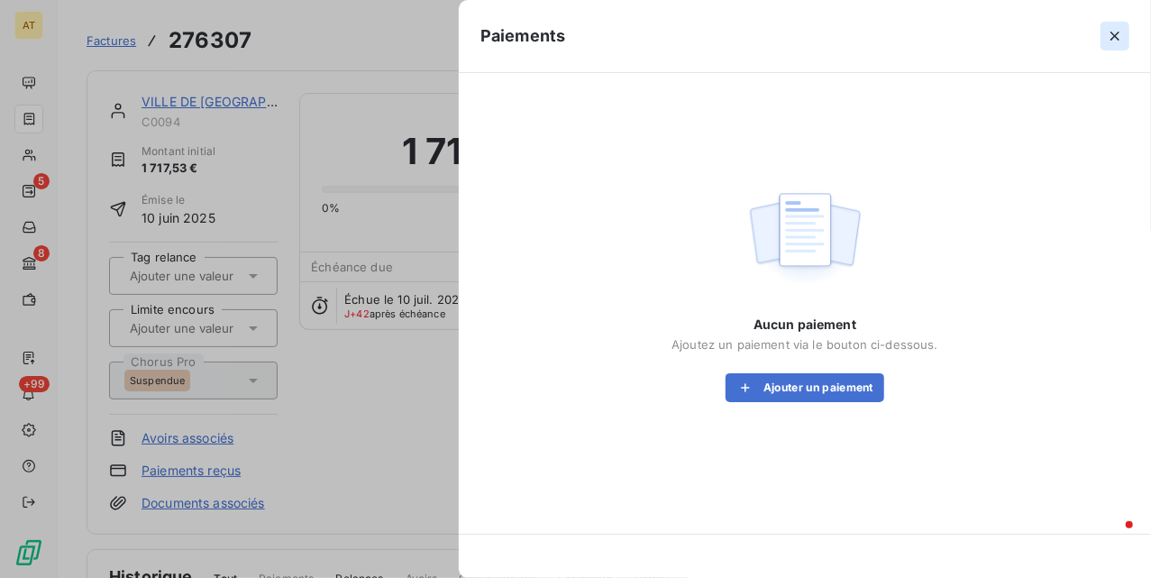
click at [1121, 31] on icon "button" at bounding box center [1115, 36] width 18 height 18
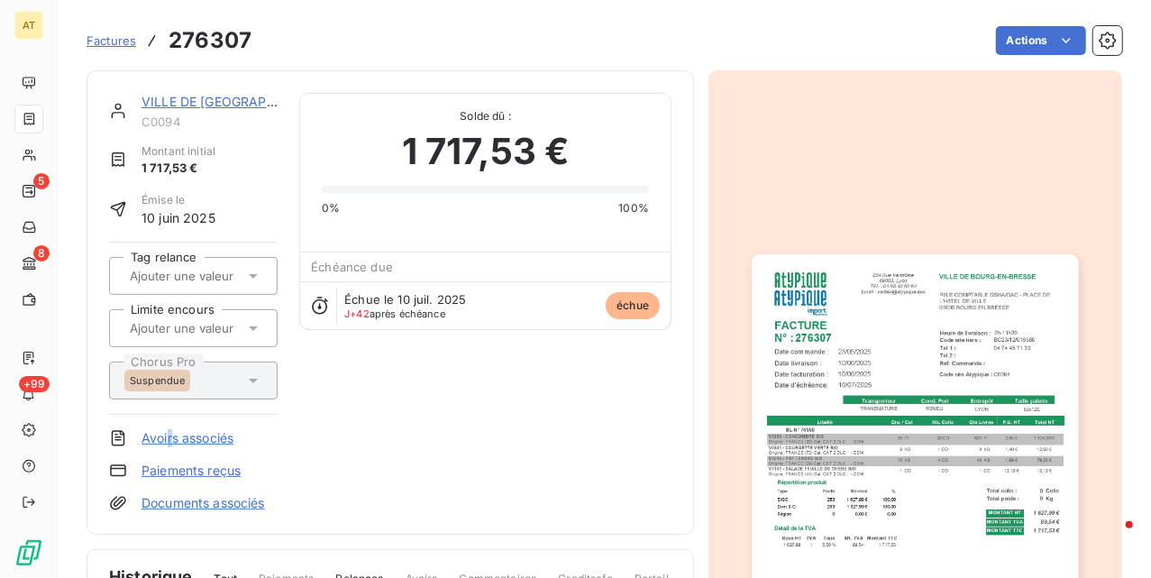
click at [166, 441] on link "Avoirs associés" at bounding box center [188, 438] width 92 height 18
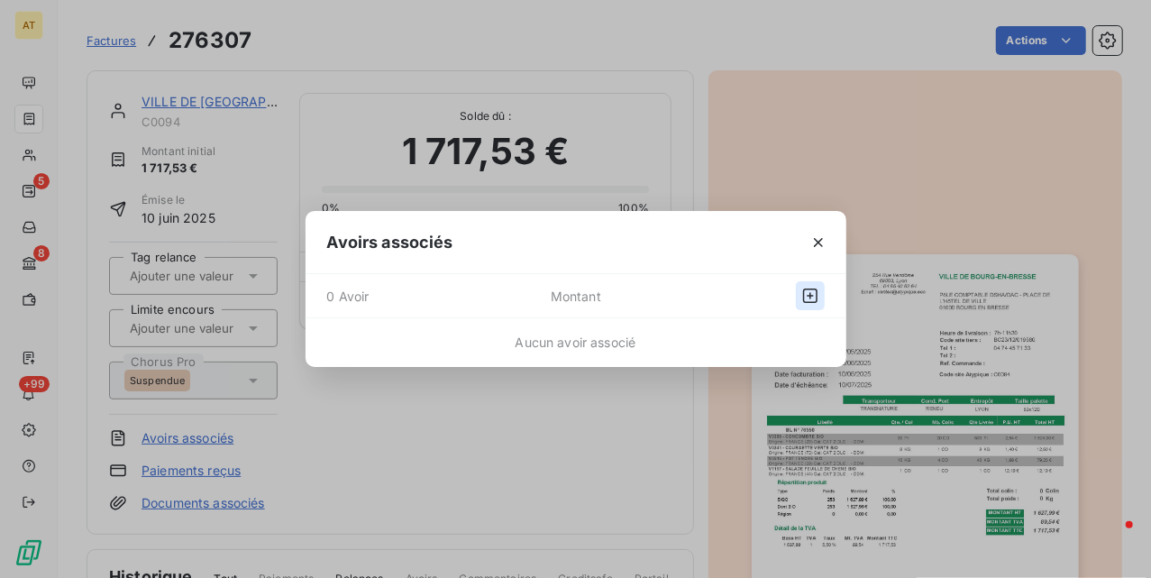
click at [811, 297] on icon "button" at bounding box center [810, 295] width 14 height 14
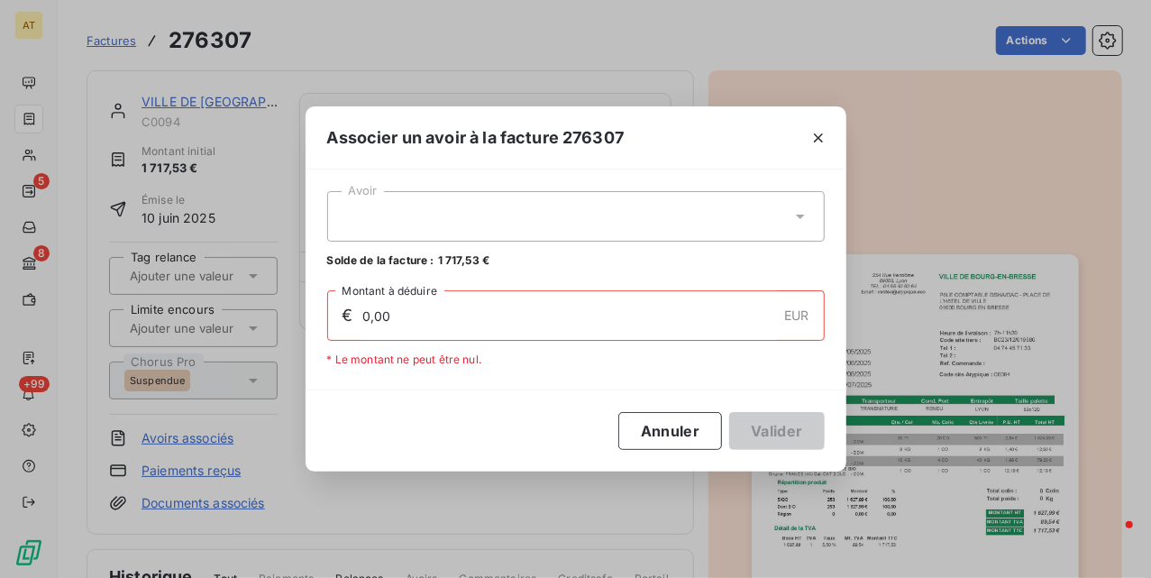
click at [618, 215] on div at bounding box center [576, 216] width 498 height 50
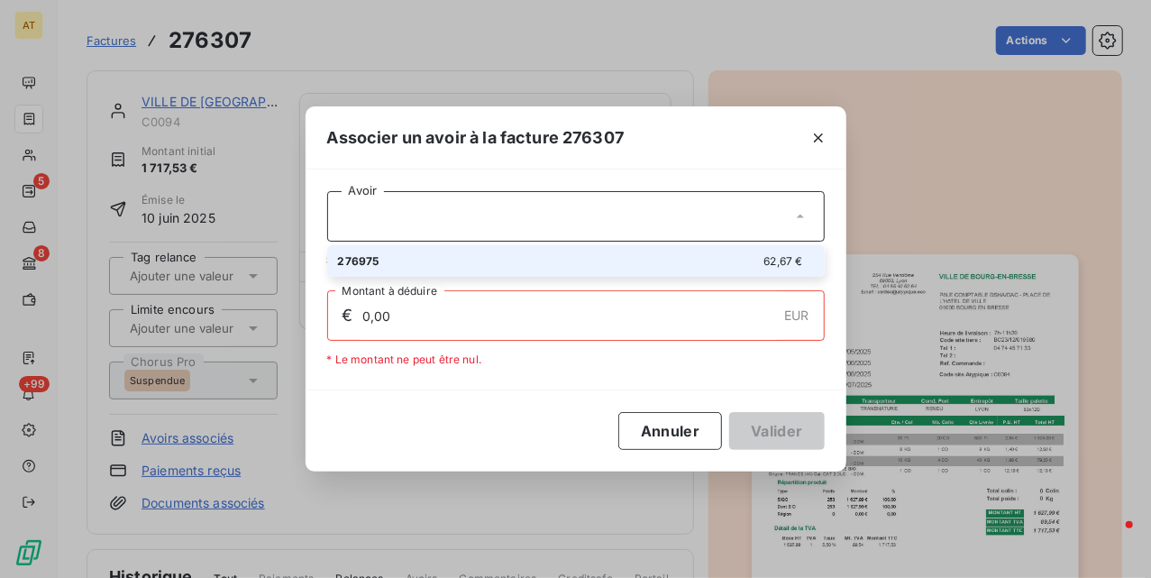
click at [642, 268] on div "276975 62,67 €" at bounding box center [576, 260] width 476 height 17
type input "62,67"
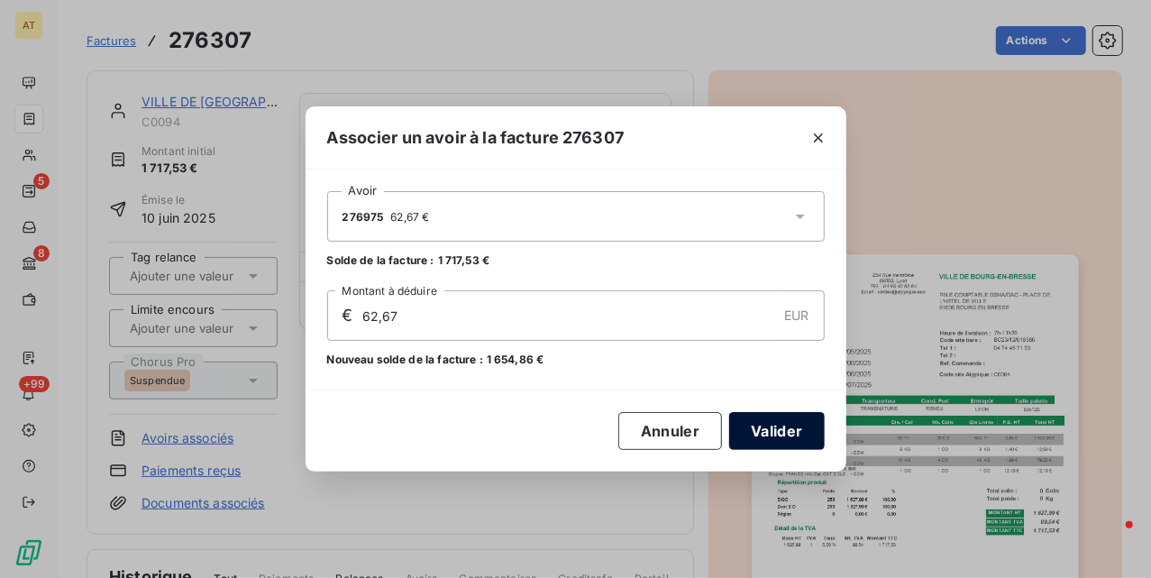
click at [775, 426] on button "Valider" at bounding box center [776, 431] width 95 height 38
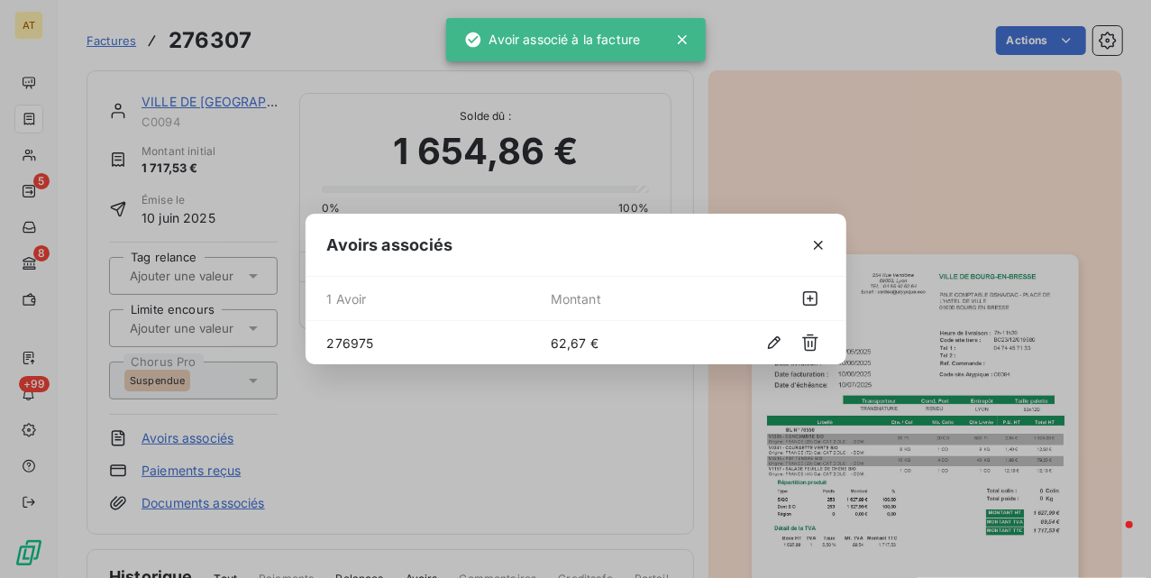
click at [553, 438] on div "Avoirs associés 1 Avoir Montant 276975 62,67 €" at bounding box center [575, 289] width 1151 height 578
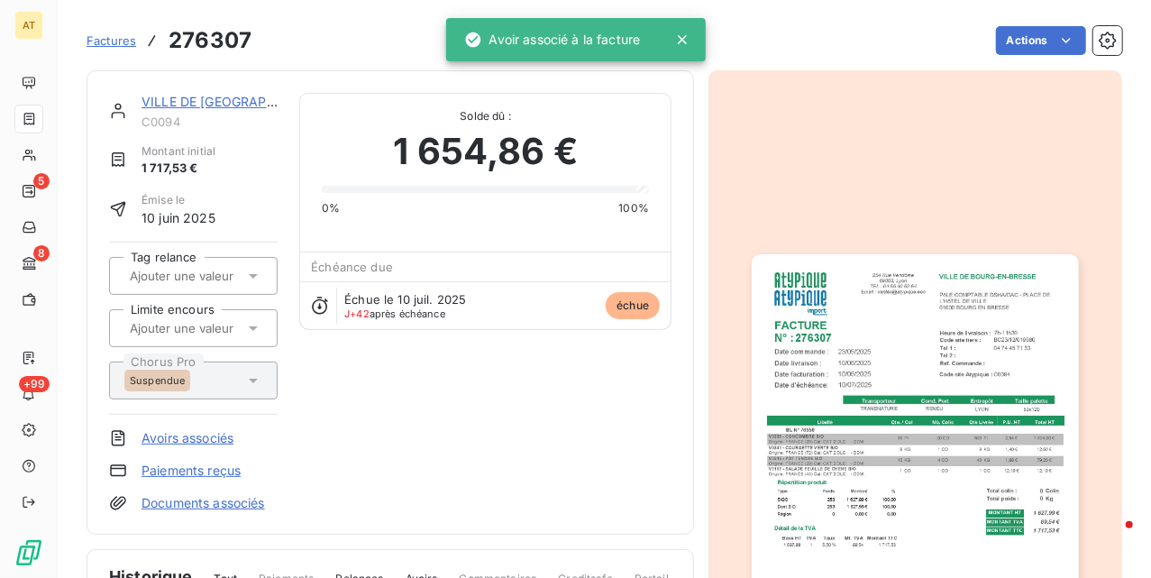
drag, startPoint x: 548, startPoint y: 420, endPoint x: 532, endPoint y: 416, distance: 16.8
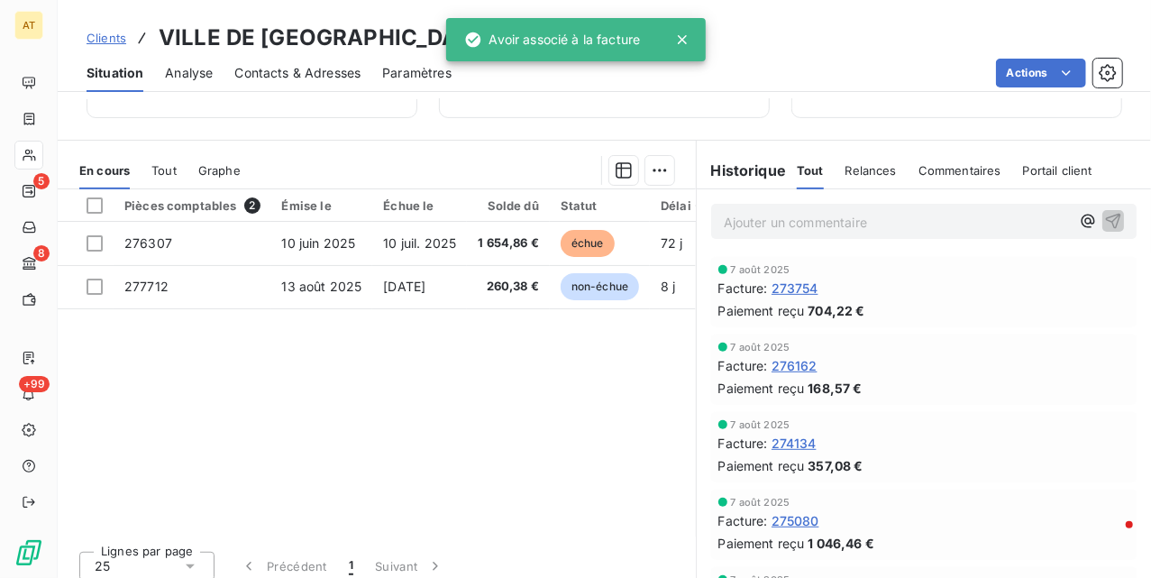
scroll to position [389, 0]
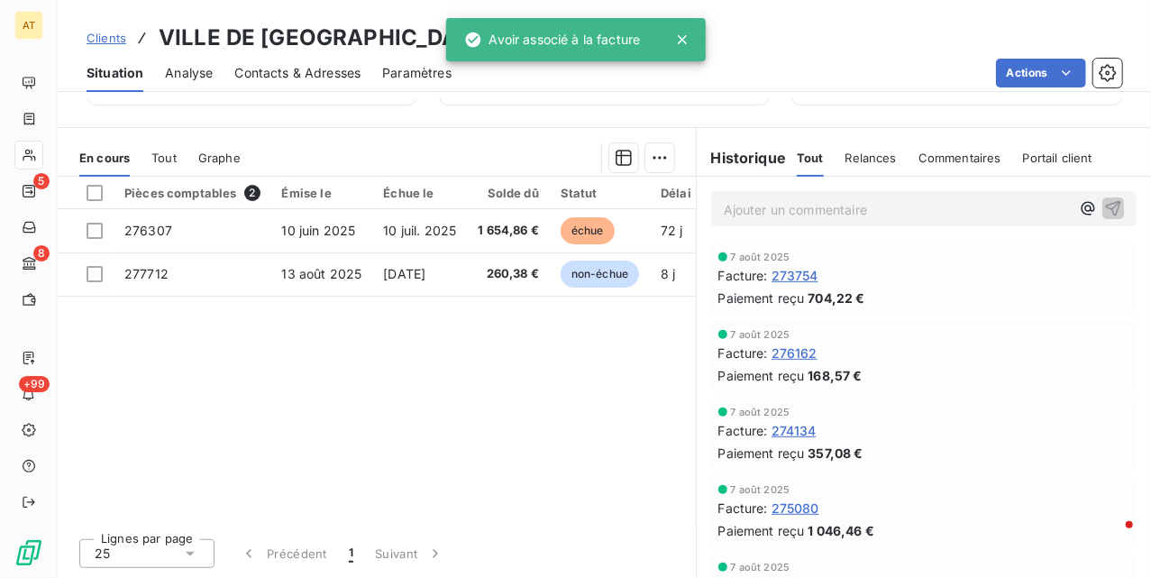
click at [462, 404] on div "Pièces comptables 2 Émise le Échue le Solde dû Statut Délai Retard Tag relance …" at bounding box center [377, 350] width 638 height 347
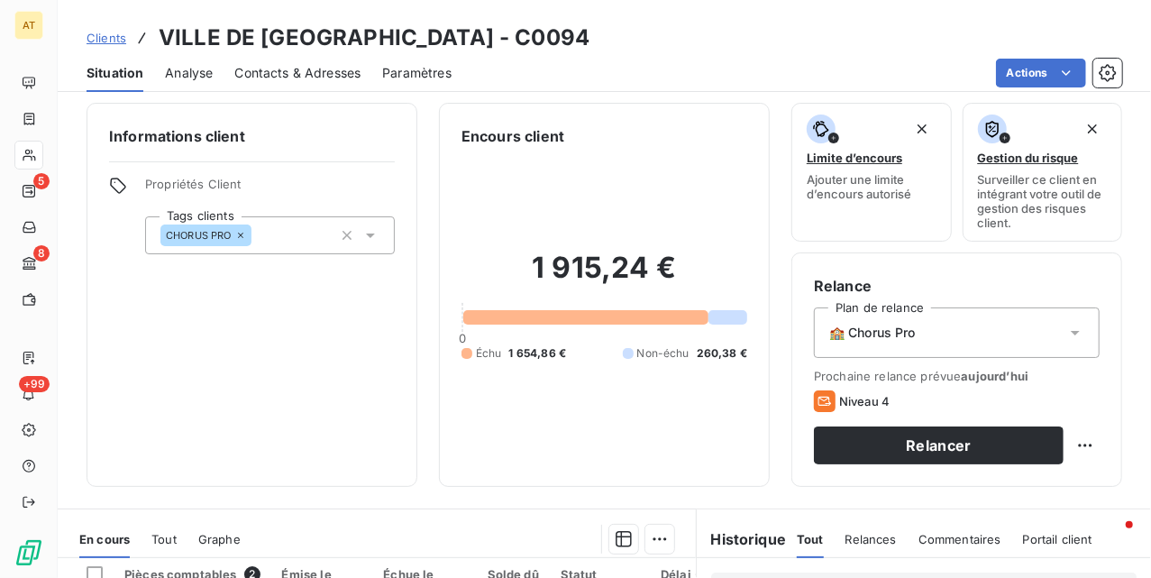
scroll to position [0, 0]
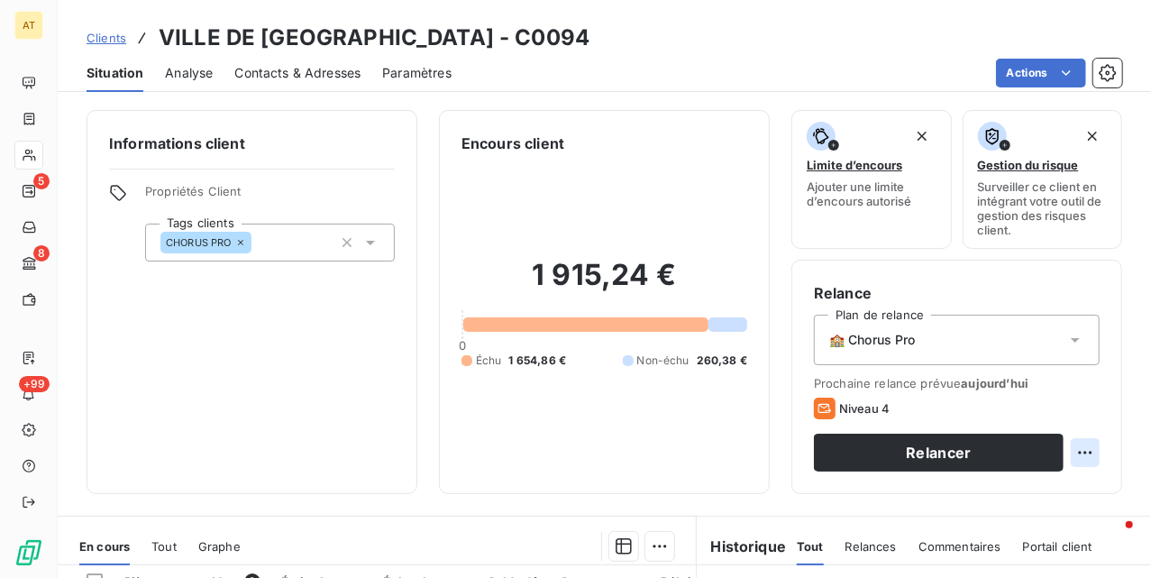
click at [1062, 452] on html "AT 5 8 +99 Clients VILLE DE BOURG-EN-BRESSE - C0094 Situation Analyse Contacts …" at bounding box center [575, 289] width 1151 height 578
click at [1021, 484] on div "Replanifier cette action" at bounding box center [992, 493] width 161 height 29
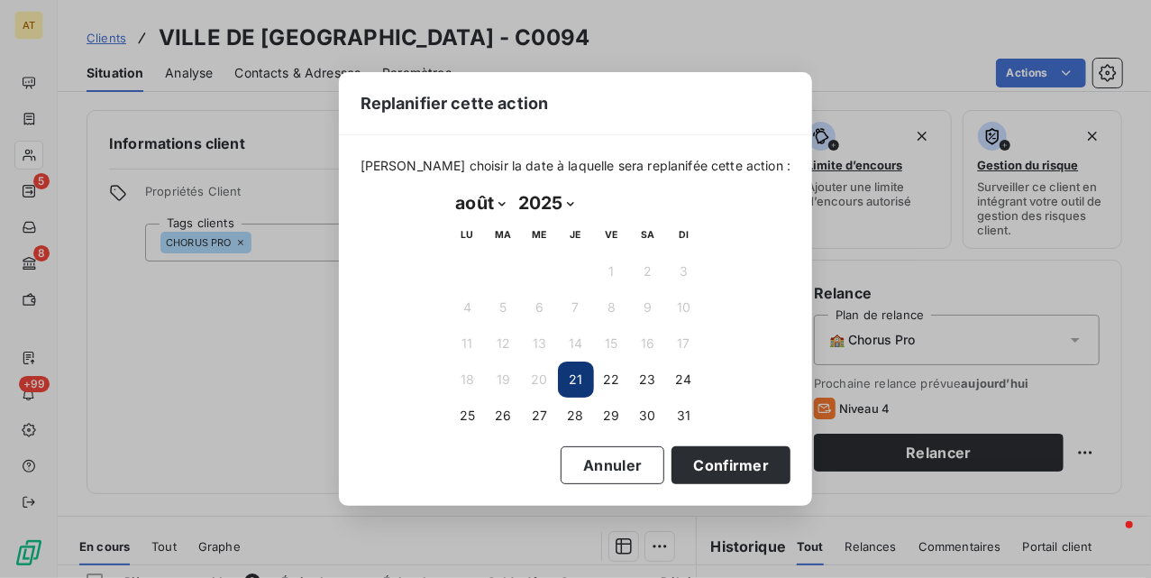
click at [483, 206] on select "janvier février mars avril mai juin juillet août septembre octobre novembre déc…" at bounding box center [481, 202] width 62 height 29
select select "8"
click at [450, 188] on select "janvier février mars avril mai juin juillet août septembre octobre novembre déc…" at bounding box center [481, 202] width 62 height 29
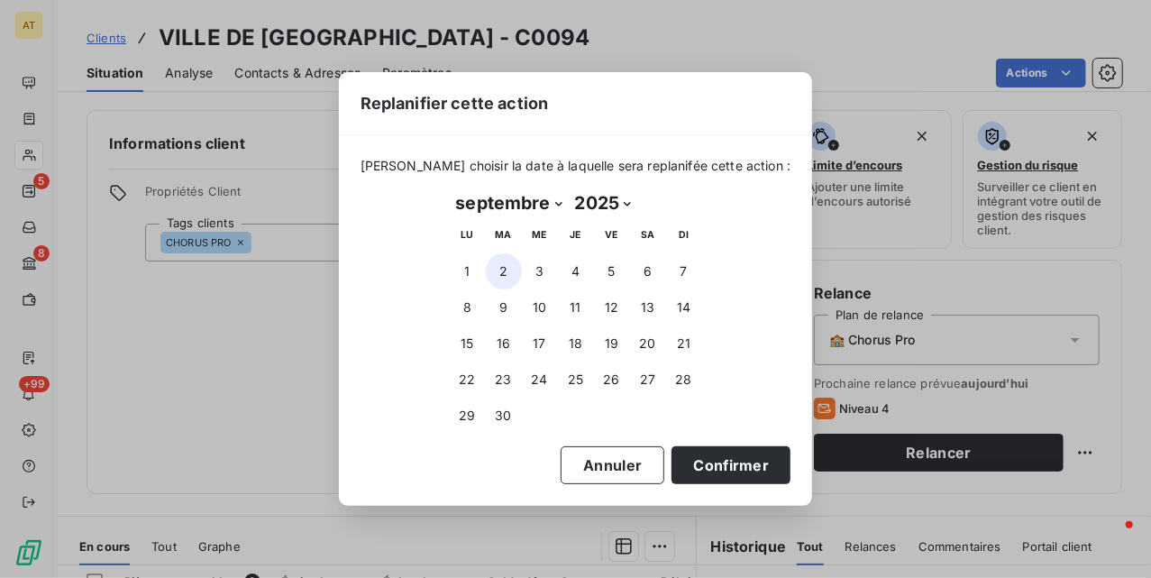
click at [505, 271] on button "2" at bounding box center [504, 271] width 36 height 36
drag, startPoint x: 701, startPoint y: 458, endPoint x: 658, endPoint y: 444, distance: 45.3
click at [700, 460] on button "Confirmer" at bounding box center [731, 465] width 119 height 38
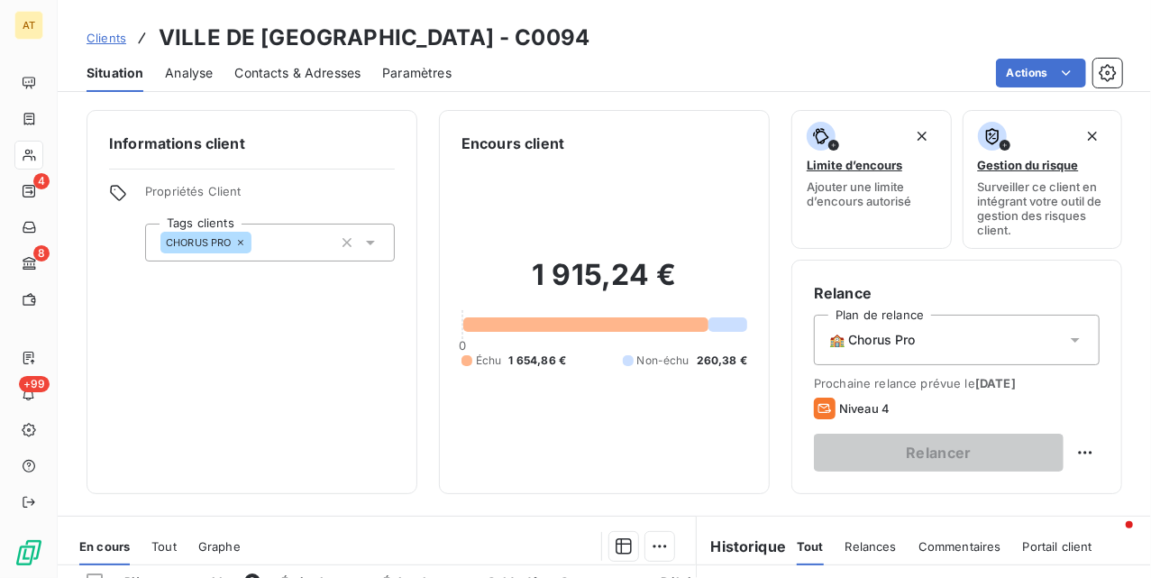
drag, startPoint x: 413, startPoint y: 391, endPoint x: 441, endPoint y: 395, distance: 28.2
click at [422, 397] on div "Informations client Propriétés Client Tags clients CHORUS PRO Encours client 1 …" at bounding box center [605, 302] width 1094 height 384
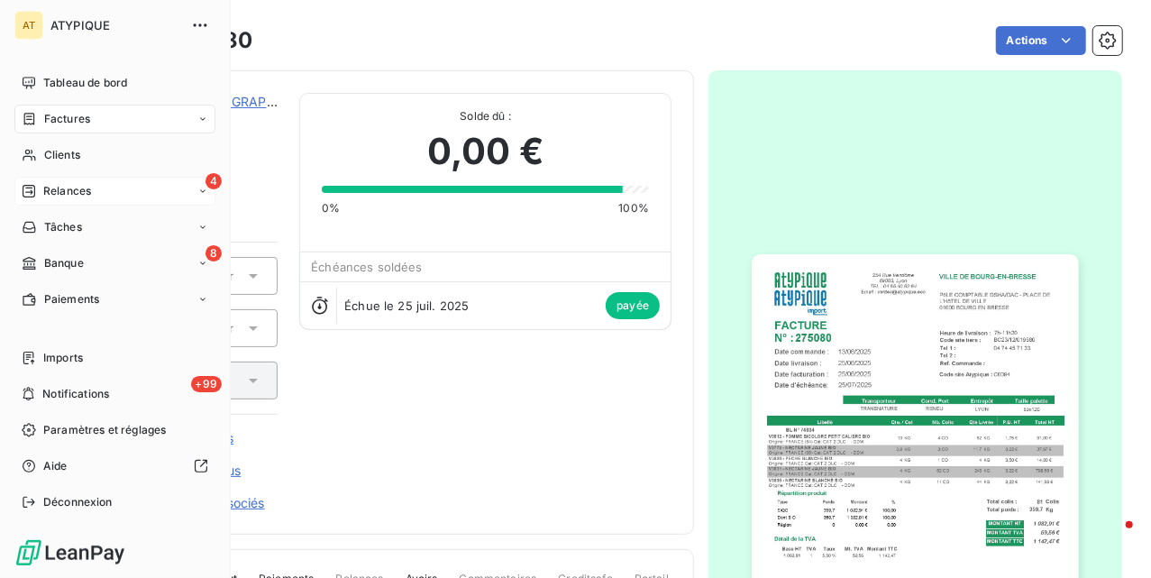
click at [63, 178] on div "4 Relances" at bounding box center [114, 191] width 201 height 29
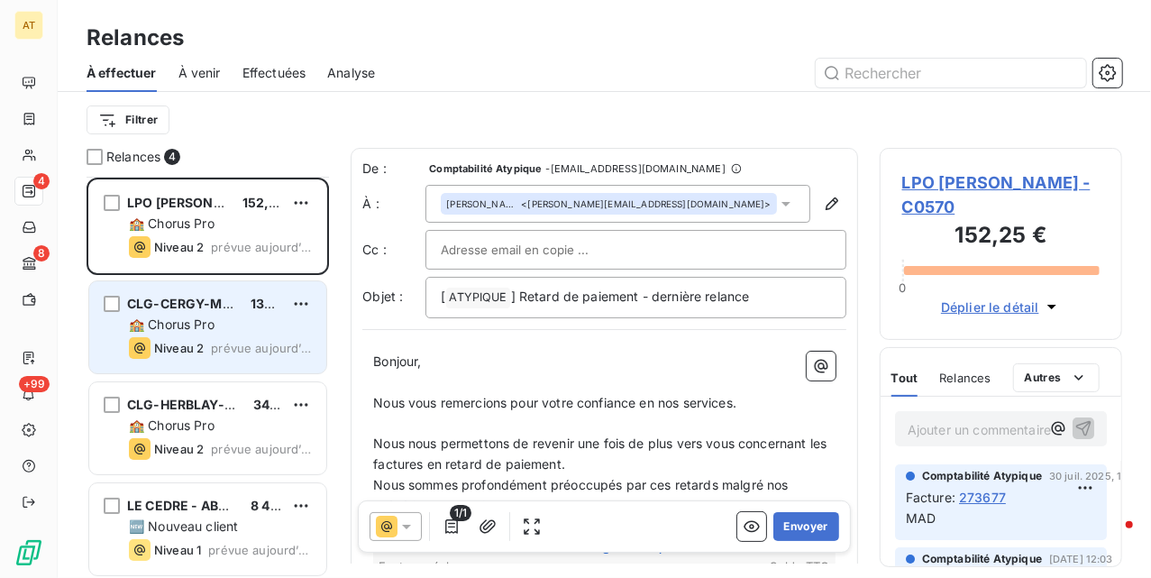
scroll to position [4, 0]
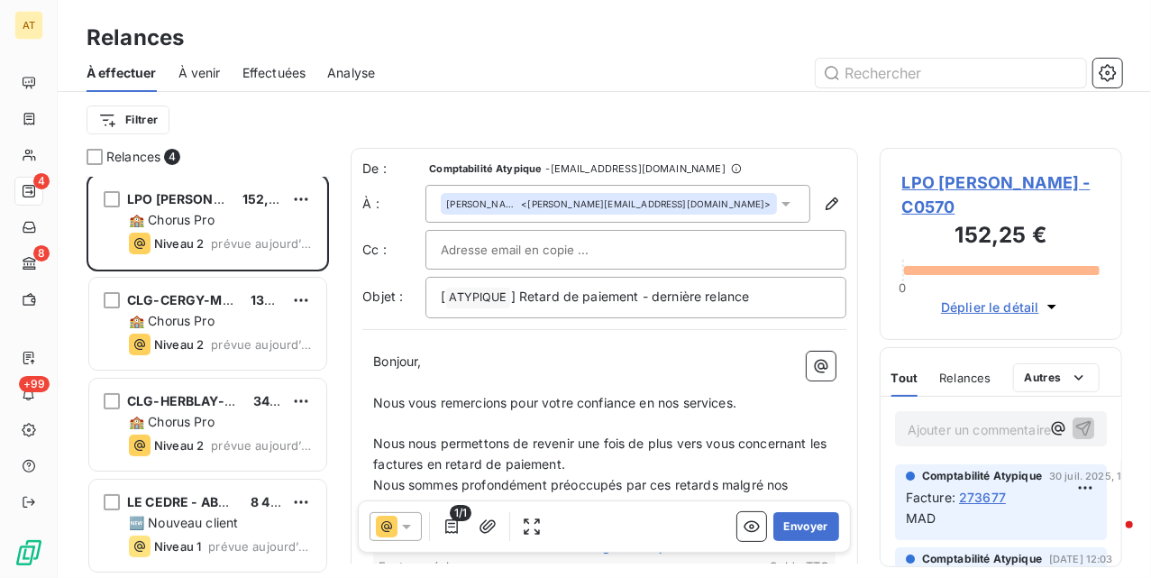
click at [189, 76] on span "À venir" at bounding box center [199, 73] width 42 height 18
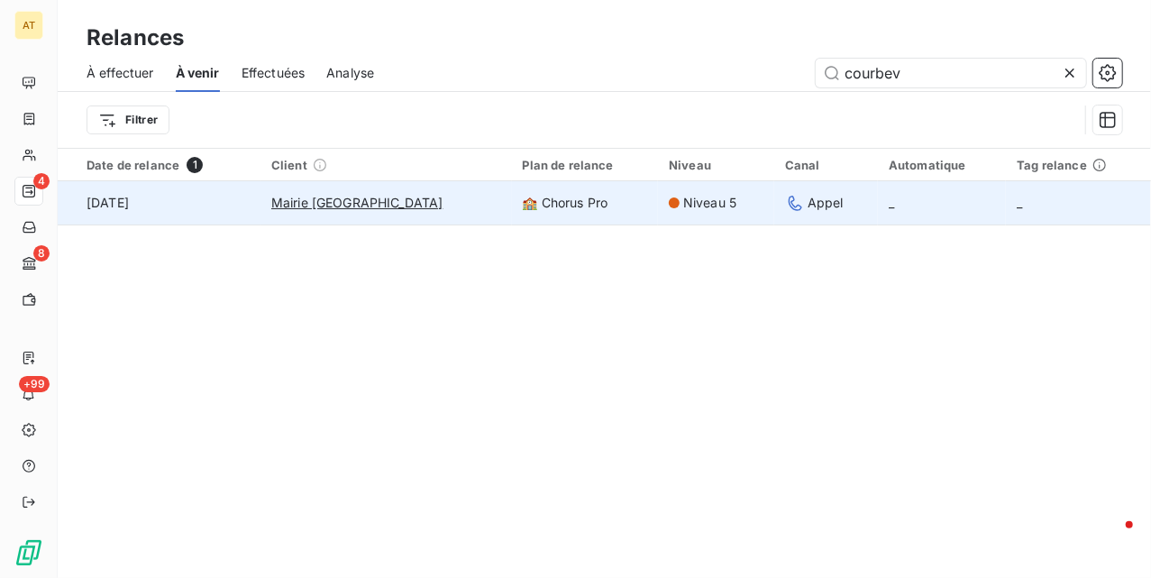
type input "courbev"
drag, startPoint x: 148, startPoint y: 204, endPoint x: 148, endPoint y: 193, distance: 10.8
click at [148, 202] on td "[DATE]" at bounding box center [159, 202] width 203 height 43
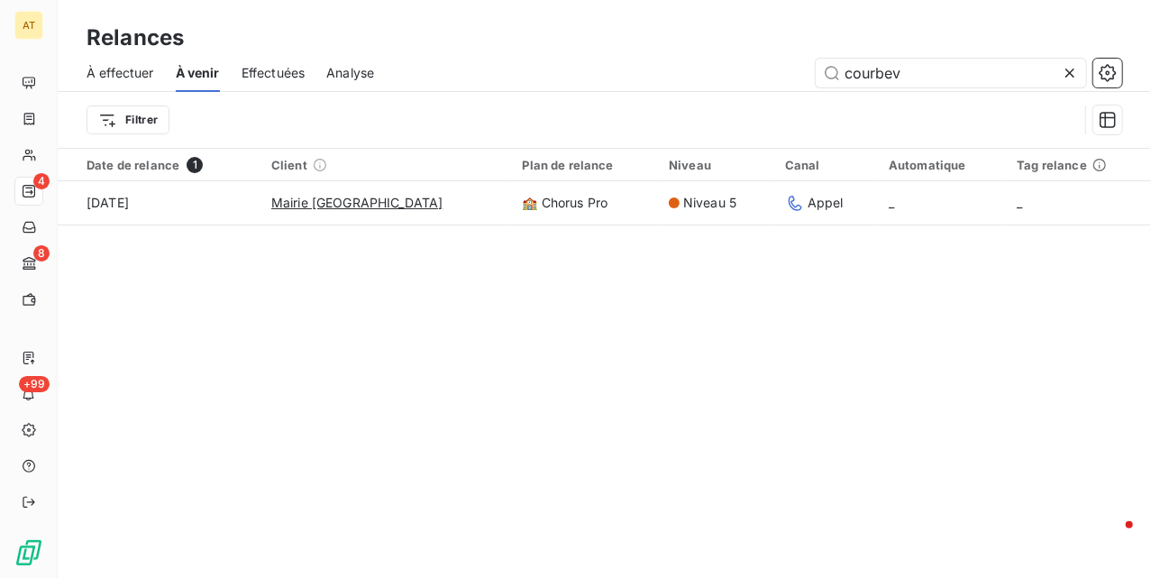
click at [640, 305] on div "Relances À effectuer À venir Effectuées Analyse courbev Filtrer Date de relance…" at bounding box center [605, 289] width 1094 height 578
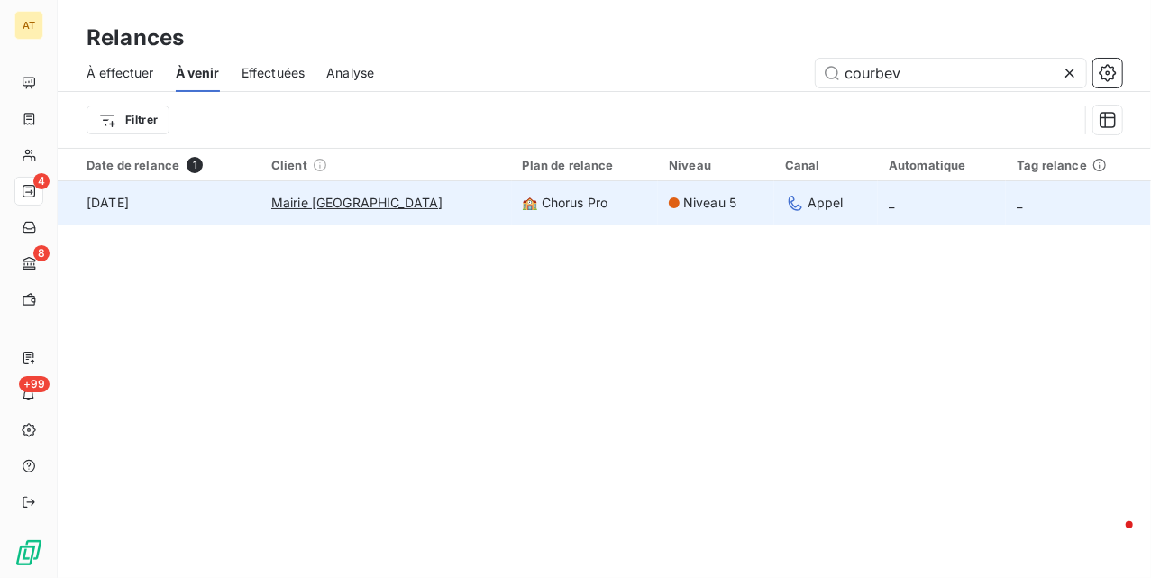
click at [138, 206] on td "[DATE]" at bounding box center [159, 202] width 203 height 43
click at [358, 197] on span "Mairie Courbevoie" at bounding box center [357, 203] width 172 height 18
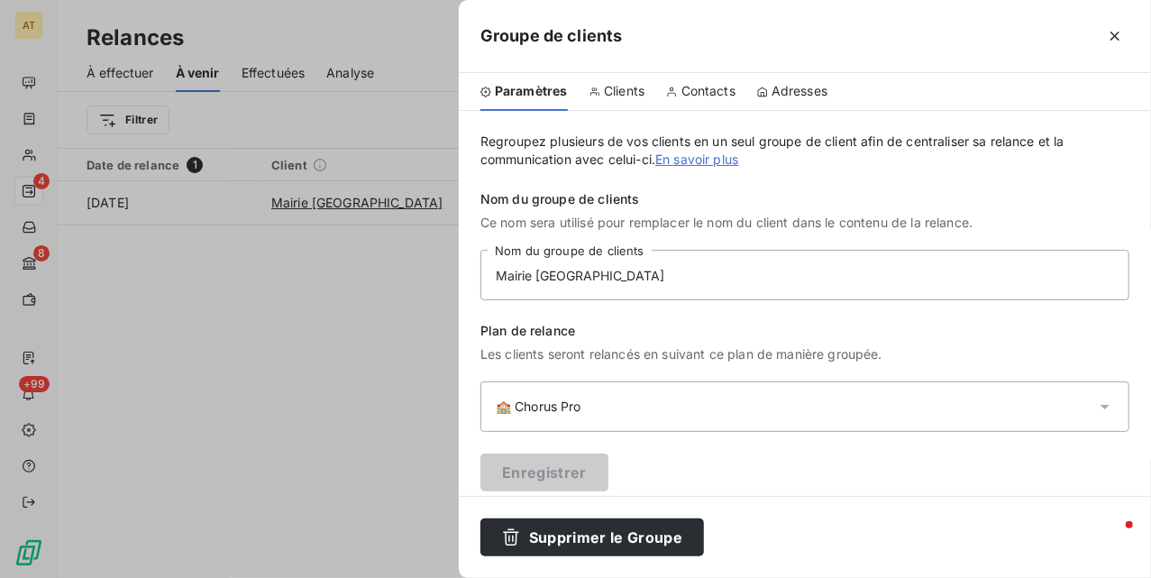
click at [124, 214] on div at bounding box center [575, 289] width 1151 height 578
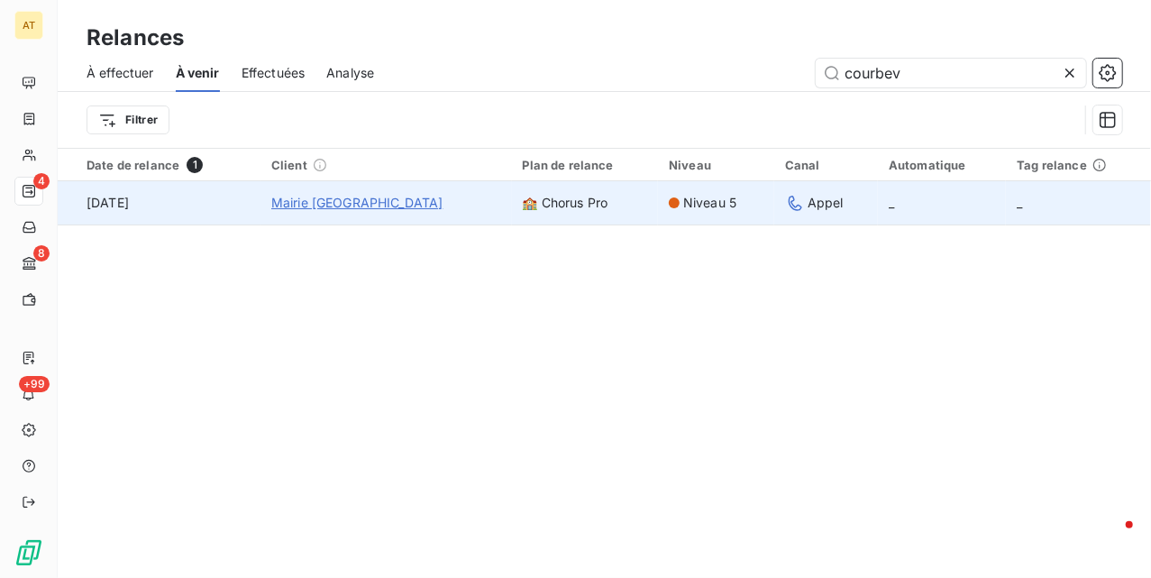
click at [348, 197] on span "Mairie Courbevoie" at bounding box center [357, 203] width 172 height 18
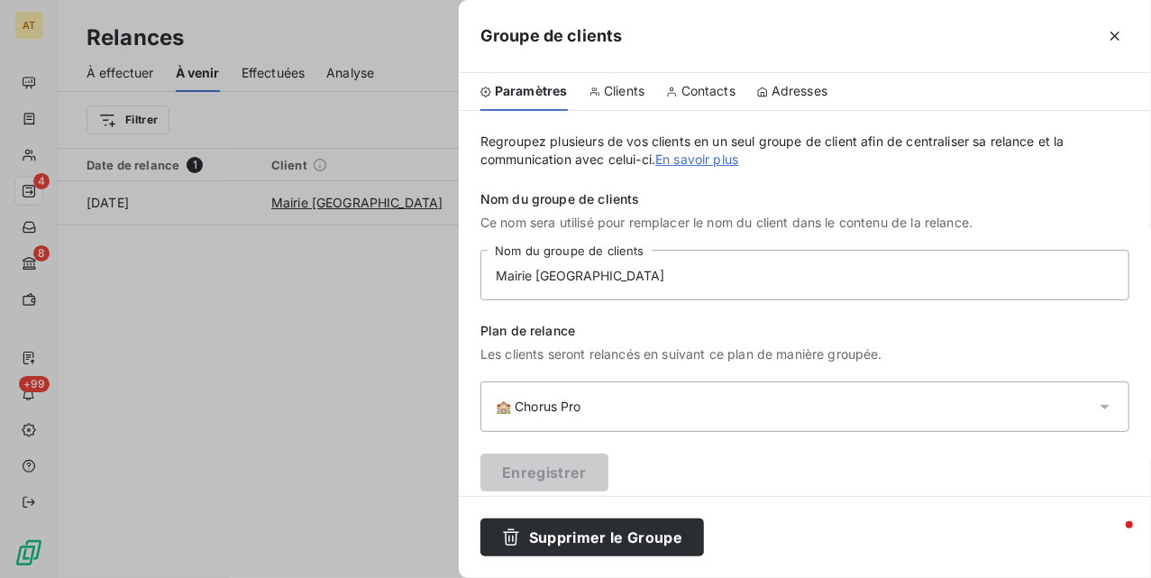
click at [625, 95] on span "Clients" at bounding box center [624, 91] width 41 height 18
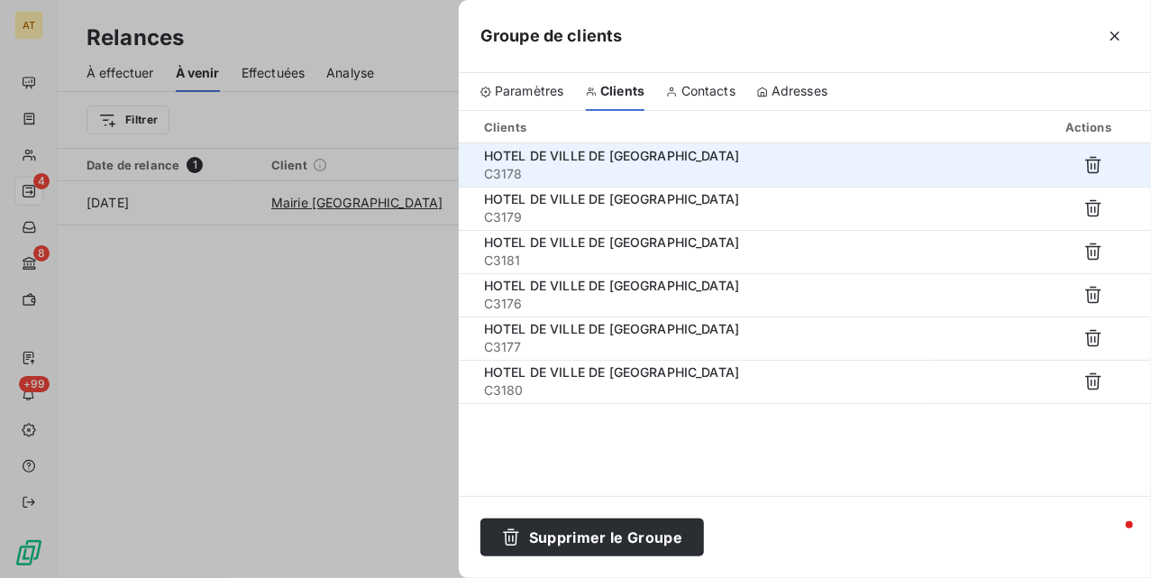
click at [638, 160] on span "HOTEL DE VILLE DE COURBEVOIE" at bounding box center [611, 155] width 255 height 15
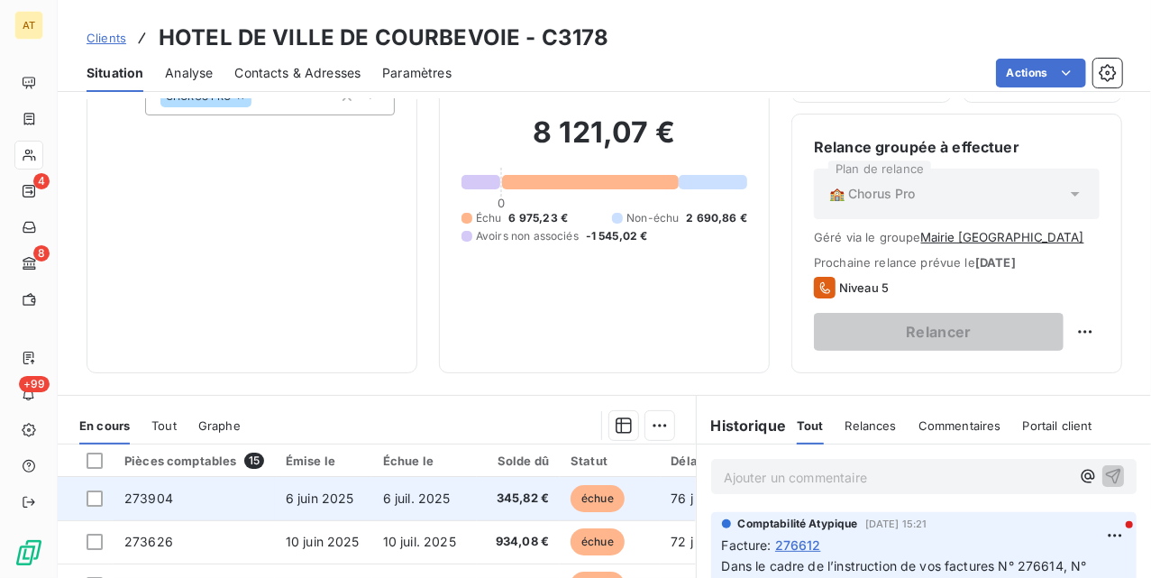
scroll to position [416, 0]
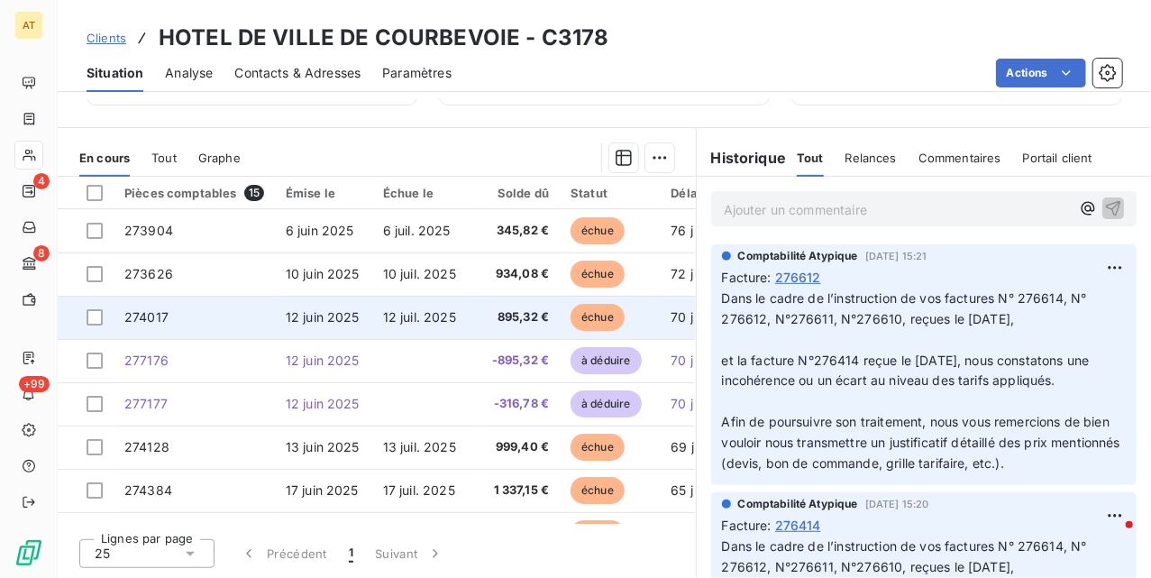
click at [258, 312] on td "274017" at bounding box center [194, 317] width 161 height 43
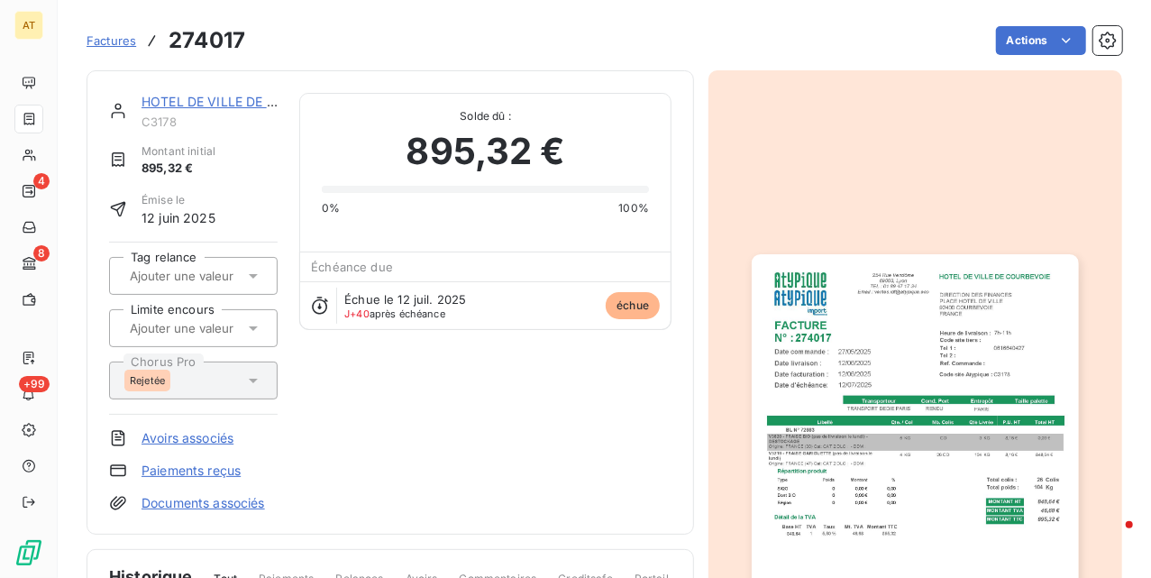
click at [188, 460] on div "HOTEL DE VILLE DE COURBEVOIE C3178 Montant initial 895,32 € Émise le 12 juin 20…" at bounding box center [193, 302] width 169 height 419
click at [175, 435] on link "Avoirs associés" at bounding box center [188, 438] width 92 height 18
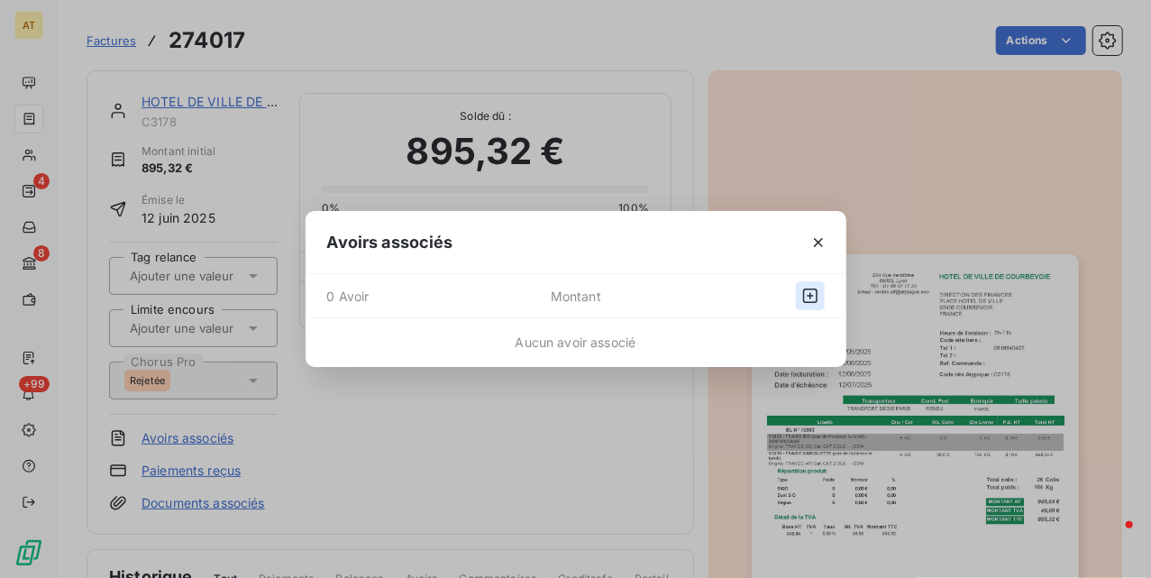
click at [809, 296] on icon "button" at bounding box center [810, 296] width 18 height 18
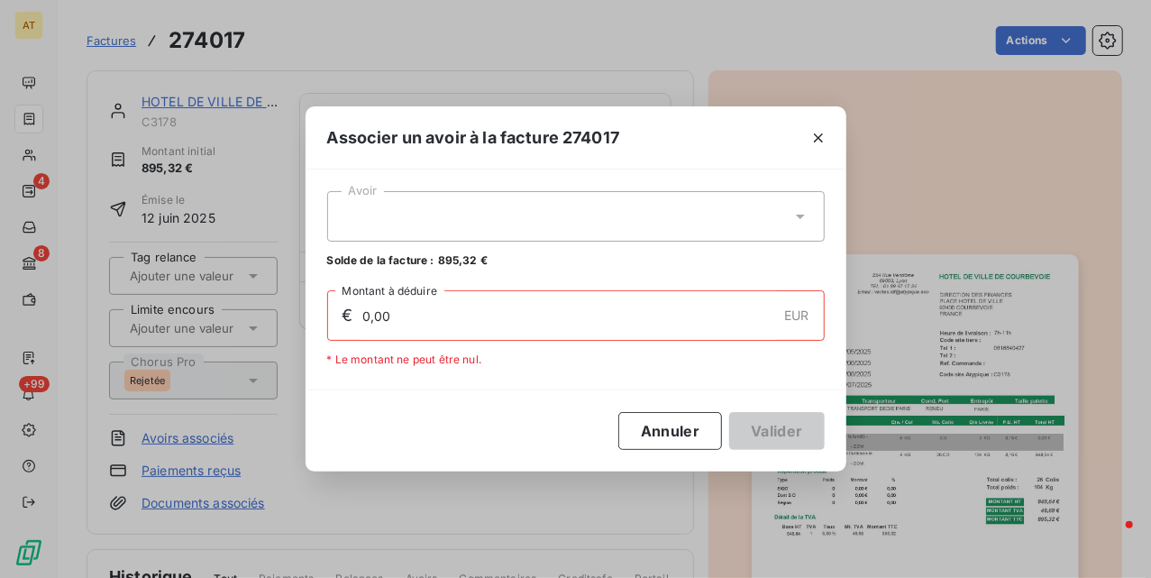
click at [577, 200] on div at bounding box center [576, 216] width 498 height 50
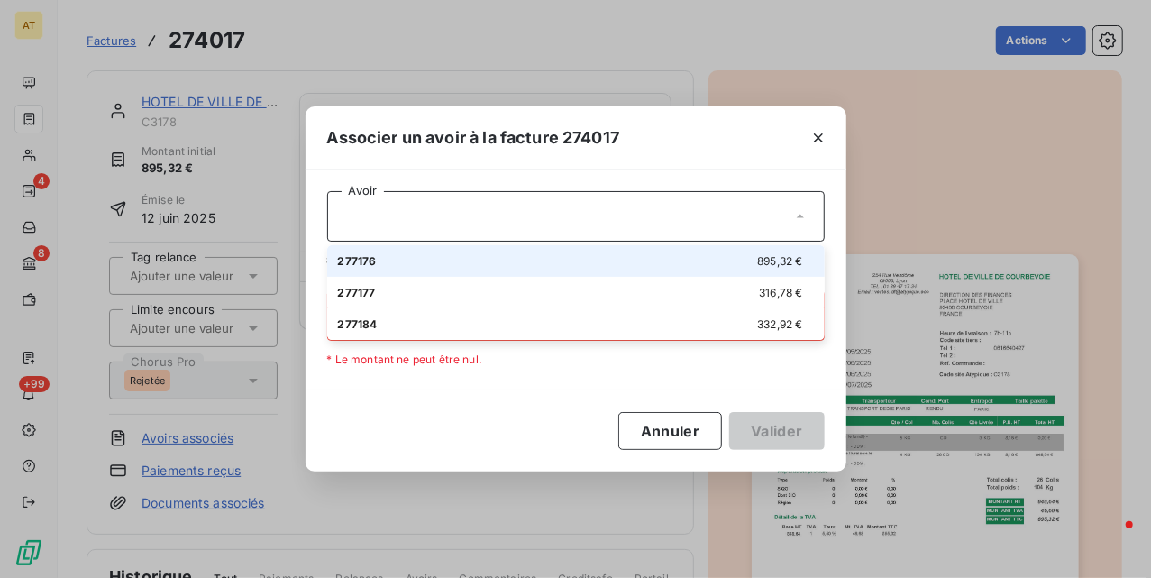
click at [564, 269] on div "277176 895,32 €" at bounding box center [576, 260] width 476 height 17
type input "895,32"
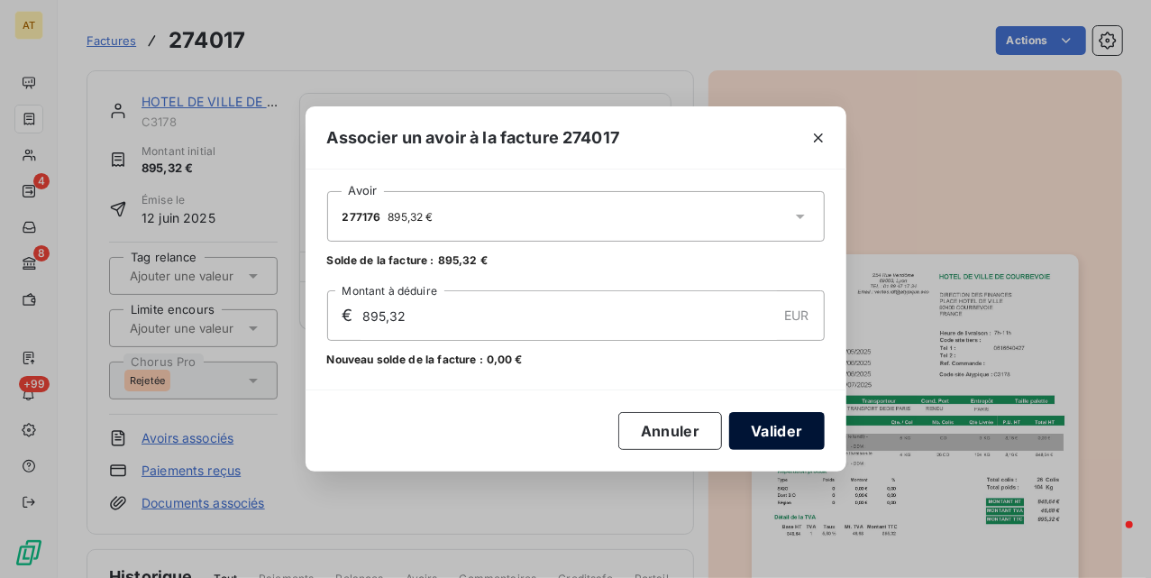
click at [750, 435] on button "Valider" at bounding box center [776, 431] width 95 height 38
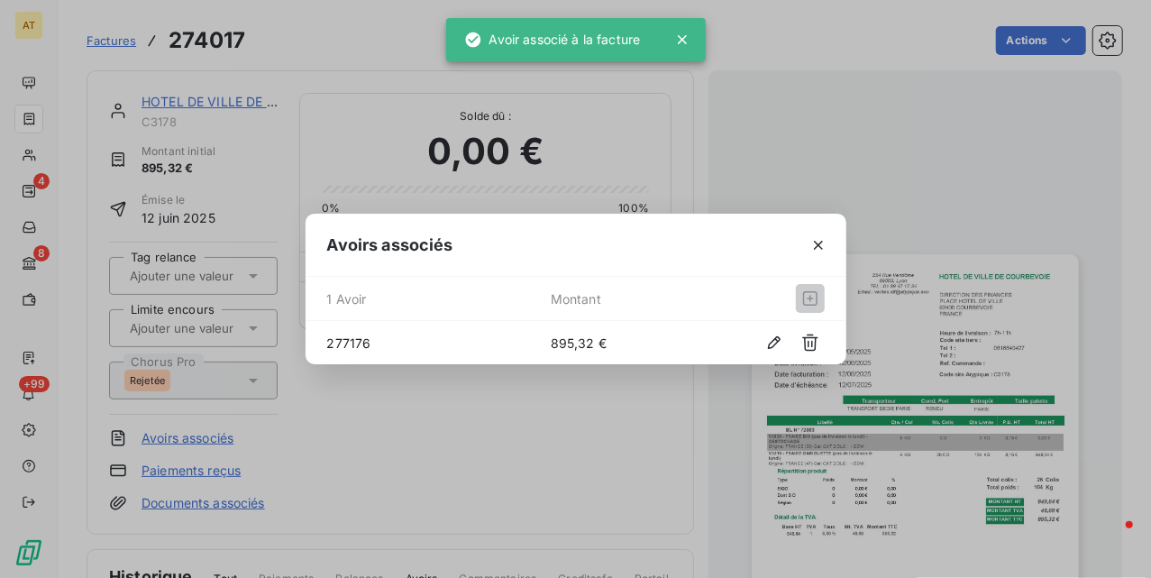
drag, startPoint x: 521, startPoint y: 310, endPoint x: 541, endPoint y: 303, distance: 21.1
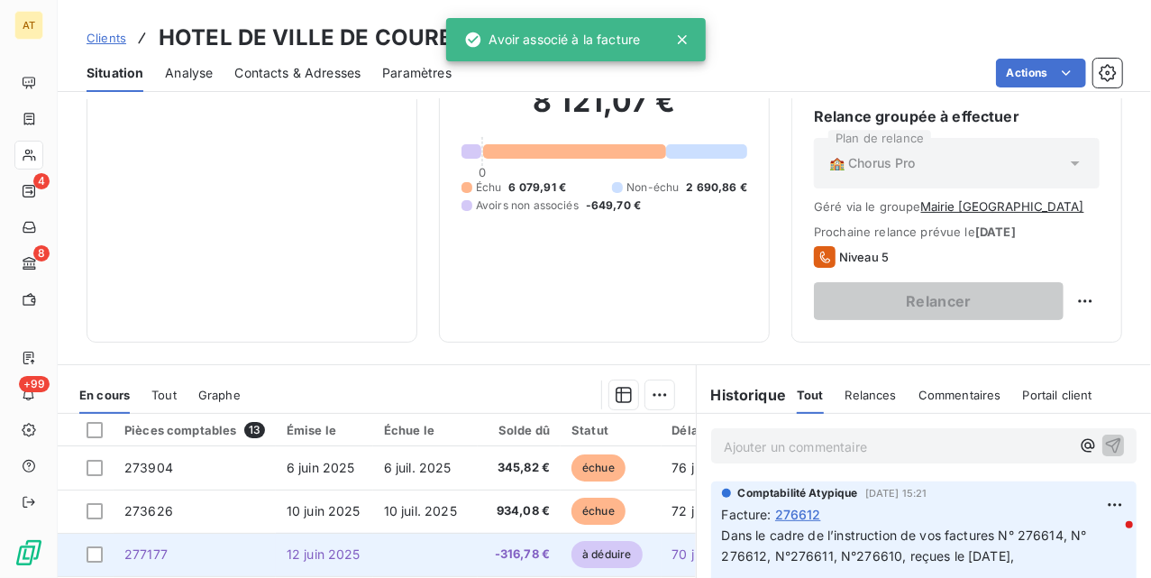
scroll to position [416, 0]
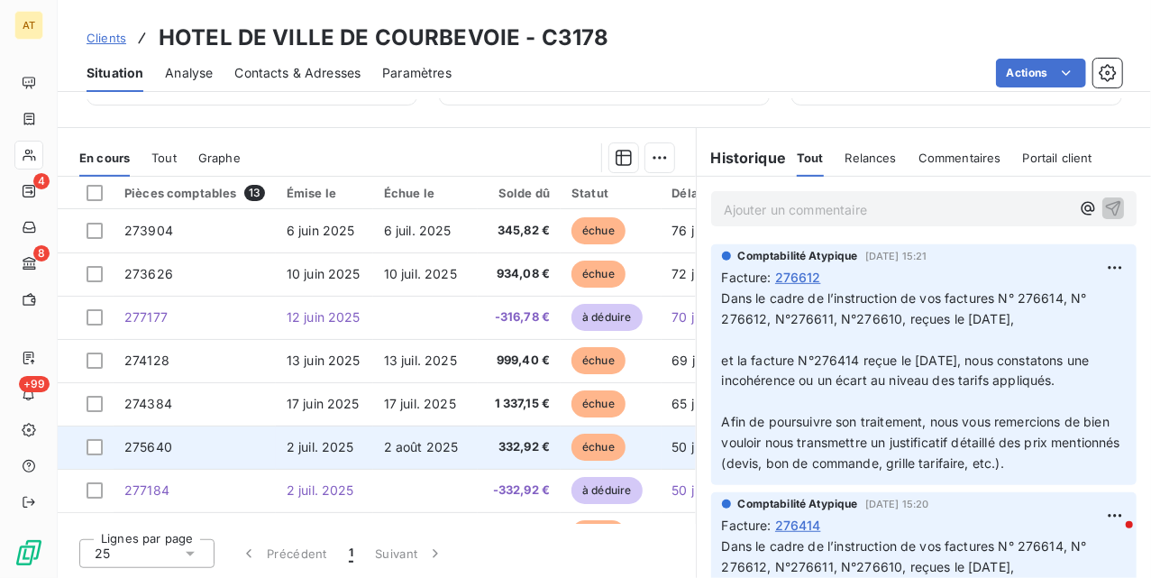
click at [297, 463] on td "2 juil. 2025" at bounding box center [324, 447] width 97 height 43
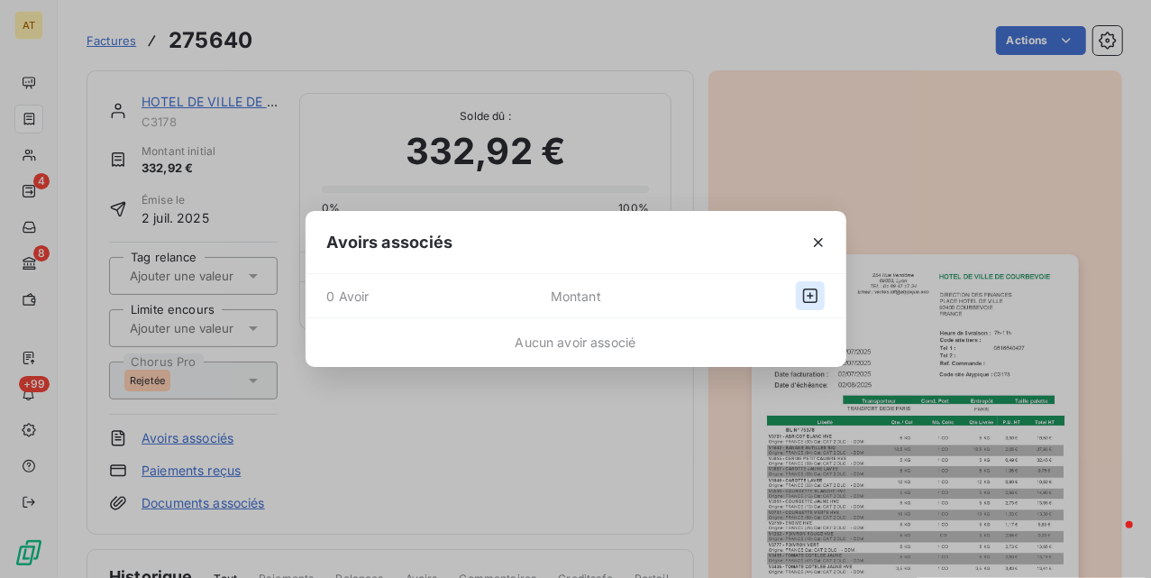
click at [808, 293] on icon "button" at bounding box center [810, 296] width 18 height 18
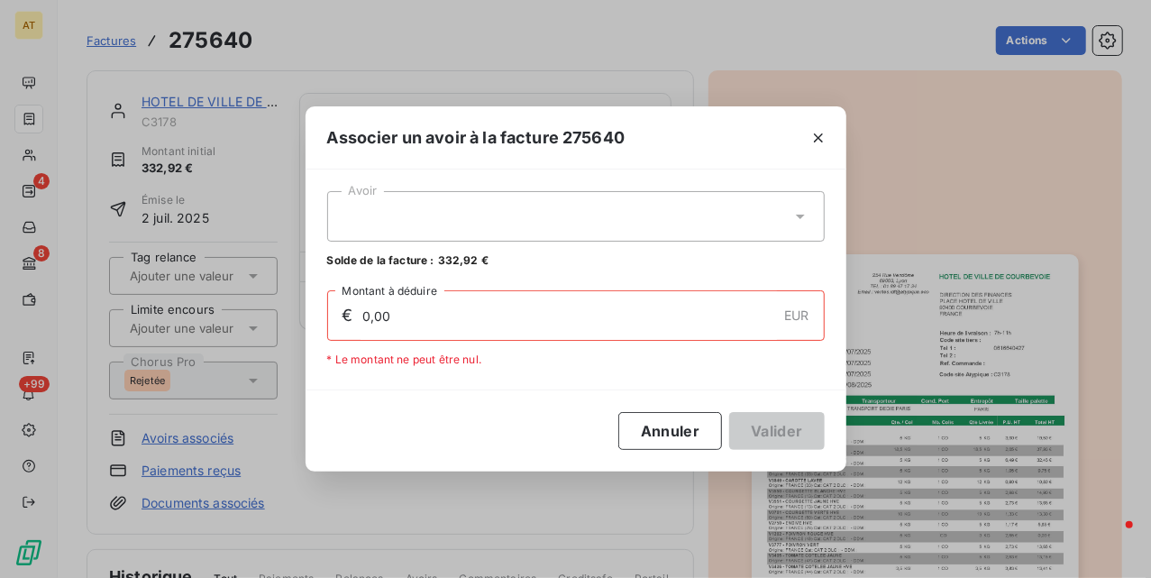
drag, startPoint x: 537, startPoint y: 224, endPoint x: 557, endPoint y: 220, distance: 20.2
click at [542, 220] on div at bounding box center [576, 216] width 498 height 50
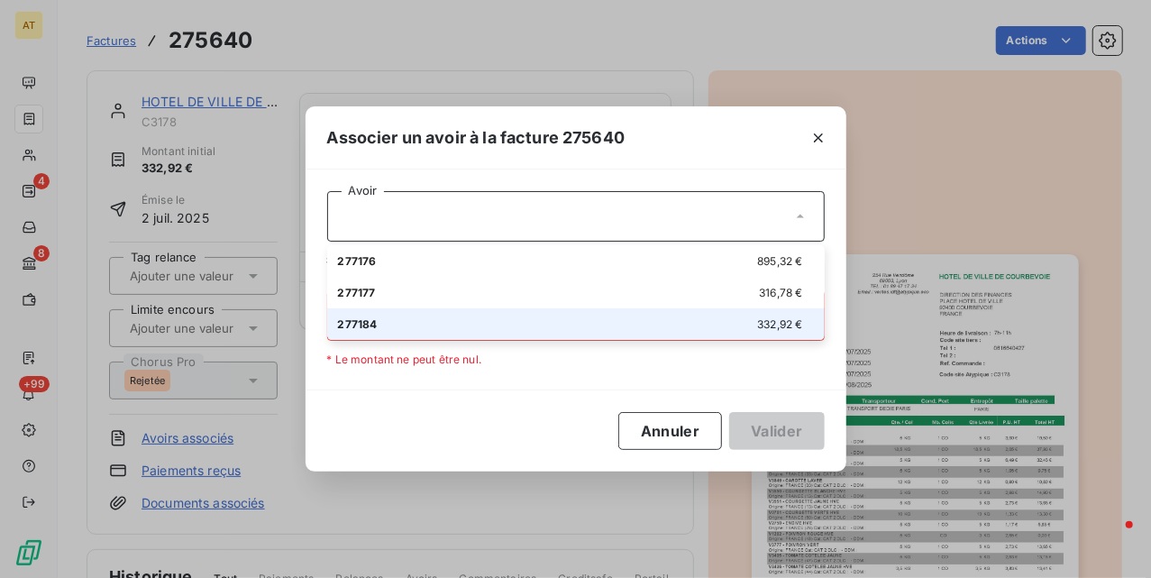
click at [586, 325] on div "277184 332,92 €" at bounding box center [576, 324] width 476 height 17
type input "332,92"
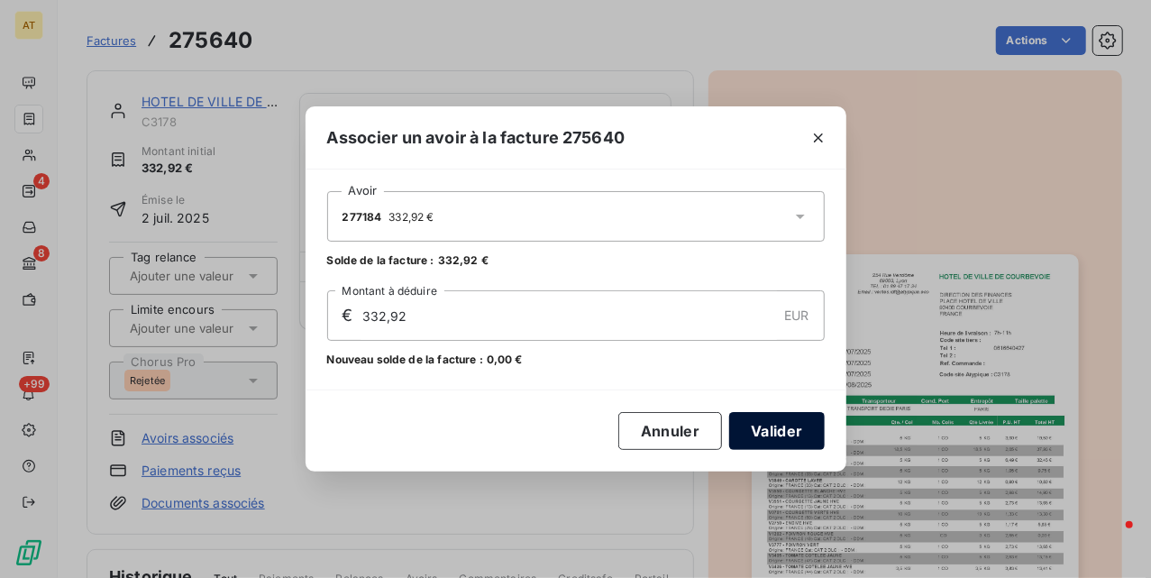
click at [763, 426] on button "Valider" at bounding box center [776, 431] width 95 height 38
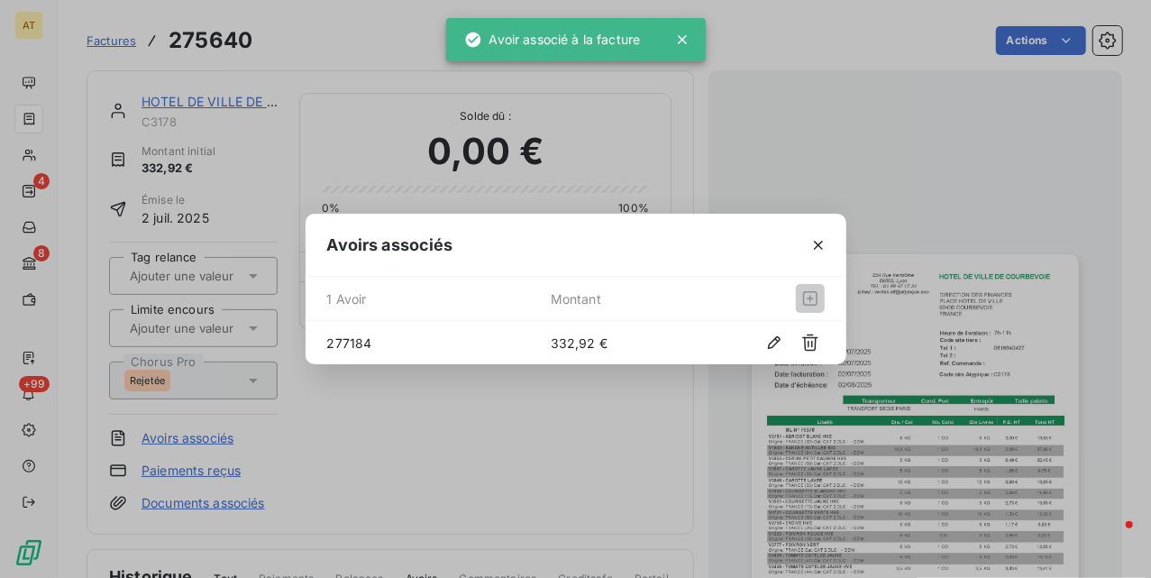
drag, startPoint x: 571, startPoint y: 433, endPoint x: 559, endPoint y: 433, distance: 11.7
click at [570, 433] on div "Avoirs associés 1 Avoir Montant 277184 332,92 €" at bounding box center [575, 289] width 1151 height 578
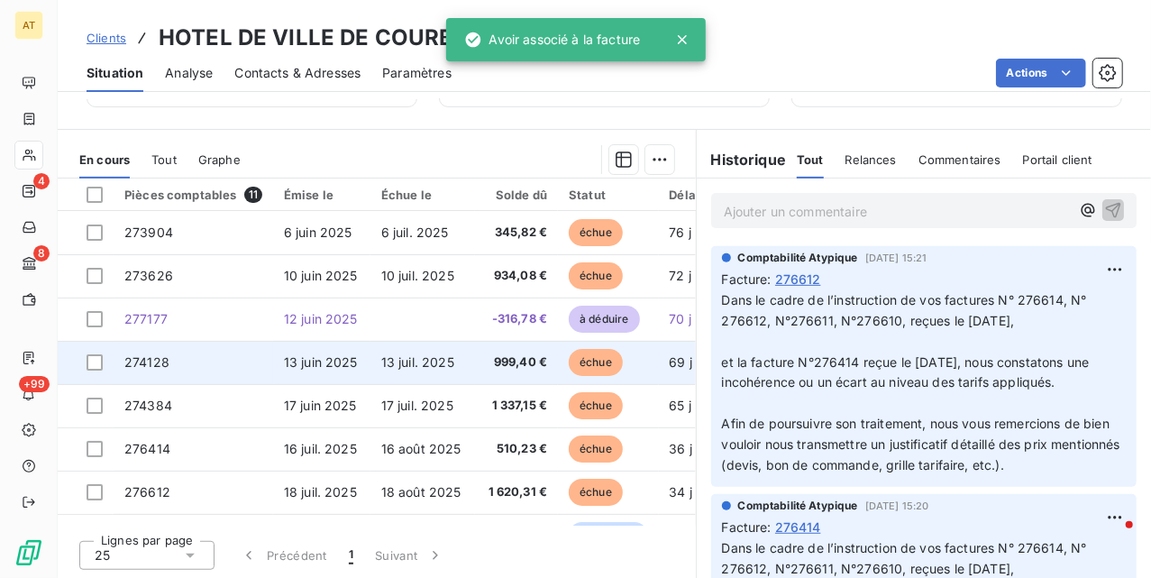
scroll to position [416, 0]
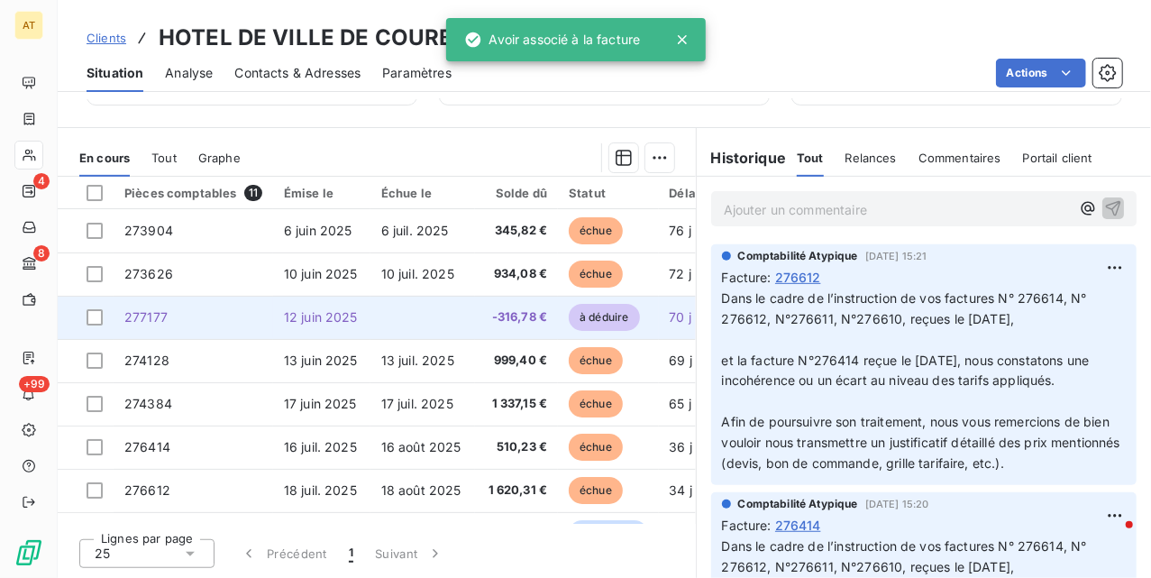
click at [406, 311] on td at bounding box center [423, 317] width 105 height 43
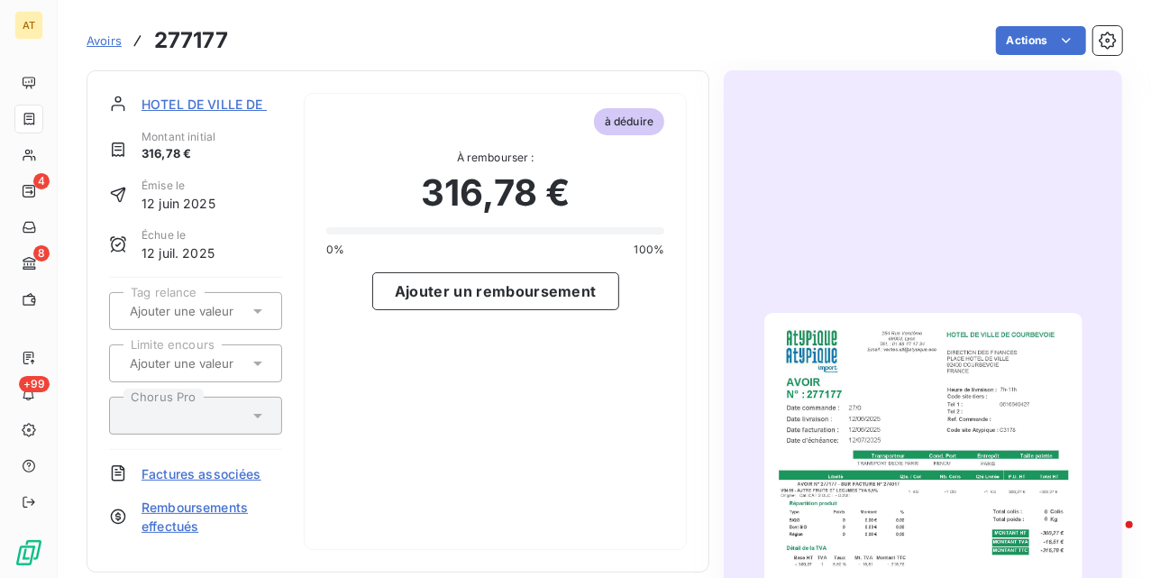
click at [941, 350] on img "button" at bounding box center [923, 538] width 318 height 450
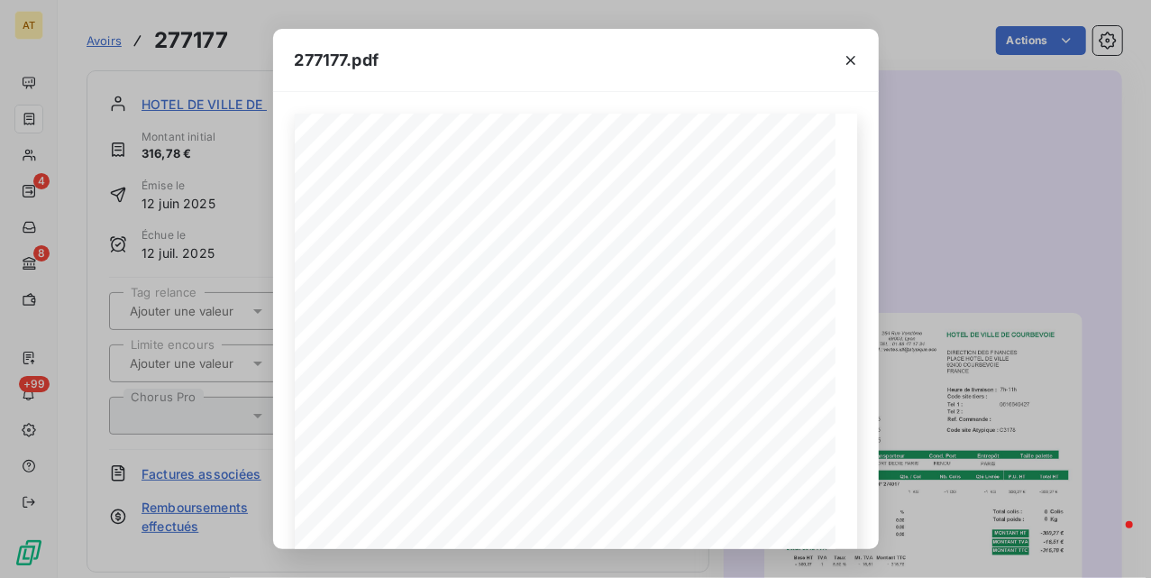
drag, startPoint x: 935, startPoint y: 173, endPoint x: 913, endPoint y: 177, distance: 21.9
click at [934, 171] on div "277177.pdf HOTEL DE VILLE DE COURBEVOIE DIRECTION DES FINANCES PLACE HOTEL DE V…" at bounding box center [575, 289] width 1151 height 578
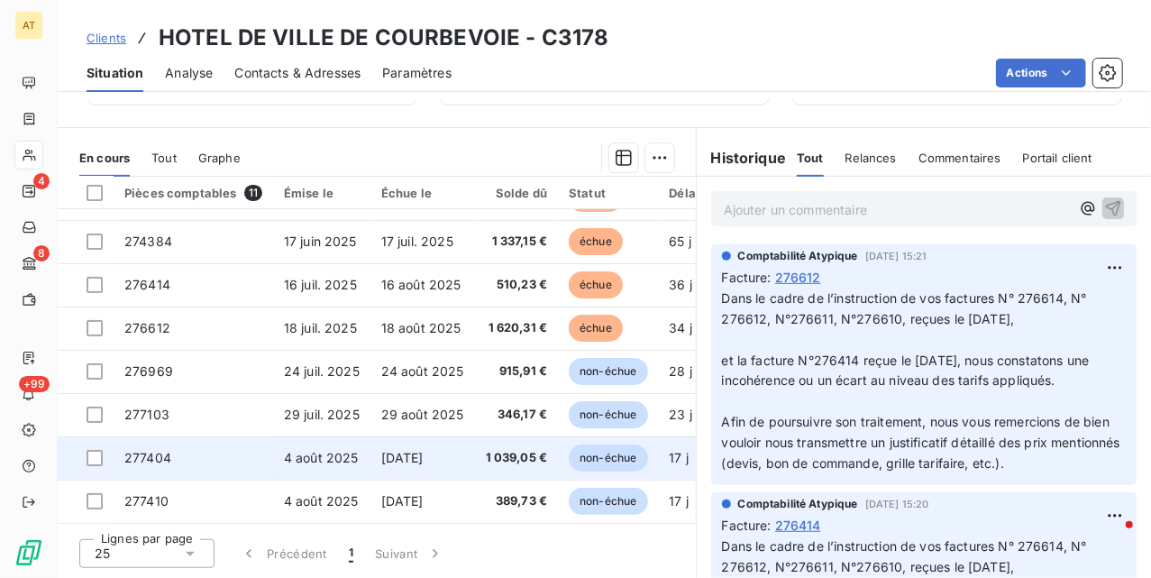
scroll to position [49, 0]
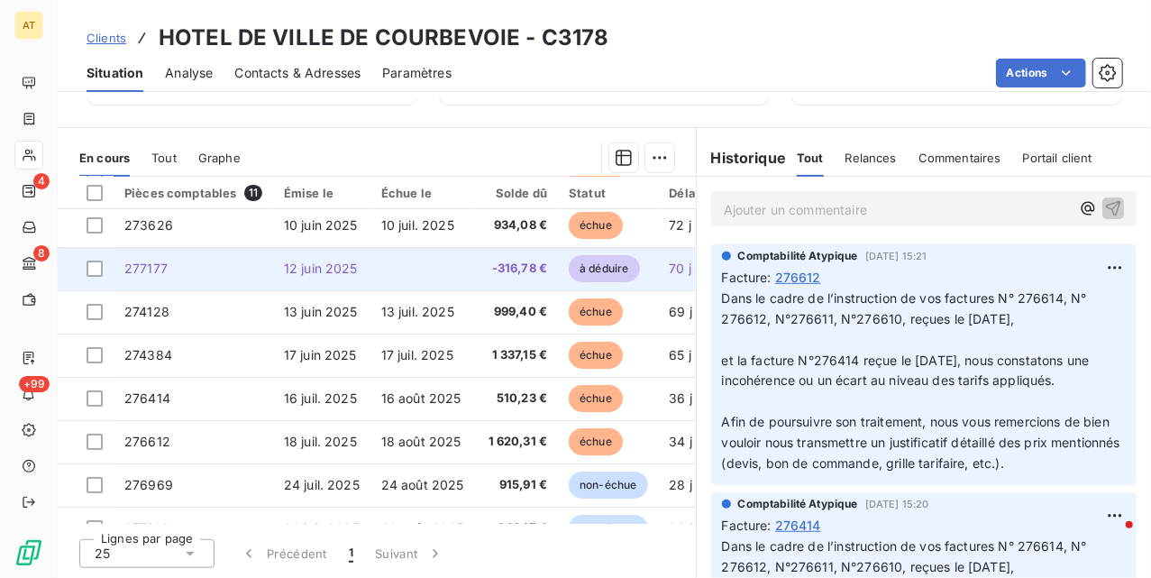
click at [267, 282] on td "277177" at bounding box center [194, 268] width 160 height 43
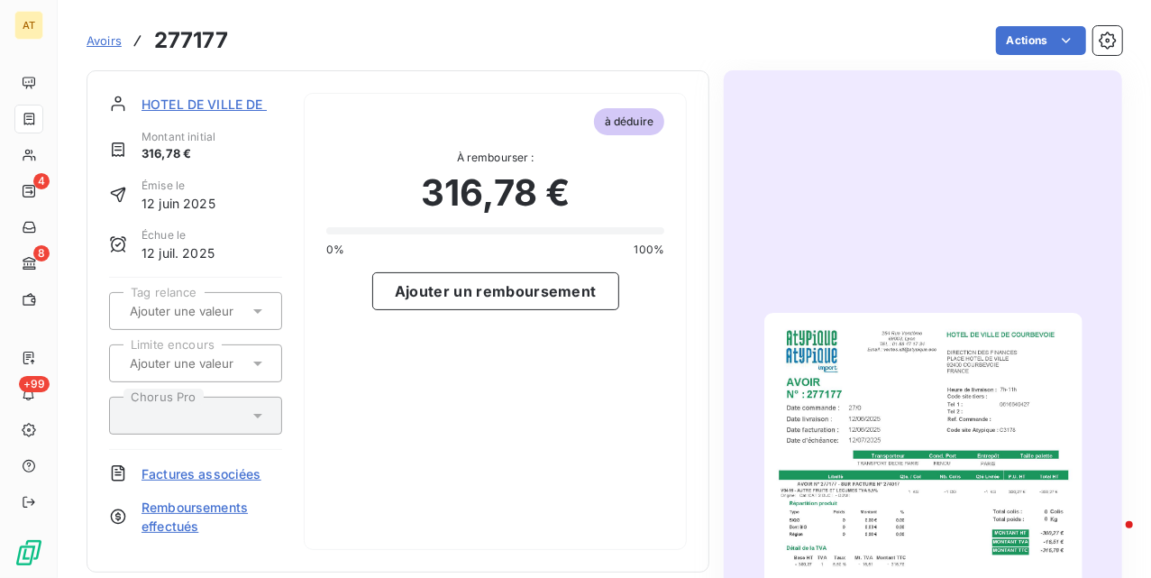
click at [892, 357] on img "button" at bounding box center [923, 538] width 318 height 450
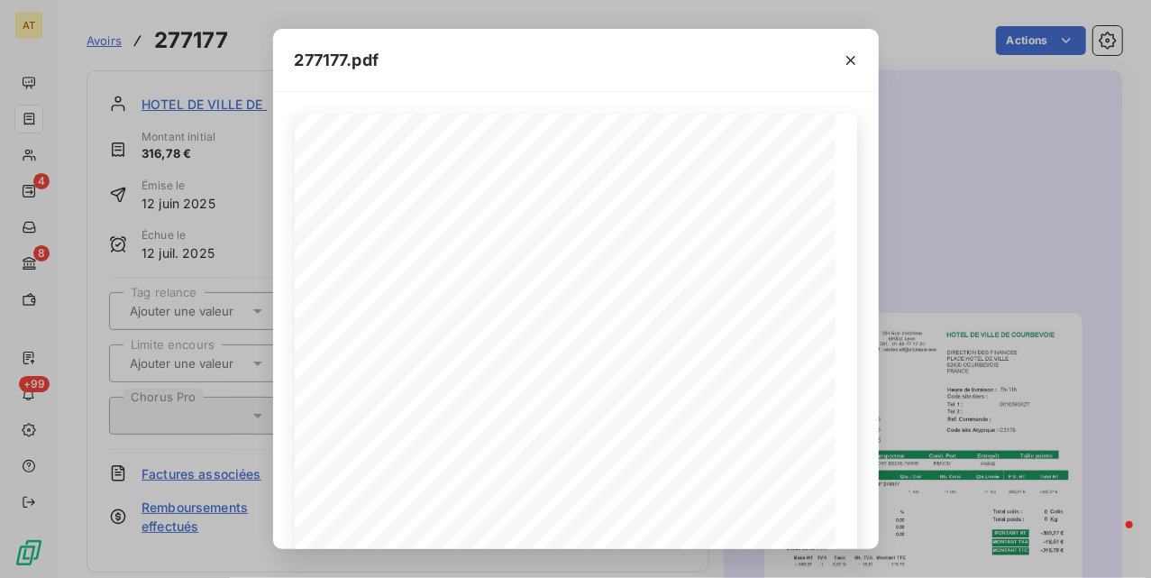
click at [1030, 167] on div "277177.pdf HOTEL DE VILLE DE COURBEVOIE DIRECTION DES FINANCES PLACE HOTEL DE V…" at bounding box center [575, 289] width 1151 height 578
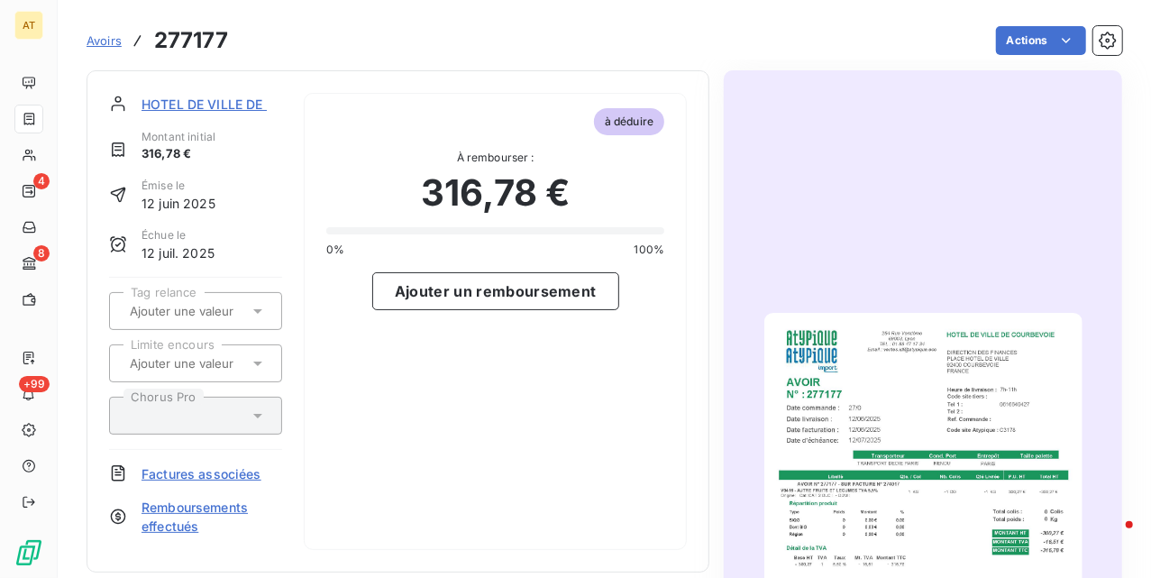
drag, startPoint x: 1000, startPoint y: 152, endPoint x: 961, endPoint y: 163, distance: 40.2
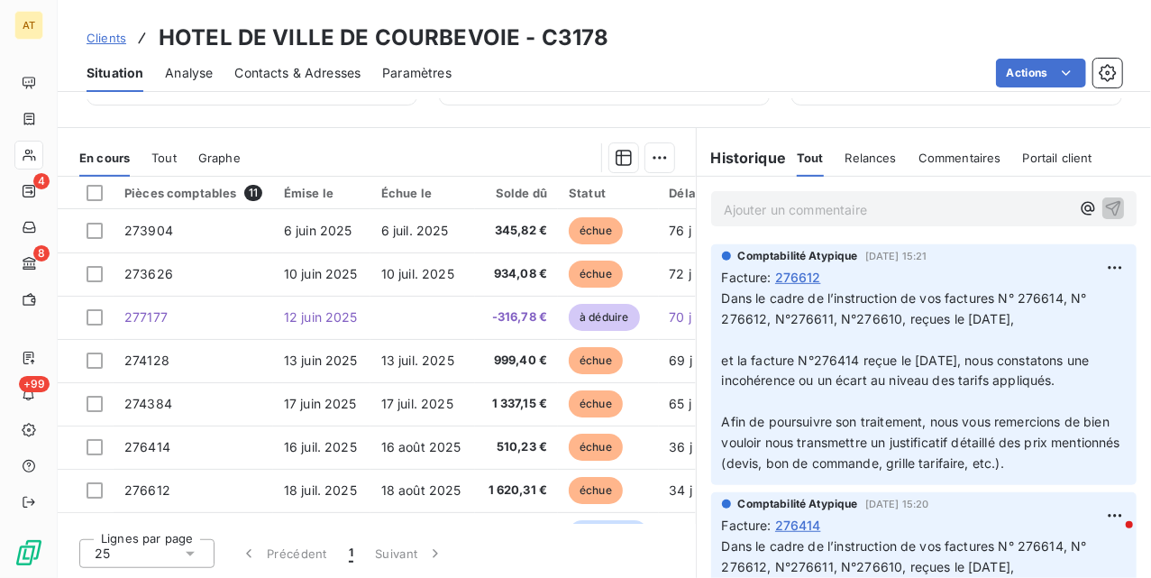
click at [811, 94] on div "Clients HOTEL DE VILLE DE COURBEVOIE - C3178 Situation Analyse Contacts & Adres…" at bounding box center [605, 289] width 1094 height 578
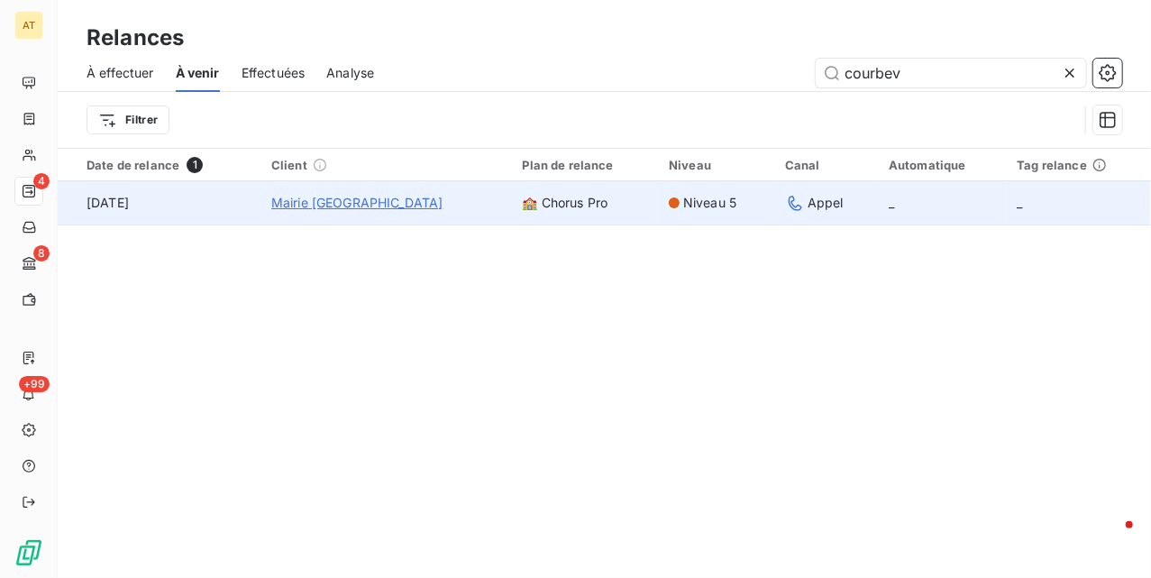
click at [321, 199] on span "Mairie Courbevoie" at bounding box center [357, 203] width 172 height 18
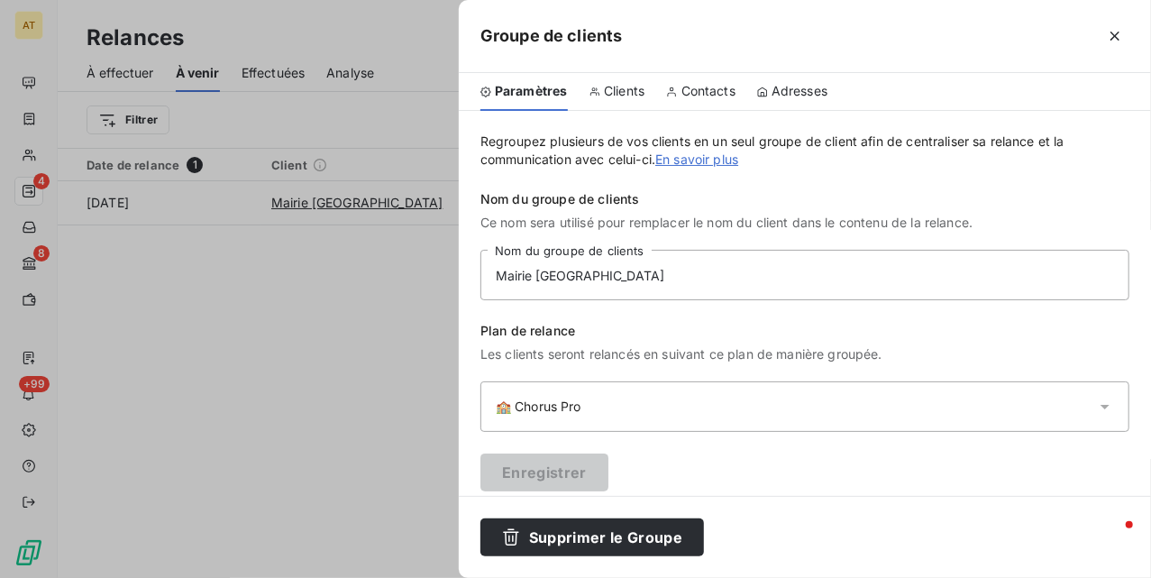
drag, startPoint x: 578, startPoint y: 96, endPoint x: 592, endPoint y: 95, distance: 14.5
click at [586, 95] on div "Paramètres Clients Contacts Adresses" at bounding box center [805, 92] width 692 height 38
drag, startPoint x: 633, startPoint y: 84, endPoint x: 647, endPoint y: 105, distance: 26.0
click at [636, 84] on span "Clients" at bounding box center [624, 91] width 41 height 18
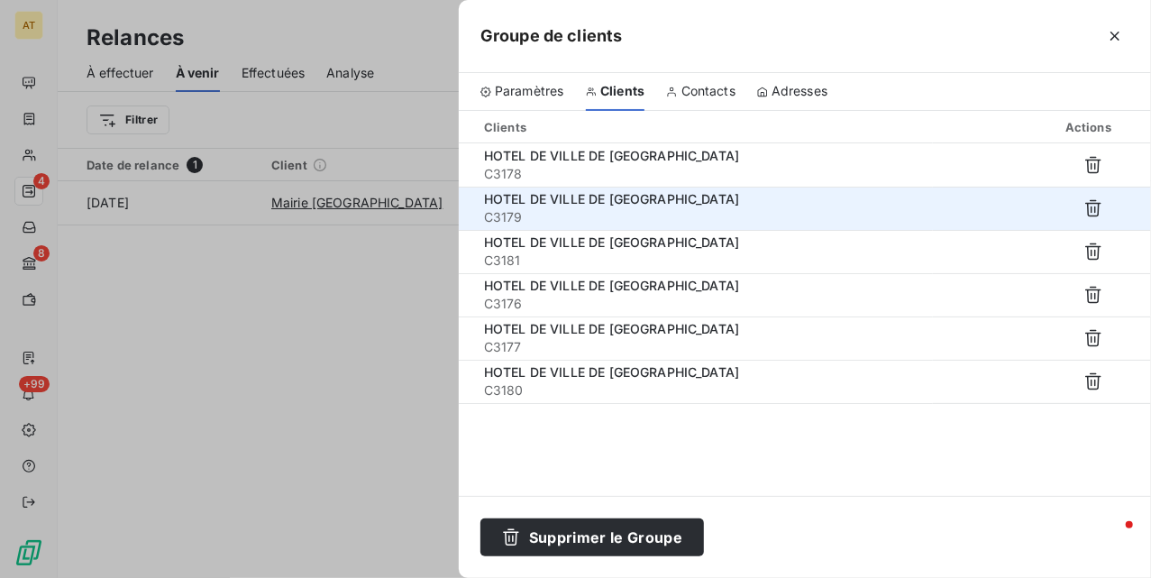
click at [600, 206] on span "HOTEL DE VILLE DE COURBEVOIE" at bounding box center [611, 198] width 255 height 15
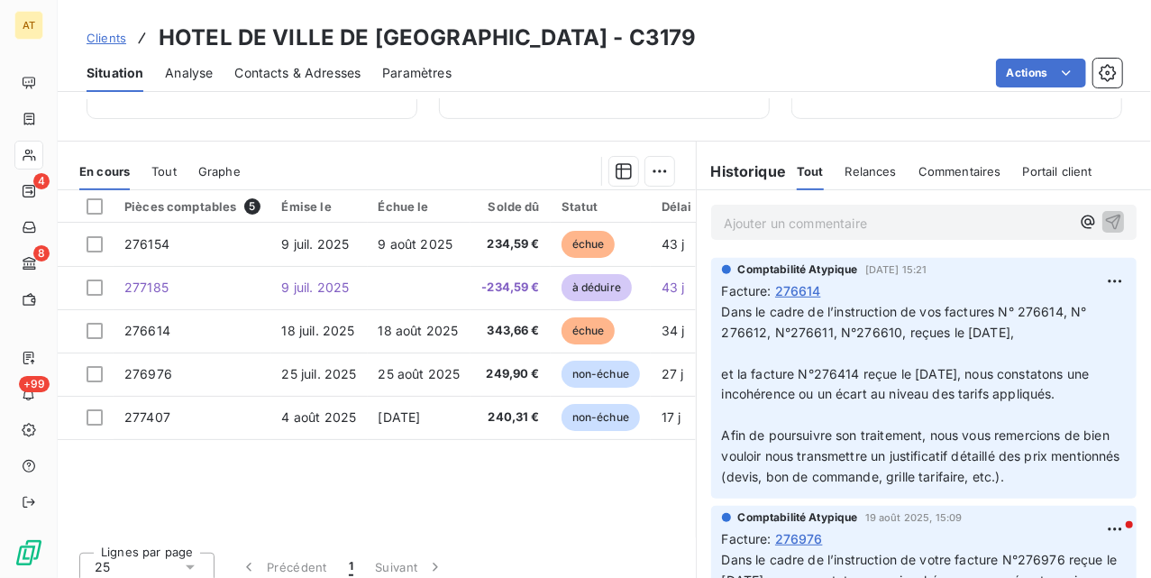
scroll to position [416, 0]
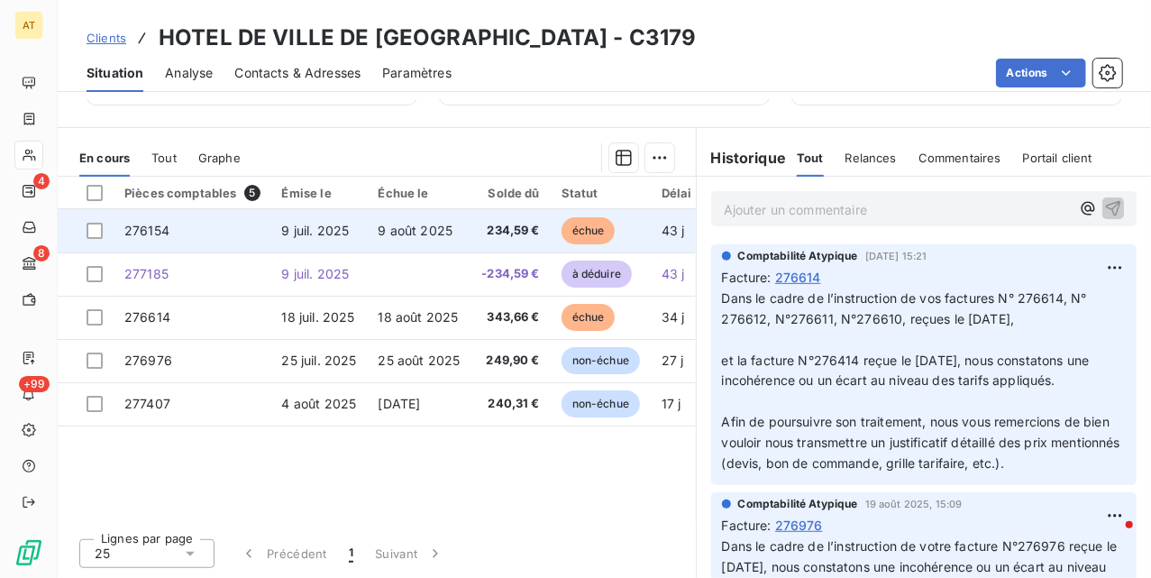
click at [422, 242] on td "9 août 2025" at bounding box center [420, 230] width 104 height 43
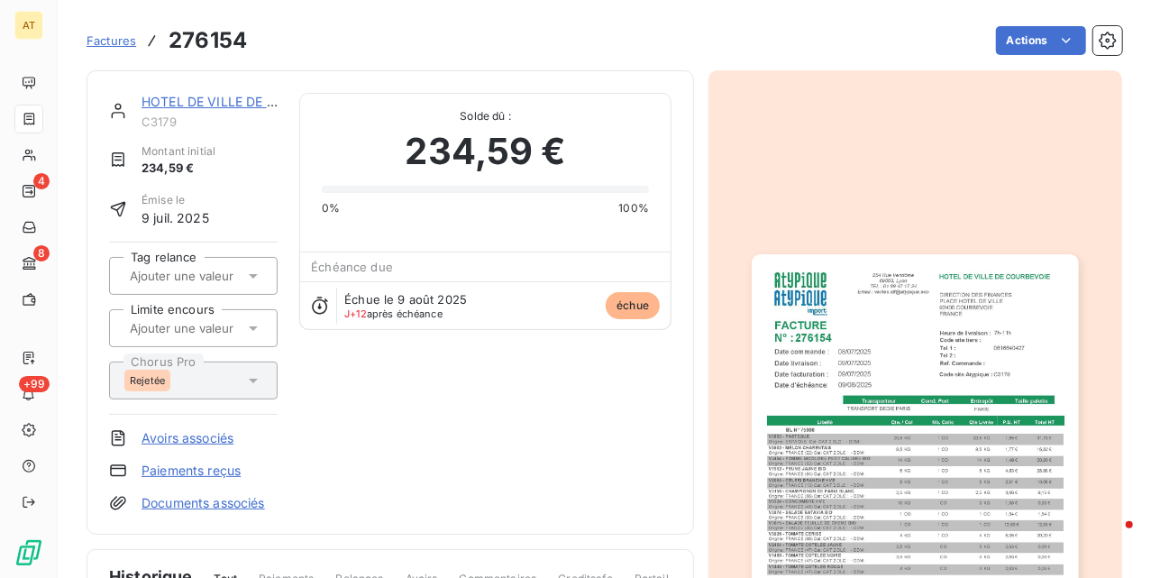
click at [210, 436] on link "Avoirs associés" at bounding box center [188, 438] width 92 height 18
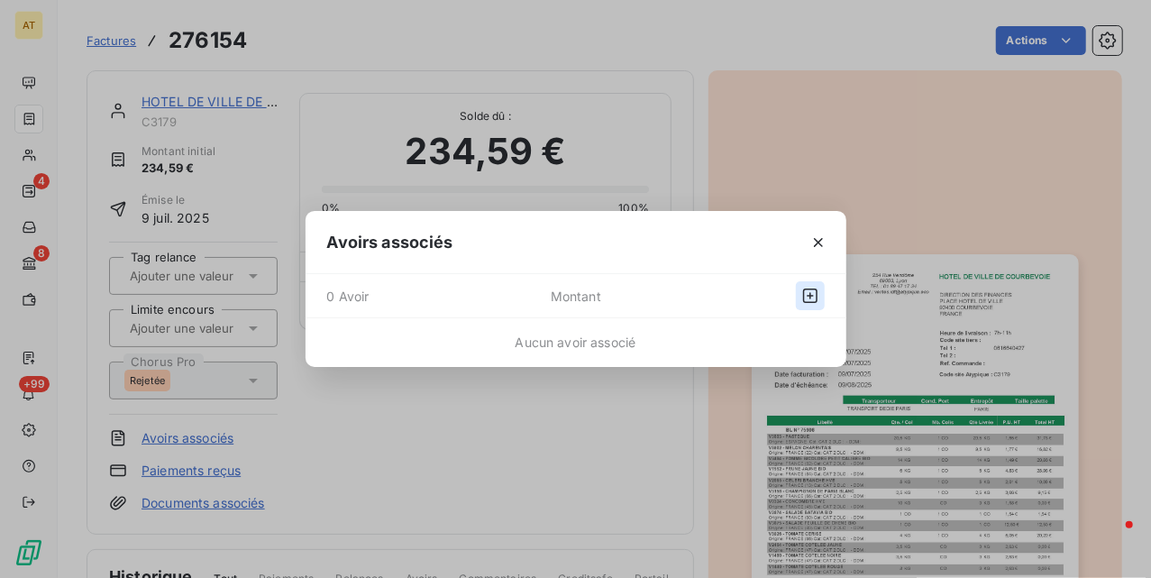
click at [810, 292] on icon "button" at bounding box center [810, 296] width 18 height 18
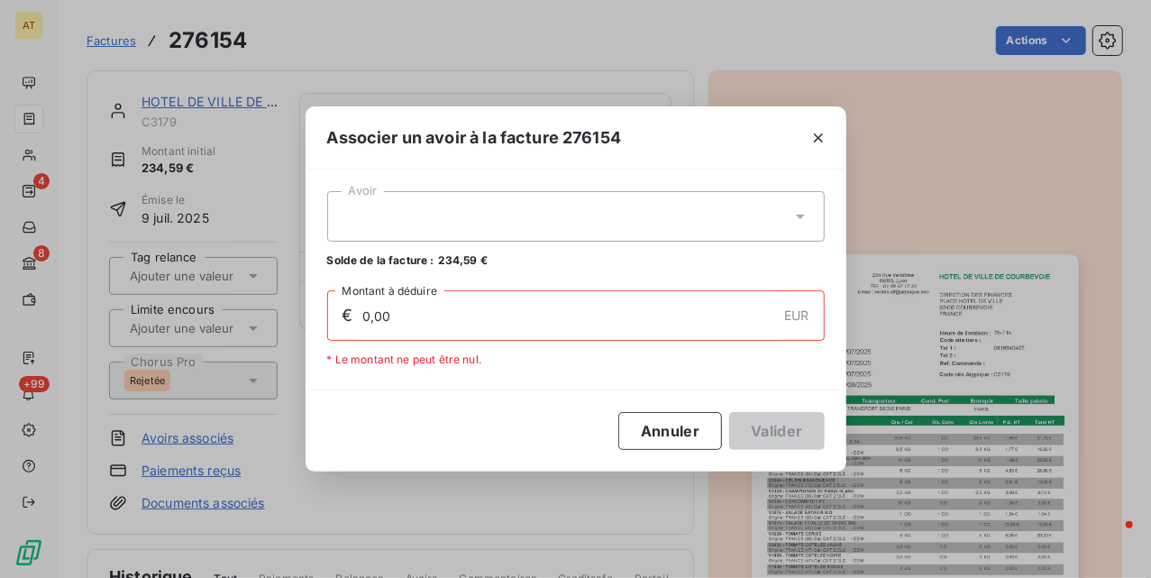
drag, startPoint x: 596, startPoint y: 222, endPoint x: 618, endPoint y: 243, distance: 30.6
click at [597, 221] on div at bounding box center [576, 216] width 498 height 50
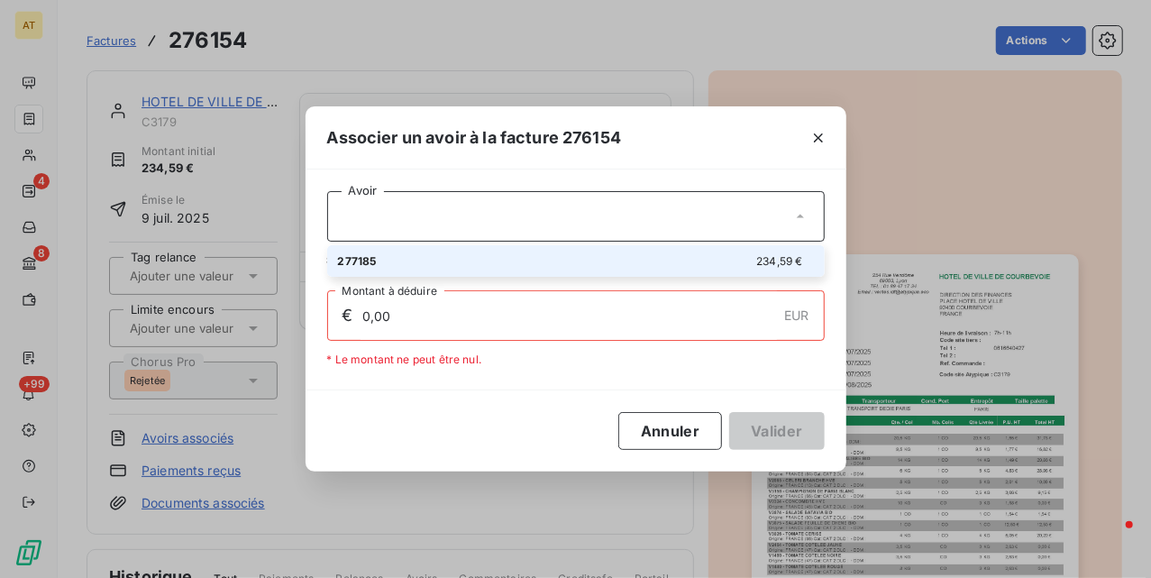
click at [609, 261] on div "277185 234,59 €" at bounding box center [576, 260] width 476 height 17
type input "234,59"
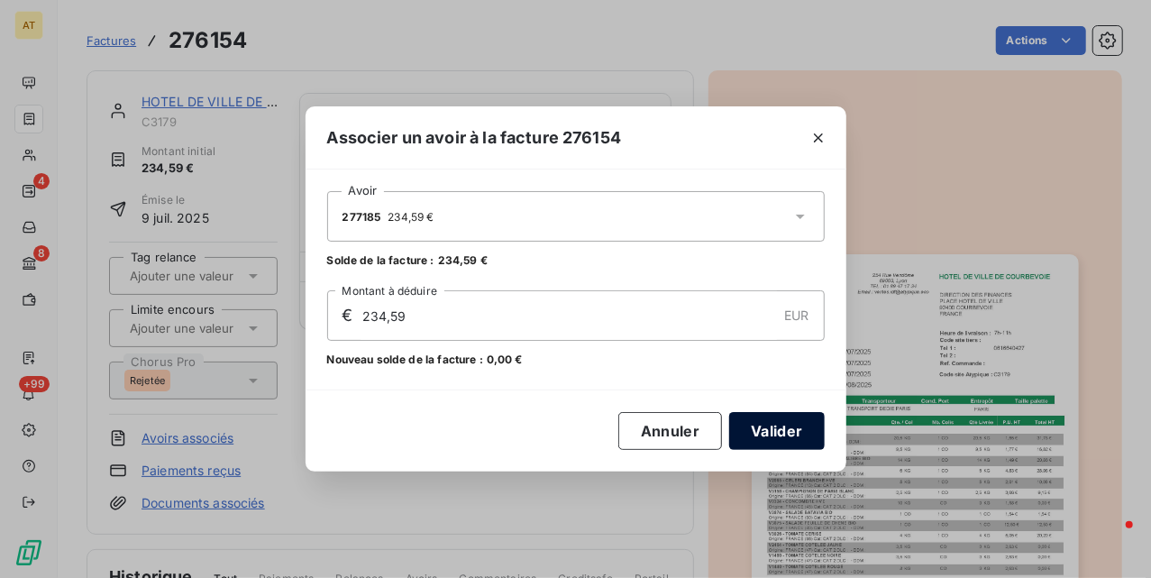
click at [761, 434] on button "Valider" at bounding box center [776, 431] width 95 height 38
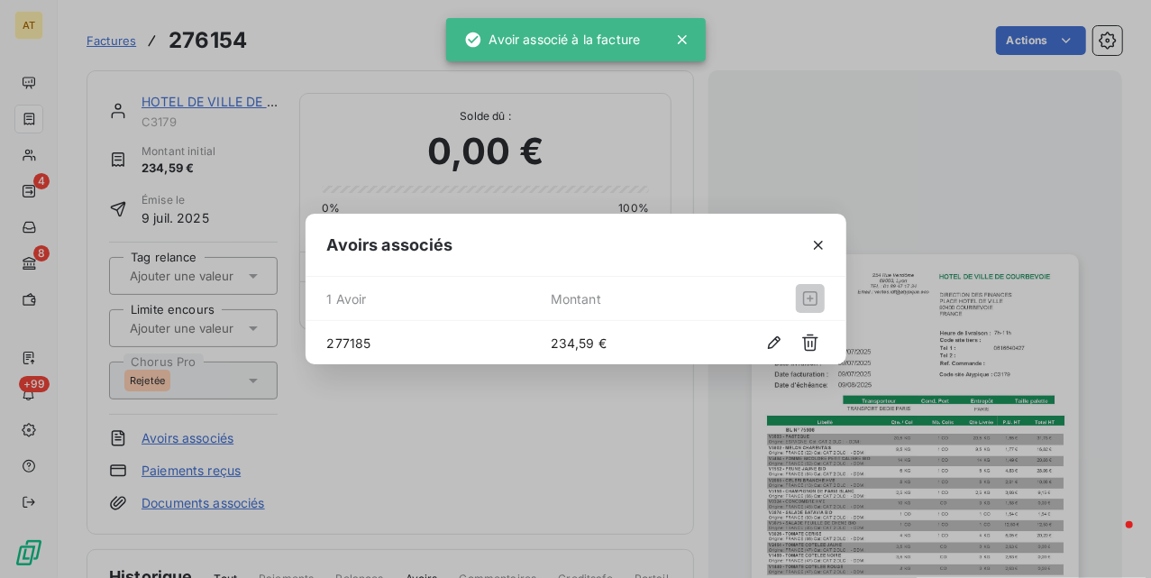
click at [488, 465] on div "Avoirs associés 1 Avoir Montant 277185 234,59 €" at bounding box center [575, 289] width 1151 height 578
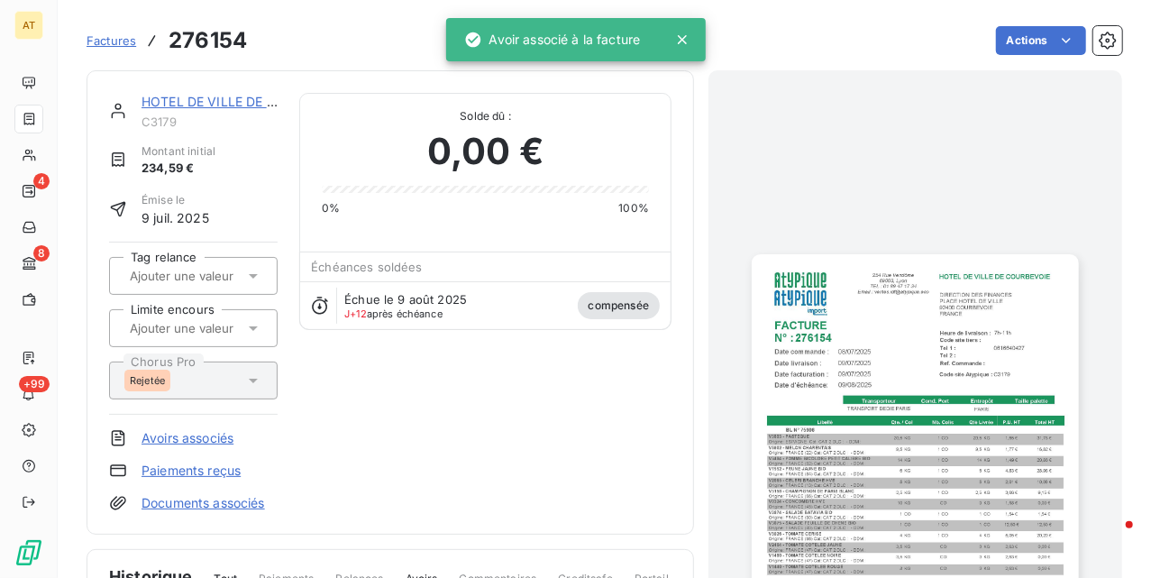
drag, startPoint x: 454, startPoint y: 438, endPoint x: 442, endPoint y: 416, distance: 25.0
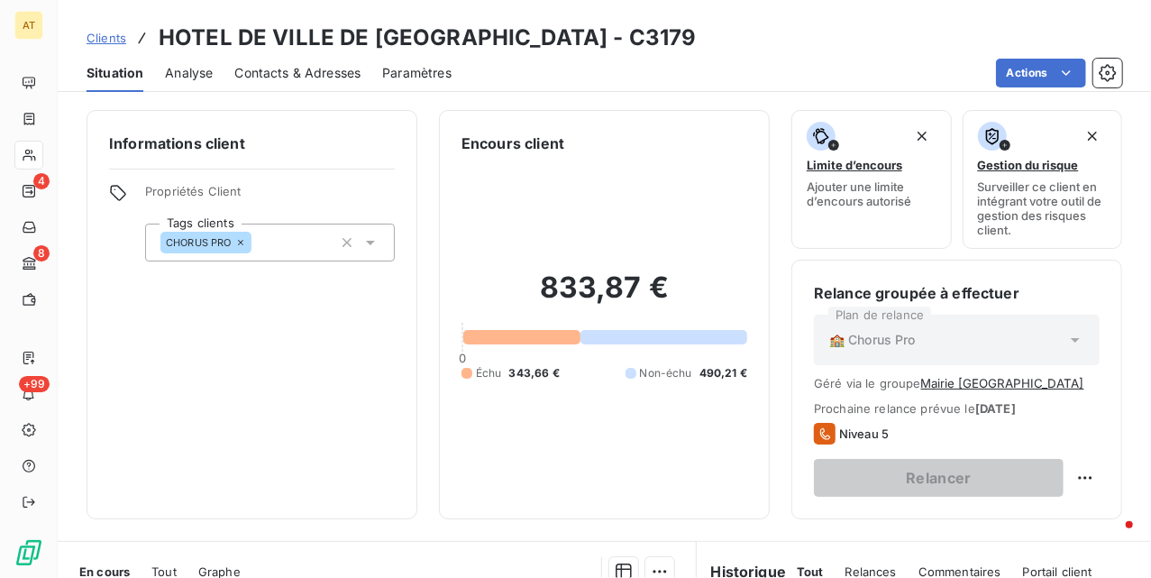
drag, startPoint x: 480, startPoint y: 390, endPoint x: 481, endPoint y: 380, distance: 10.0
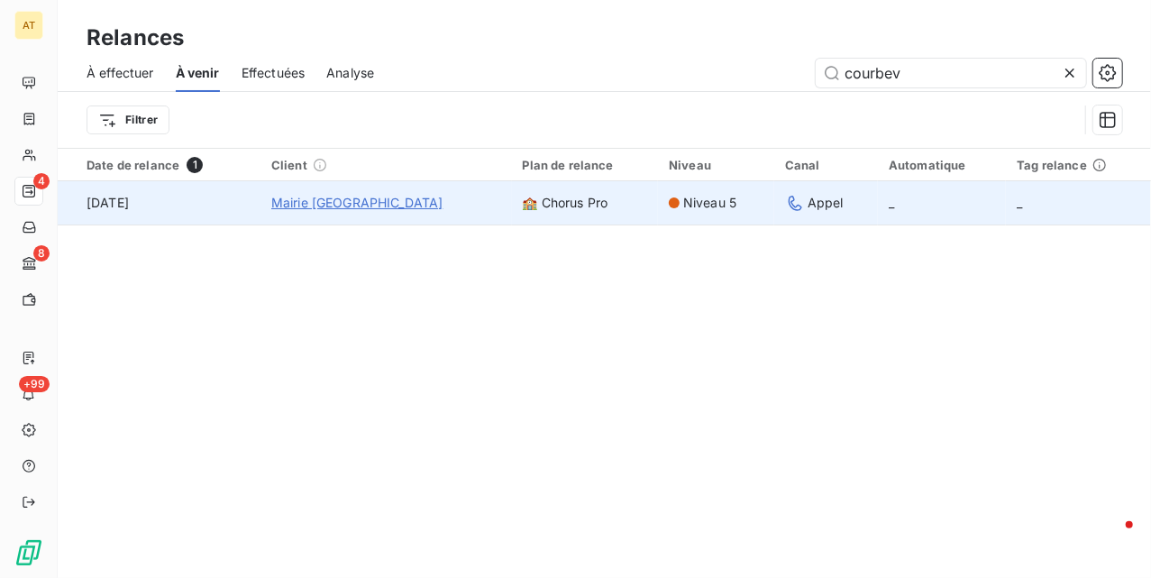
click at [350, 199] on span "Mairie Courbevoie" at bounding box center [357, 203] width 172 height 18
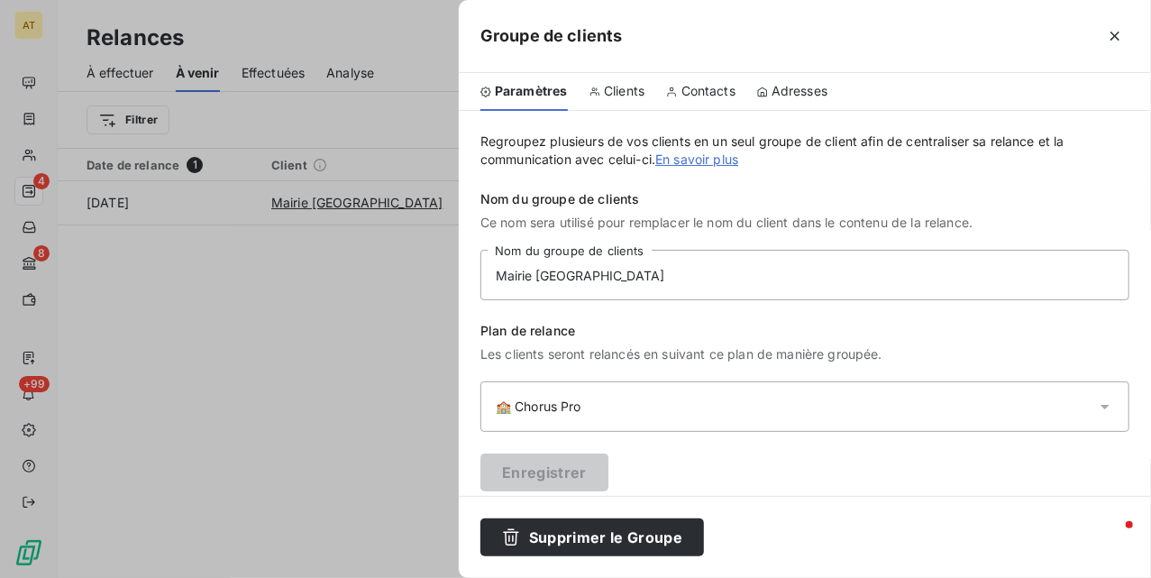
click at [618, 99] on div "Clients" at bounding box center [618, 92] width 56 height 38
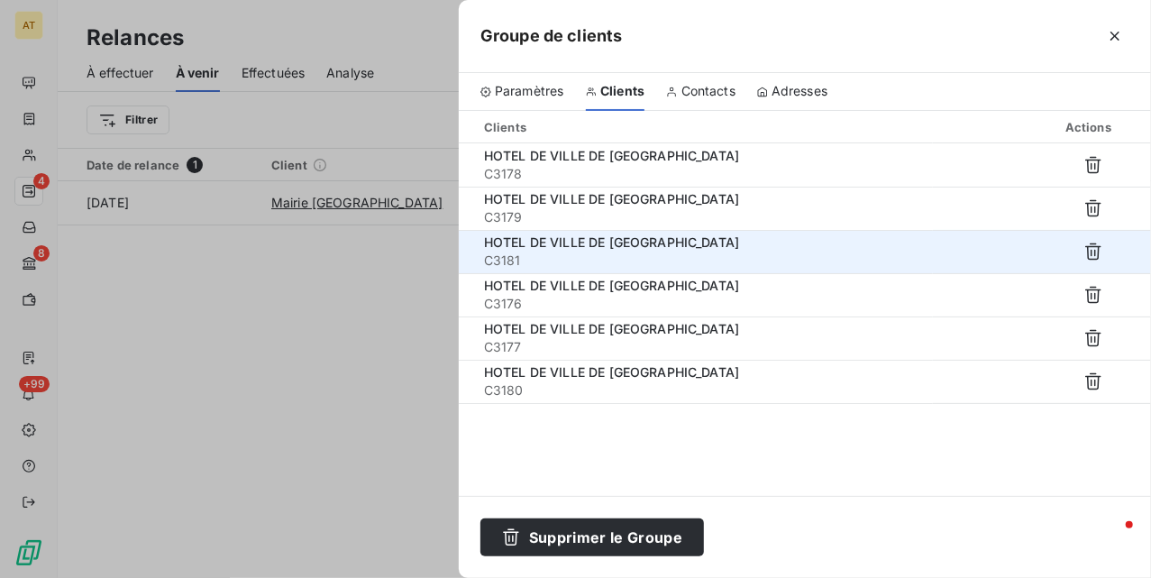
click at [567, 250] on span "HOTEL DE VILLE DE COURBEVOIE" at bounding box center [611, 241] width 255 height 15
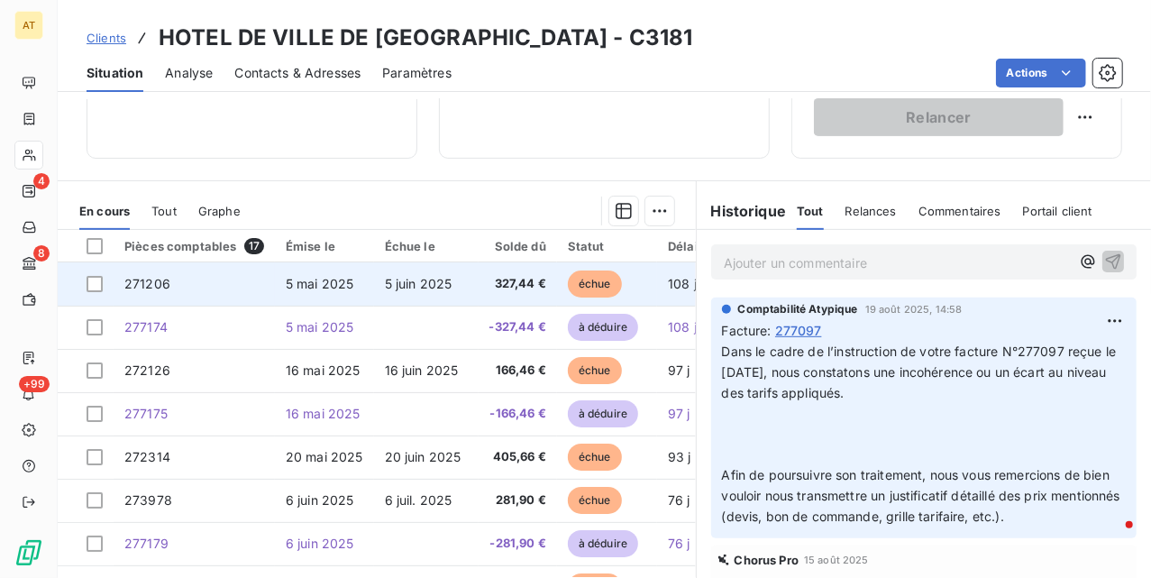
click at [431, 290] on span "5 juin 2025" at bounding box center [419, 283] width 68 height 15
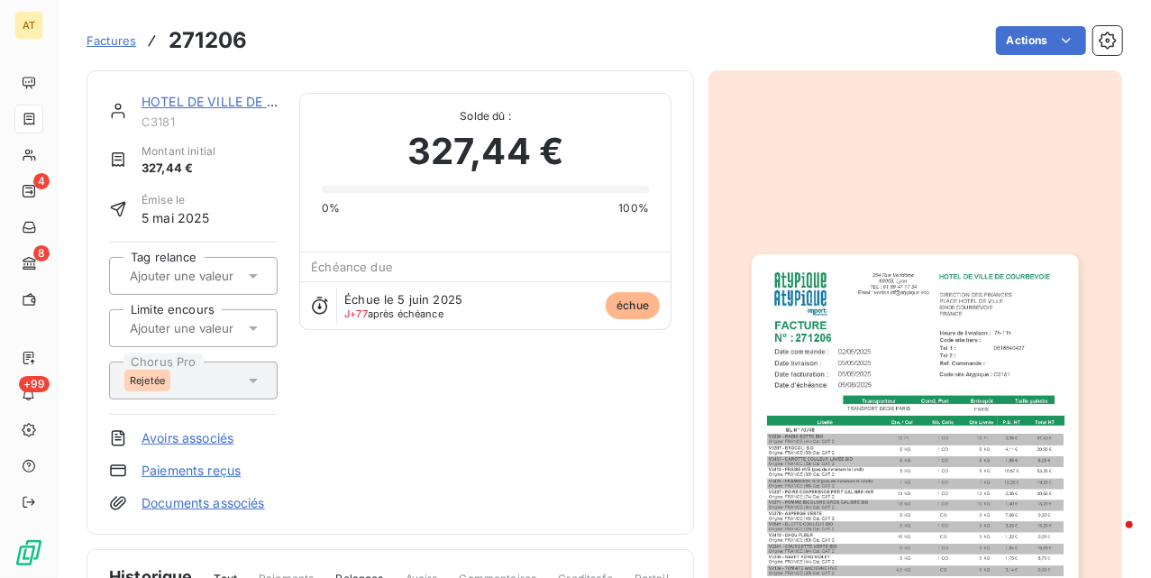
click at [182, 436] on link "Avoirs associés" at bounding box center [188, 438] width 92 height 18
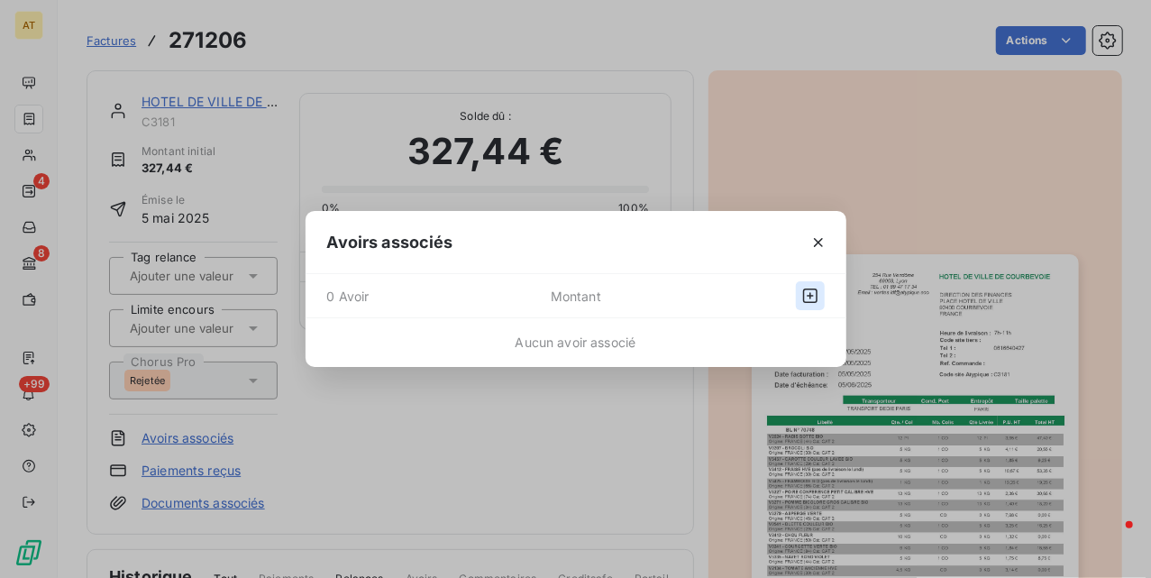
click at [808, 294] on icon "button" at bounding box center [810, 296] width 18 height 18
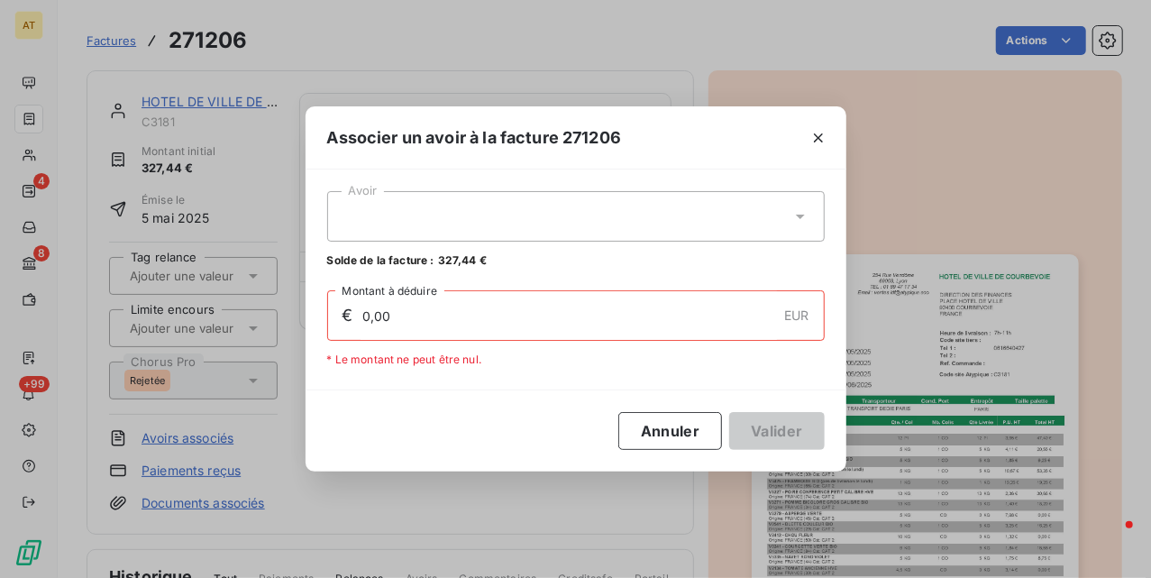
click at [570, 218] on div at bounding box center [576, 216] width 498 height 50
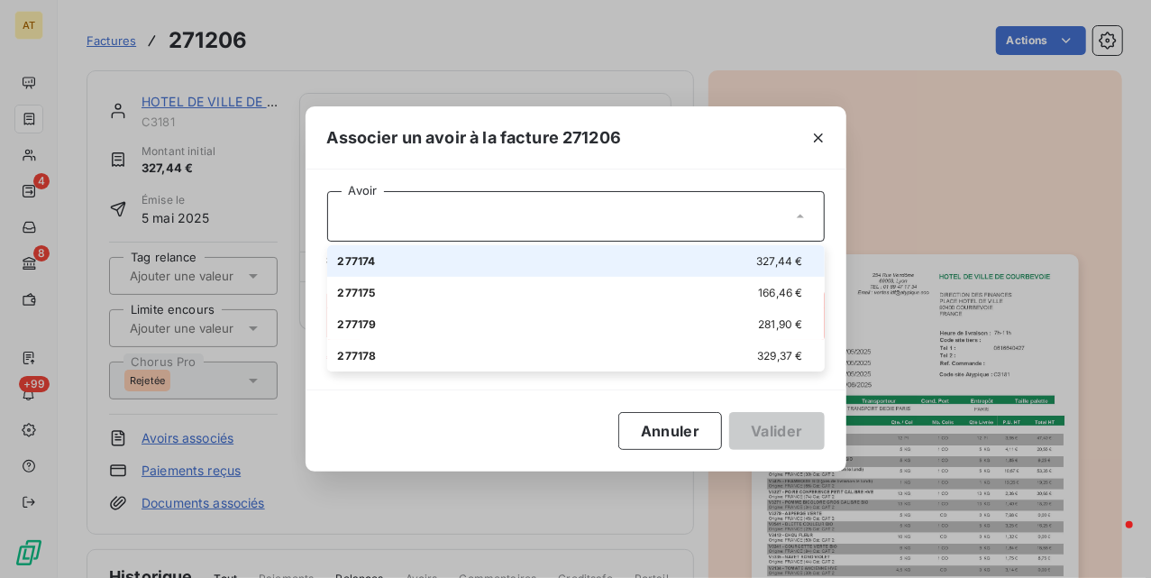
click at [564, 267] on div "277174 327,44 €" at bounding box center [576, 260] width 476 height 17
type input "327,44"
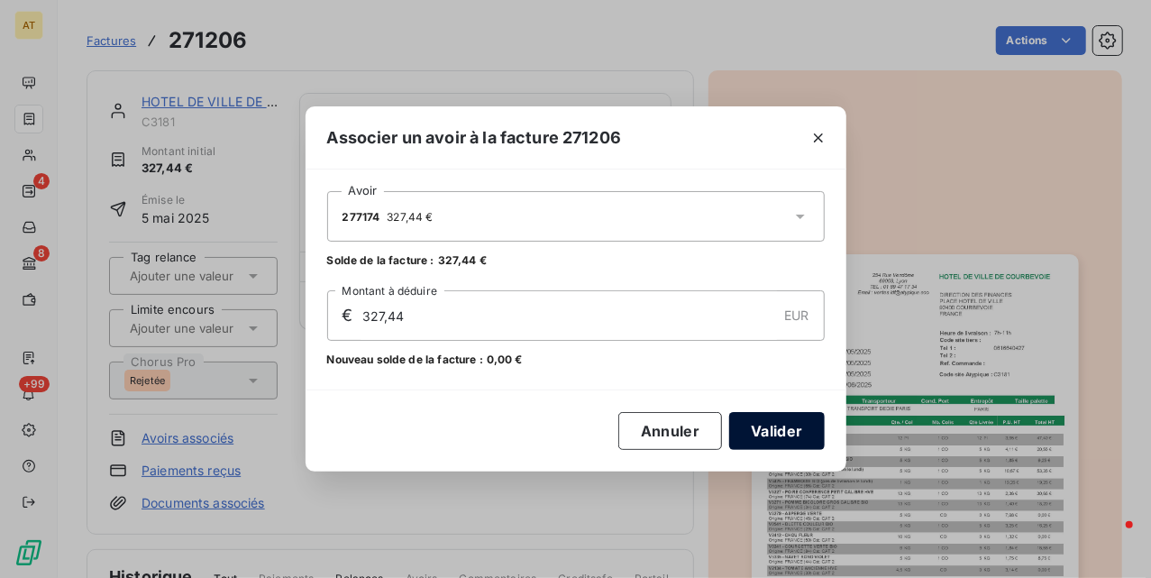
click at [763, 427] on button "Valider" at bounding box center [776, 431] width 95 height 38
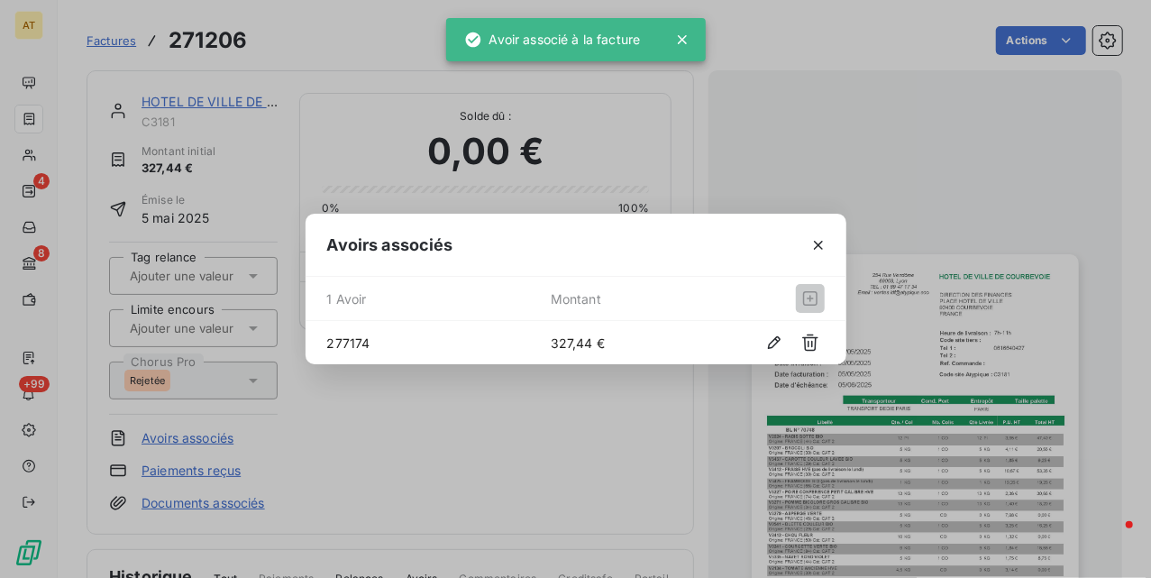
click at [574, 408] on div "Avoirs associés 1 Avoir Montant 277174 327,44 €" at bounding box center [575, 289] width 1151 height 578
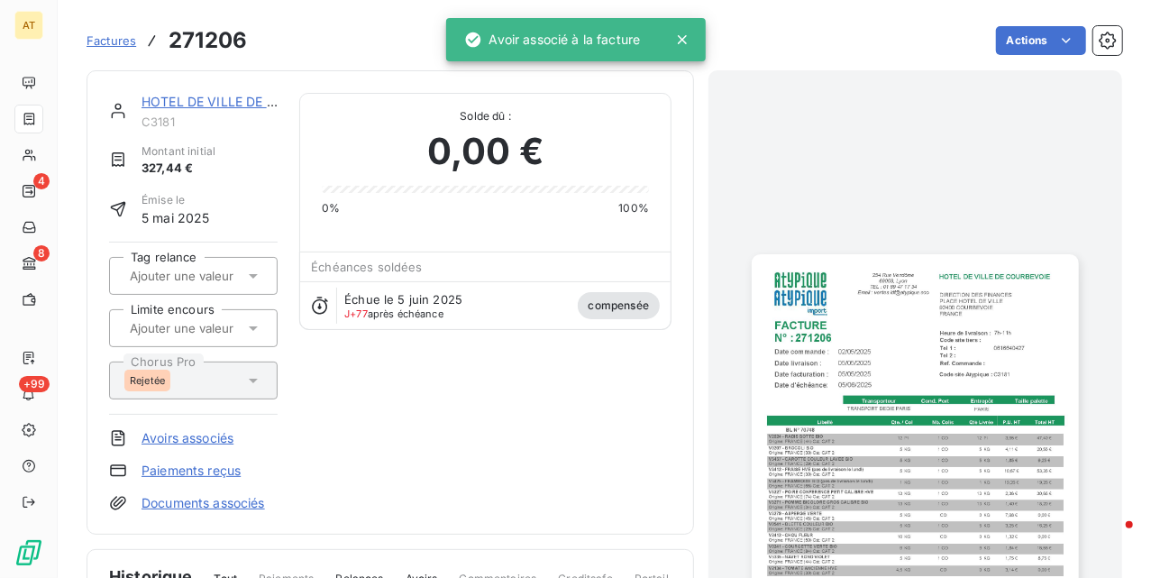
drag, startPoint x: 557, startPoint y: 369, endPoint x: 559, endPoint y: 354, distance: 14.5
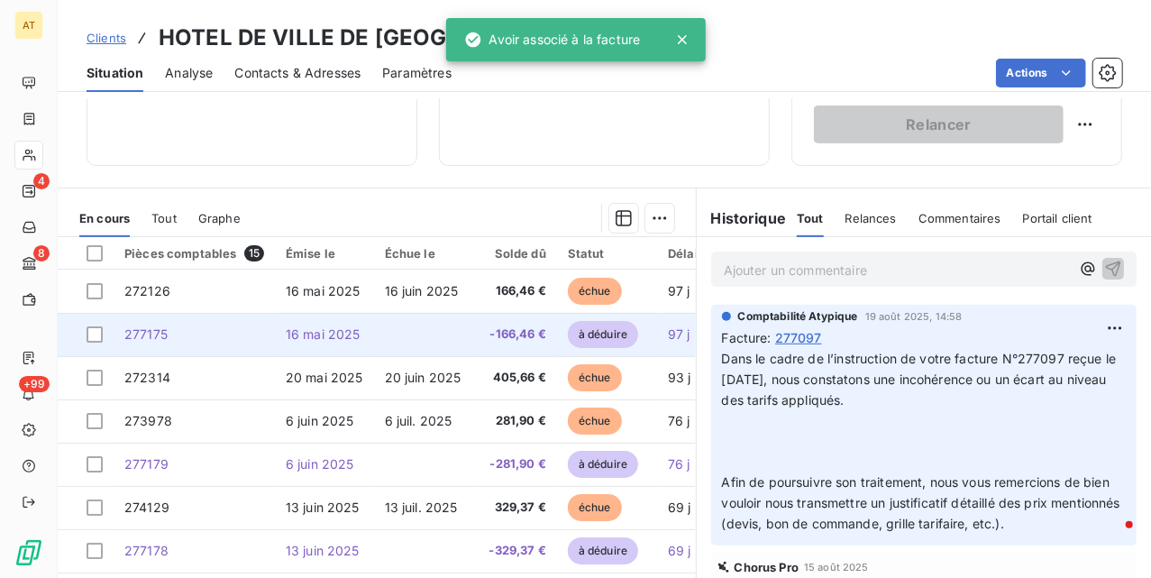
scroll to position [361, 0]
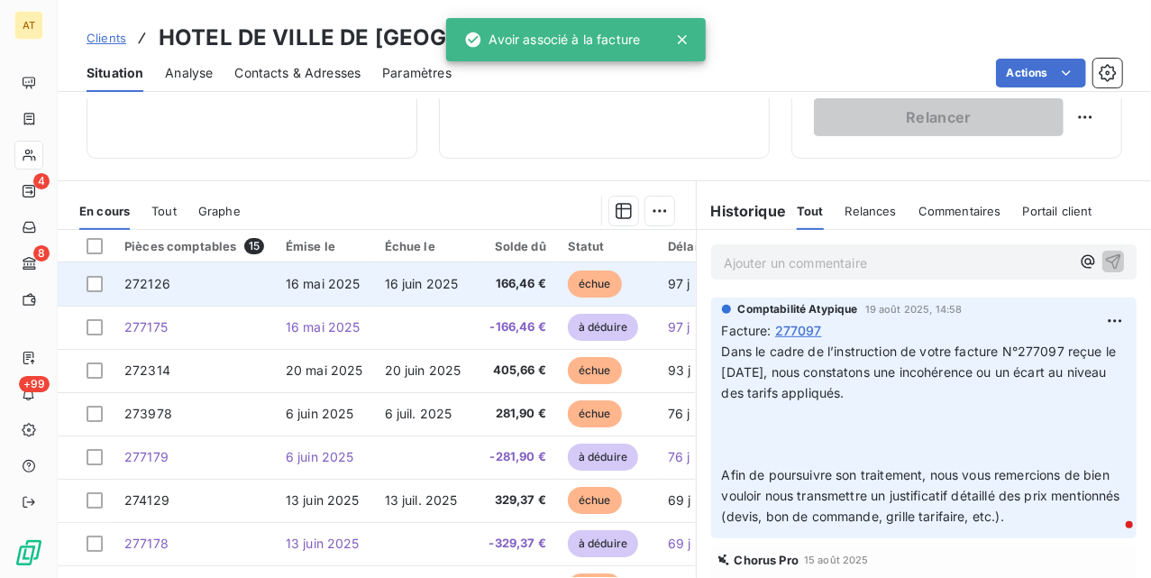
click at [343, 301] on td "16 mai 2025" at bounding box center [324, 283] width 99 height 43
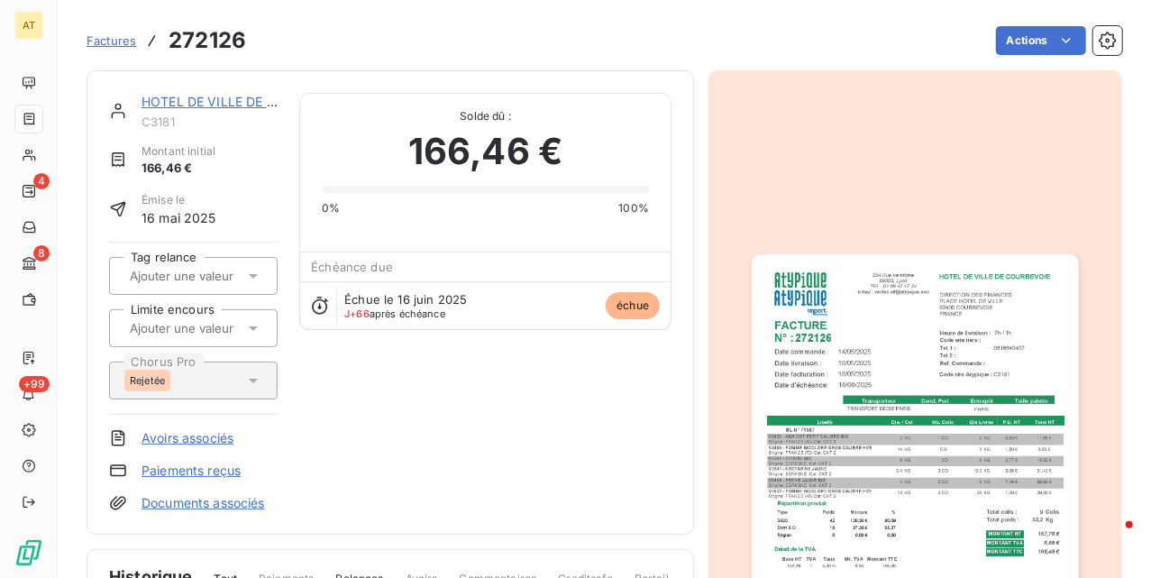
click at [189, 437] on link "Avoirs associés" at bounding box center [188, 438] width 92 height 18
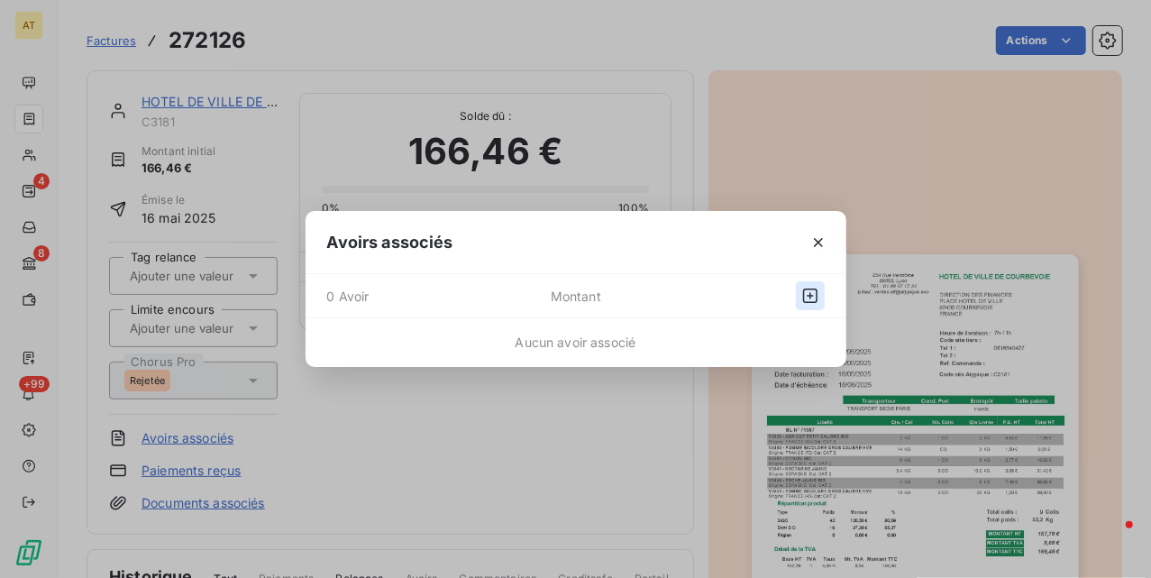
click at [809, 294] on icon "button" at bounding box center [810, 296] width 18 height 18
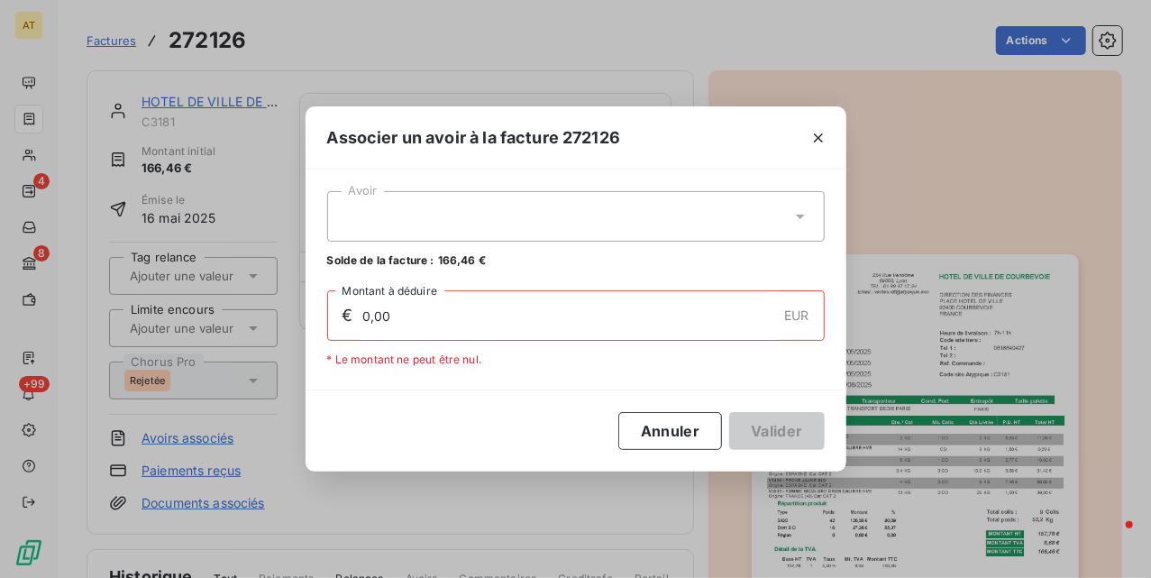
drag, startPoint x: 595, startPoint y: 222, endPoint x: 621, endPoint y: 243, distance: 33.9
click at [595, 221] on div at bounding box center [576, 216] width 498 height 50
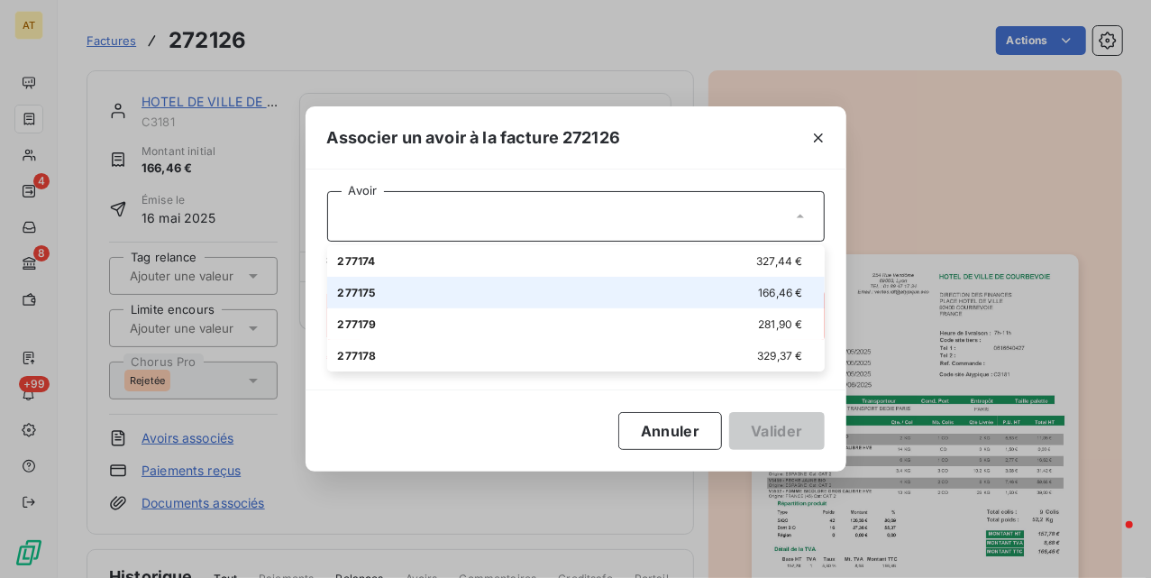
click at [609, 287] on div "277175 166,46 €" at bounding box center [576, 292] width 476 height 17
type input "166,46"
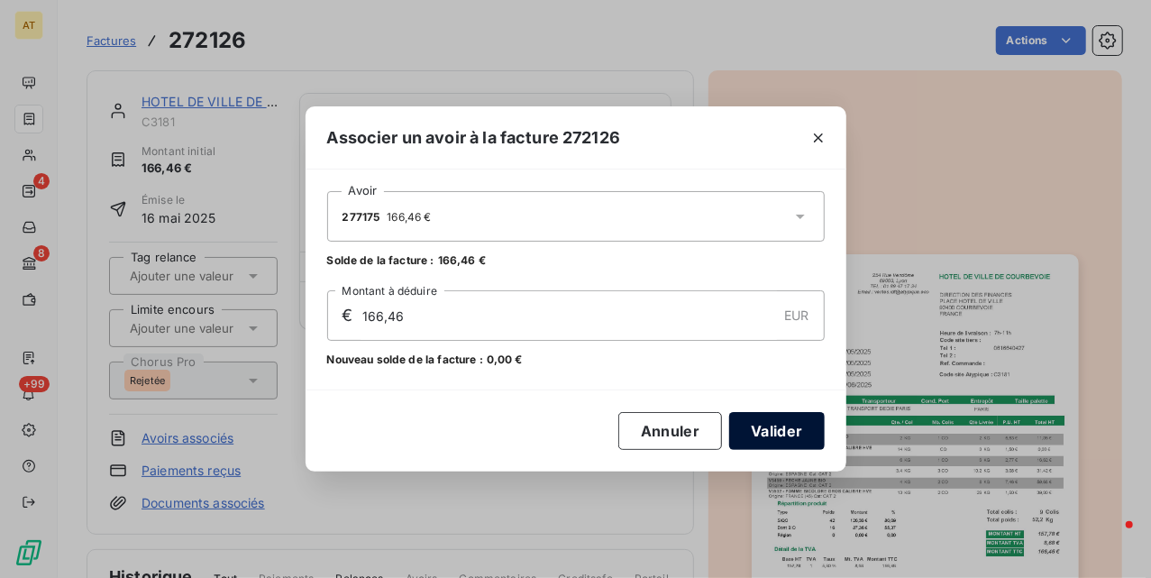
click at [779, 424] on button "Valider" at bounding box center [776, 431] width 95 height 38
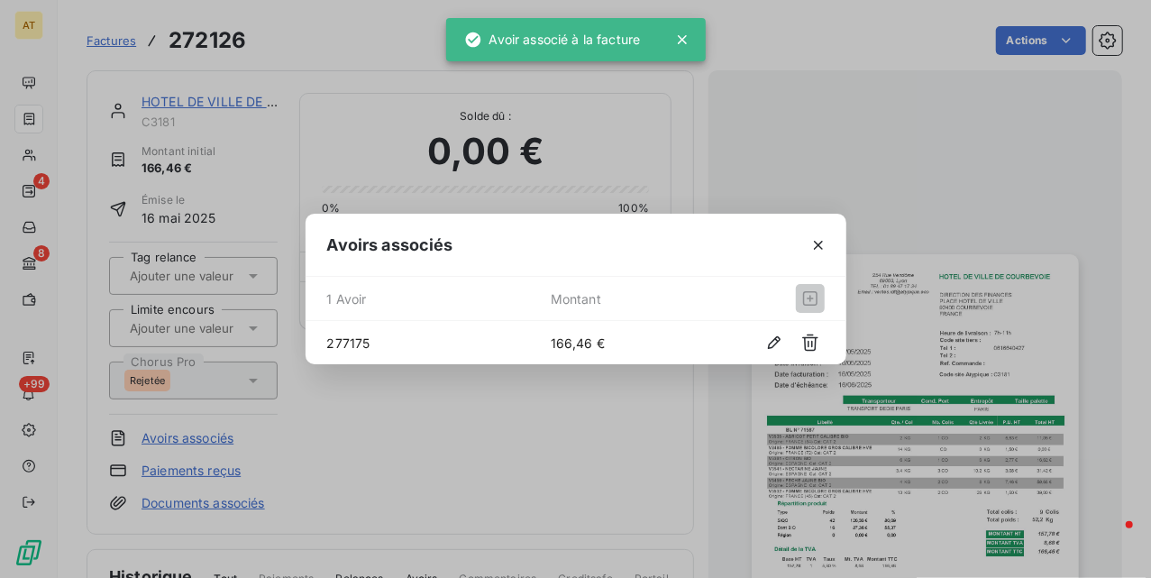
click at [538, 398] on div "Avoirs associés 1 Avoir Montant 277175 166,46 €" at bounding box center [575, 289] width 1151 height 578
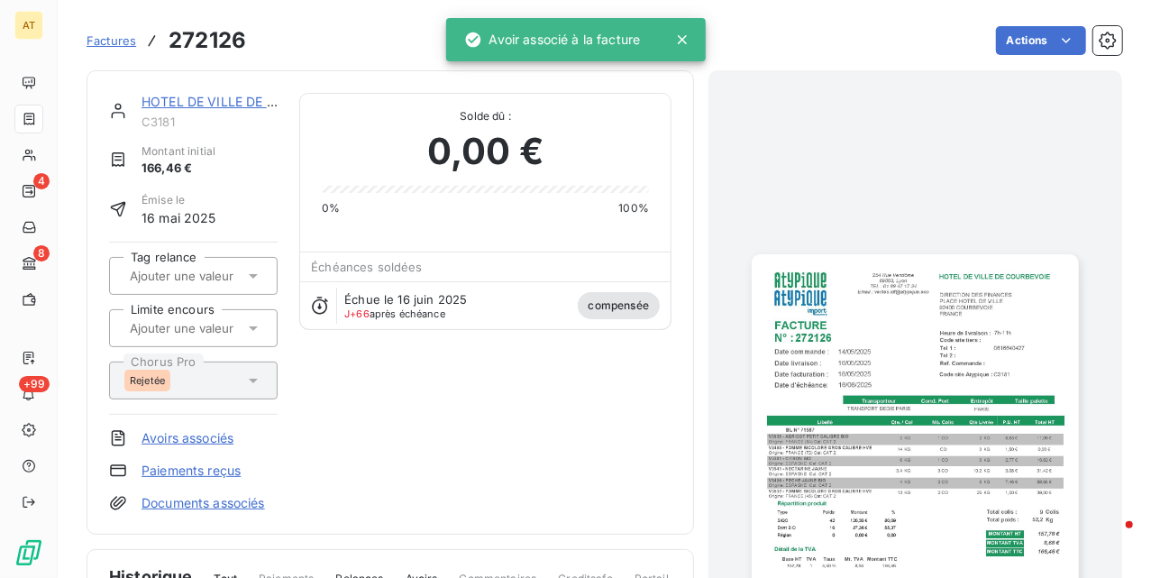
drag, startPoint x: 556, startPoint y: 393, endPoint x: 534, endPoint y: 388, distance: 23.2
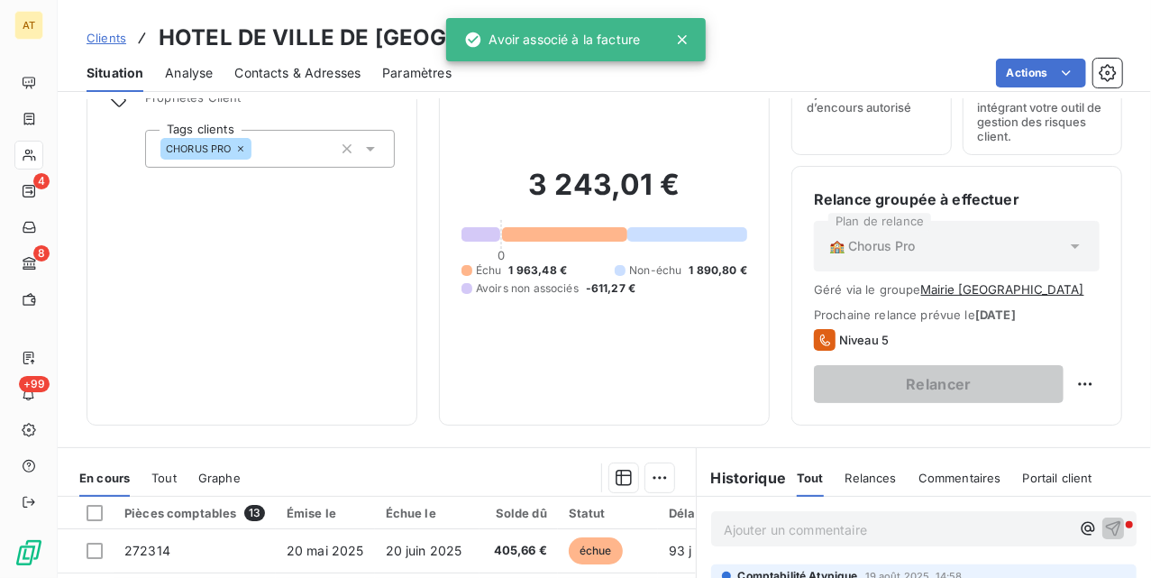
scroll to position [416, 0]
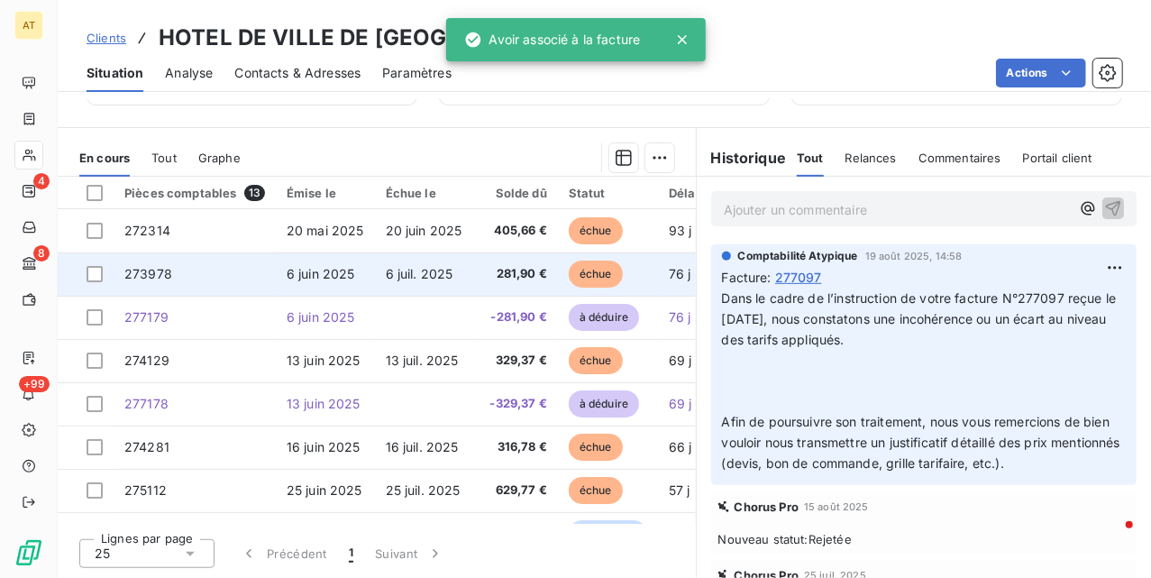
click at [350, 279] on span "6 juin 2025" at bounding box center [321, 273] width 69 height 15
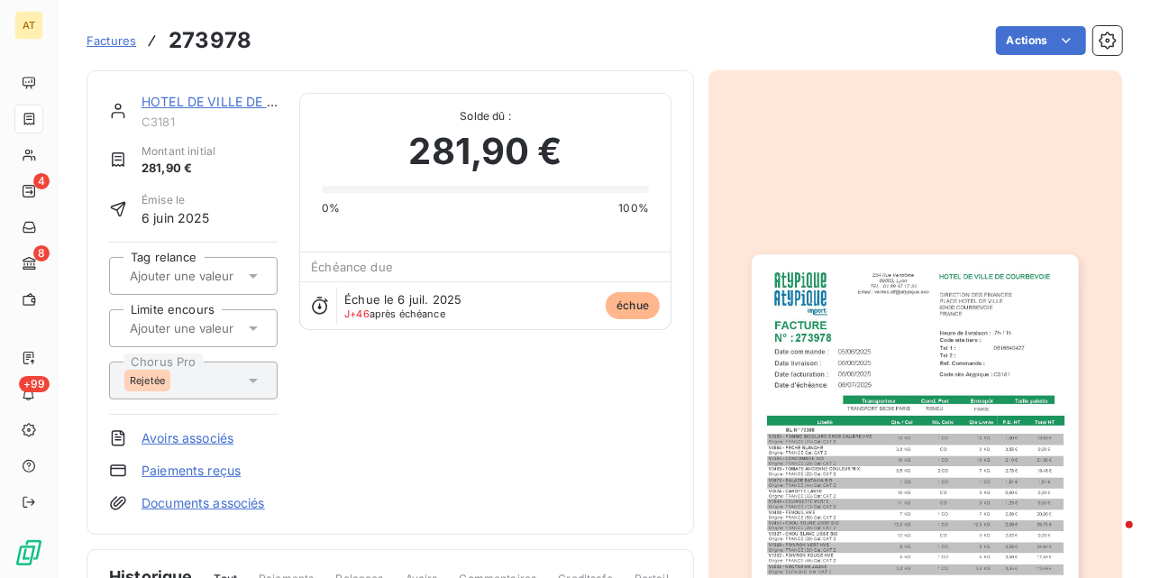
scroll to position [121, 0]
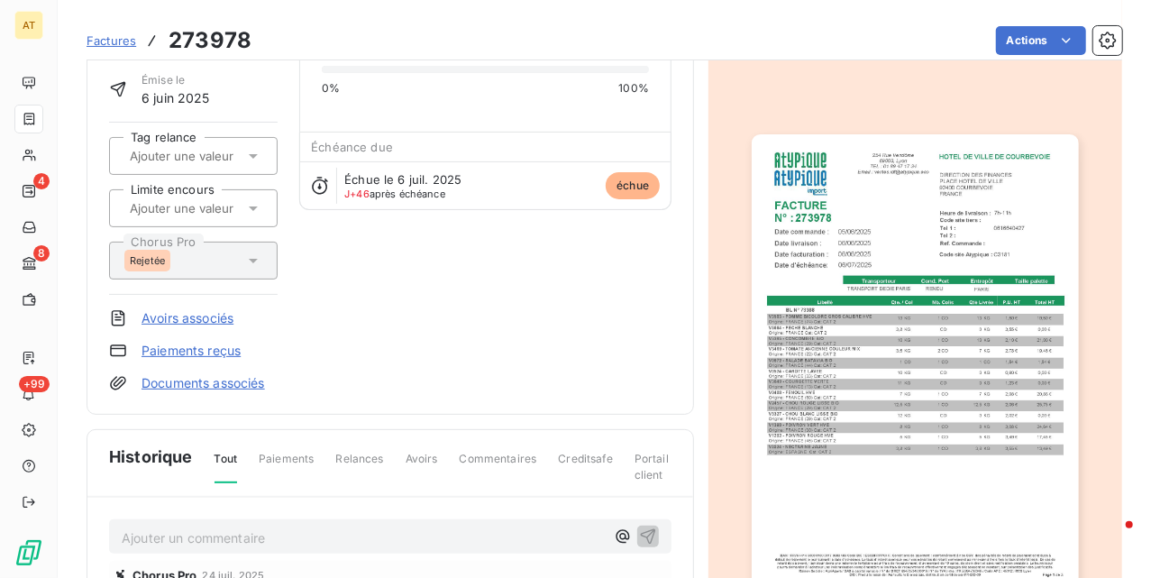
click at [188, 346] on link "Paiements reçus" at bounding box center [191, 351] width 99 height 18
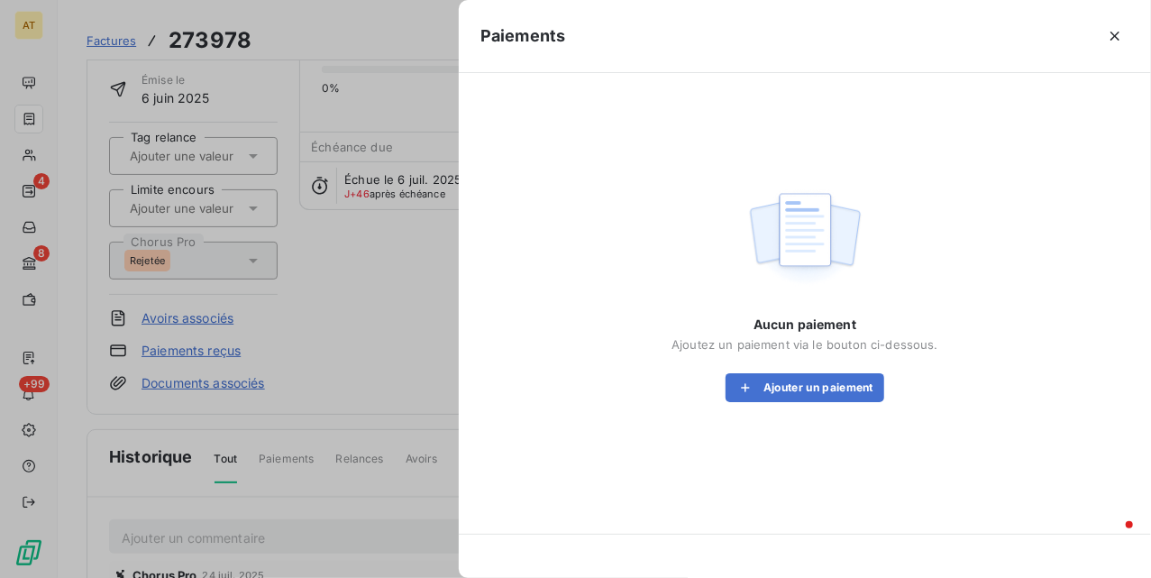
click at [436, 251] on div at bounding box center [575, 289] width 1151 height 578
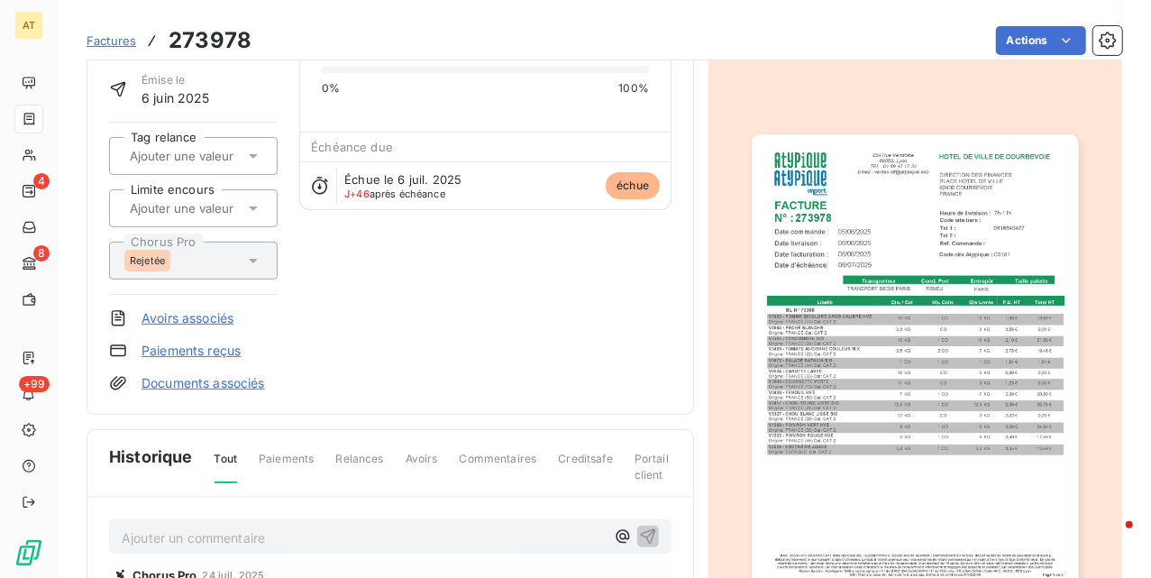
click at [188, 315] on link "Avoirs associés" at bounding box center [188, 318] width 92 height 18
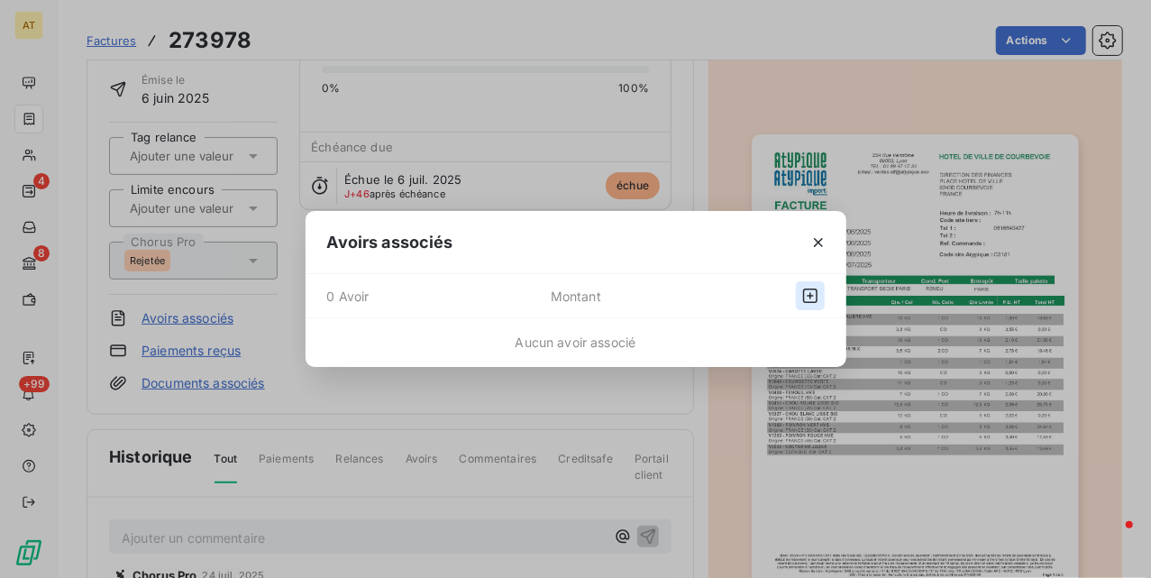
click at [806, 296] on icon "button" at bounding box center [810, 296] width 18 height 18
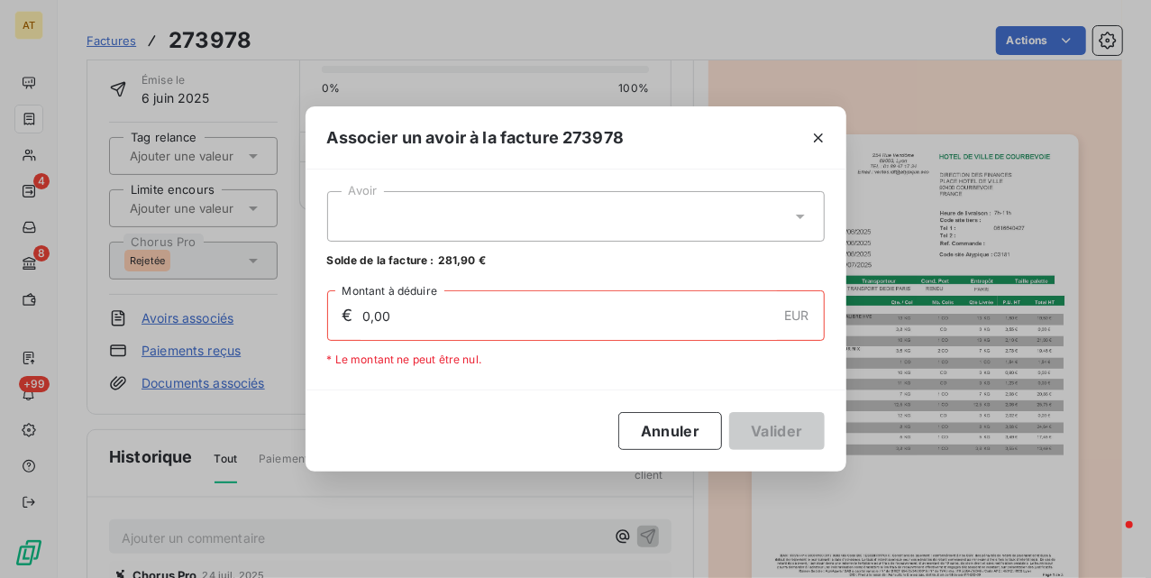
click at [651, 206] on div at bounding box center [576, 216] width 498 height 50
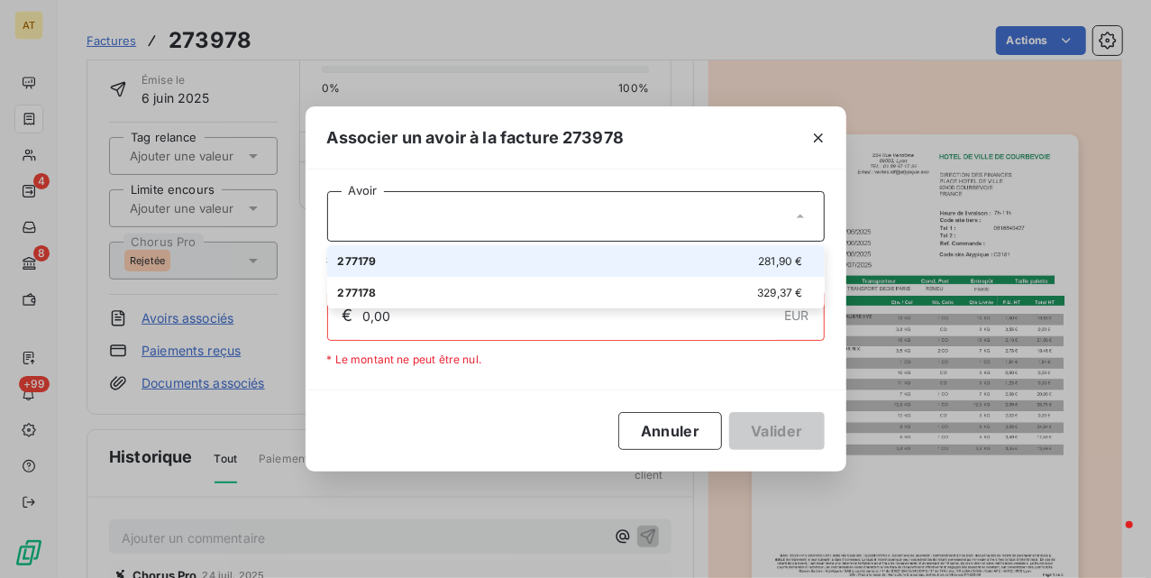
click at [636, 261] on div "277179 281,90 €" at bounding box center [576, 260] width 476 height 17
type input "281,90"
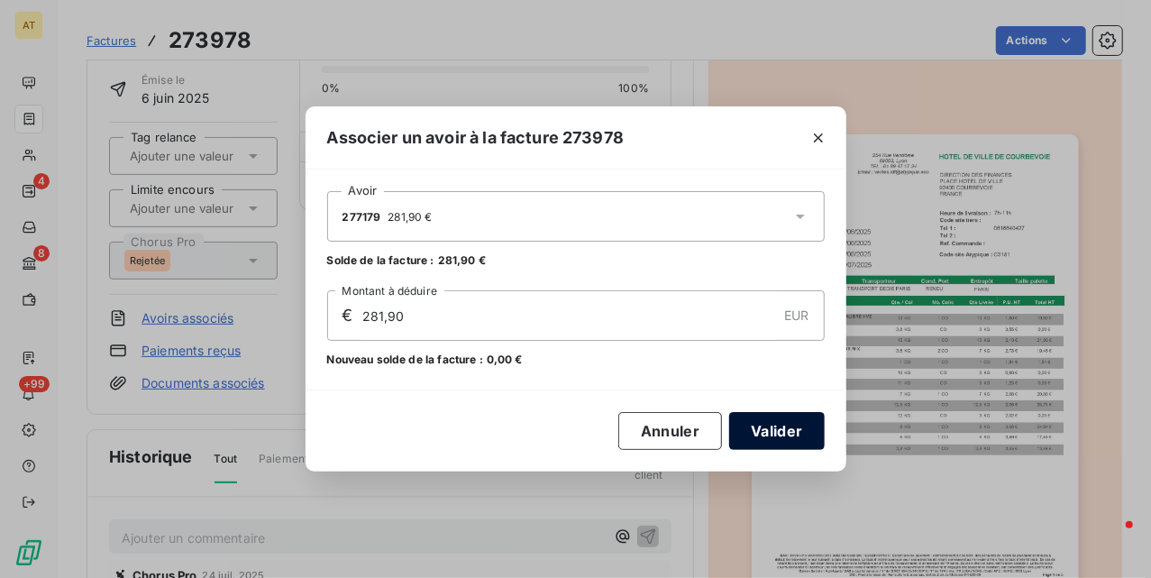
click at [783, 426] on button "Valider" at bounding box center [776, 431] width 95 height 38
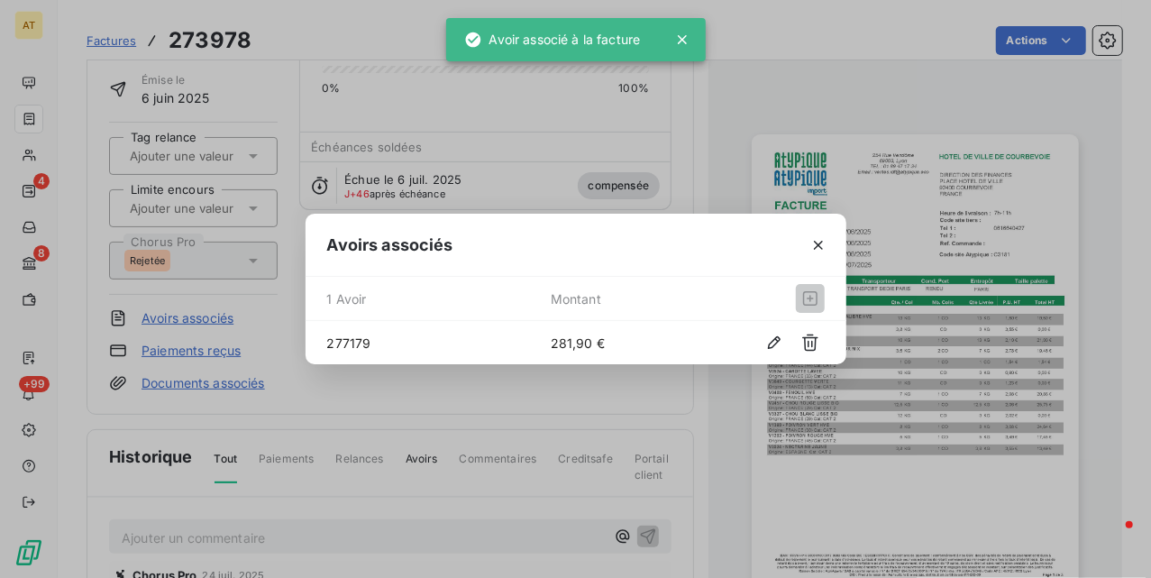
click at [548, 405] on div "Avoirs associés 1 Avoir Montant 277179 281,90 €" at bounding box center [575, 289] width 1151 height 578
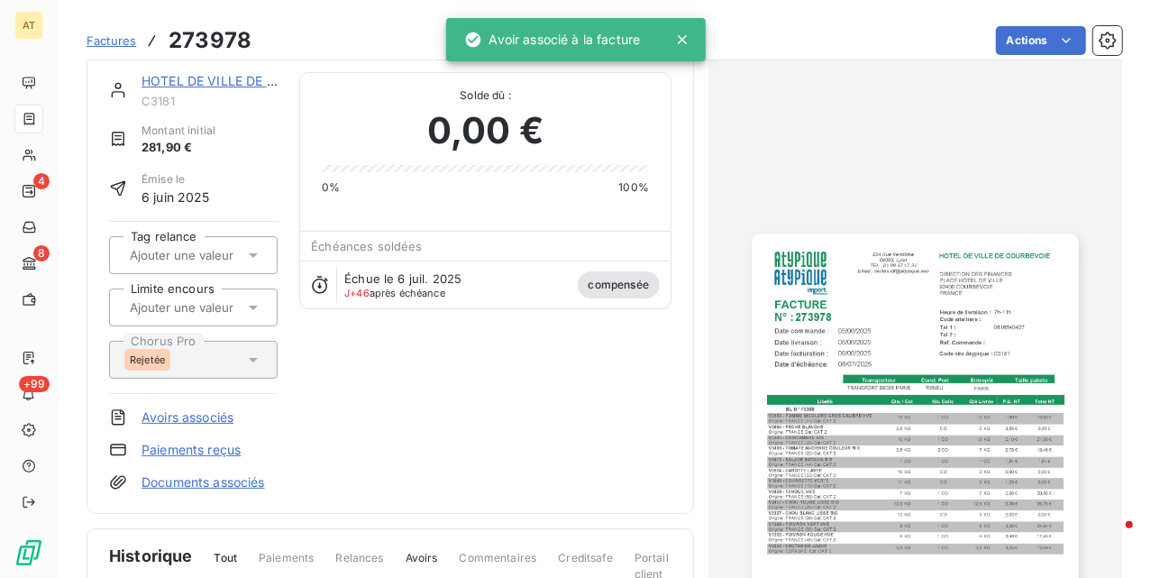
scroll to position [0, 0]
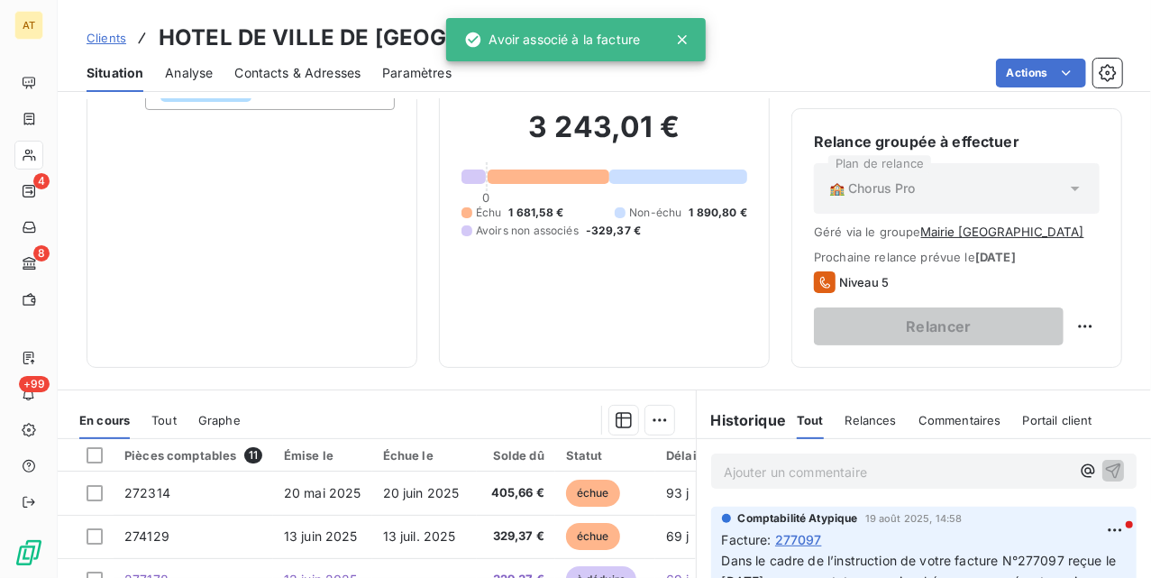
scroll to position [416, 0]
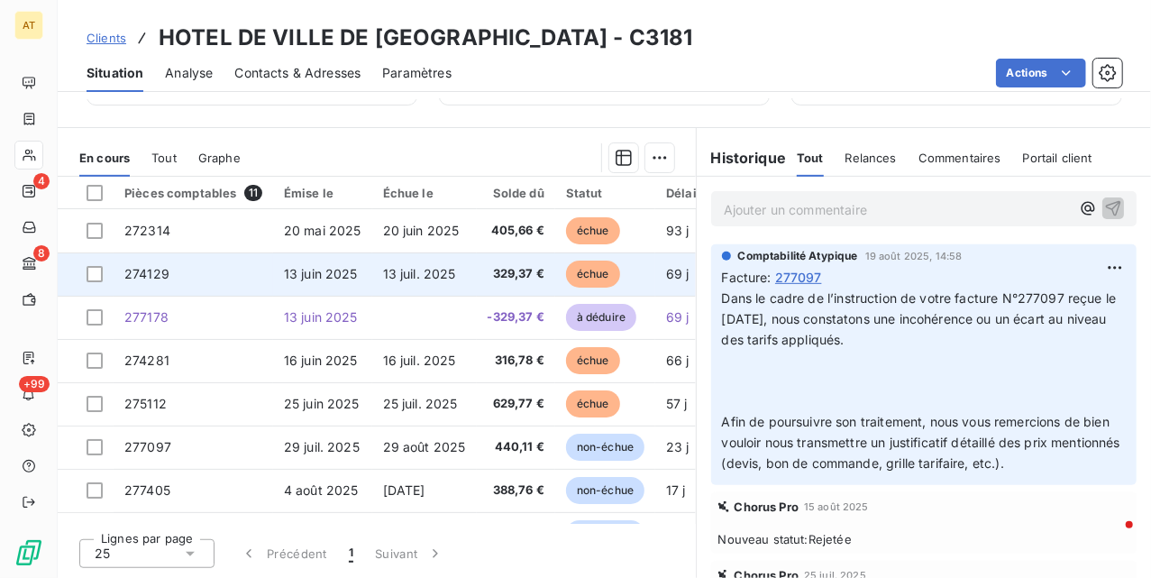
click at [329, 272] on span "13 juin 2025" at bounding box center [321, 273] width 74 height 15
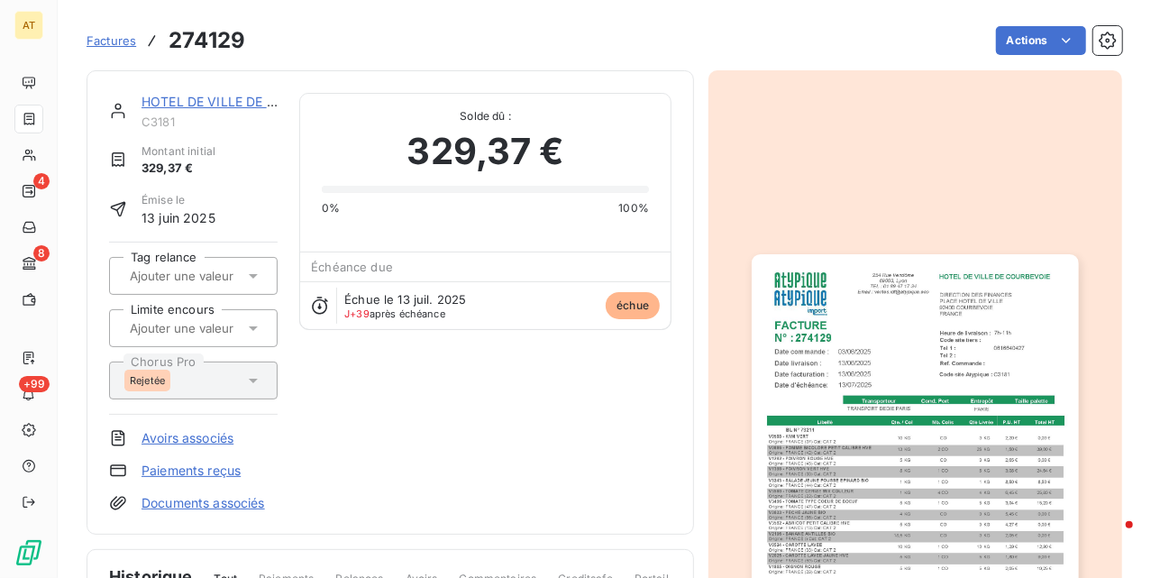
click at [191, 433] on link "Avoirs associés" at bounding box center [188, 438] width 92 height 18
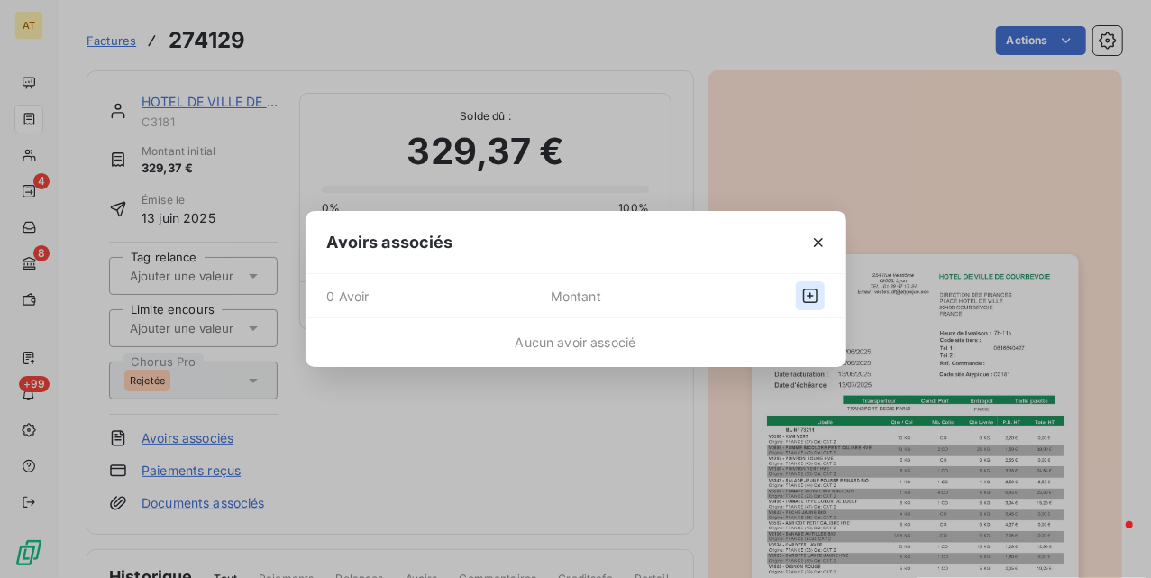
click at [815, 299] on icon "button" at bounding box center [810, 296] width 18 height 18
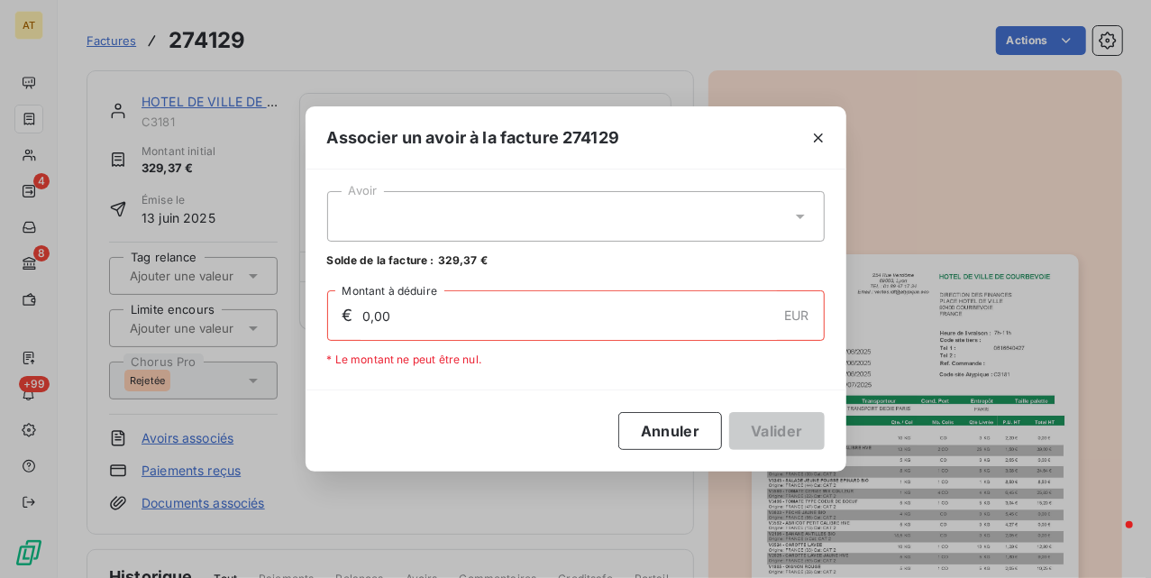
click at [654, 213] on div at bounding box center [576, 216] width 498 height 50
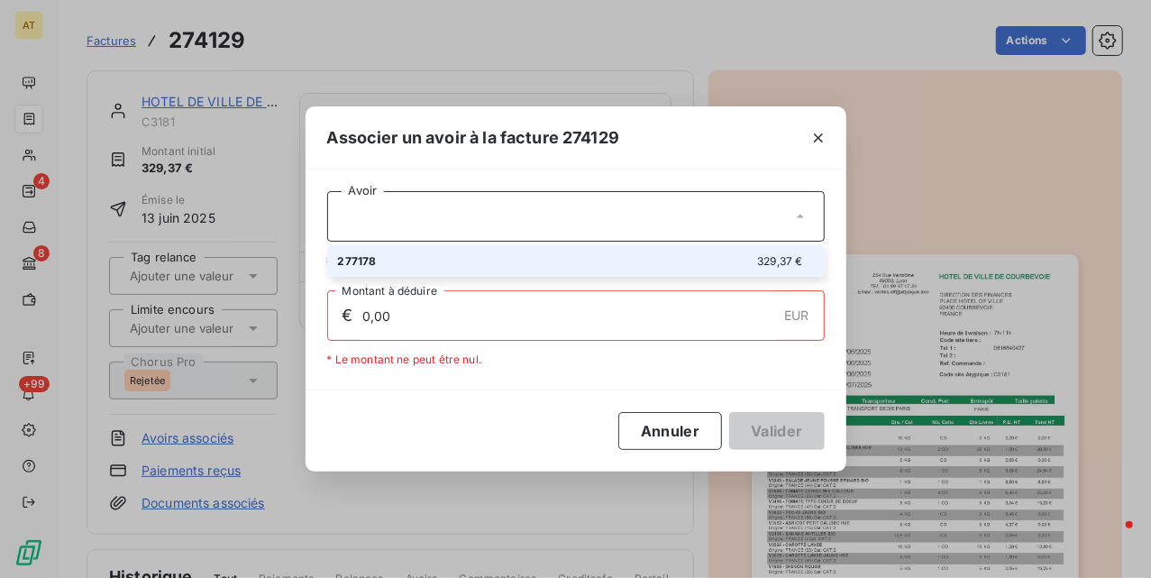
click at [611, 249] on li "277178 329,37 €" at bounding box center [576, 261] width 498 height 32
type input "329,37"
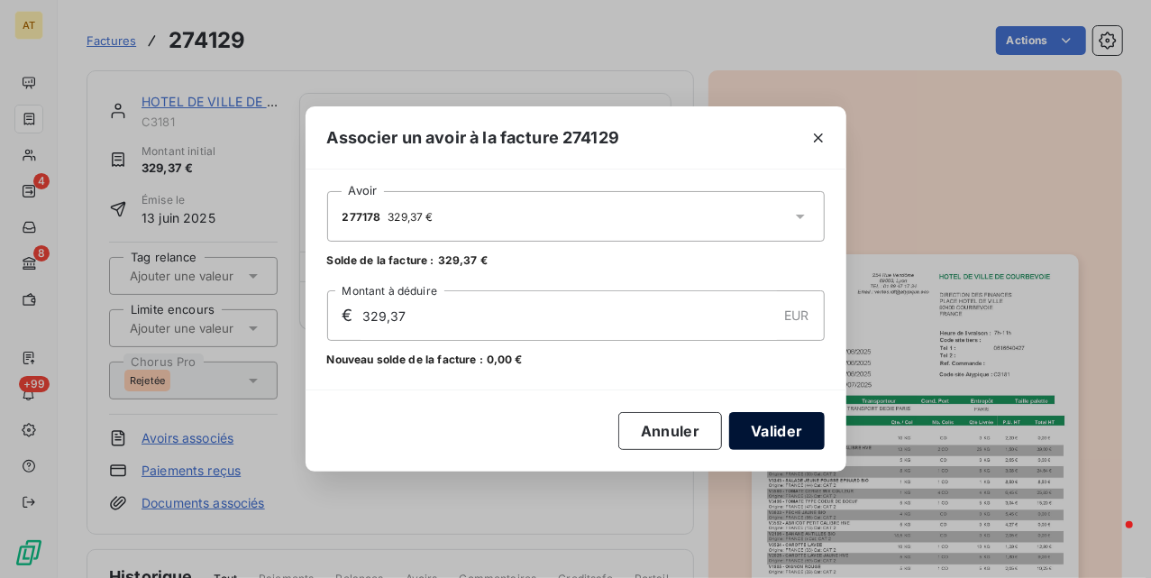
click at [783, 433] on button "Valider" at bounding box center [776, 431] width 95 height 38
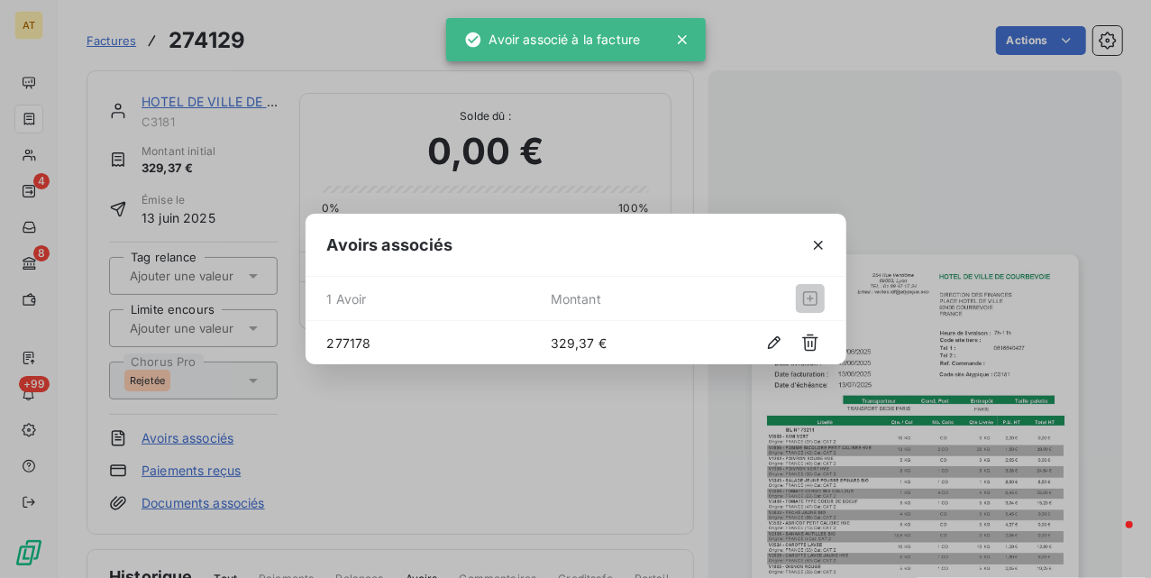
click at [541, 441] on div "Avoirs associés 1 Avoir Montant 277178 329,37 €" at bounding box center [575, 289] width 1151 height 578
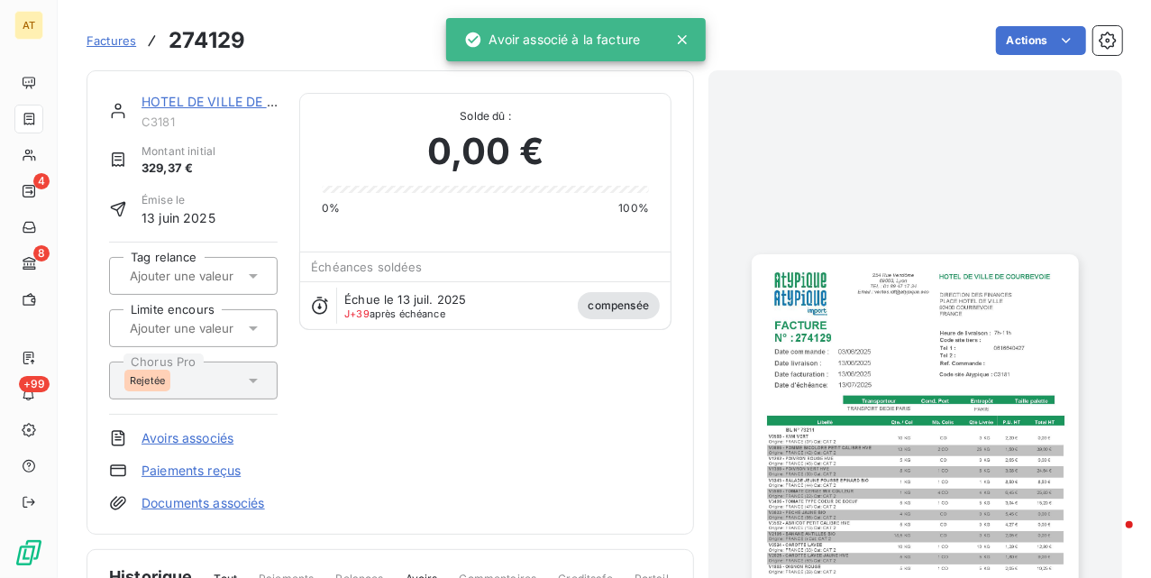
drag, startPoint x: 524, startPoint y: 382, endPoint x: 532, endPoint y: 366, distance: 18.1
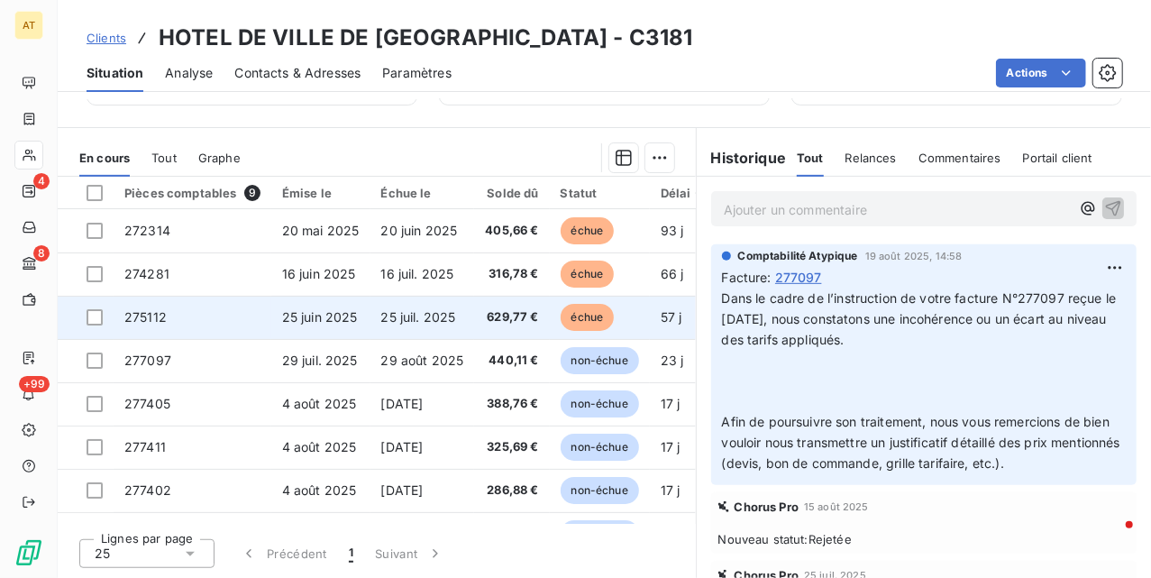
drag, startPoint x: 483, startPoint y: 340, endPoint x: 537, endPoint y: 329, distance: 55.2
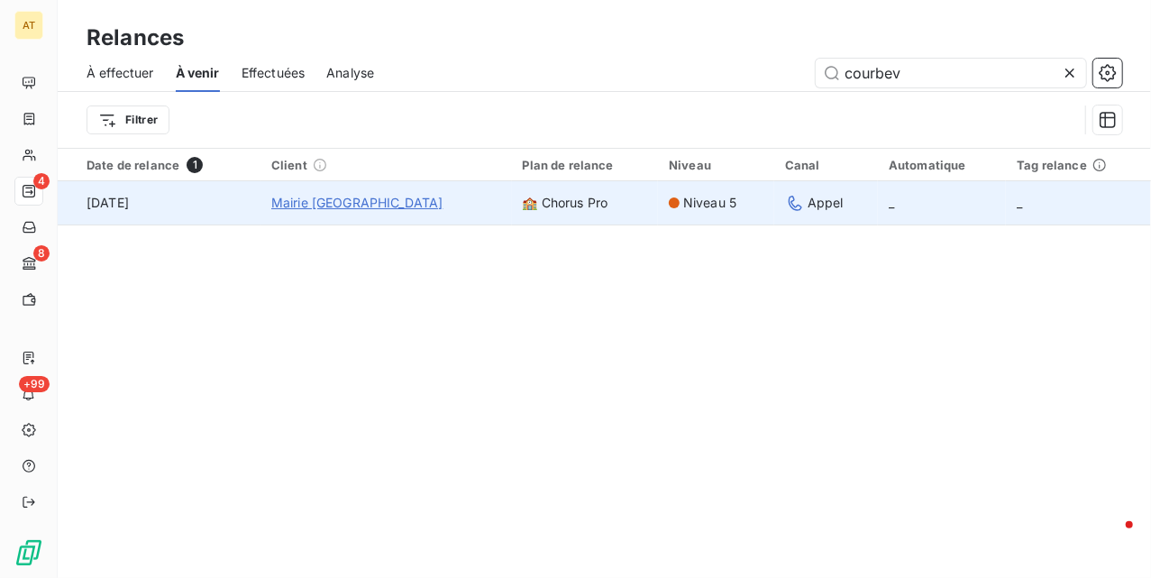
click at [376, 200] on span "Mairie Courbevoie" at bounding box center [357, 203] width 172 height 18
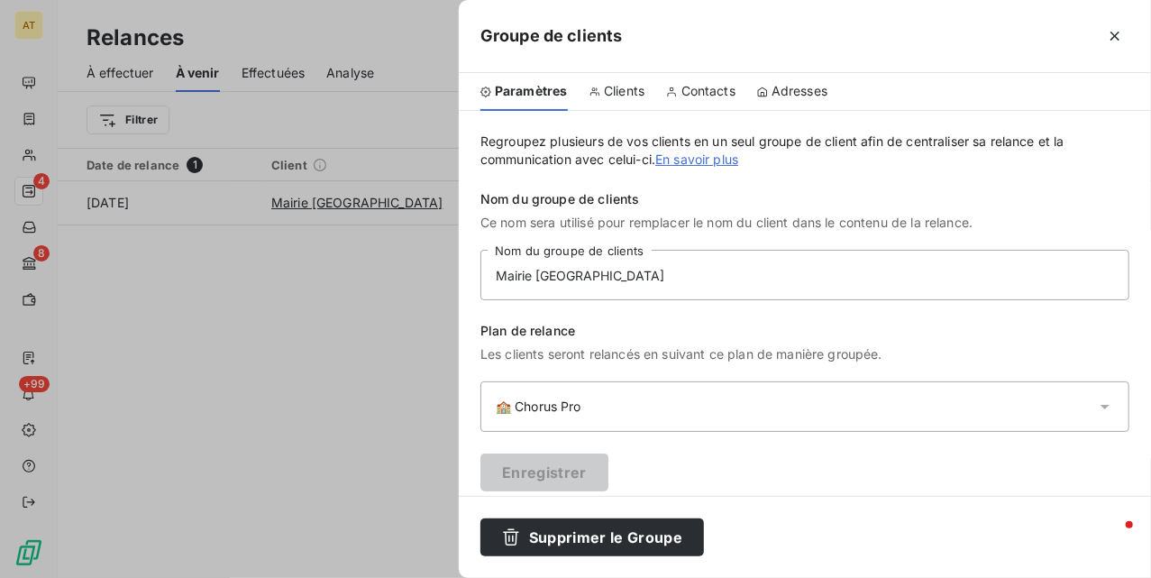
click at [608, 85] on span "Clients" at bounding box center [624, 91] width 41 height 18
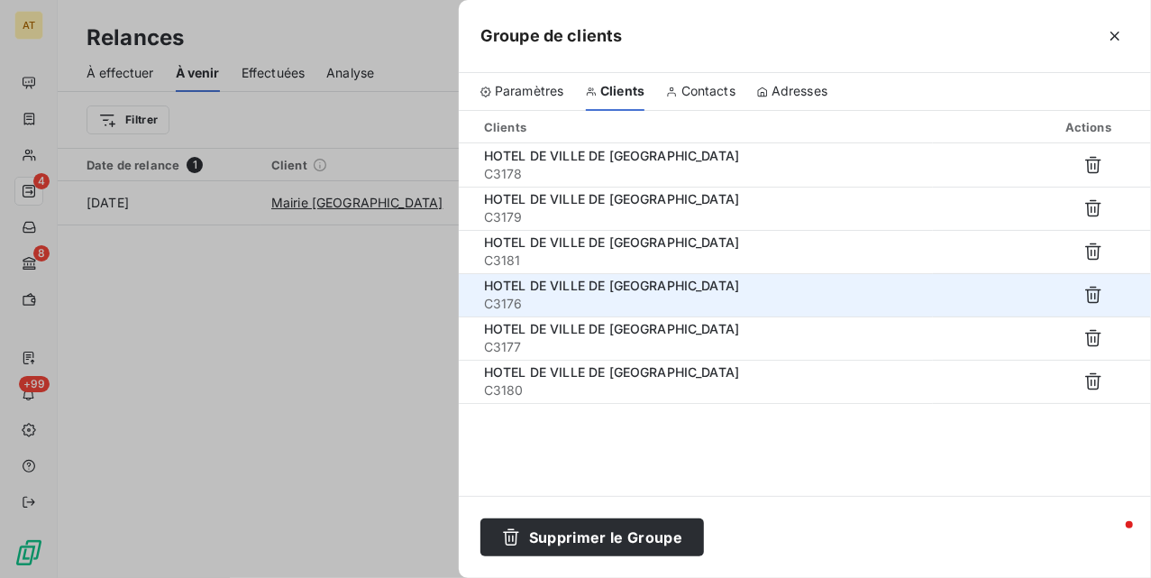
click at [581, 287] on span "HOTEL DE VILLE DE COURBEVOIE" at bounding box center [611, 285] width 255 height 15
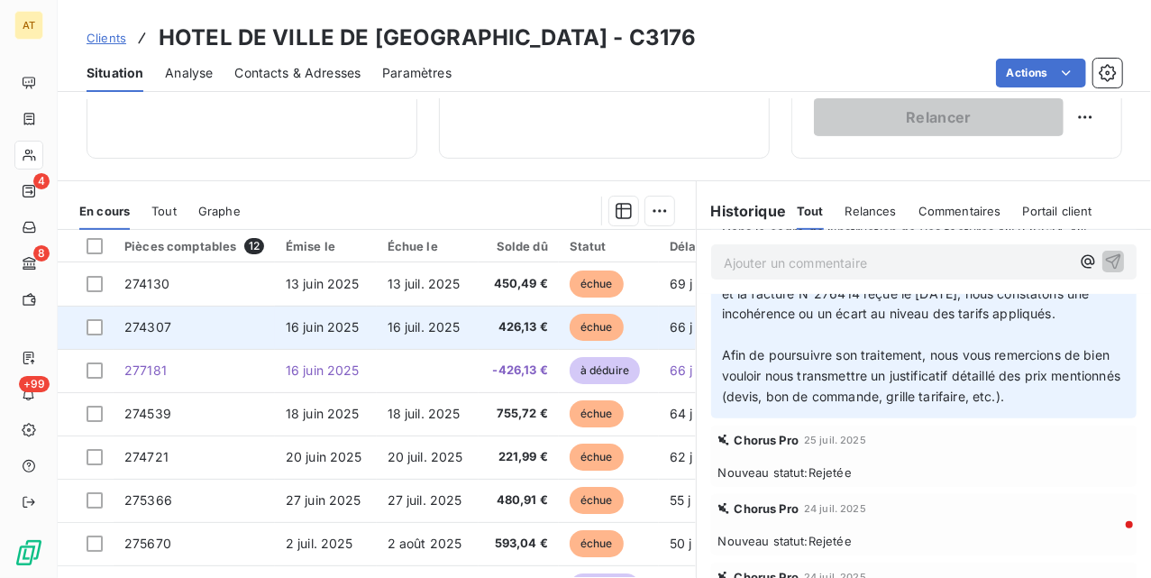
click at [279, 343] on td "16 juin 2025" at bounding box center [326, 327] width 102 height 43
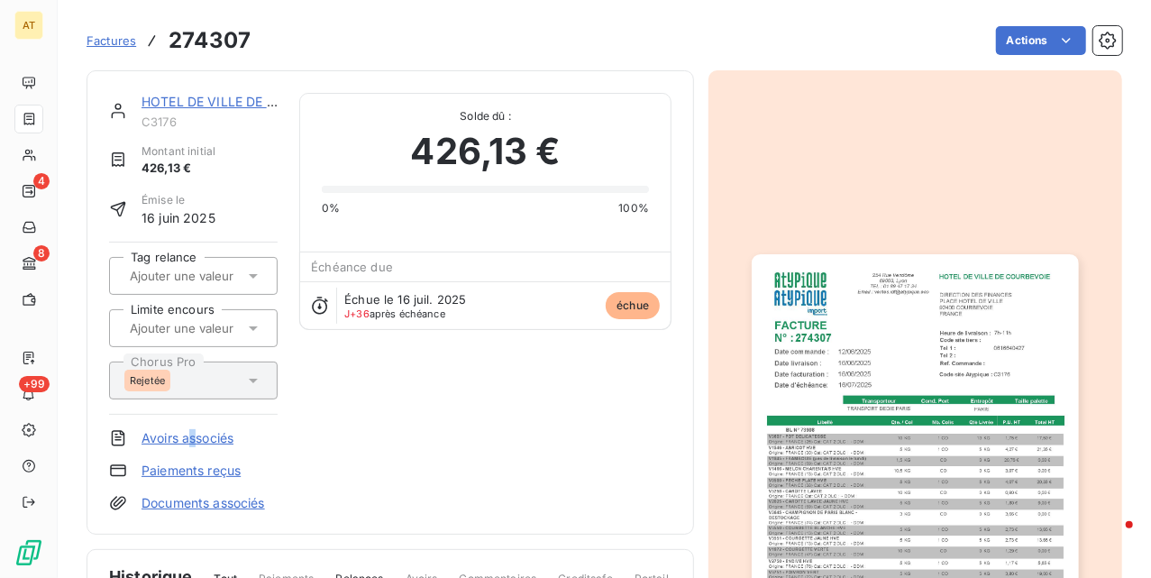
click at [198, 440] on link "Avoirs associés" at bounding box center [188, 438] width 92 height 18
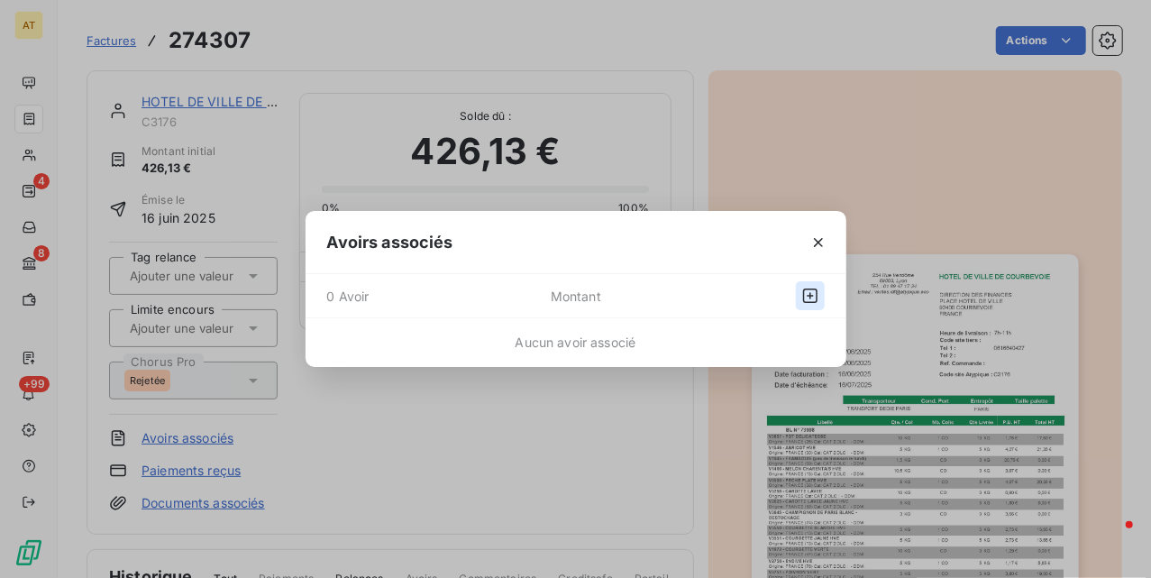
click at [812, 293] on icon "button" at bounding box center [810, 296] width 18 height 18
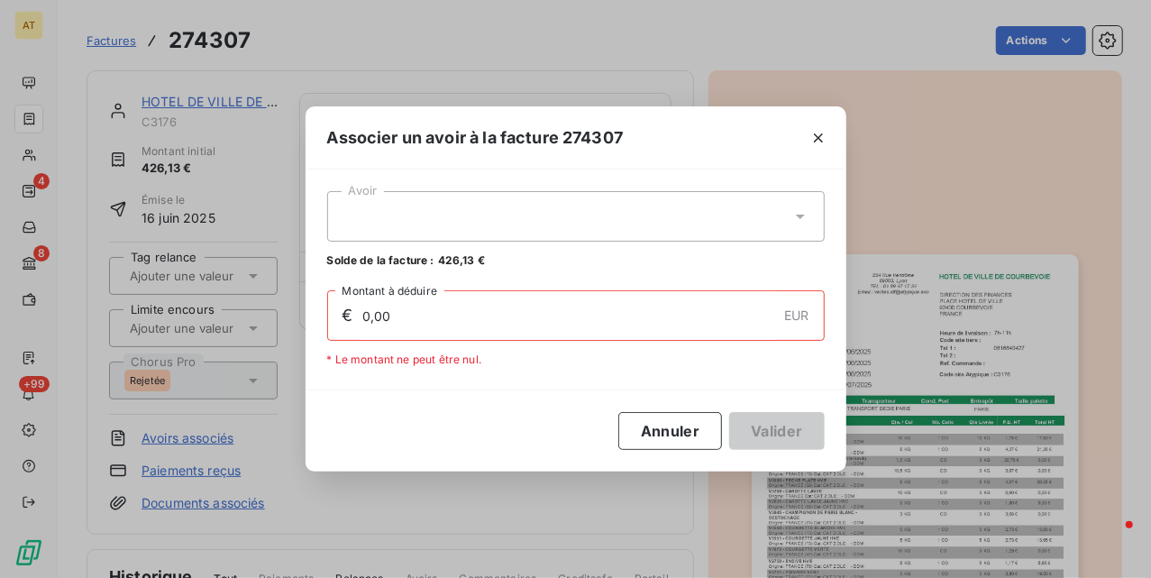
click at [629, 225] on div at bounding box center [576, 216] width 498 height 50
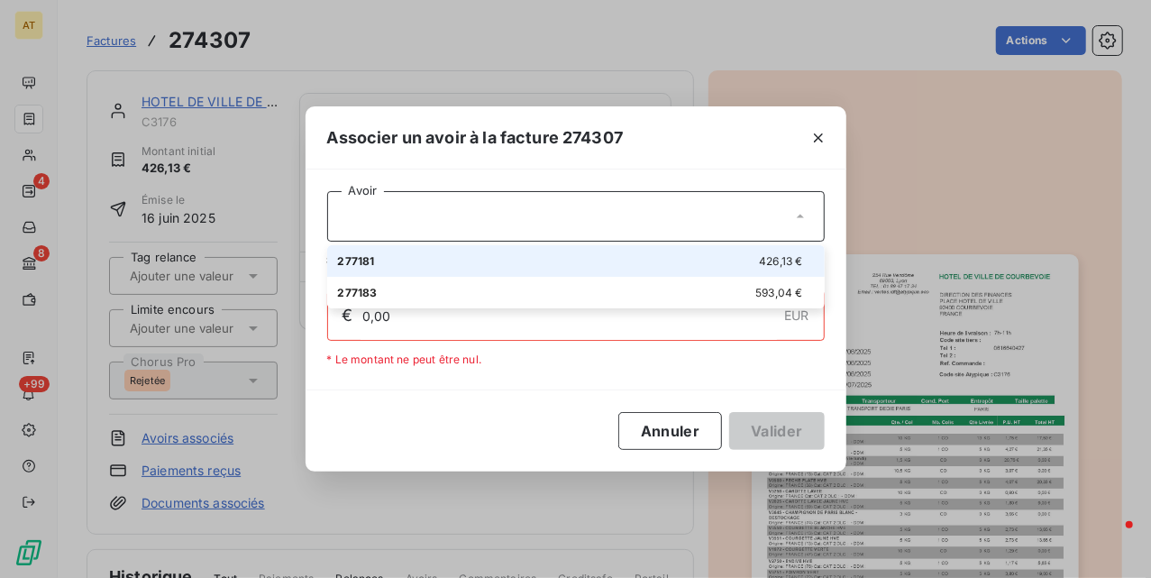
click at [635, 267] on div "277181 426,13 €" at bounding box center [576, 260] width 476 height 17
type input "426,13"
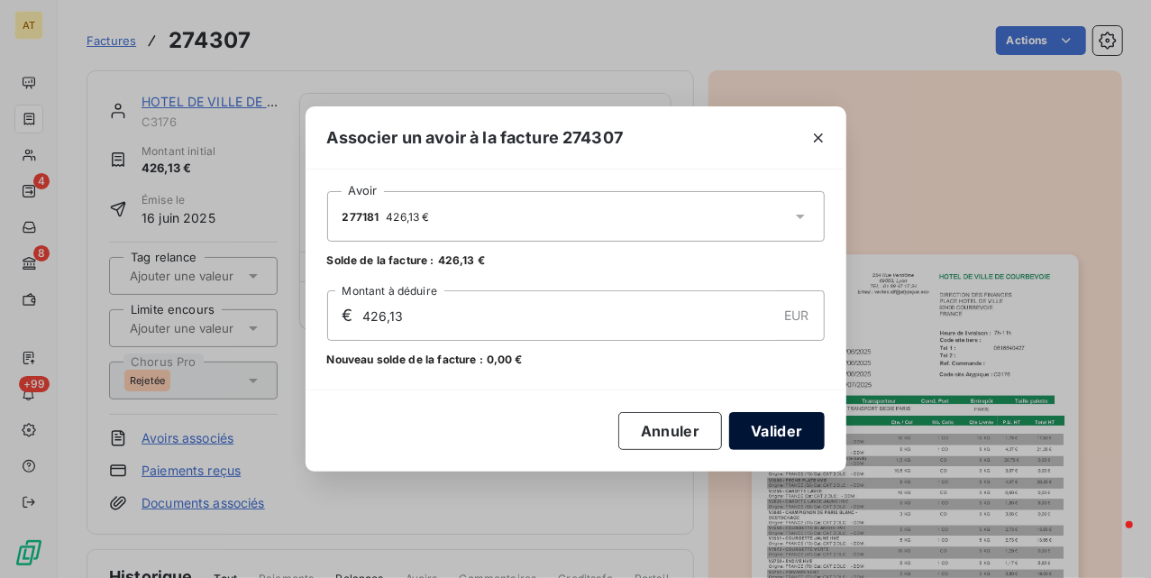
click at [783, 429] on button "Valider" at bounding box center [776, 431] width 95 height 38
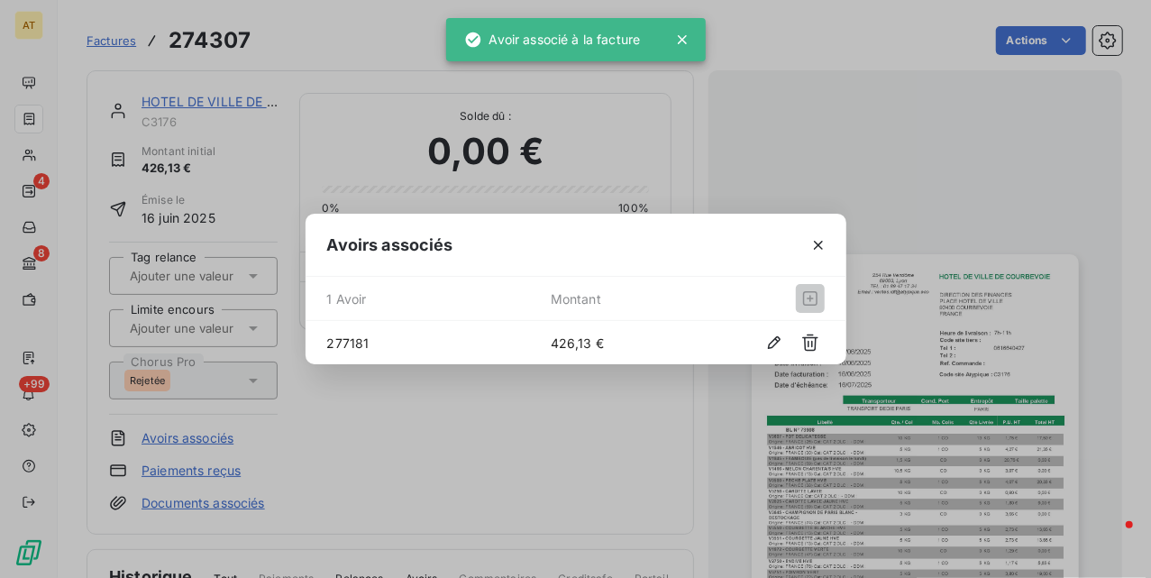
click at [608, 430] on div "Avoirs associés 1 Avoir Montant 277181 426,13 €" at bounding box center [575, 289] width 1151 height 578
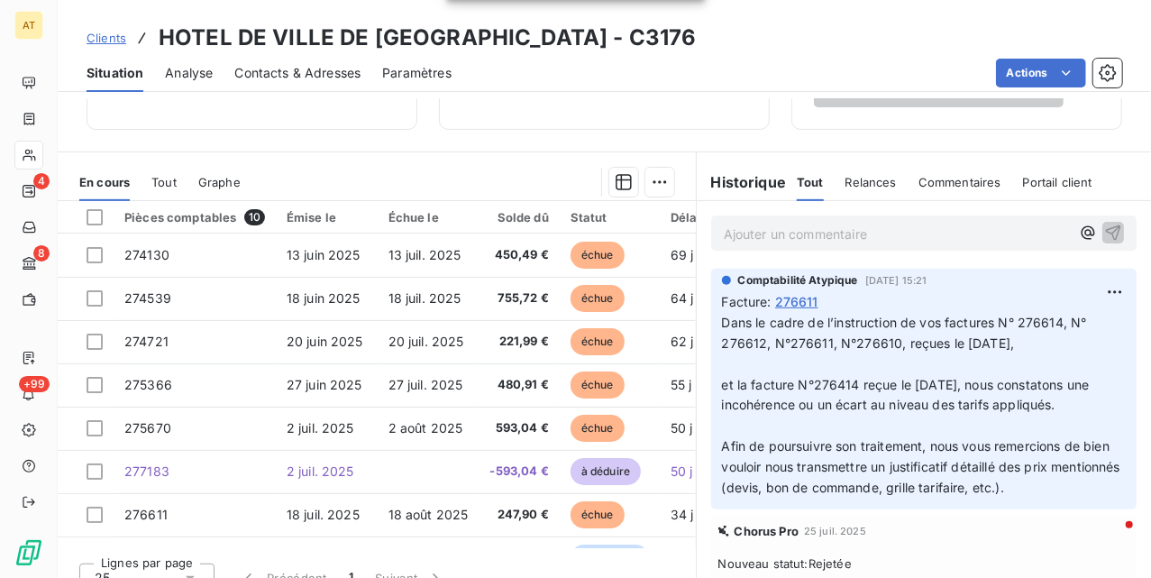
scroll to position [416, 0]
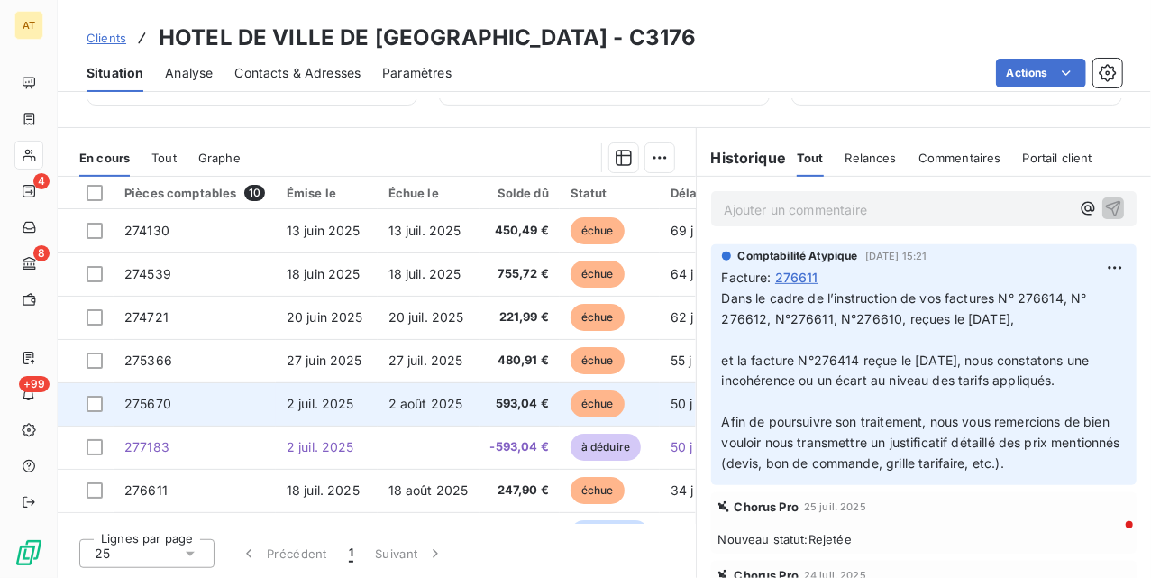
click at [449, 402] on span "2 août 2025" at bounding box center [426, 403] width 75 height 15
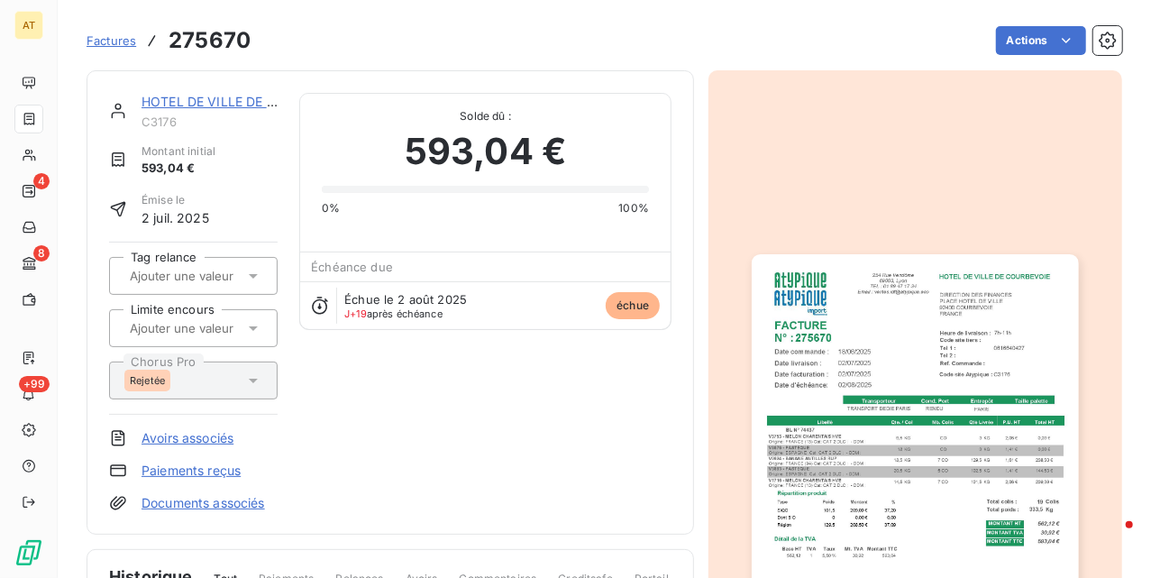
click at [191, 437] on link "Avoirs associés" at bounding box center [188, 438] width 92 height 18
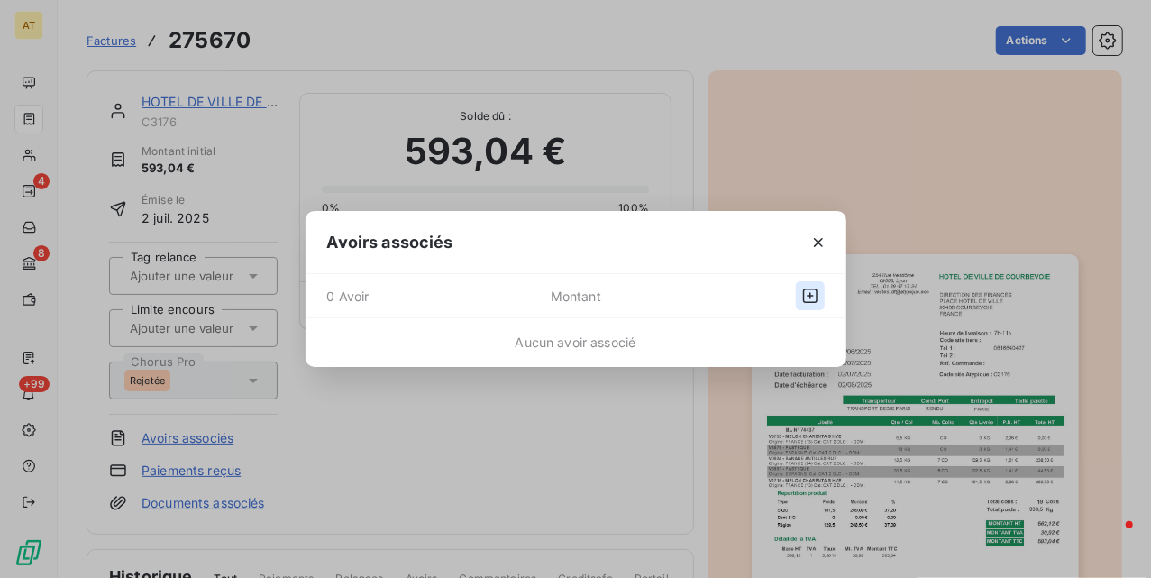
click at [812, 290] on icon "button" at bounding box center [810, 296] width 18 height 18
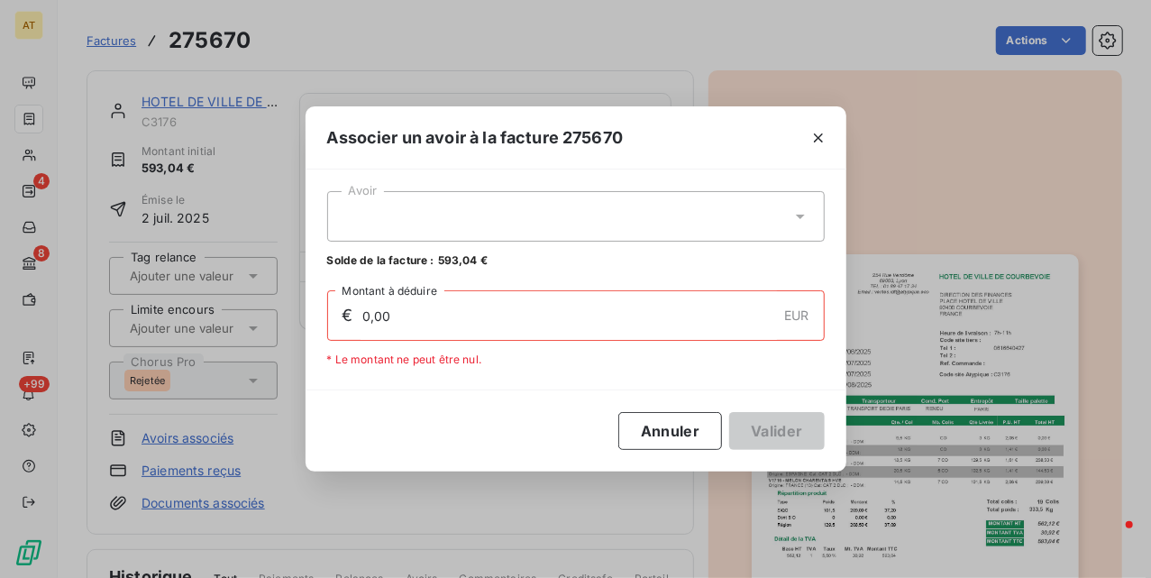
drag, startPoint x: 657, startPoint y: 210, endPoint x: 656, endPoint y: 242, distance: 31.6
click at [658, 209] on div at bounding box center [576, 216] width 498 height 50
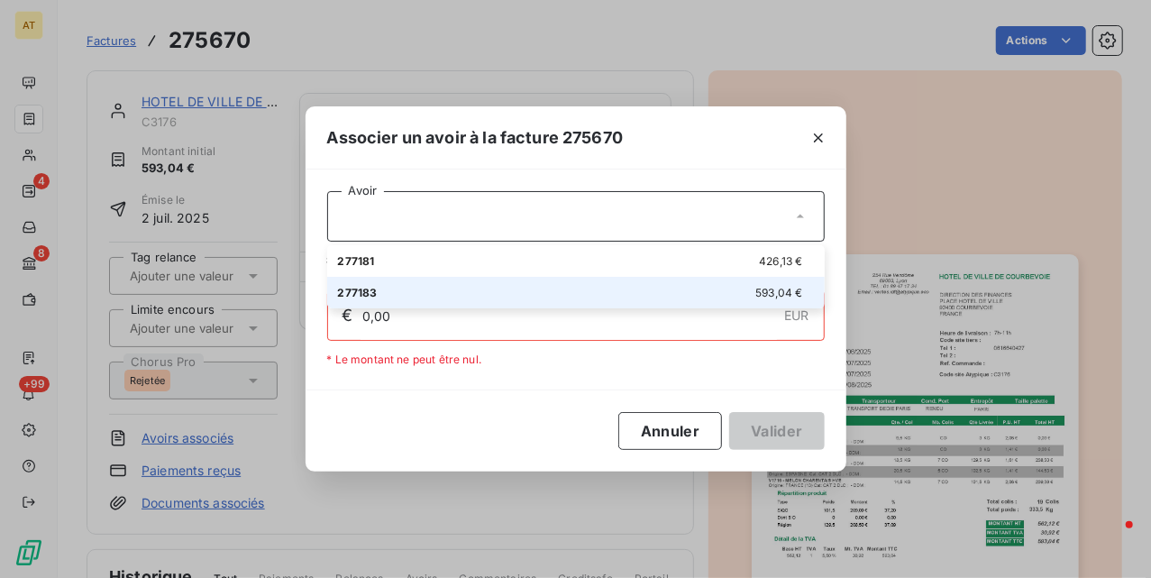
drag, startPoint x: 629, startPoint y: 287, endPoint x: 755, endPoint y: 371, distance: 151.3
click at [629, 288] on div "277183 593,04 €" at bounding box center [576, 292] width 476 height 17
type input "593,04"
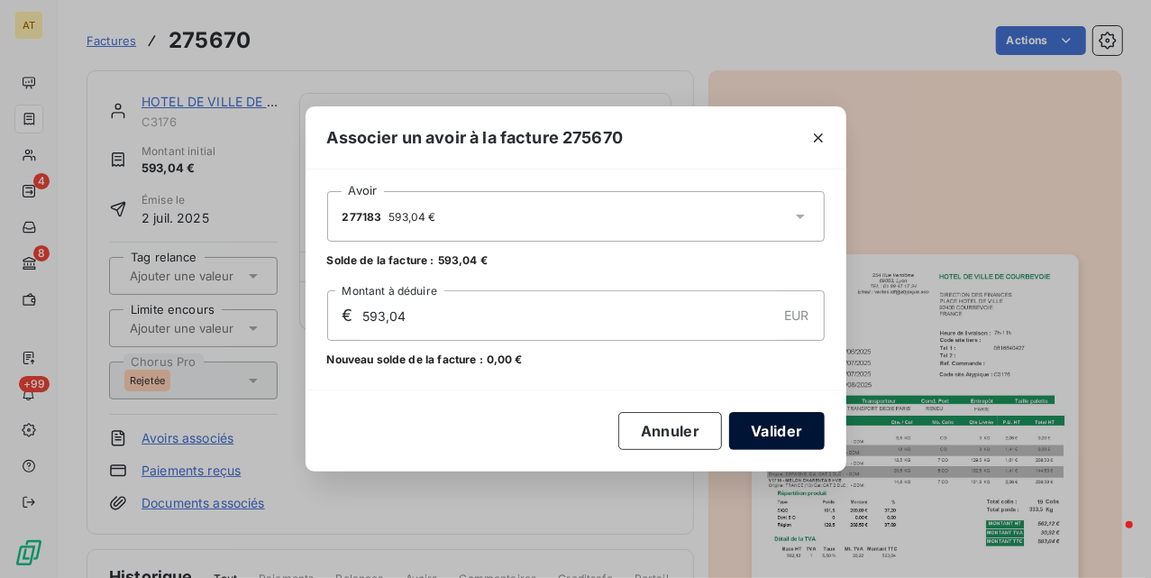
click at [787, 426] on button "Valider" at bounding box center [776, 431] width 95 height 38
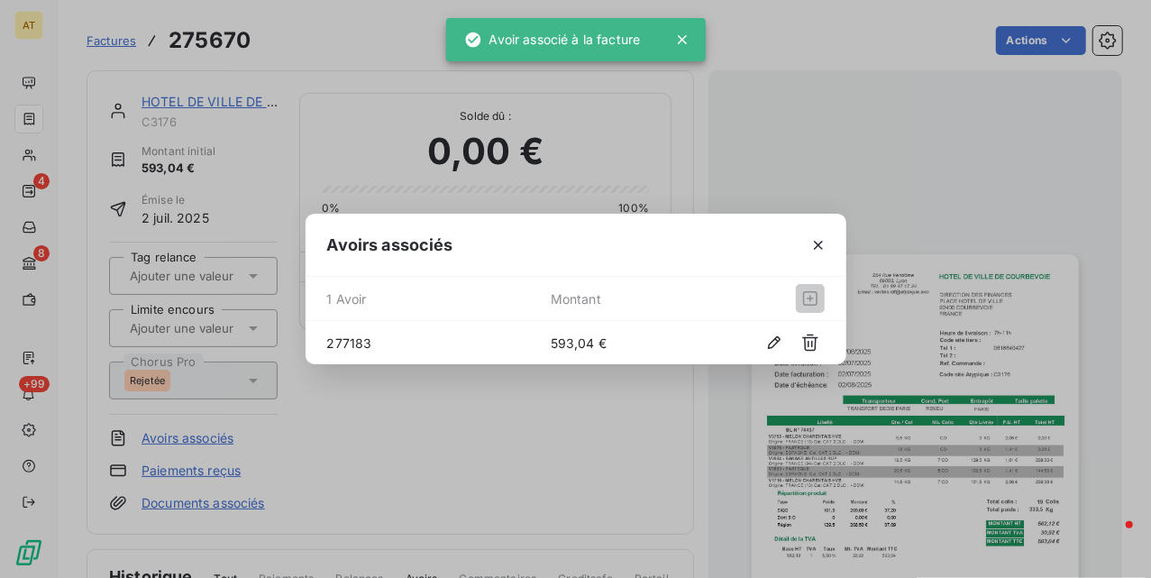
drag, startPoint x: 380, startPoint y: 452, endPoint x: 420, endPoint y: 420, distance: 51.4
click at [382, 451] on div "Avoirs associés 1 Avoir Montant 277183 593,04 €" at bounding box center [575, 289] width 1151 height 578
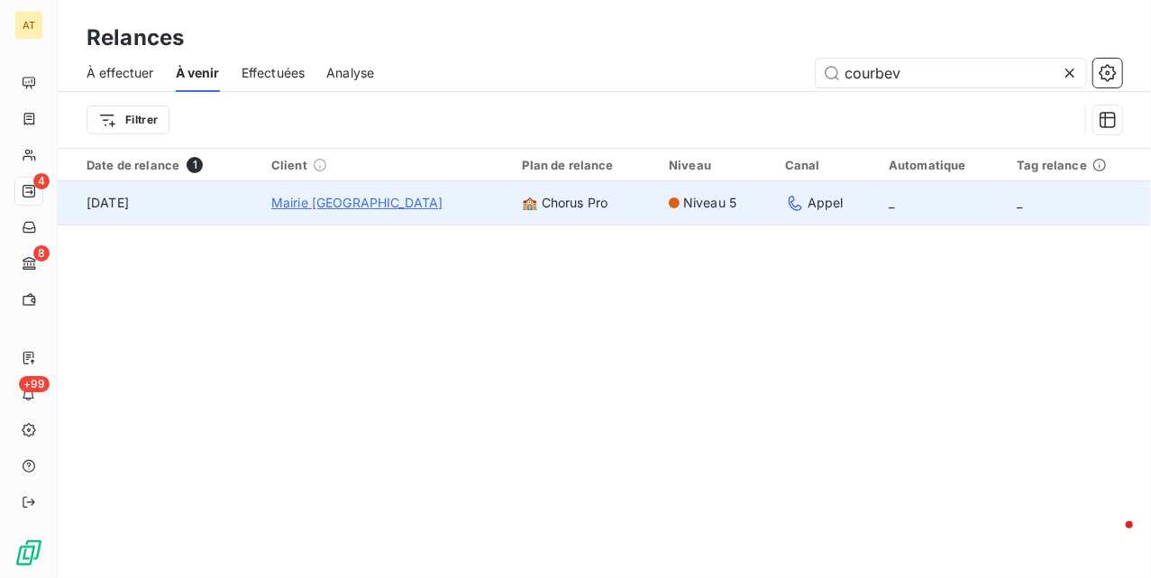
click at [366, 196] on span "Mairie Courbevoie" at bounding box center [357, 203] width 172 height 18
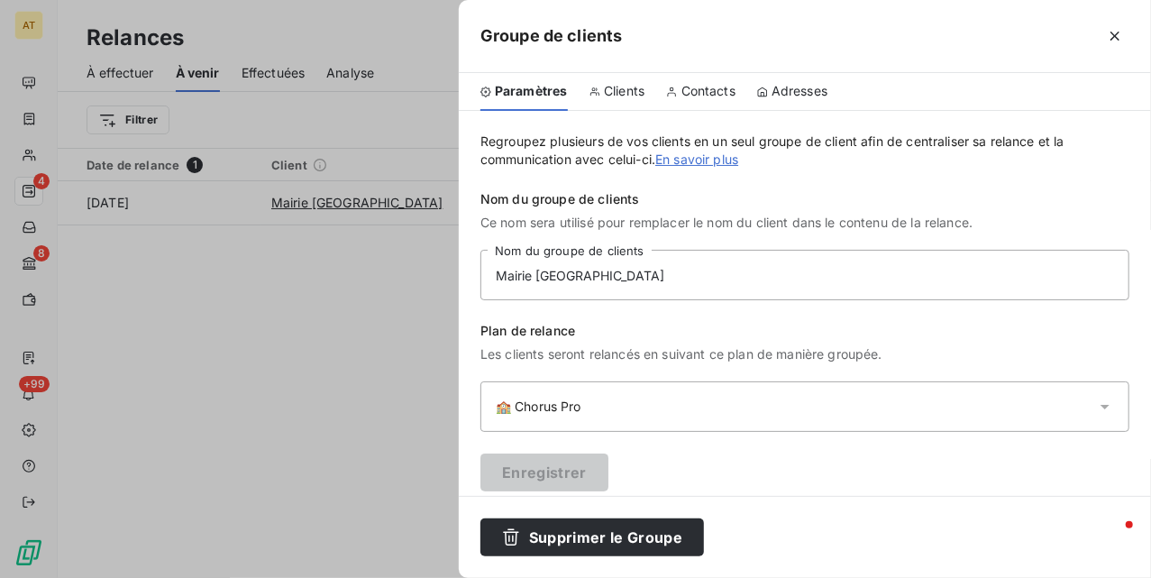
click at [614, 88] on span "Clients" at bounding box center [624, 91] width 41 height 18
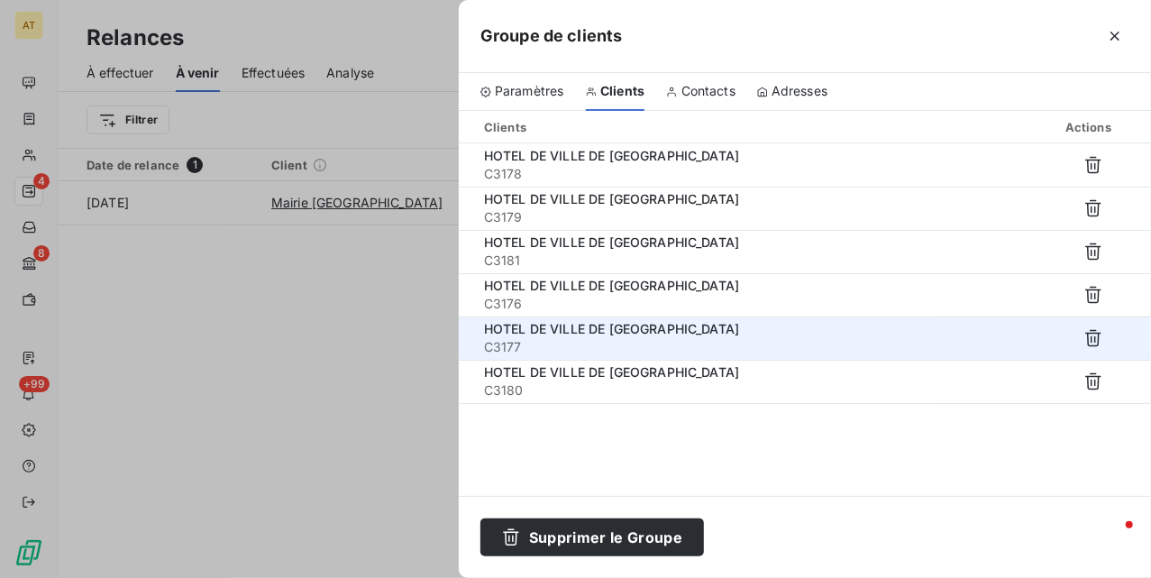
click at [646, 329] on span "HOTEL DE VILLE DE COURBEVOIE" at bounding box center [611, 328] width 255 height 15
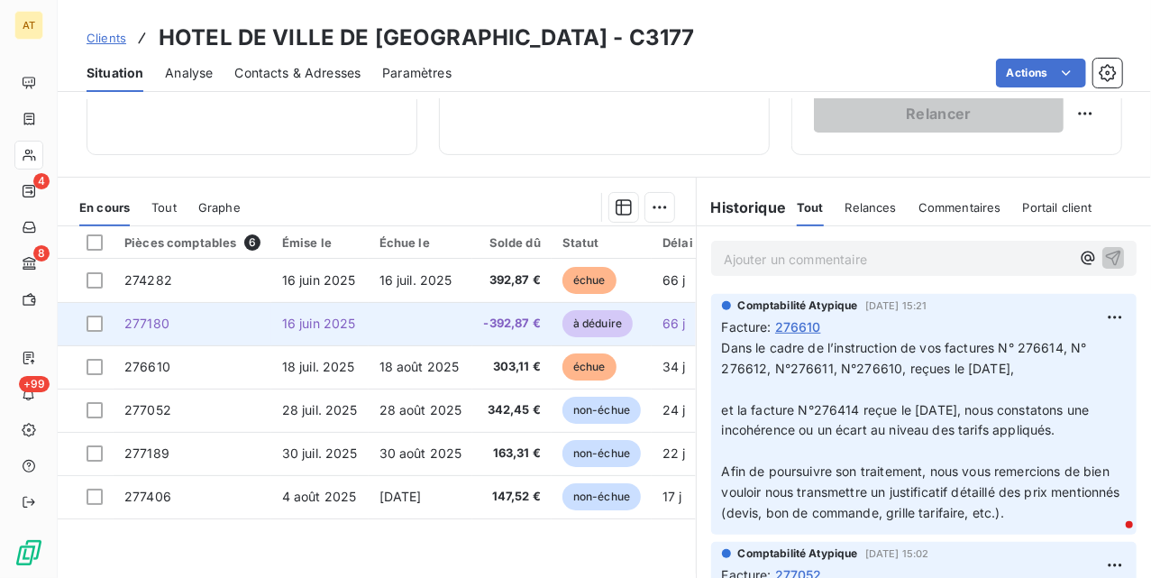
scroll to position [416, 0]
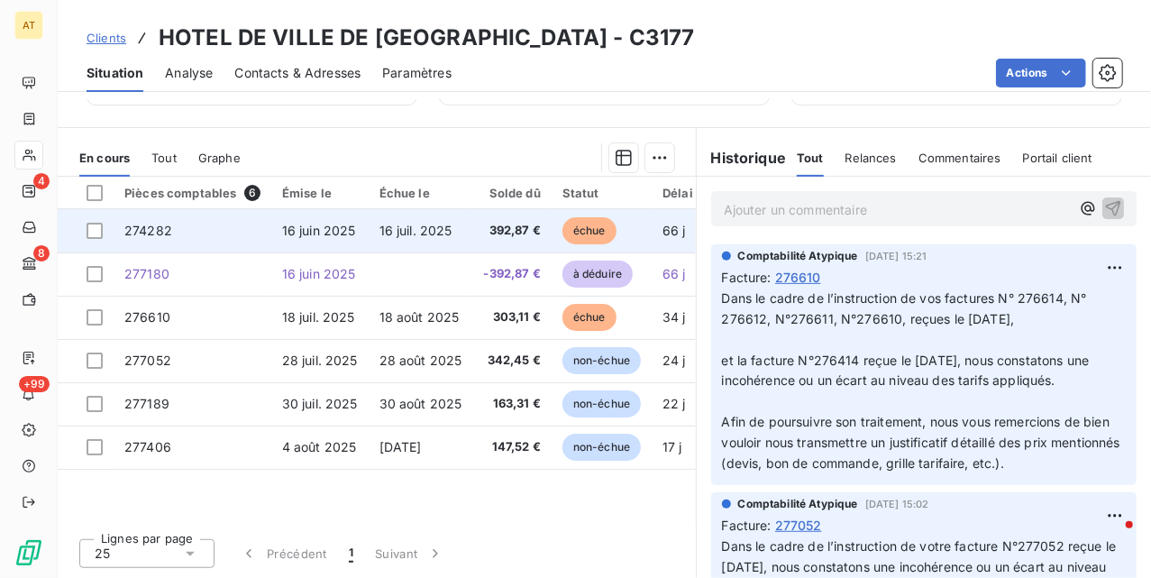
click at [389, 242] on td "16 juil. 2025" at bounding box center [421, 230] width 105 height 43
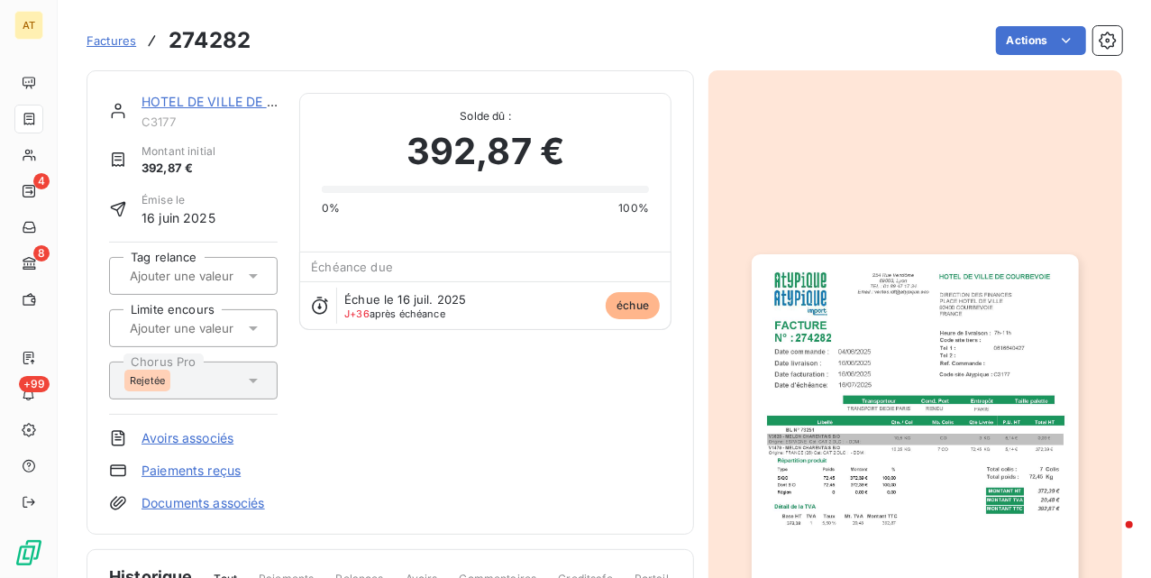
click at [178, 444] on link "Avoirs associés" at bounding box center [188, 438] width 92 height 18
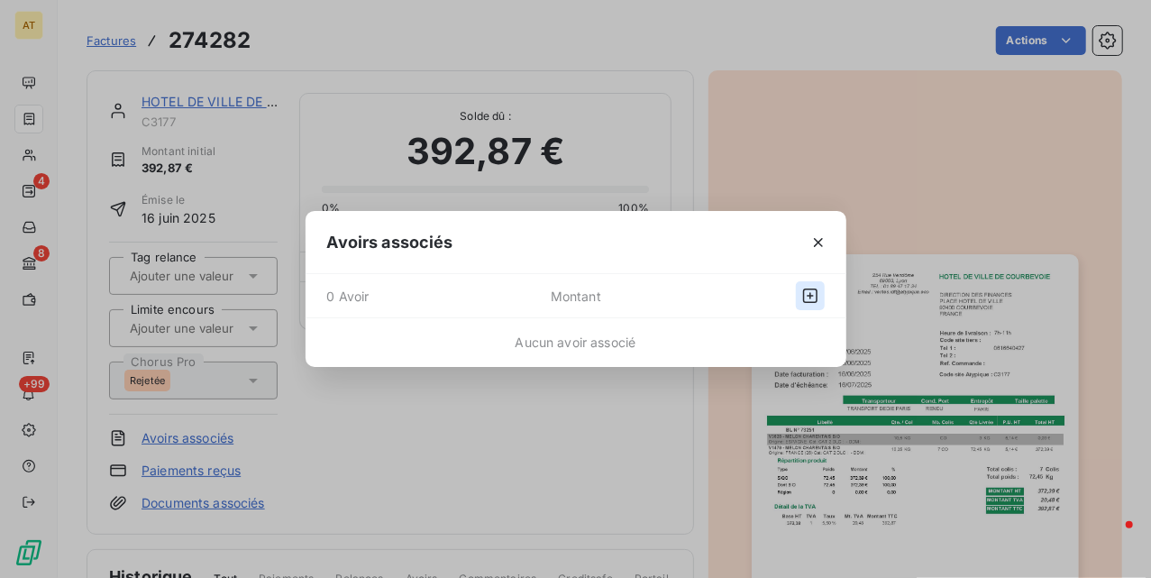
click at [810, 299] on icon "button" at bounding box center [810, 295] width 14 height 14
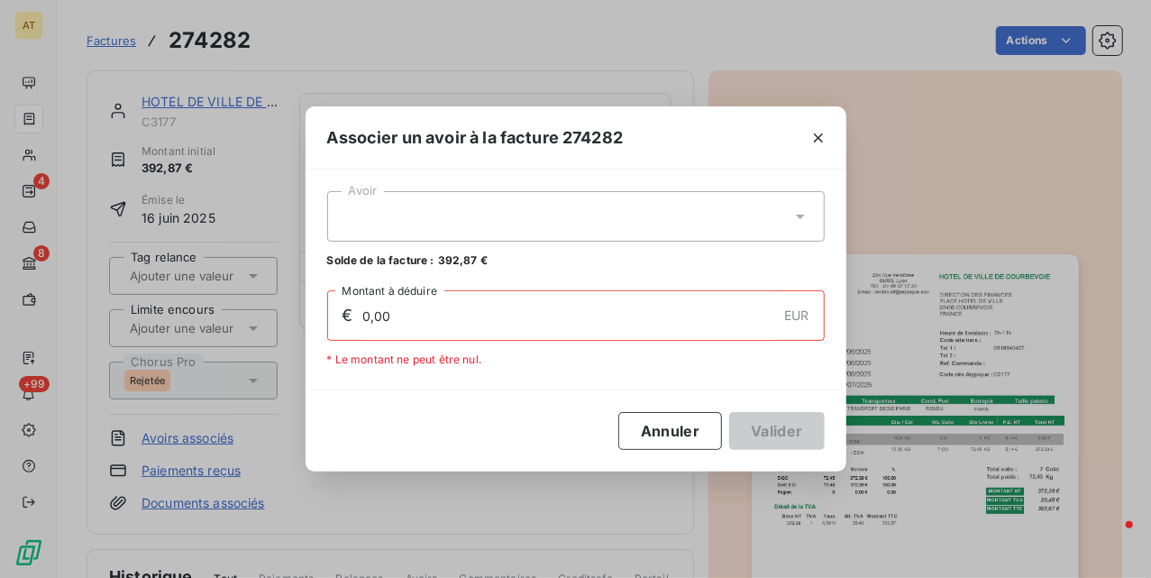
click at [624, 242] on div at bounding box center [576, 216] width 498 height 50
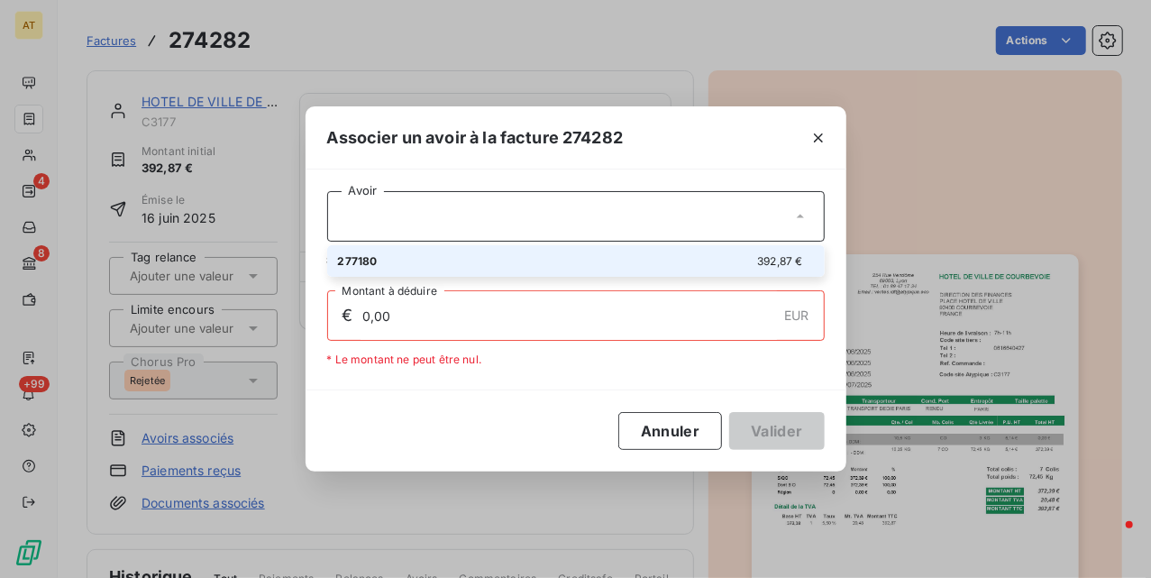
click at [615, 267] on div "277180 392,87 €" at bounding box center [576, 260] width 476 height 17
type input "392,87"
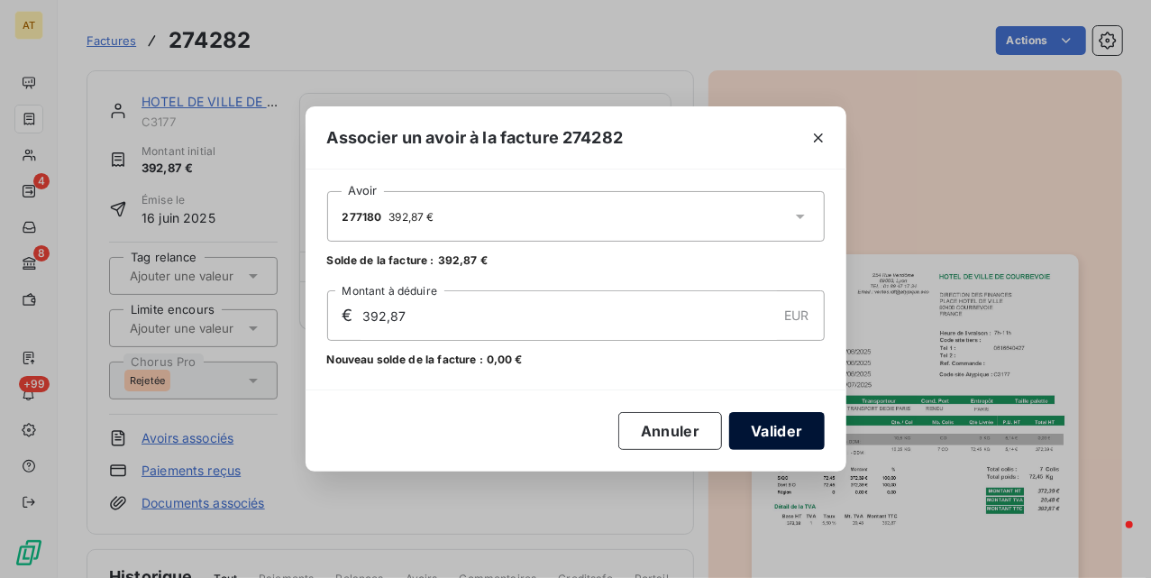
click at [775, 423] on button "Valider" at bounding box center [776, 431] width 95 height 38
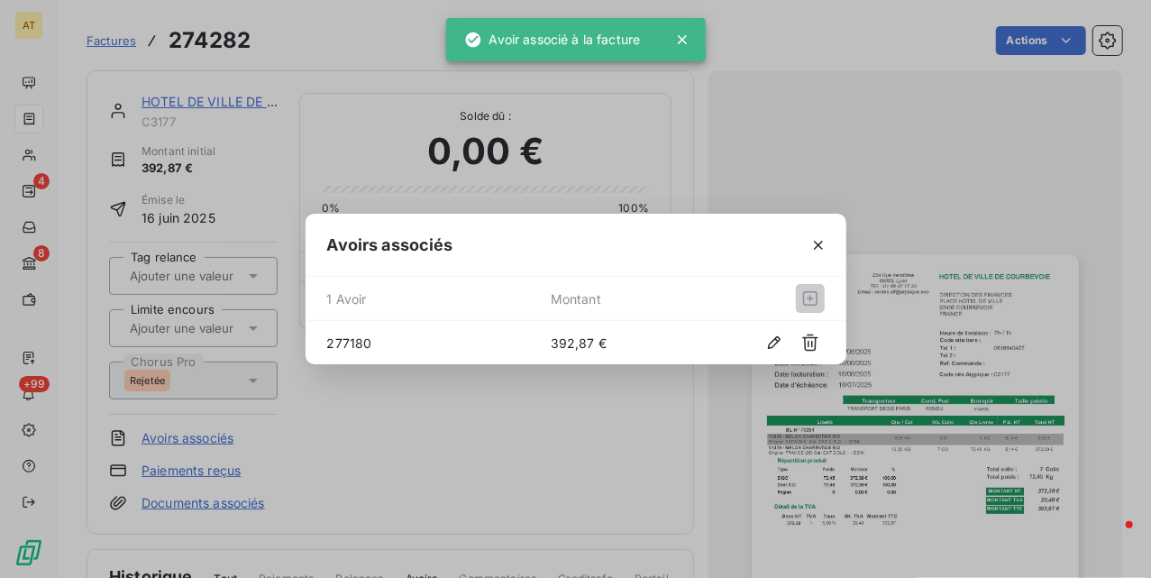
click at [508, 445] on div "Avoirs associés 1 Avoir Montant 277180 392,87 €" at bounding box center [575, 289] width 1151 height 578
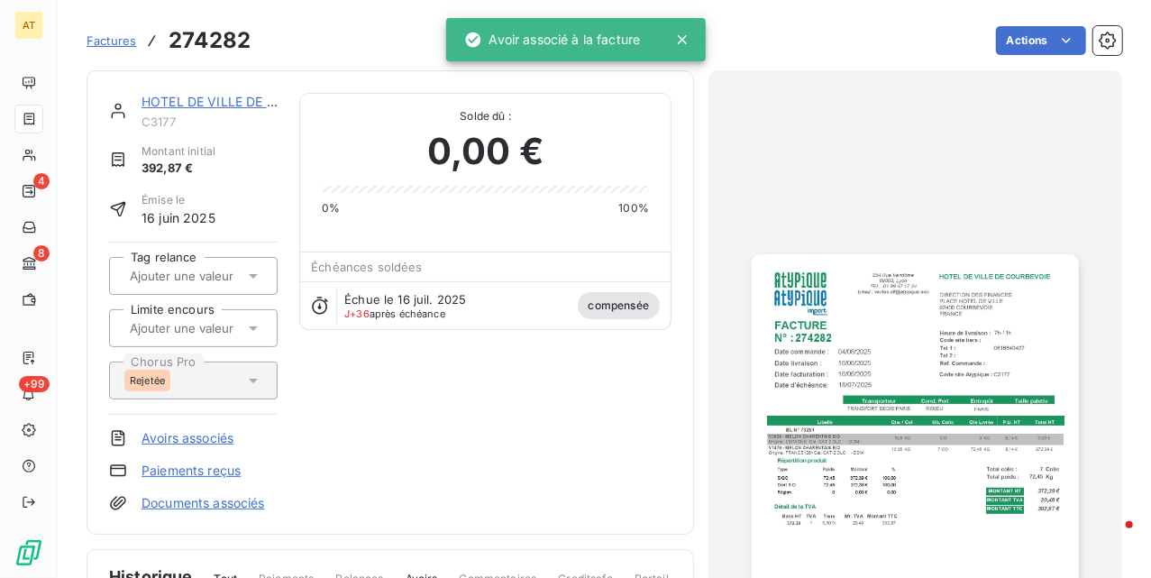
drag, startPoint x: 501, startPoint y: 420, endPoint x: 523, endPoint y: 386, distance: 40.5
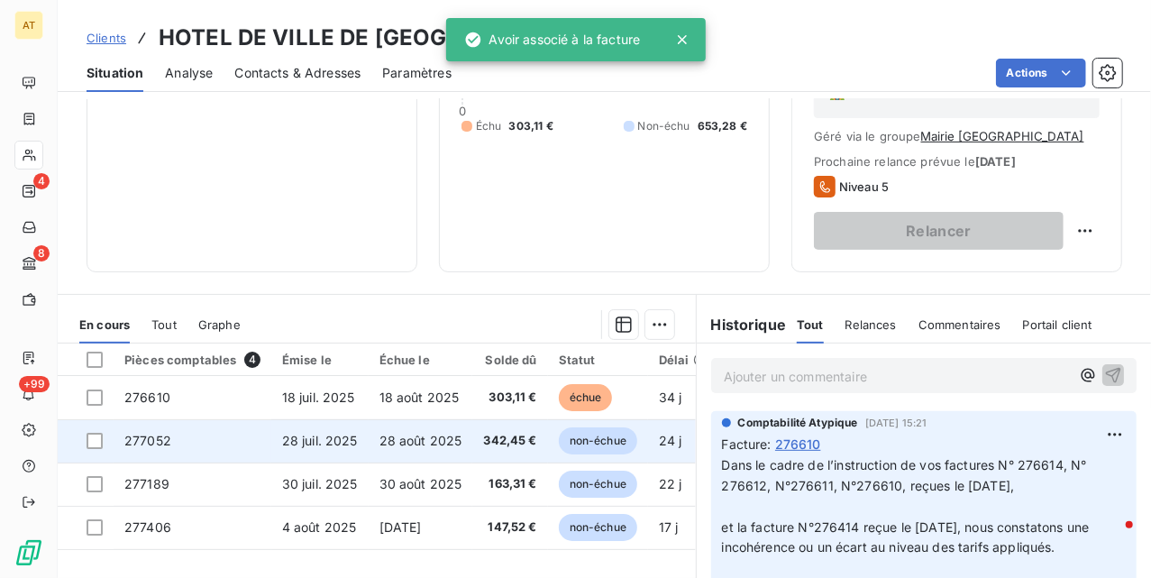
scroll to position [361, 0]
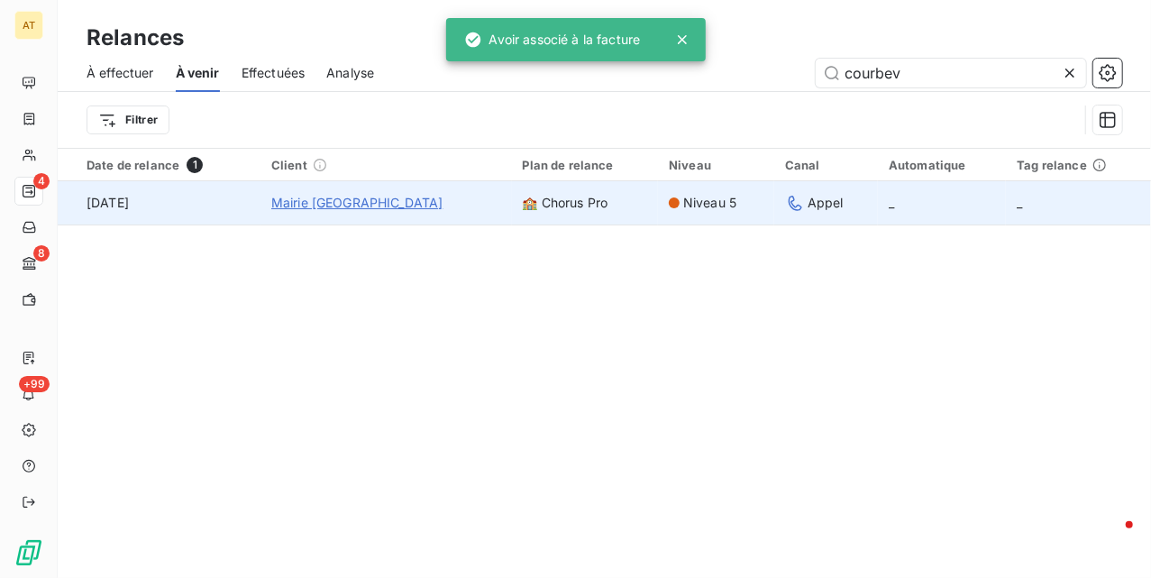
click at [348, 199] on span "Mairie Courbevoie" at bounding box center [357, 203] width 172 height 18
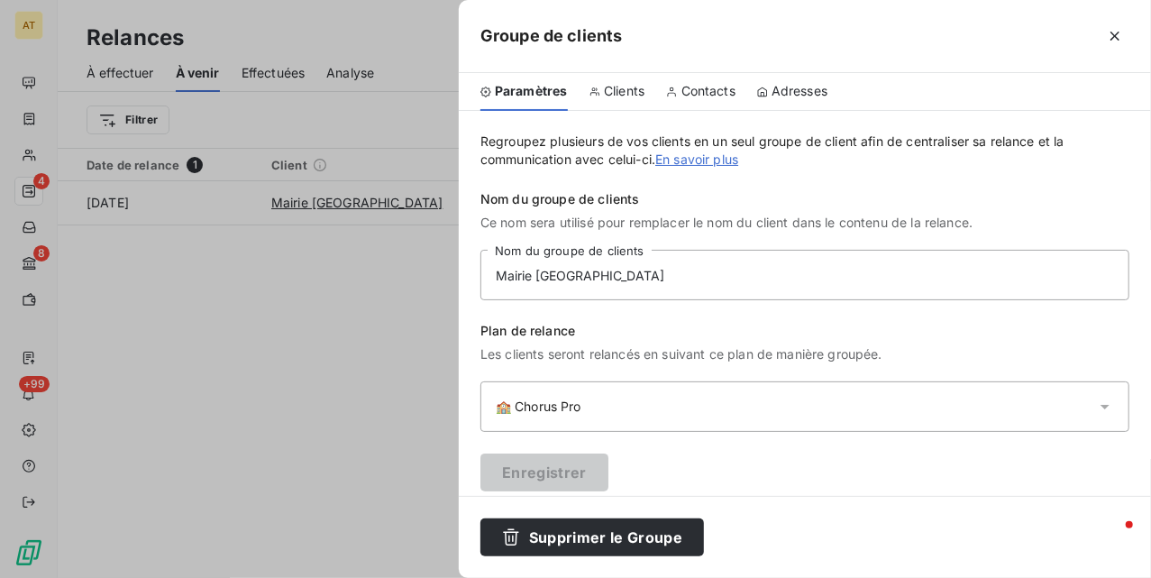
click at [620, 94] on span "Clients" at bounding box center [624, 91] width 41 height 18
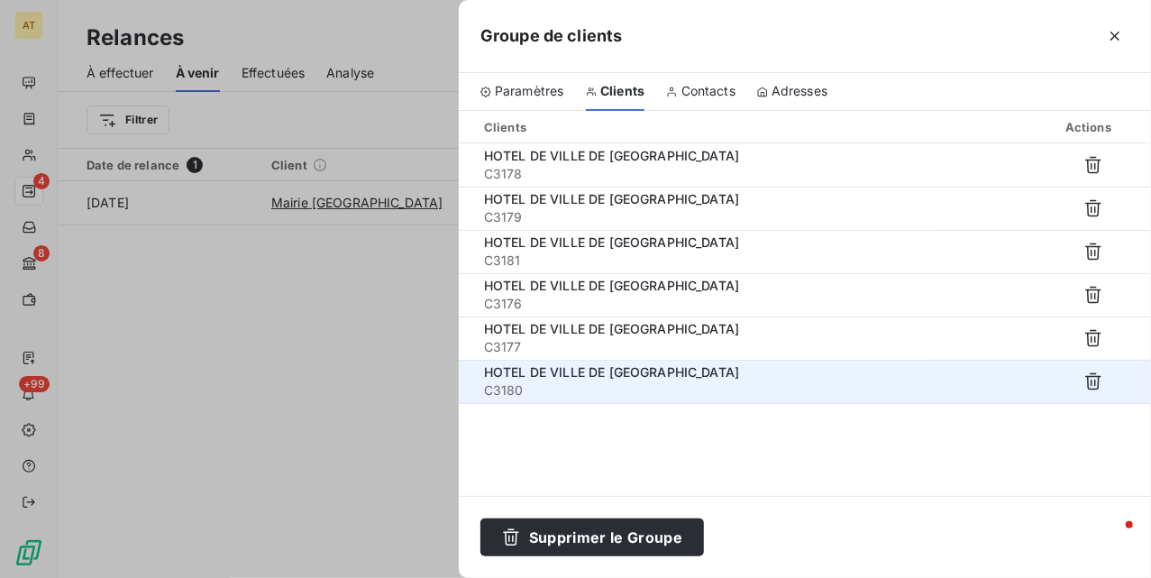
click at [646, 372] on span "HOTEL DE VILLE DE COURBEVOIE" at bounding box center [611, 371] width 255 height 15
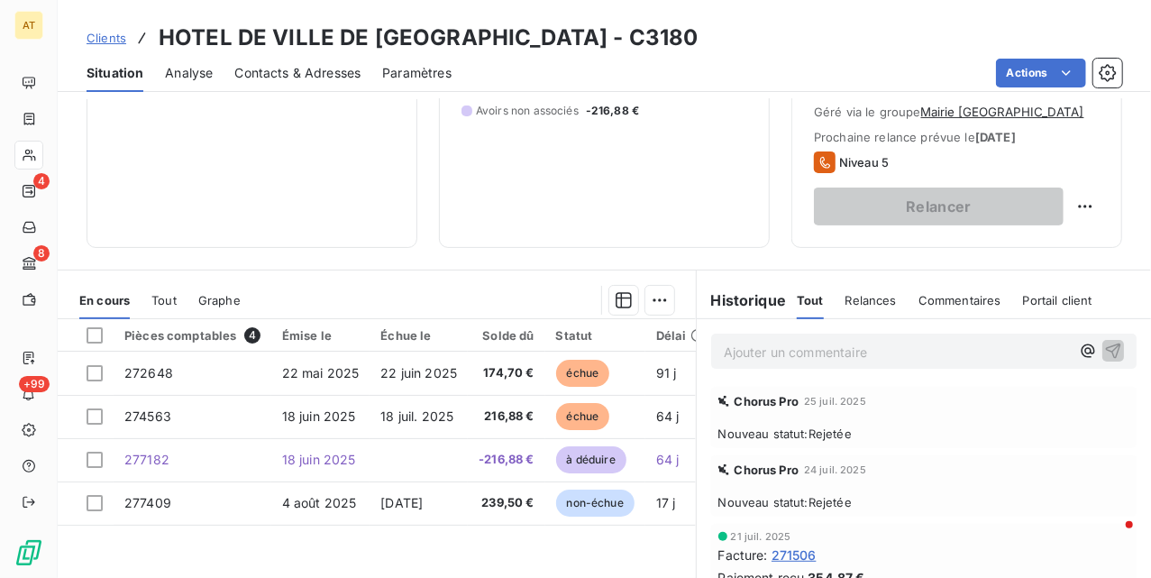
scroll to position [361, 0]
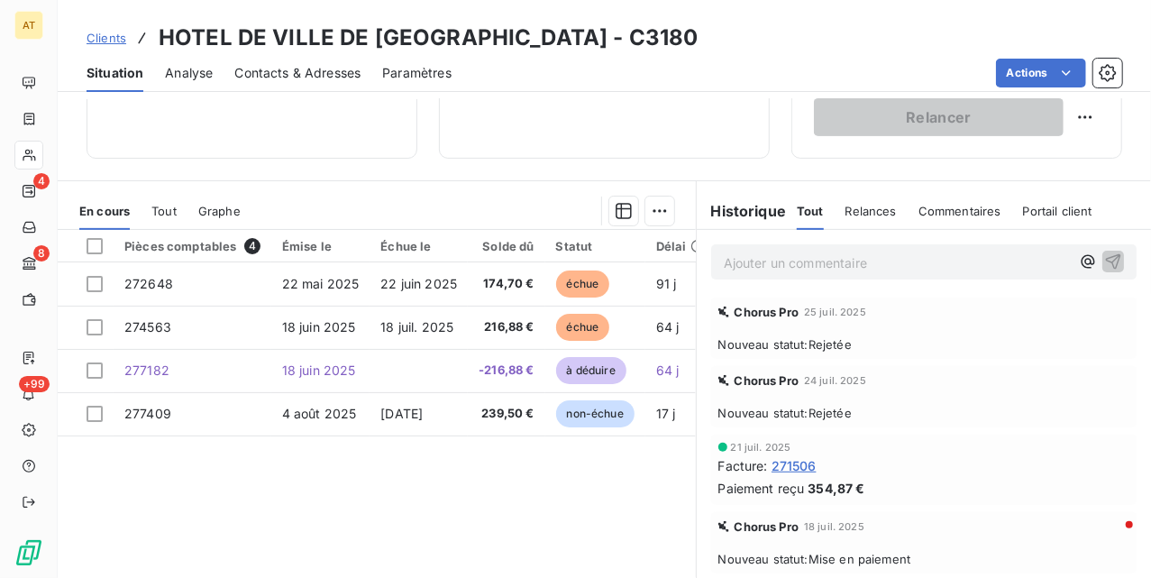
click at [384, 499] on div "Pièces comptables 4 Émise le Échue le Solde dû Statut Délai Retard Tag relance …" at bounding box center [377, 403] width 638 height 347
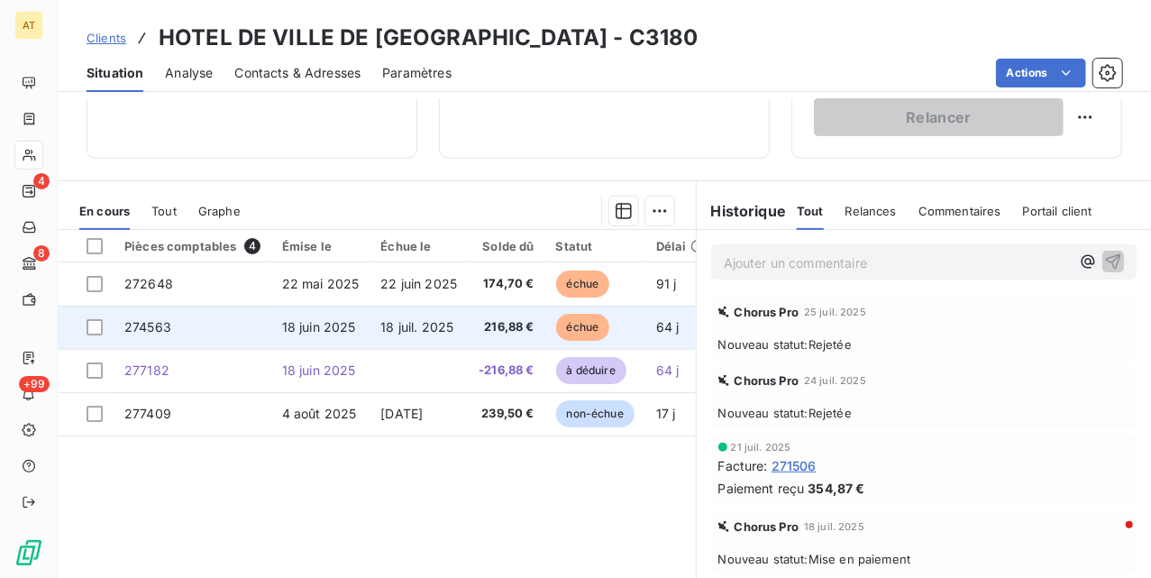
click at [177, 316] on td "274563" at bounding box center [193, 327] width 158 height 43
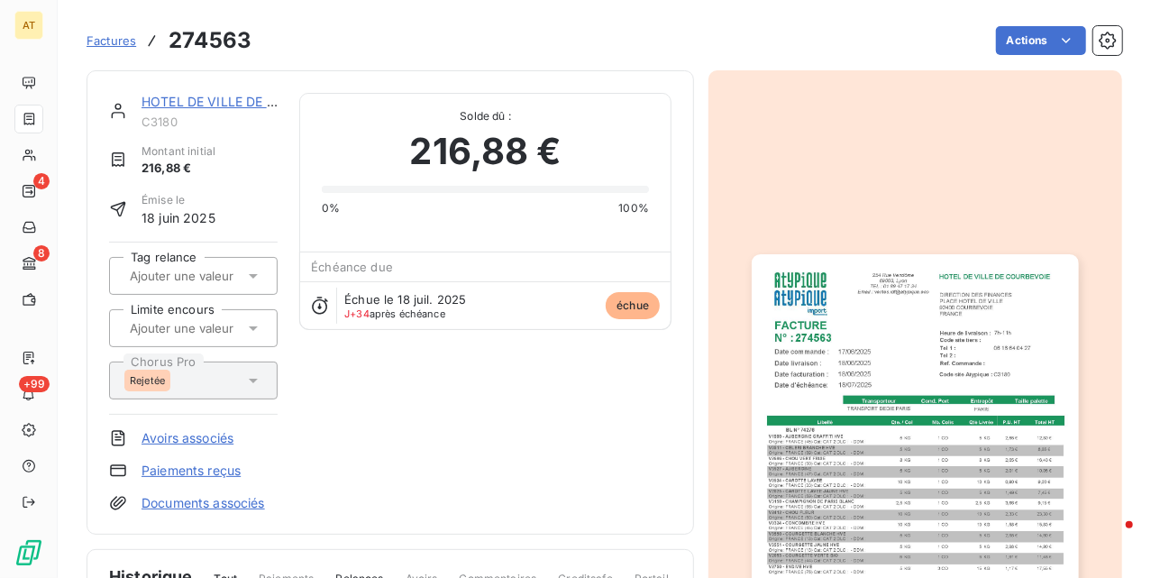
click at [197, 431] on link "Avoirs associés" at bounding box center [188, 438] width 92 height 18
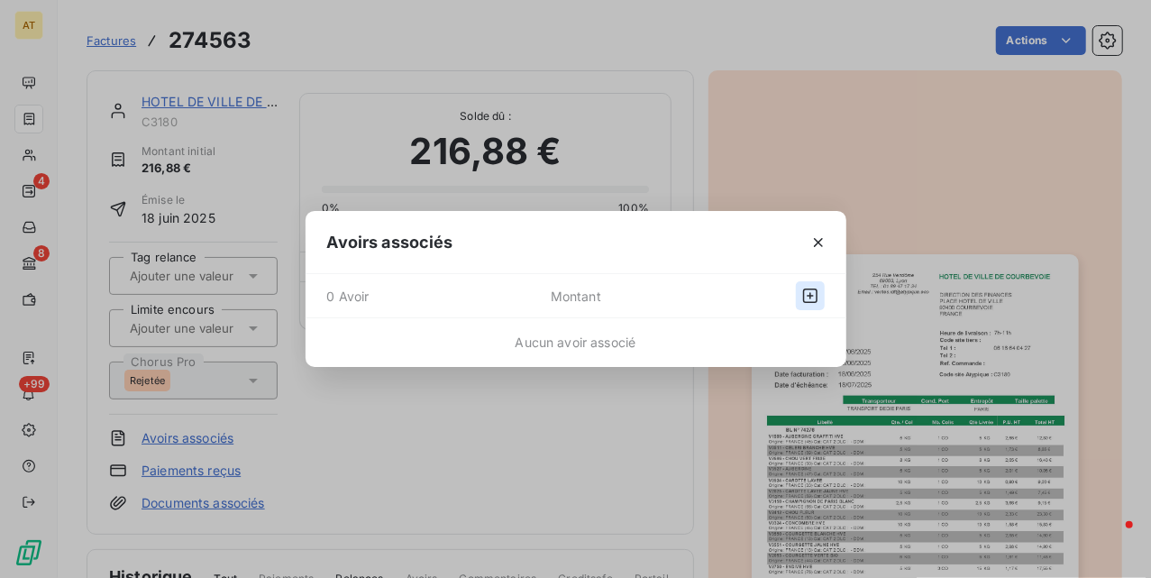
click at [816, 293] on icon "button" at bounding box center [810, 295] width 14 height 14
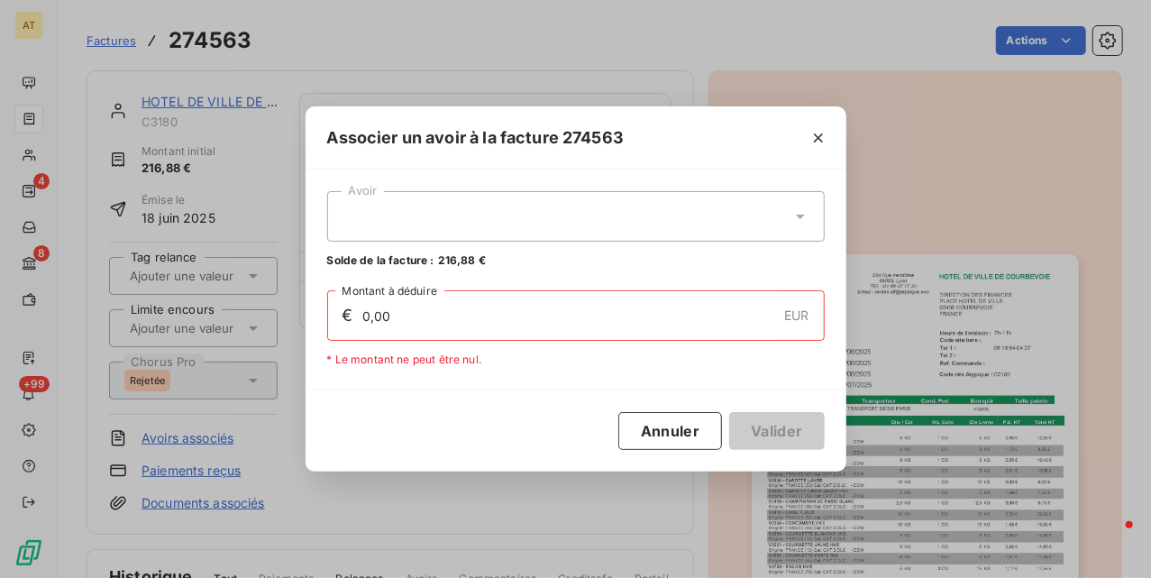
click at [557, 220] on div at bounding box center [576, 216] width 498 height 50
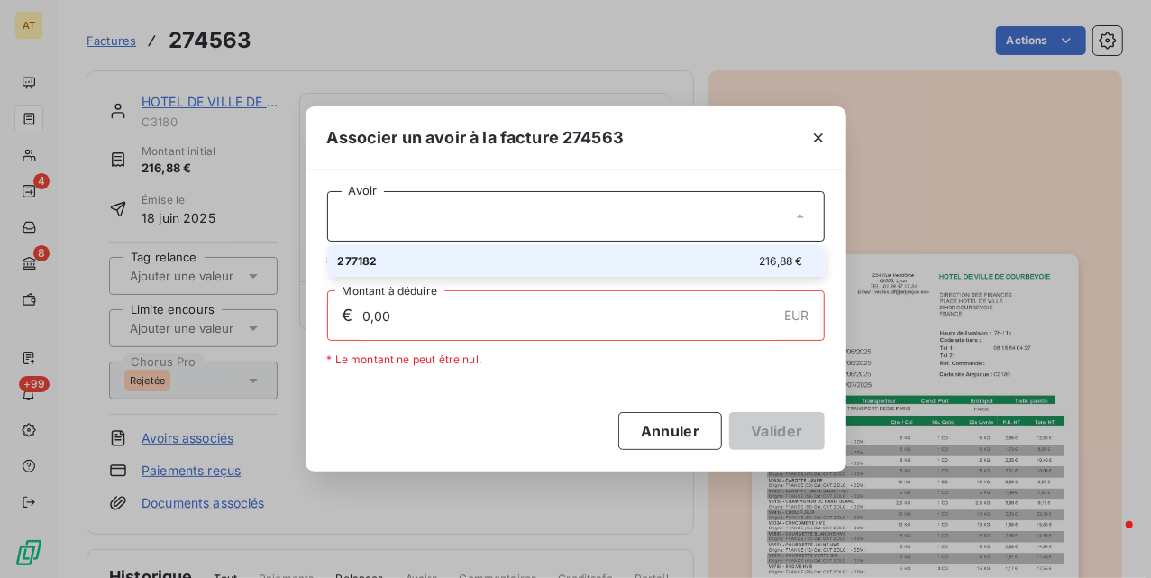
click at [550, 263] on li "277182 216,88 €" at bounding box center [576, 261] width 498 height 32
type input "216,88"
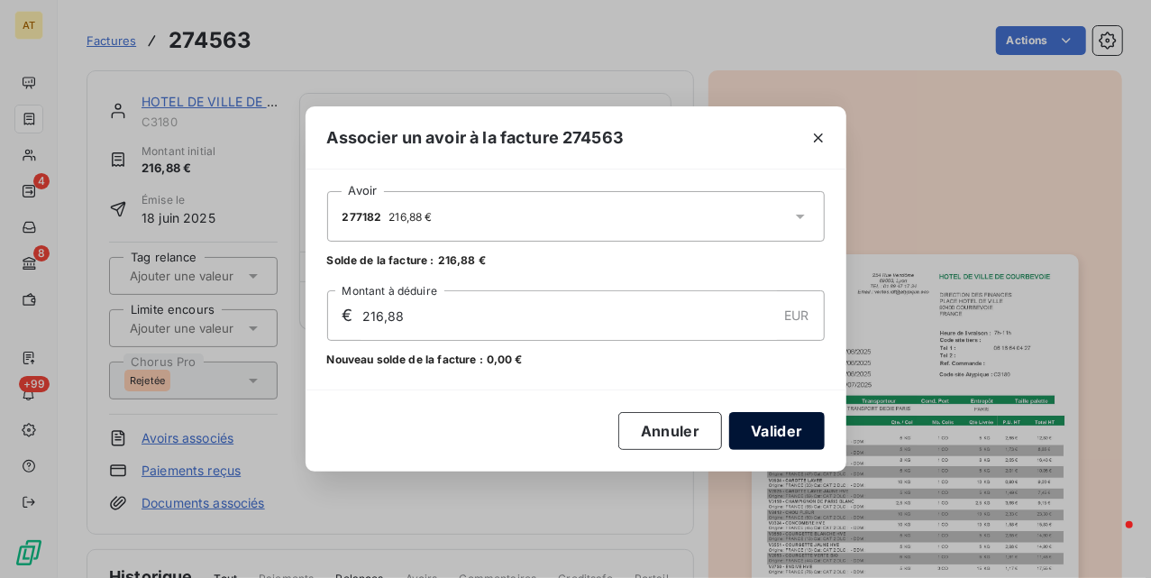
click at [763, 427] on button "Valider" at bounding box center [776, 431] width 95 height 38
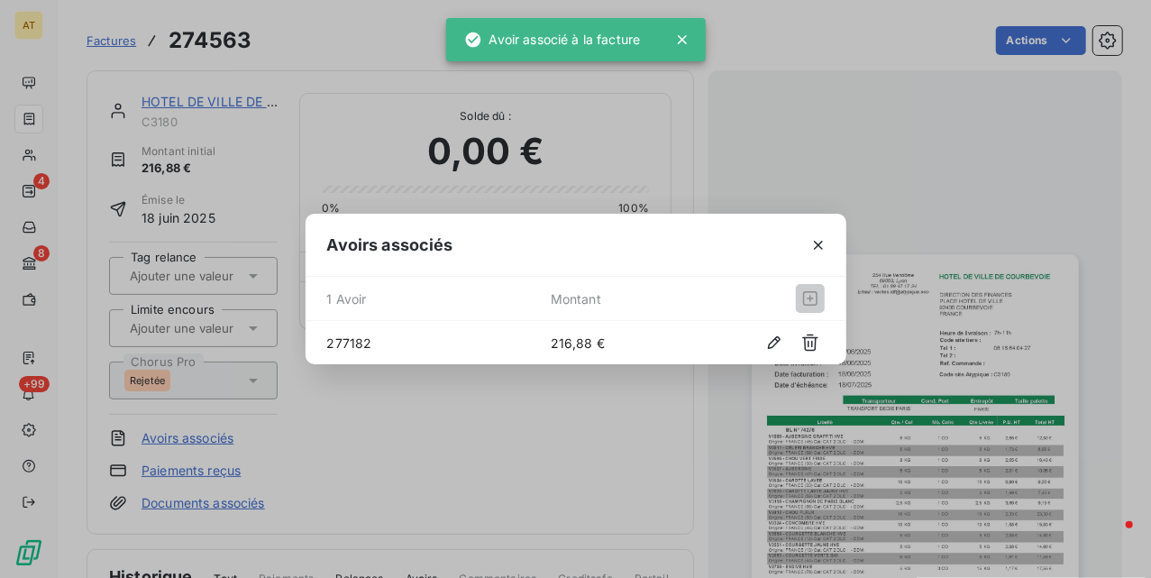
click at [513, 434] on div "Avoirs associés 1 Avoir Montant 277182 216,88 €" at bounding box center [575, 289] width 1151 height 578
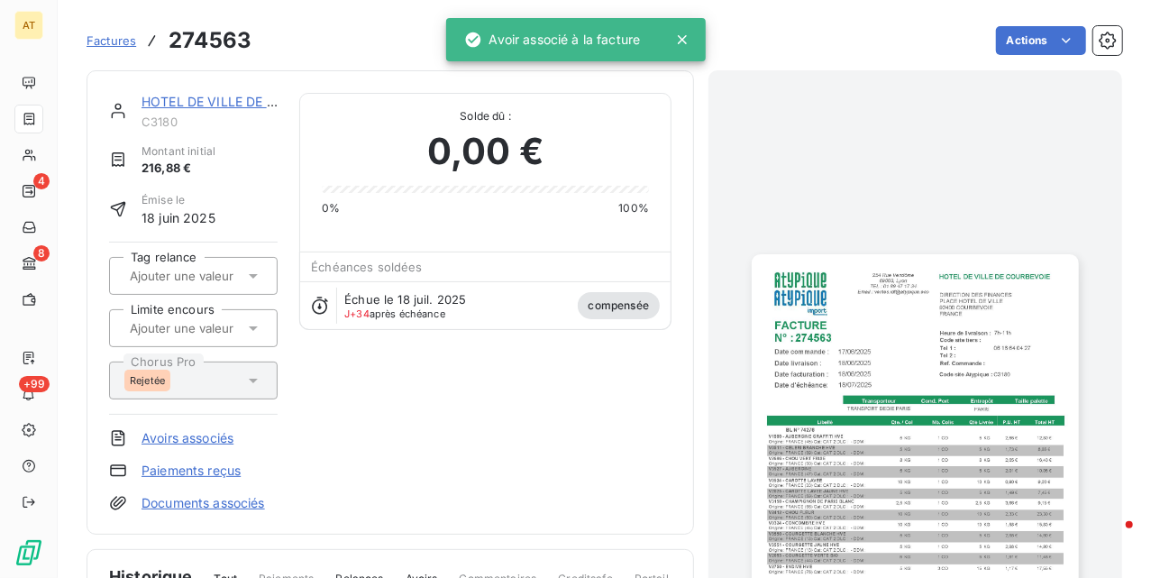
drag, startPoint x: 517, startPoint y: 407, endPoint x: 499, endPoint y: 380, distance: 32.8
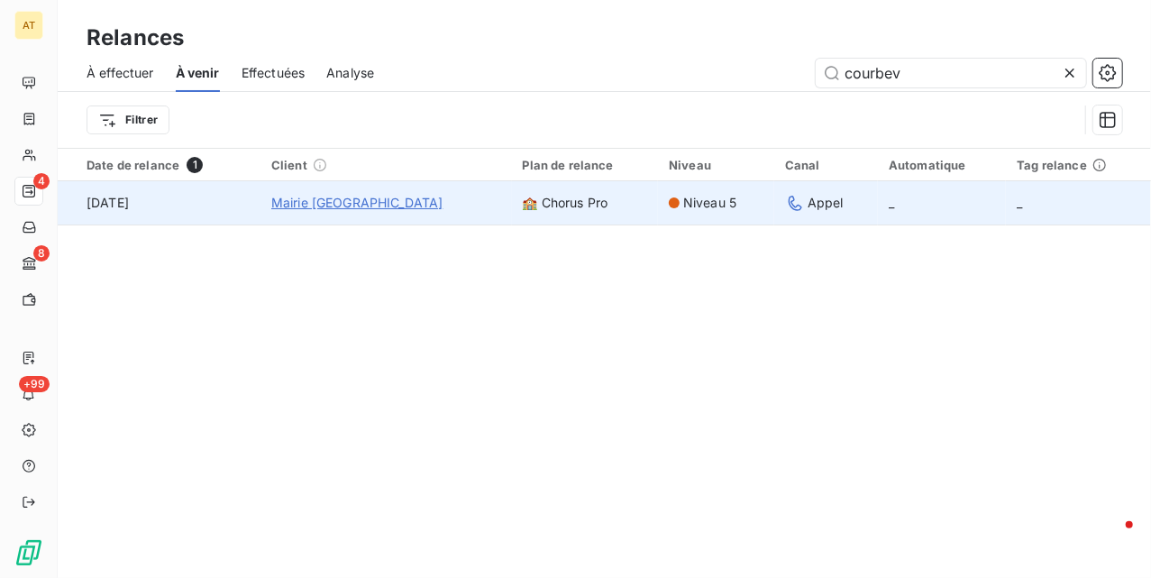
click at [312, 202] on span "Mairie Courbevoie" at bounding box center [357, 203] width 172 height 18
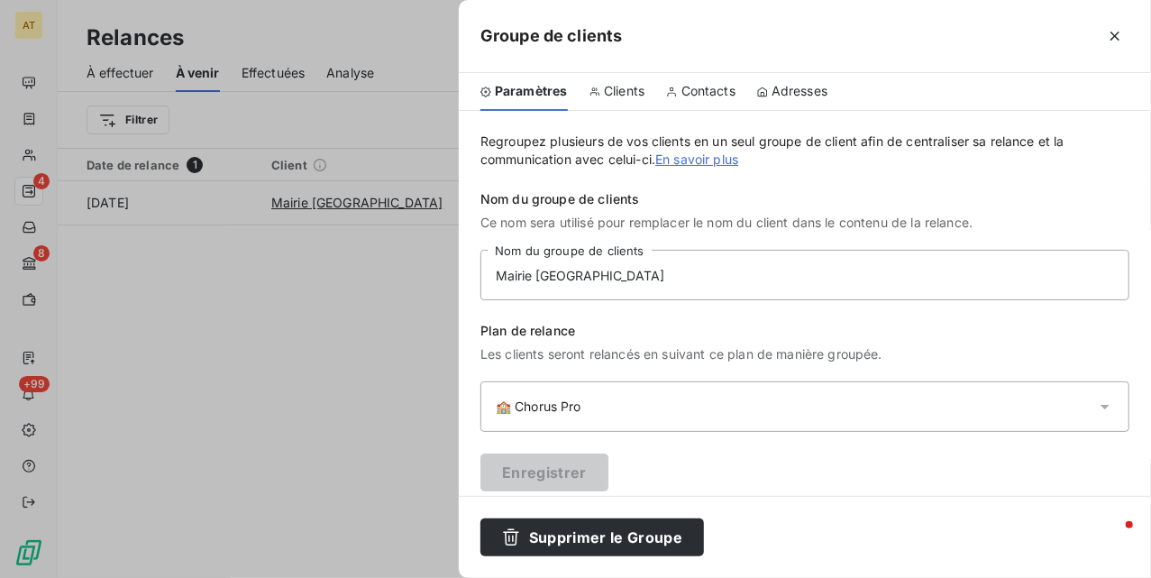
click at [628, 102] on div "Clients" at bounding box center [618, 92] width 56 height 38
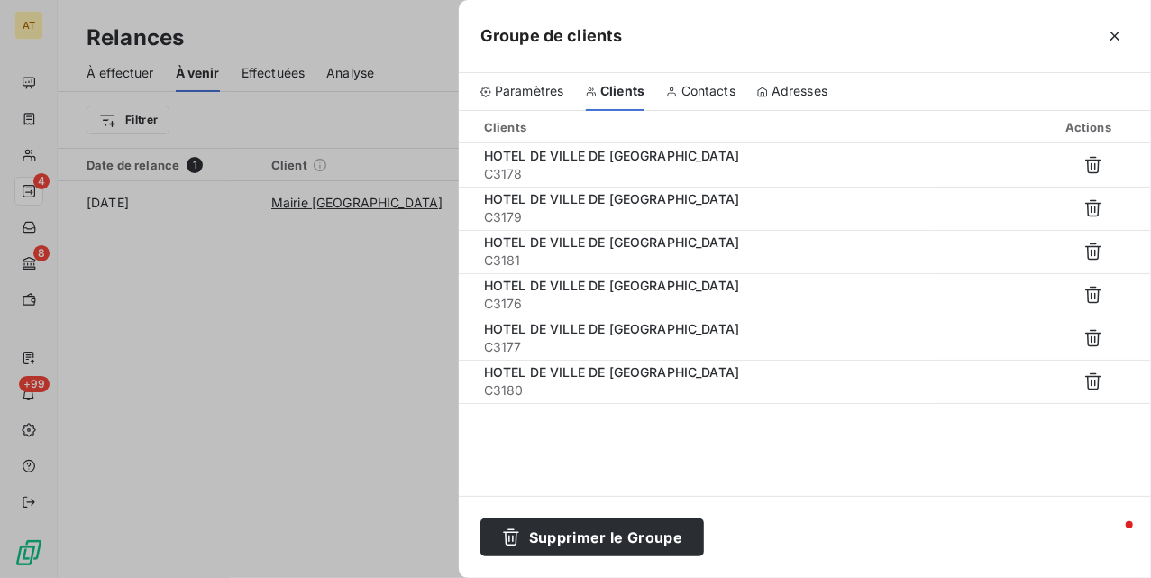
drag, startPoint x: 602, startPoint y: 150, endPoint x: 339, endPoint y: 348, distance: 329.6
click at [600, 152] on span "HOTEL DE VILLE DE COURBEVOIE" at bounding box center [611, 155] width 255 height 15
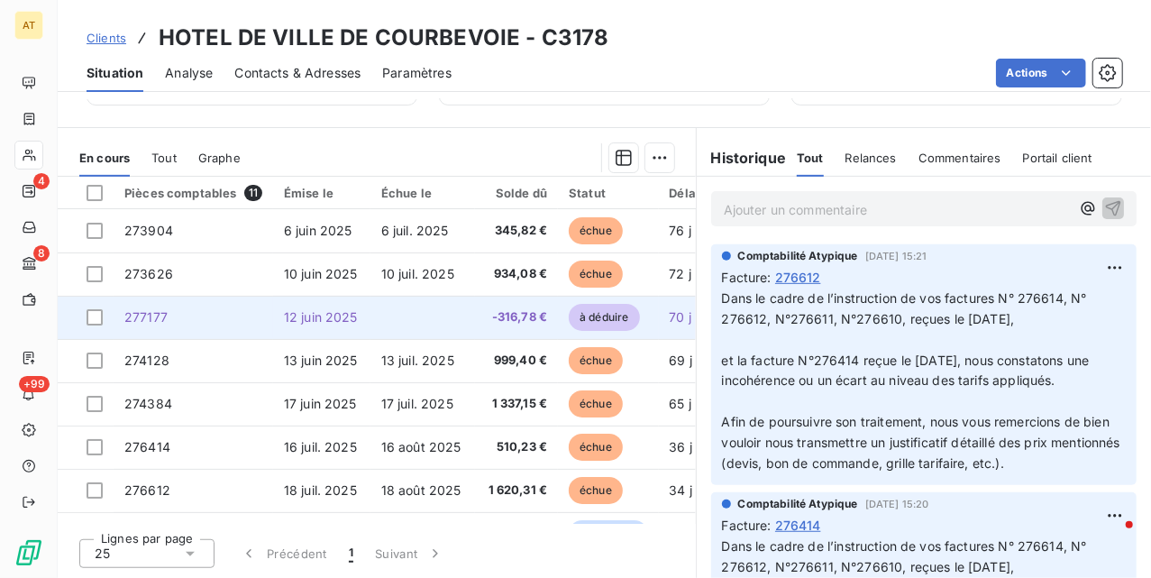
click at [200, 318] on td "277177" at bounding box center [194, 317] width 160 height 43
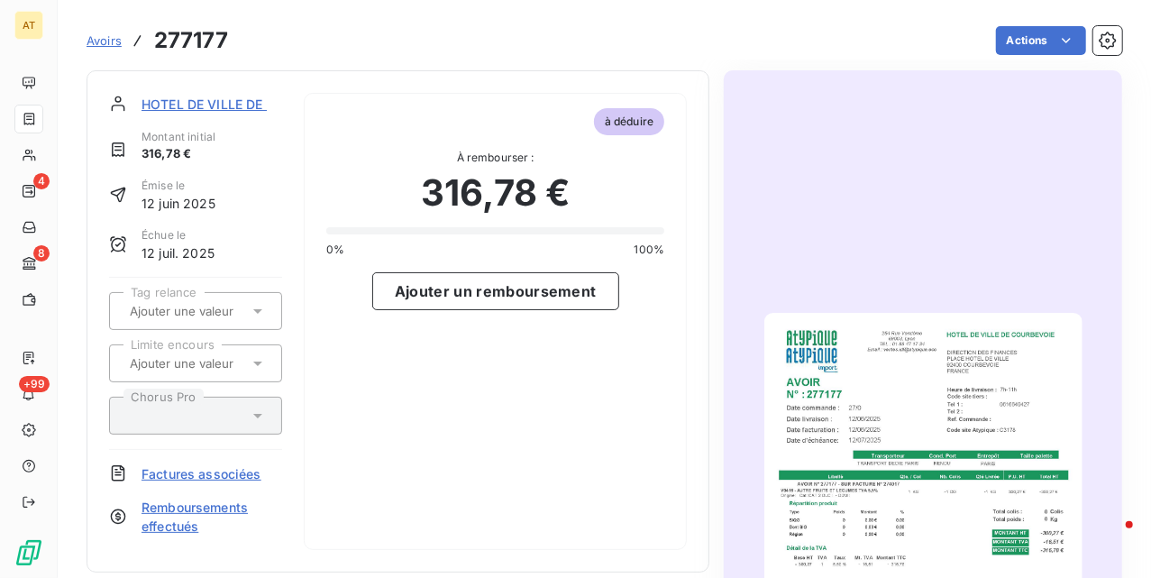
click at [869, 391] on img "button" at bounding box center [923, 538] width 318 height 450
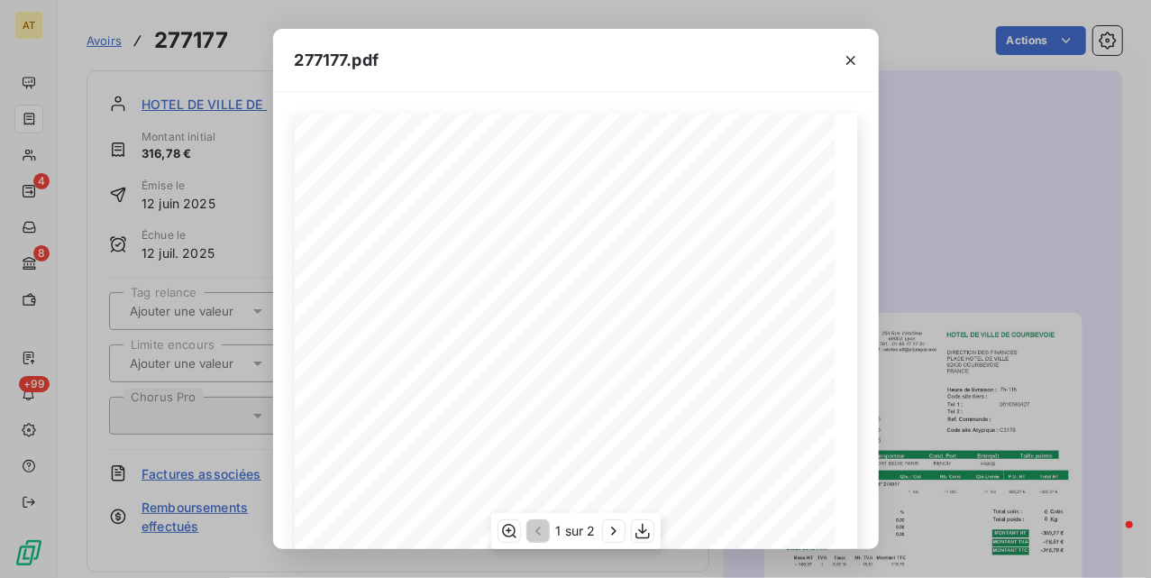
click at [512, 404] on span "AVOIR N° 277177 - SUR FACTURE N° 274017" at bounding box center [450, 403] width 177 height 8
copy span "274017"
drag, startPoint x: 853, startPoint y: 59, endPoint x: 809, endPoint y: 74, distance: 46.5
click at [853, 59] on icon "button" at bounding box center [851, 60] width 18 height 18
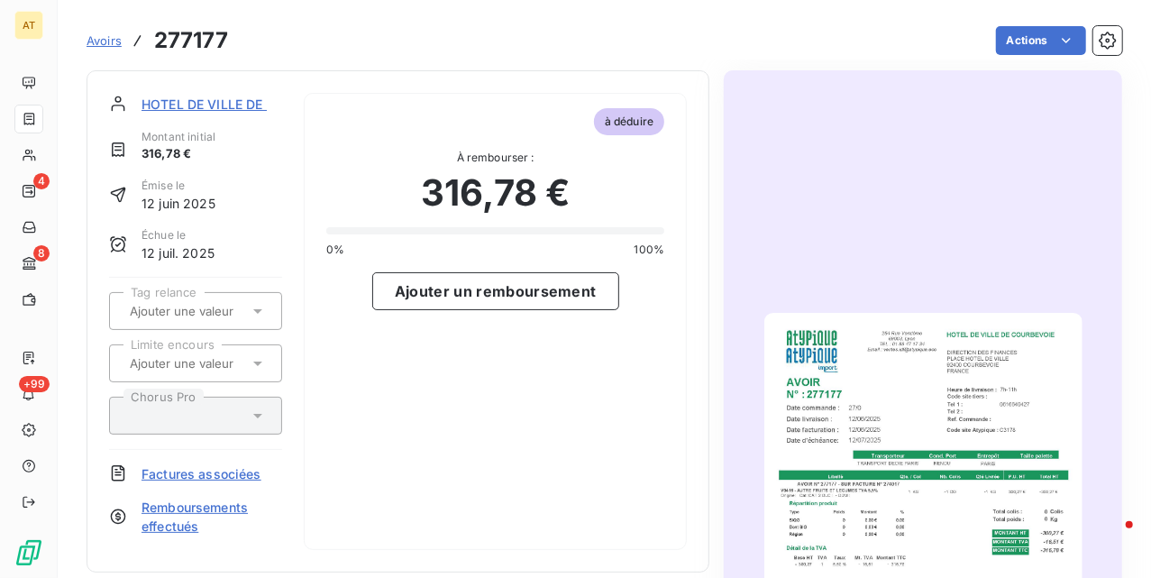
click at [747, 480] on div at bounding box center [923, 538] width 398 height 936
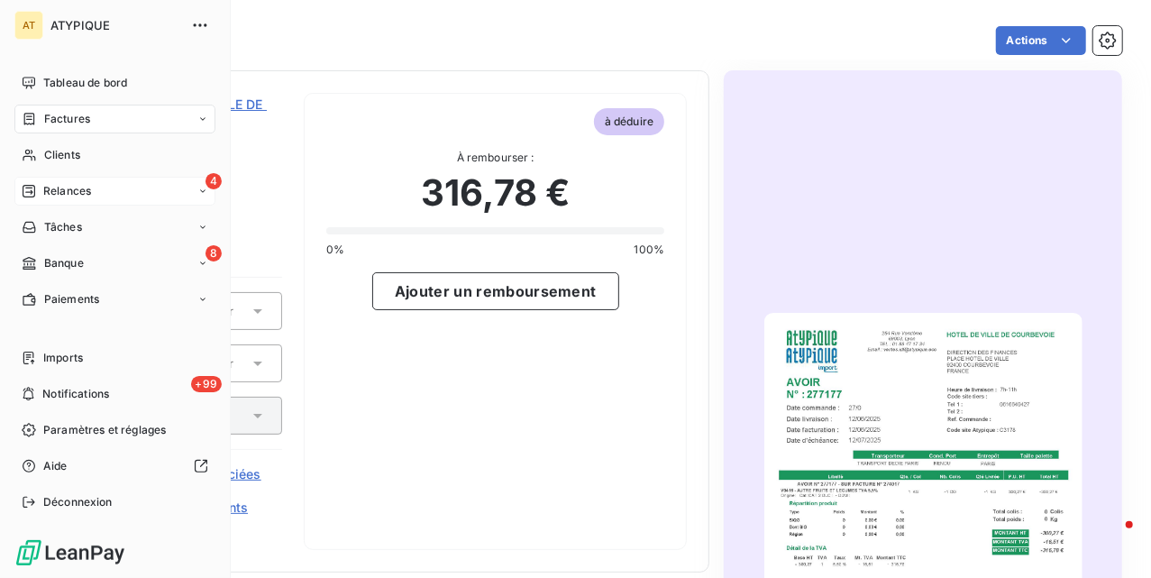
click at [20, 188] on div "4 Relances" at bounding box center [114, 191] width 201 height 29
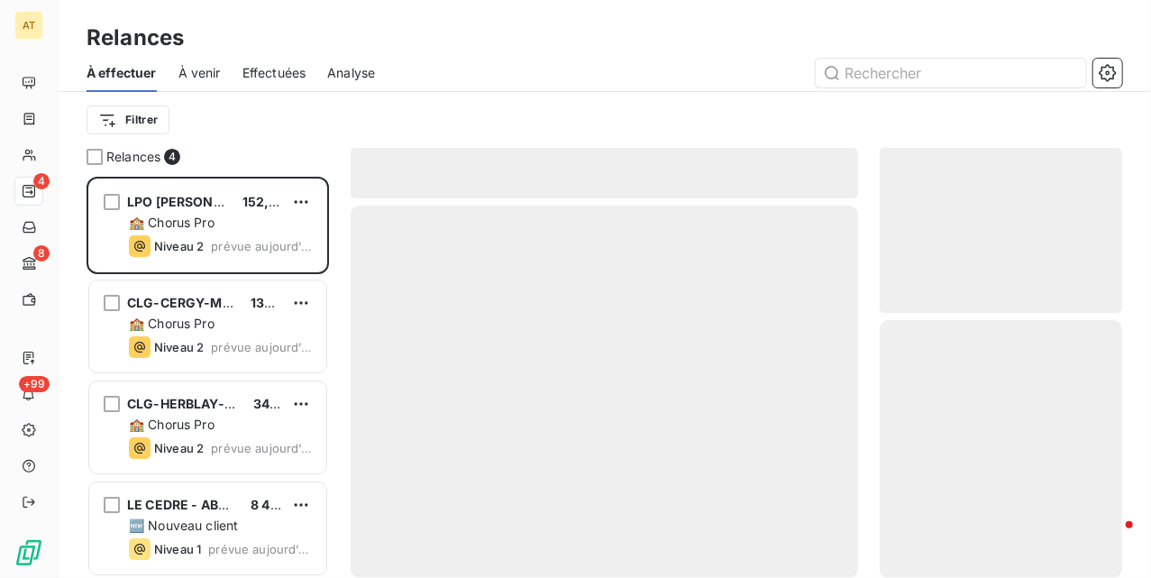
scroll to position [383, 224]
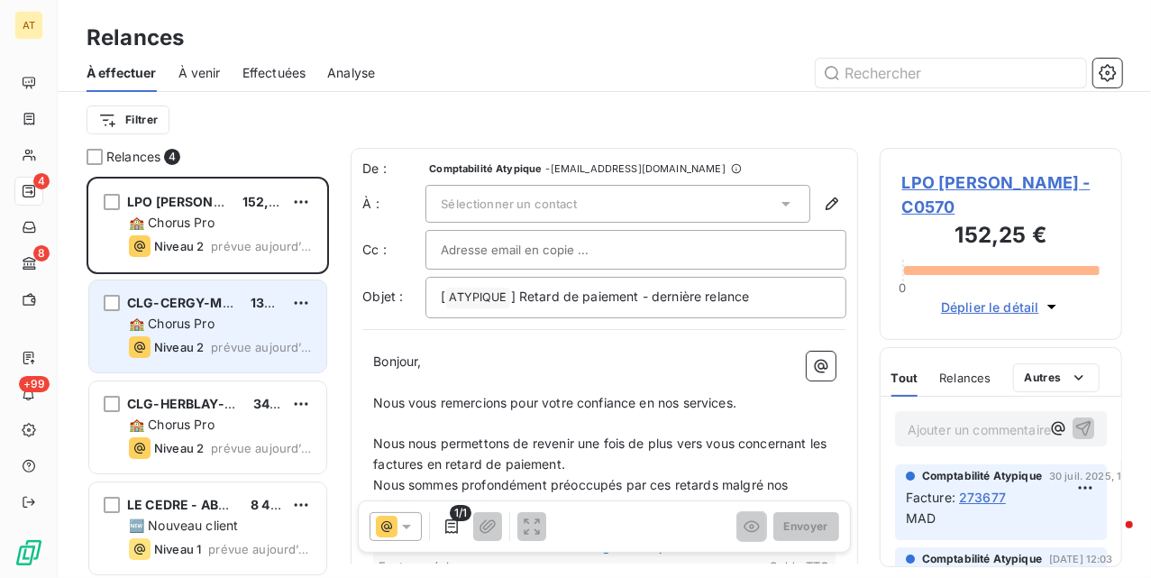
click at [216, 343] on span "prévue aujourd’hui" at bounding box center [261, 347] width 101 height 14
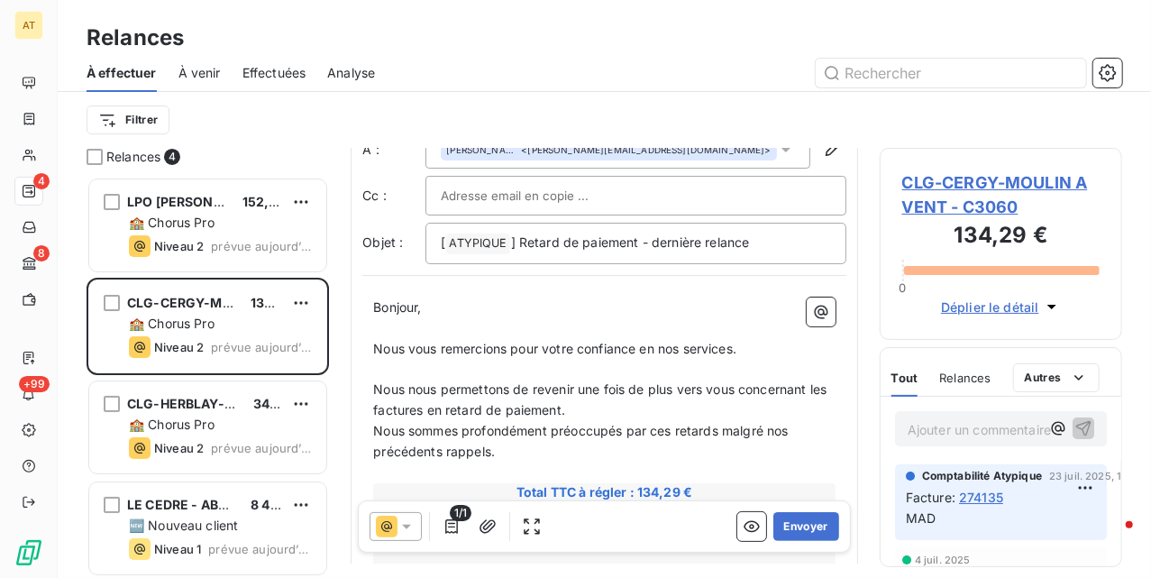
scroll to position [121, 0]
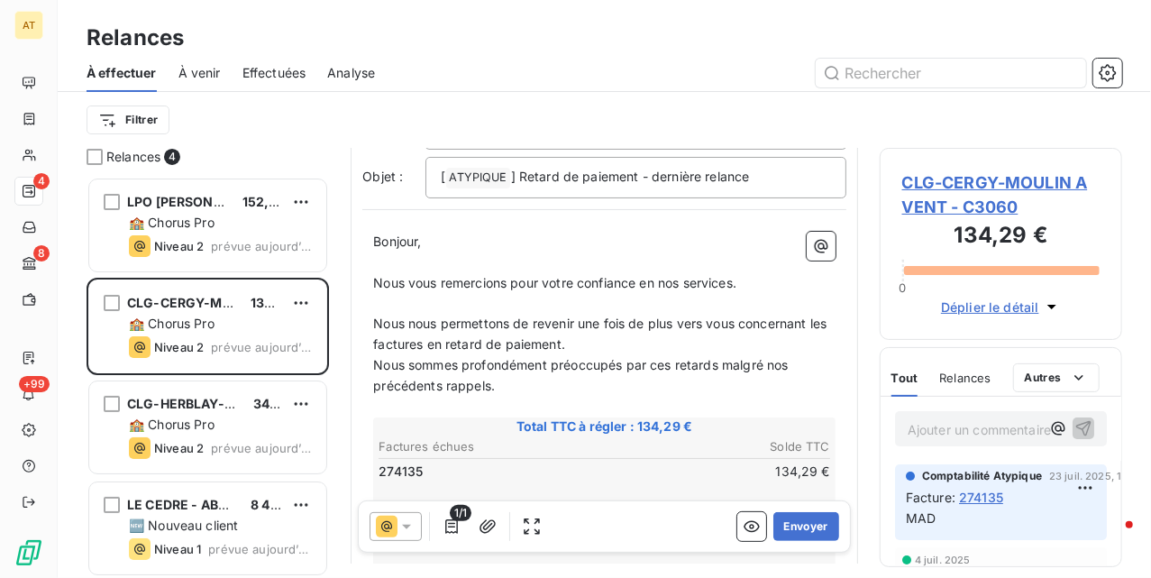
click at [1029, 174] on span "CLG-CERGY-MOULIN A VENT - C3060" at bounding box center [1000, 194] width 197 height 49
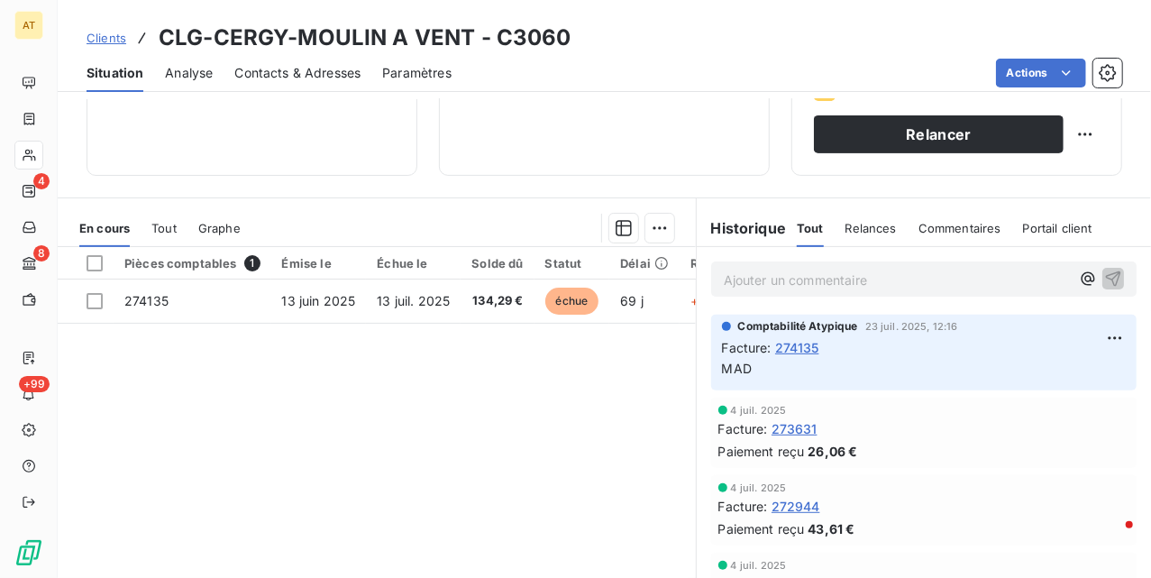
scroll to position [361, 0]
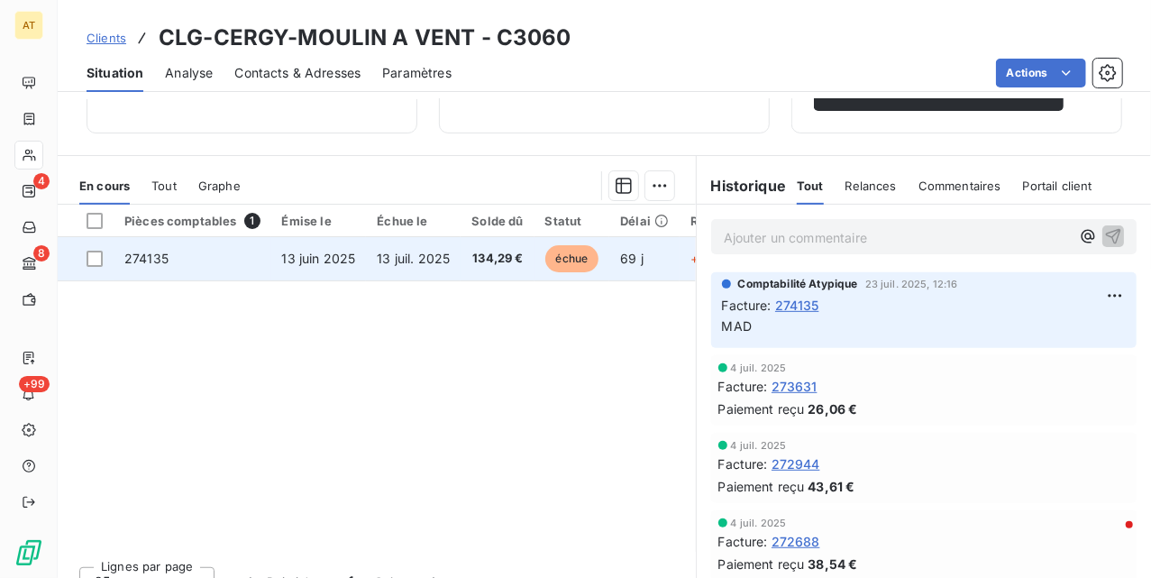
click at [160, 261] on span "274135" at bounding box center [146, 258] width 44 height 15
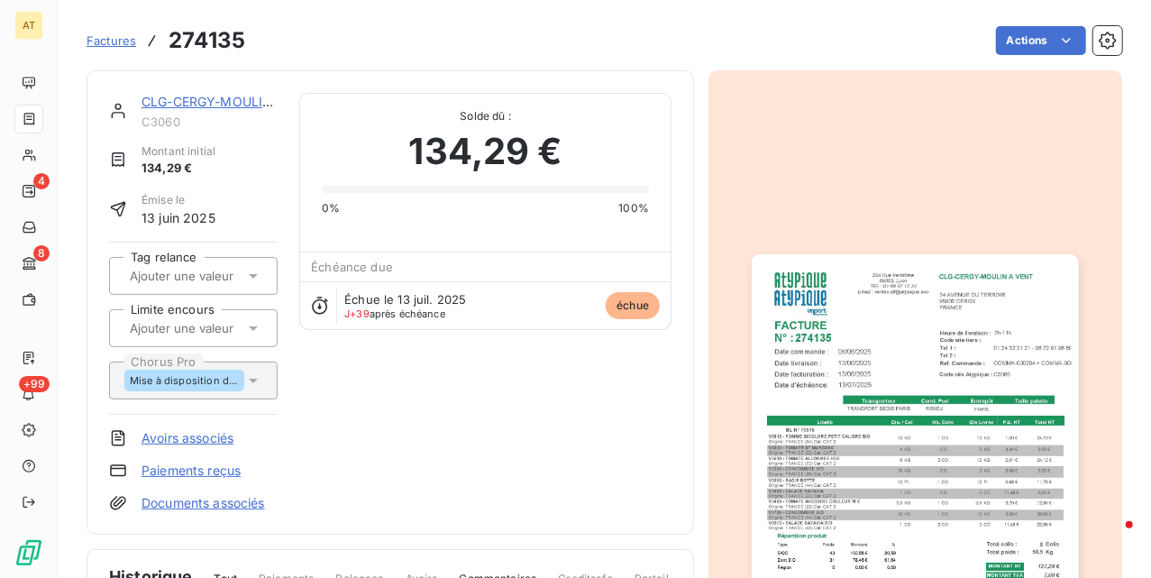
drag, startPoint x: 709, startPoint y: 337, endPoint x: 698, endPoint y: 339, distance: 11.0
click at [710, 337] on div at bounding box center [916, 484] width 414 height 829
drag, startPoint x: 700, startPoint y: 339, endPoint x: 675, endPoint y: 322, distance: 29.8
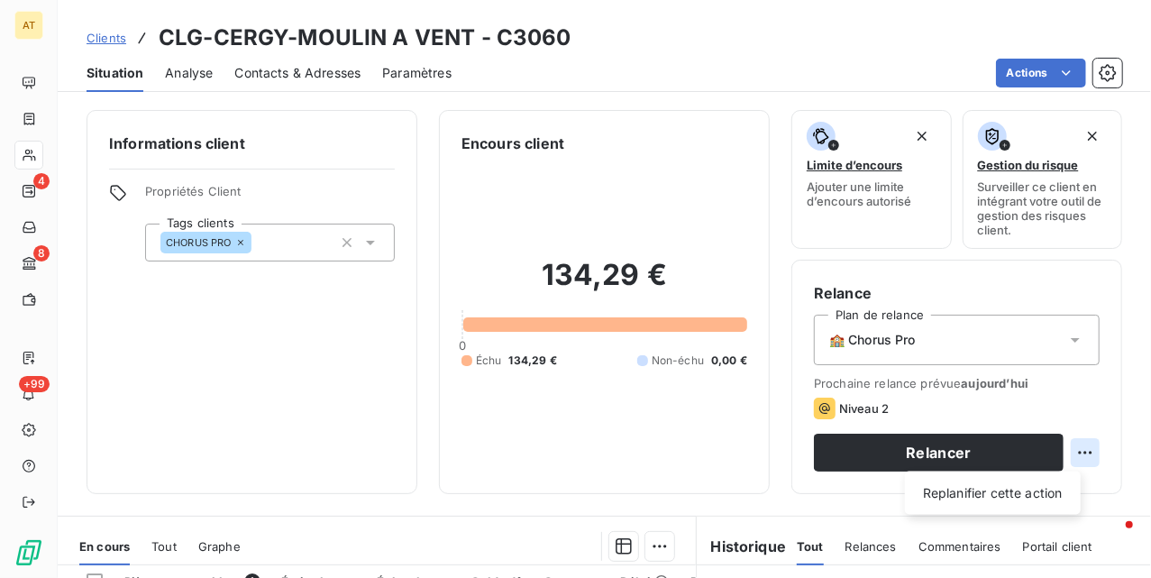
click at [1072, 454] on html "AT 4 8 +99 Clients CLG-CERGY-MOULIN A VENT - C3060 Situation Analyse Contacts &…" at bounding box center [575, 289] width 1151 height 578
click at [1025, 496] on div "Replanifier cette action" at bounding box center [992, 493] width 161 height 29
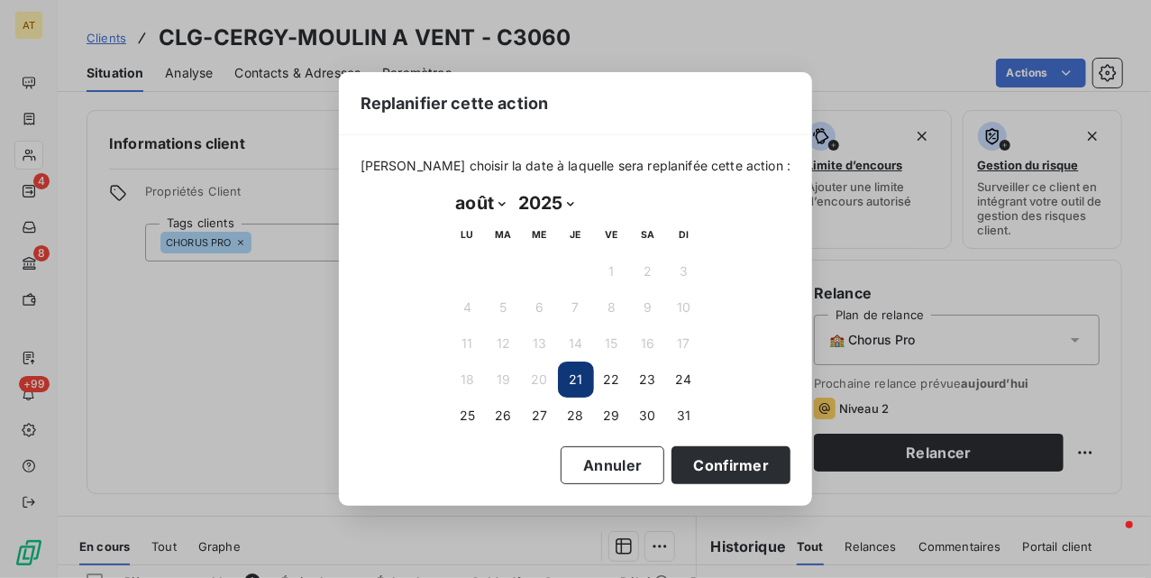
click at [465, 206] on select "janvier février mars avril mai juin juillet août septembre octobre novembre déc…" at bounding box center [481, 202] width 62 height 29
select select "8"
click at [450, 188] on select "janvier février mars avril mai juin juillet août septembre octobre novembre déc…" at bounding box center [481, 202] width 62 height 29
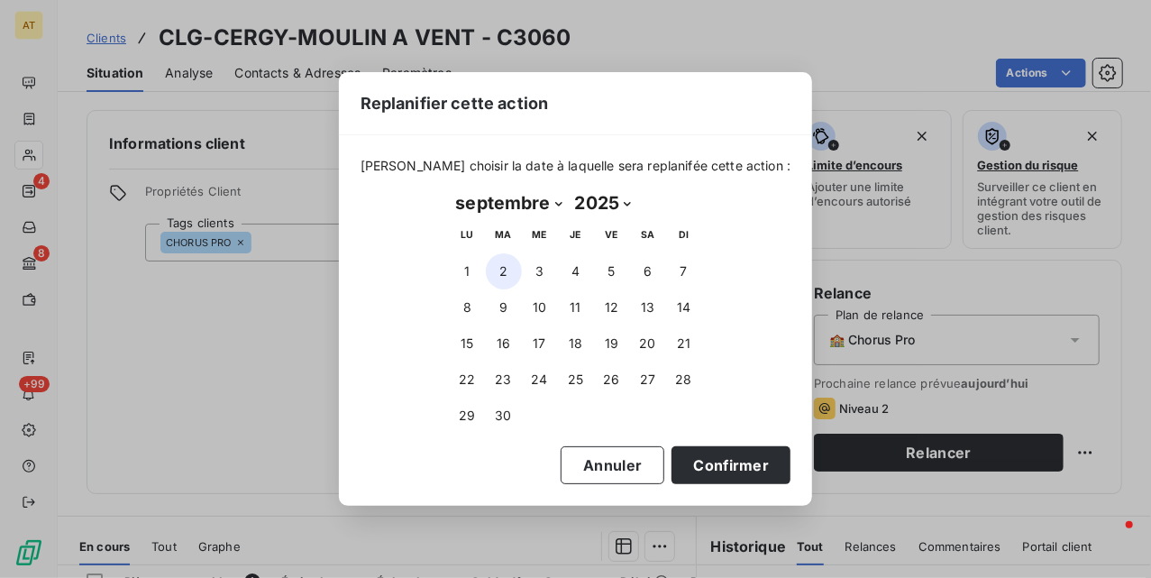
click at [502, 269] on button "2" at bounding box center [504, 271] width 36 height 36
click at [691, 473] on button "Confirmer" at bounding box center [731, 465] width 119 height 38
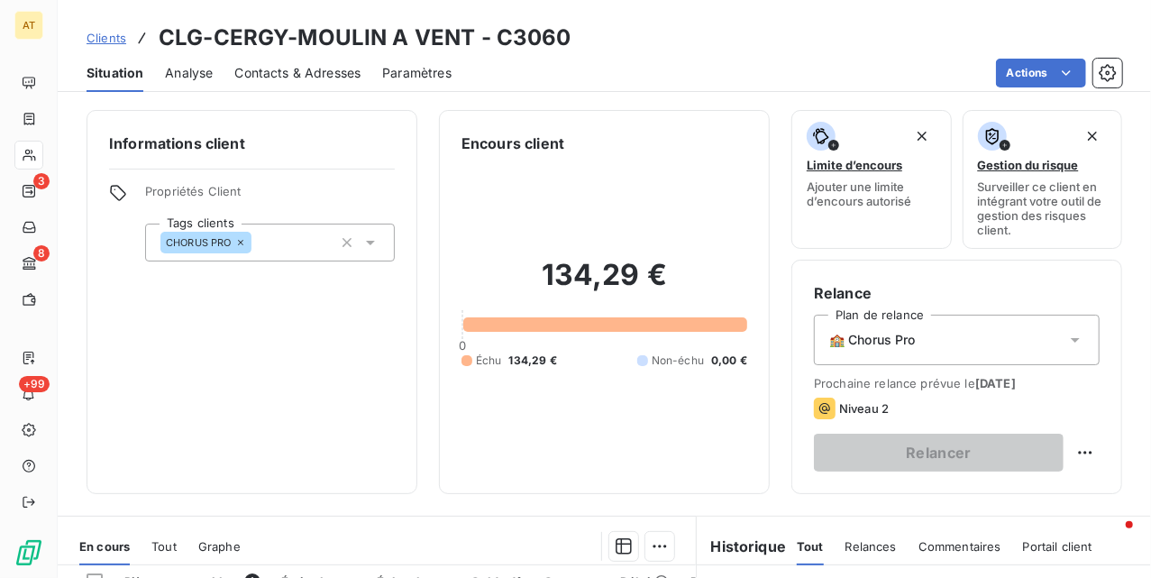
drag, startPoint x: 317, startPoint y: 369, endPoint x: 303, endPoint y: 375, distance: 15.7
click at [312, 375] on div "Informations client Propriétés Client Tags clients CHORUS PRO" at bounding box center [252, 302] width 331 height 384
drag, startPoint x: 300, startPoint y: 373, endPoint x: 285, endPoint y: 362, distance: 19.3
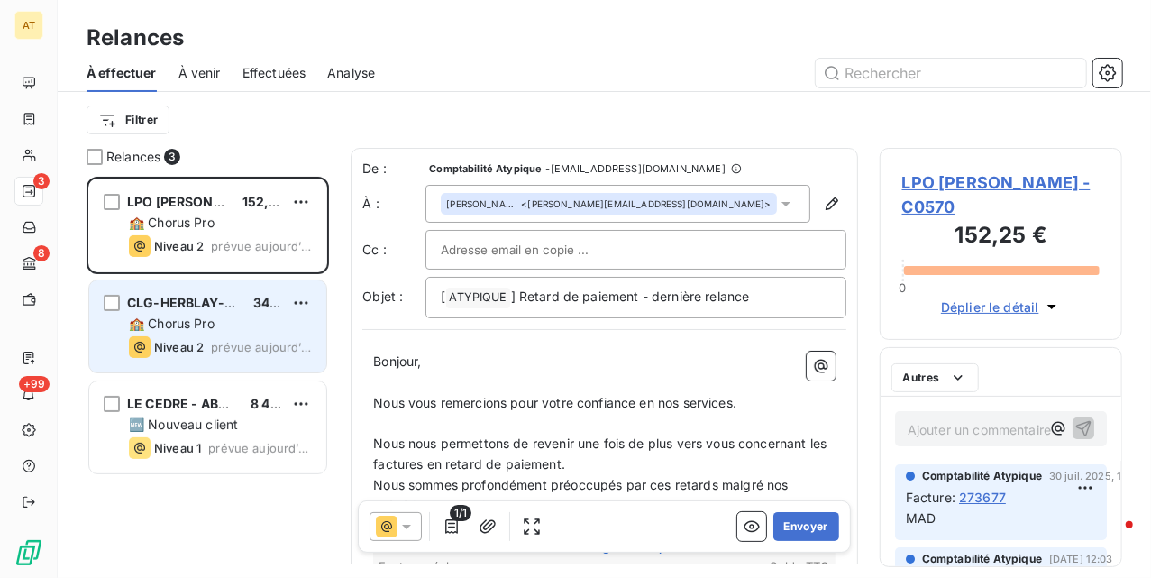
scroll to position [383, 224]
click at [198, 322] on span "🏫 Chorus Pro" at bounding box center [172, 323] width 86 height 15
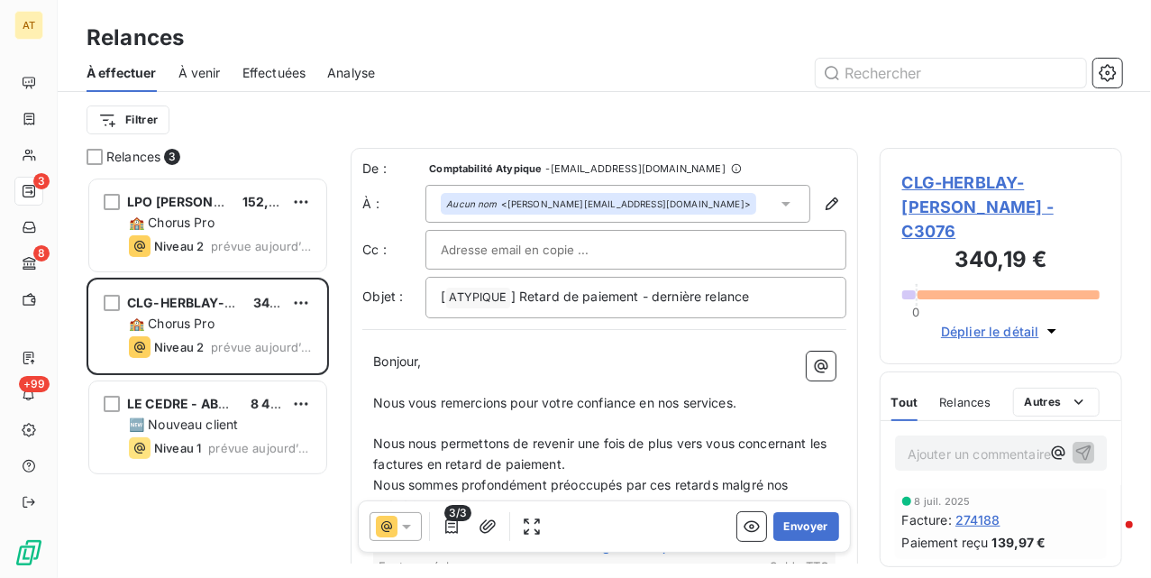
click at [949, 191] on span "CLG-HERBLAY-G.DUHAMEL - C3076" at bounding box center [1000, 206] width 197 height 73
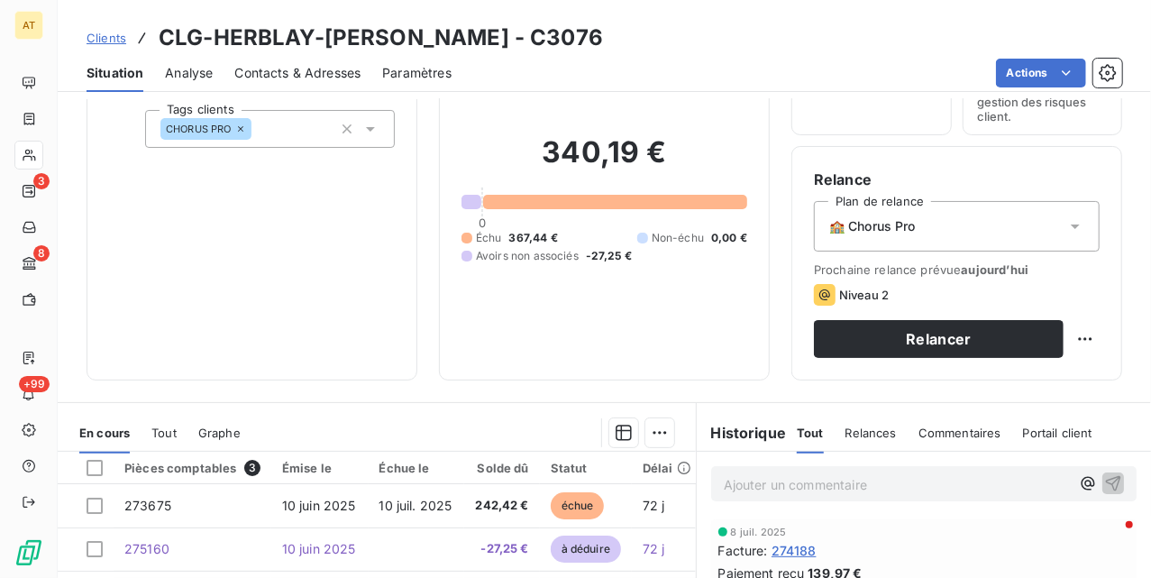
scroll to position [389, 0]
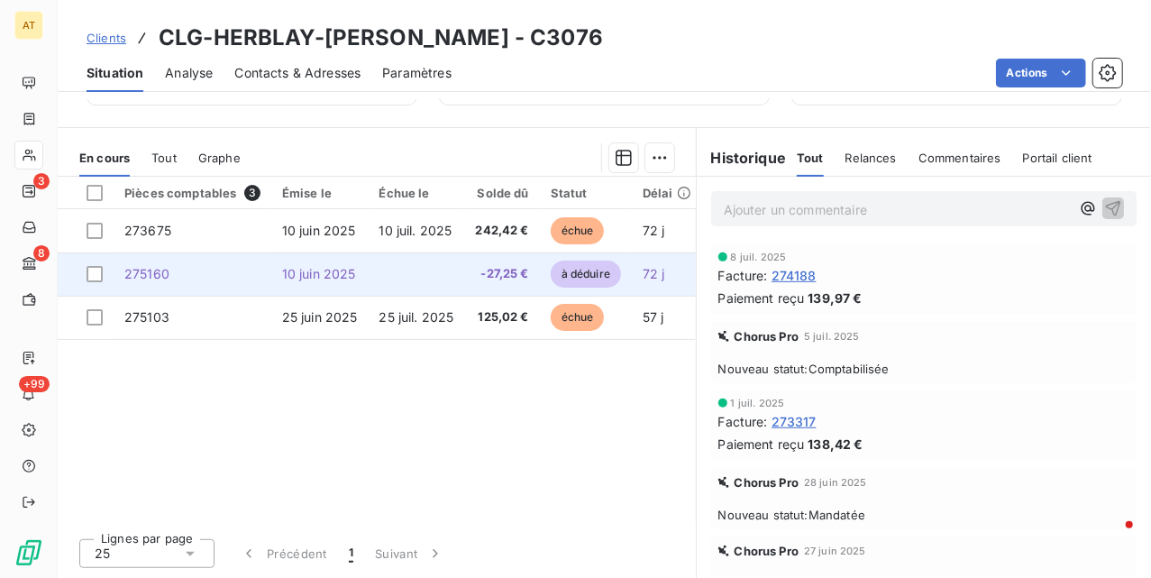
click at [156, 272] on span "275160" at bounding box center [146, 273] width 45 height 15
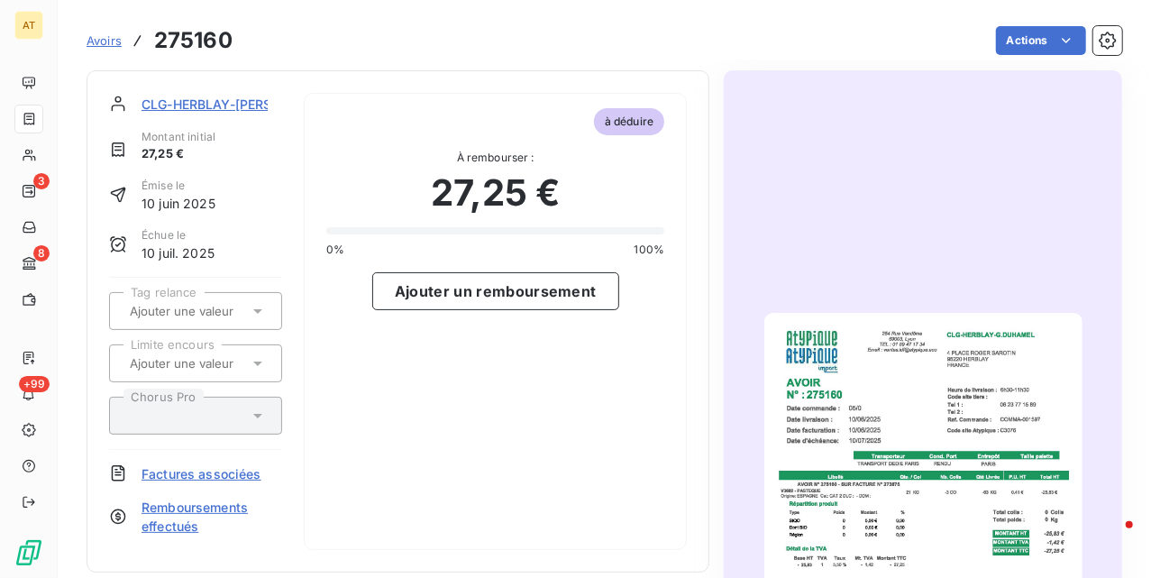
click at [966, 453] on img "button" at bounding box center [923, 538] width 318 height 450
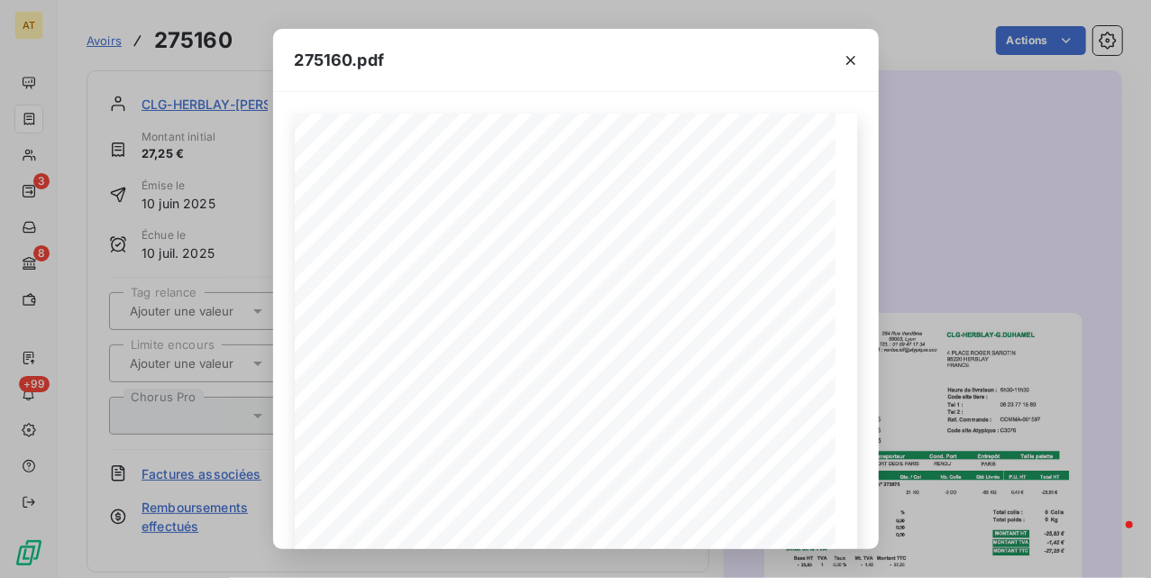
click at [952, 174] on div "275160.pdf 1 sur 2" at bounding box center [575, 289] width 1151 height 578
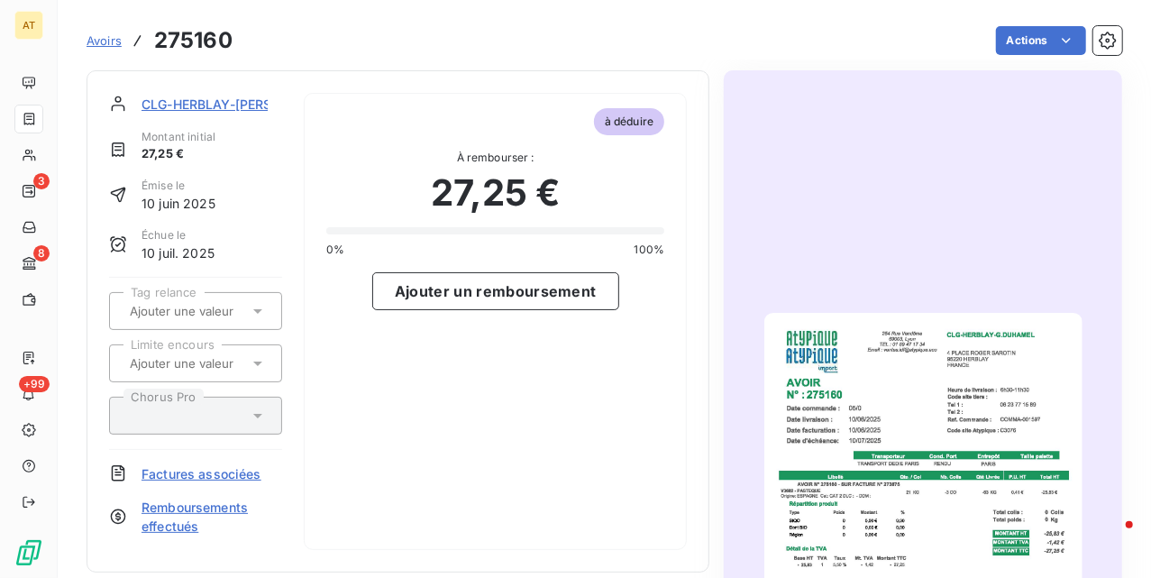
click at [166, 43] on h3 "275160" at bounding box center [193, 40] width 78 height 32
copy h3 "275160"
click at [929, 474] on img "button" at bounding box center [923, 538] width 318 height 450
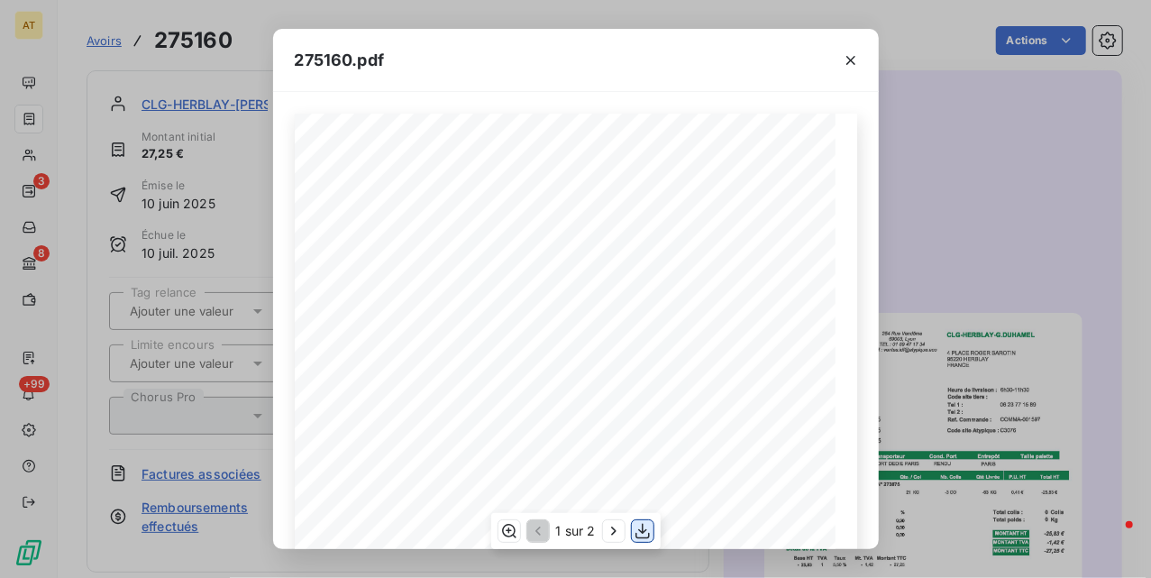
click at [634, 531] on icon "button" at bounding box center [643, 531] width 18 height 18
click at [239, 231] on div "275160.pdf 1 sur 2" at bounding box center [575, 289] width 1151 height 578
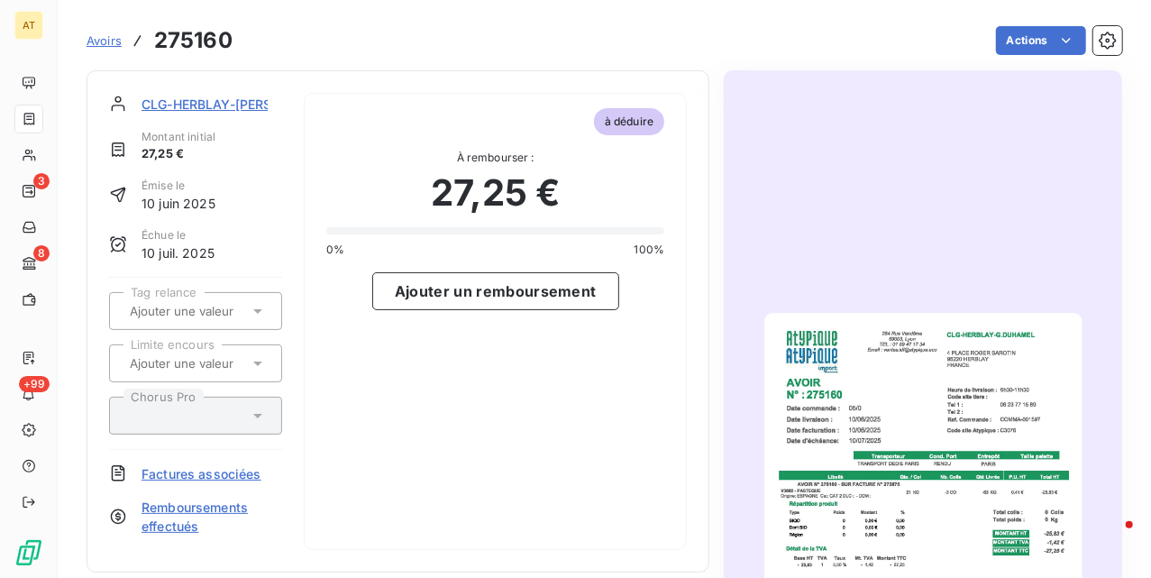
click at [499, 321] on div "à déduire À rembourser : 27,25 € 0% 100% Ajouter un remboursement" at bounding box center [495, 321] width 383 height 457
click at [329, 362] on div "à déduire À rembourser : 27,25 € 0% 100% Ajouter un remboursement" at bounding box center [495, 321] width 383 height 457
click at [498, 398] on div "à déduire À rembourser : 27,25 € 0% 100% Ajouter un remboursement" at bounding box center [495, 320] width 383 height 457
drag, startPoint x: 494, startPoint y: 350, endPoint x: 485, endPoint y: 315, distance: 36.3
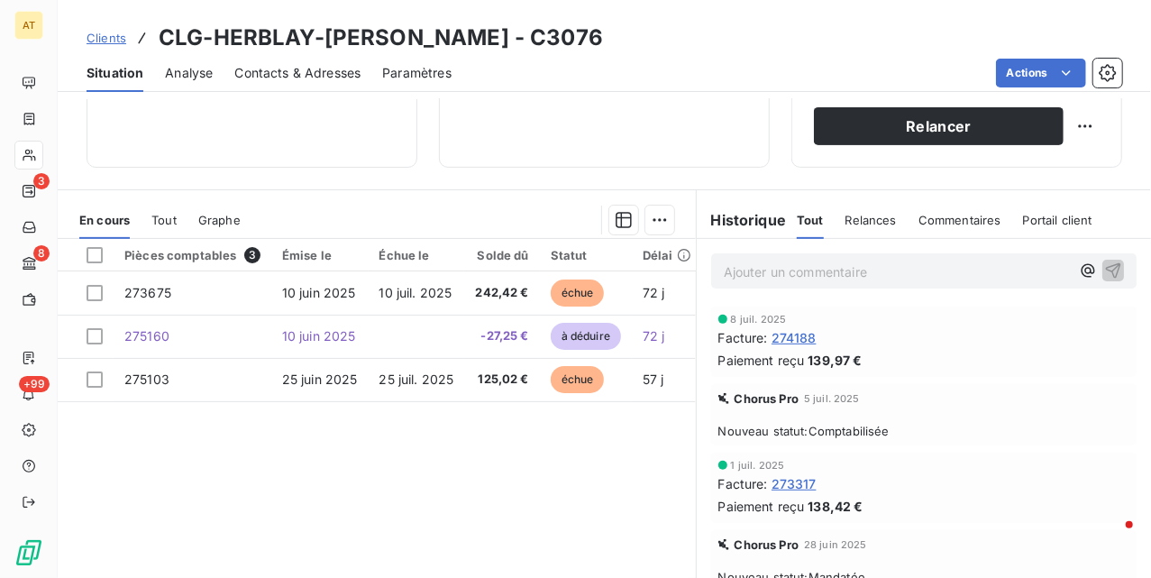
scroll to position [389, 0]
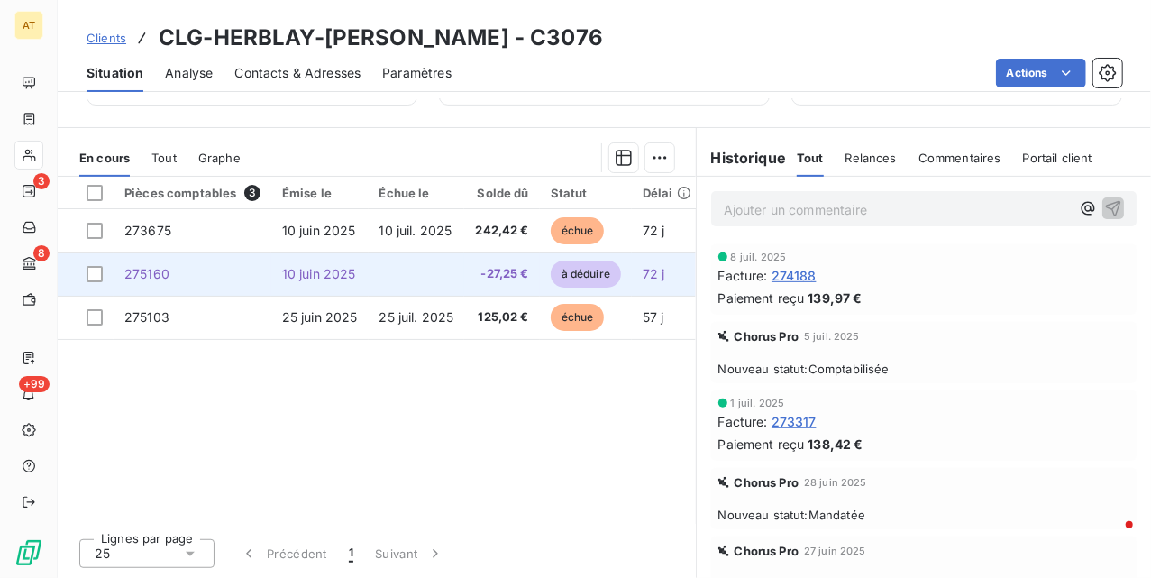
click at [278, 279] on td "10 juin 2025" at bounding box center [319, 273] width 97 height 43
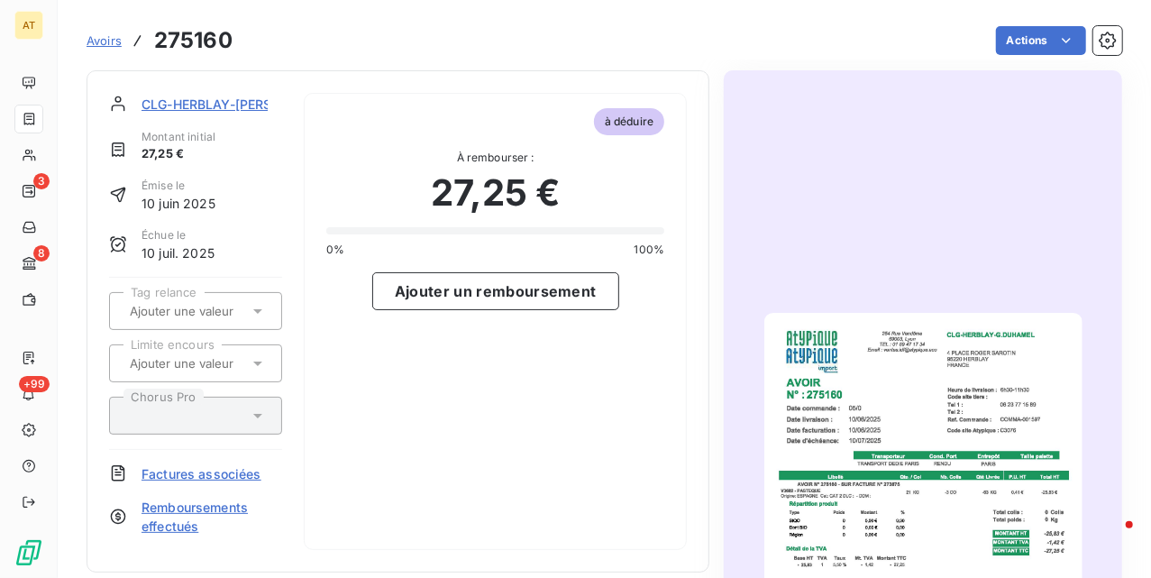
click at [830, 388] on img "button" at bounding box center [923, 538] width 318 height 450
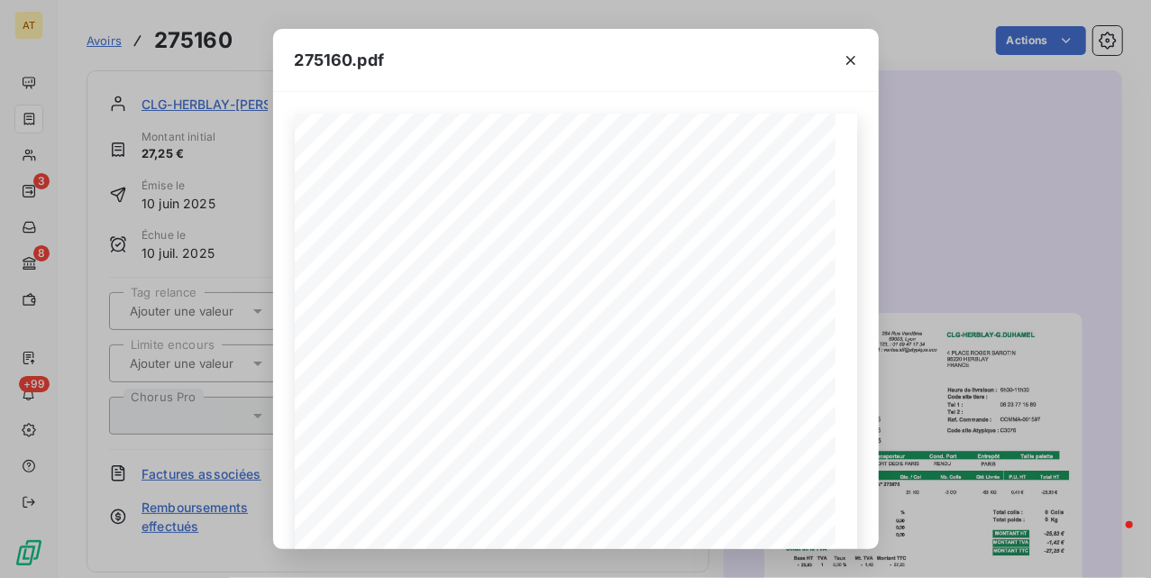
click at [961, 236] on div "275160.pdf 1 sur 2" at bounding box center [575, 289] width 1151 height 578
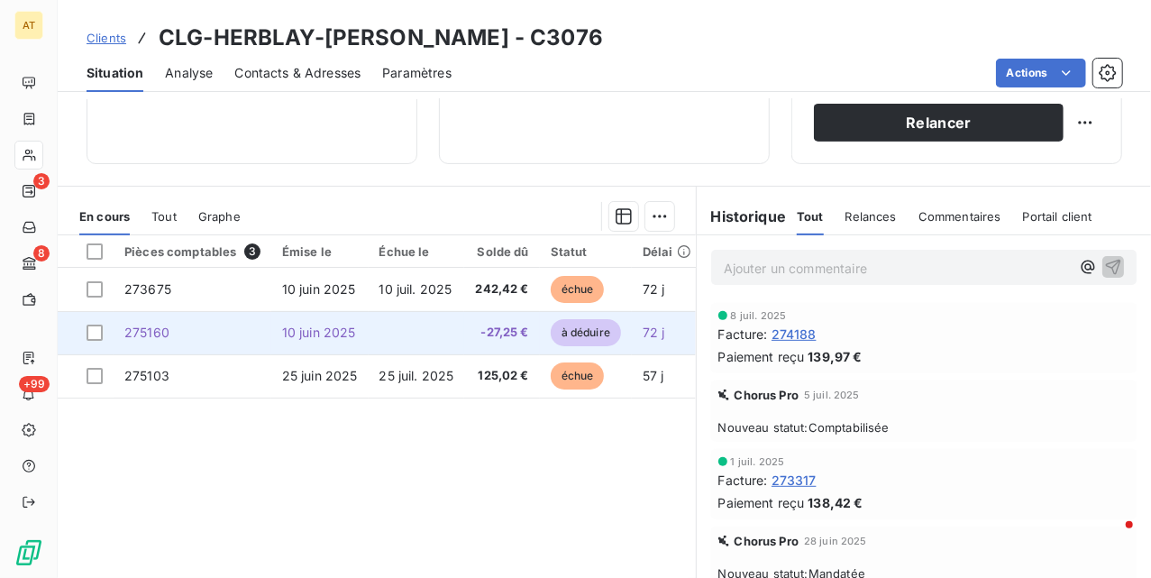
scroll to position [361, 0]
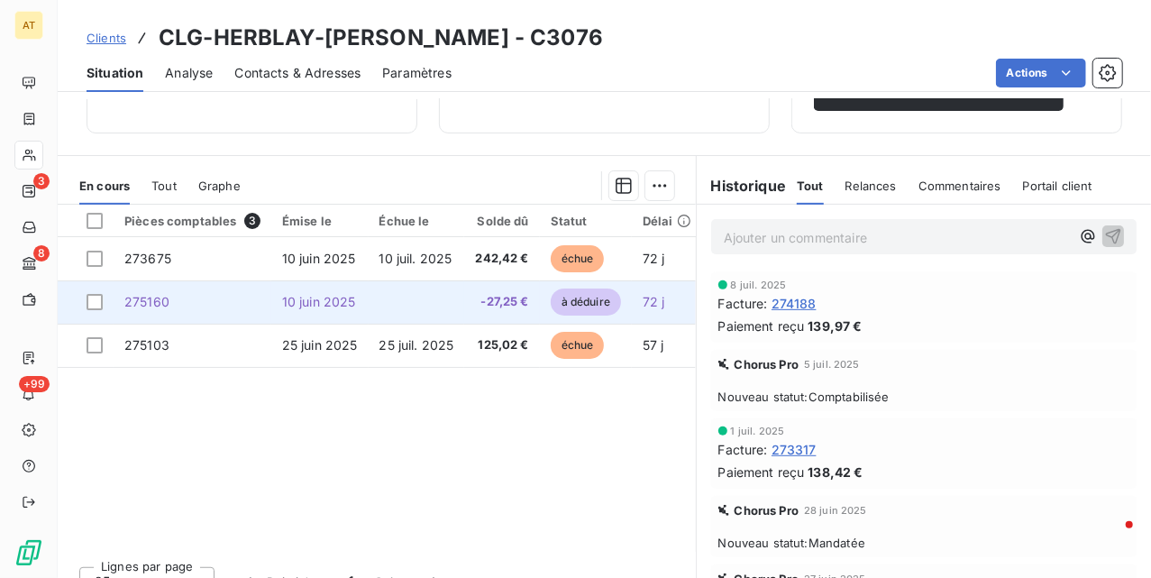
click at [252, 297] on td "275160" at bounding box center [193, 301] width 158 height 43
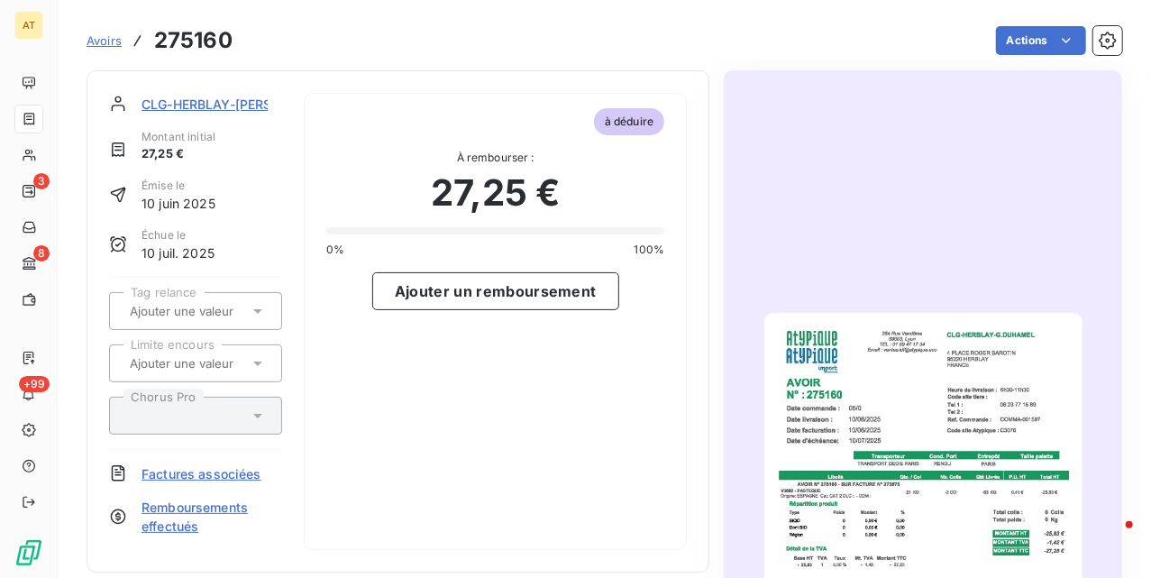
click at [228, 471] on span "Factures associées" at bounding box center [202, 473] width 120 height 19
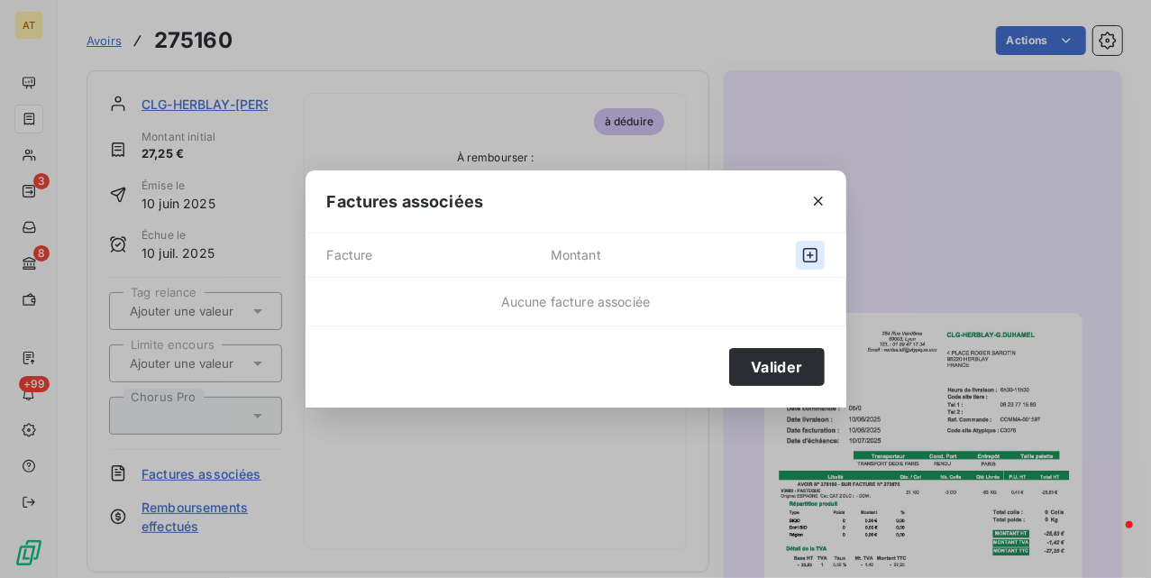
click at [813, 252] on icon "button" at bounding box center [810, 255] width 18 height 18
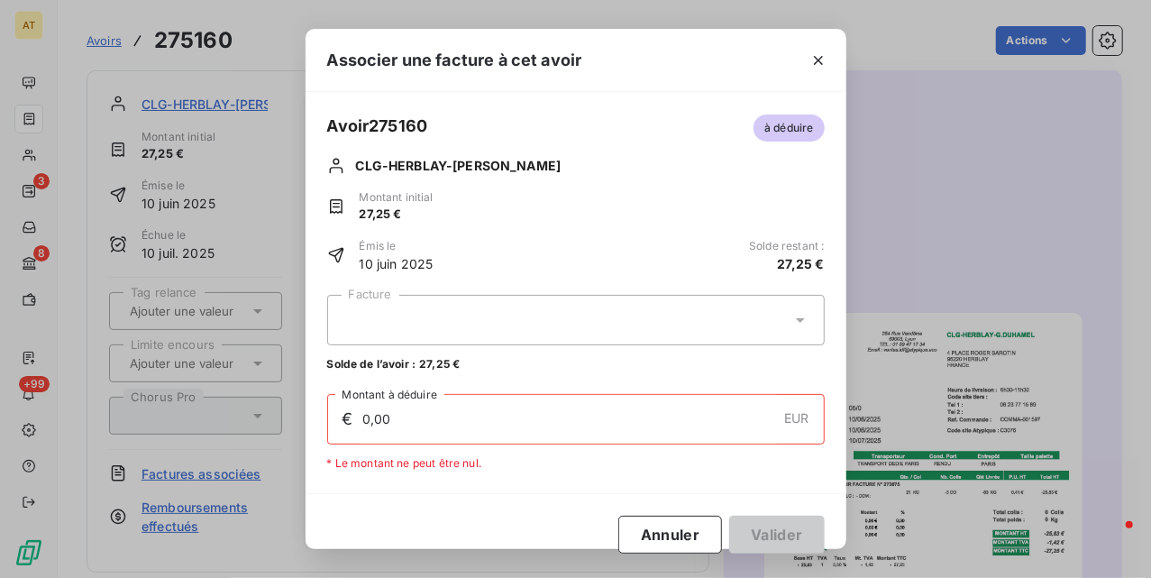
drag, startPoint x: 499, startPoint y: 326, endPoint x: 499, endPoint y: 346, distance: 19.9
click at [499, 334] on div at bounding box center [576, 320] width 498 height 50
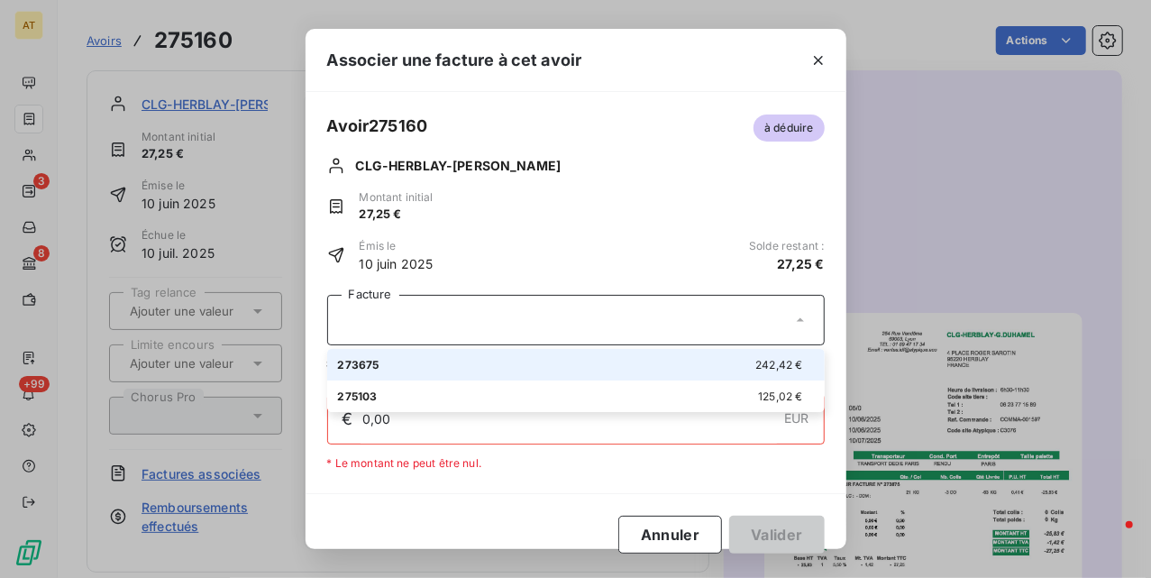
drag, startPoint x: 489, startPoint y: 366, endPoint x: 499, endPoint y: 362, distance: 11.7
click at [491, 366] on div "273675 242,42 €" at bounding box center [576, 364] width 476 height 17
type input "27,25"
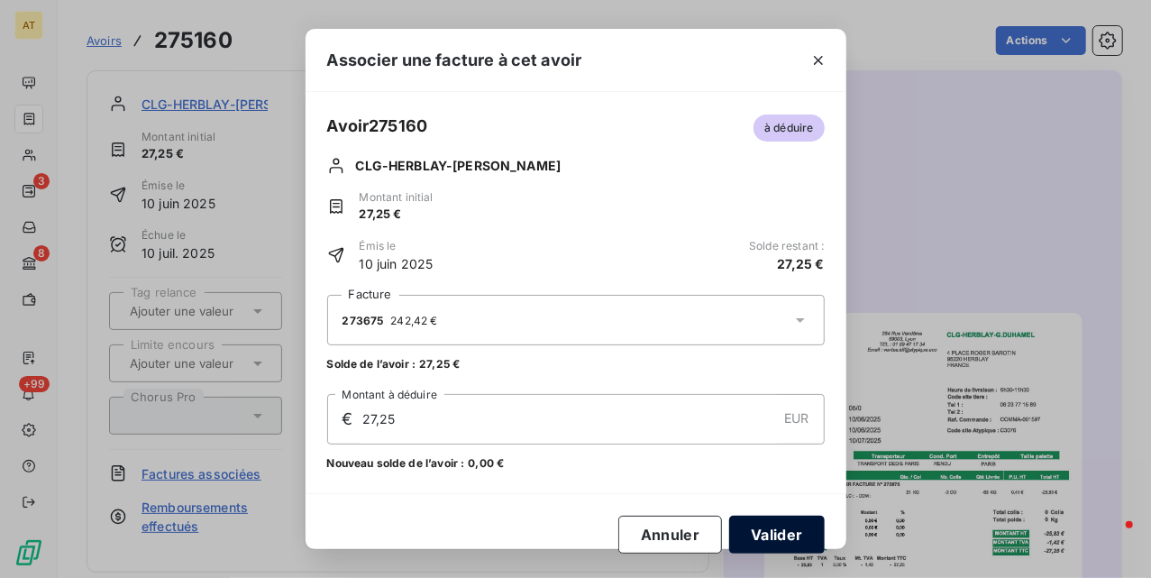
click at [797, 535] on button "Valider" at bounding box center [776, 535] width 95 height 38
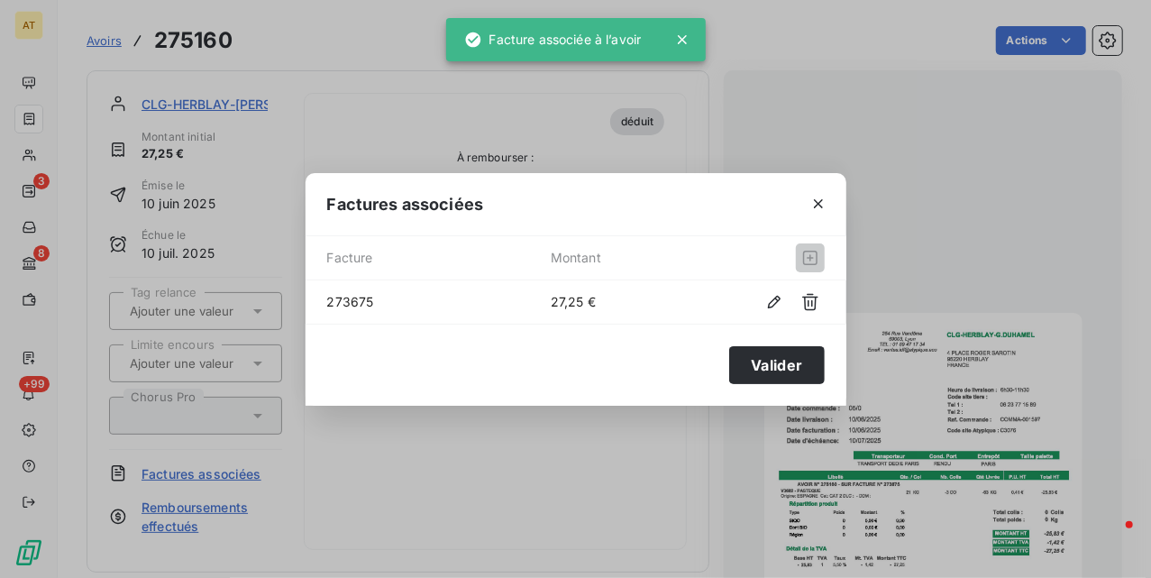
click at [694, 141] on div "Factures associées Facture Montant 273675 27,25 € Valider" at bounding box center [575, 289] width 1151 height 578
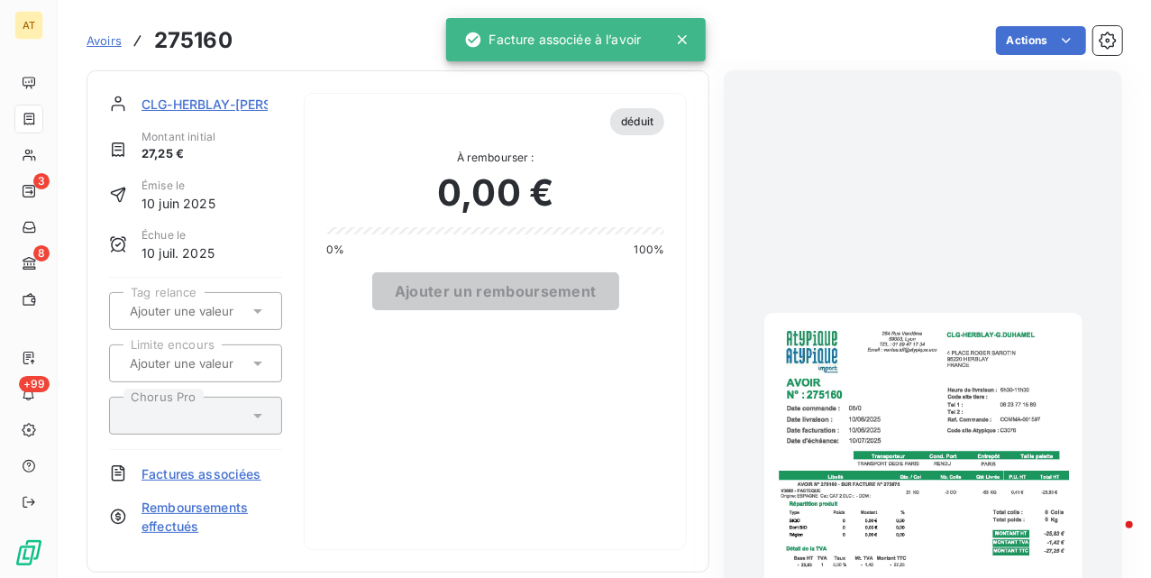
drag, startPoint x: 707, startPoint y: 153, endPoint x: 693, endPoint y: 149, distance: 14.3
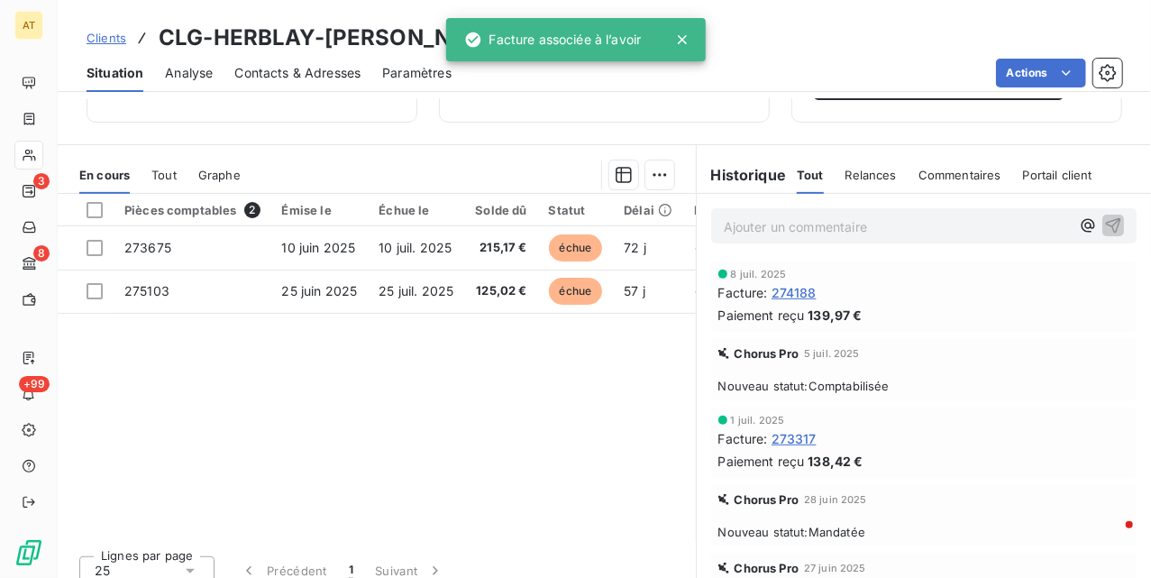
scroll to position [389, 0]
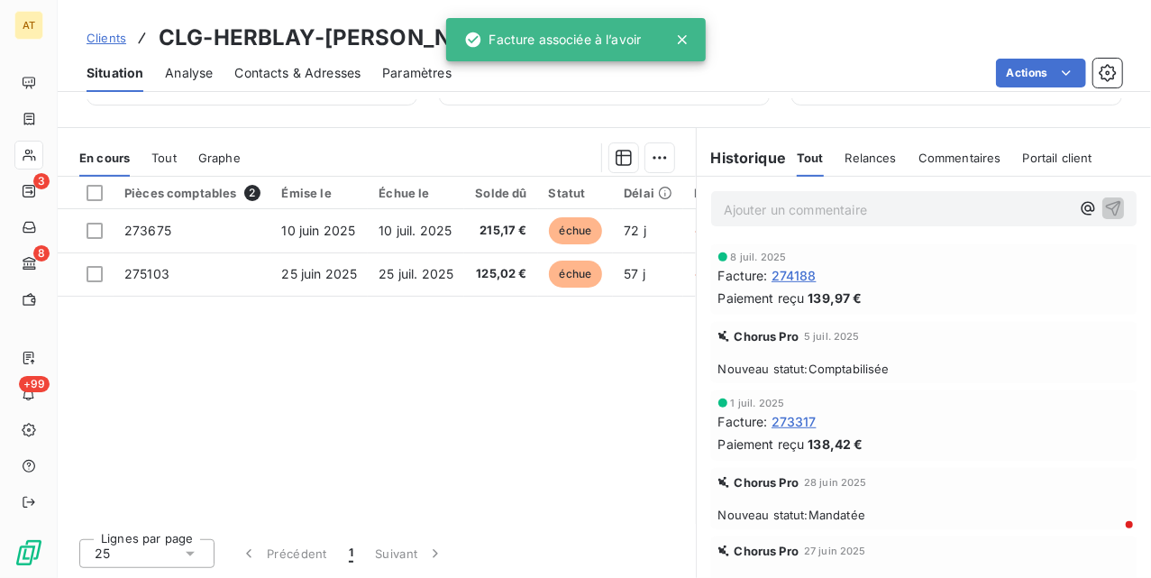
click at [388, 364] on div "Pièces comptables 2 Émise le Échue le Solde dû Statut Délai Retard Tag relance …" at bounding box center [377, 350] width 638 height 347
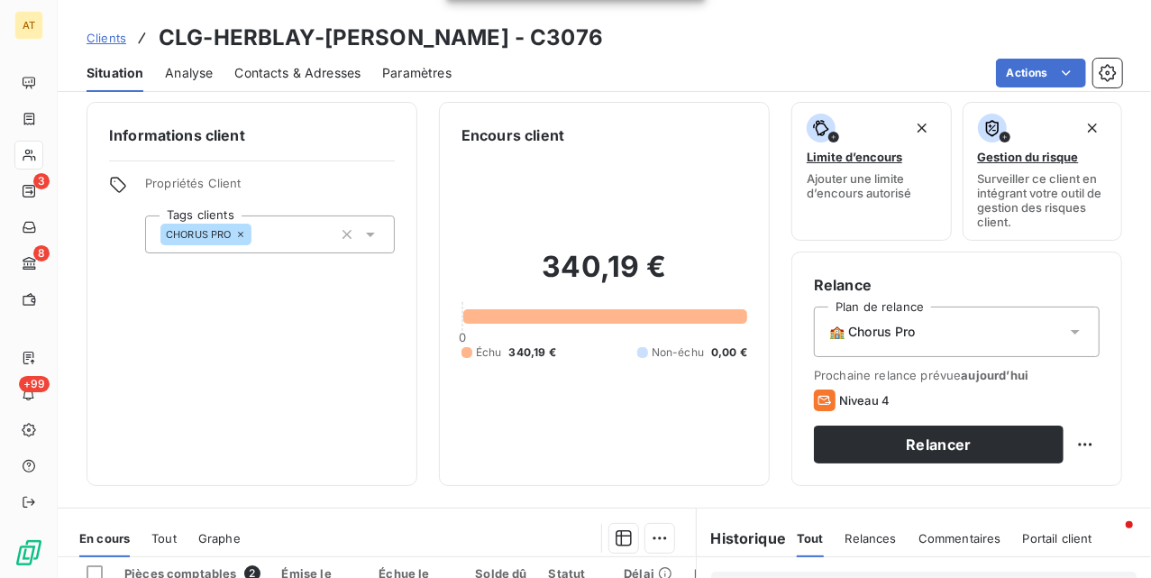
scroll to position [0, 0]
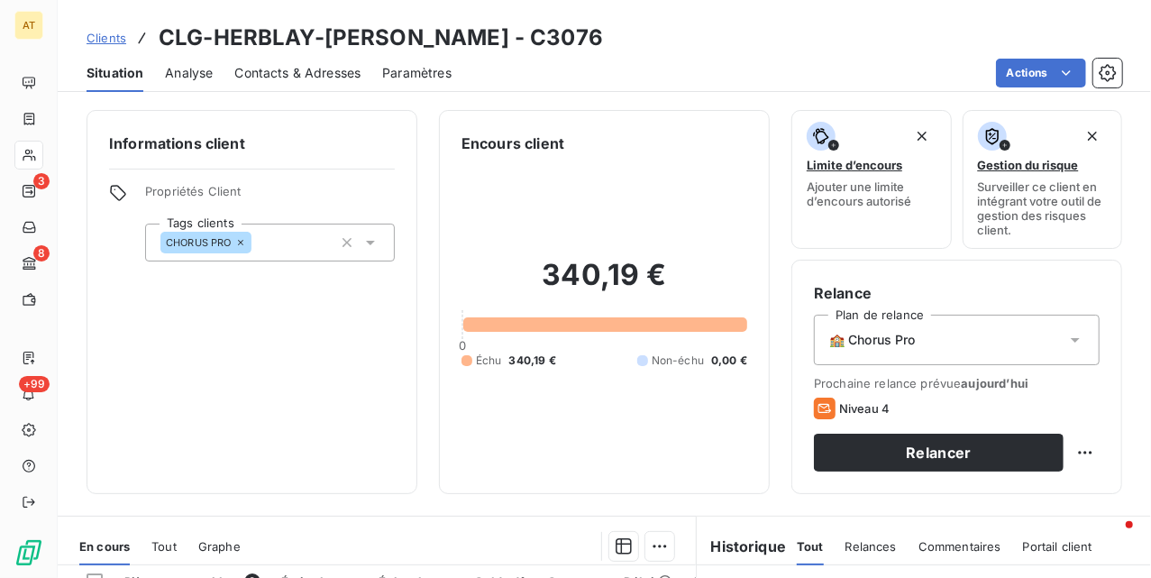
click at [1066, 453] on html "AT 3 8 +99 Clients CLG-HERBLAY-G.DUHAMEL - C3076 Situation Analyse Contacts & A…" at bounding box center [575, 289] width 1151 height 578
click at [999, 490] on div "Replanifier cette action" at bounding box center [992, 493] width 161 height 29
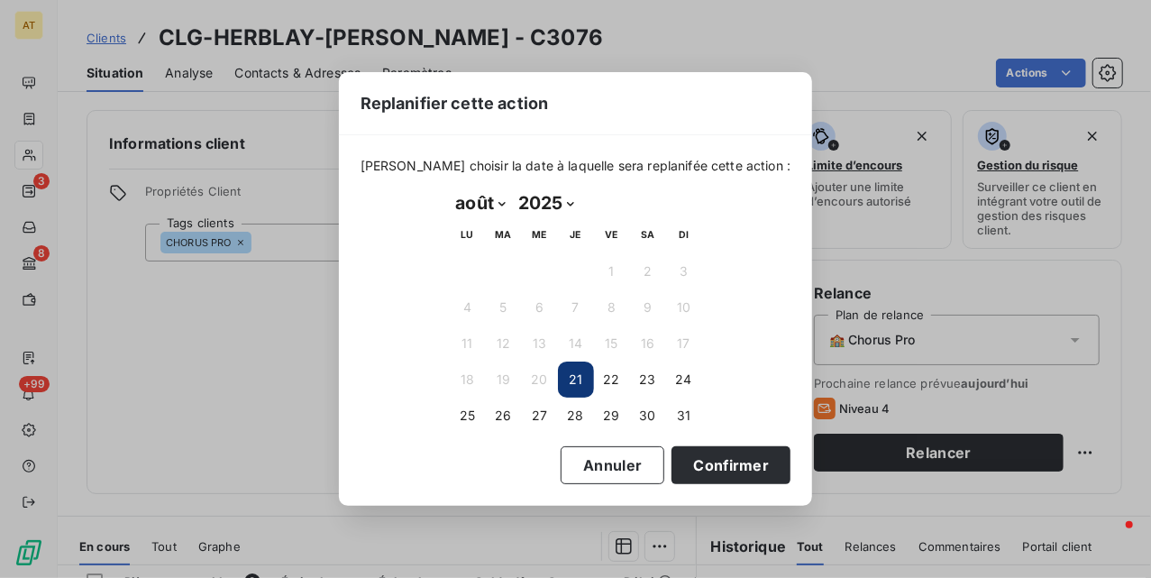
drag, startPoint x: 473, startPoint y: 188, endPoint x: 520, endPoint y: 202, distance: 48.8
click at [477, 195] on select "janvier février mars avril mai juin juillet août septembre octobre novembre déc…" at bounding box center [481, 202] width 62 height 29
select select "8"
click at [450, 188] on select "janvier février mars avril mai juin juillet août septembre octobre novembre déc…" at bounding box center [481, 202] width 62 height 29
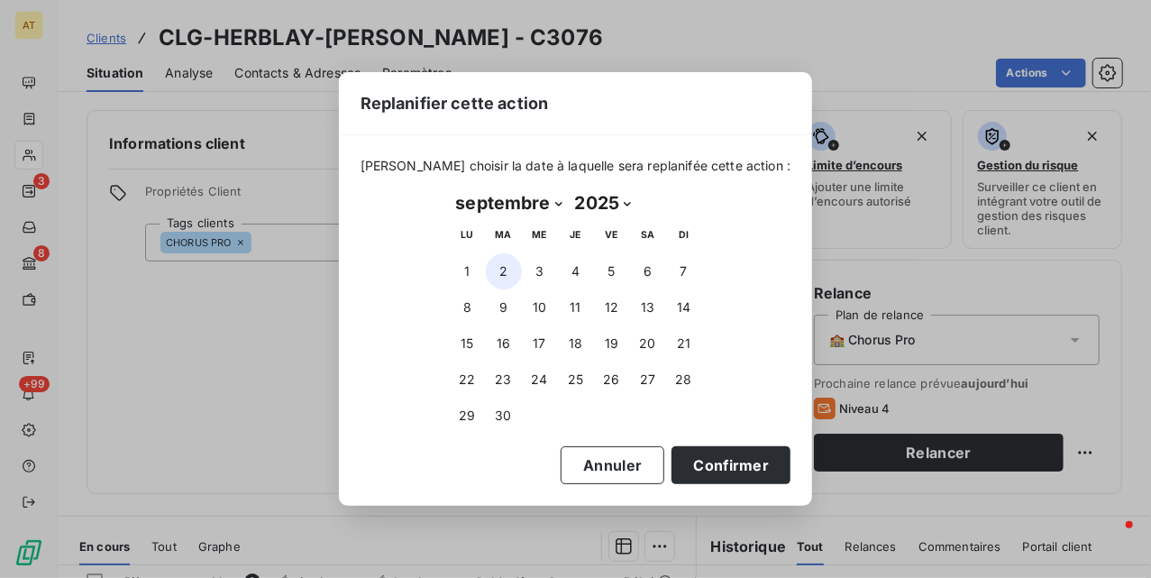
click at [499, 274] on button "2" at bounding box center [504, 271] width 36 height 36
click at [716, 460] on button "Confirmer" at bounding box center [731, 465] width 119 height 38
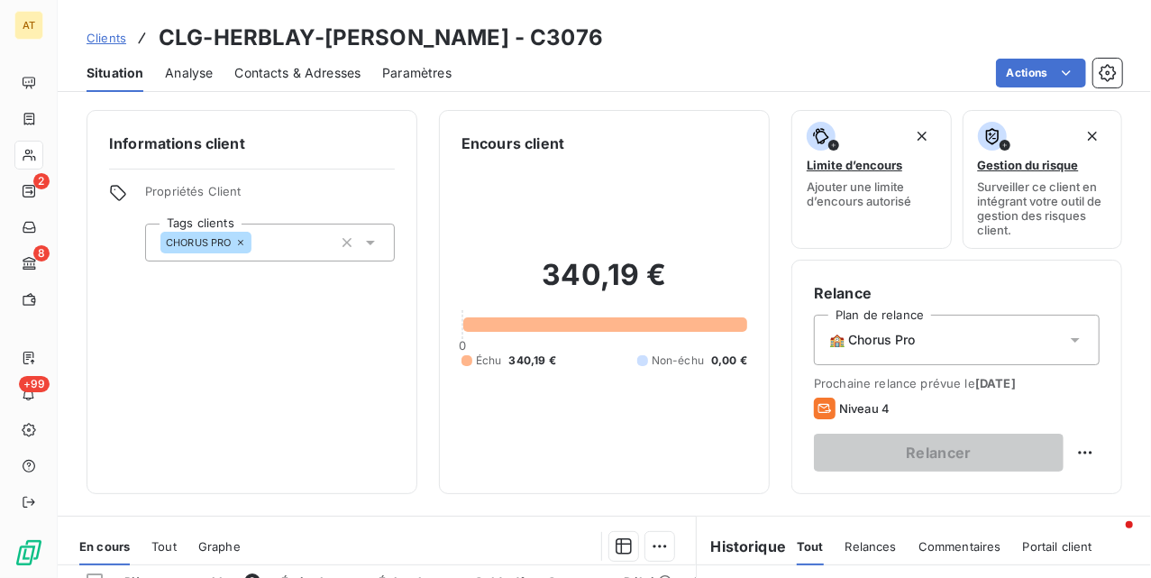
click at [350, 343] on div "Informations client Propriétés Client Tags clients CHORUS PRO" at bounding box center [252, 302] width 331 height 384
drag, startPoint x: 315, startPoint y: 269, endPoint x: 311, endPoint y: 260, distance: 9.7
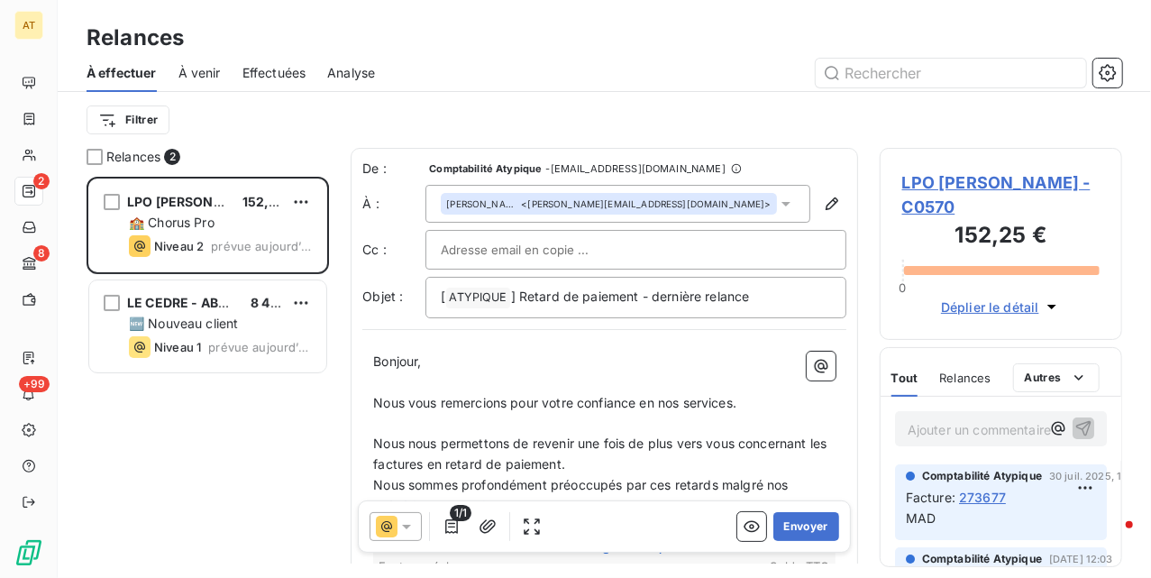
scroll to position [383, 224]
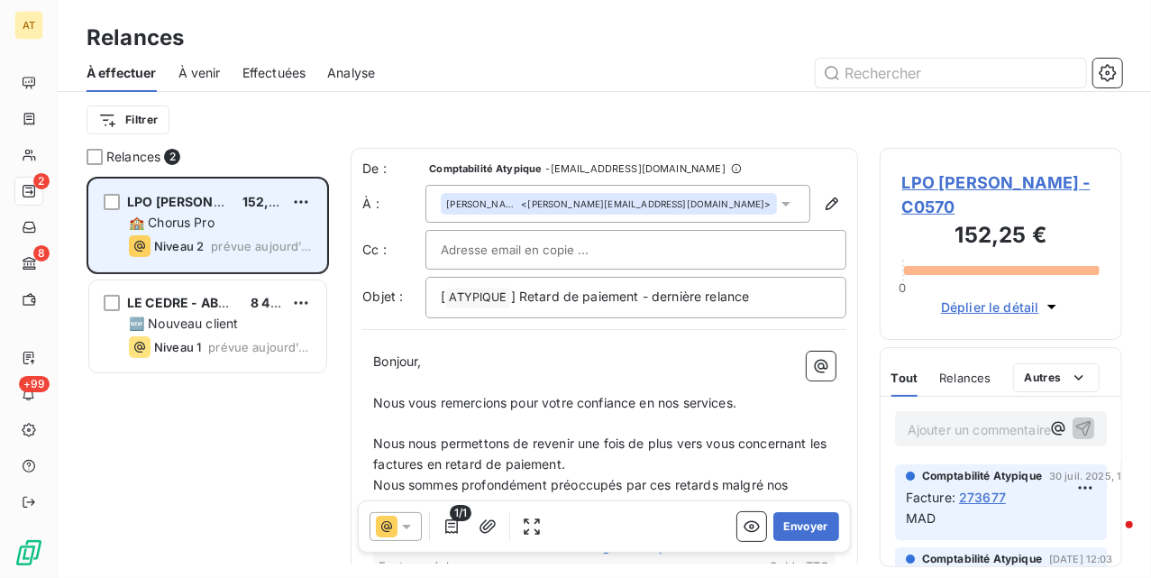
click at [218, 233] on div "LPO [PERSON_NAME] 152,25 € 🏫 Chorus Pro Niveau 2 prévue [DATE]" at bounding box center [207, 225] width 237 height 92
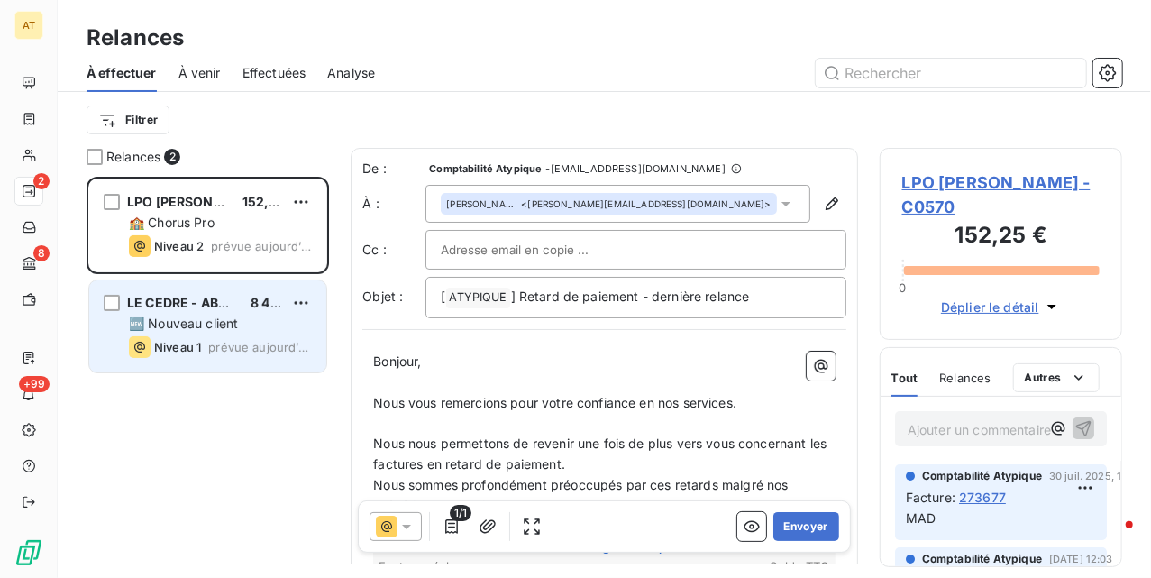
click at [198, 344] on span "Niveau 1" at bounding box center [177, 347] width 47 height 14
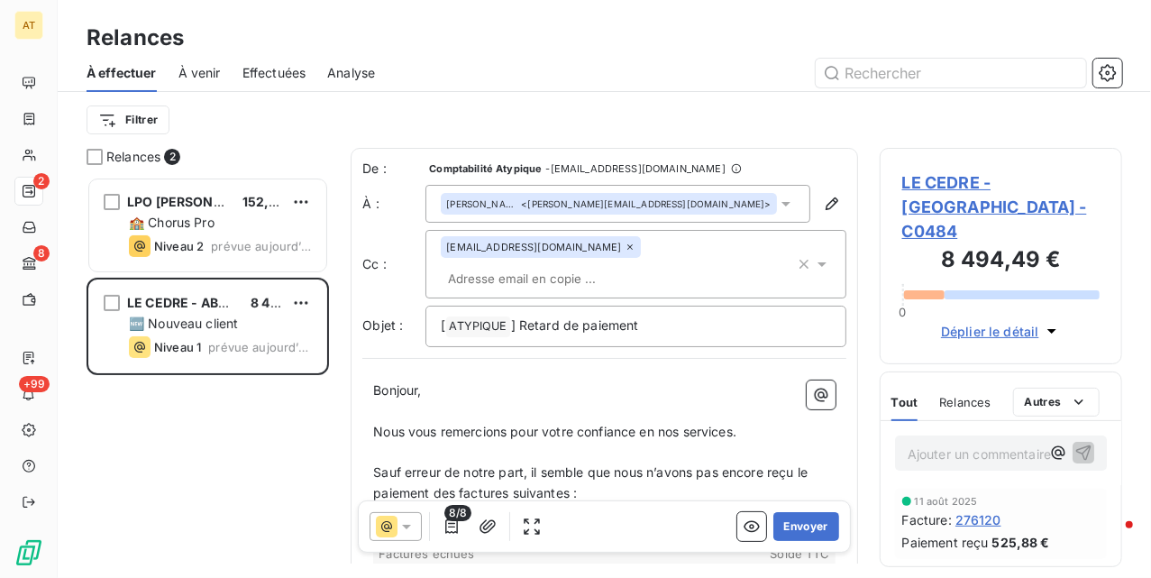
click at [972, 198] on span "LE CEDRE - [GEOGRAPHIC_DATA] - C0484" at bounding box center [1000, 206] width 197 height 73
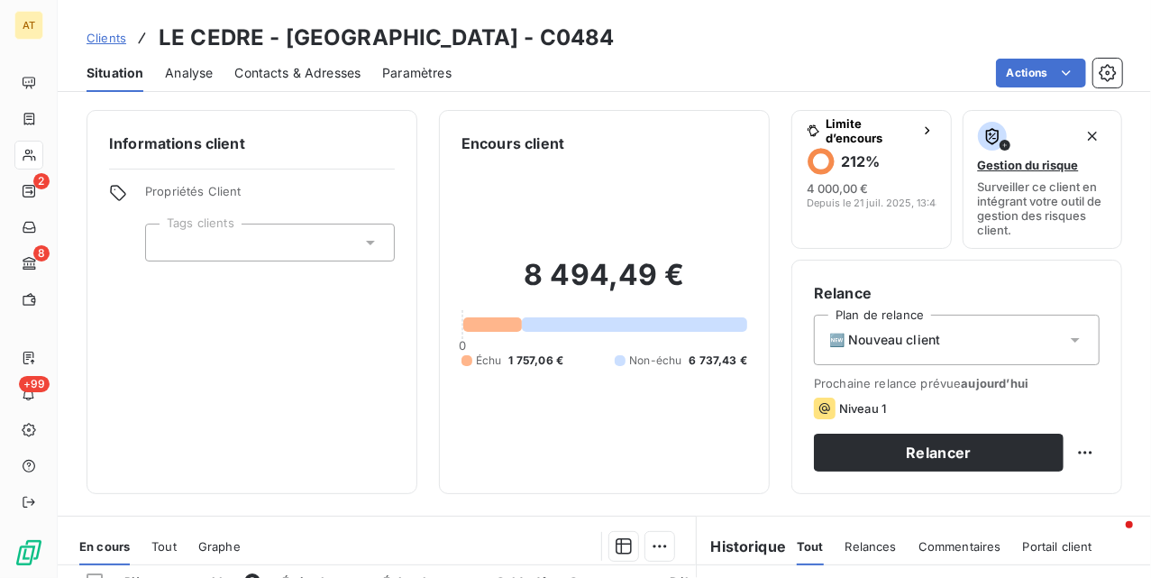
click at [268, 243] on div at bounding box center [270, 243] width 250 height 38
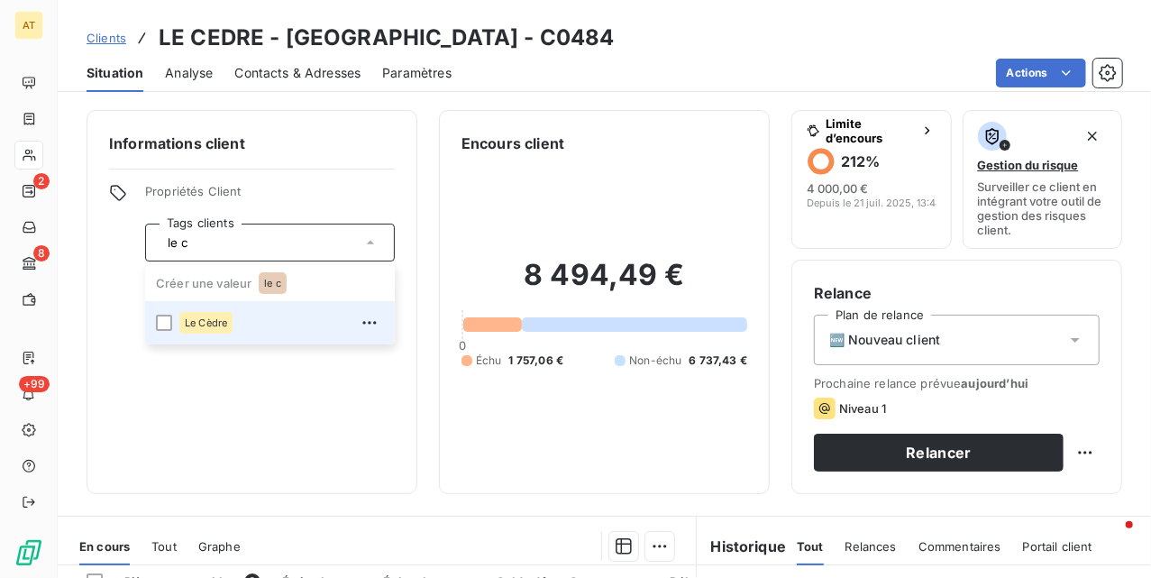
click at [206, 319] on span "Le Cèdre" at bounding box center [206, 322] width 42 height 11
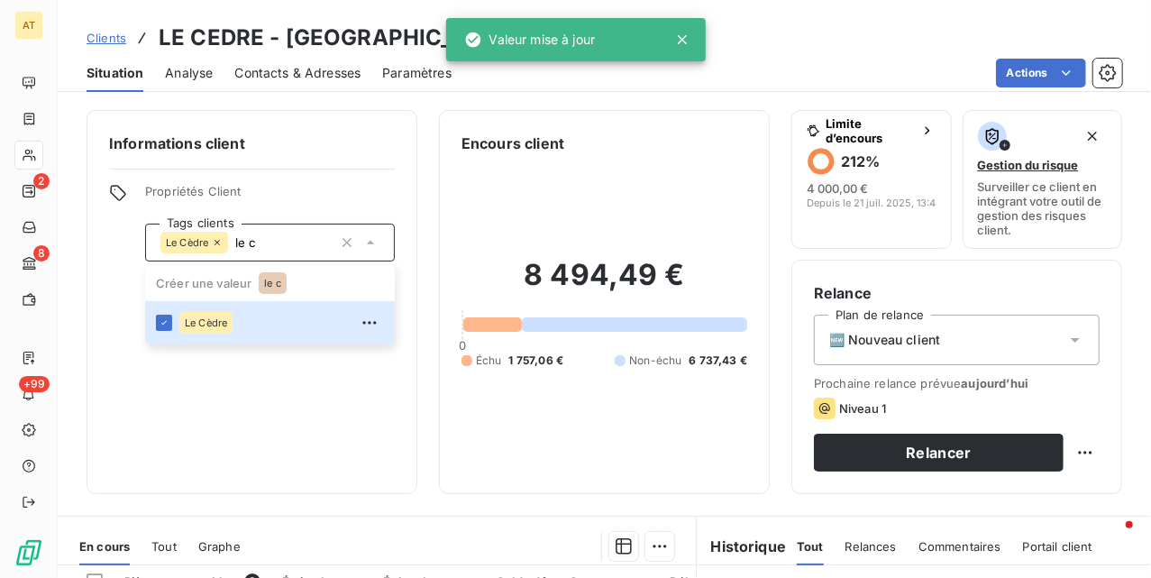
type input "le c"
drag, startPoint x: 233, startPoint y: 491, endPoint x: 251, endPoint y: 478, distance: 22.5
click at [235, 491] on div "Informations client Propriétés Client Tags clients Le Cèdre le c Créer une vale…" at bounding box center [252, 302] width 331 height 384
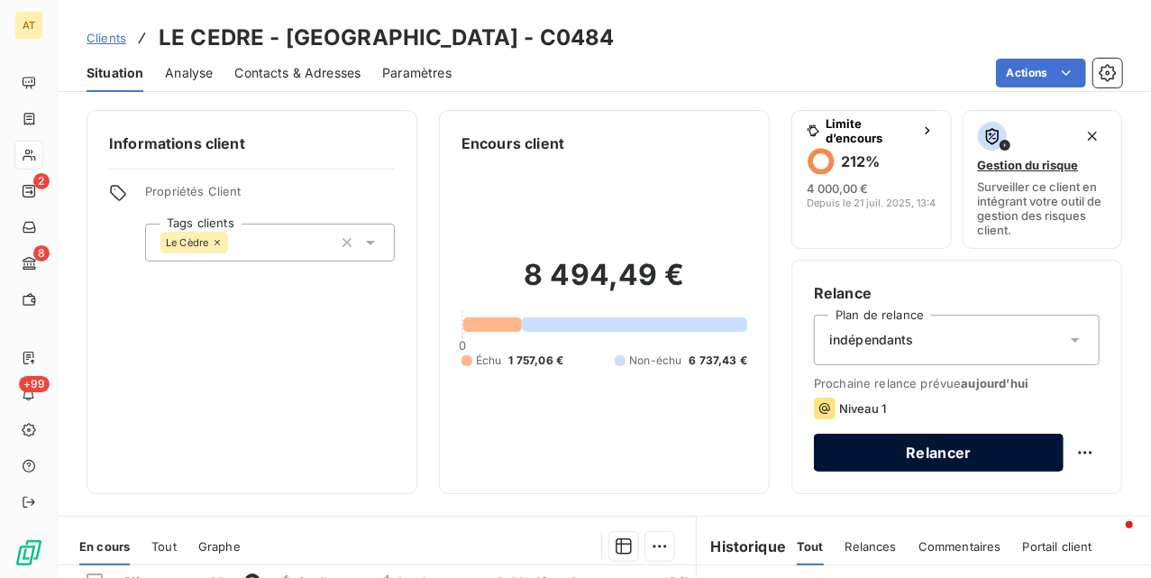
click at [945, 451] on button "Relancer" at bounding box center [939, 453] width 250 height 38
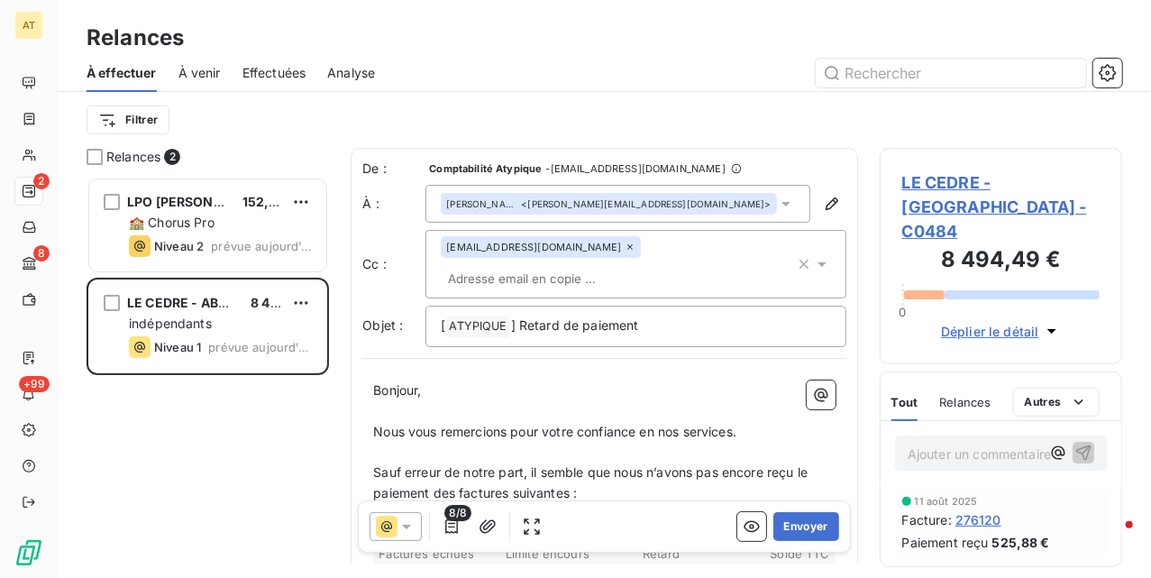
scroll to position [383, 224]
click at [985, 188] on span "LE CEDRE - [GEOGRAPHIC_DATA] - C0484" at bounding box center [1000, 206] width 197 height 73
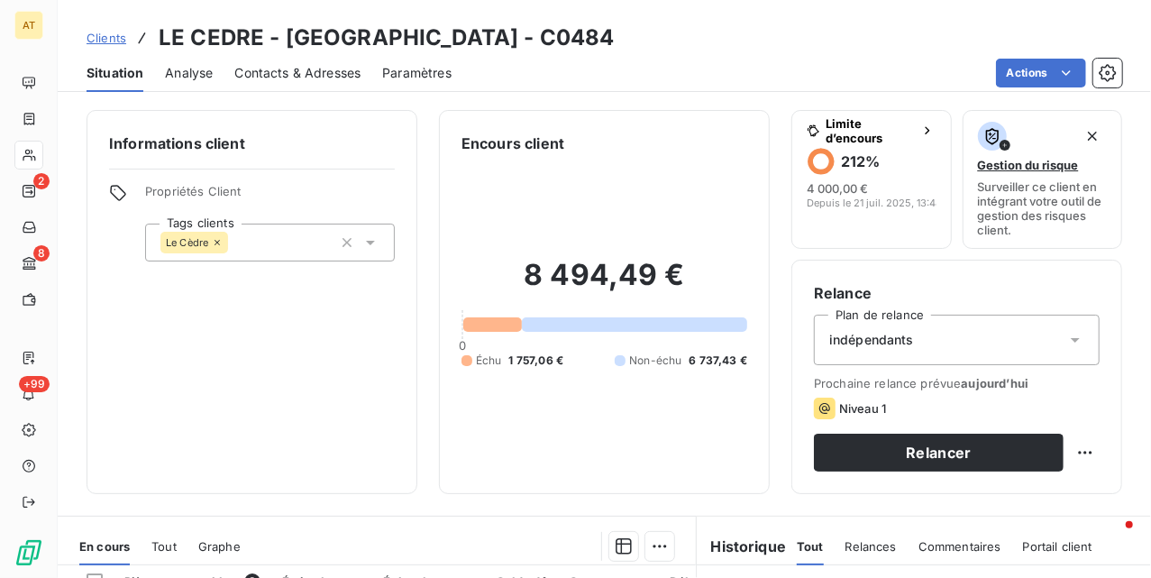
click at [287, 78] on span "Contacts & Adresses" at bounding box center [297, 73] width 126 height 18
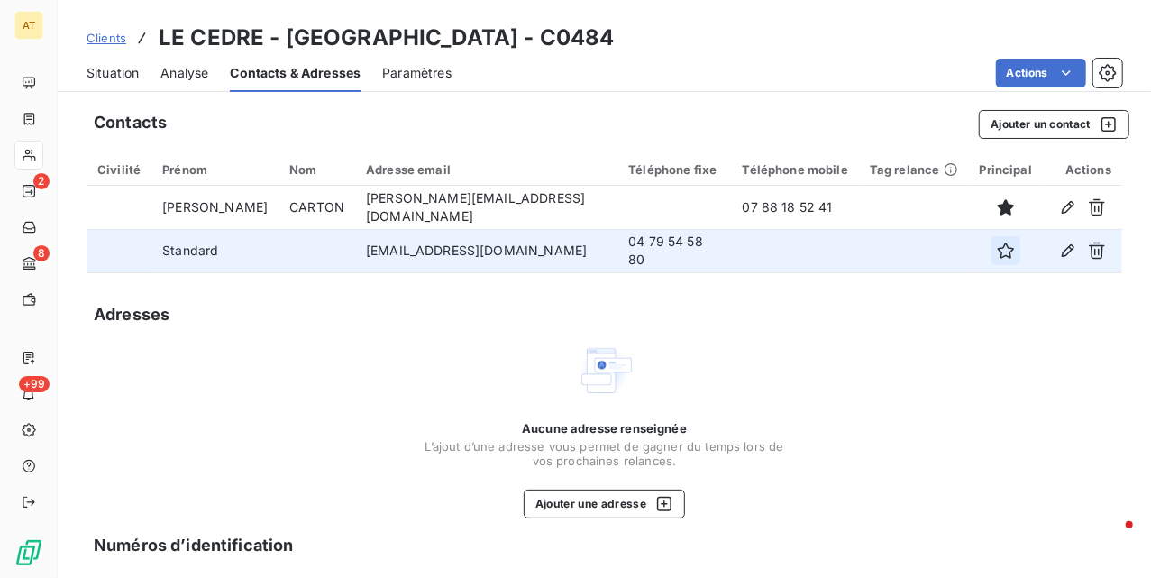
click at [997, 252] on icon "button" at bounding box center [1006, 251] width 18 height 18
click at [119, 83] on div "Situation" at bounding box center [113, 73] width 52 height 38
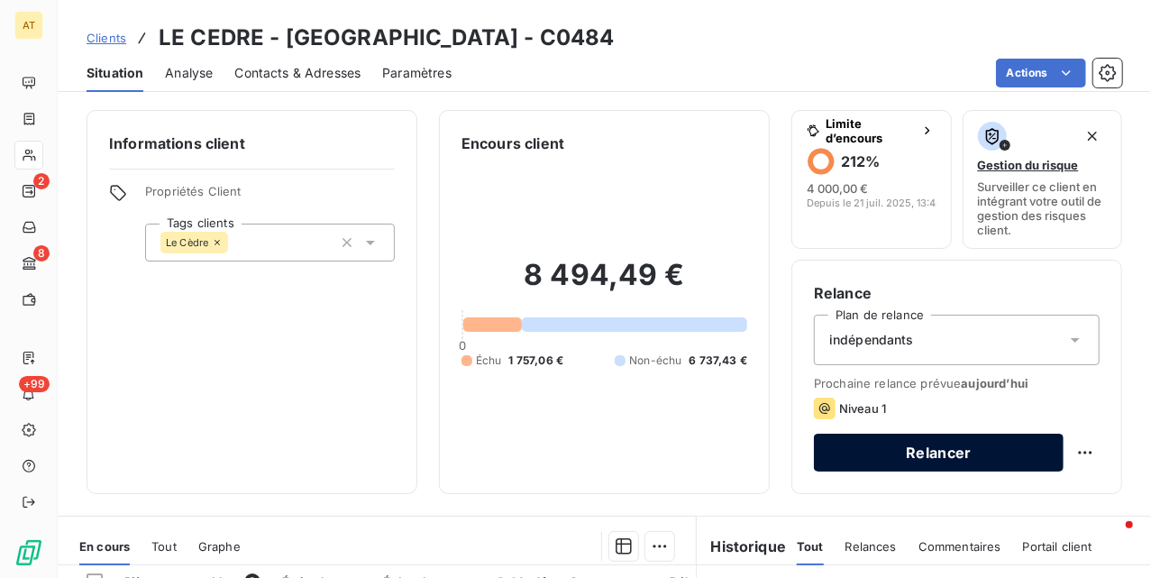
click at [905, 444] on button "Relancer" at bounding box center [939, 453] width 250 height 38
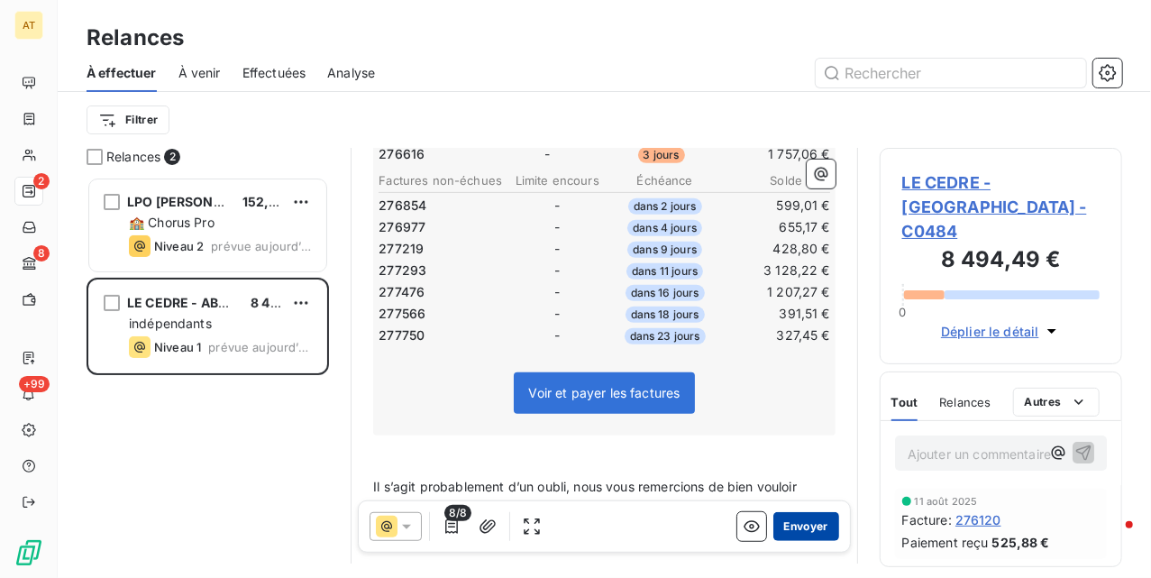
scroll to position [362, 0]
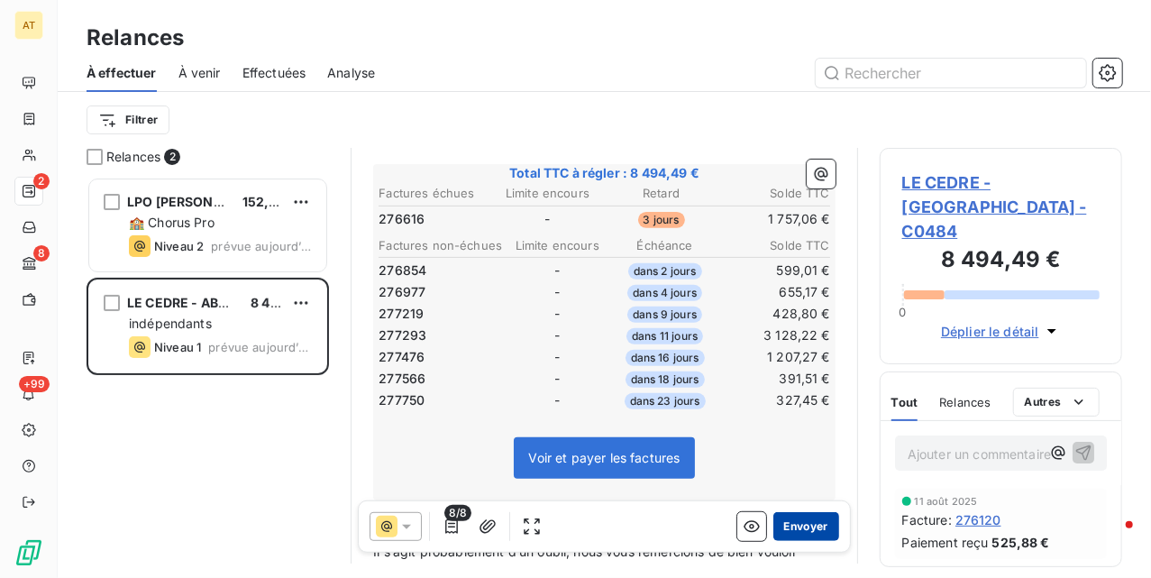
click at [790, 521] on button "Envoyer" at bounding box center [806, 526] width 66 height 29
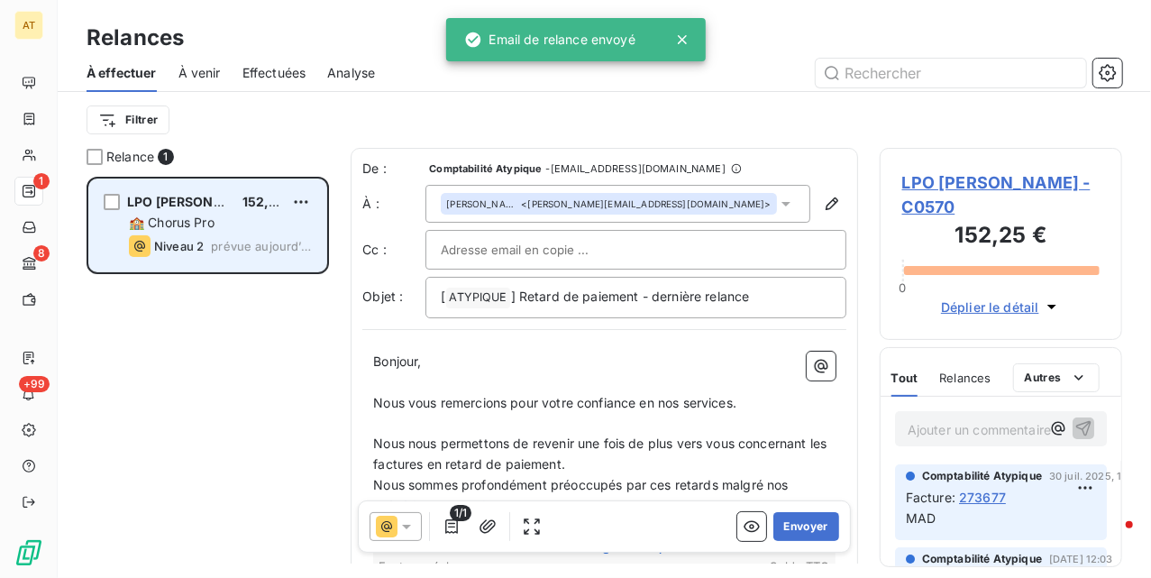
drag, startPoint x: 193, startPoint y: 207, endPoint x: 203, endPoint y: 224, distance: 19.0
click at [189, 207] on span "LPO [PERSON_NAME]" at bounding box center [195, 201] width 137 height 15
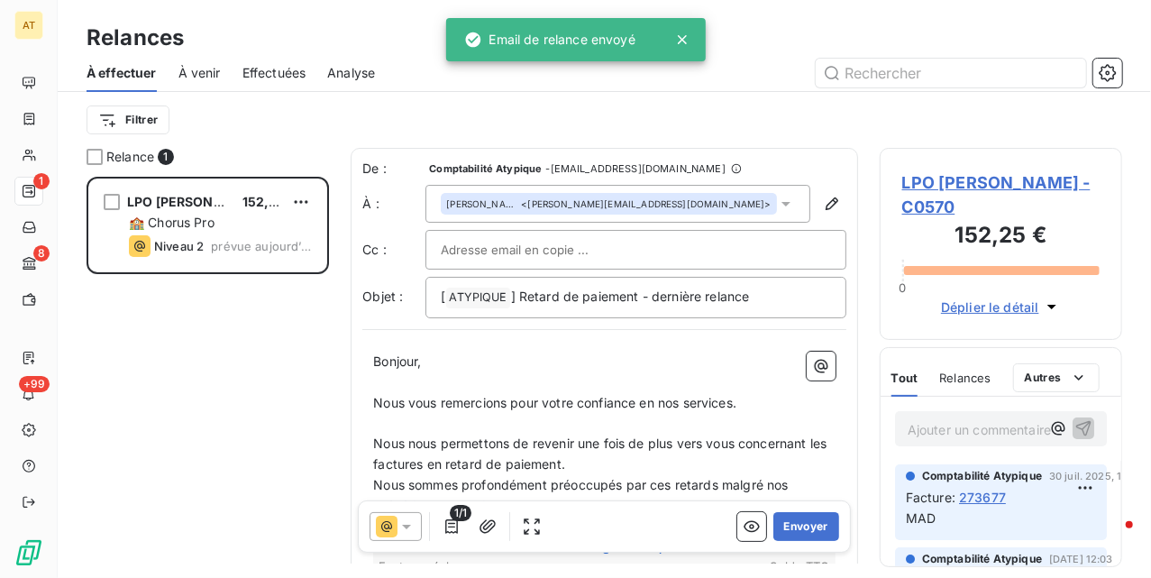
click at [948, 180] on span "LPO [PERSON_NAME] - C0570" at bounding box center [1000, 194] width 197 height 49
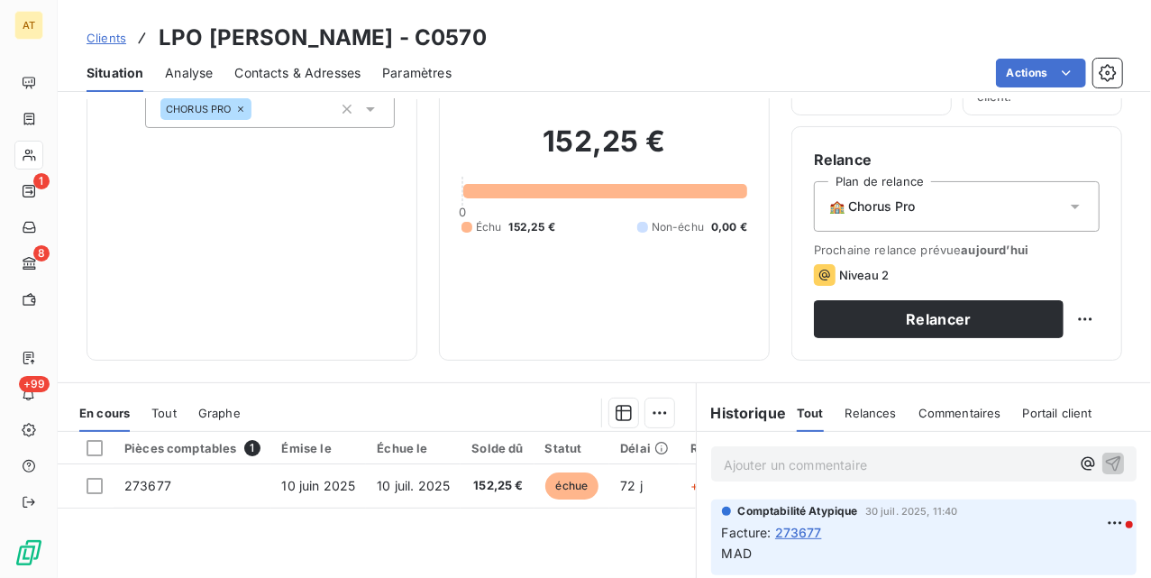
scroll to position [120, 0]
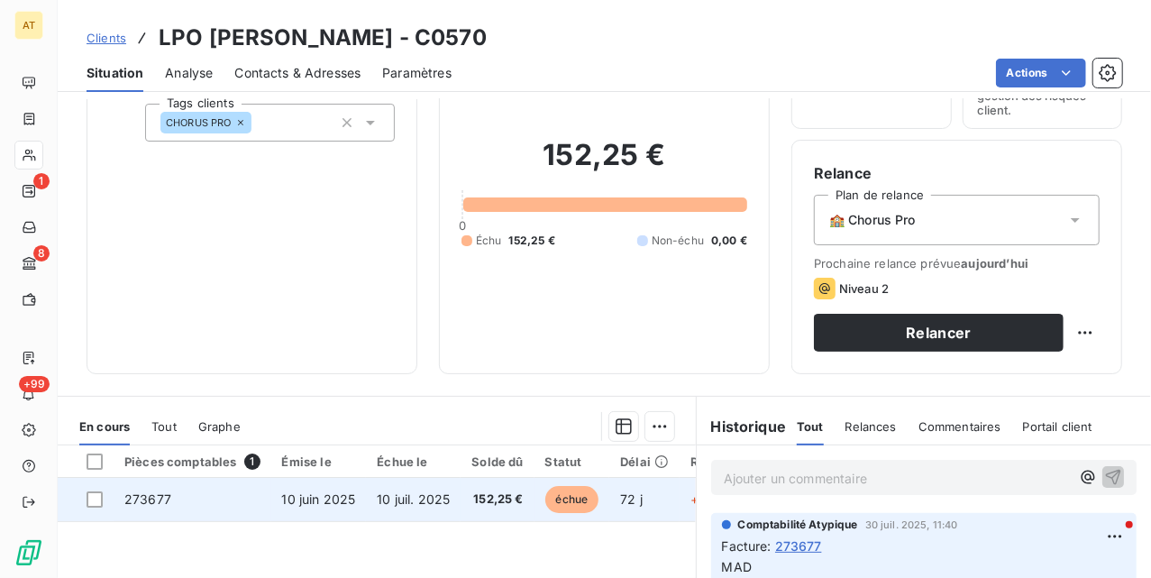
click at [167, 499] on span "273677" at bounding box center [147, 498] width 47 height 15
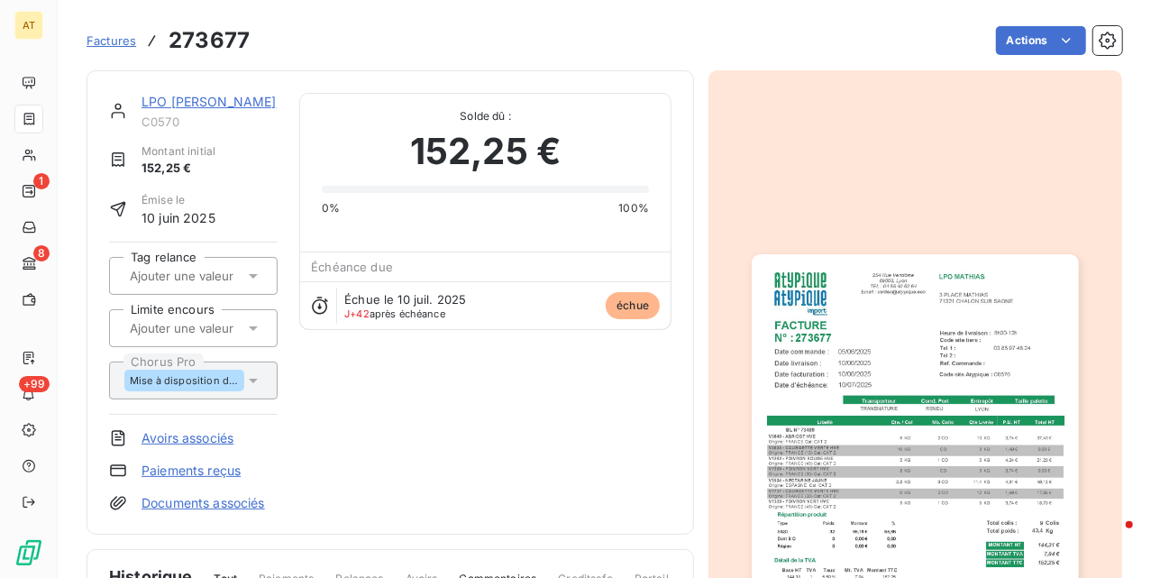
drag, startPoint x: 705, startPoint y: 292, endPoint x: 632, endPoint y: 293, distance: 73.0
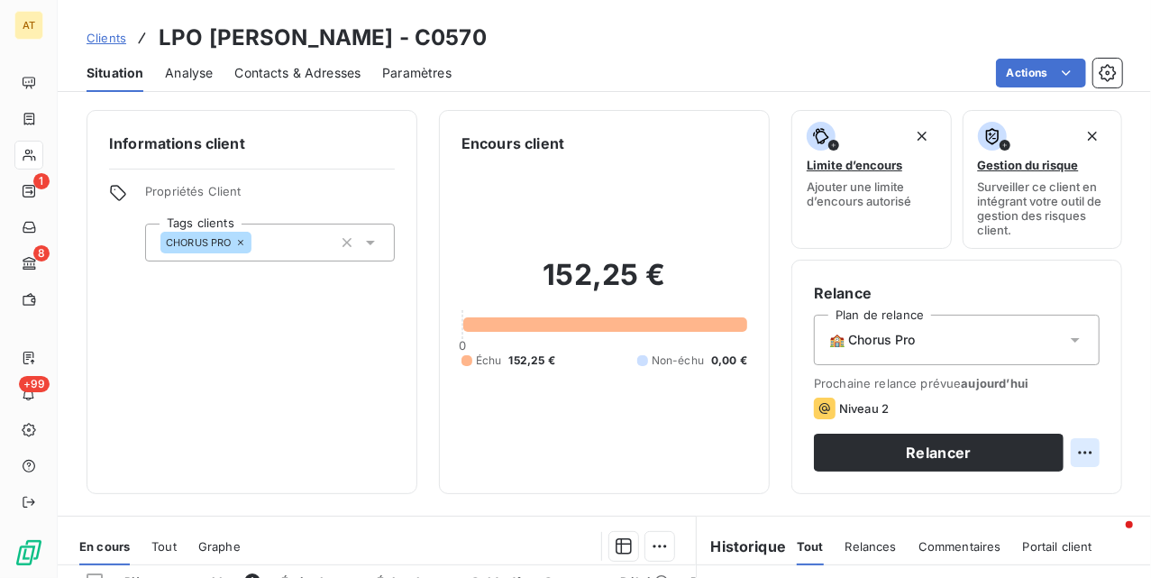
click at [1075, 454] on html "AT 1 8 +99 Clients LPO [PERSON_NAME] - C0570 Situation Analyse Contacts & Adres…" at bounding box center [575, 289] width 1151 height 578
click at [1002, 484] on div "Replanifier cette action" at bounding box center [992, 493] width 161 height 29
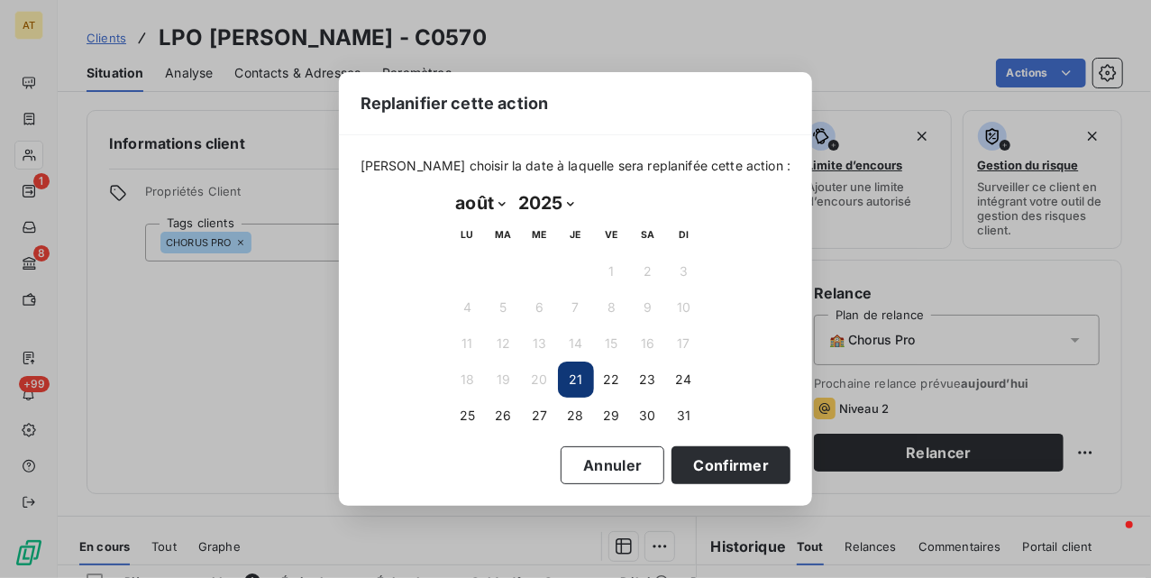
click at [489, 199] on select "janvier février mars avril mai juin juillet août septembre octobre novembre déc…" at bounding box center [481, 202] width 62 height 29
select select "8"
click at [450, 188] on select "janvier février mars avril mai juin juillet août septembre octobre novembre déc…" at bounding box center [481, 202] width 62 height 29
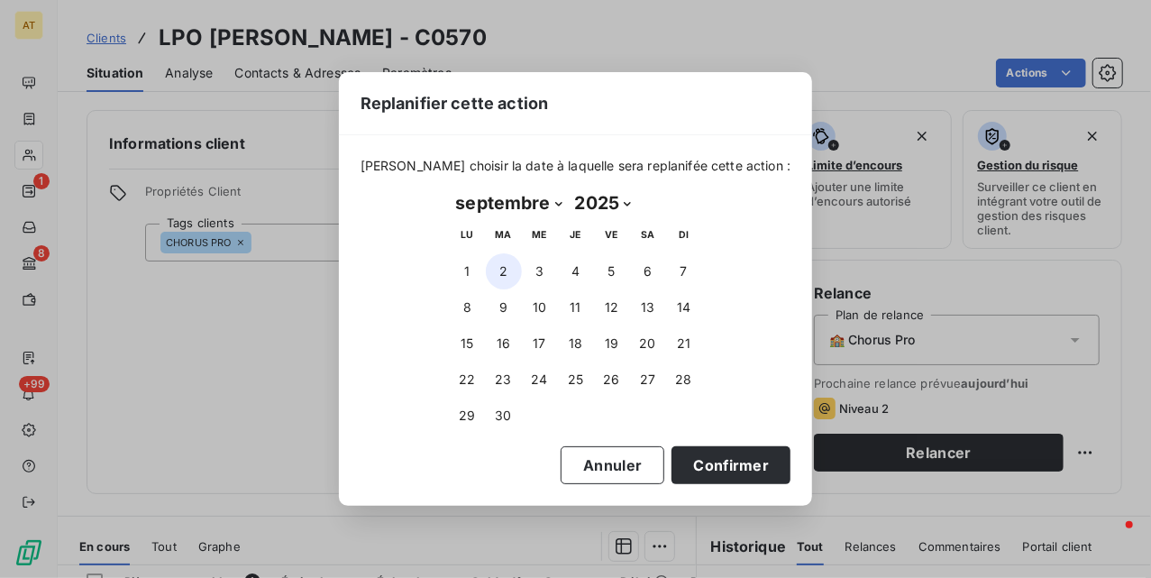
click at [506, 261] on button "2" at bounding box center [504, 271] width 36 height 36
click at [686, 471] on button "Confirmer" at bounding box center [731, 465] width 119 height 38
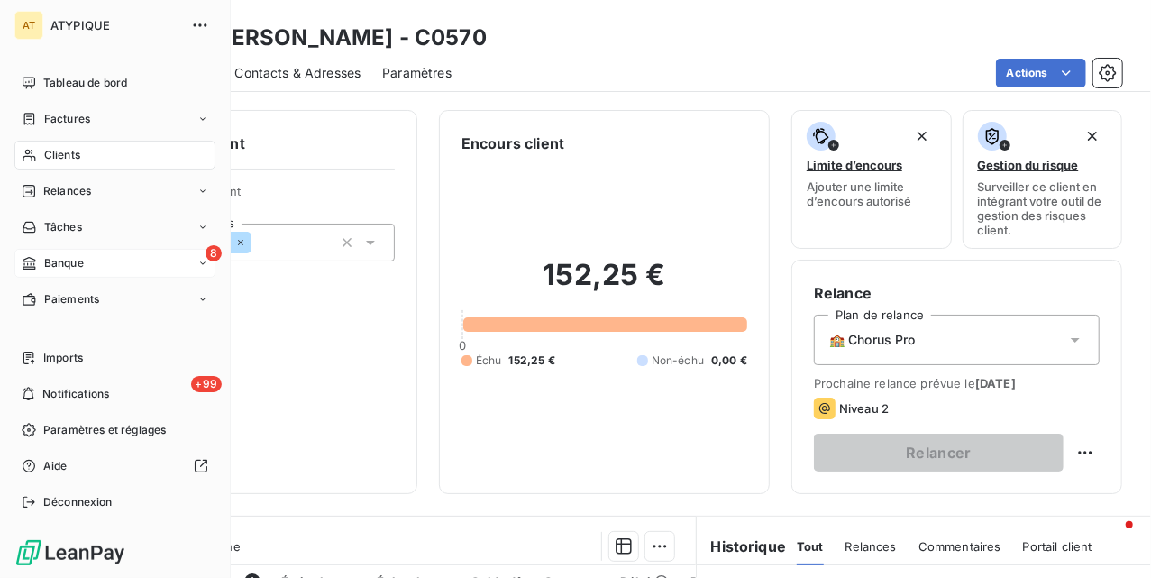
drag, startPoint x: 13, startPoint y: 254, endPoint x: 29, endPoint y: 252, distance: 16.3
click at [18, 252] on div "AT ATYPIQUE Tableau de bord Factures Clients Relances Tâches 8 Banque Paiements…" at bounding box center [115, 289] width 231 height 578
click at [37, 251] on div "8 Banque" at bounding box center [114, 263] width 201 height 29
